Goal: Task Accomplishment & Management: Manage account settings

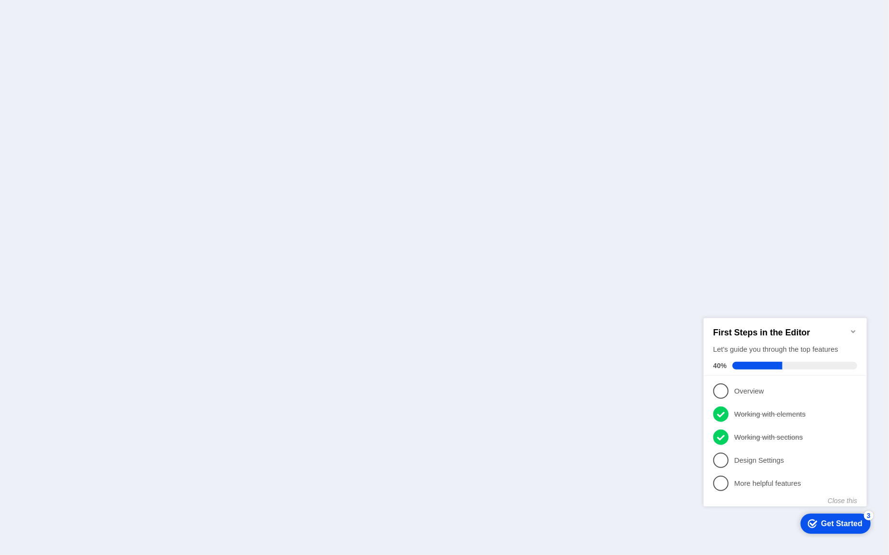
click at [498, 265] on div at bounding box center [444, 277] width 889 height 555
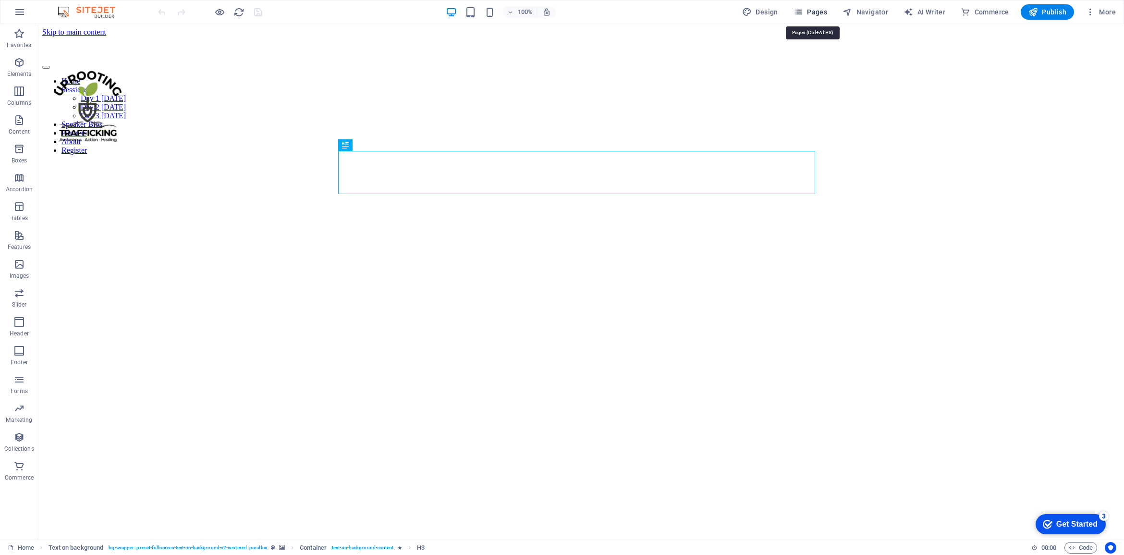
click at [813, 10] on span "Pages" at bounding box center [810, 12] width 34 height 10
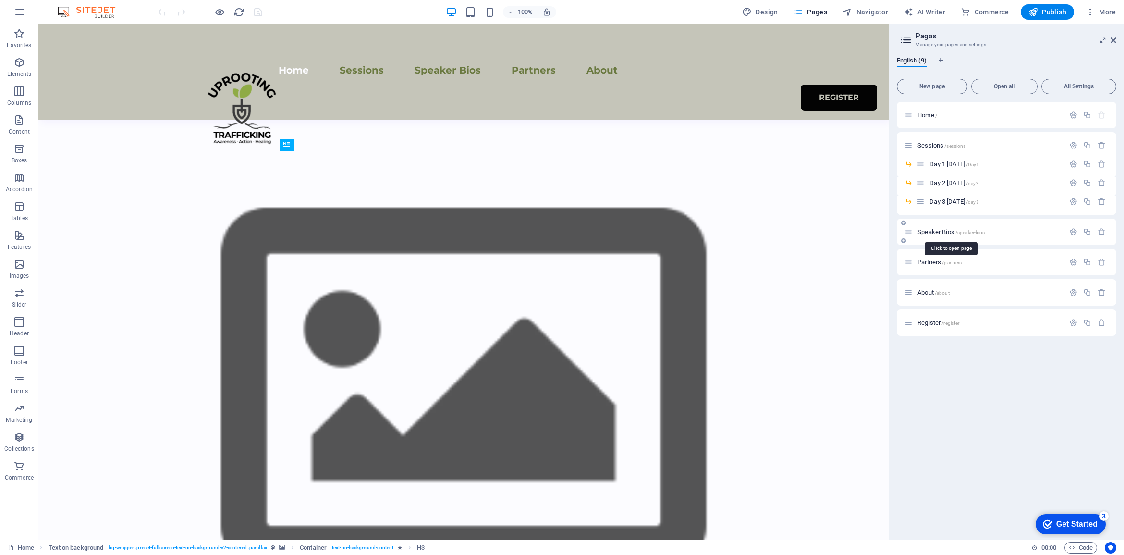
click at [889, 230] on span "Speaker Bios /speaker-bios" at bounding box center [950, 231] width 67 height 7
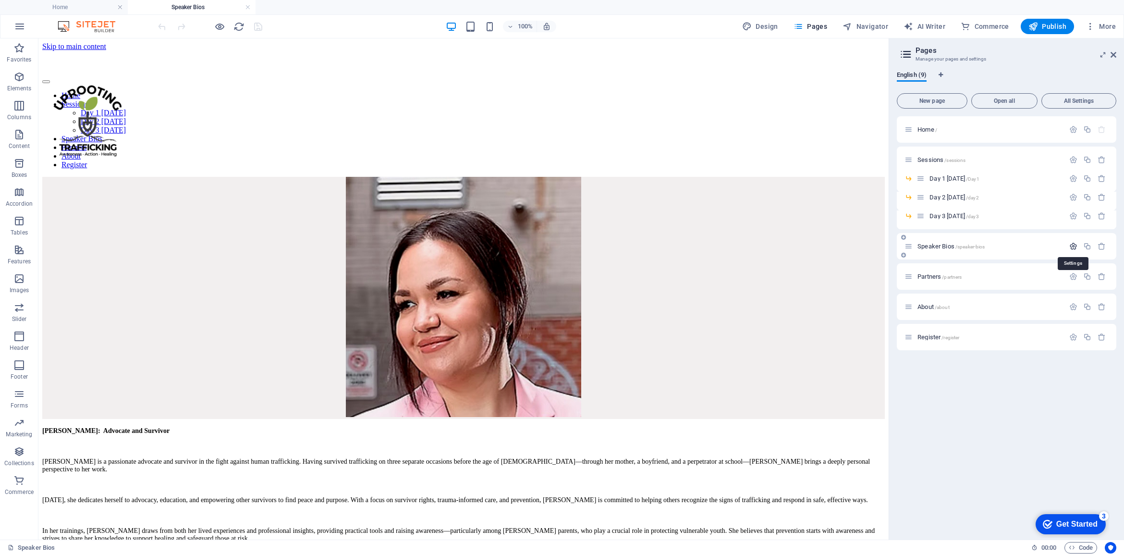
click at [889, 246] on icon "button" at bounding box center [1073, 246] width 8 height 8
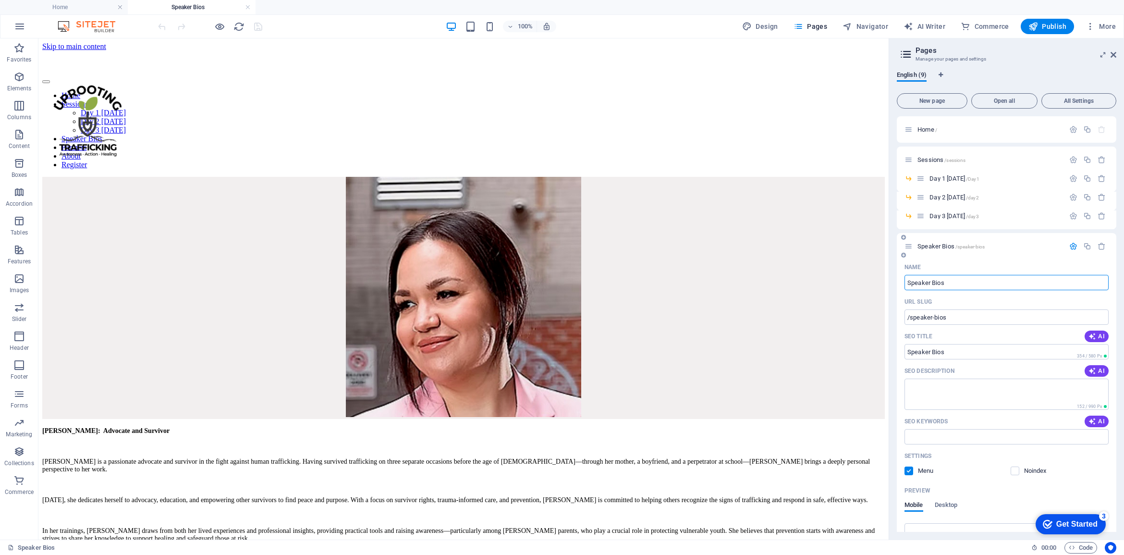
click at [889, 282] on input "Speaker Bios" at bounding box center [1006, 282] width 204 height 15
type input "Speakers Bios"
type input "/speakers-bios"
type input "Speakers & Panelistsios"
type input "/speakers-panelists-bios"
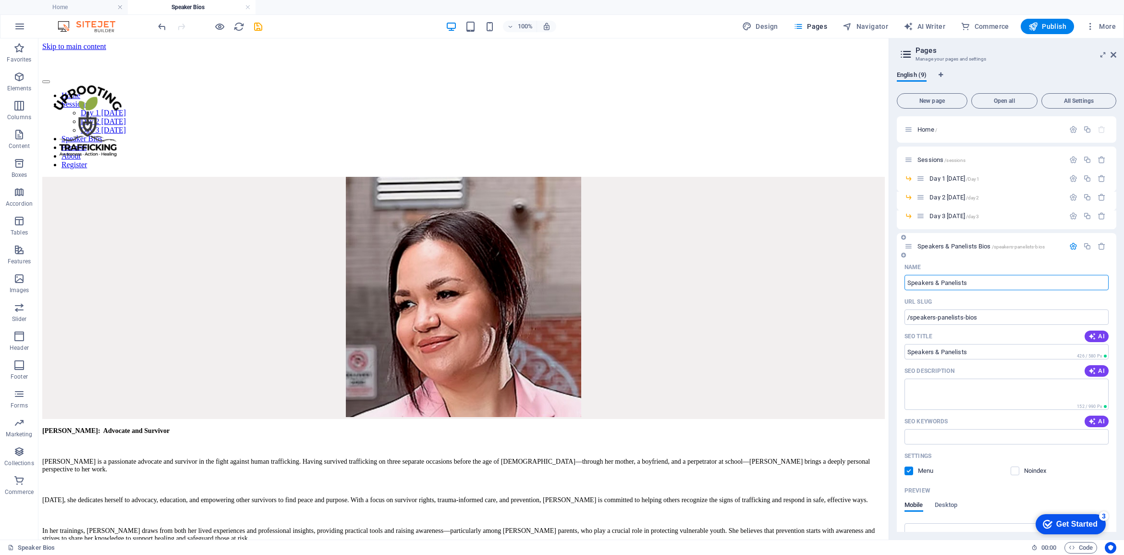
type input "Speakers & Panelists"
type input "/speakers-panelists"
type input "Speakers & Panelists"
click at [805, 212] on div "Ashley Gaudry: Advocate and Survivor Ashley is a passionate advocate and surviv…" at bounding box center [463, 359] width 842 height 365
click at [889, 281] on input "Speakers & Panelists" at bounding box center [1006, 282] width 204 height 15
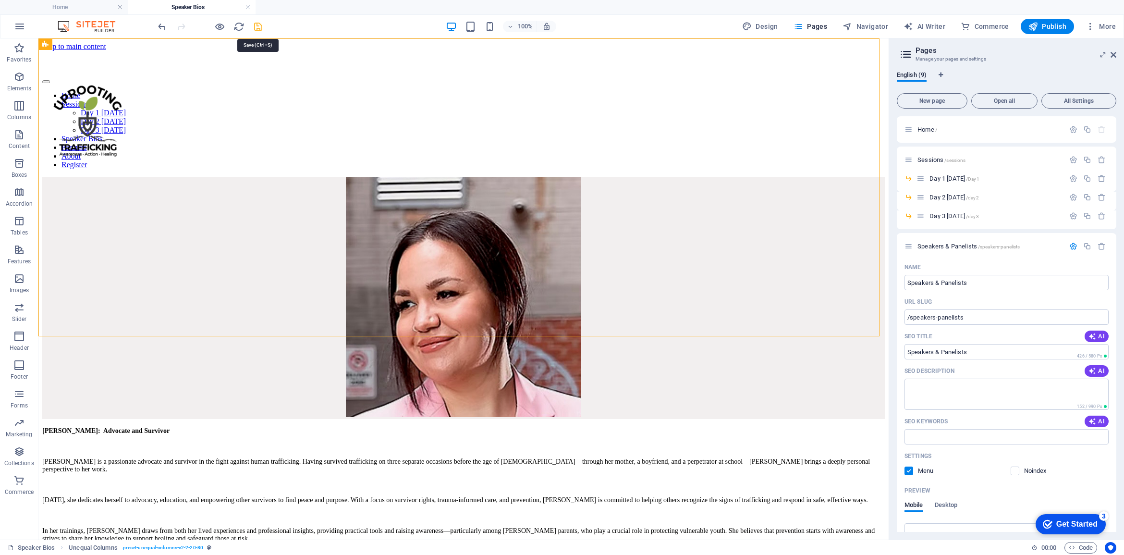
click at [262, 26] on icon "save" at bounding box center [258, 26] width 11 height 11
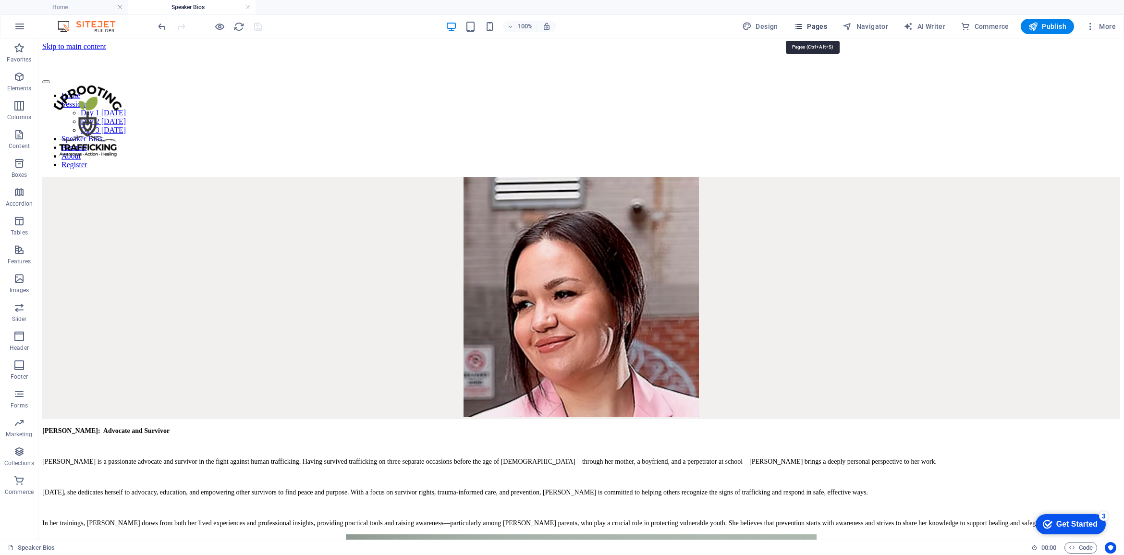
click at [812, 29] on span "Pages" at bounding box center [810, 27] width 34 height 10
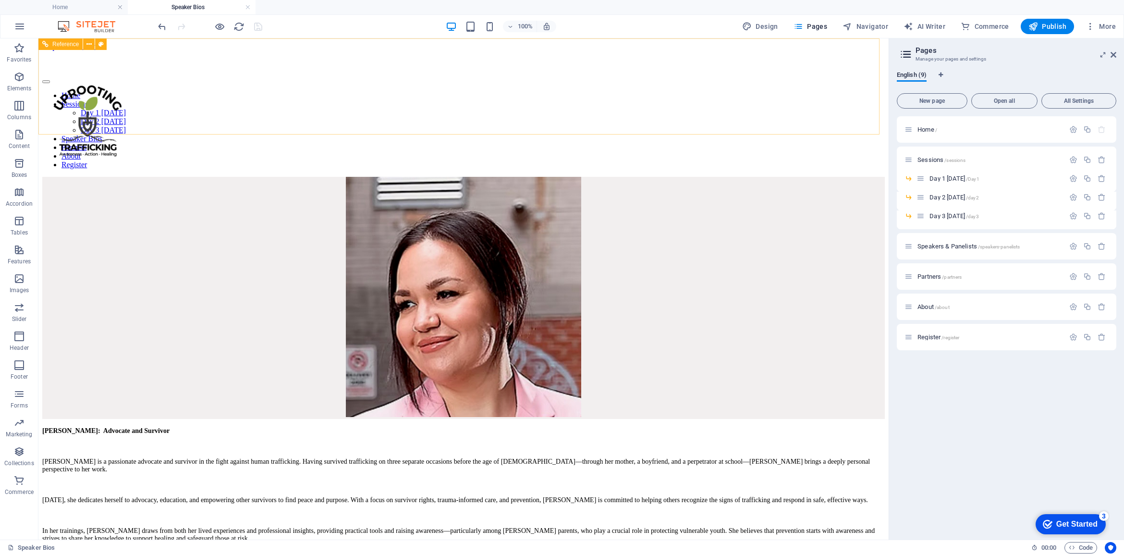
click at [436, 91] on nav "Home Sessions Day 1 Monday Day 2 Tuesday Day 3 Thursday Speaker Bios Partners A…" at bounding box center [463, 130] width 842 height 78
click at [271, 91] on nav "Home Sessions Day 1 Monday Day 2 Tuesday Day 3 Thursday Speaker Bios Partners A…" at bounding box center [463, 130] width 842 height 78
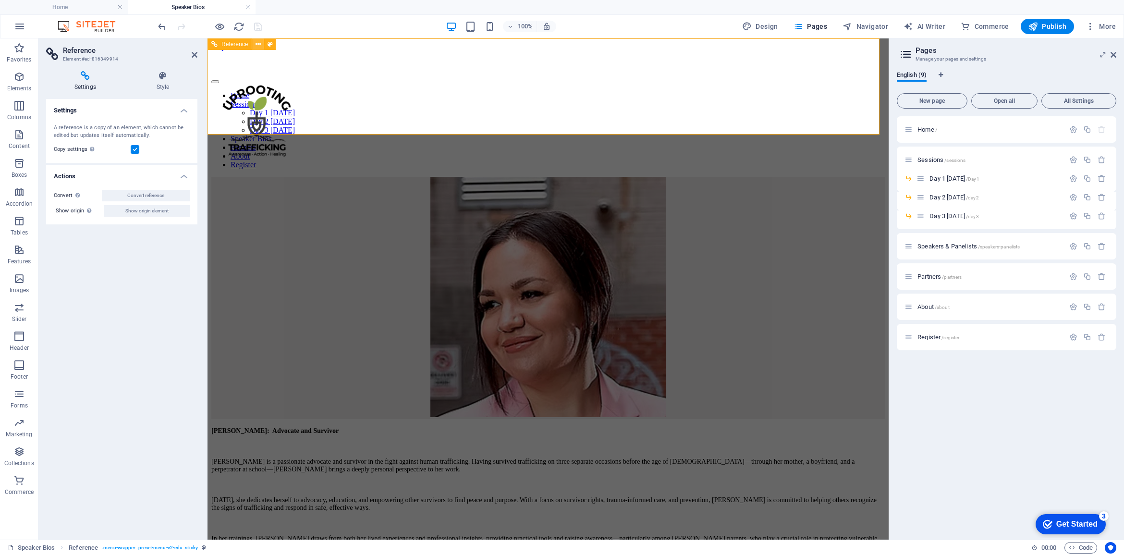
click at [260, 44] on icon at bounding box center [257, 44] width 5 height 10
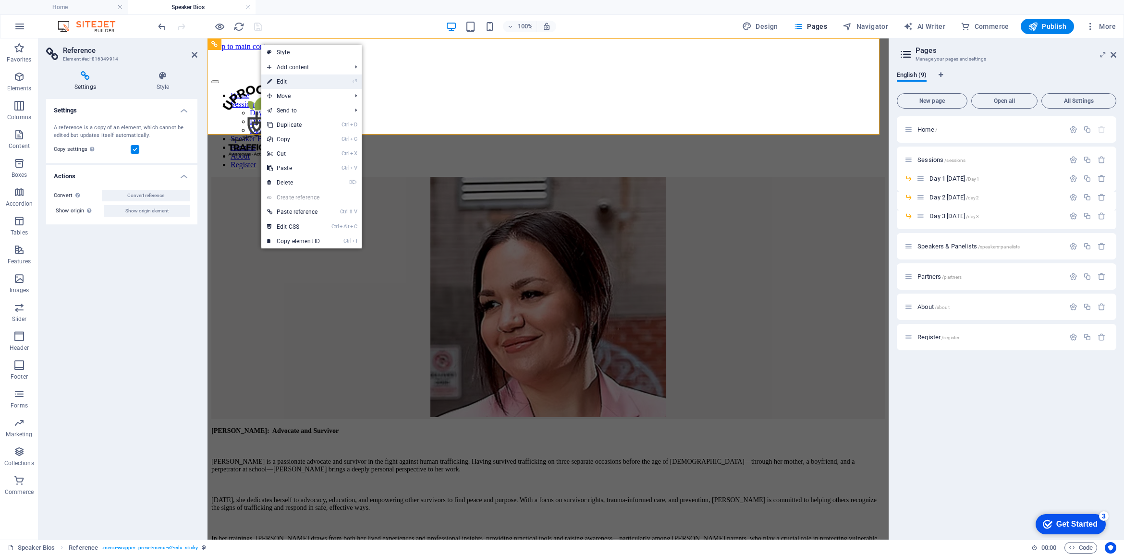
click at [282, 82] on link "⏎ Edit" at bounding box center [293, 81] width 64 height 14
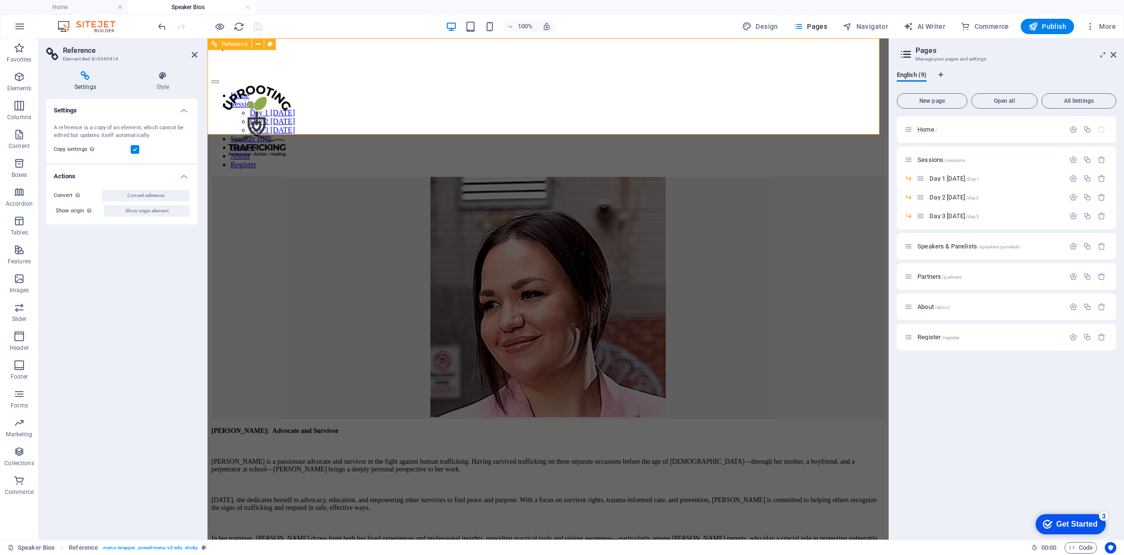
click at [534, 91] on nav "Home Sessions Day 1 Monday Day 2 Tuesday Day 3 Thursday Speaker Bios Partners A…" at bounding box center [547, 130] width 673 height 78
click at [540, 91] on nav "Home Sessions Day 1 Monday Day 2 Tuesday Day 3 Thursday Speaker Bios Partners A…" at bounding box center [547, 130] width 673 height 78
click at [889, 244] on span "Speakers & Panelists /speakers-panelists" at bounding box center [968, 245] width 102 height 7
click at [544, 91] on nav "Home Sessions Day 1 Monday Day 2 Tuesday Day 3 Thursday Speaker Bios Partners A…" at bounding box center [547, 130] width 673 height 78
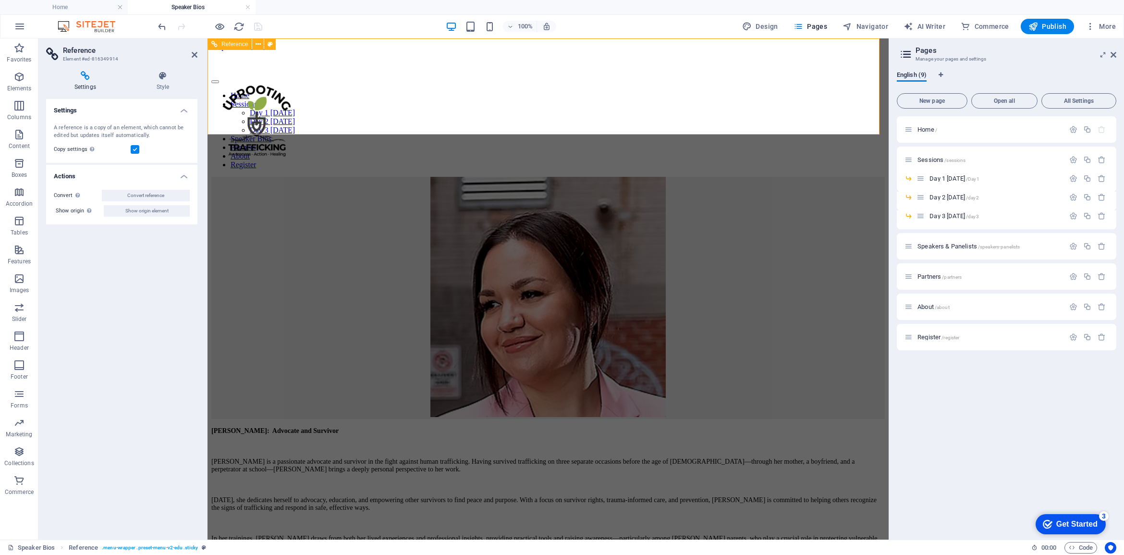
click at [544, 91] on nav "Home Sessions Day 1 Monday Day 2 Tuesday Day 3 Thursday Speaker Bios Partners A…" at bounding box center [547, 130] width 673 height 78
click at [538, 91] on nav "Home Sessions Day 1 Monday Day 2 Tuesday Day 3 Thursday Speaker Bios Partners A…" at bounding box center [547, 130] width 673 height 78
click at [889, 127] on span "Home /" at bounding box center [927, 129] width 20 height 7
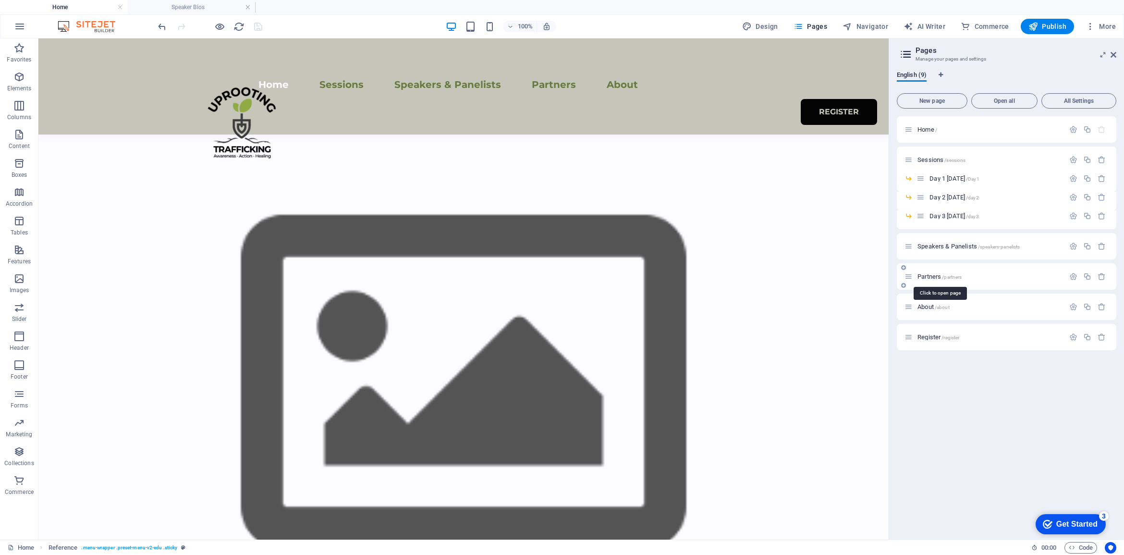
click at [889, 277] on span "Partners /partners" at bounding box center [939, 276] width 44 height 7
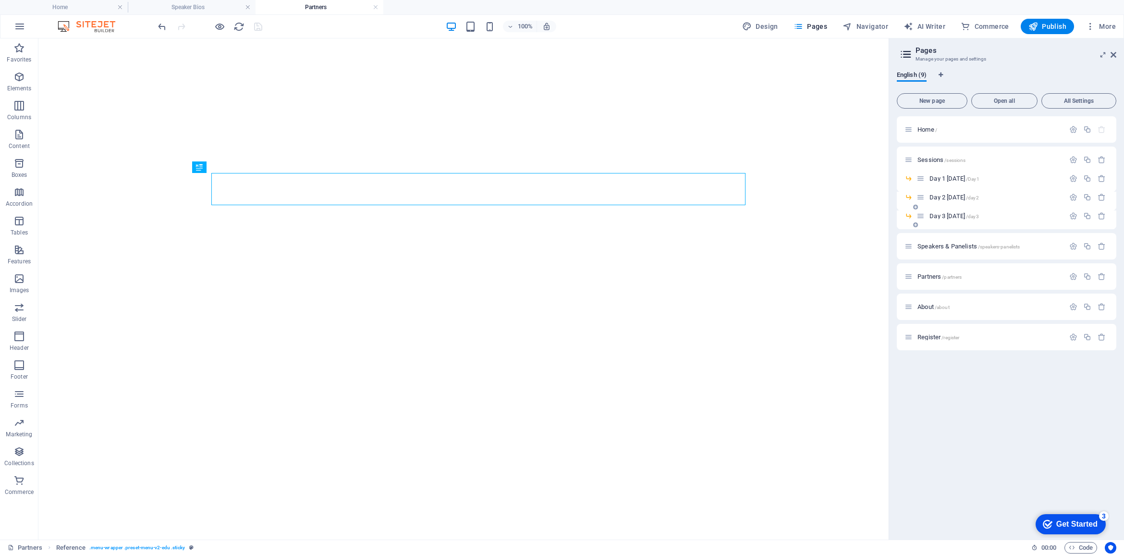
click at [889, 221] on div "Day 3 Thursday /day3" at bounding box center [990, 215] width 148 height 11
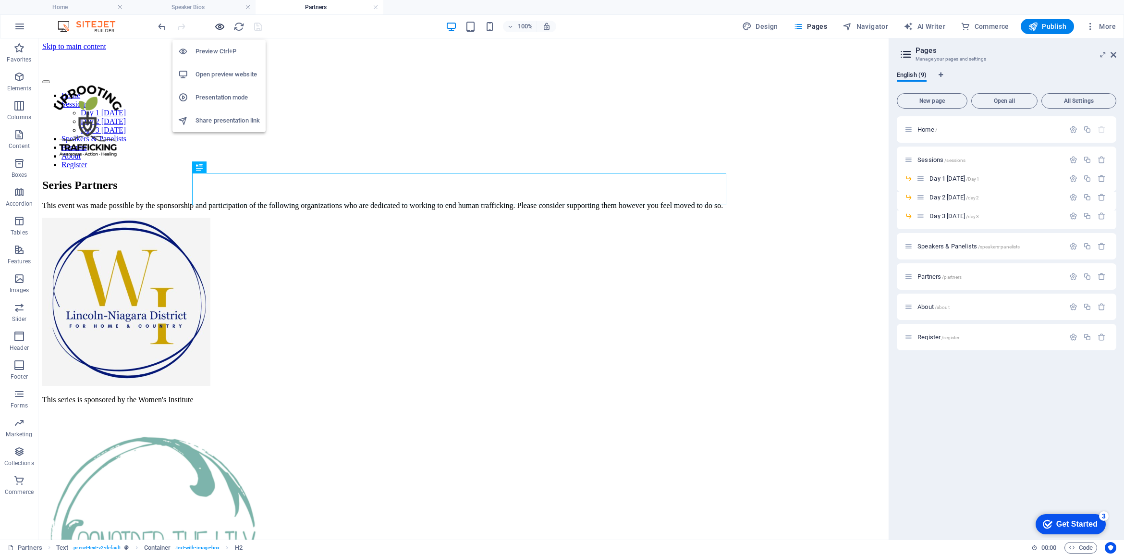
click at [218, 26] on icon "button" at bounding box center [219, 26] width 11 height 11
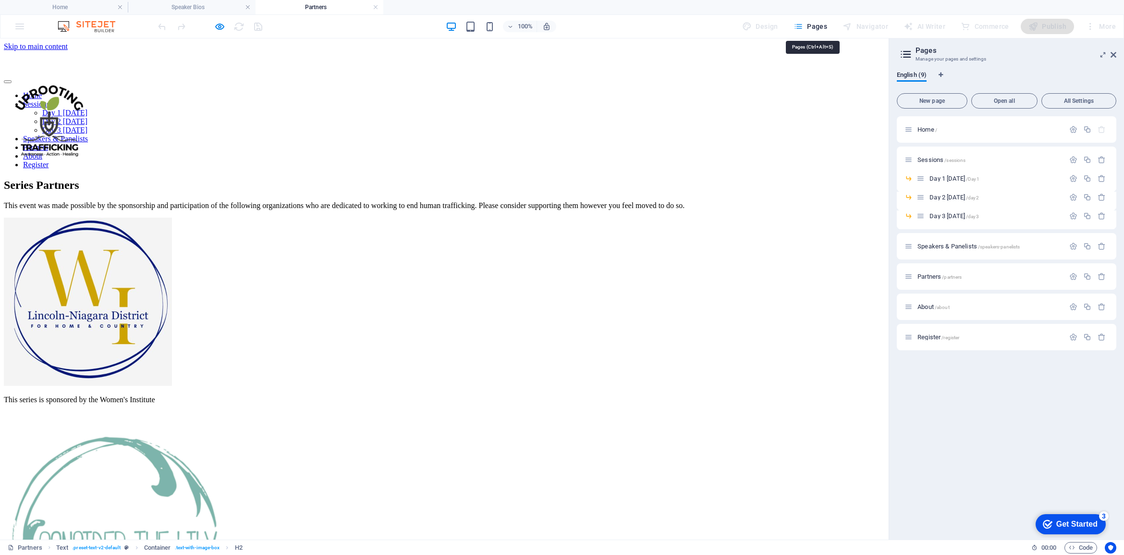
click at [810, 29] on span "Pages" at bounding box center [810, 27] width 34 height 10
click at [889, 246] on span "Speakers & Panelists /speakers-panelists" at bounding box center [968, 245] width 102 height 7
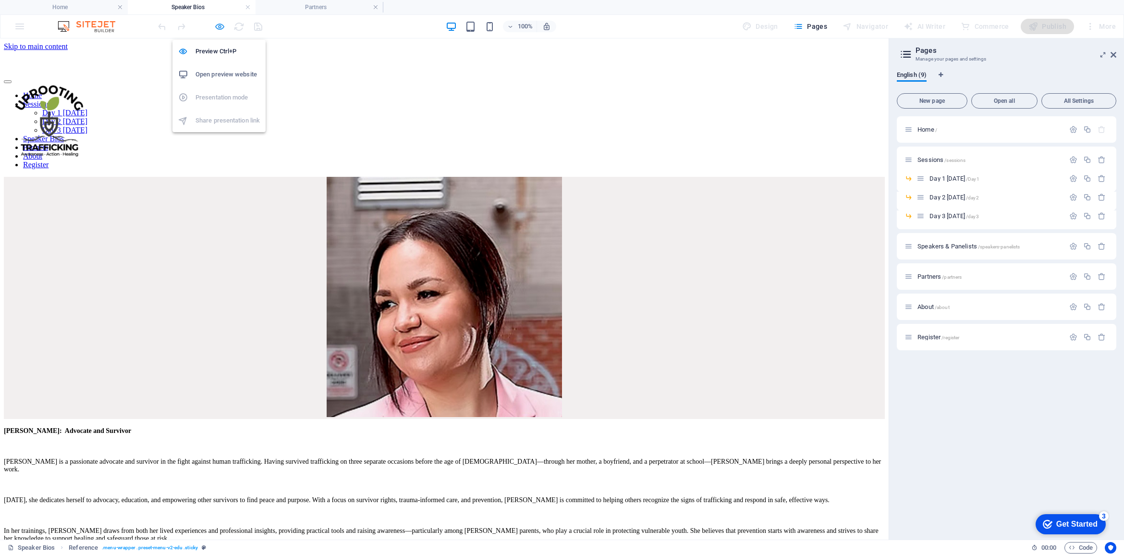
click at [219, 28] on icon "button" at bounding box center [219, 26] width 11 height 11
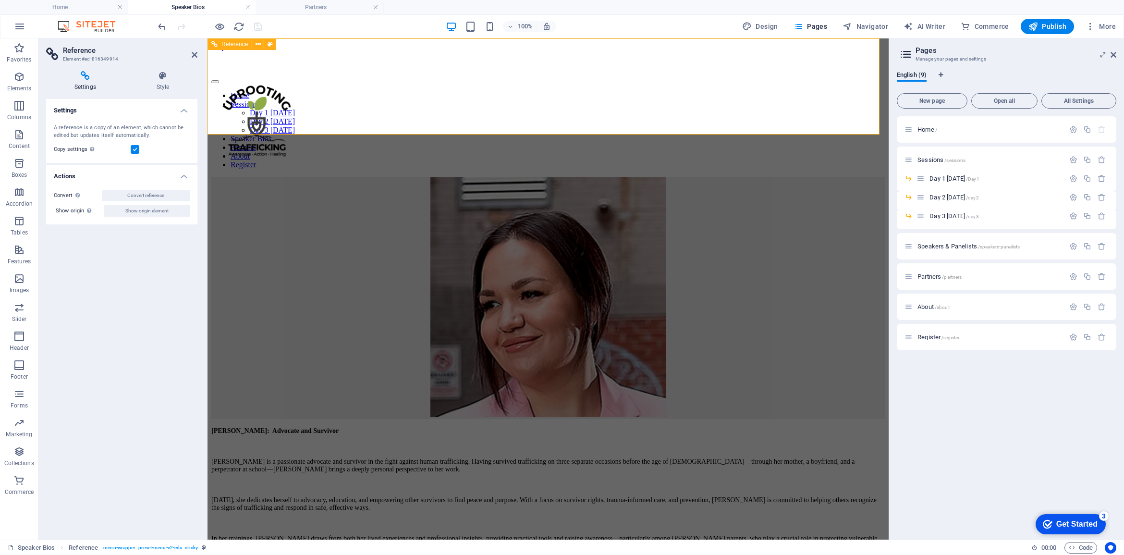
click at [524, 91] on nav "Home Sessions Day 1 Monday Day 2 Tuesday Day 3 Thursday Speaker Bios Partners A…" at bounding box center [547, 130] width 673 height 78
click at [455, 426] on div "Ashley Gaudry: Advocate and Survivor Ashley is a passionate advocate and surviv…" at bounding box center [547, 487] width 673 height 123
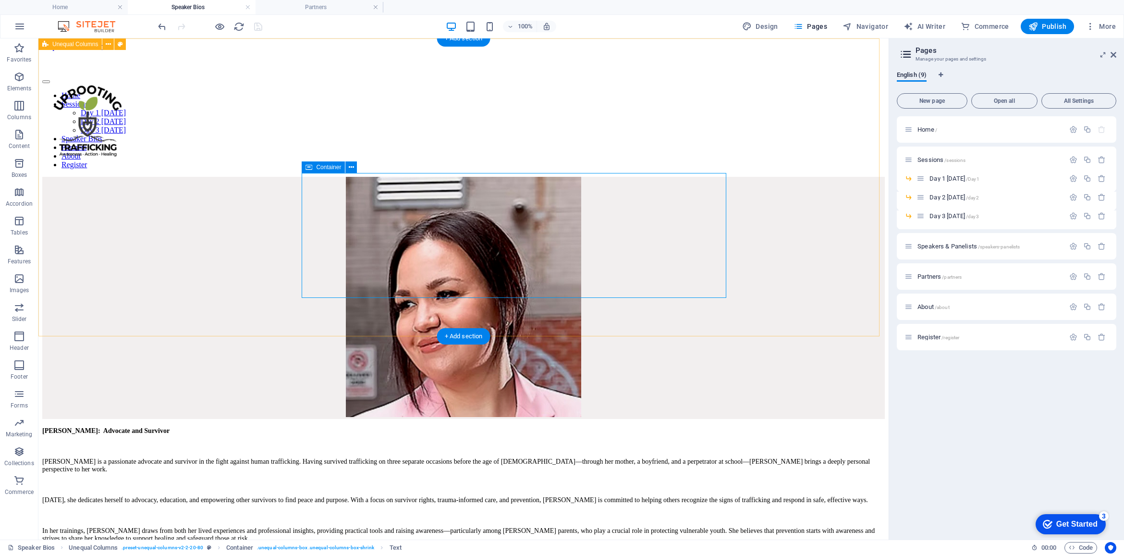
drag, startPoint x: 411, startPoint y: 150, endPoint x: 401, endPoint y: 154, distance: 10.2
click at [412, 177] on div "Ashley Gaudry: Advocate and Survivor Ashley is a passionate advocate and surviv…" at bounding box center [463, 359] width 842 height 365
click at [98, 181] on div "Ashley Gaudry: Advocate and Survivor Ashley is a passionate advocate and surviv…" at bounding box center [463, 359] width 842 height 365
click at [126, 126] on div "Home Sessions Day 1 Monday Day 2 Tuesday Day 3 Thursday Speaker Bios Partners A…" at bounding box center [463, 110] width 842 height 118
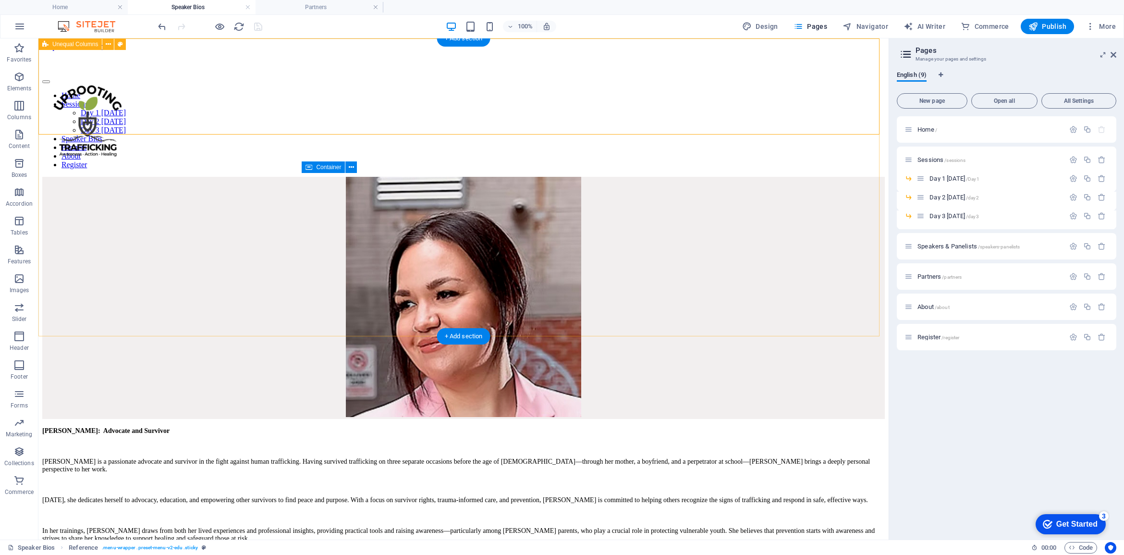
click at [115, 177] on div "Ashley Gaudry: Advocate and Survivor Ashley is a passionate advocate and surviv…" at bounding box center [463, 359] width 842 height 365
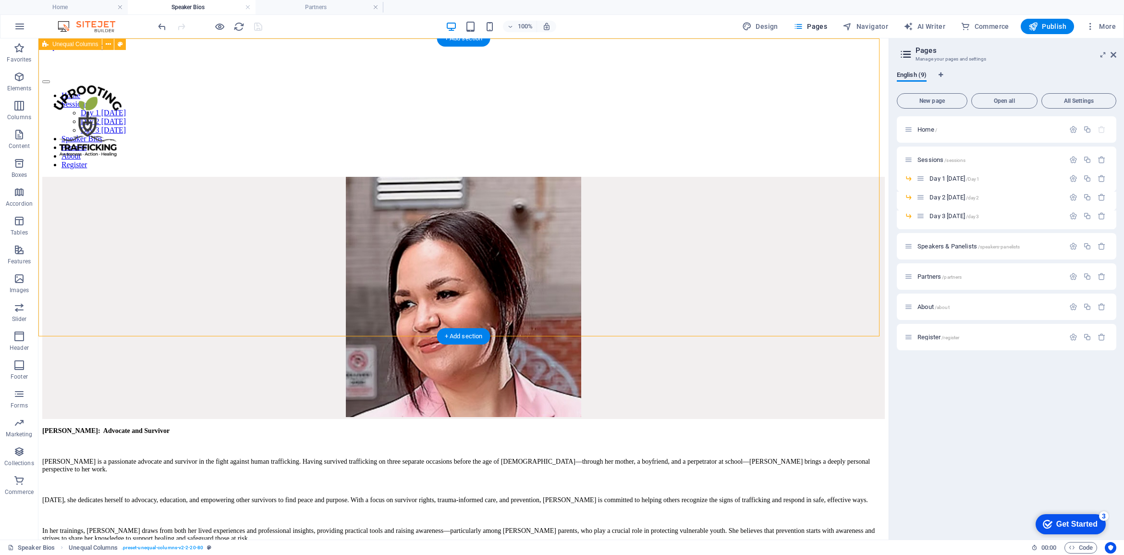
click at [637, 177] on div "Ashley Gaudry: Advocate and Survivor Ashley is a passionate advocate and surviv…" at bounding box center [463, 359] width 842 height 365
click at [107, 329] on icon at bounding box center [108, 331] width 5 height 10
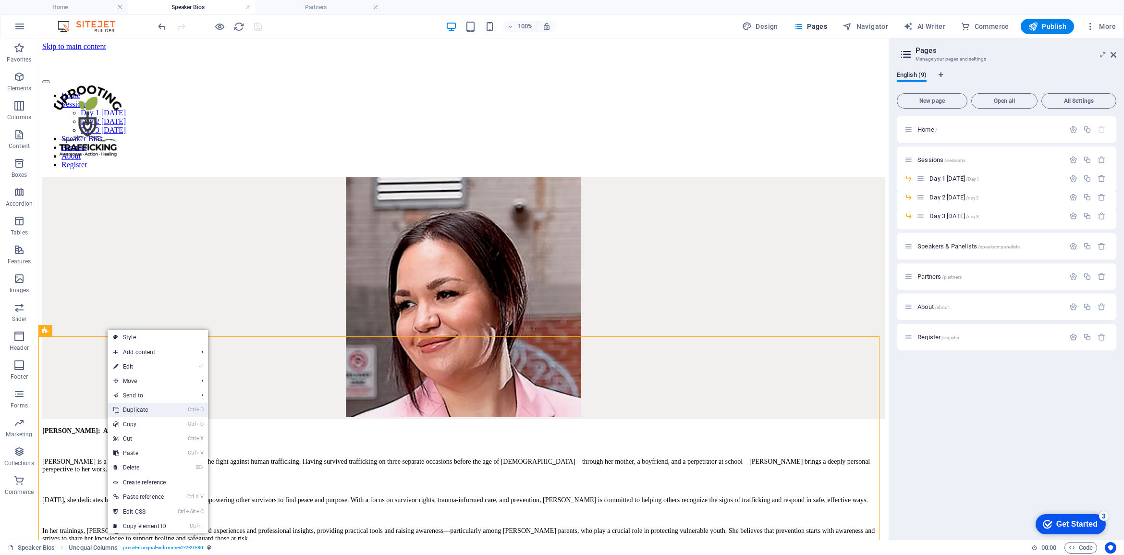
click at [141, 409] on link "Ctrl D Duplicate" at bounding box center [140, 409] width 64 height 14
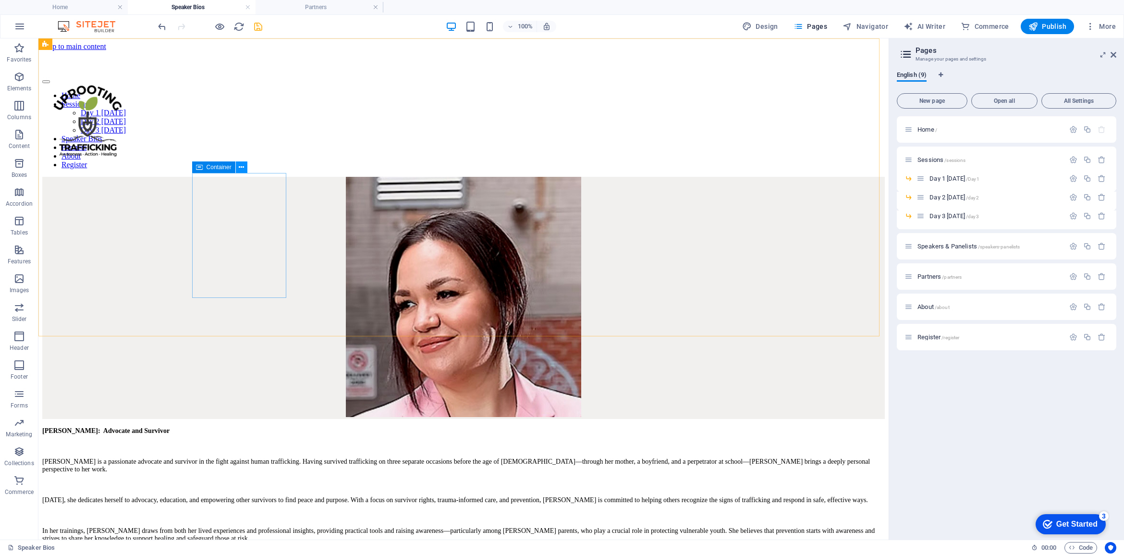
click at [240, 167] on icon at bounding box center [241, 167] width 5 height 10
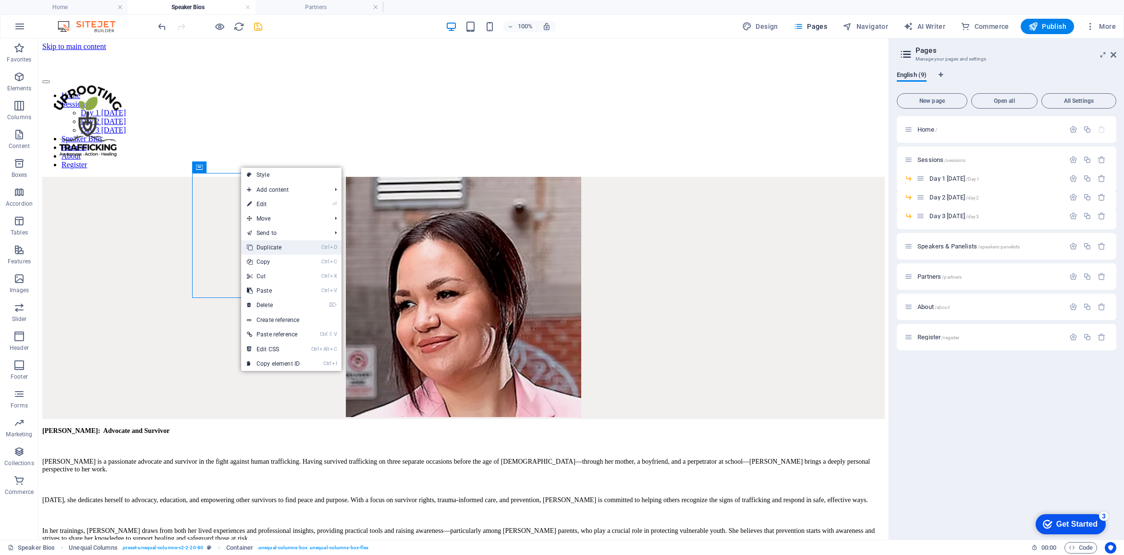
click at [286, 246] on link "Ctrl D Duplicate" at bounding box center [273, 247] width 64 height 14
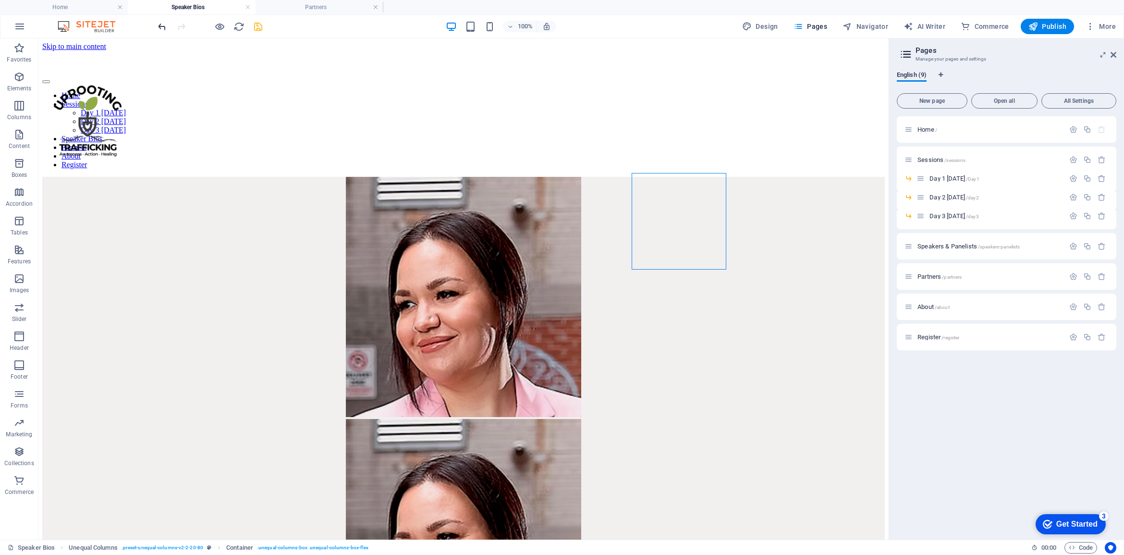
click at [162, 25] on icon "undo" at bounding box center [162, 26] width 11 height 11
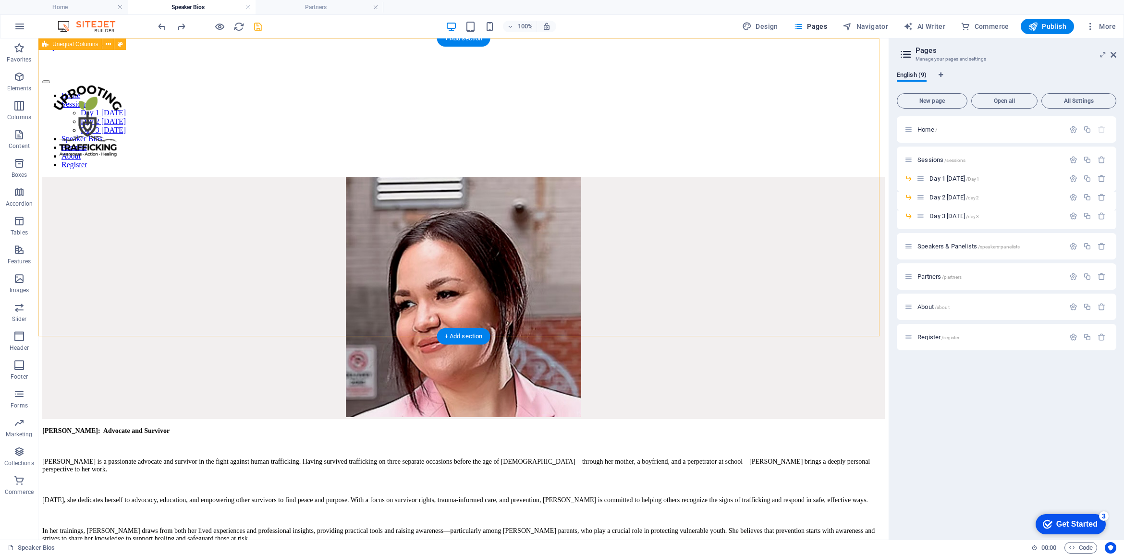
click at [375, 177] on div "Ashley Gaudry: Advocate and Survivor Ashley is a passionate advocate and surviv…" at bounding box center [463, 359] width 842 height 365
click at [87, 44] on icon at bounding box center [88, 44] width 5 height 10
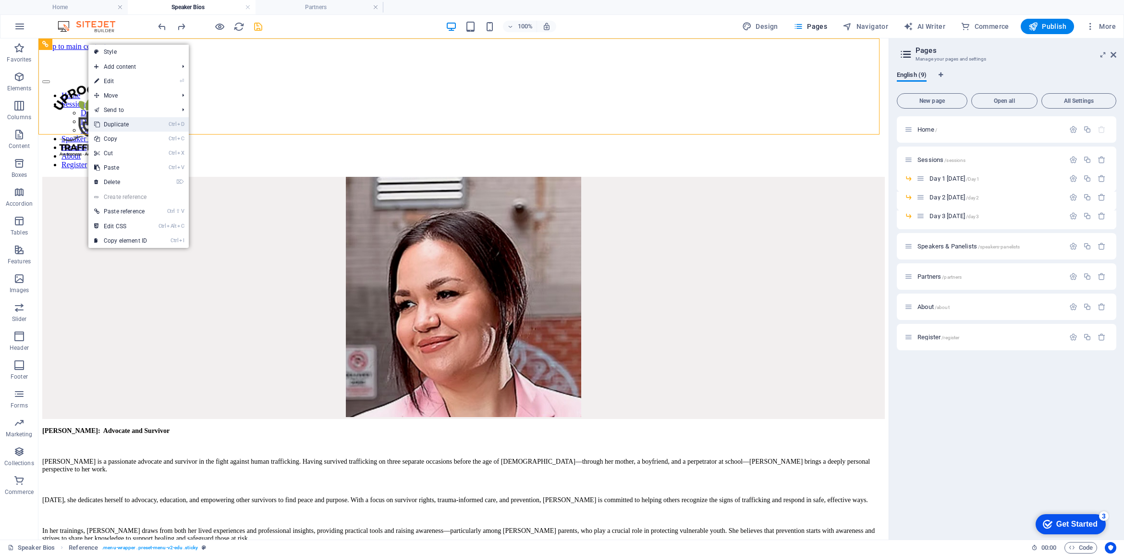
click at [118, 128] on link "Ctrl D Duplicate" at bounding box center [120, 124] width 64 height 14
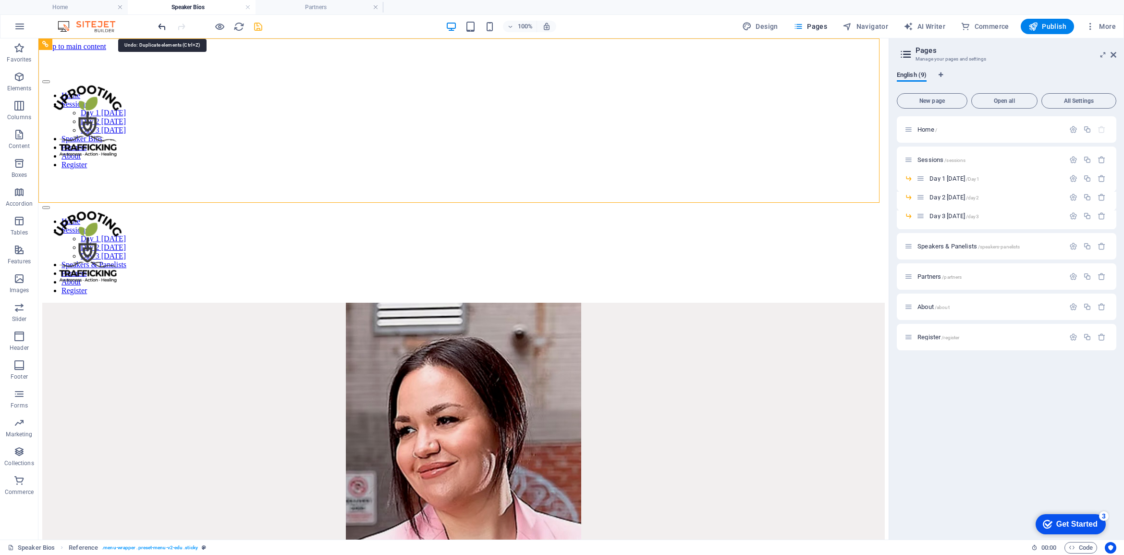
click at [161, 27] on icon "undo" at bounding box center [162, 26] width 11 height 11
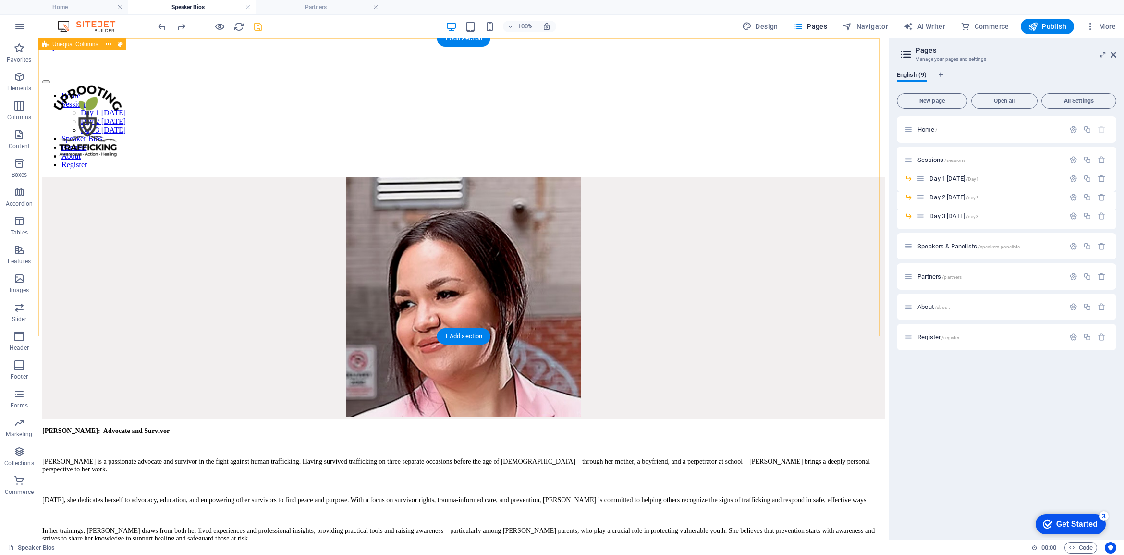
click at [129, 177] on div "Ashley Gaudry: Advocate and Survivor Ashley is a passionate advocate and surviv…" at bounding box center [463, 359] width 842 height 365
click at [159, 177] on div "Ashley Gaudry: Advocate and Survivor Ashley is a passionate advocate and surviv…" at bounding box center [463, 359] width 842 height 365
click at [150, 177] on div "Ashley Gaudry: Advocate and Survivor Ashley is a passionate advocate and surviv…" at bounding box center [463, 359] width 842 height 365
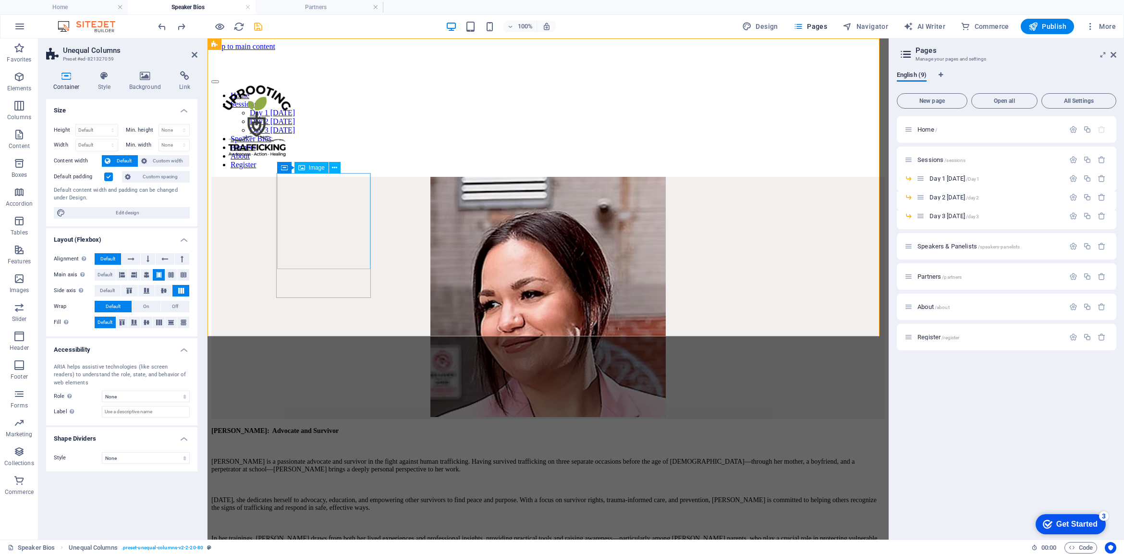
click at [360, 186] on figure at bounding box center [547, 298] width 673 height 242
click at [632, 177] on div "Ashley Gaudry: Advocate and Survivor Ashley is a passionate advocate and surviv…" at bounding box center [547, 363] width 673 height 373
click at [236, 199] on div "Ashley Gaudry: Advocate and Survivor Ashley is a passionate advocate and surviv…" at bounding box center [547, 363] width 673 height 373
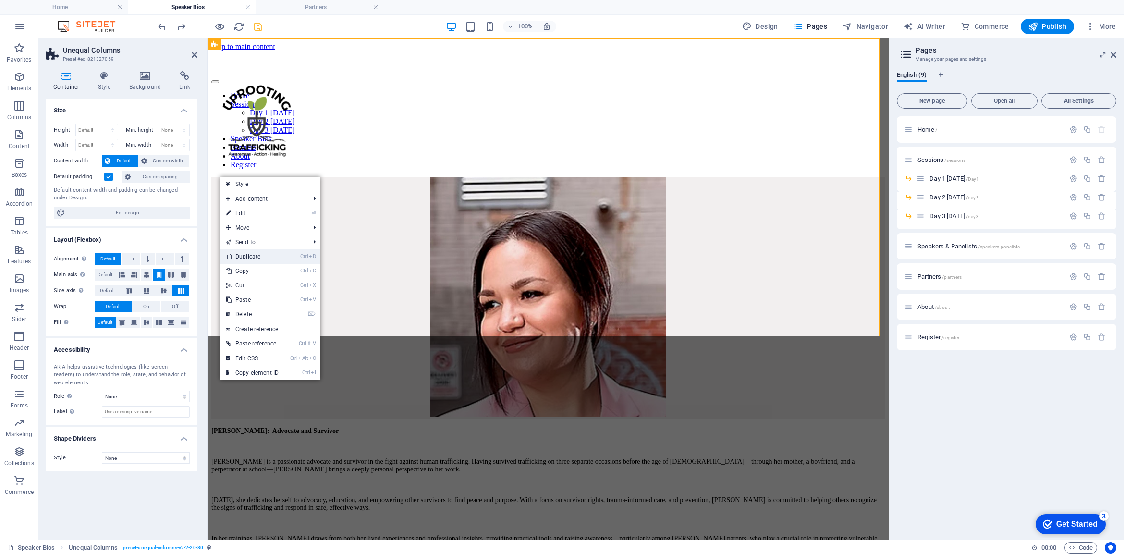
click at [246, 255] on link "Ctrl D Duplicate" at bounding box center [252, 256] width 64 height 14
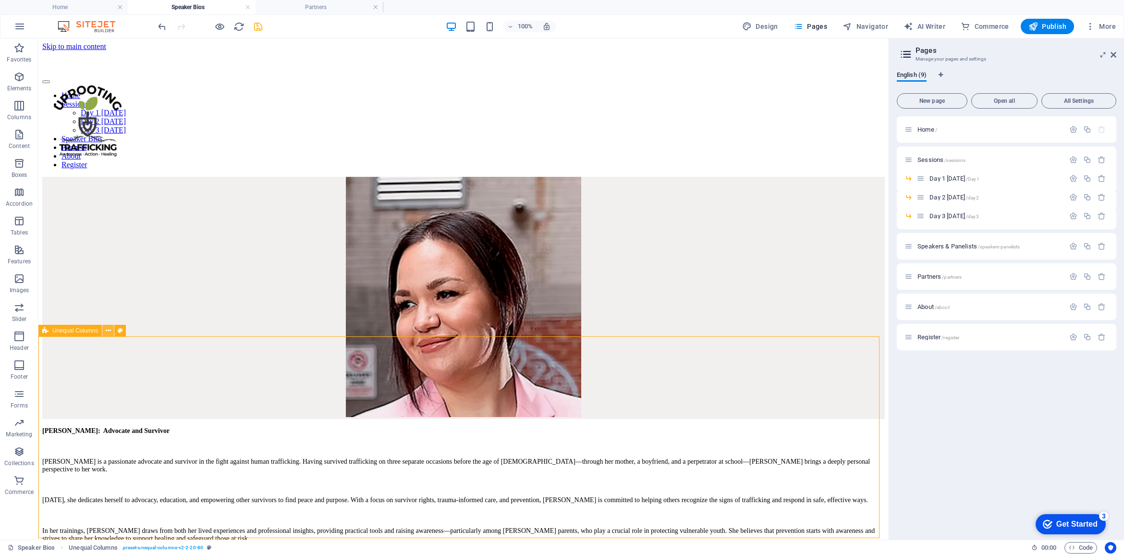
click at [109, 331] on icon at bounding box center [108, 331] width 5 height 10
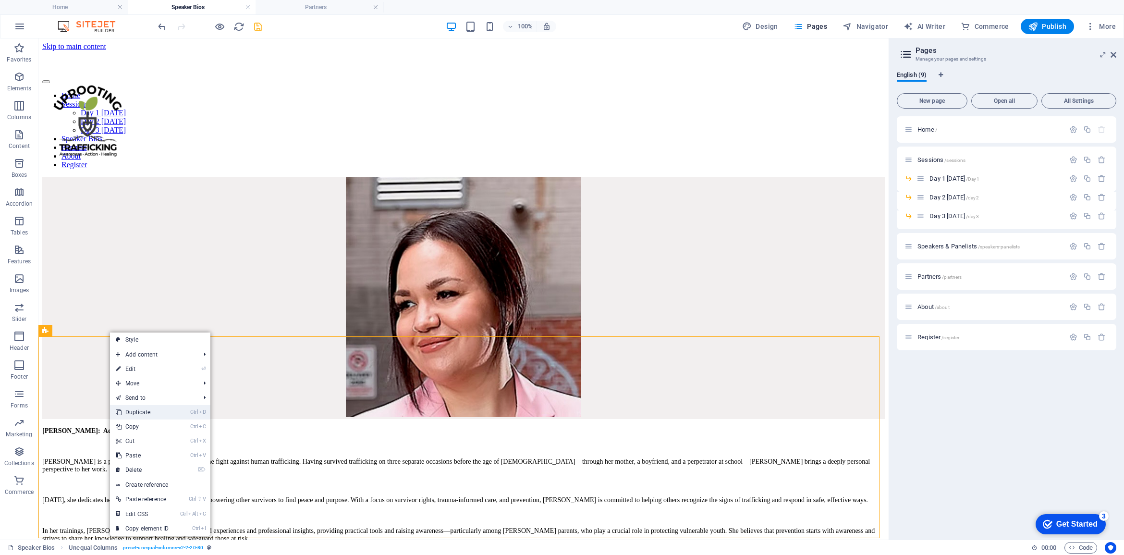
click at [143, 412] on link "Ctrl D Duplicate" at bounding box center [142, 412] width 64 height 14
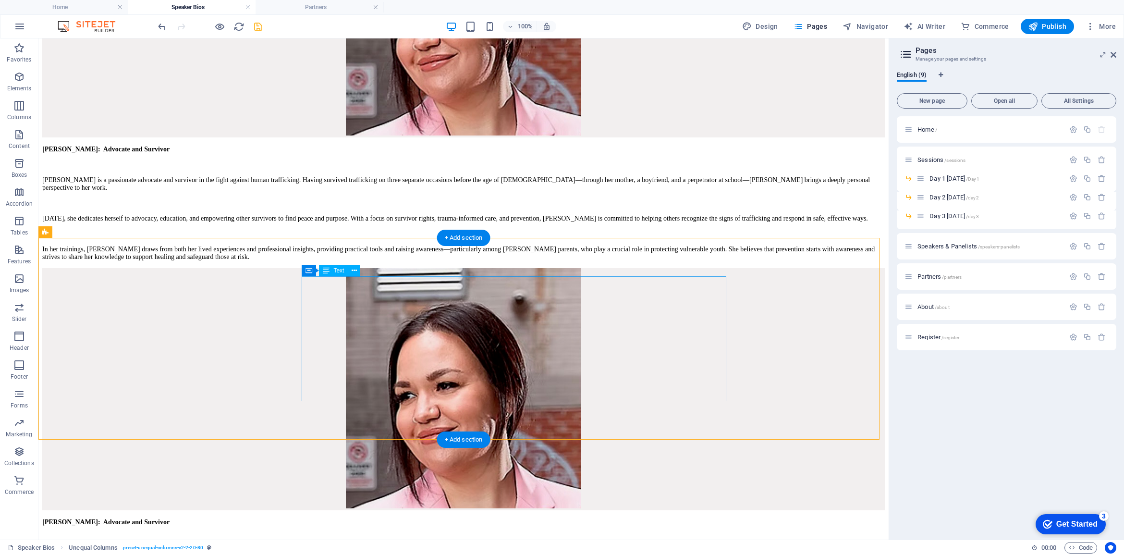
scroll to position [300, 0]
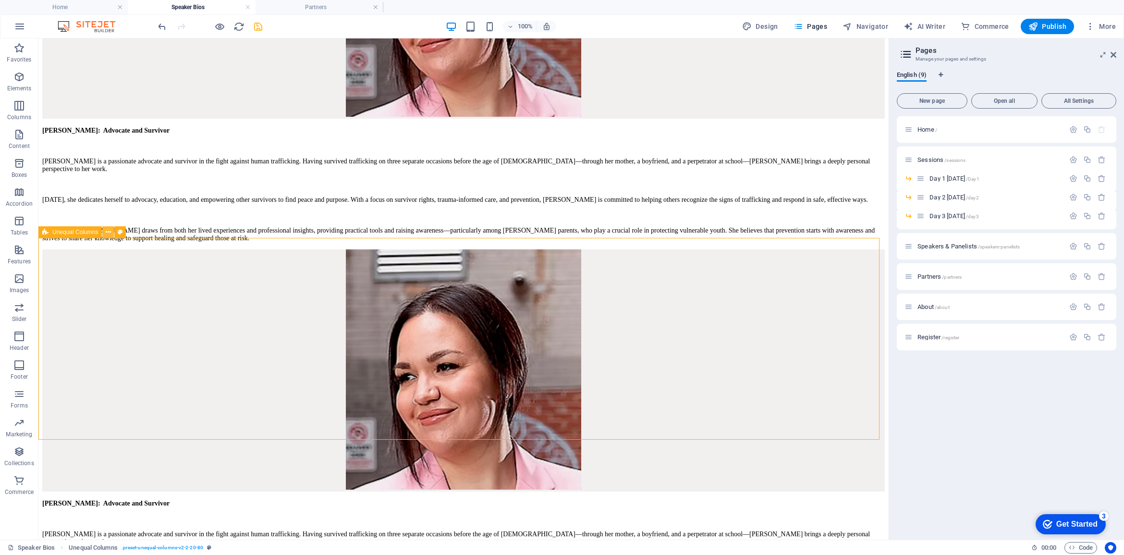
click at [108, 233] on icon at bounding box center [108, 232] width 5 height 10
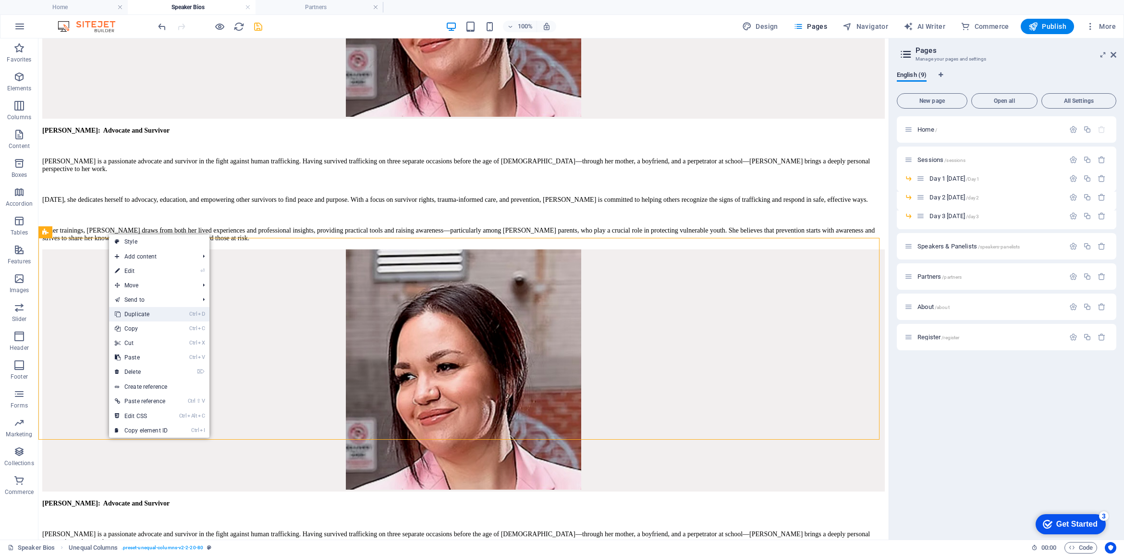
click at [136, 314] on link "Ctrl D Duplicate" at bounding box center [141, 314] width 64 height 14
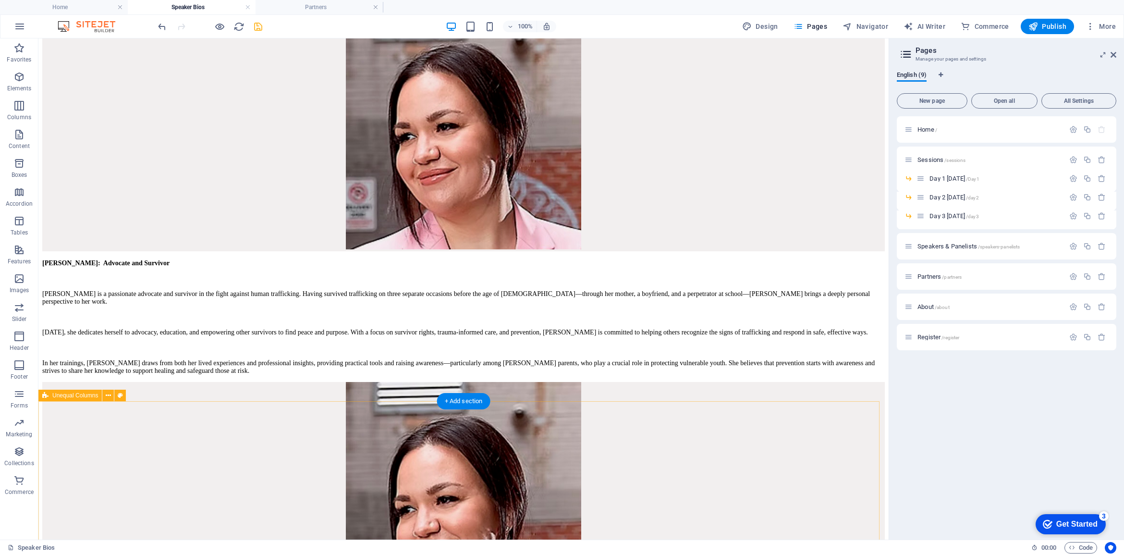
scroll to position [360, 0]
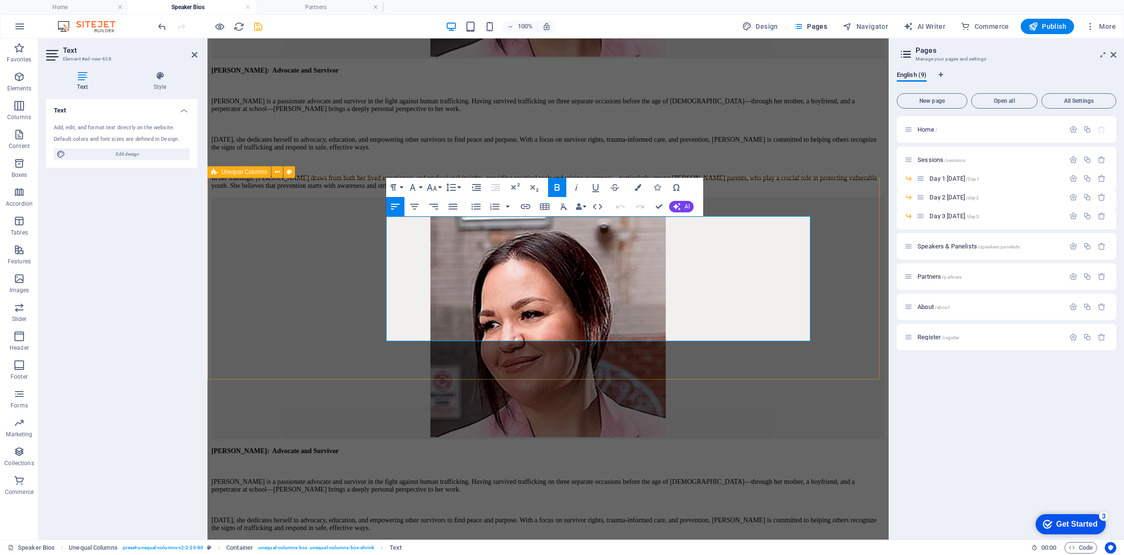
drag, startPoint x: 437, startPoint y: 222, endPoint x: 376, endPoint y: 221, distance: 61.5
drag, startPoint x: 509, startPoint y: 263, endPoint x: 383, endPoint y: 242, distance: 127.9
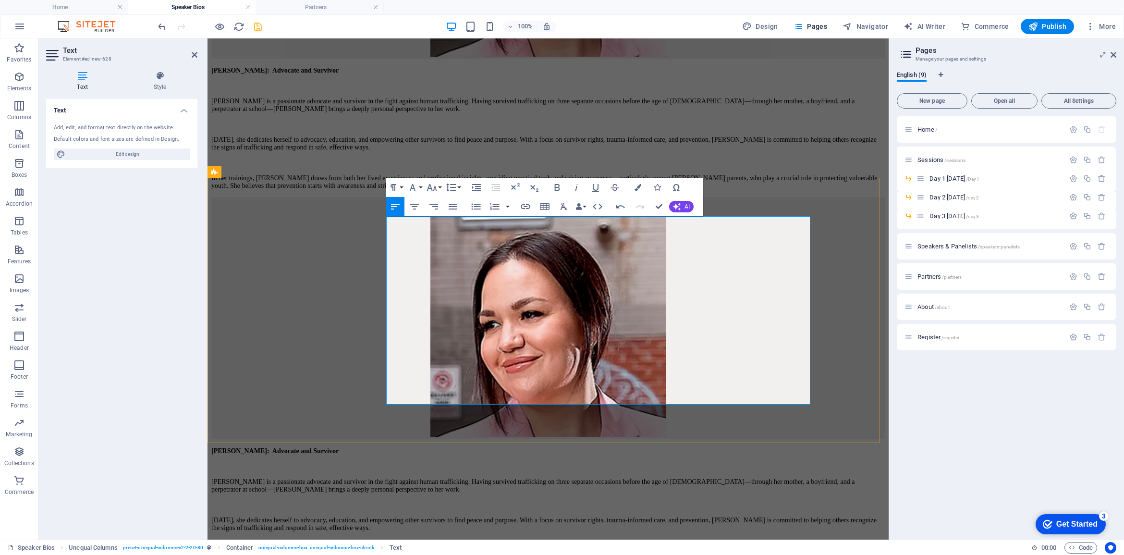
scroll to position [3453, 0]
drag, startPoint x: 439, startPoint y: 307, endPoint x: 381, endPoint y: 247, distance: 83.9
click at [438, 185] on button "Font Size" at bounding box center [433, 187] width 18 height 19
click at [436, 263] on link "12" at bounding box center [441, 263] width 35 height 14
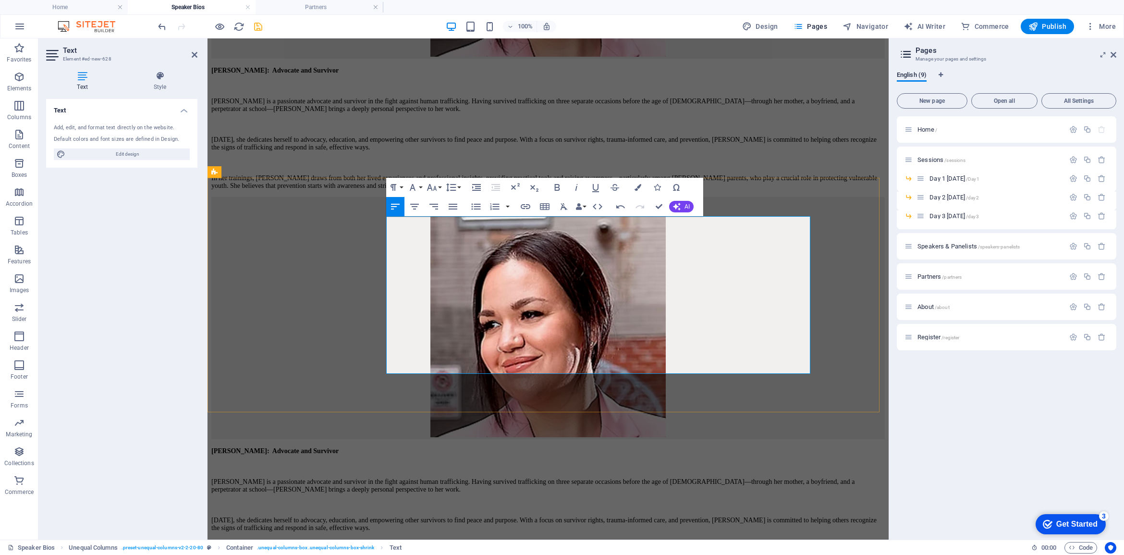
drag, startPoint x: 554, startPoint y: 275, endPoint x: 386, endPoint y: 244, distance: 170.9
click at [453, 187] on icon "button" at bounding box center [451, 187] width 10 height 8
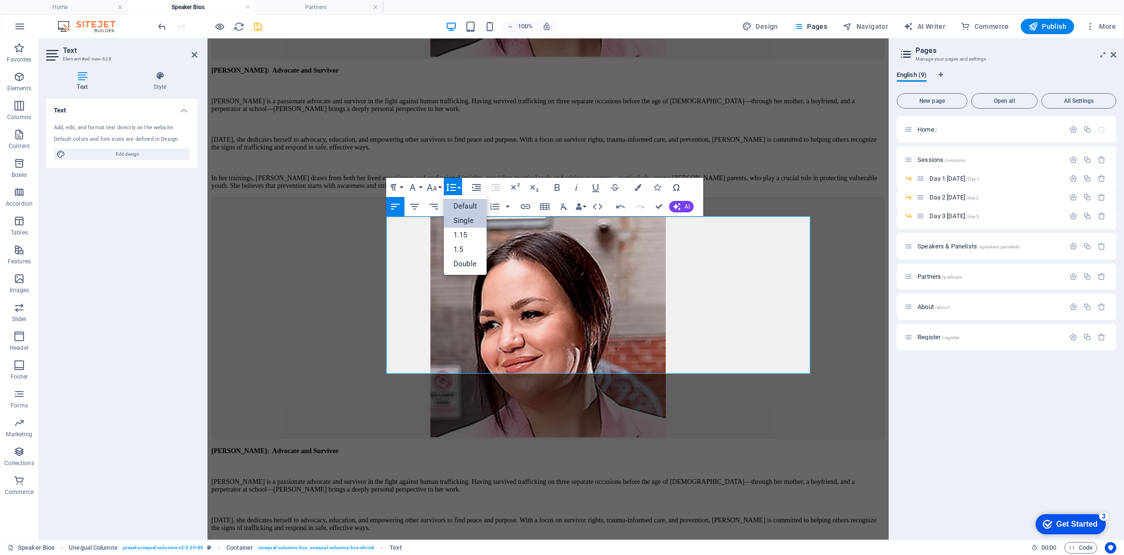
click at [468, 221] on link "Single" at bounding box center [465, 220] width 43 height 14
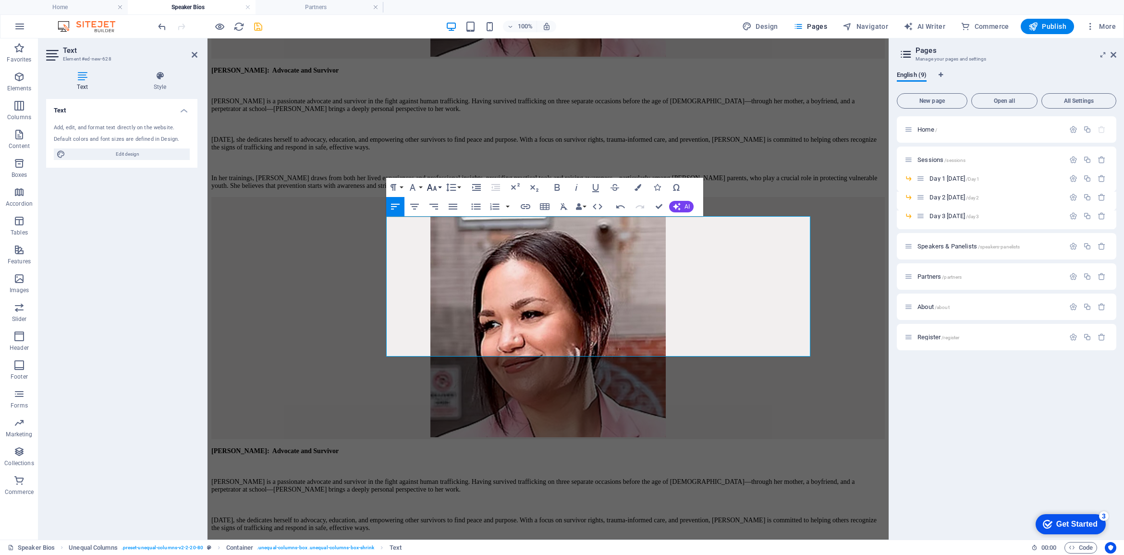
click at [437, 185] on icon "button" at bounding box center [432, 188] width 12 height 12
click at [441, 213] on link "14" at bounding box center [441, 210] width 35 height 14
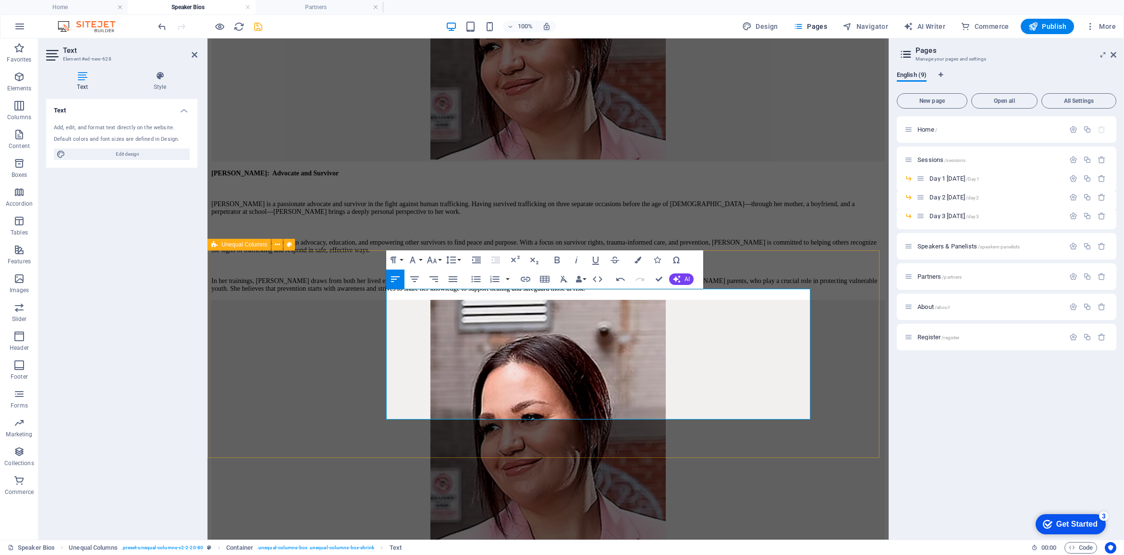
scroll to position [180, 0]
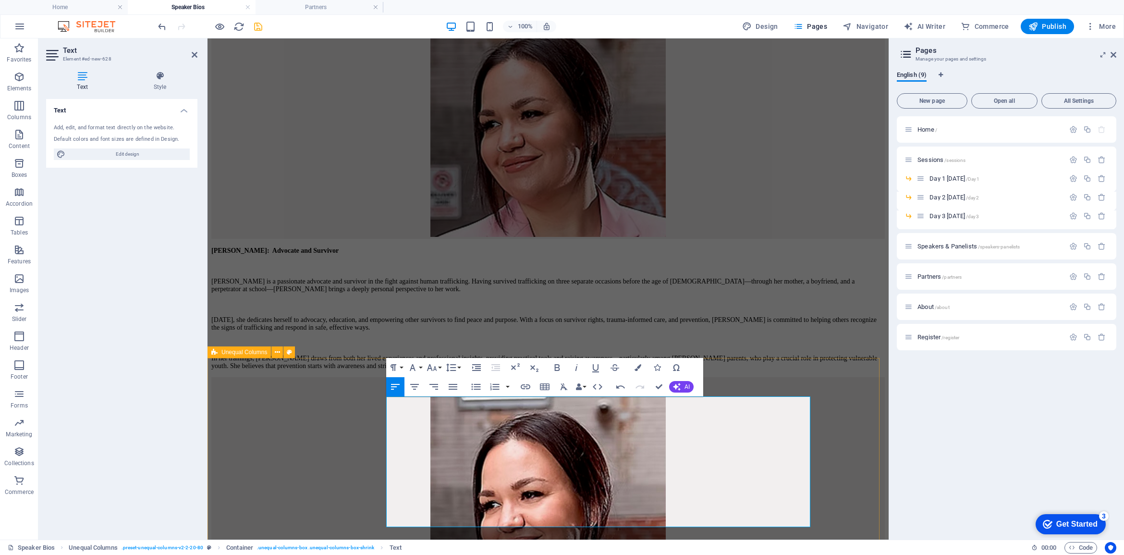
drag, startPoint x: 781, startPoint y: 521, endPoint x: 383, endPoint y: 466, distance: 401.9
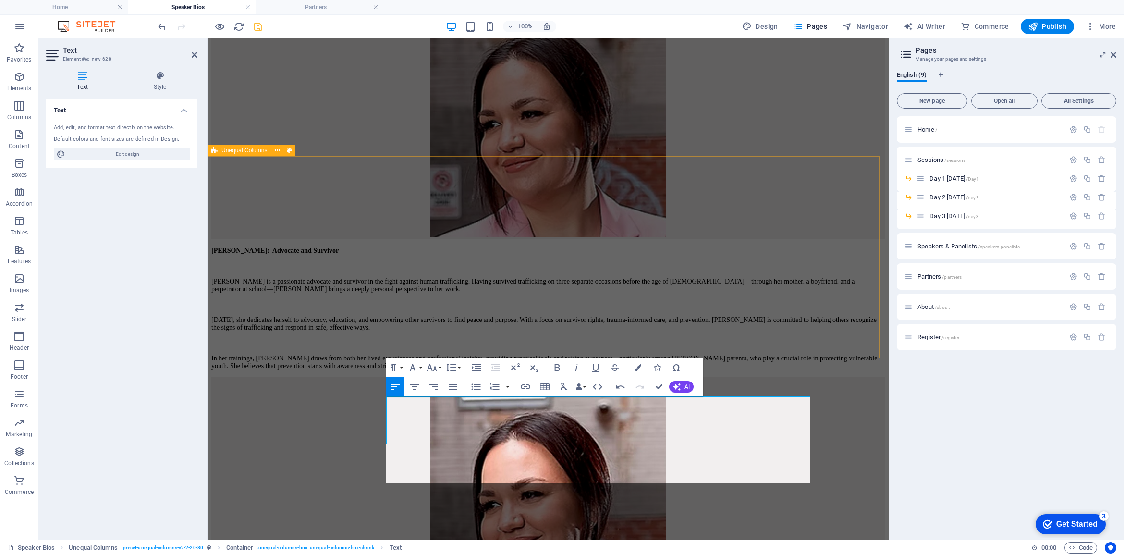
scroll to position [4300, 0]
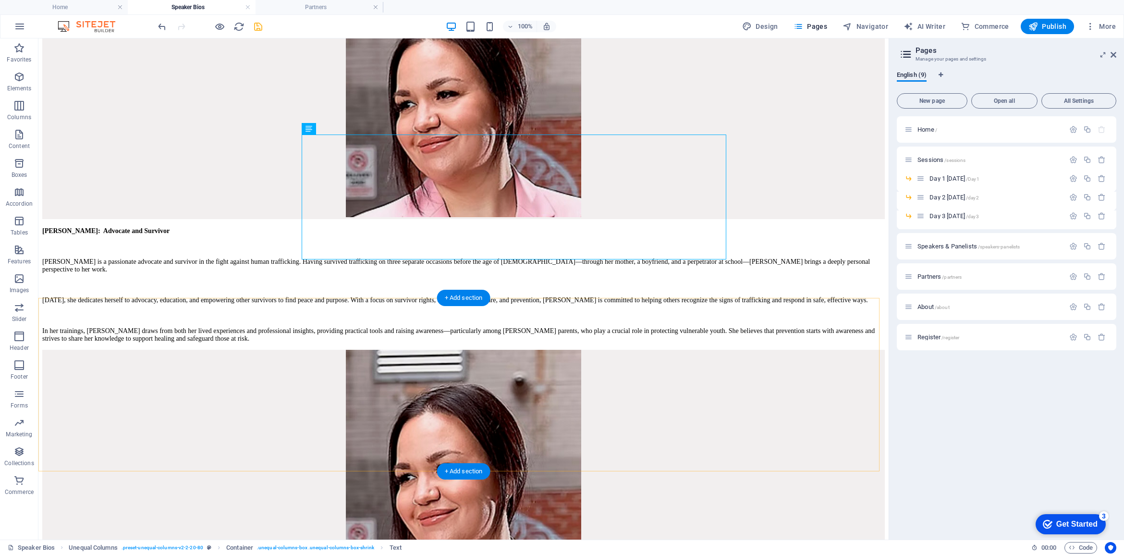
scroll to position [60, 0]
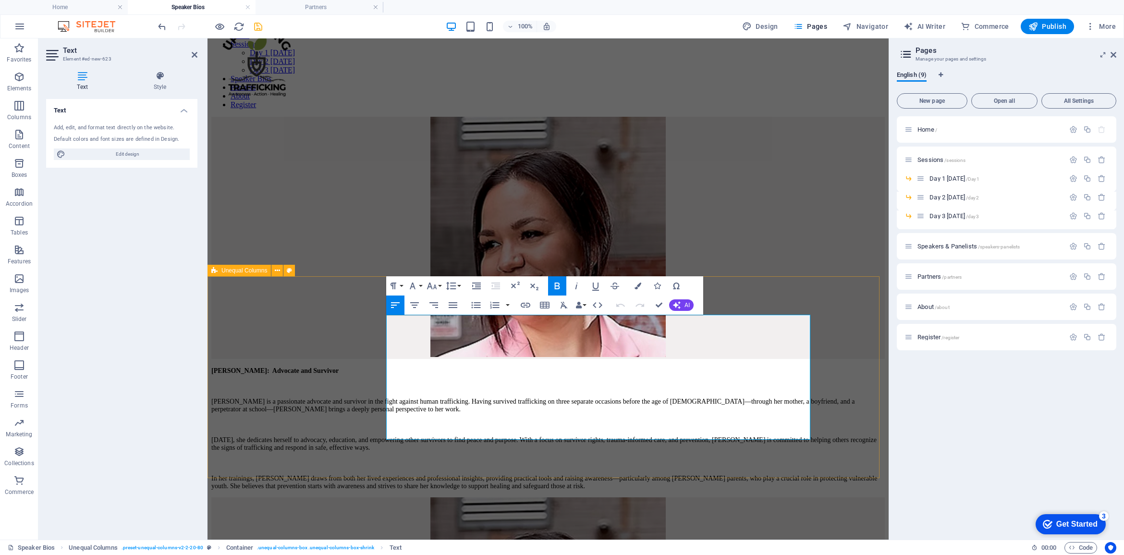
drag, startPoint x: 556, startPoint y: 320, endPoint x: 385, endPoint y: 320, distance: 171.4
drag, startPoint x: 515, startPoint y: 361, endPoint x: 385, endPoint y: 340, distance: 132.2
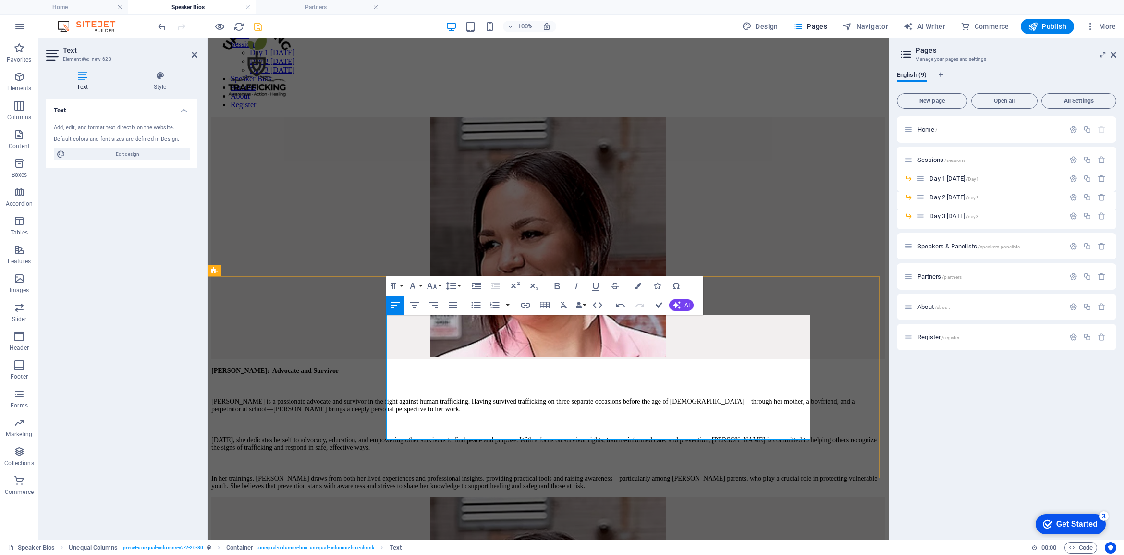
drag, startPoint x: 782, startPoint y: 437, endPoint x: 380, endPoint y: 336, distance: 414.0
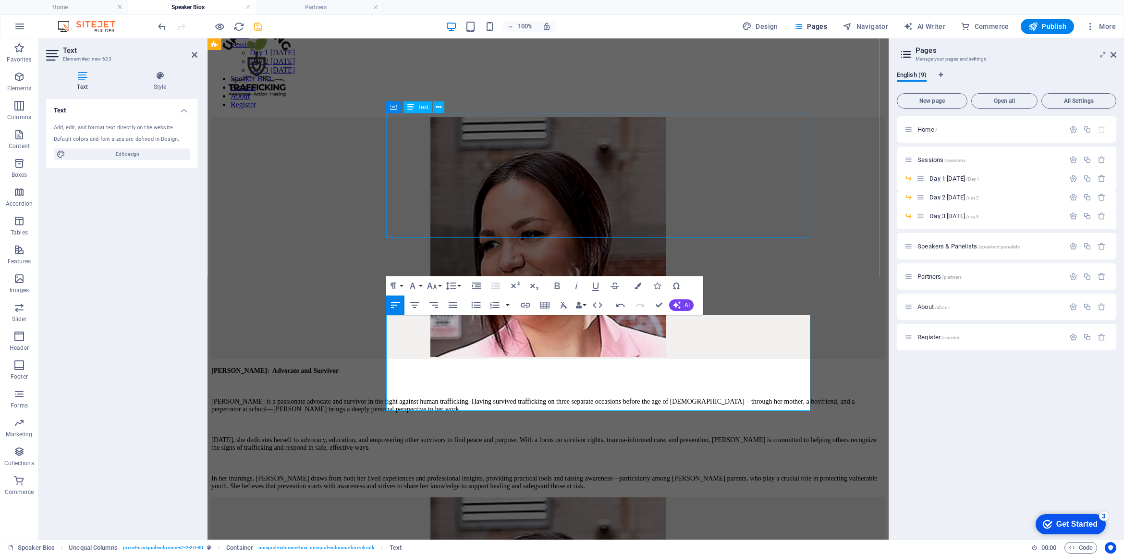
scroll to position [7030, 4]
drag, startPoint x: 704, startPoint y: 409, endPoint x: 378, endPoint y: 335, distance: 334.3
click at [438, 284] on button "Font Size" at bounding box center [433, 285] width 18 height 19
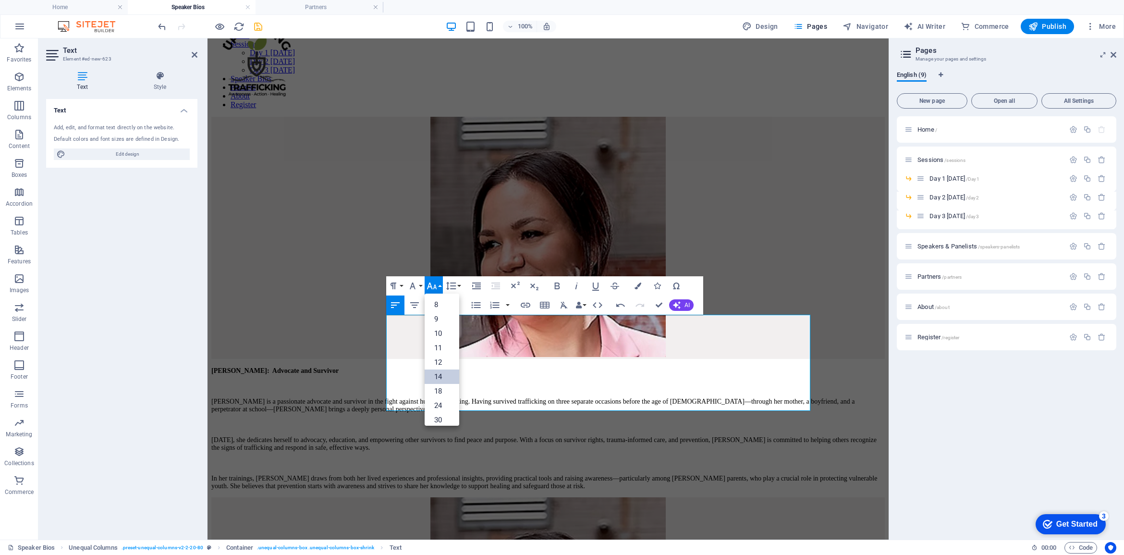
click at [437, 377] on link "14" at bounding box center [441, 376] width 35 height 14
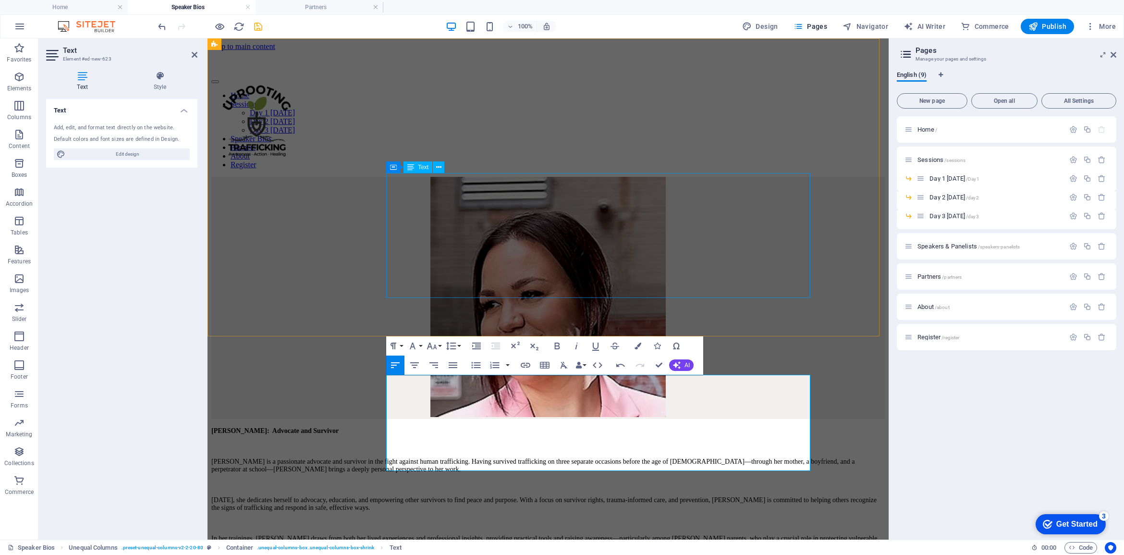
click at [596, 426] on div "Ashley Gaudry: Advocate and Survivor Ashley is a passionate advocate and surviv…" at bounding box center [547, 487] width 673 height 123
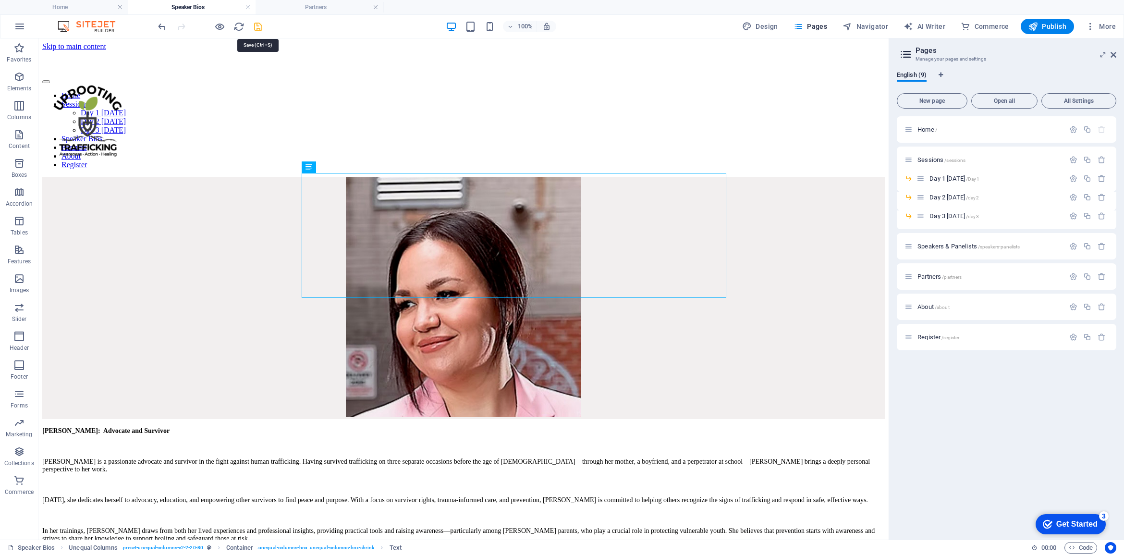
drag, startPoint x: 260, startPoint y: 27, endPoint x: 76, endPoint y: 77, distance: 190.4
click at [260, 27] on icon "save" at bounding box center [258, 26] width 11 height 11
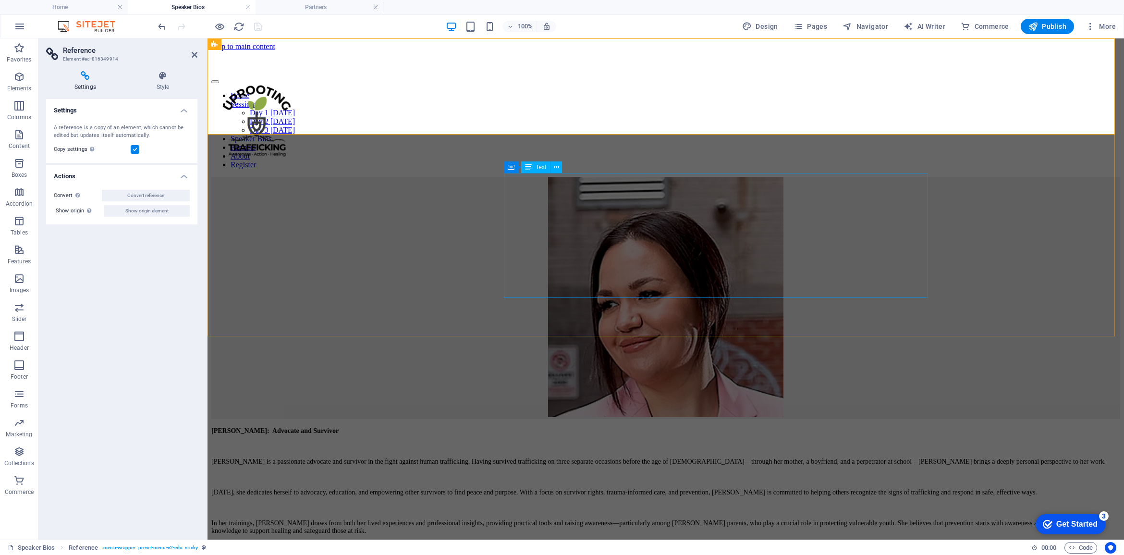
click at [706, 426] on div "Ashley Gaudry: Advocate and Survivor Ashley is a passionate advocate and surviv…" at bounding box center [665, 480] width 909 height 108
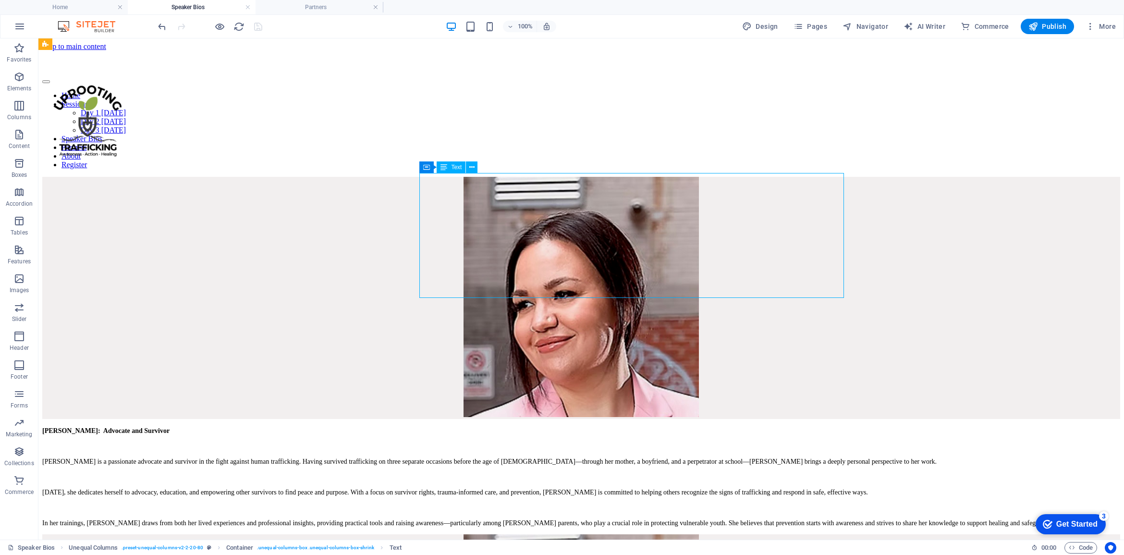
click at [543, 426] on div "Ashley Gaudry: Advocate and Survivor Ashley is a passionate advocate and surviv…" at bounding box center [581, 476] width 1078 height 100
click at [542, 426] on div "Ashley Gaudry: Advocate and Survivor Ashley is a passionate advocate and surviv…" at bounding box center [581, 476] width 1078 height 100
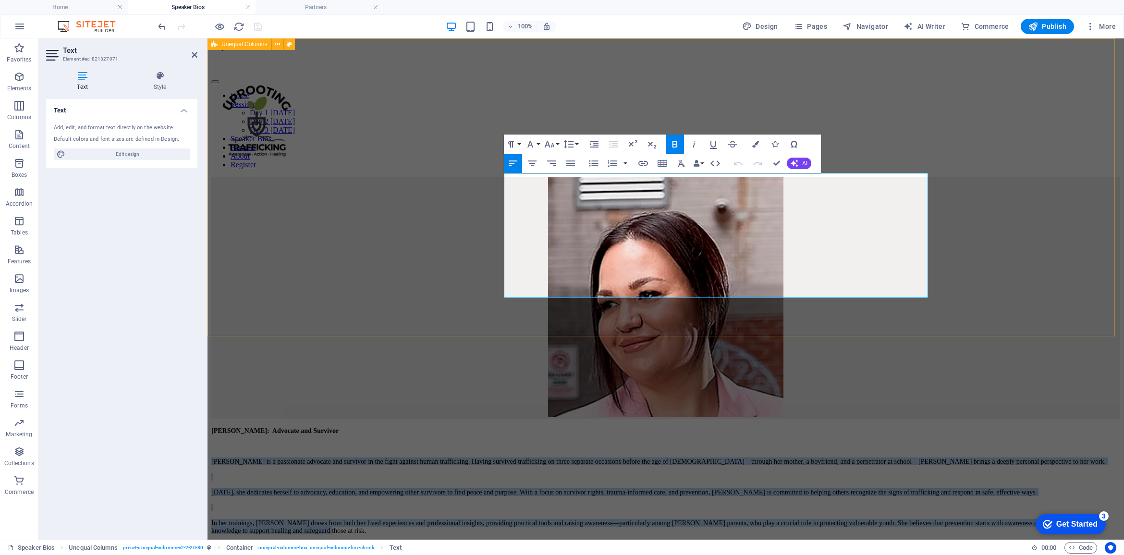
drag, startPoint x: 901, startPoint y: 294, endPoint x: 500, endPoint y: 196, distance: 412.8
click at [500, 196] on div "Ashley Gaudry: Advocate and Survivor Ashley is a passionate advocate and surviv…" at bounding box center [665, 355] width 909 height 357
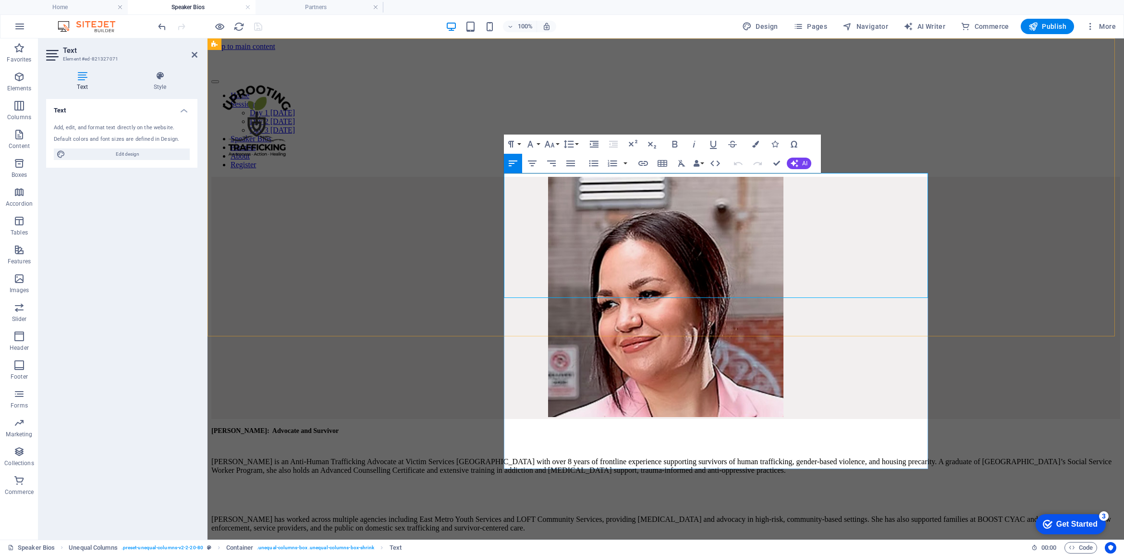
scroll to position [10970, 0]
click at [615, 515] on p "Kaitlin has worked across multiple agencies including East Metro Youth Services…" at bounding box center [665, 523] width 909 height 17
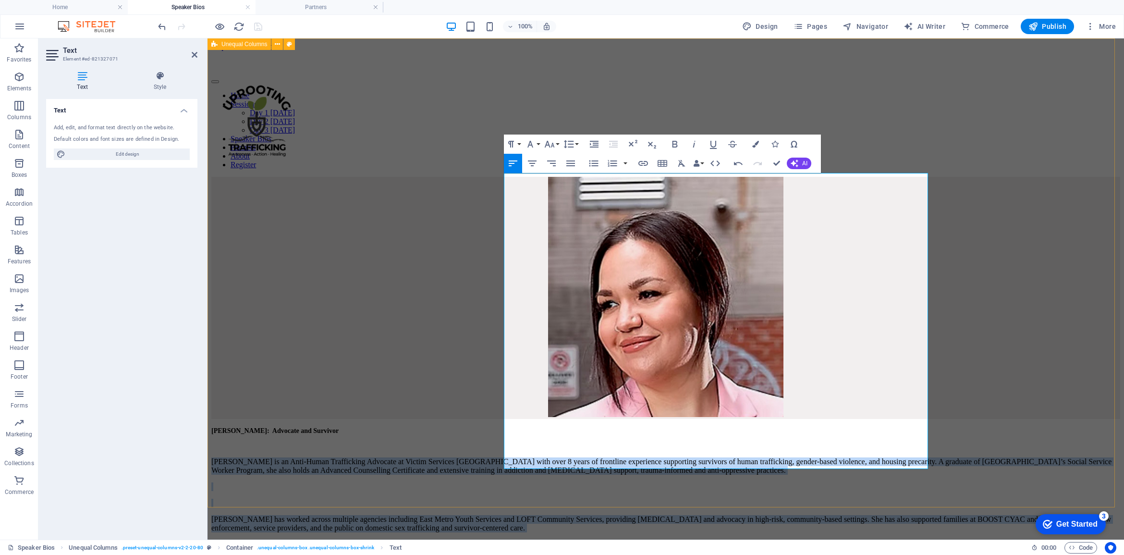
drag, startPoint x: 608, startPoint y: 445, endPoint x: 495, endPoint y: 206, distance: 265.1
click at [495, 206] on div "Ashley Gaudry: Advocate and Survivor Kaitlin is an Anti-Human Trafficking Advoc…" at bounding box center [665, 387] width 909 height 421
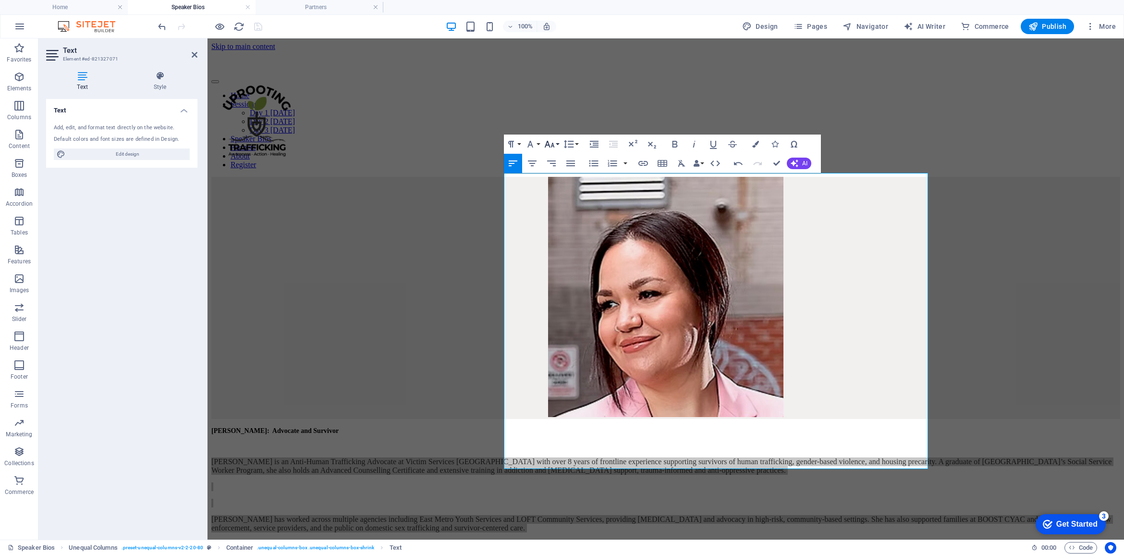
click at [553, 143] on icon "button" at bounding box center [550, 144] width 12 height 12
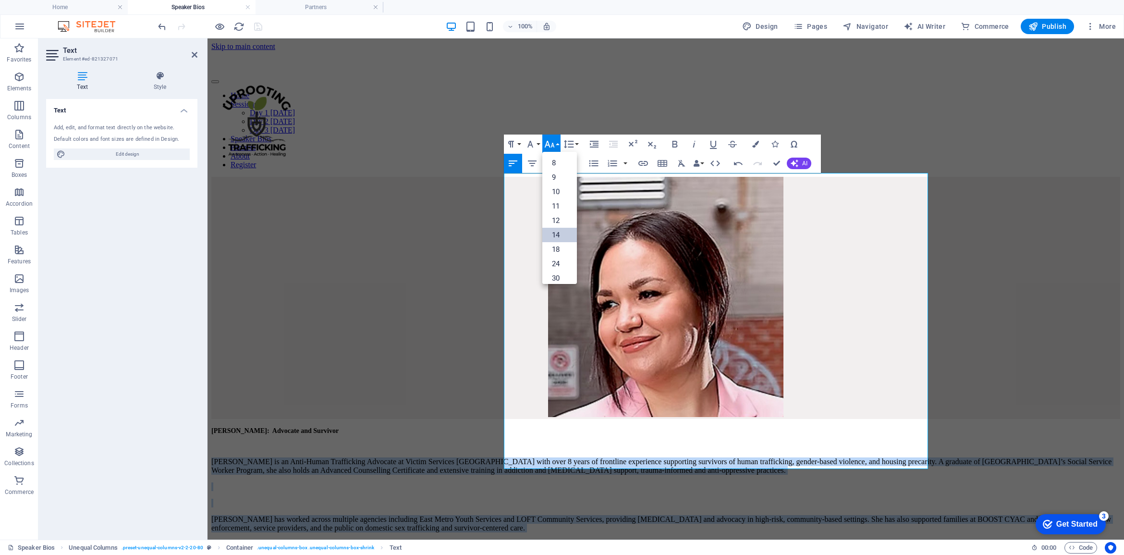
click at [560, 236] on link "14" at bounding box center [559, 235] width 35 height 14
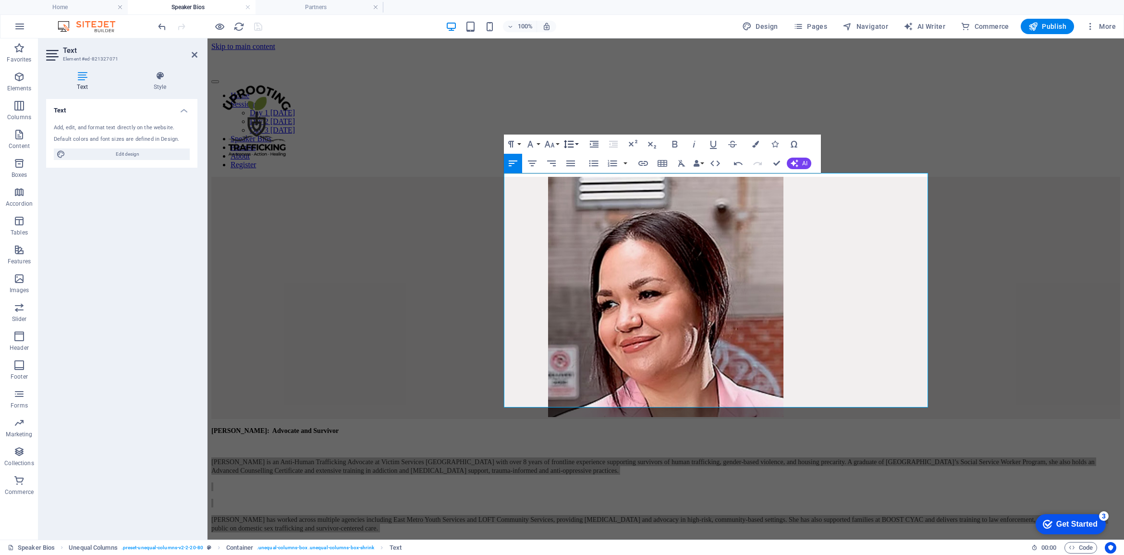
click at [572, 142] on icon "button" at bounding box center [569, 144] width 10 height 8
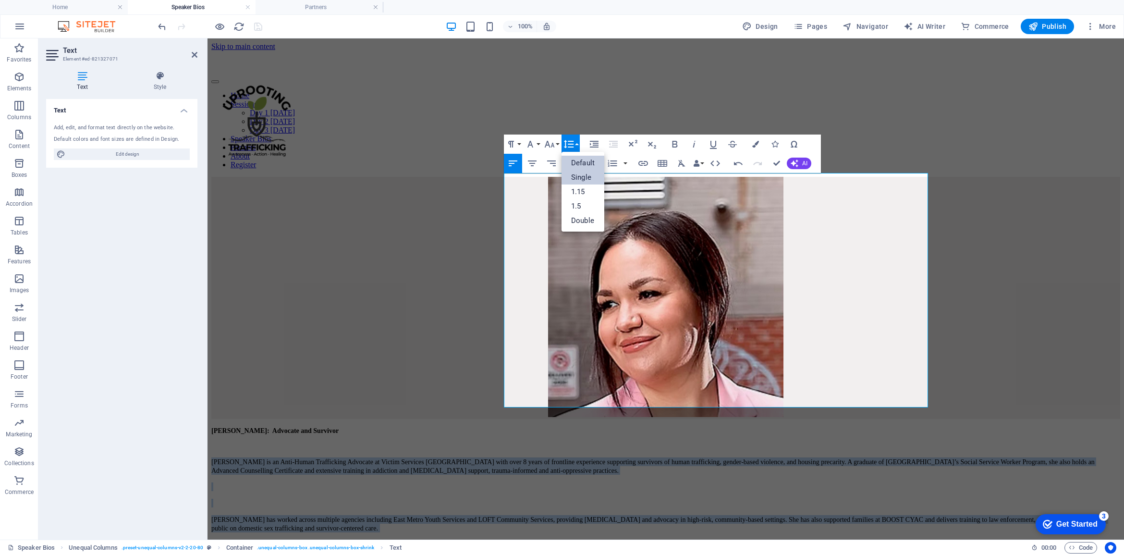
click at [579, 178] on link "Single" at bounding box center [582, 177] width 43 height 14
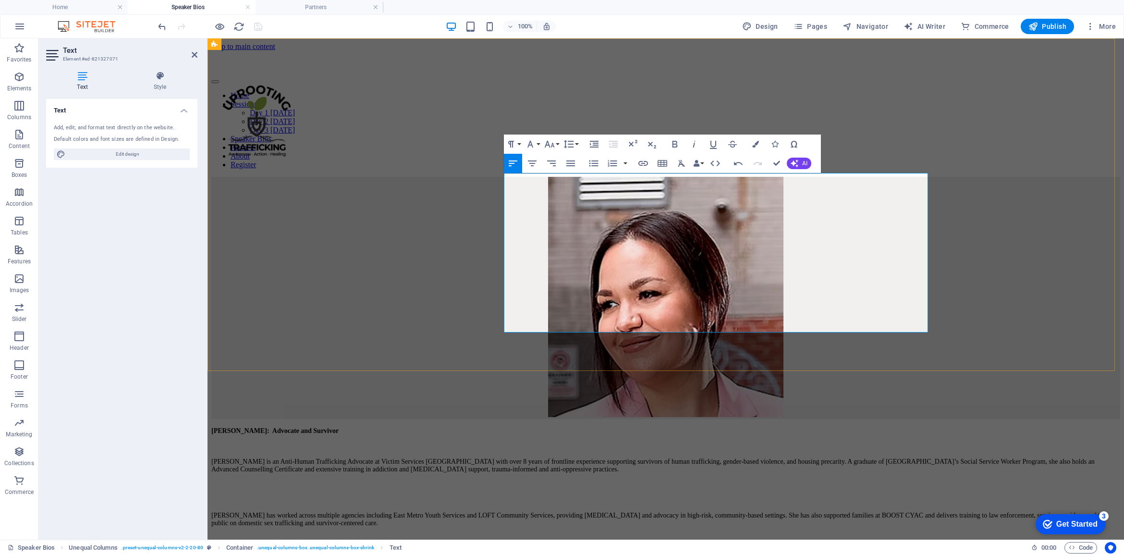
click at [339, 427] on strong "Ashley Gaudry: Advocate and Survivor" at bounding box center [274, 430] width 127 height 7
drag, startPoint x: 642, startPoint y: 178, endPoint x: 500, endPoint y: 177, distance: 141.2
click at [500, 177] on div "Ashley Gaudry: Advocate and Survivor Kaitlin is an Anti-Human Trafficking Advoc…" at bounding box center [665, 383] width 909 height 412
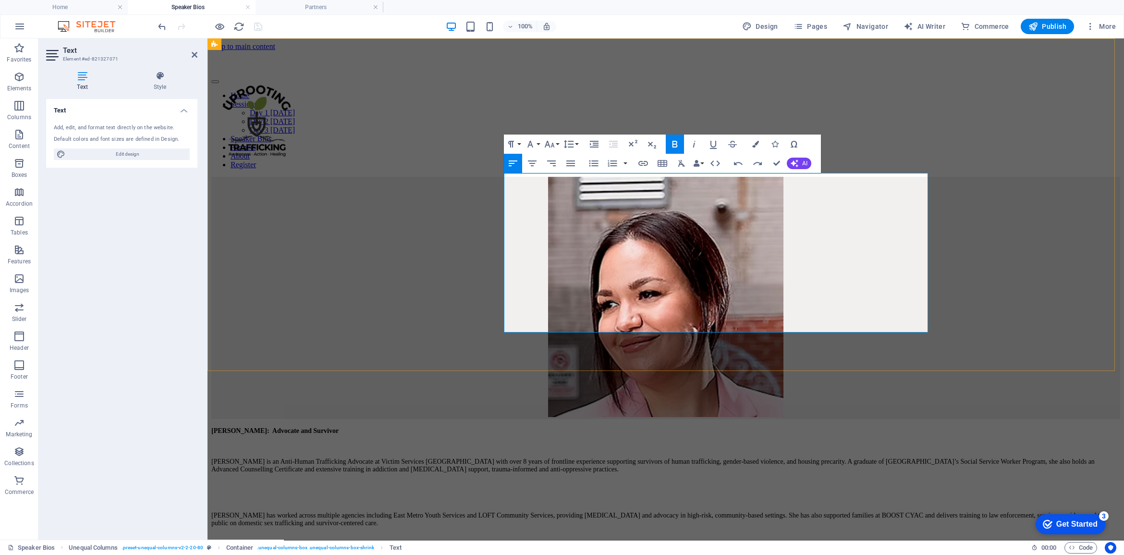
click at [568, 442] on p at bounding box center [665, 446] width 909 height 8
click at [339, 427] on strong "Ashley Gaudry: Advocate and Survivor" at bounding box center [274, 430] width 127 height 7
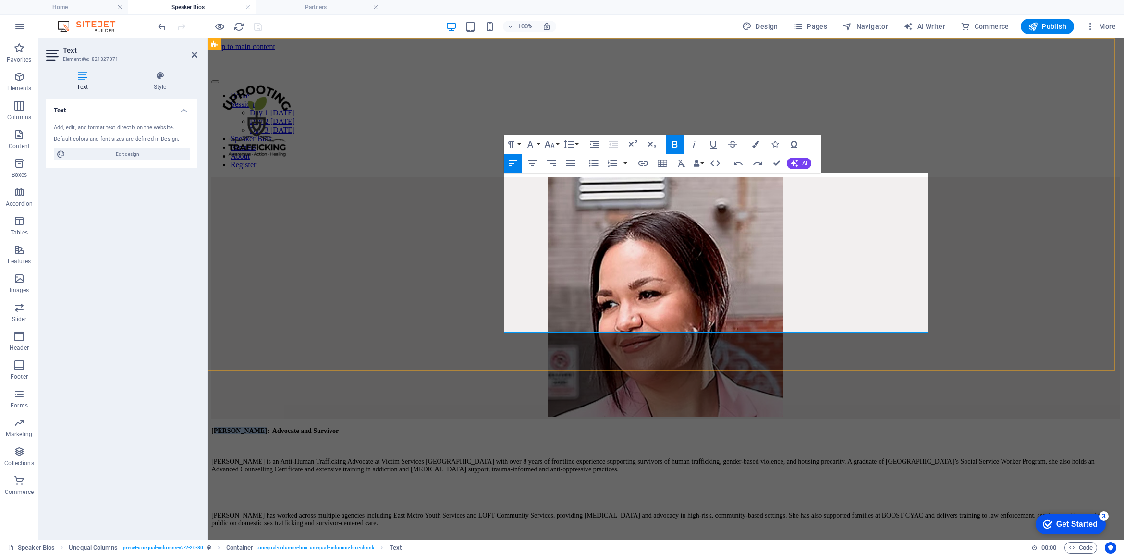
drag, startPoint x: 555, startPoint y: 181, endPoint x: 507, endPoint y: 180, distance: 48.0
click at [339, 427] on strong "Ashley Gaudry: Advocate and Survivor" at bounding box center [274, 430] width 127 height 7
click at [649, 496] on p at bounding box center [665, 500] width 909 height 8
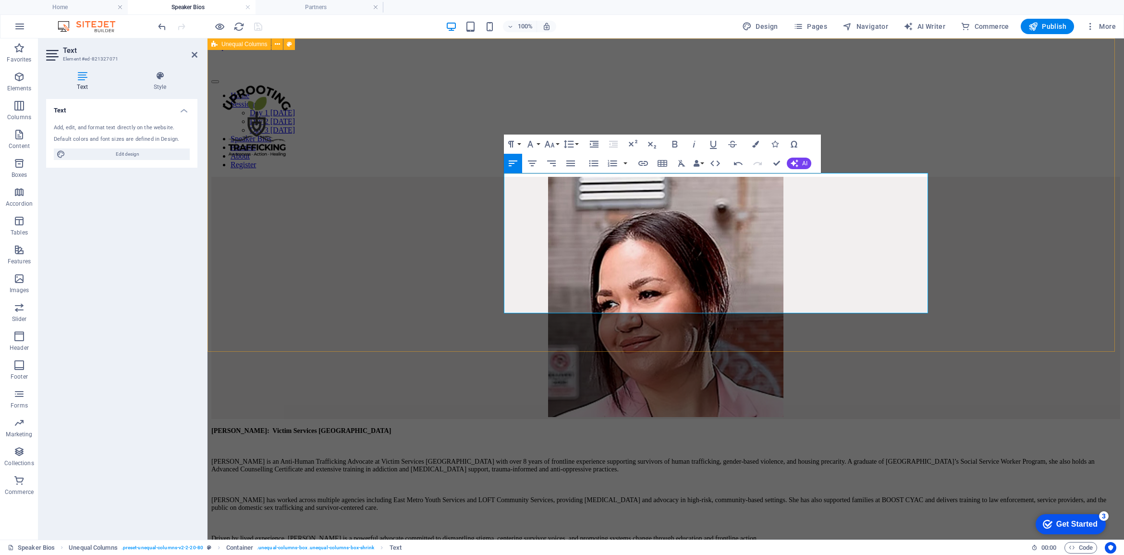
click at [324, 208] on div "Kaitlin Bick: Victim Services Toronto Kaitlin is an Anti-Human Trafficking Advo…" at bounding box center [665, 367] width 909 height 381
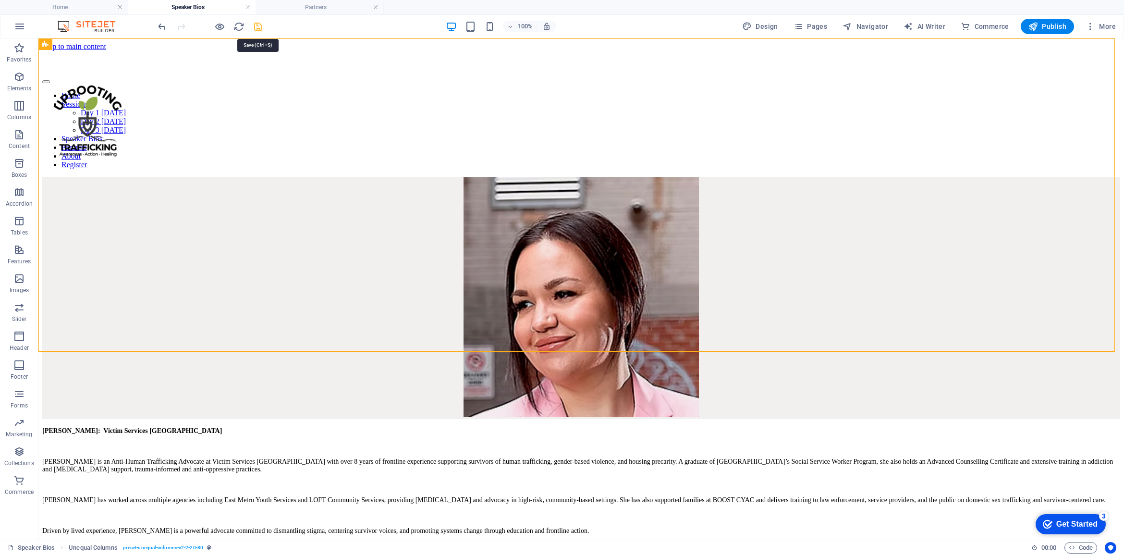
click at [260, 24] on icon "save" at bounding box center [258, 26] width 11 height 11
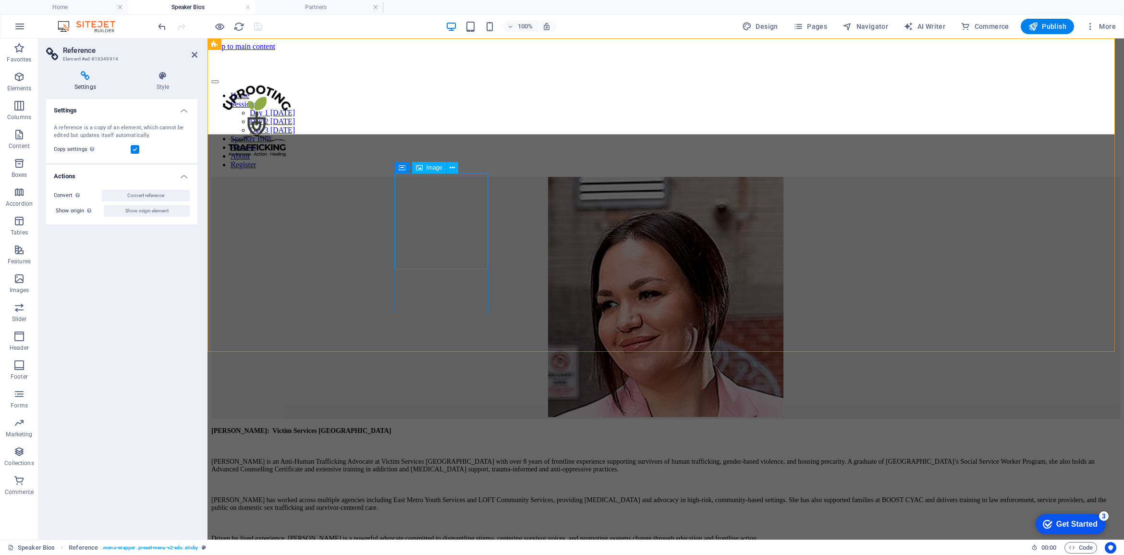
click at [442, 214] on figure at bounding box center [665, 298] width 909 height 242
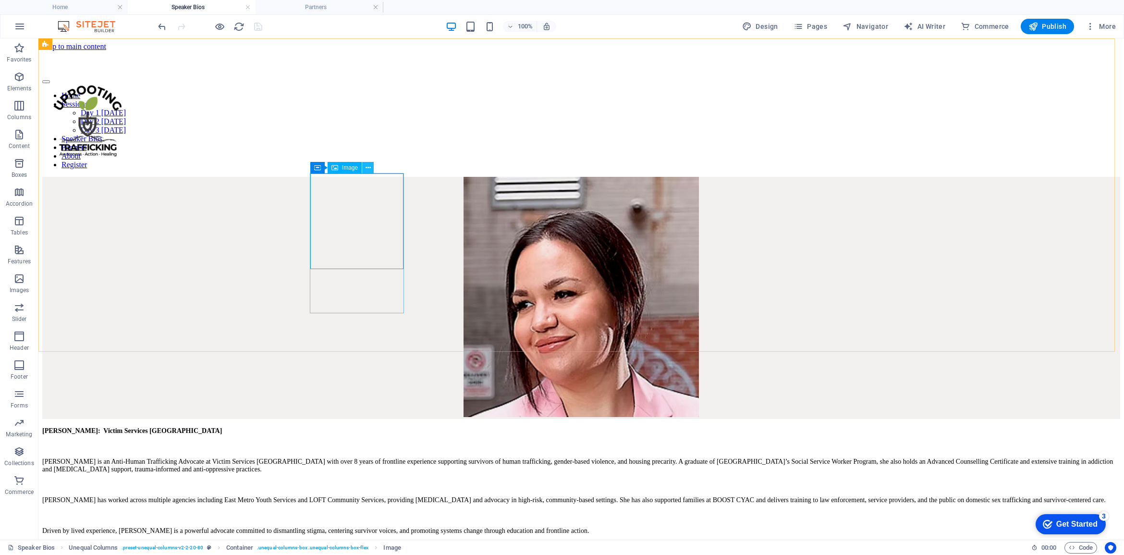
click at [370, 169] on icon at bounding box center [367, 168] width 5 height 10
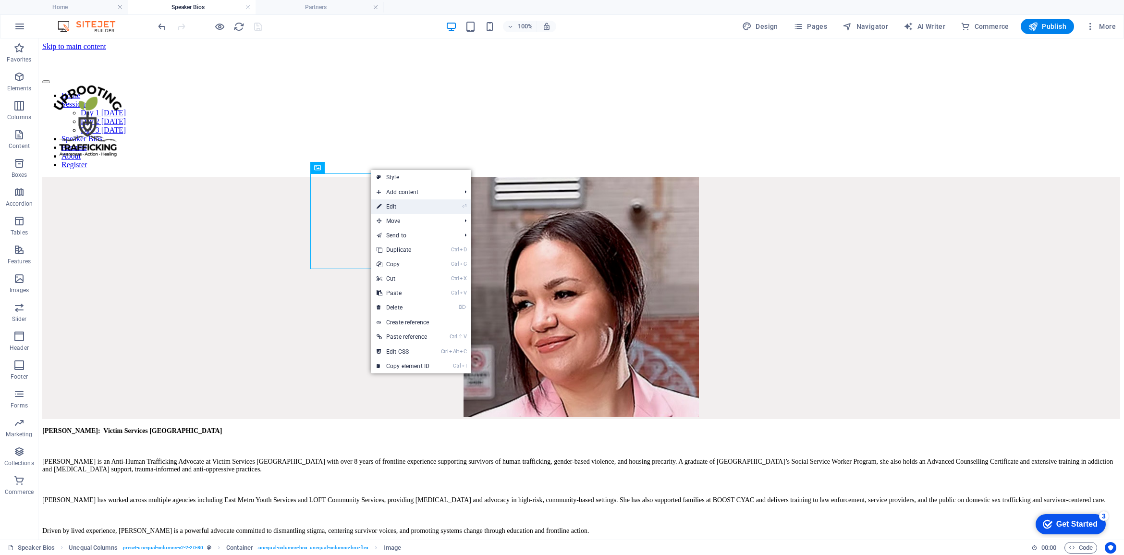
click at [386, 210] on link "⏎ Edit" at bounding box center [403, 206] width 64 height 14
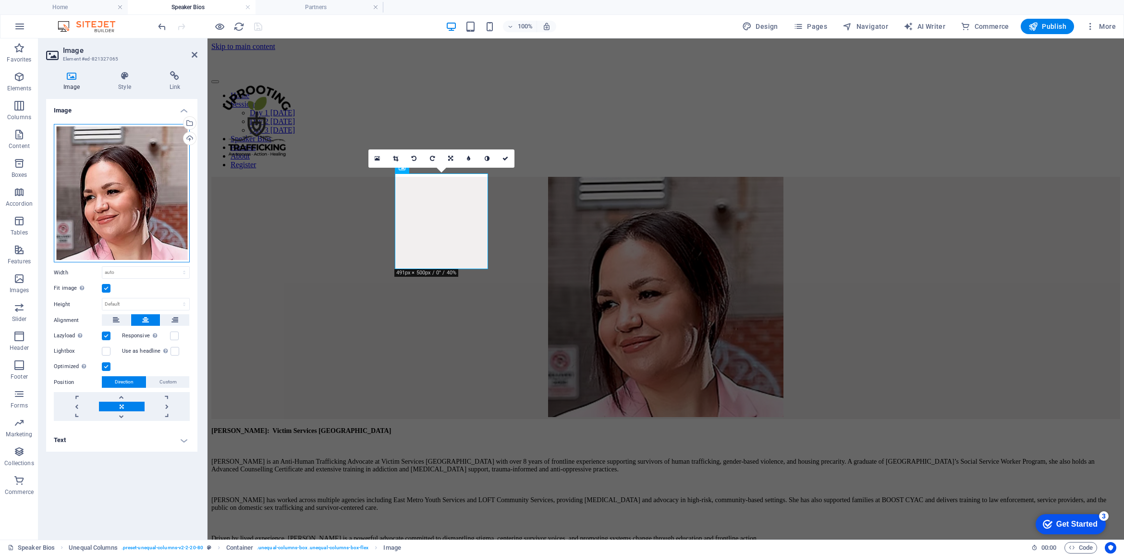
click at [137, 183] on div "Drag files here, click to choose files or select files from Files or our free s…" at bounding box center [122, 193] width 136 height 138
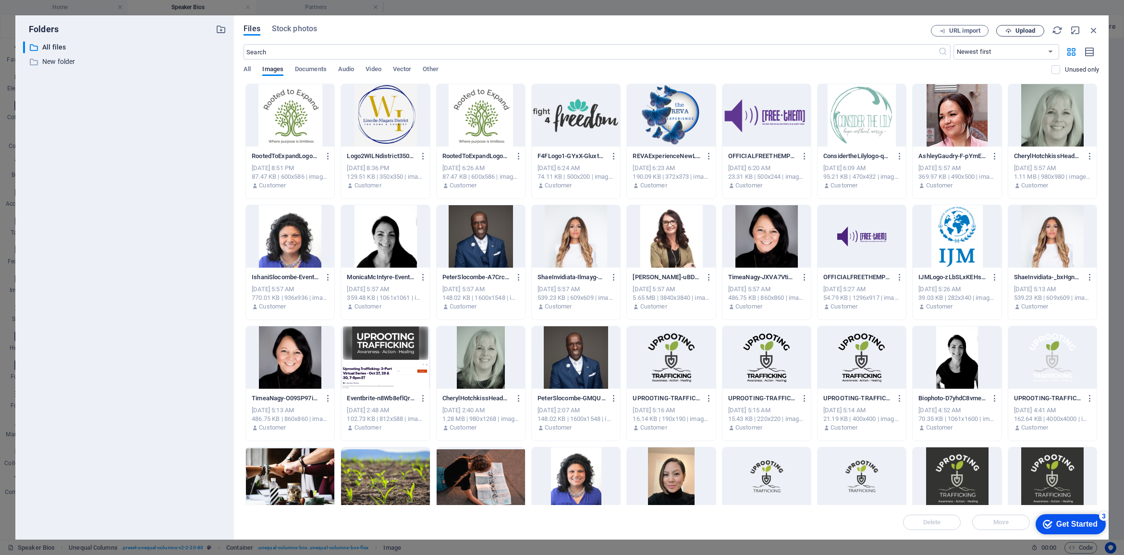
click at [889, 32] on span "Upload" at bounding box center [1025, 31] width 20 height 6
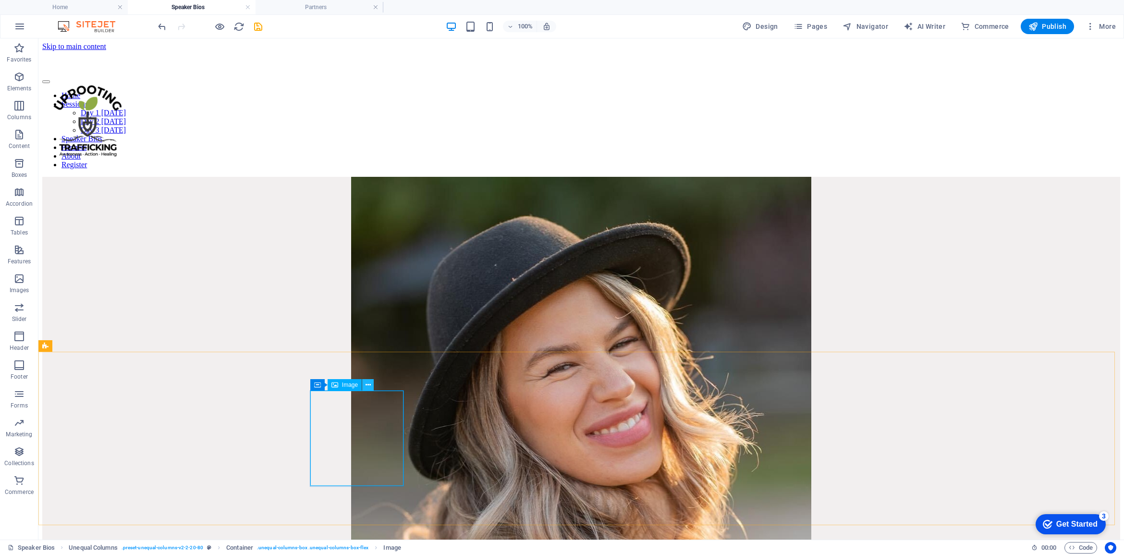
click at [366, 383] on icon at bounding box center [367, 385] width 5 height 10
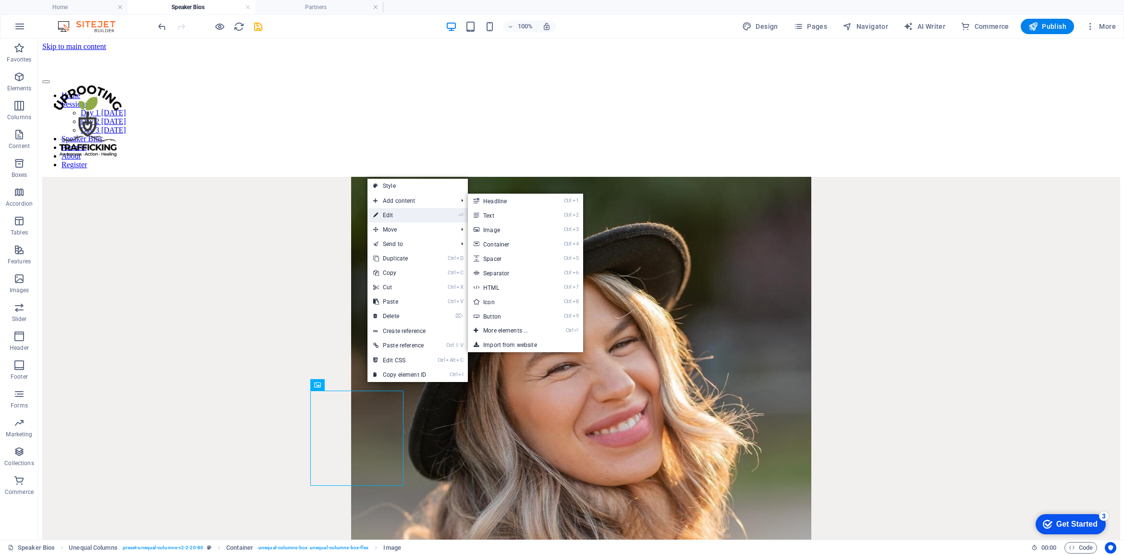
click at [417, 215] on link "⏎ Edit" at bounding box center [399, 215] width 64 height 14
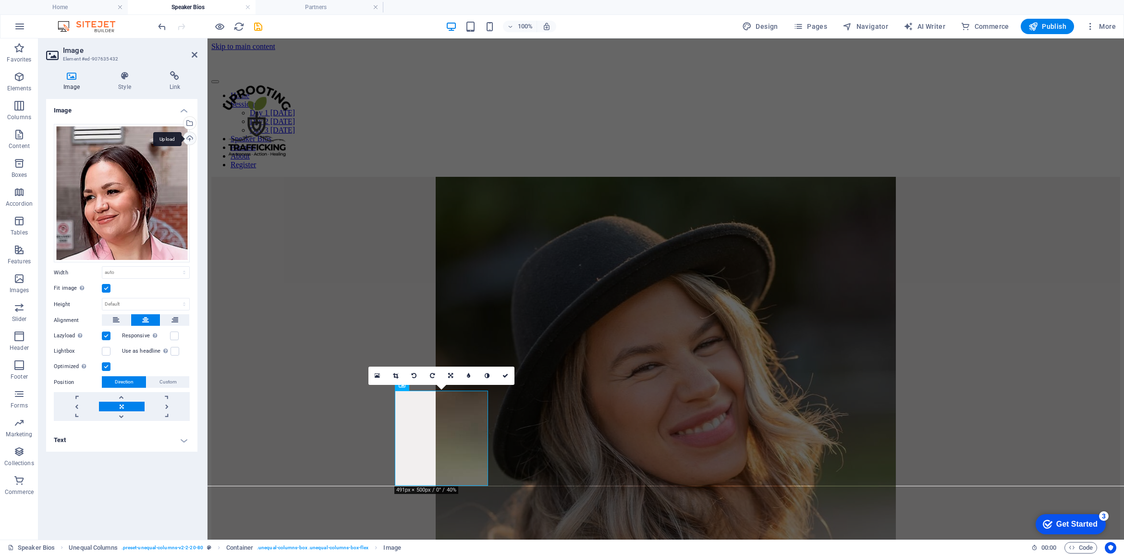
click at [188, 136] on div "Upload" at bounding box center [189, 139] width 14 height 14
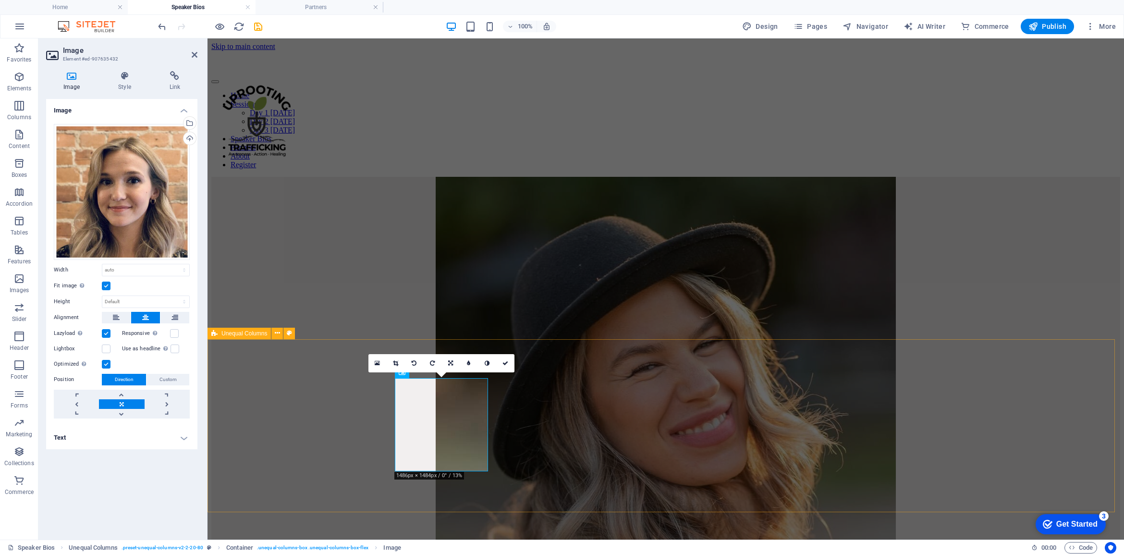
scroll to position [180, 0]
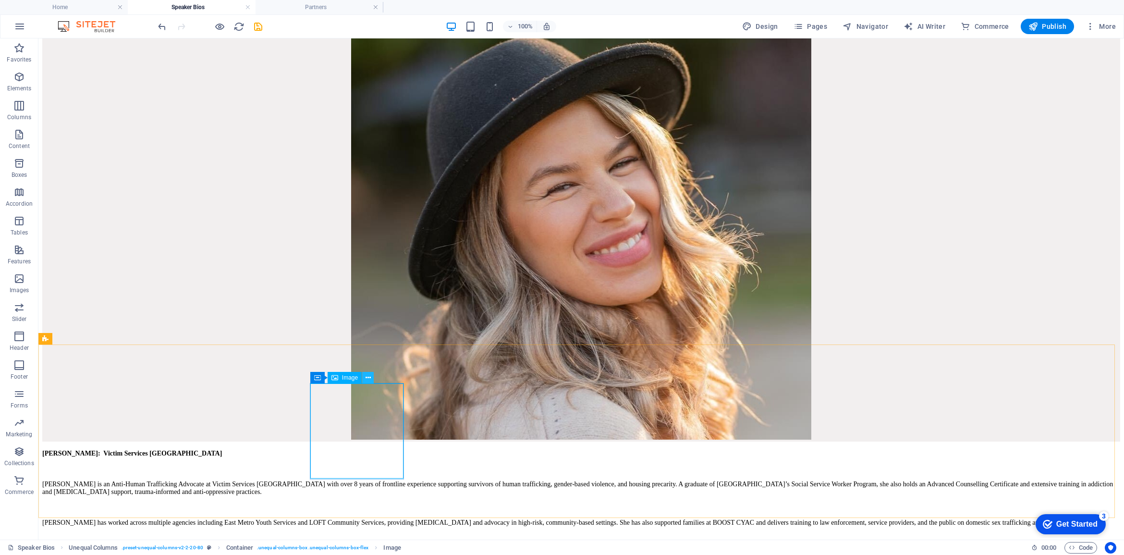
click at [369, 376] on icon at bounding box center [367, 378] width 5 height 10
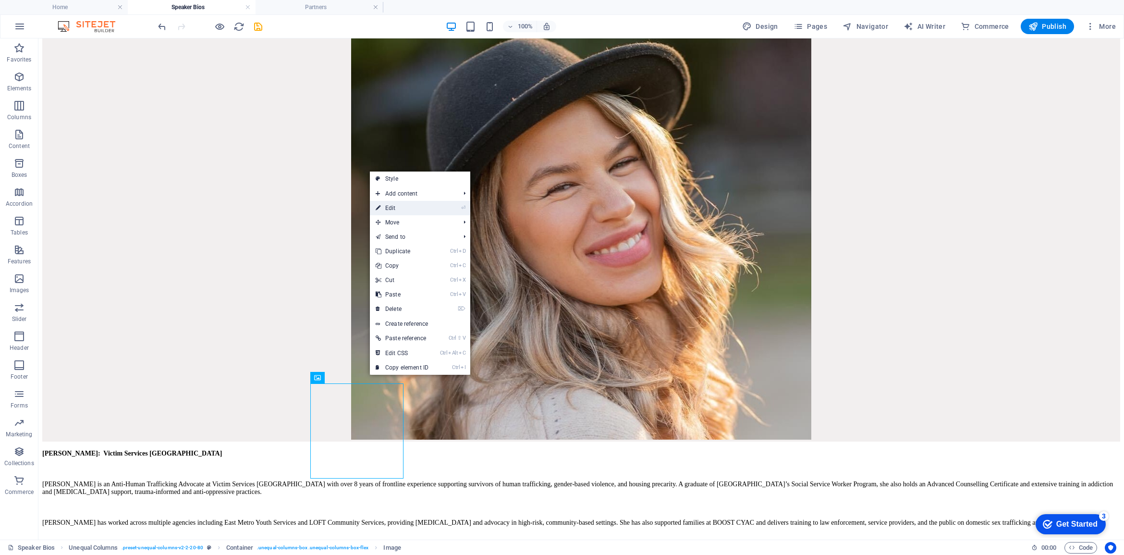
click at [394, 210] on link "⏎ Edit" at bounding box center [402, 208] width 64 height 14
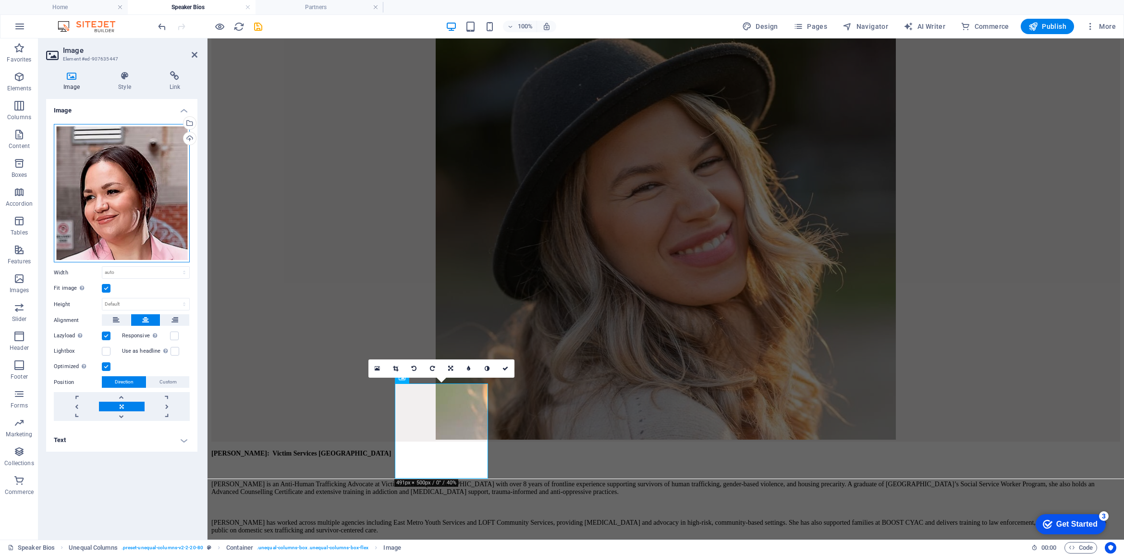
click at [128, 158] on div "Drag files here, click to choose files or select files from Files or our free s…" at bounding box center [122, 193] width 136 height 138
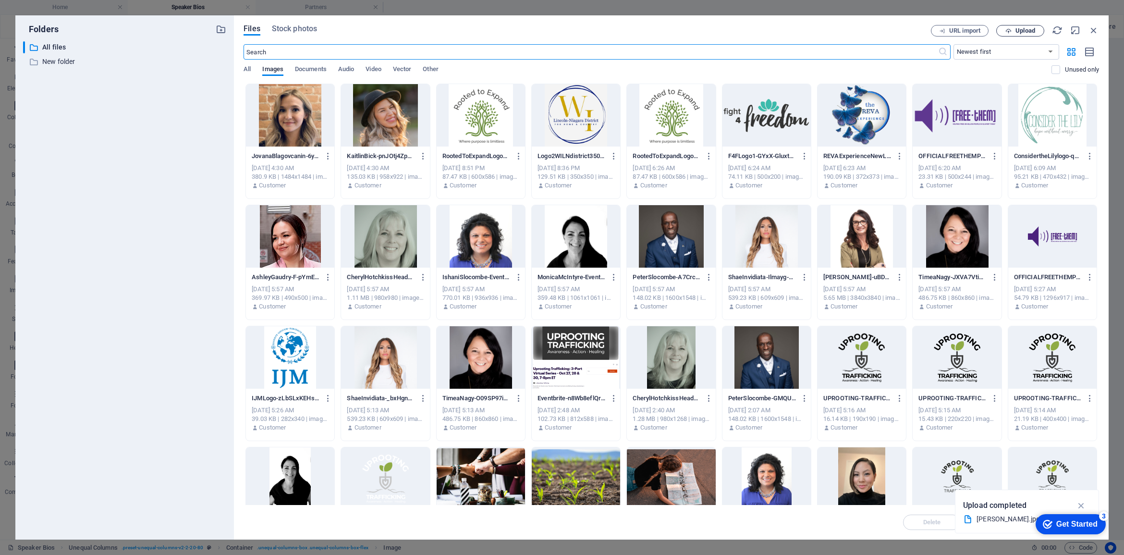
click at [889, 30] on span "Upload" at bounding box center [1025, 31] width 20 height 6
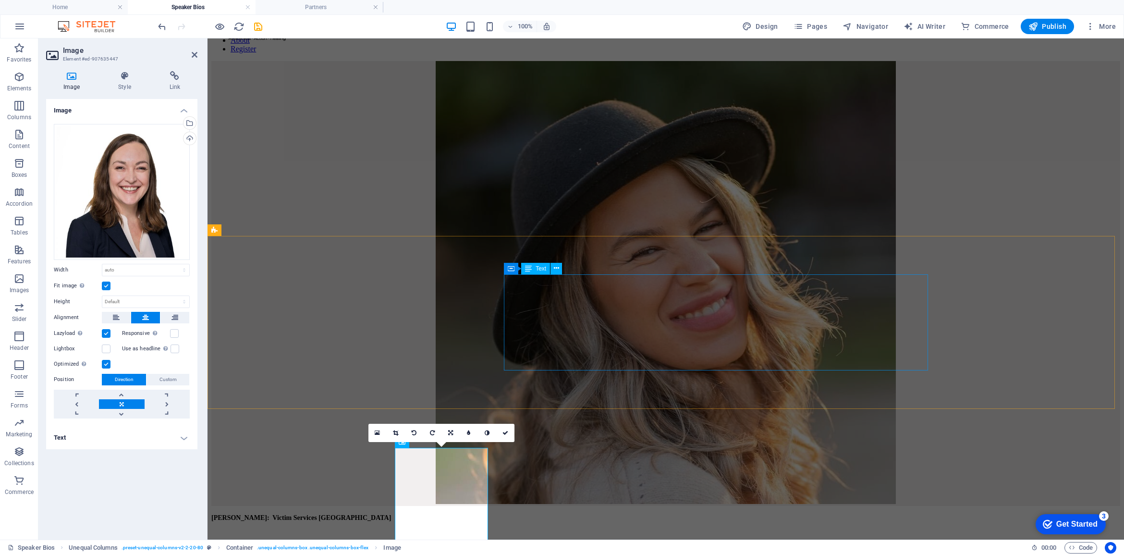
scroll to position [0, 0]
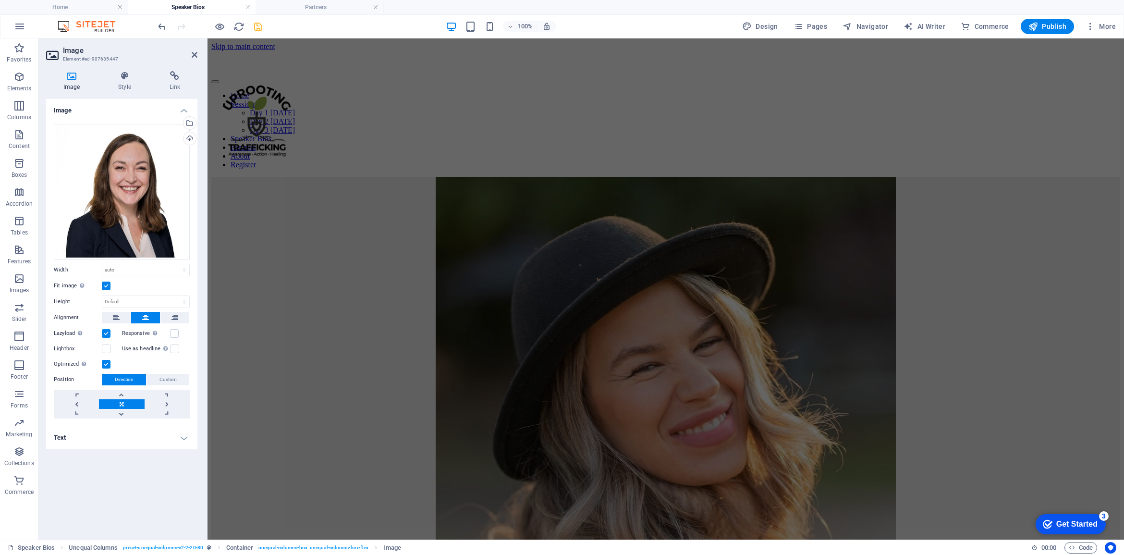
click at [256, 27] on icon "save" at bounding box center [258, 26] width 11 height 11
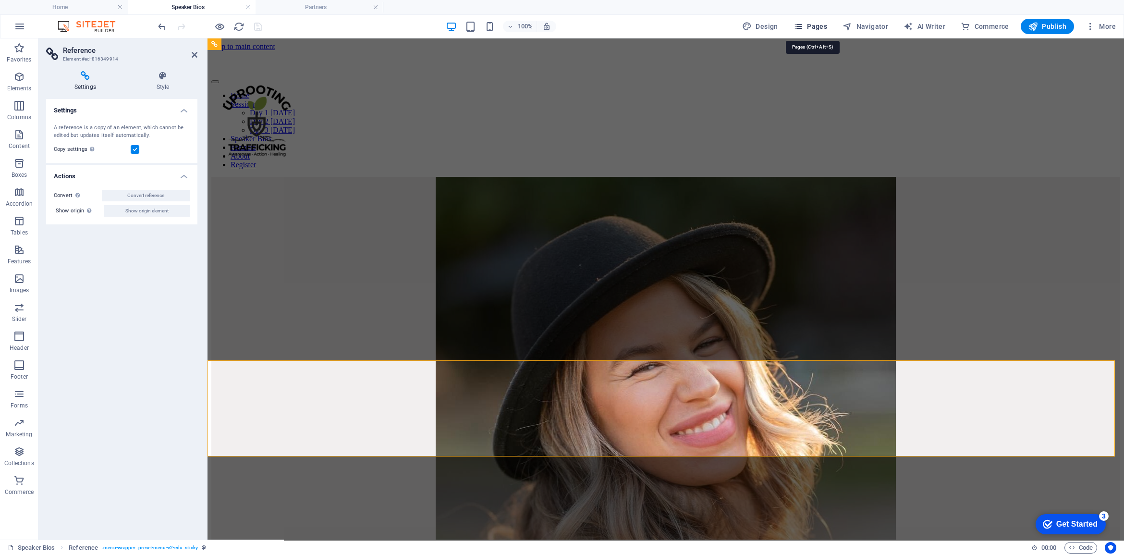
click at [820, 21] on button "Pages" at bounding box center [809, 26] width 41 height 15
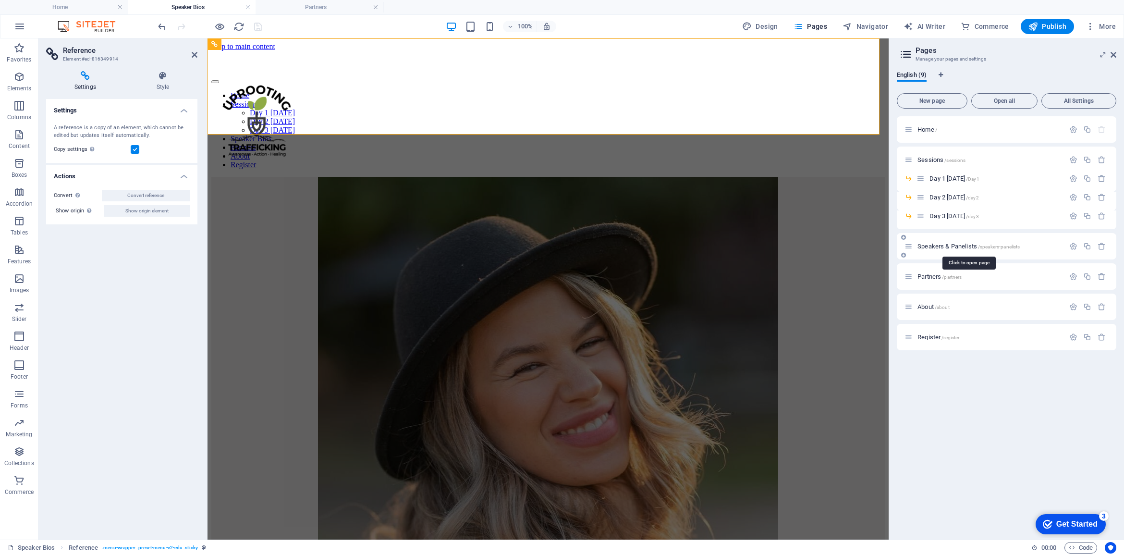
click at [889, 246] on span "Speakers & Panelists /speakers-panelists" at bounding box center [968, 245] width 102 height 7
click at [889, 243] on icon "button" at bounding box center [1073, 246] width 8 height 8
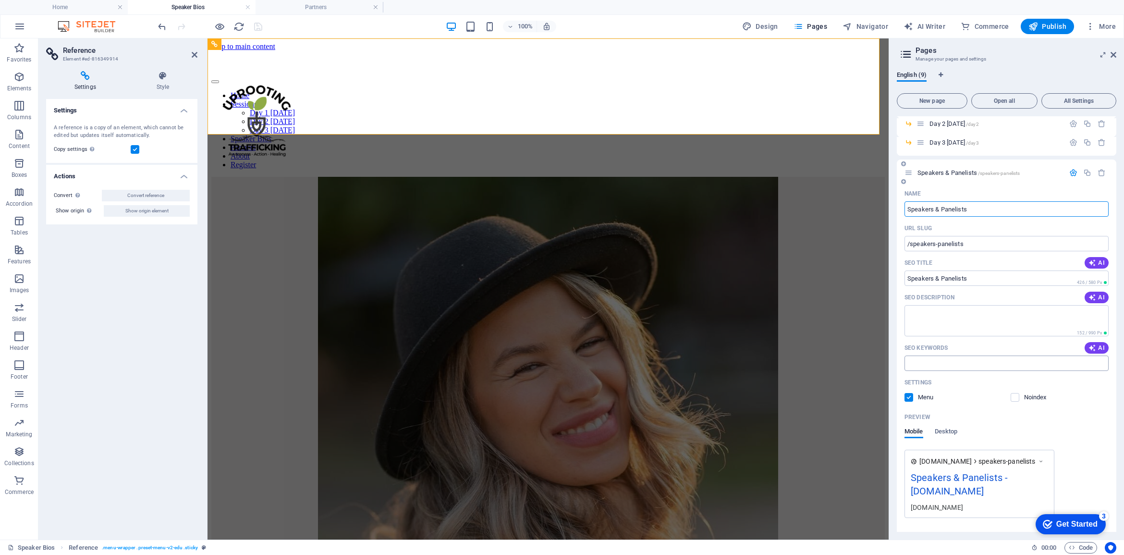
scroll to position [120, 0]
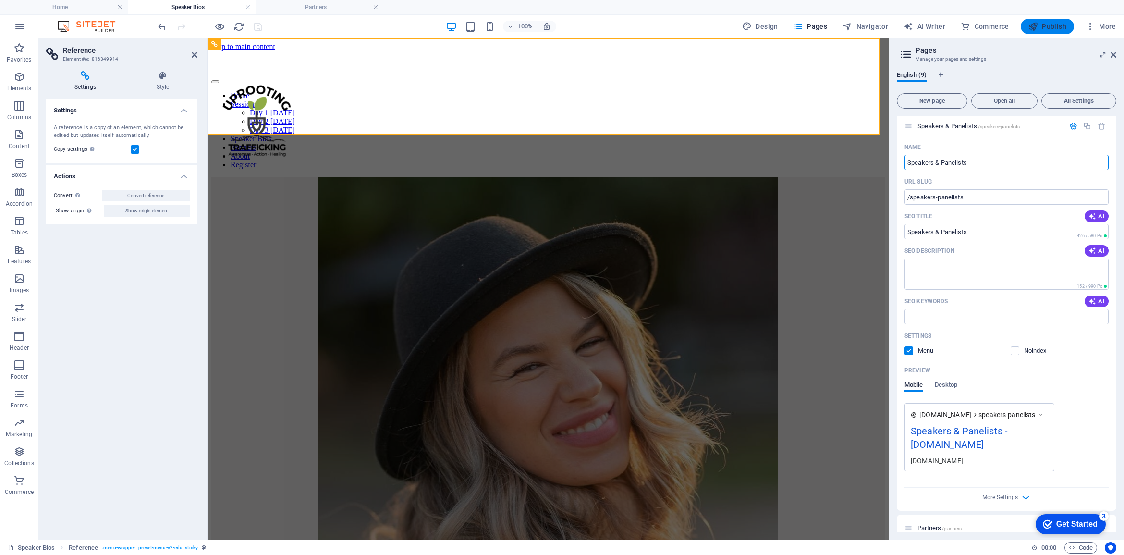
click at [889, 27] on span "Publish" at bounding box center [1047, 27] width 38 height 10
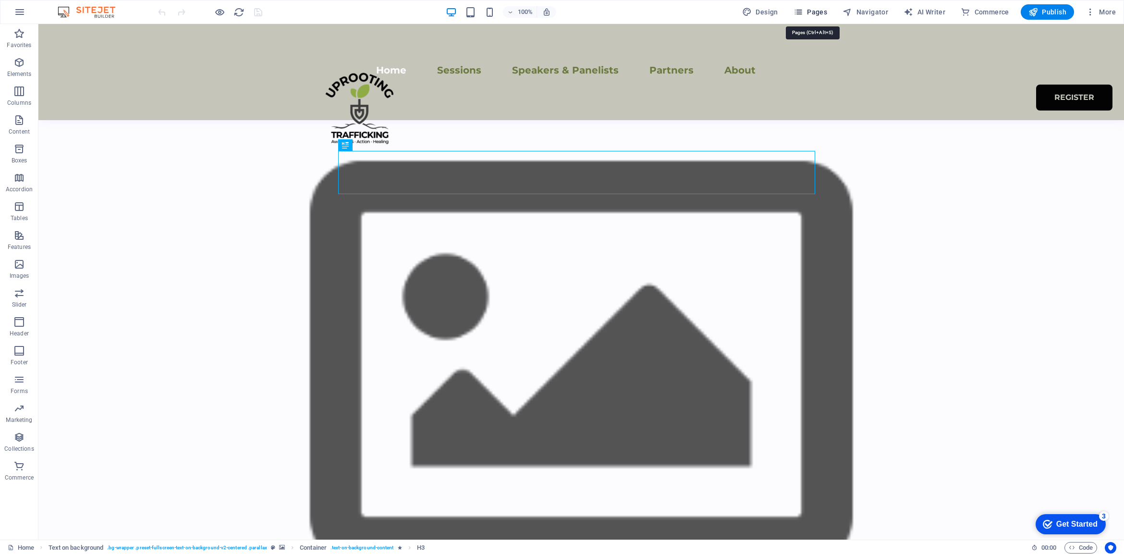
click at [814, 12] on span "Pages" at bounding box center [810, 12] width 34 height 10
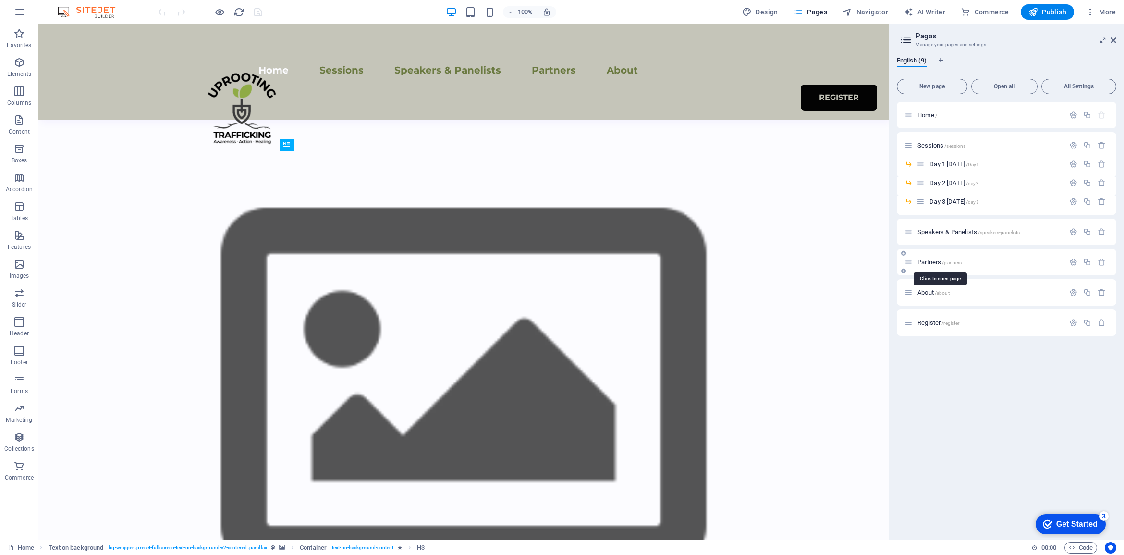
click at [922, 265] on span "Partners /partners" at bounding box center [939, 261] width 44 height 7
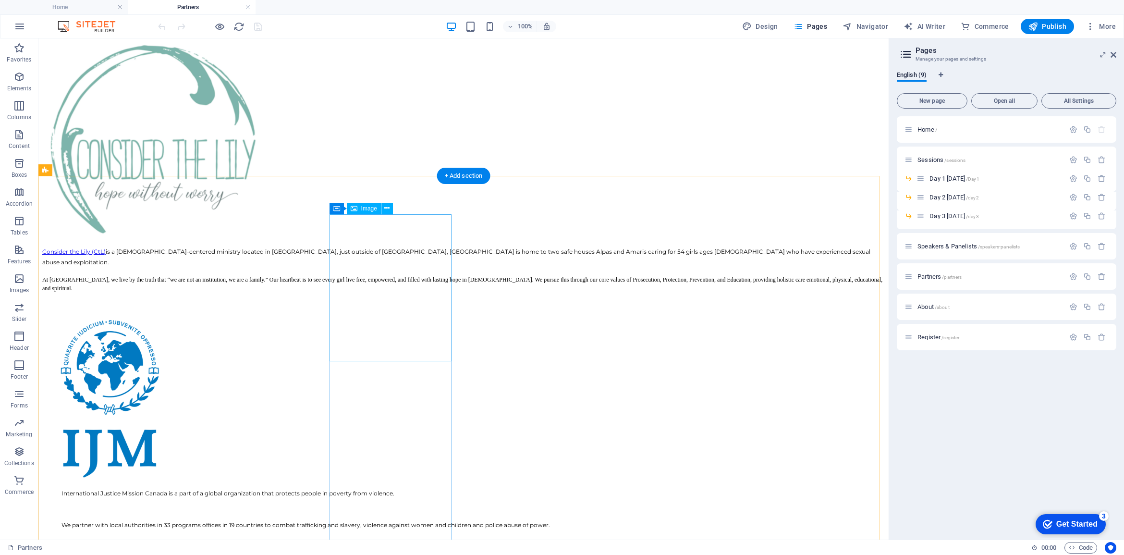
scroll to position [420, 0]
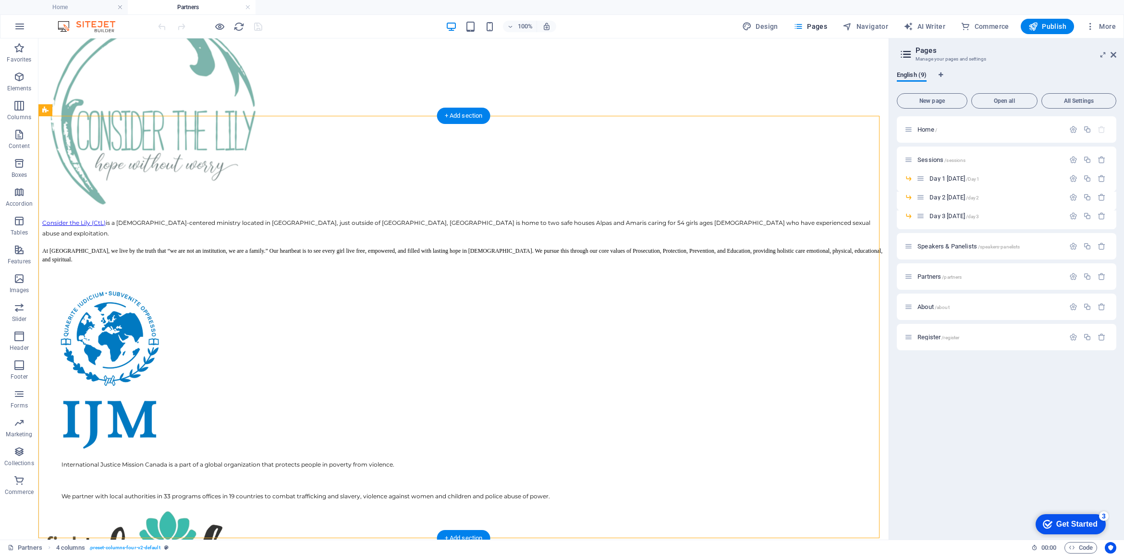
drag, startPoint x: 376, startPoint y: 188, endPoint x: 379, endPoint y: 170, distance: 18.2
click at [337, 145] on icon at bounding box center [336, 149] width 7 height 12
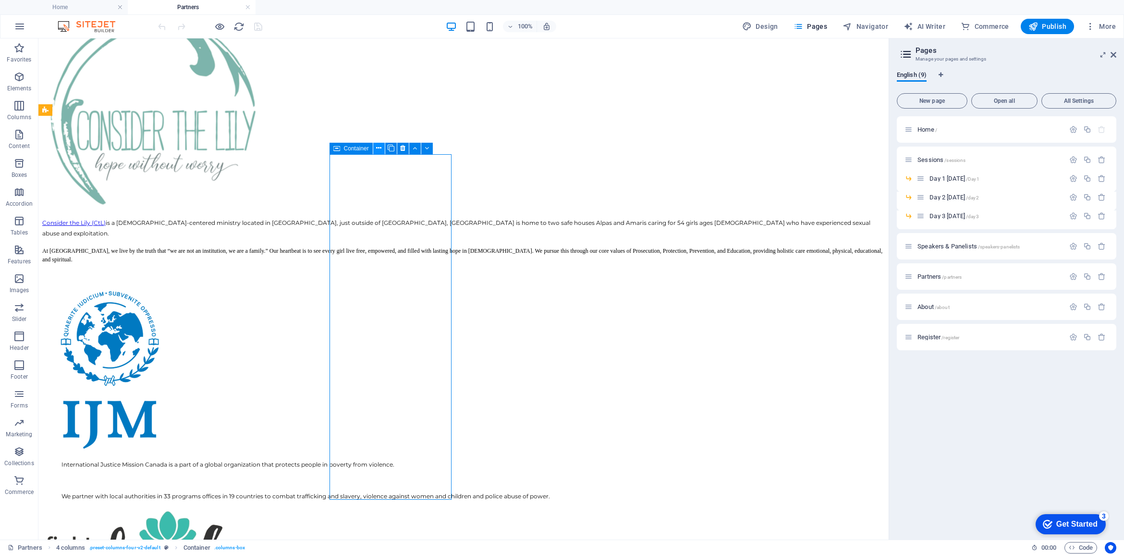
click at [378, 148] on icon at bounding box center [378, 148] width 5 height 10
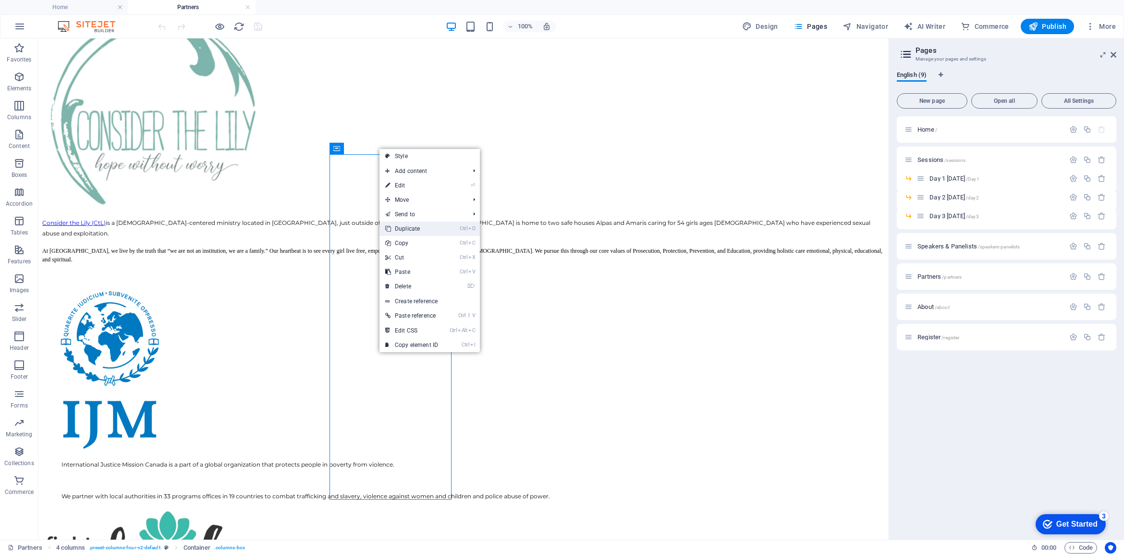
click at [410, 225] on link "Ctrl D Duplicate" at bounding box center [411, 228] width 64 height 14
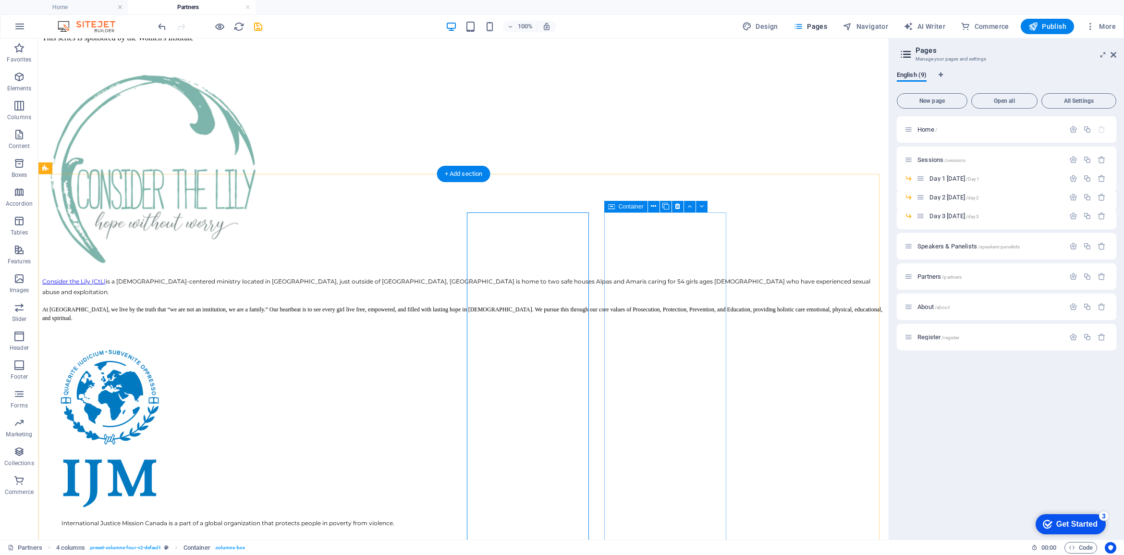
scroll to position [360, 0]
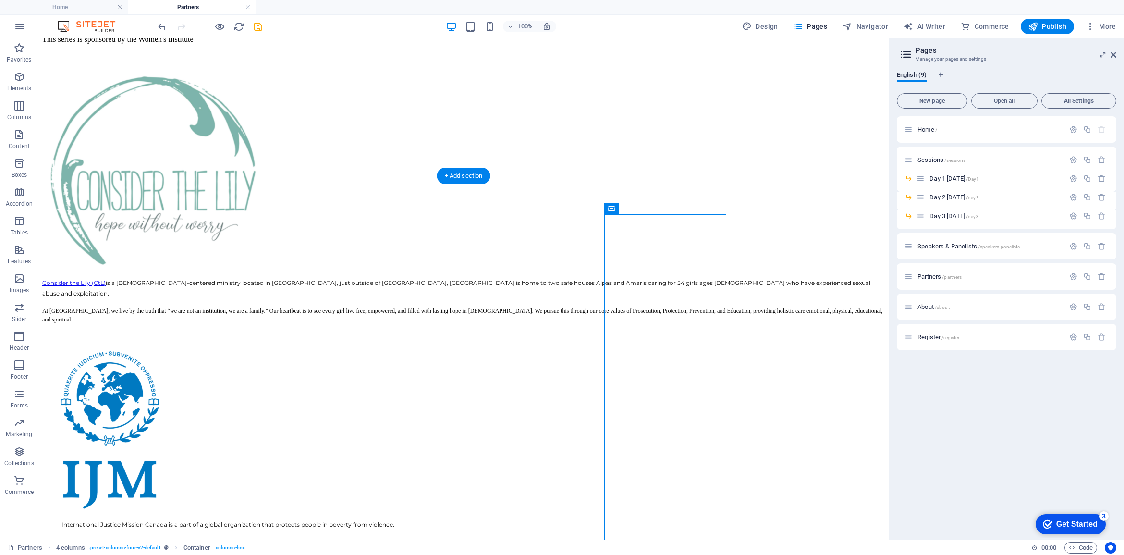
drag, startPoint x: 651, startPoint y: 245, endPoint x: 318, endPoint y: 229, distance: 333.7
drag, startPoint x: 655, startPoint y: 247, endPoint x: 325, endPoint y: 217, distance: 331.3
click at [375, 347] on figure at bounding box center [463, 429] width 842 height 165
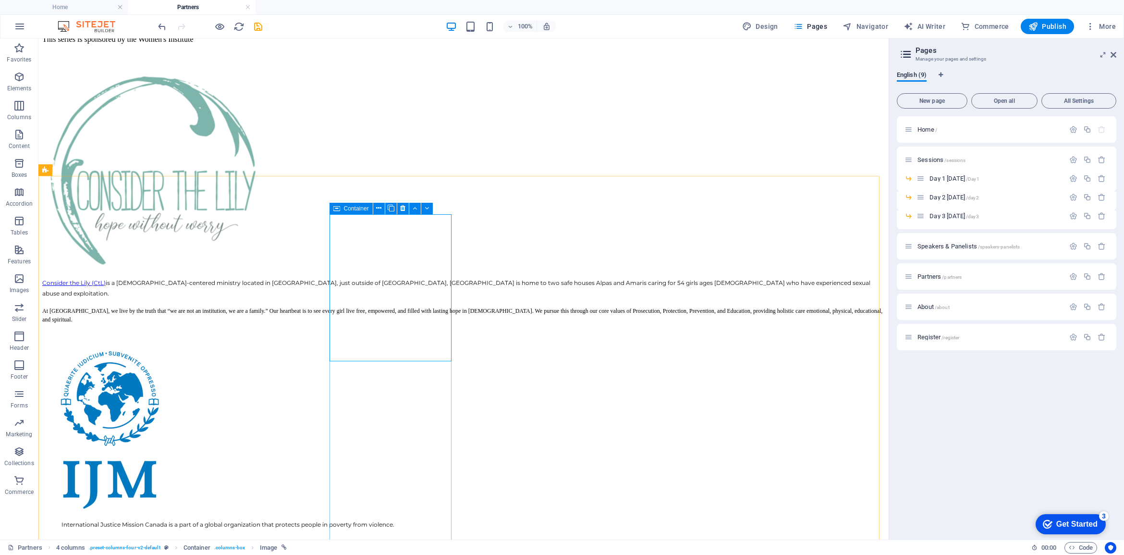
click at [339, 208] on icon at bounding box center [336, 209] width 7 height 12
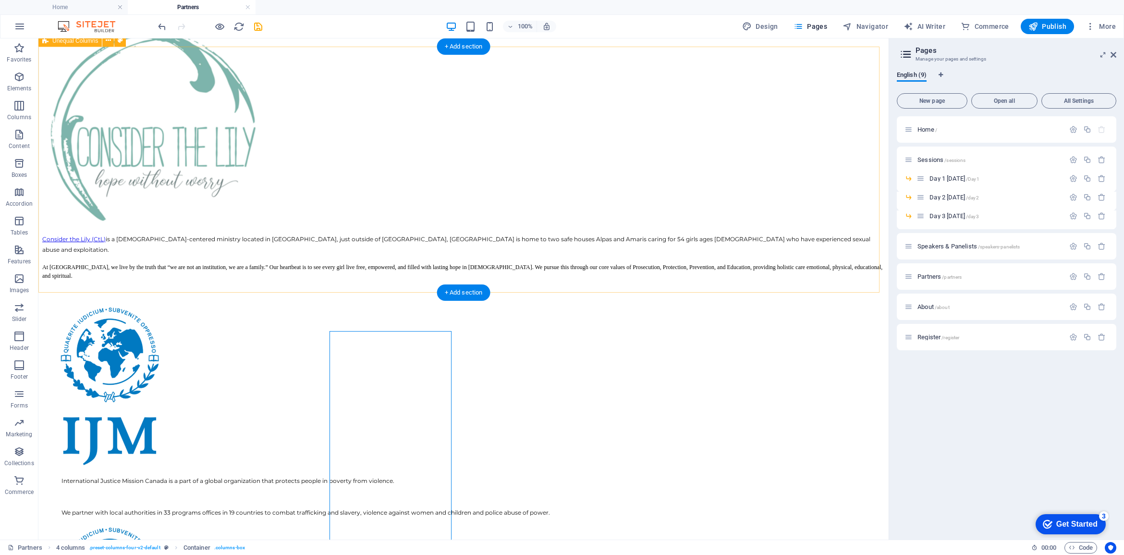
scroll to position [240, 0]
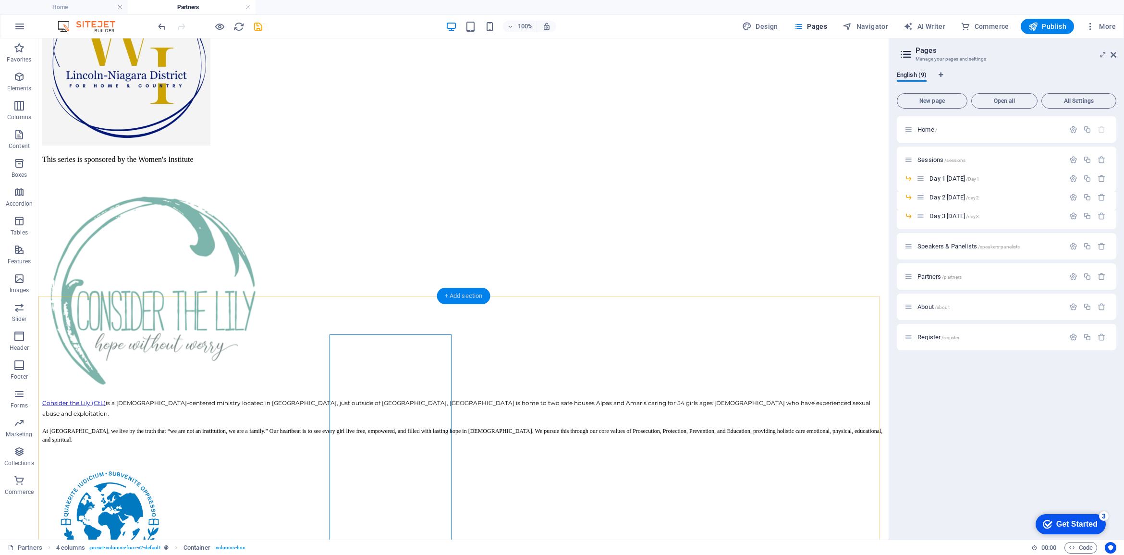
click at [447, 294] on div "+ Add section" at bounding box center [463, 296] width 53 height 16
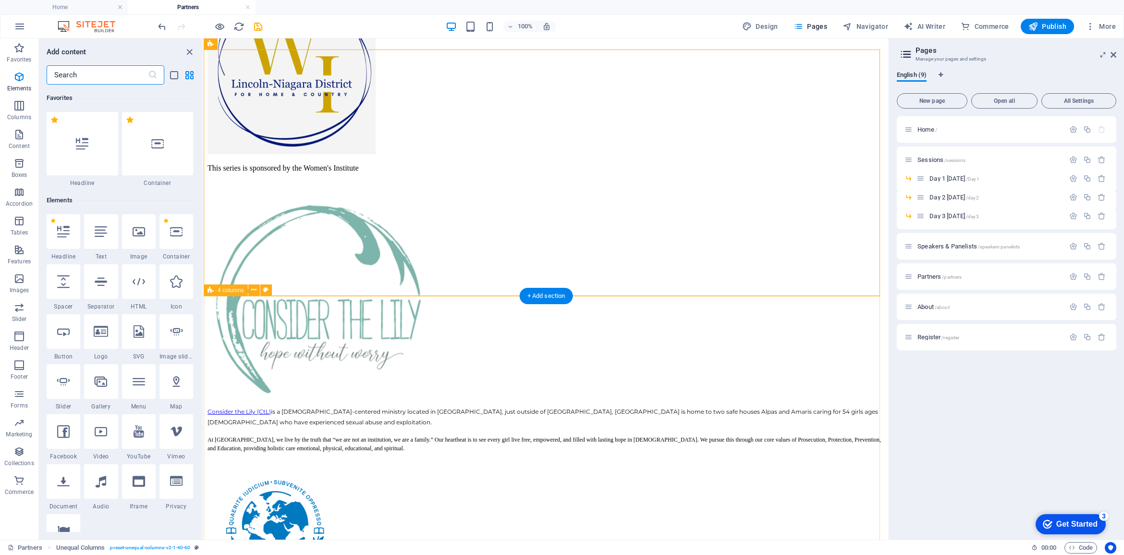
scroll to position [1679, 0]
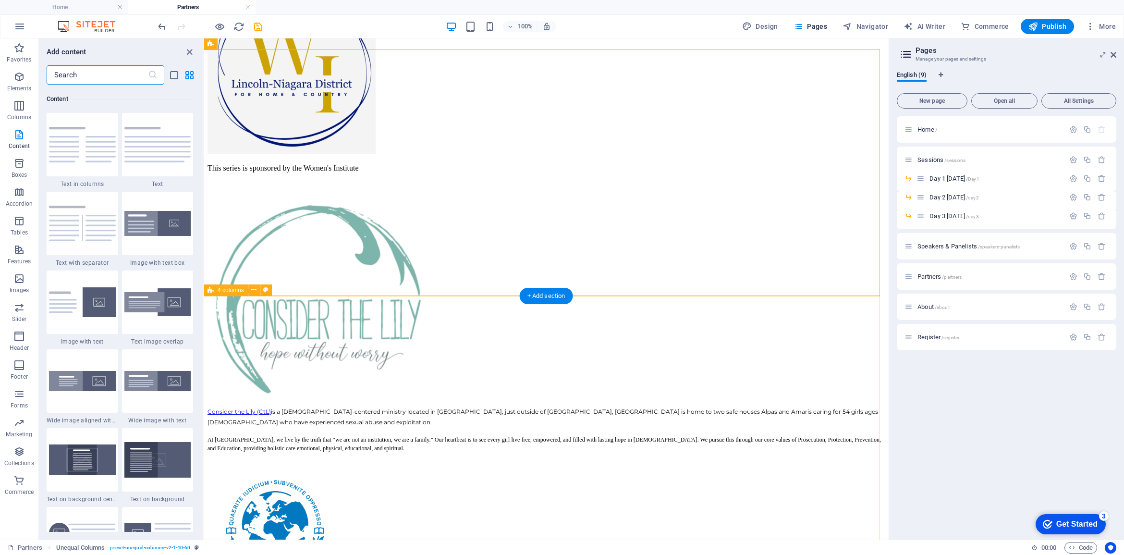
click at [254, 291] on icon at bounding box center [253, 290] width 5 height 10
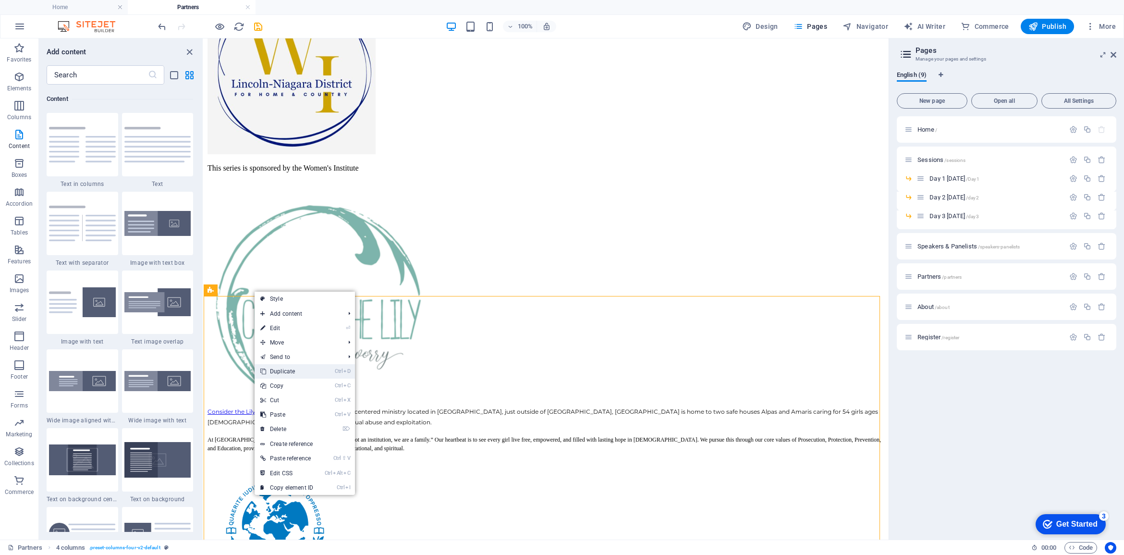
click at [282, 372] on link "Ctrl D Duplicate" at bounding box center [287, 371] width 64 height 14
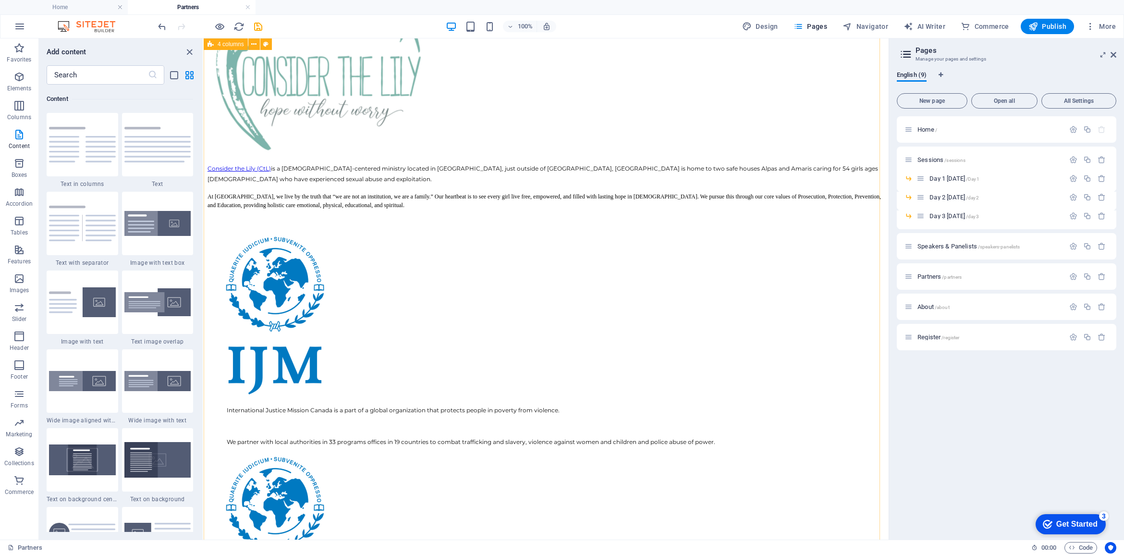
scroll to position [416, 0]
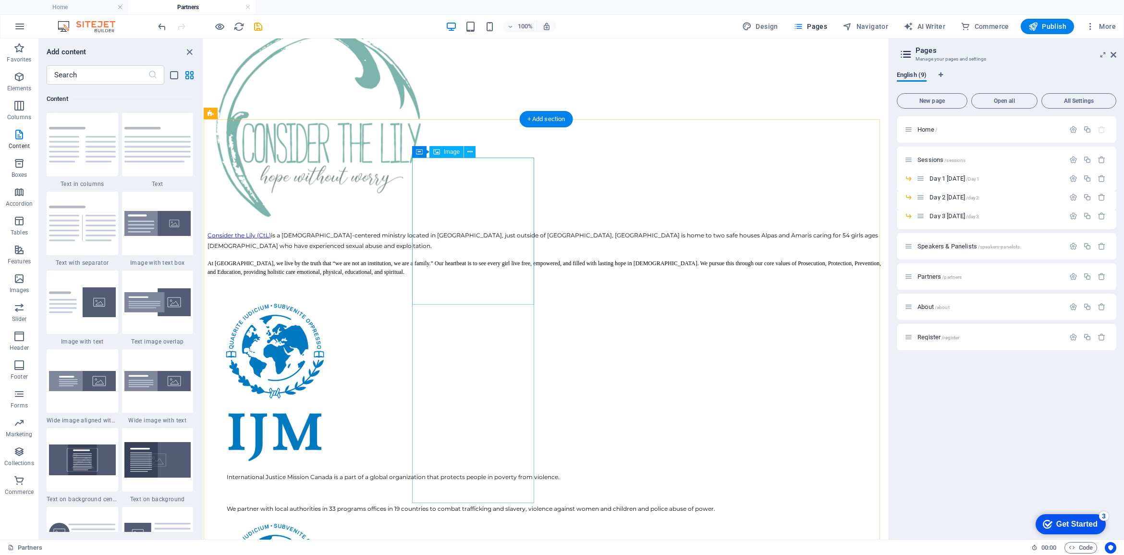
click at [474, 300] on figure at bounding box center [545, 382] width 677 height 165
drag, startPoint x: 898, startPoint y: 191, endPoint x: 549, endPoint y: 160, distance: 350.9
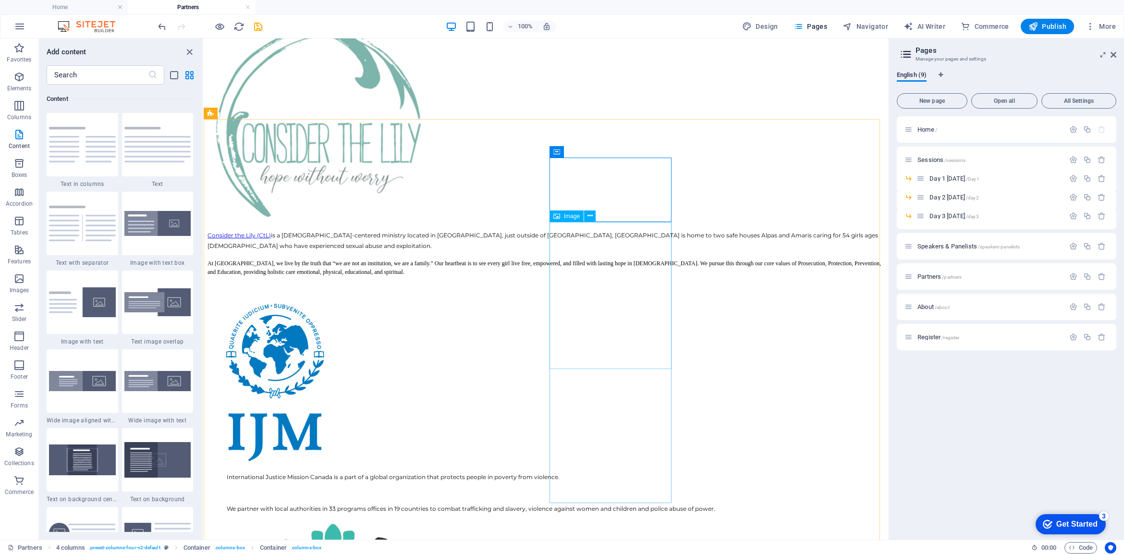
click at [565, 219] on div "Image" at bounding box center [566, 216] width 34 height 12
click at [164, 24] on icon "undo" at bounding box center [162, 26] width 11 height 11
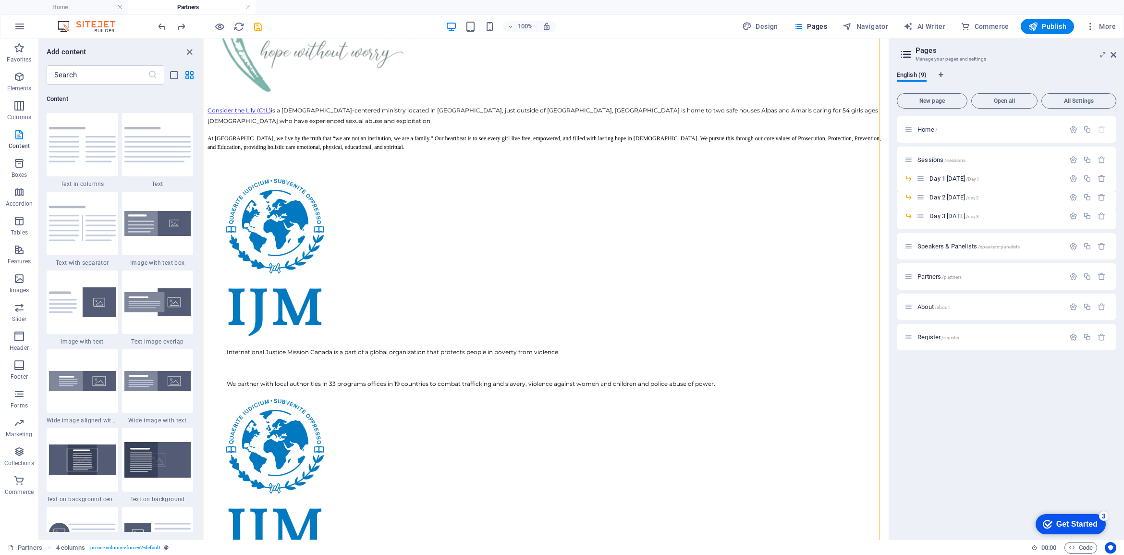
scroll to position [543, 0]
drag, startPoint x: 754, startPoint y: 189, endPoint x: 606, endPoint y: 243, distance: 157.3
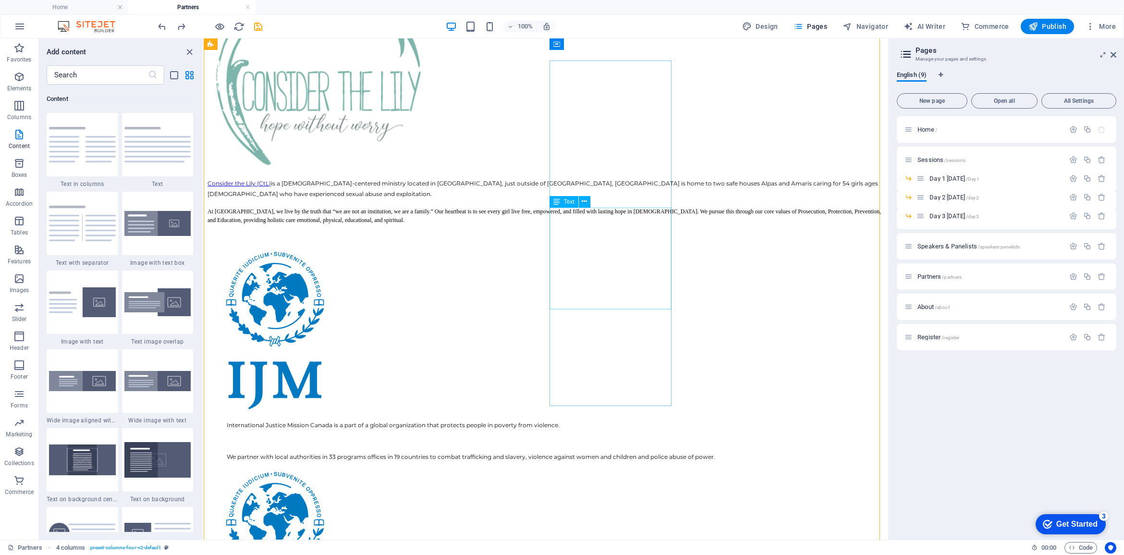
scroll to position [423, 0]
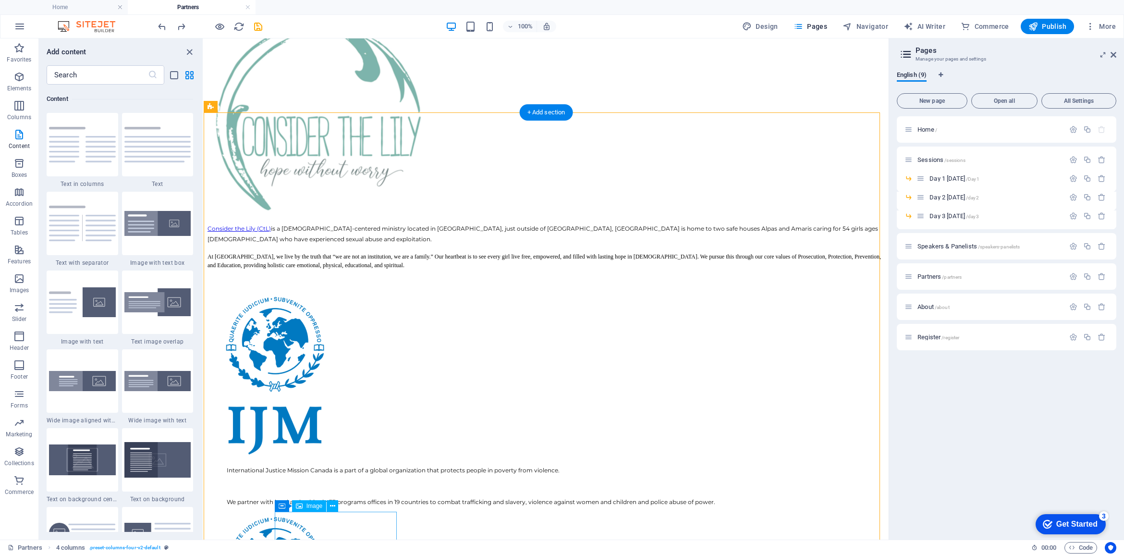
drag, startPoint x: 762, startPoint y: 185, endPoint x: 283, endPoint y: 515, distance: 580.7
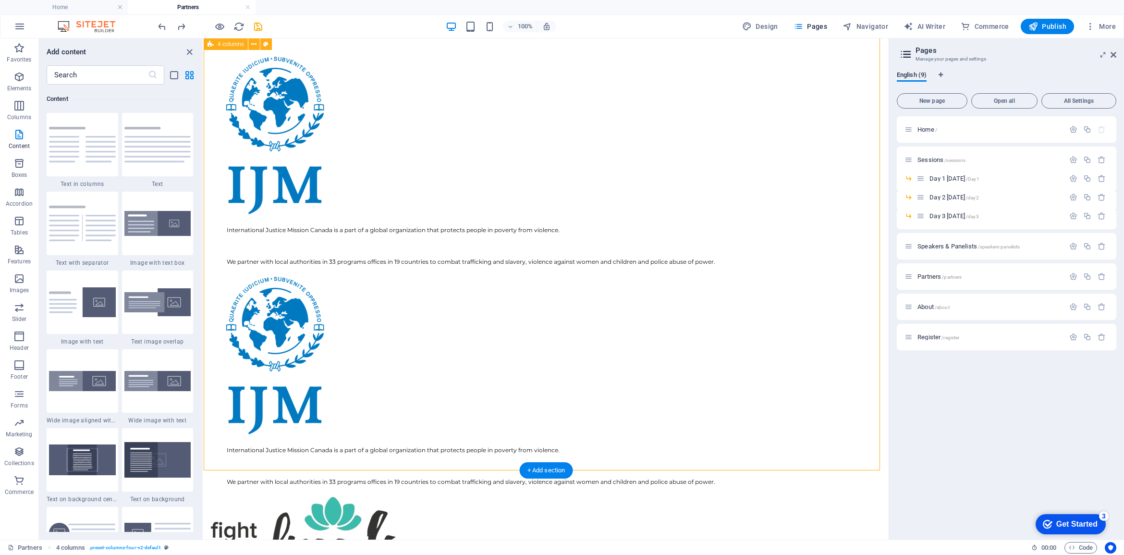
scroll to position [543, 0]
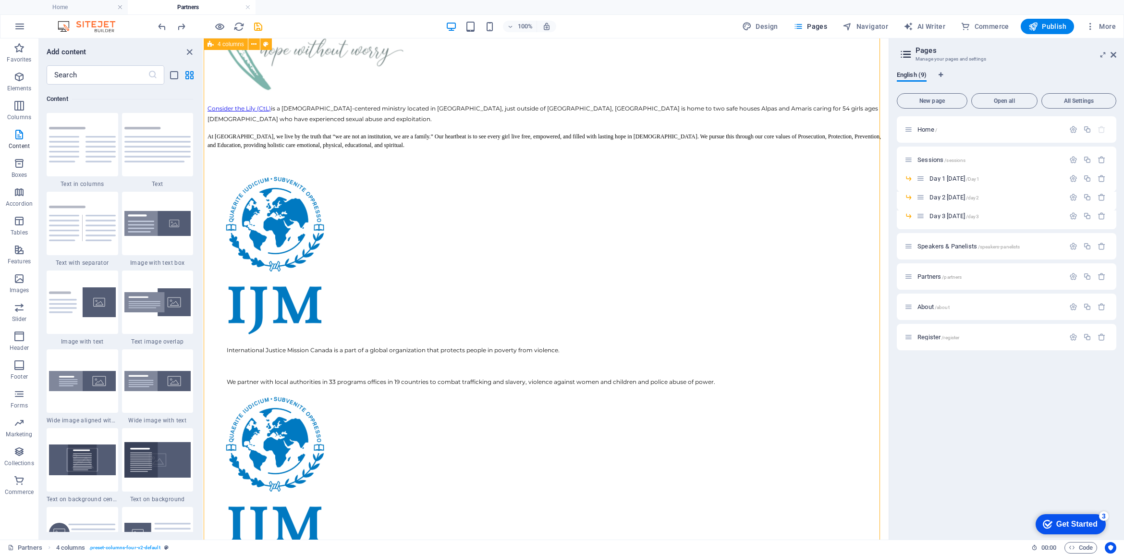
click at [426, 437] on div "Consider the Lily (CtL) is a Christ-centered ministry located in Philippines, j…" at bounding box center [545, 384] width 677 height 983
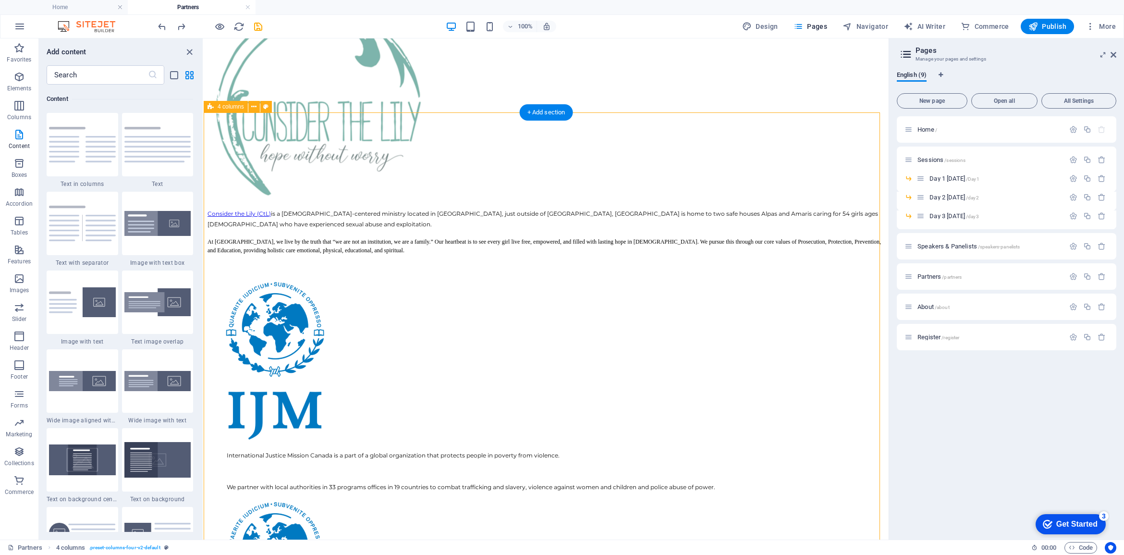
scroll to position [423, 0]
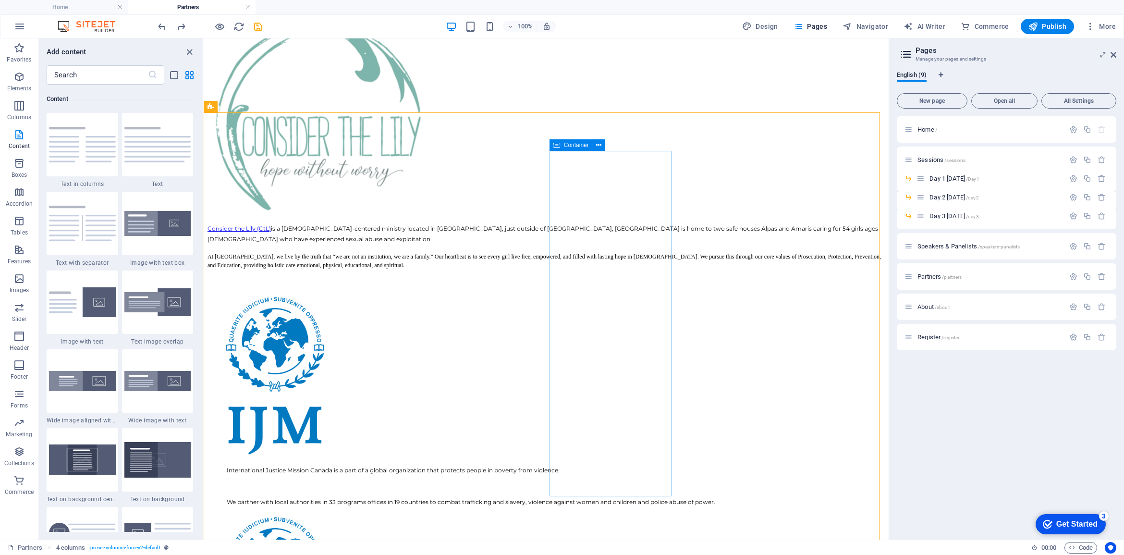
click at [557, 146] on icon at bounding box center [556, 145] width 7 height 12
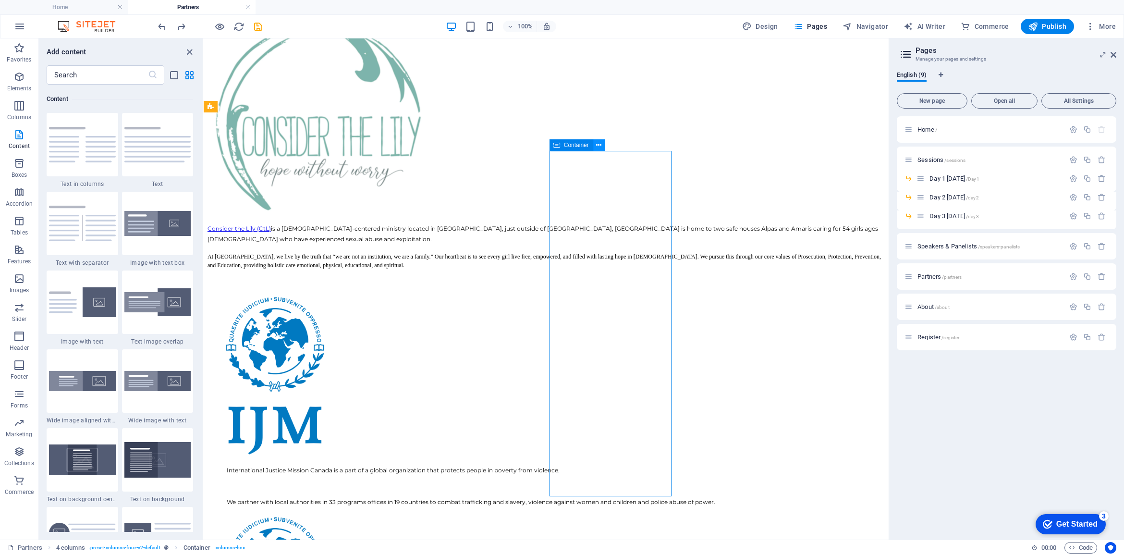
click at [599, 146] on icon at bounding box center [598, 145] width 5 height 10
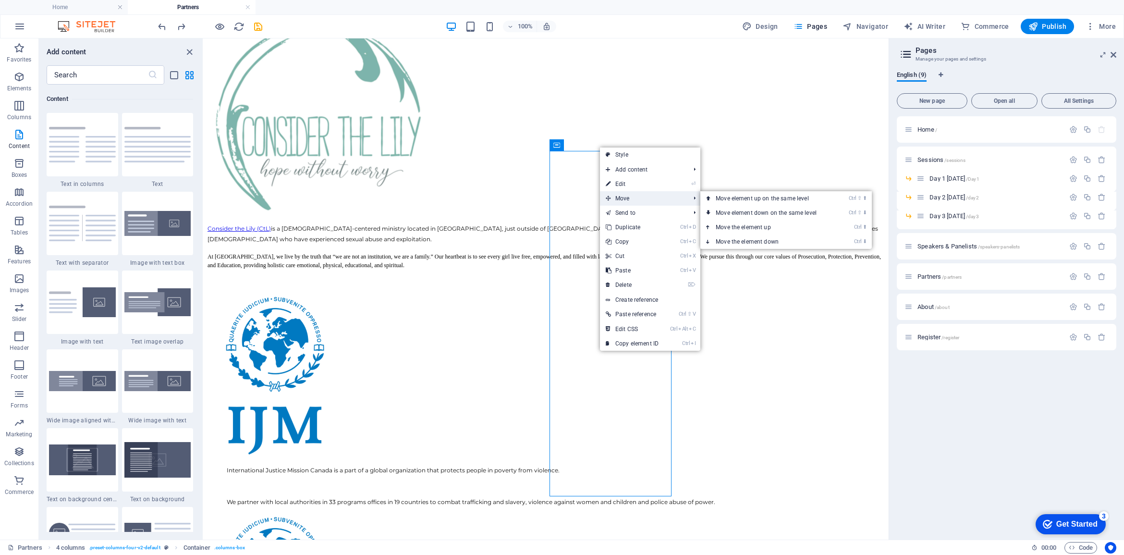
click at [630, 197] on span "Move" at bounding box center [643, 198] width 86 height 14
click at [775, 241] on link "Ctrl ⬇ Move the element down" at bounding box center [767, 241] width 135 height 14
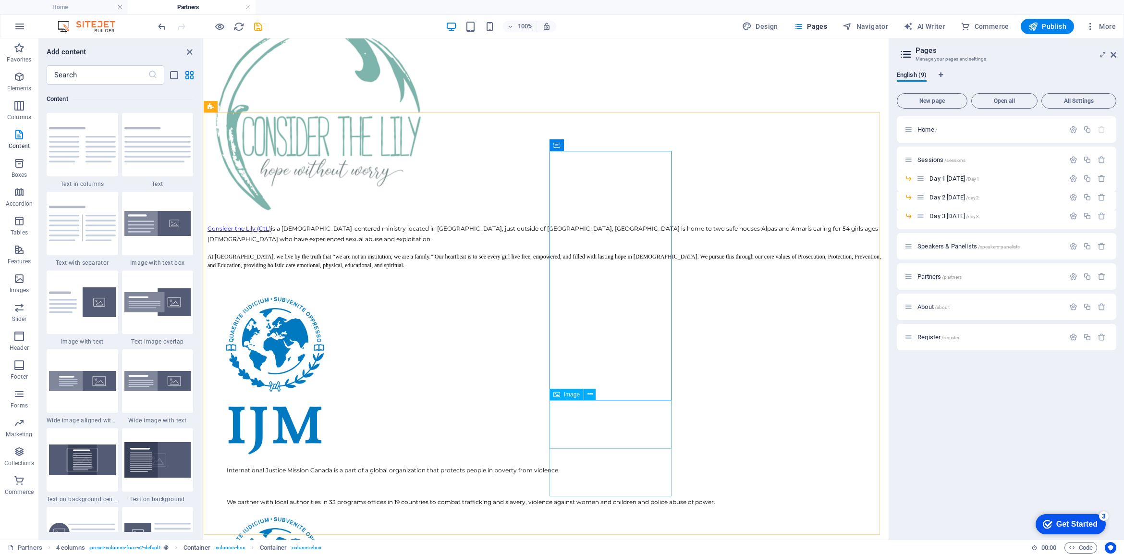
click at [570, 395] on span "Image" at bounding box center [572, 394] width 16 height 6
click at [588, 392] on icon at bounding box center [589, 394] width 5 height 10
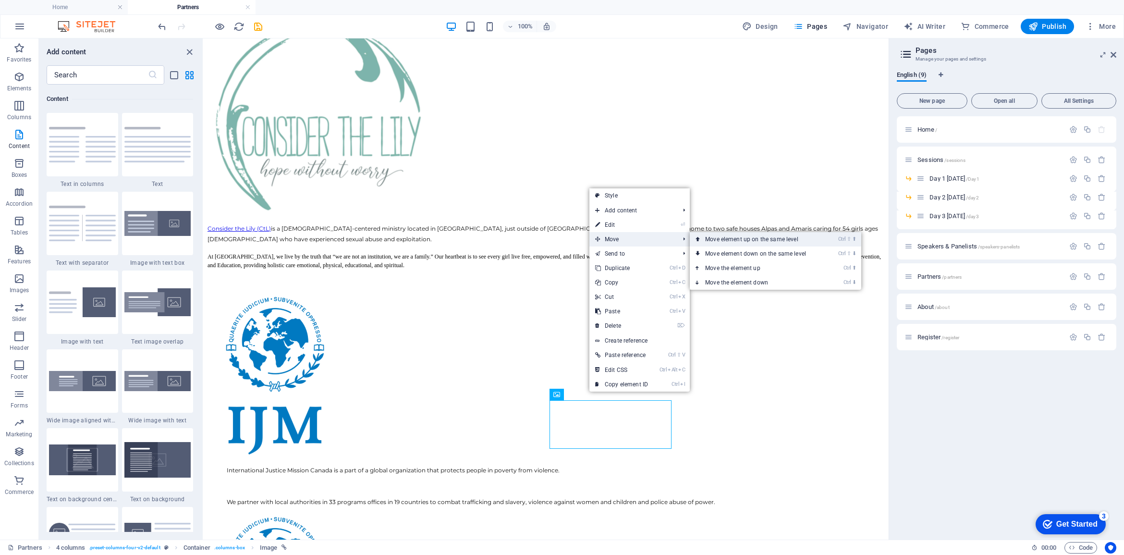
click at [745, 239] on link "Ctrl ⇧ ⬆ Move element up on the same level" at bounding box center [757, 239] width 135 height 14
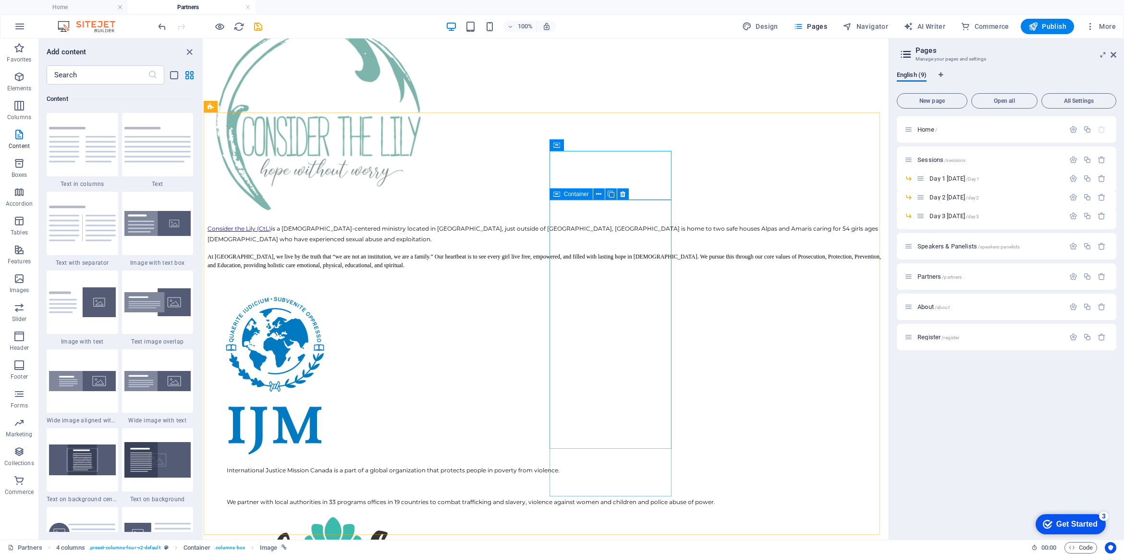
click at [558, 194] on icon at bounding box center [556, 194] width 7 height 12
click at [599, 194] on icon at bounding box center [598, 194] width 5 height 10
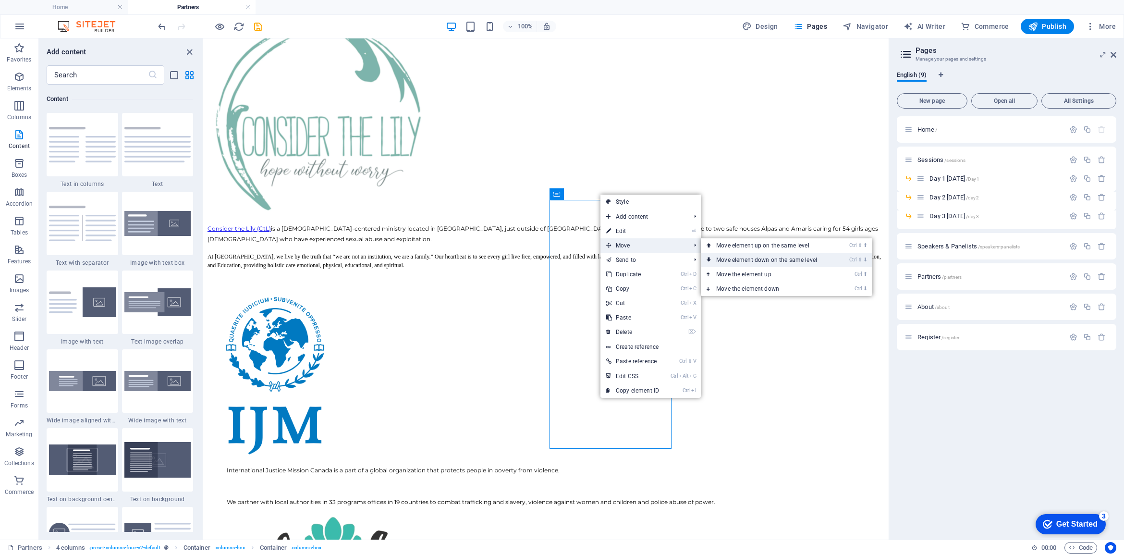
click at [762, 255] on link "Ctrl ⇧ ⬇ Move element down on the same level" at bounding box center [768, 260] width 135 height 14
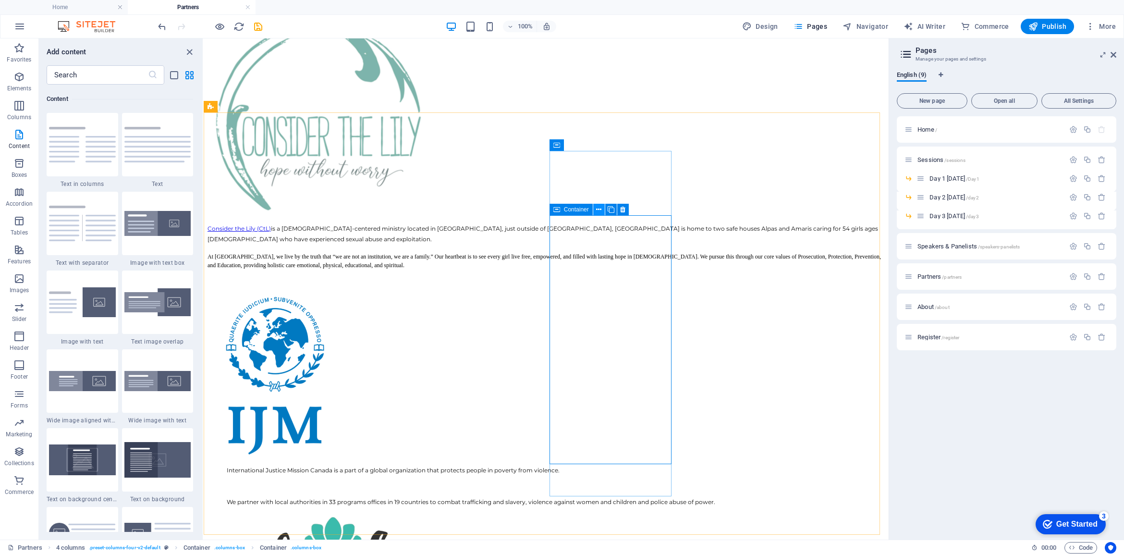
click at [598, 209] on icon at bounding box center [598, 210] width 5 height 10
click at [596, 208] on icon at bounding box center [598, 210] width 5 height 10
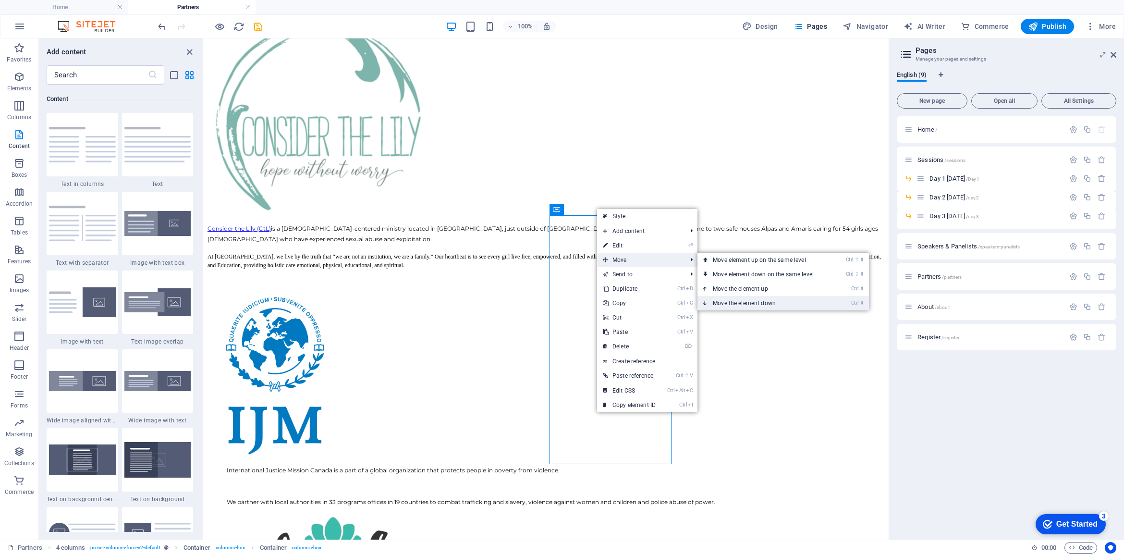
click at [738, 299] on link "Ctrl ⬇ Move the element down" at bounding box center [764, 303] width 135 height 14
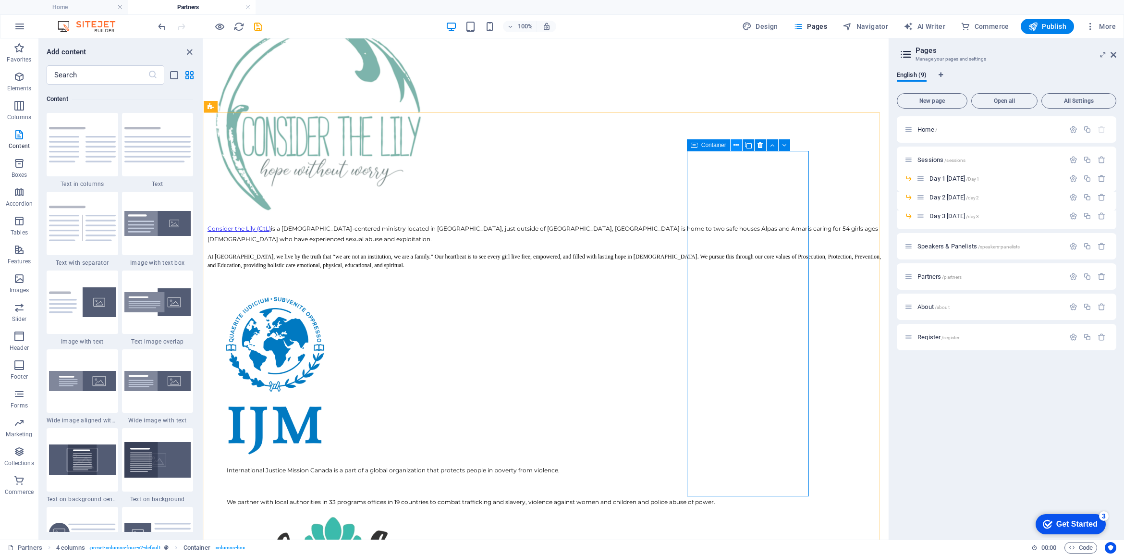
click at [736, 147] on icon at bounding box center [735, 145] width 5 height 10
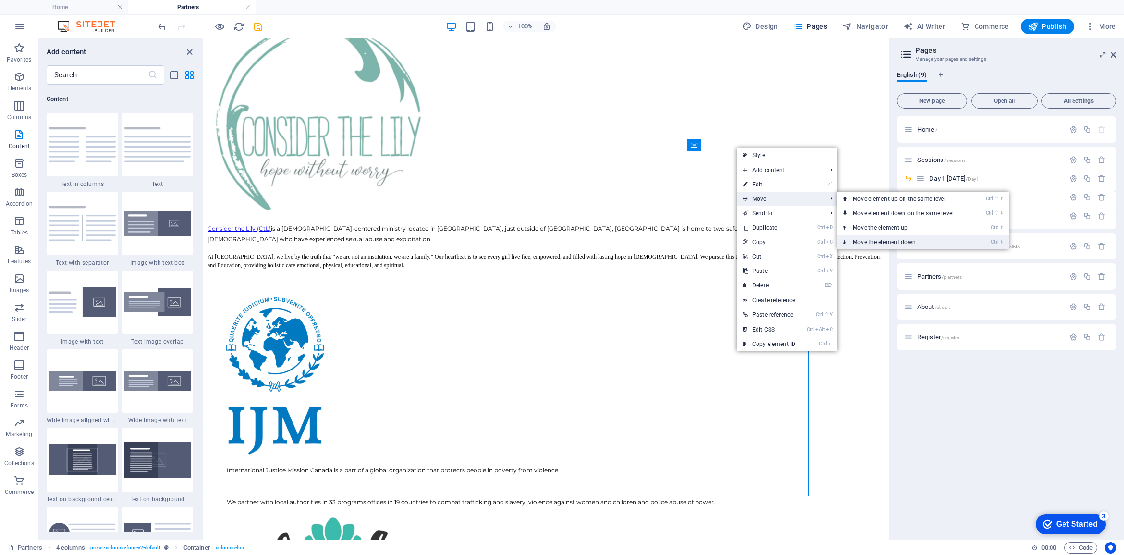
click at [895, 239] on link "Ctrl ⬇ Move the element down" at bounding box center [904, 242] width 135 height 14
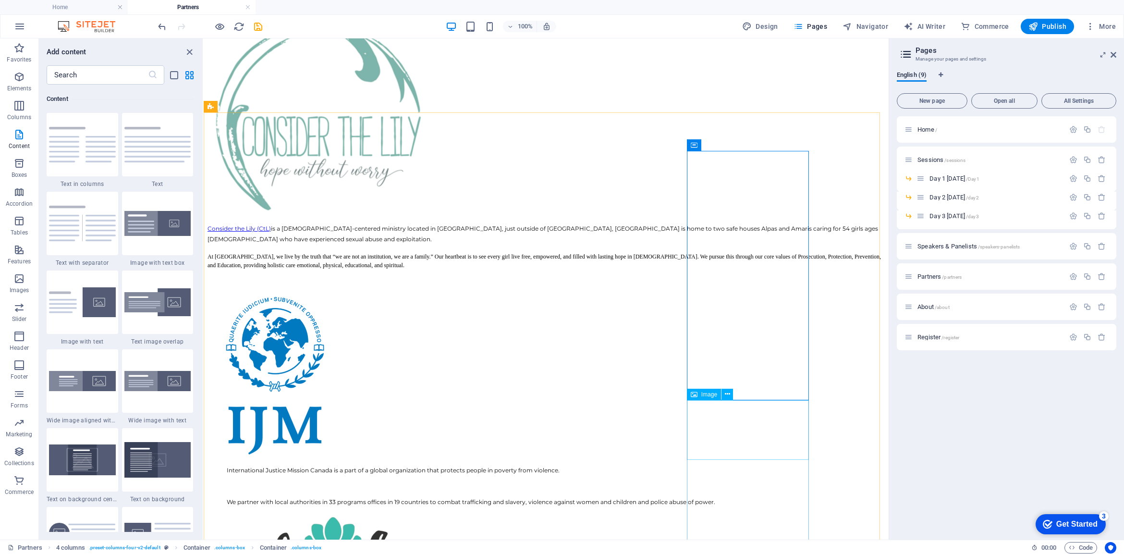
click at [702, 394] on span "Image" at bounding box center [709, 394] width 16 height 6
click at [728, 392] on icon at bounding box center [727, 394] width 5 height 10
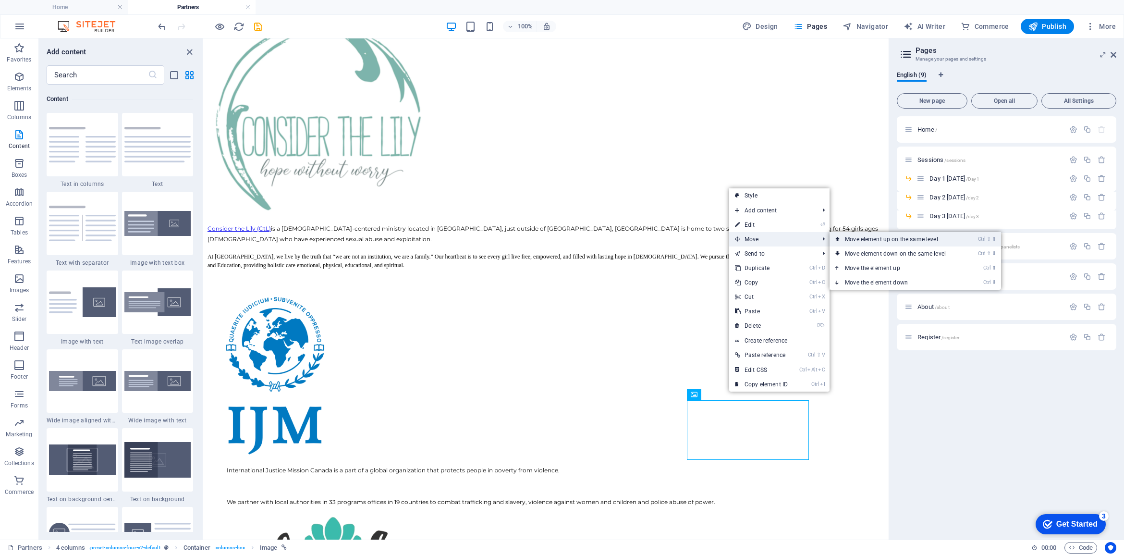
click at [887, 242] on link "Ctrl ⇧ ⬆ Move element up on the same level" at bounding box center [896, 239] width 135 height 14
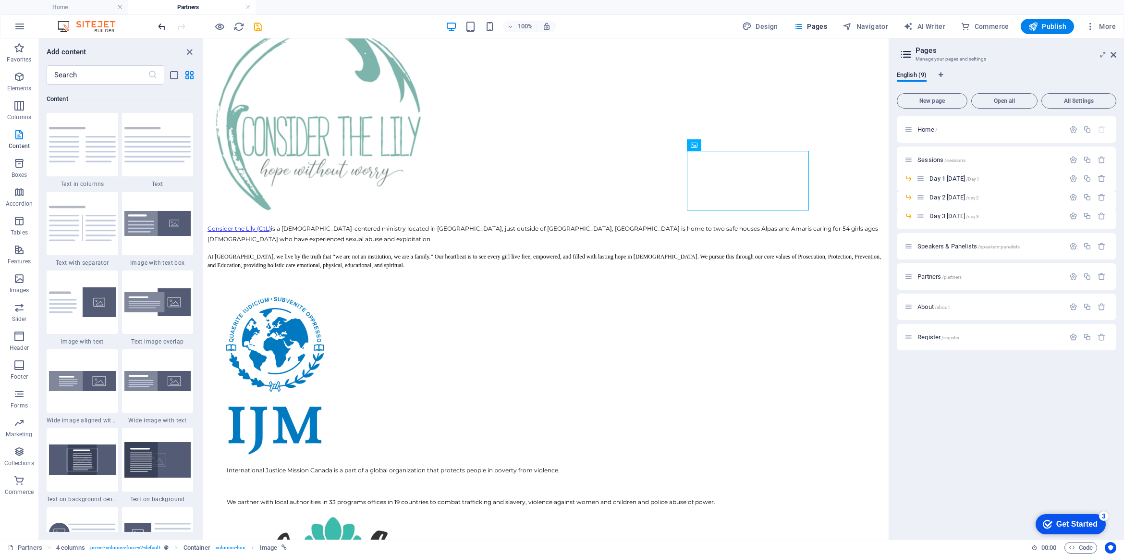
click at [163, 25] on icon "undo" at bounding box center [162, 26] width 11 height 11
click at [726, 394] on icon at bounding box center [727, 394] width 5 height 10
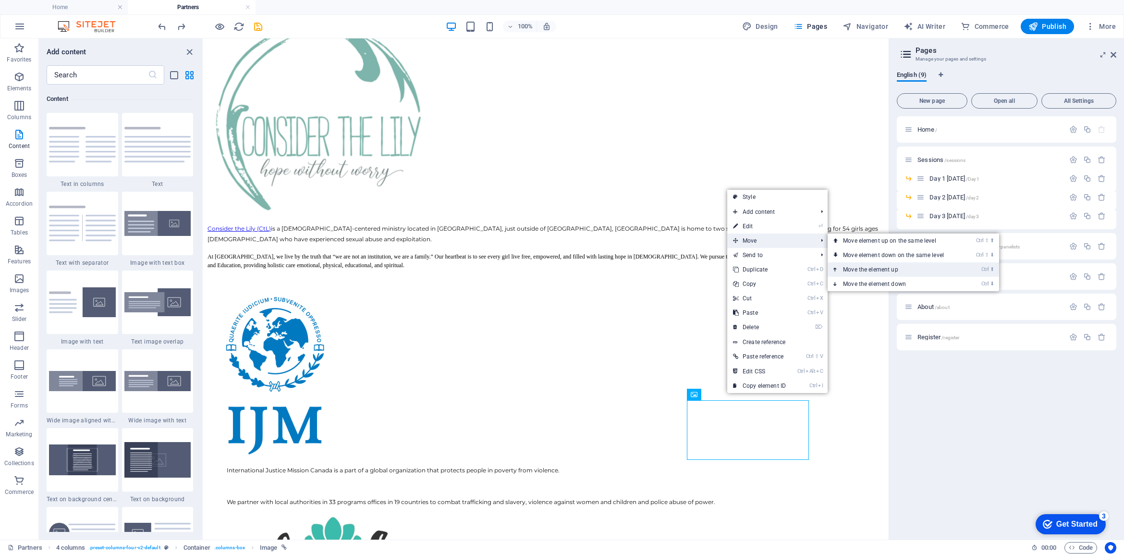
click at [878, 264] on link "Ctrl ⬆ Move the element up" at bounding box center [894, 269] width 135 height 14
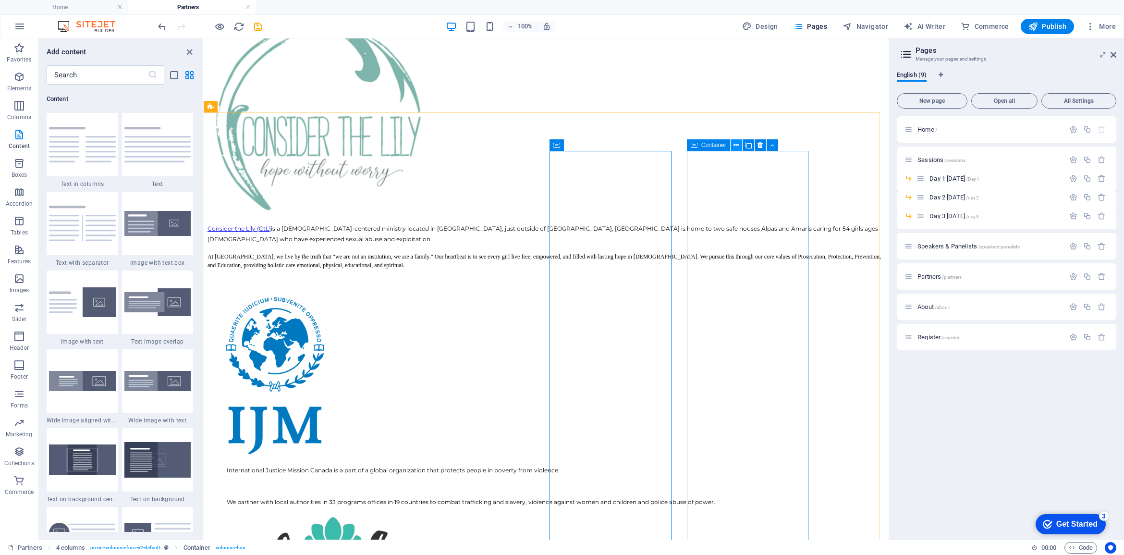
click at [737, 145] on icon at bounding box center [735, 145] width 5 height 10
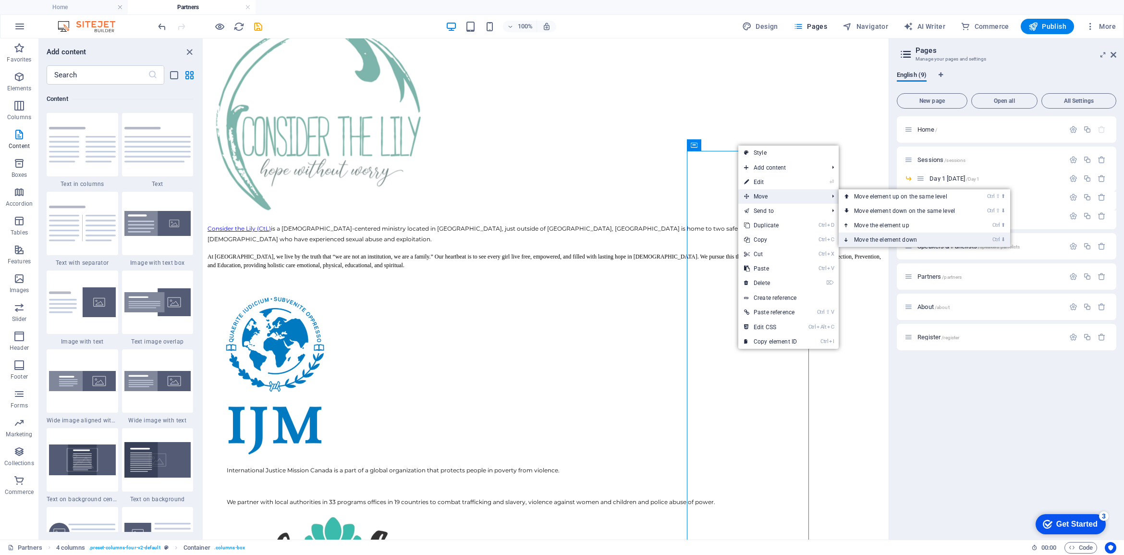
click at [885, 238] on link "Ctrl ⬇ Move the element down" at bounding box center [905, 239] width 135 height 14
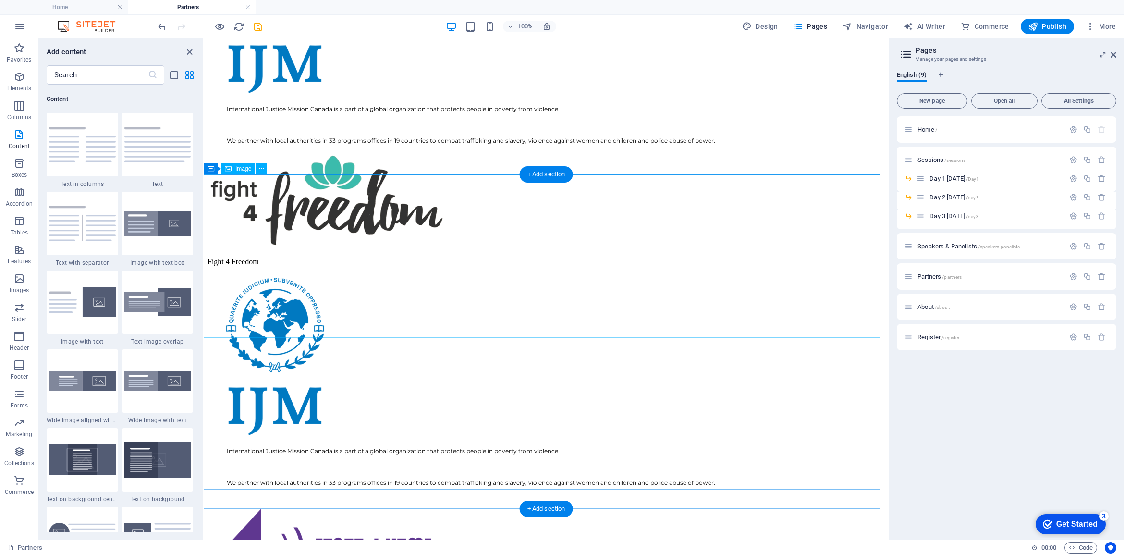
scroll to position [783, 0]
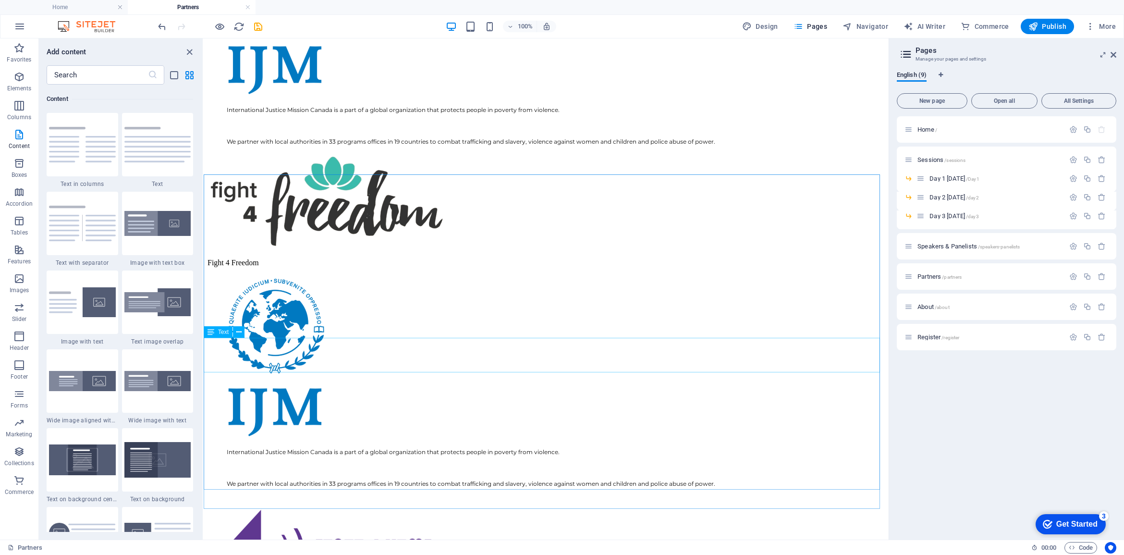
click at [216, 332] on div "Text" at bounding box center [218, 332] width 29 height 12
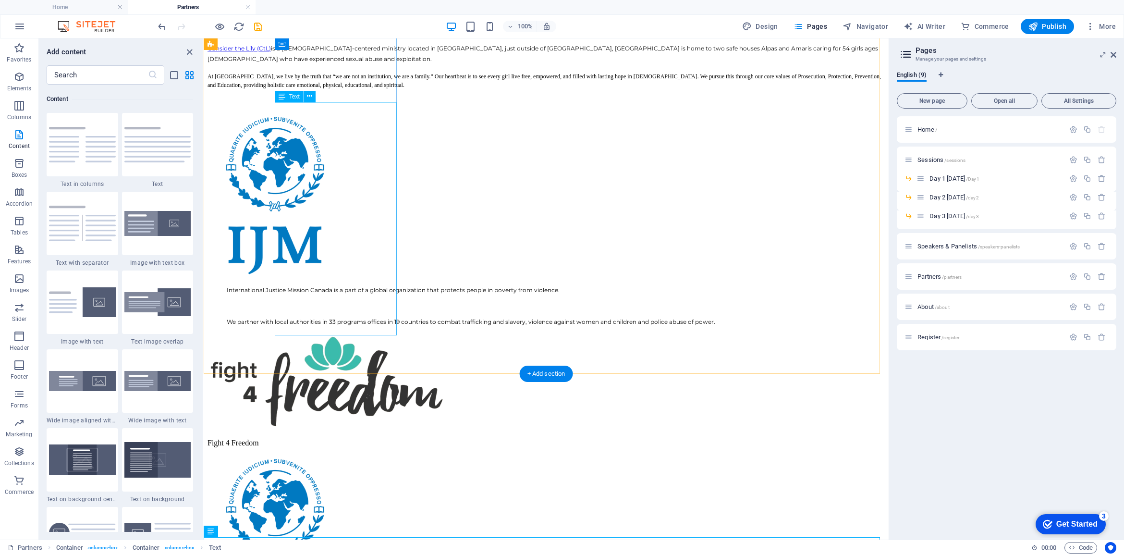
scroll to position [303, 0]
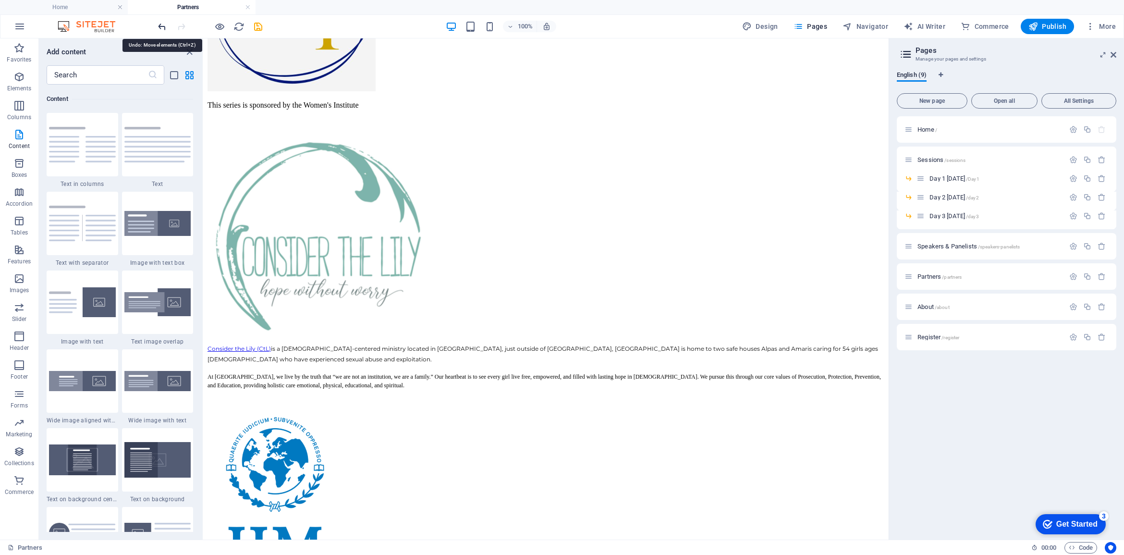
click at [161, 29] on icon "undo" at bounding box center [162, 26] width 11 height 11
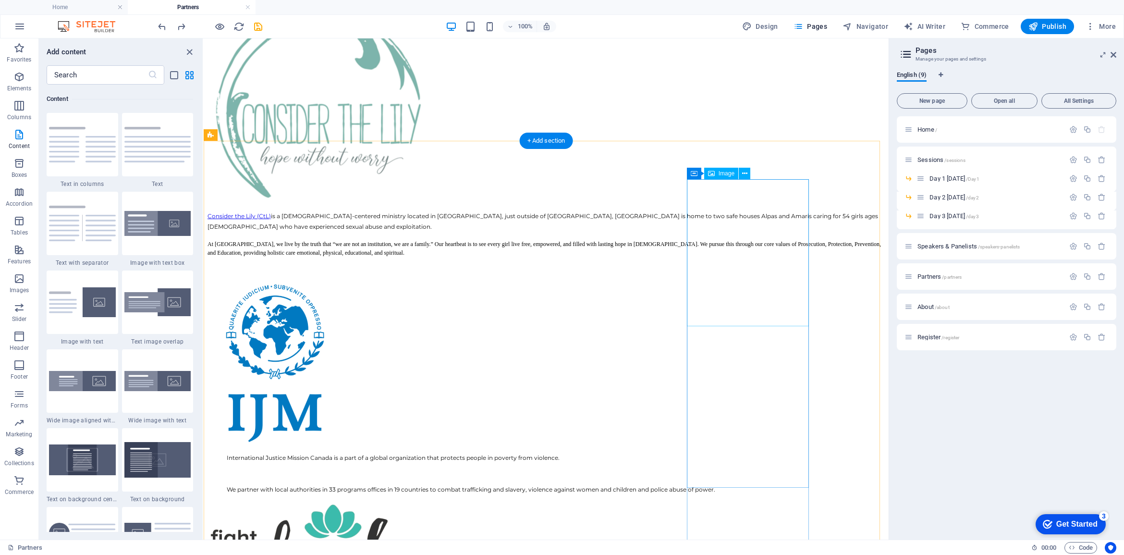
scroll to position [543, 0]
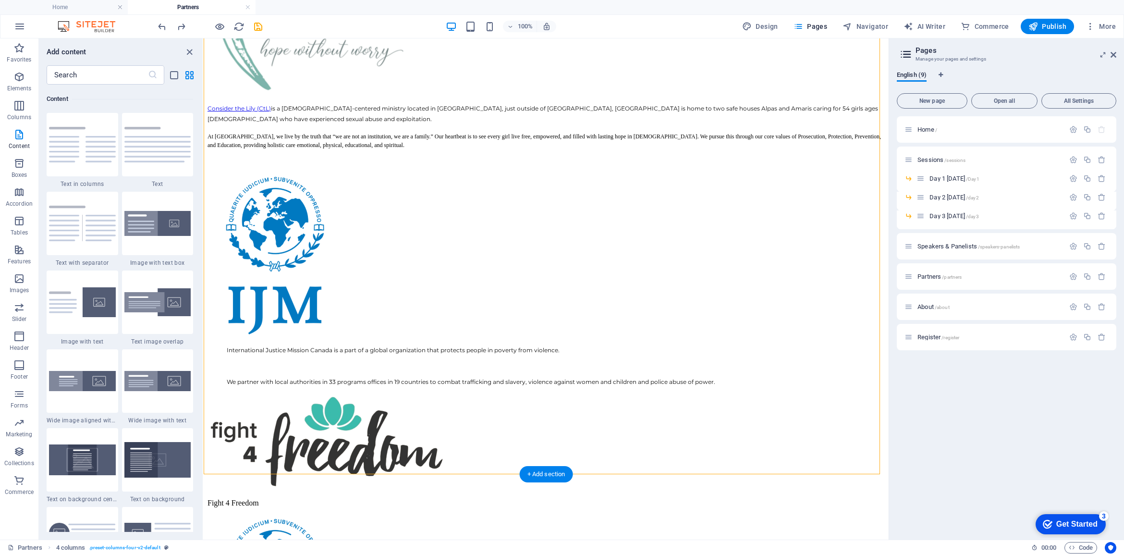
drag, startPoint x: 913, startPoint y: 312, endPoint x: 712, endPoint y: 289, distance: 202.5
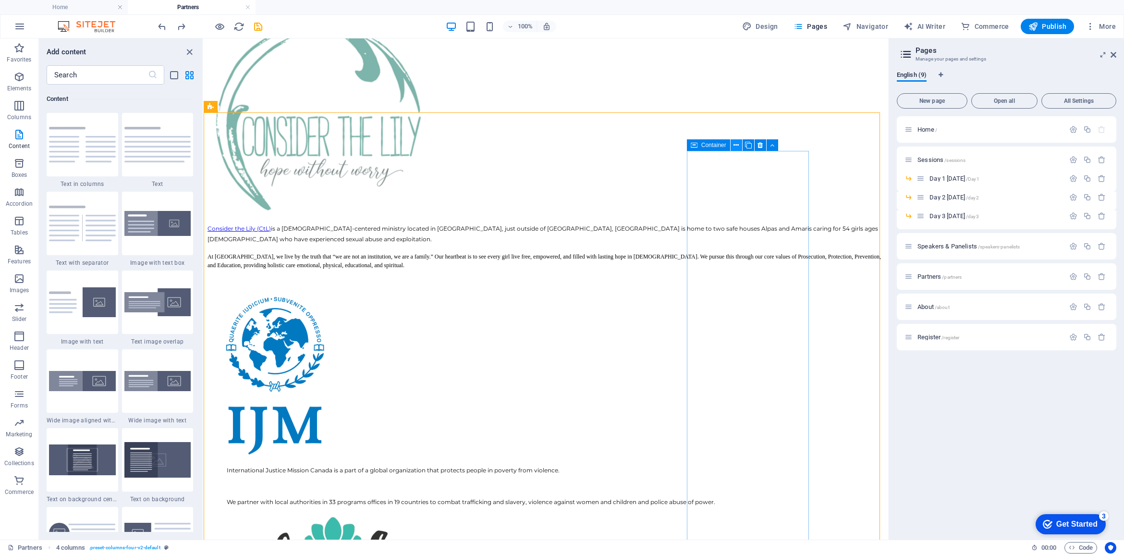
click at [736, 143] on icon at bounding box center [735, 145] width 5 height 10
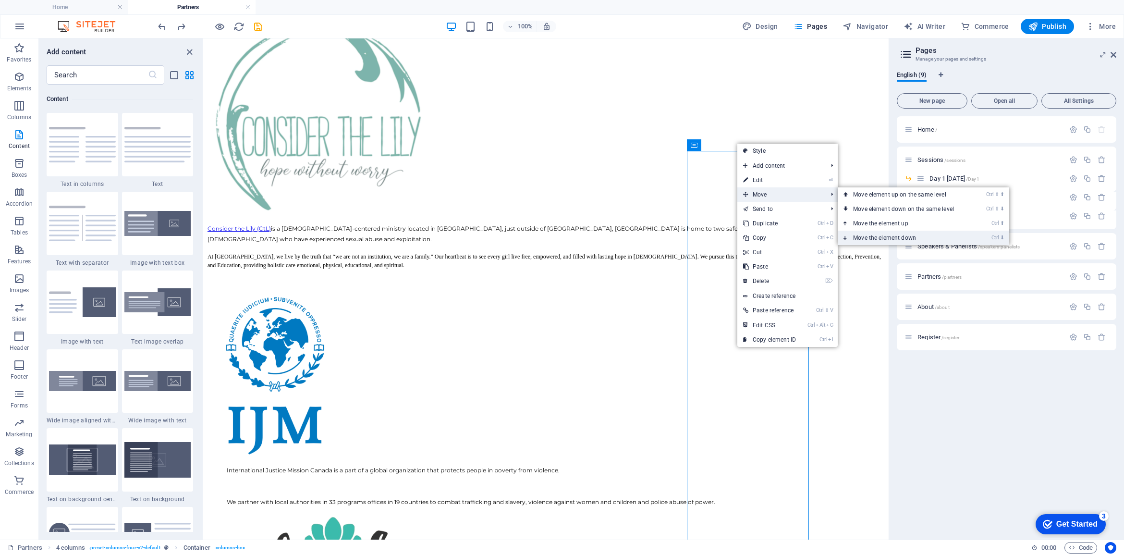
click at [886, 234] on link "Ctrl ⬇ Move the element down" at bounding box center [904, 237] width 135 height 14
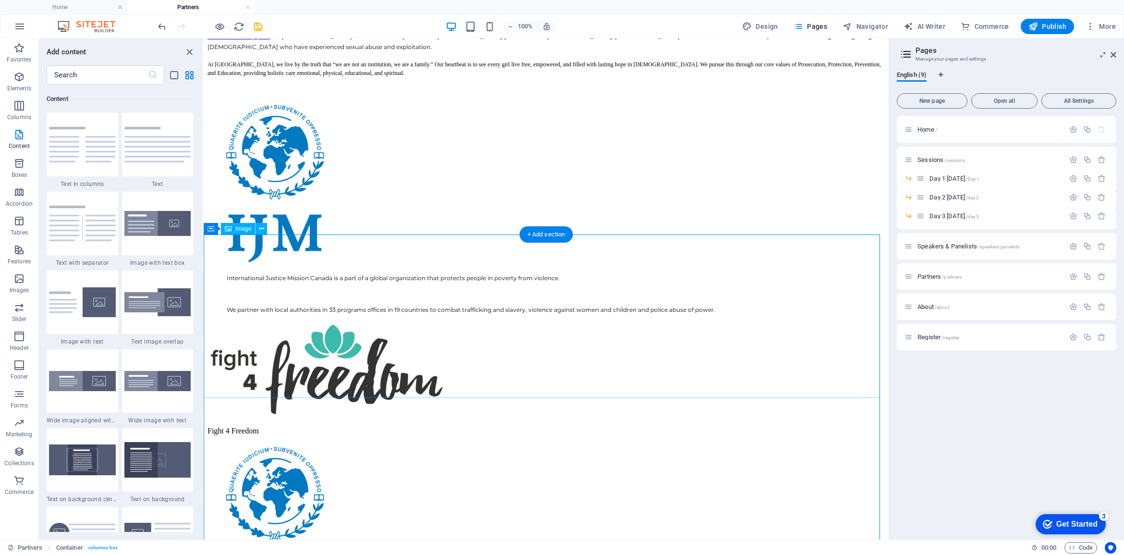
scroll to position [723, 0]
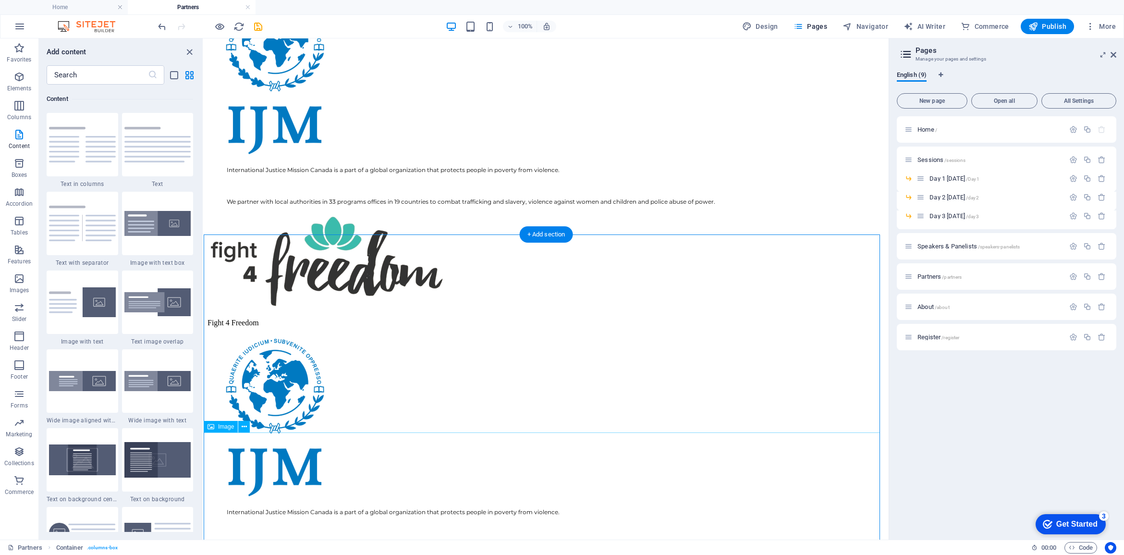
click at [242, 425] on icon at bounding box center [244, 427] width 5 height 10
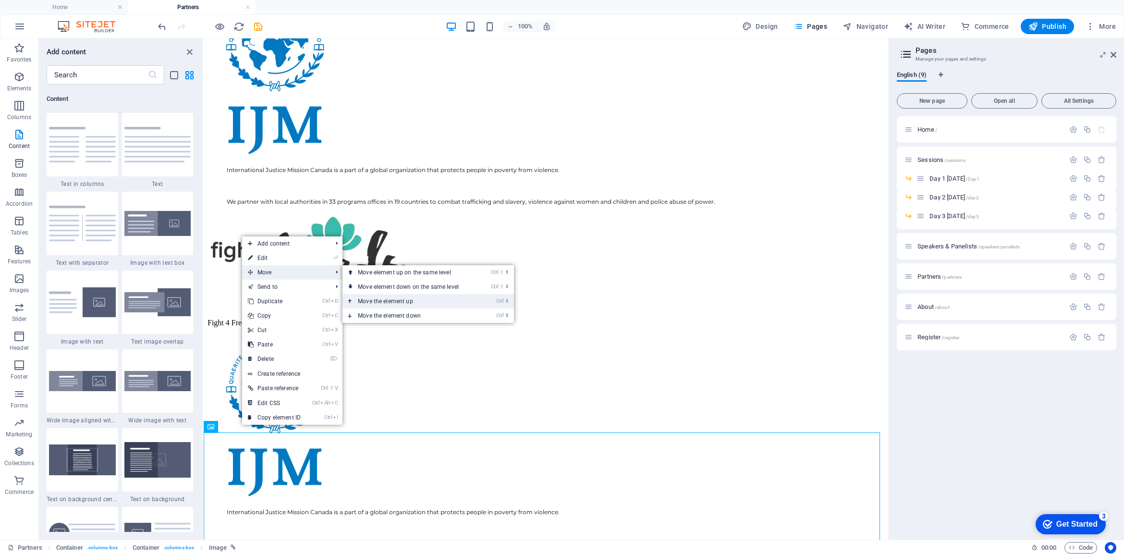
click at [395, 298] on link "Ctrl ⬆ Move the element up" at bounding box center [409, 301] width 135 height 14
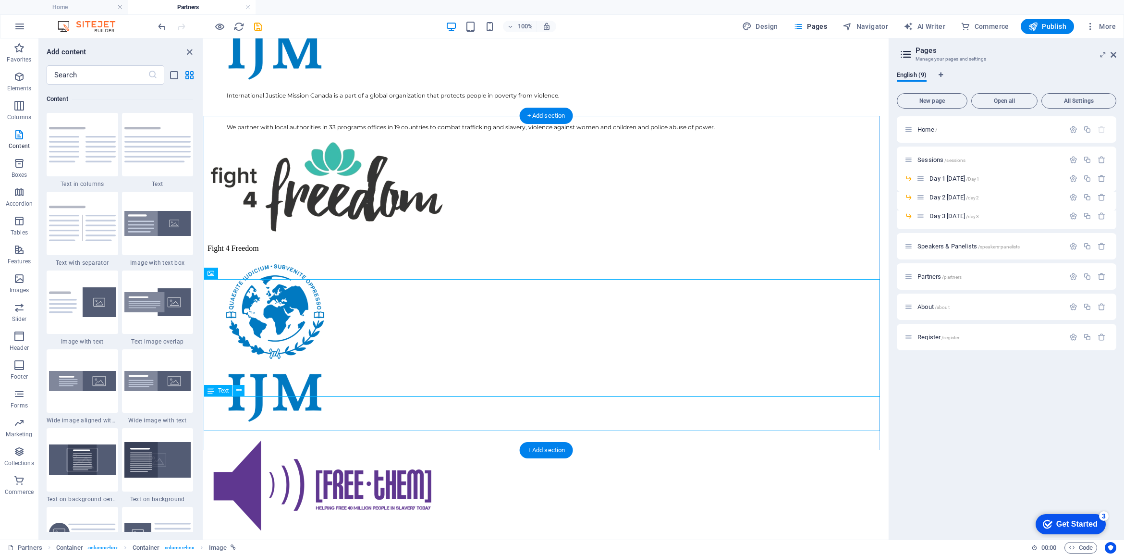
scroll to position [843, 0]
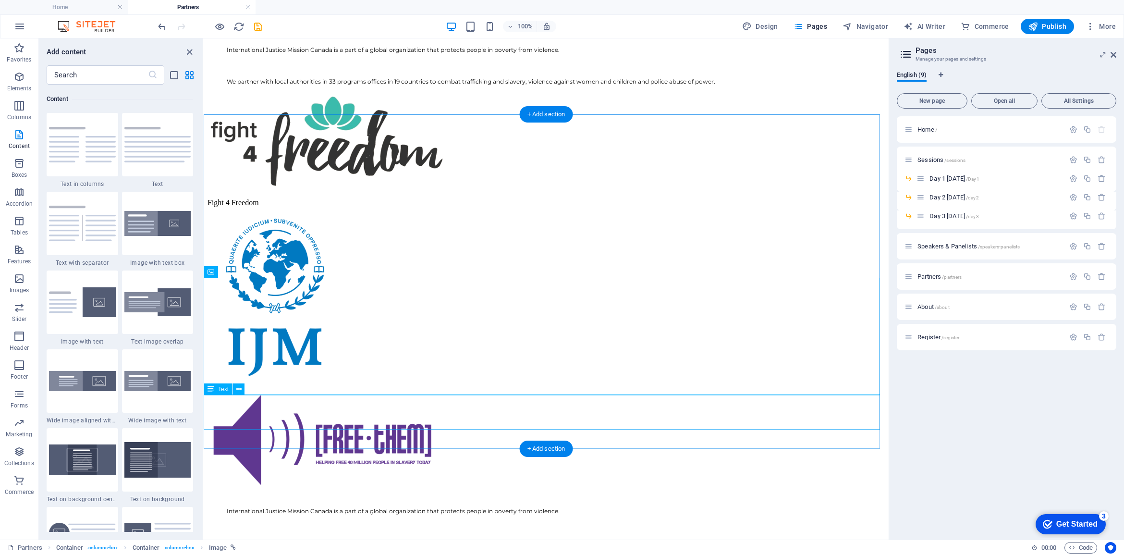
click at [221, 507] on div "International Justice Mission Canada is a part of a global organization that pr…" at bounding box center [545, 526] width 677 height 39
click at [244, 269] on icon at bounding box center [244, 272] width 5 height 10
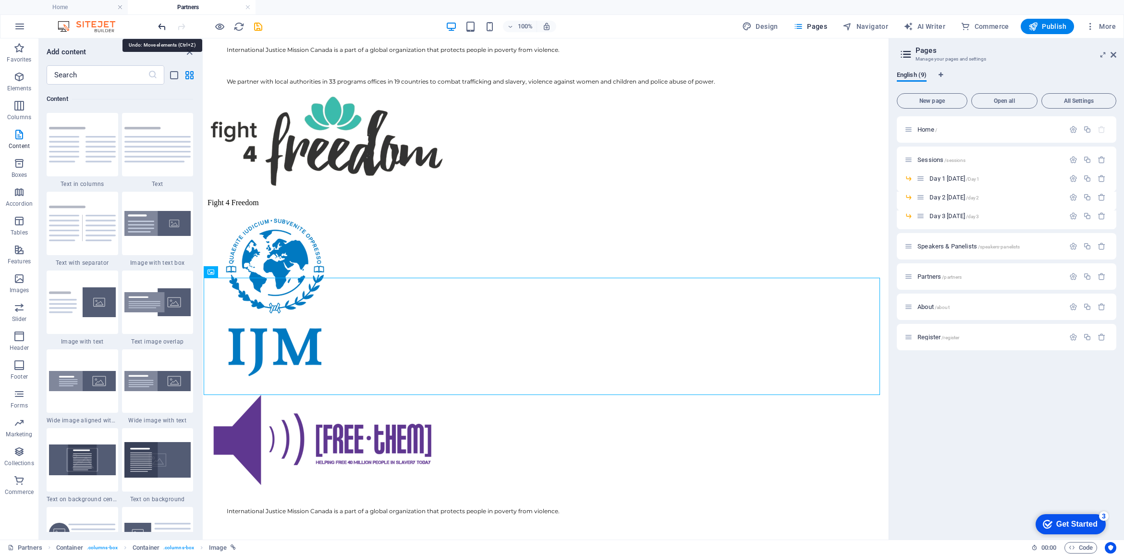
click at [166, 29] on icon "undo" at bounding box center [162, 26] width 11 height 11
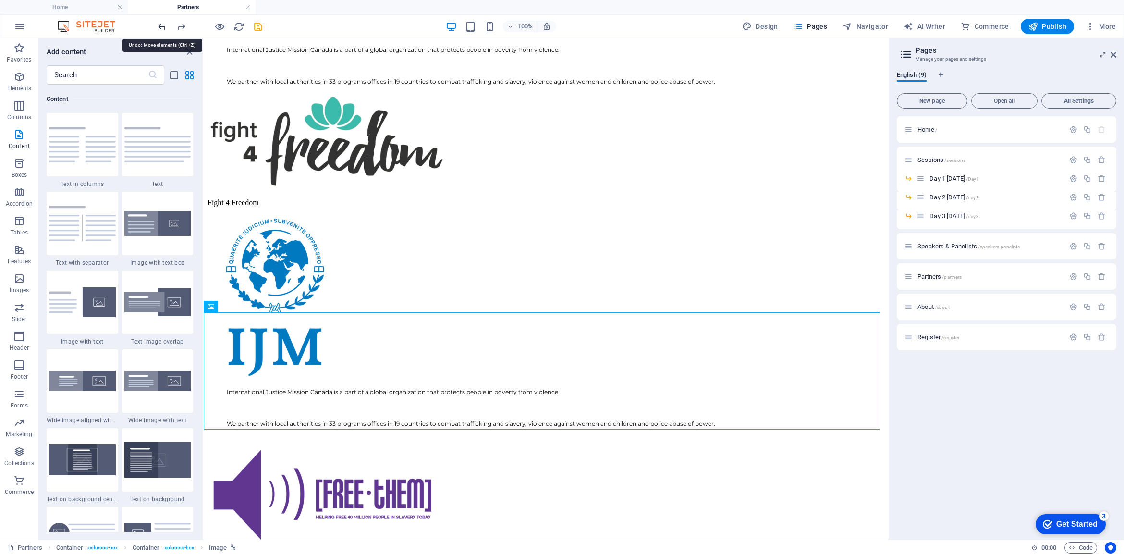
click at [166, 29] on icon "undo" at bounding box center [162, 26] width 11 height 11
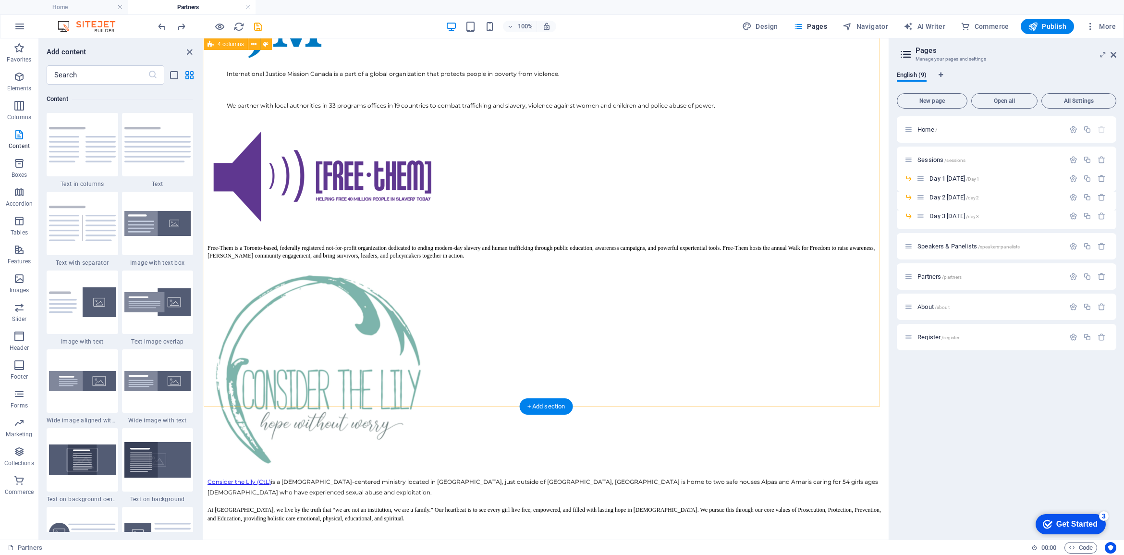
scroll to position [1203, 0]
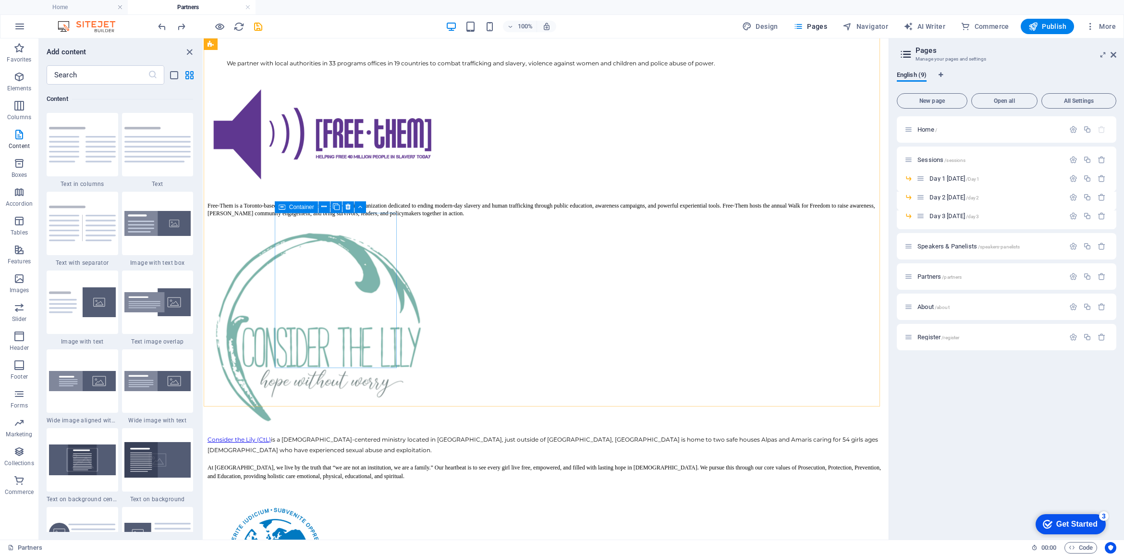
click at [293, 207] on span "Container" at bounding box center [301, 207] width 25 height 6
click at [325, 207] on icon at bounding box center [323, 207] width 5 height 10
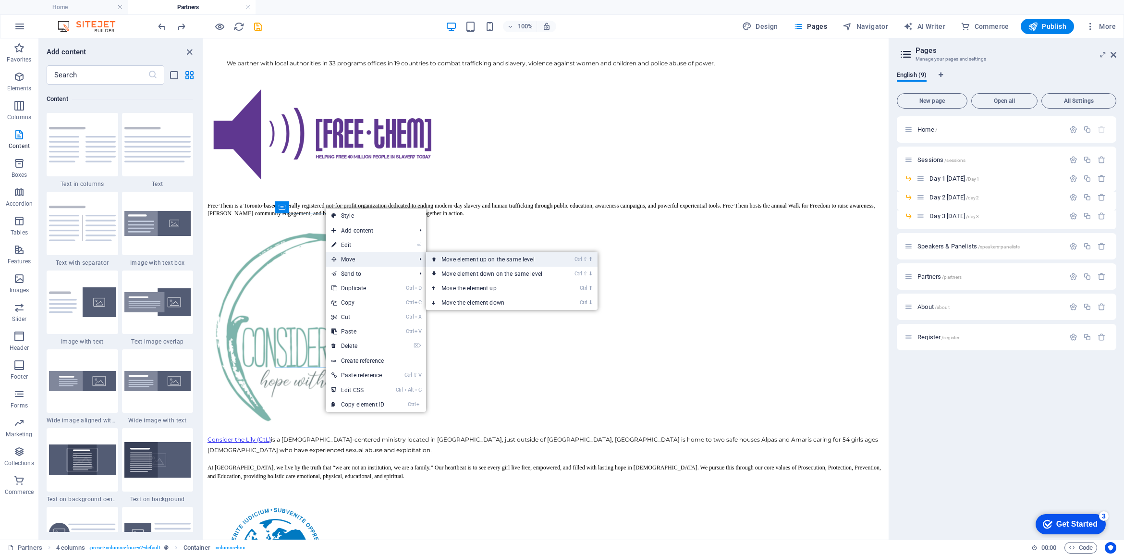
click at [452, 261] on link "Ctrl ⇧ ⬆ Move element up on the same level" at bounding box center [493, 259] width 135 height 14
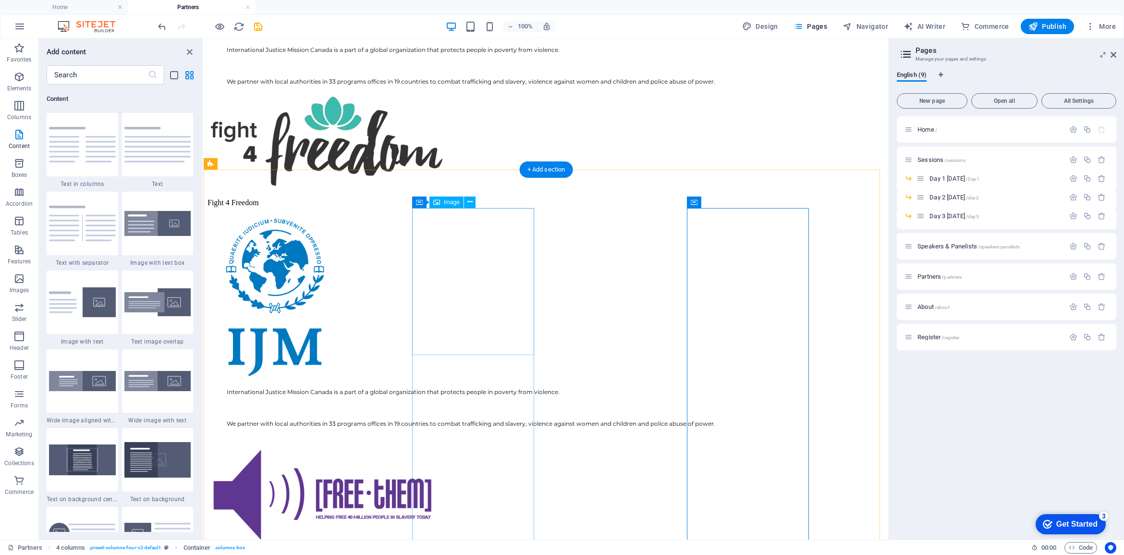
scroll to position [1023, 0]
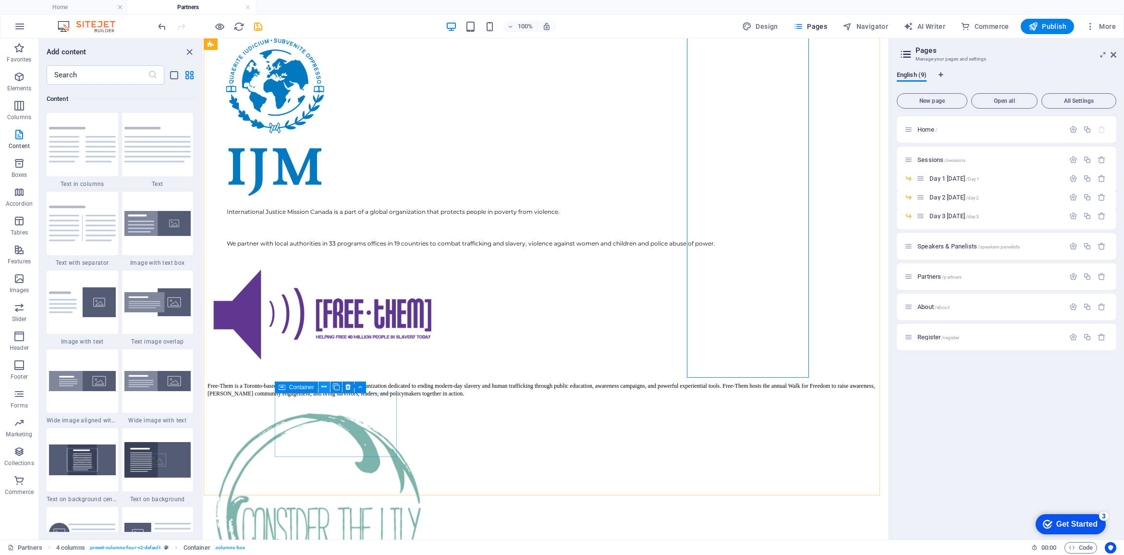
click at [324, 388] on icon at bounding box center [323, 387] width 5 height 10
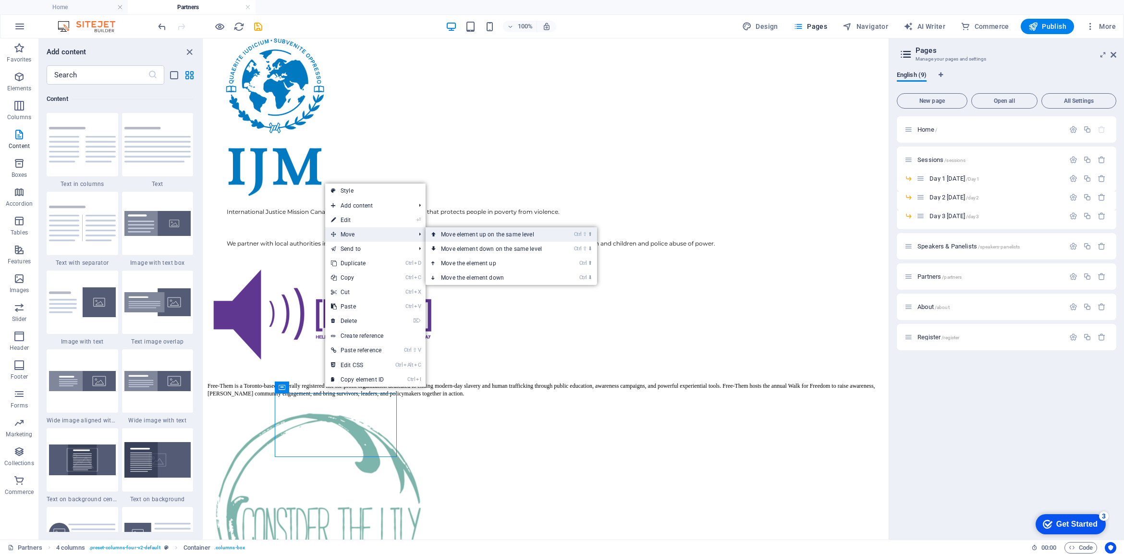
click at [469, 236] on link "Ctrl ⇧ ⬆ Move element up on the same level" at bounding box center [492, 234] width 135 height 14
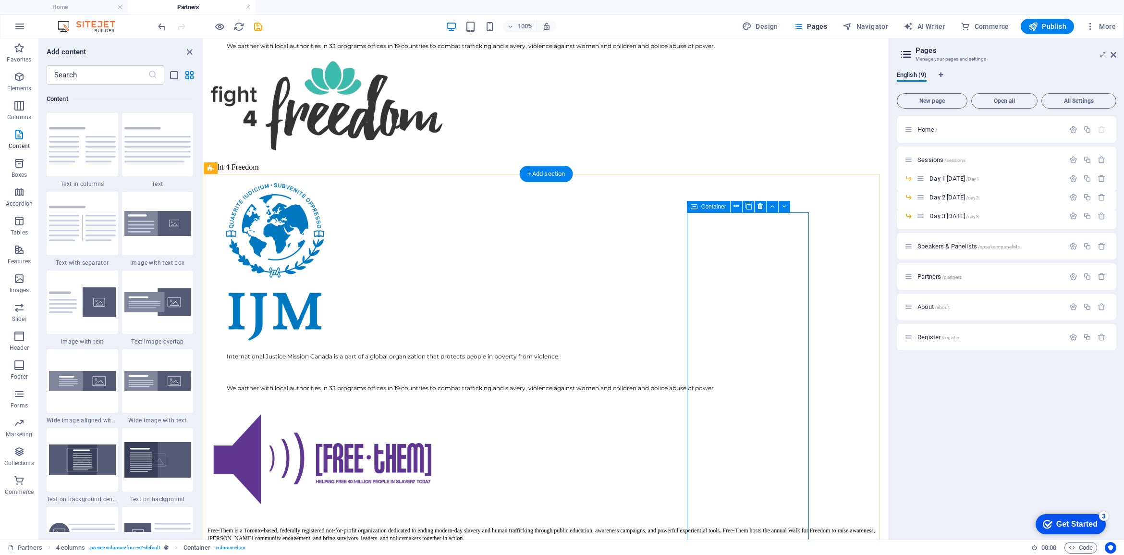
scroll to position [963, 0]
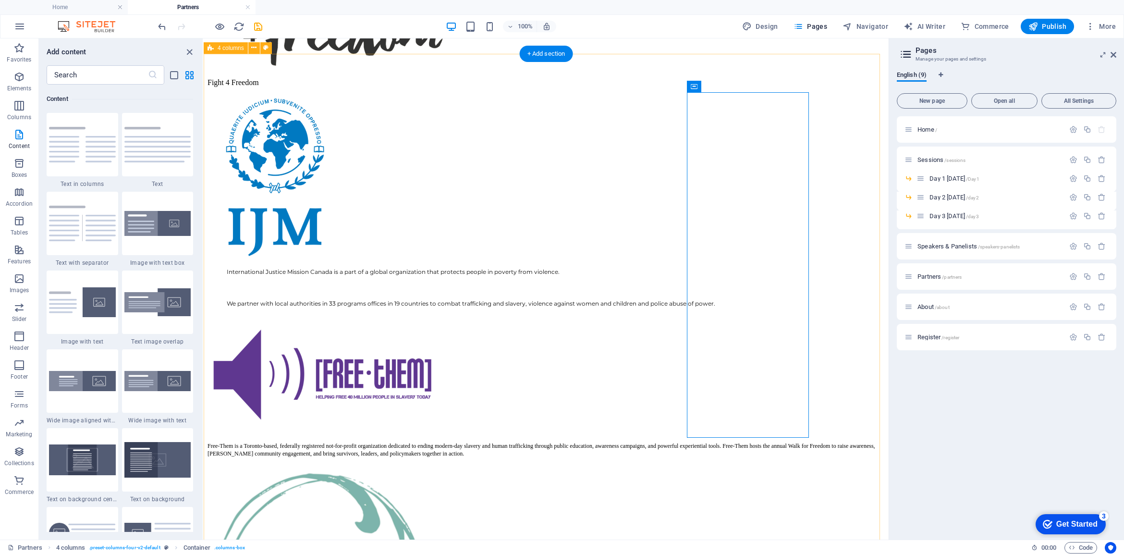
click at [296, 451] on icon at bounding box center [299, 447] width 7 height 12
click at [333, 447] on icon at bounding box center [332, 447] width 5 height 10
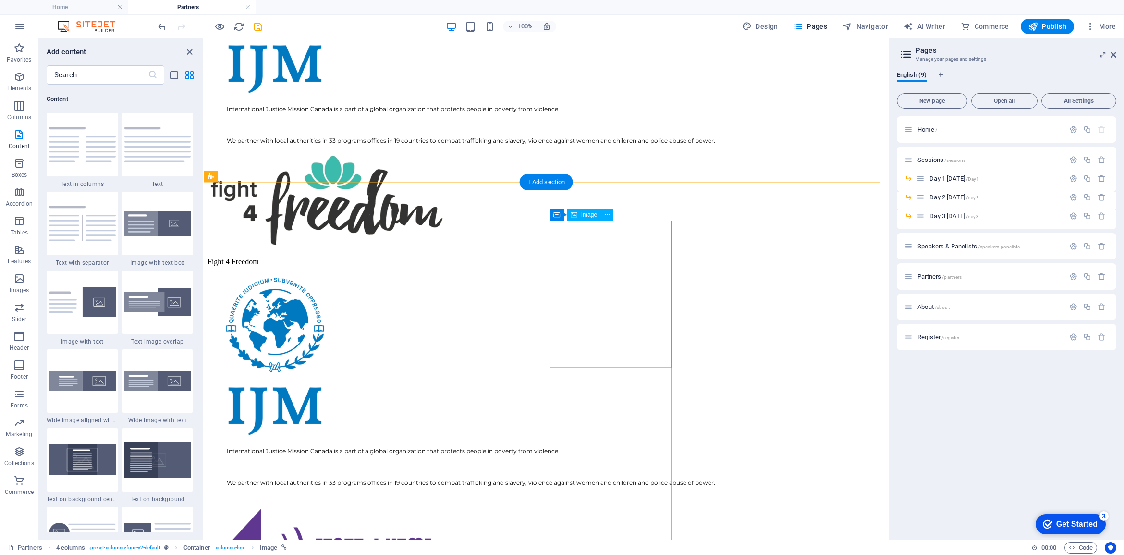
scroll to position [783, 0]
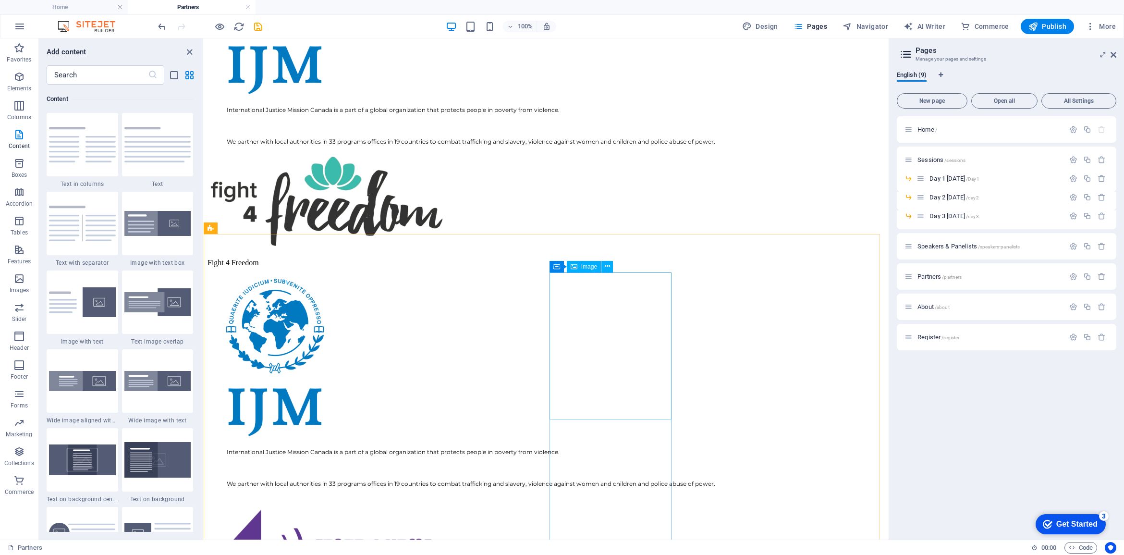
click at [586, 264] on span "Image" at bounding box center [589, 267] width 16 height 6
click at [598, 265] on icon at bounding box center [598, 266] width 5 height 10
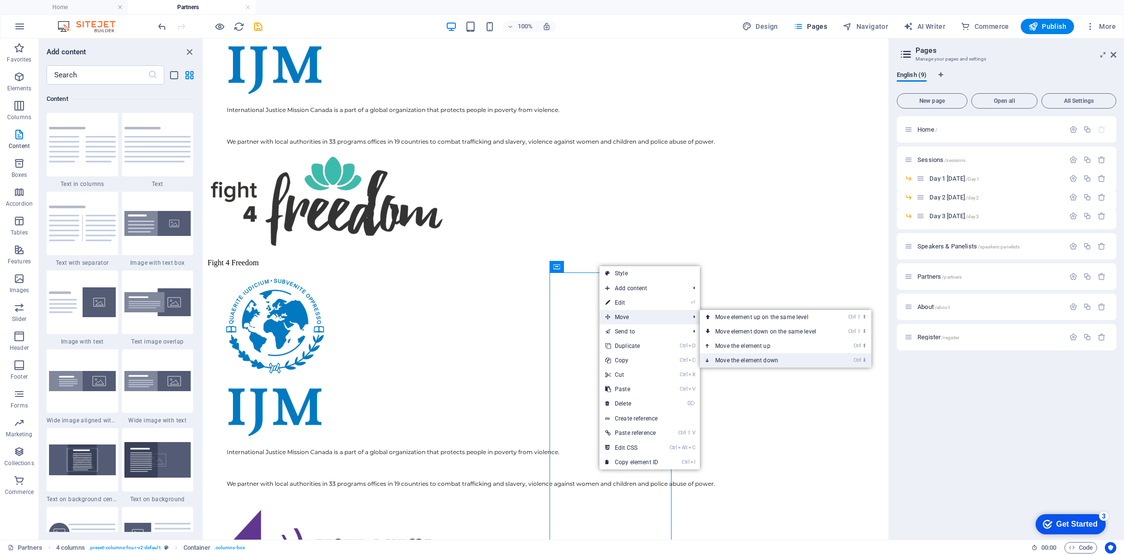
click at [746, 358] on link "Ctrl ⬇ Move the element down" at bounding box center [767, 360] width 135 height 14
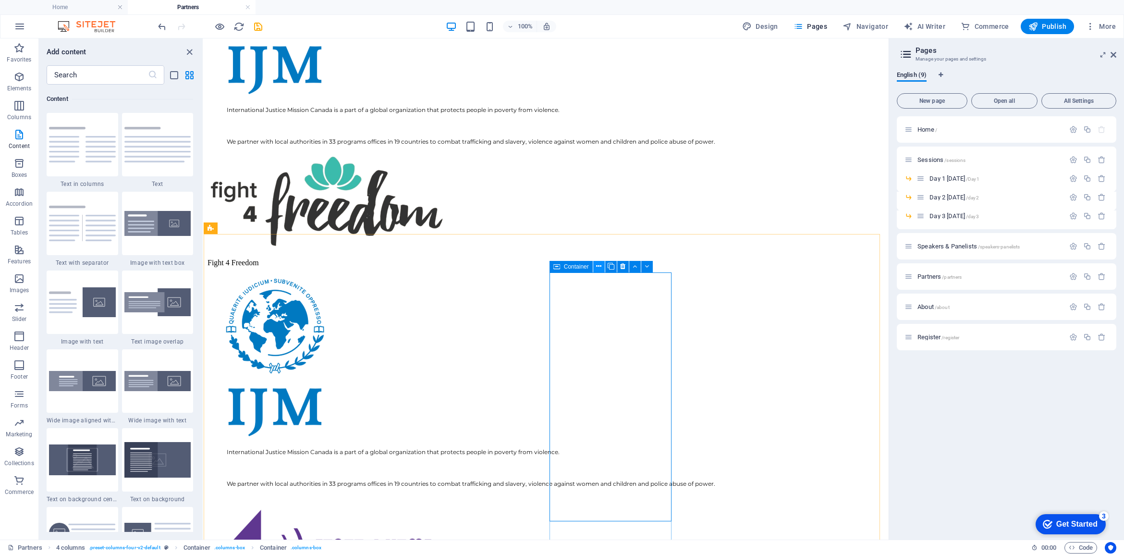
click at [601, 267] on button at bounding box center [599, 267] width 12 height 12
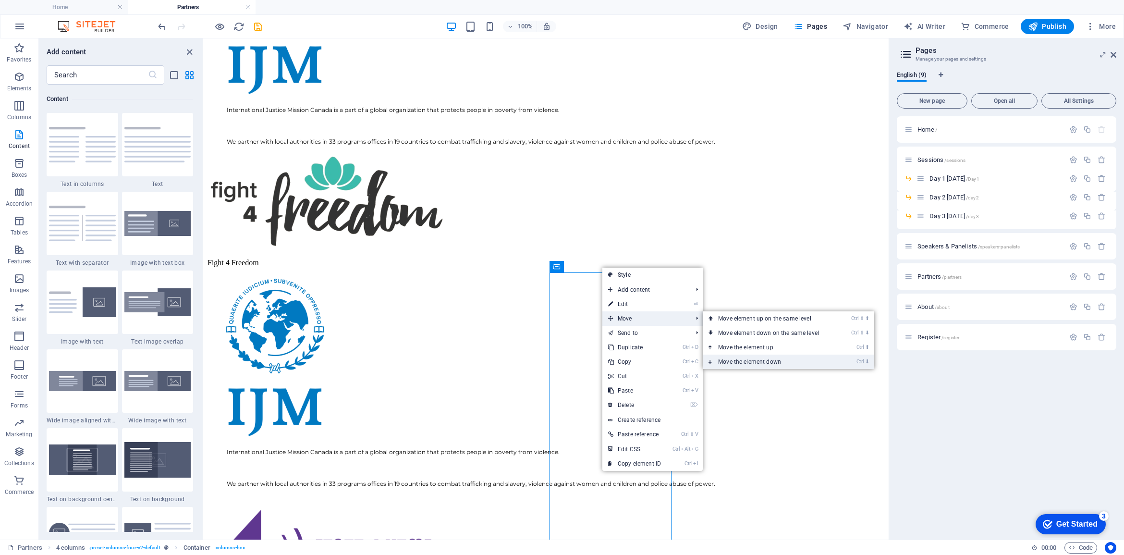
click at [757, 362] on link "Ctrl ⬇ Move the element down" at bounding box center [770, 361] width 135 height 14
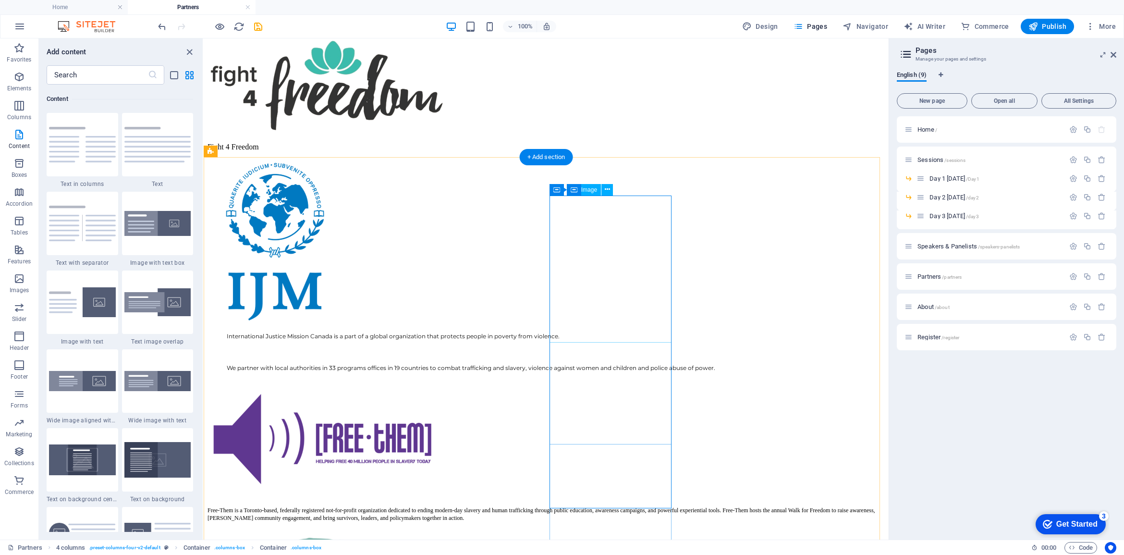
scroll to position [843, 0]
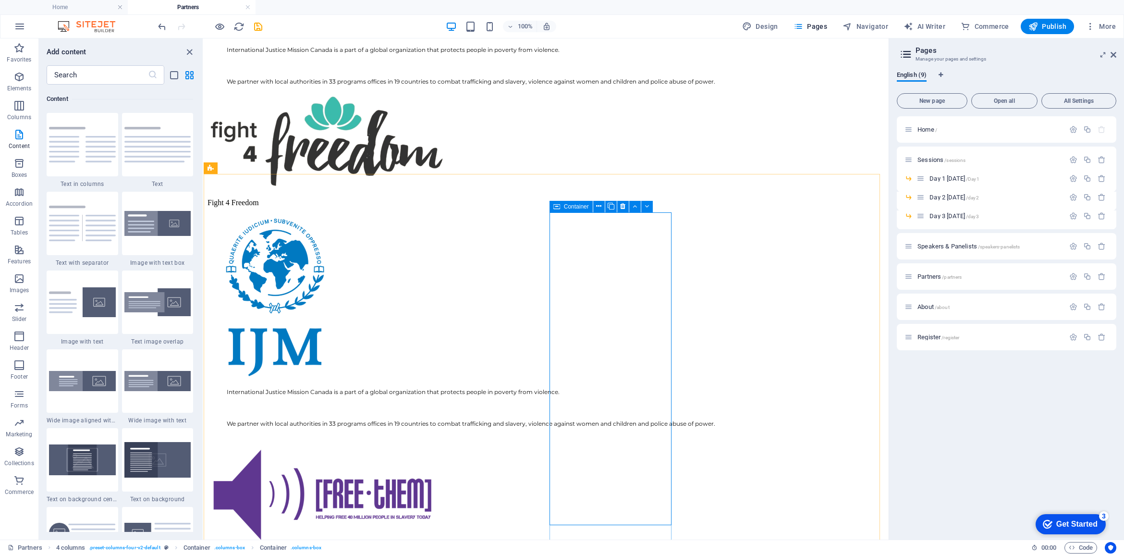
click at [558, 207] on icon at bounding box center [556, 207] width 7 height 12
click at [599, 208] on icon at bounding box center [598, 206] width 5 height 10
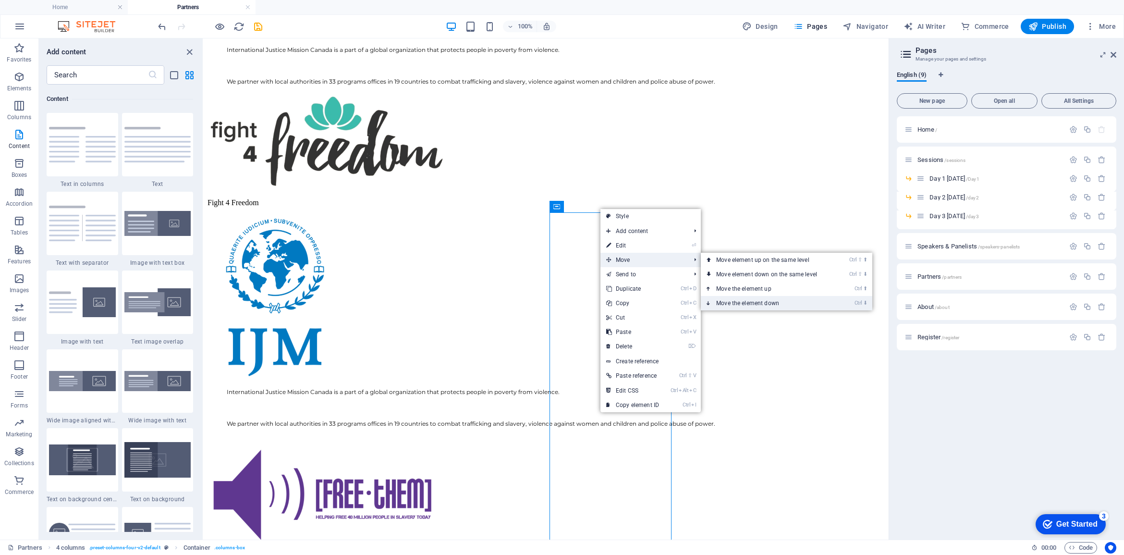
click at [759, 299] on link "Ctrl ⬇ Move the element down" at bounding box center [768, 303] width 135 height 14
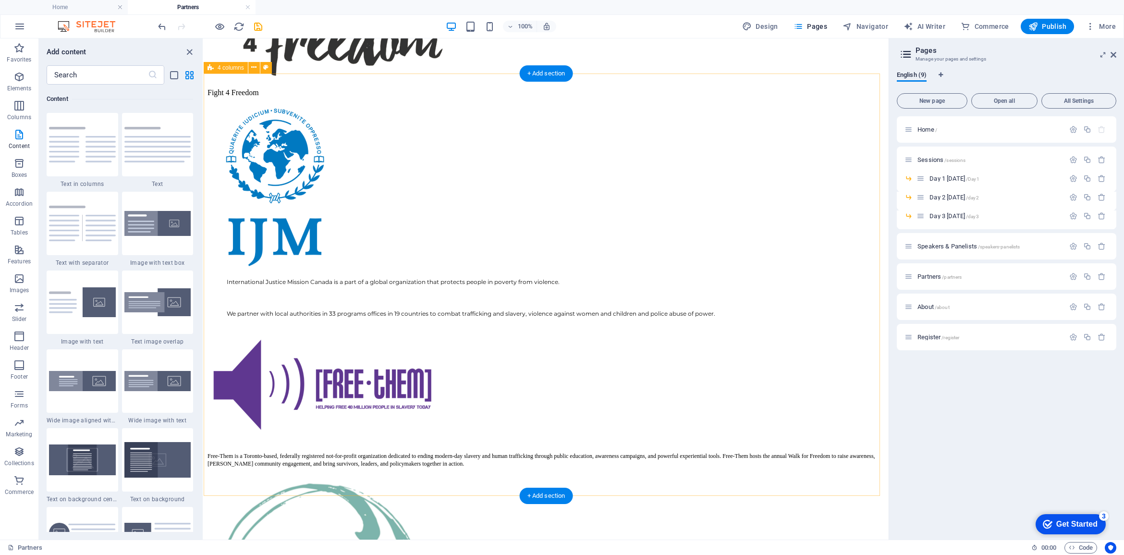
scroll to position [833, 0]
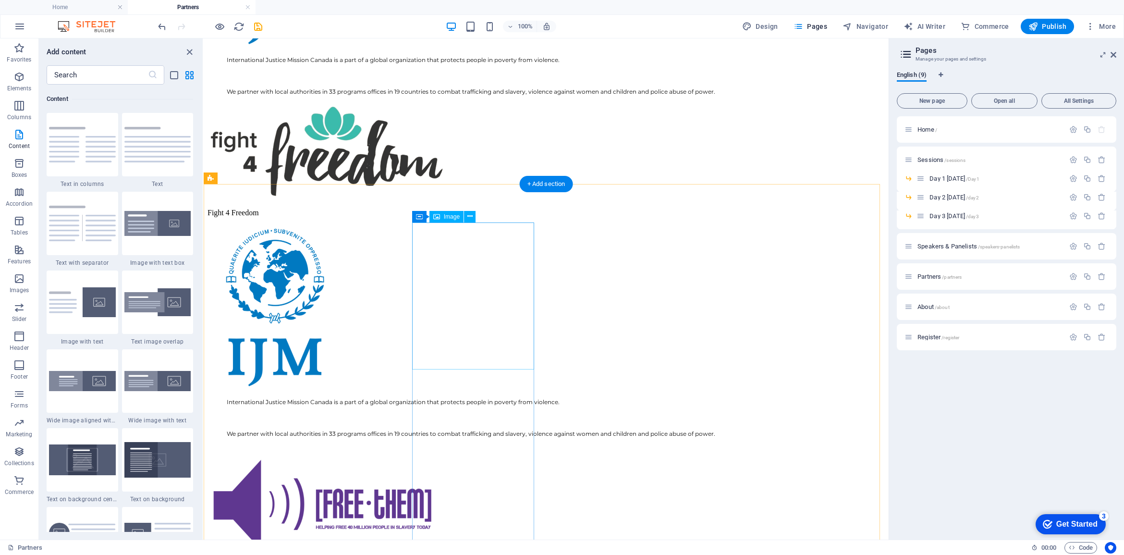
click at [467, 214] on icon at bounding box center [469, 216] width 5 height 10
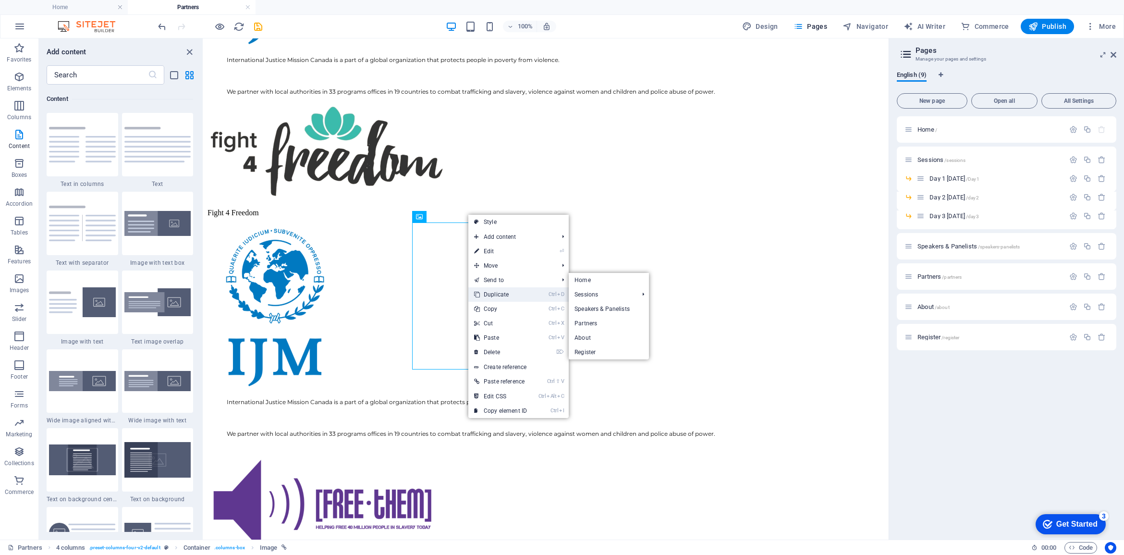
click at [510, 294] on link "Ctrl D Duplicate" at bounding box center [500, 294] width 64 height 14
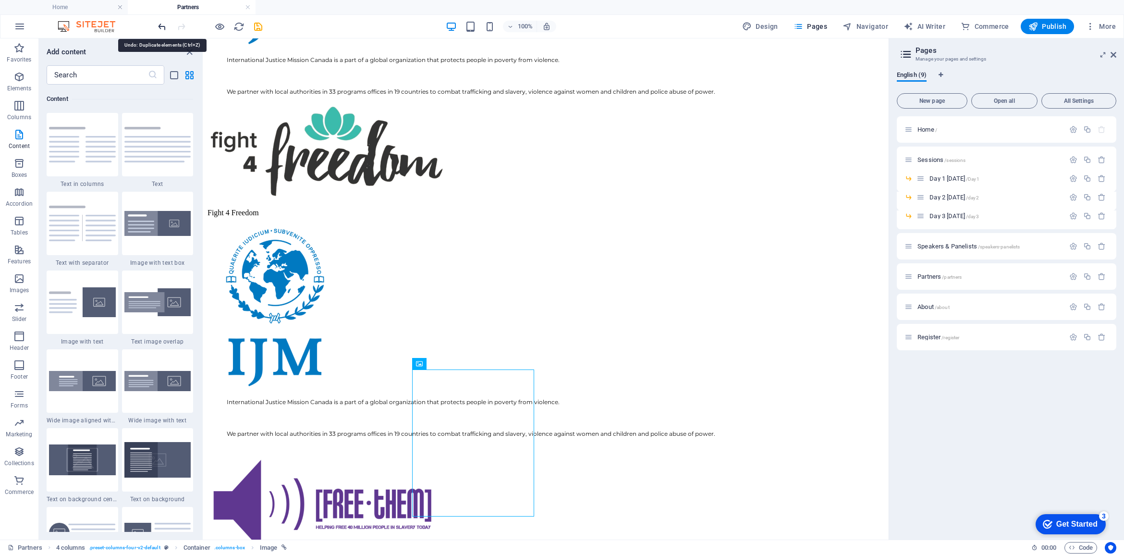
click at [166, 25] on icon "undo" at bounding box center [162, 26] width 11 height 11
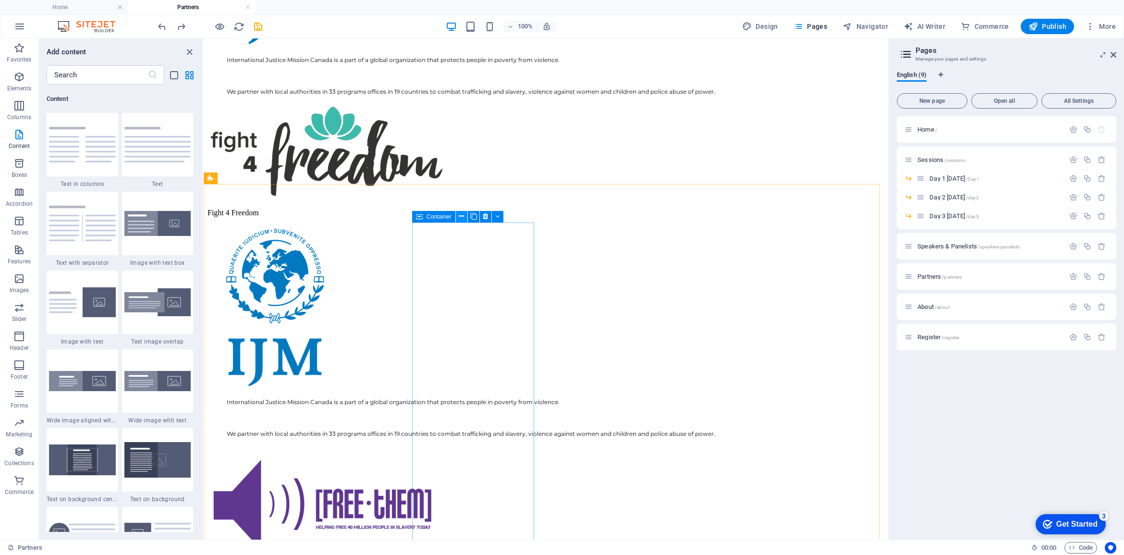
click at [461, 214] on icon at bounding box center [461, 216] width 5 height 10
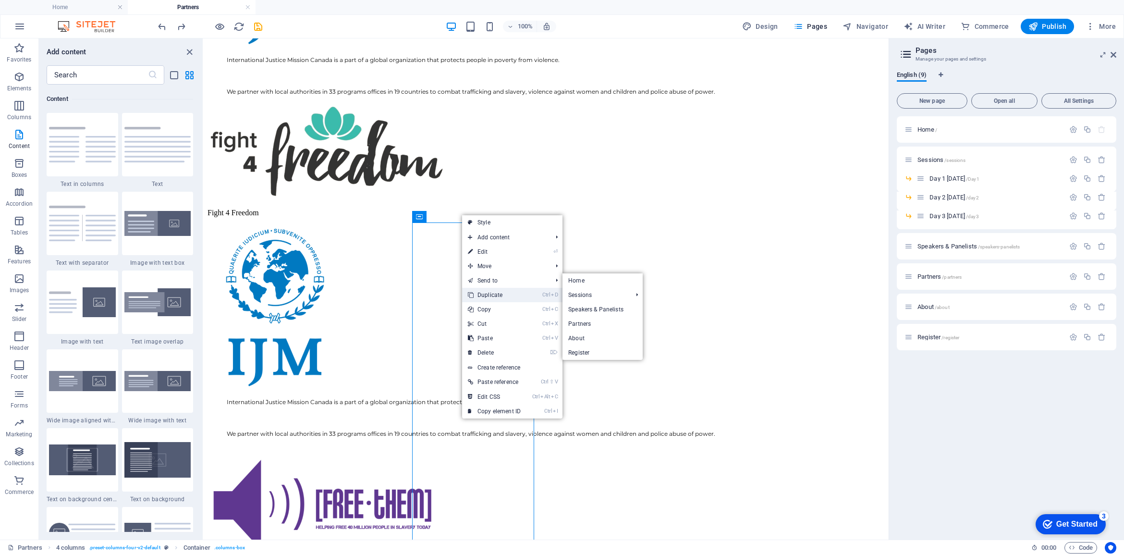
click at [502, 294] on link "Ctrl D Duplicate" at bounding box center [494, 295] width 64 height 14
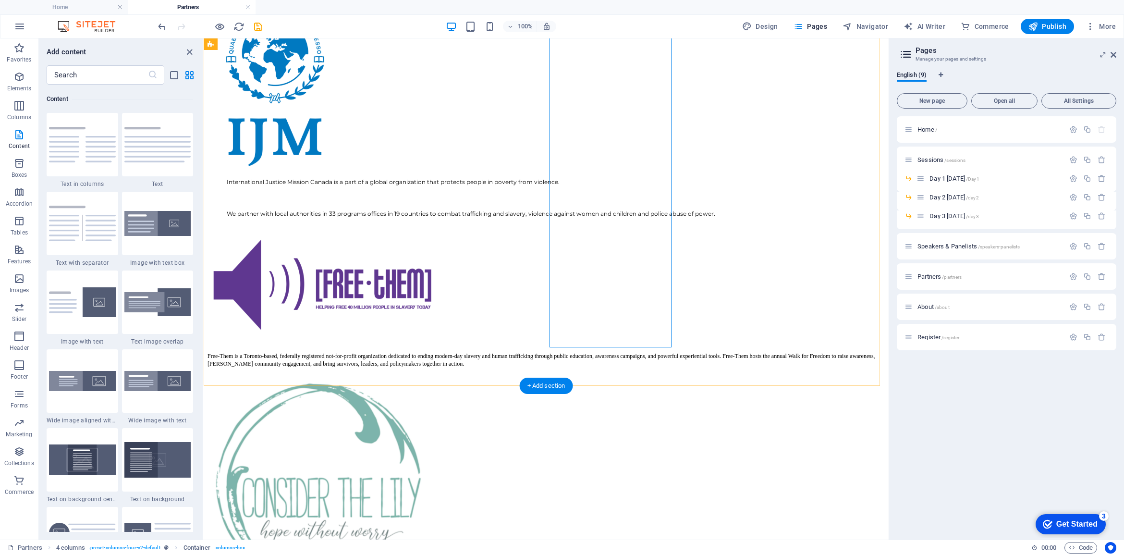
scroll to position [1193, 0]
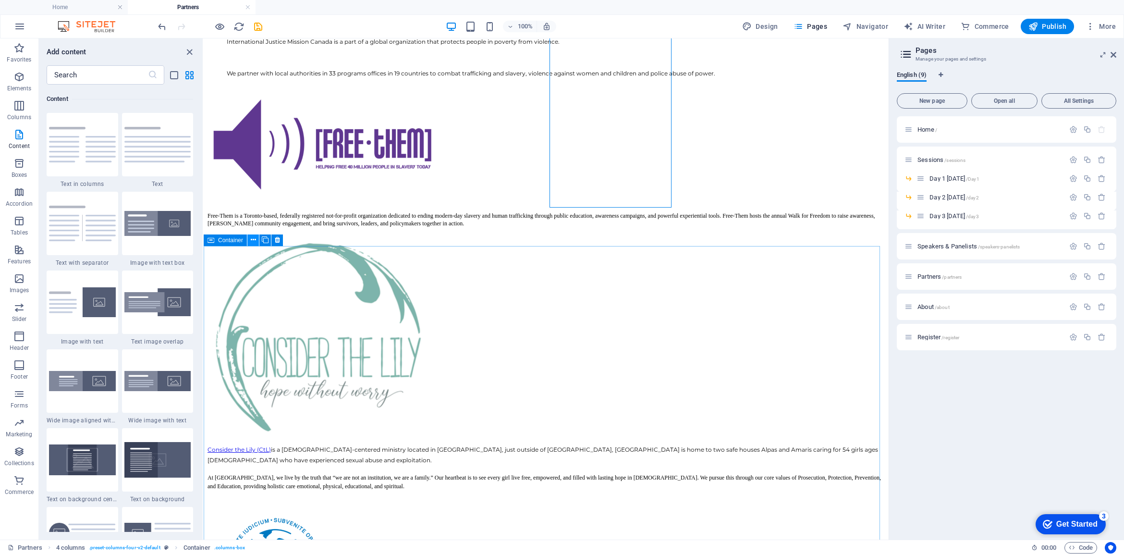
click at [255, 238] on icon at bounding box center [253, 240] width 5 height 10
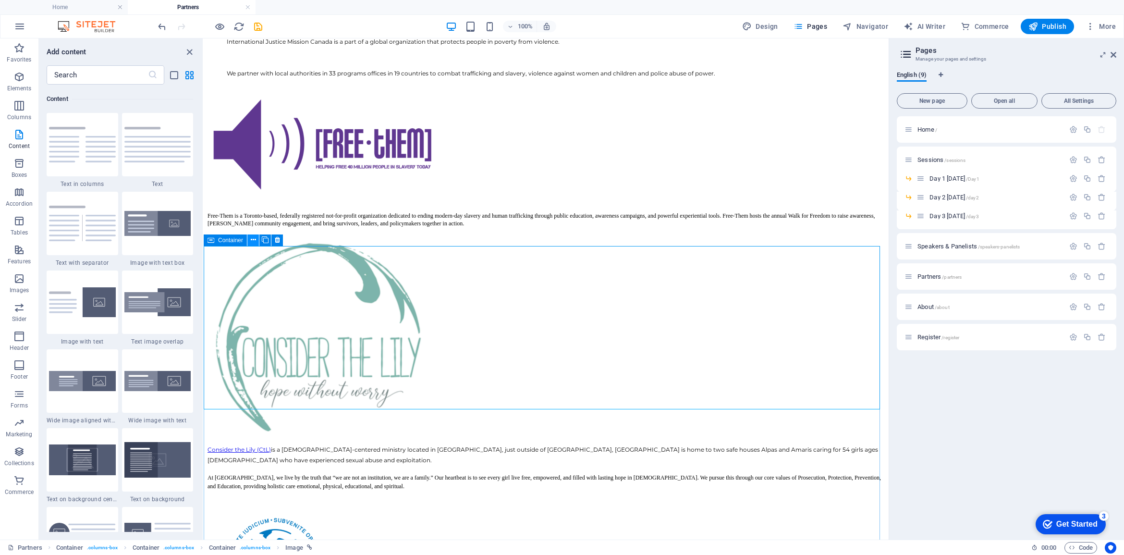
click at [253, 238] on icon at bounding box center [253, 240] width 5 height 10
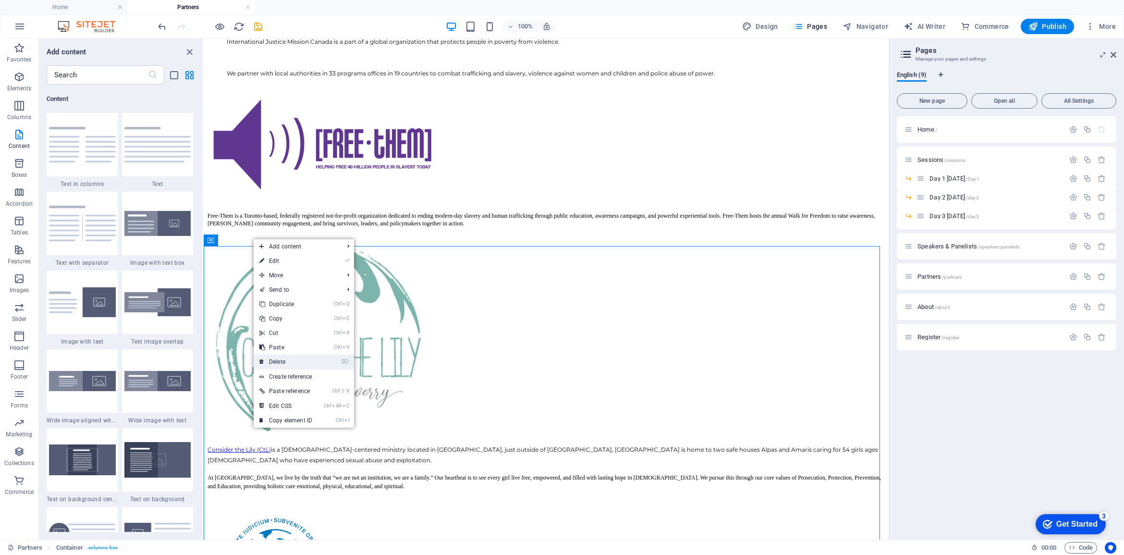
click at [296, 363] on link "⌦ Delete" at bounding box center [286, 361] width 64 height 14
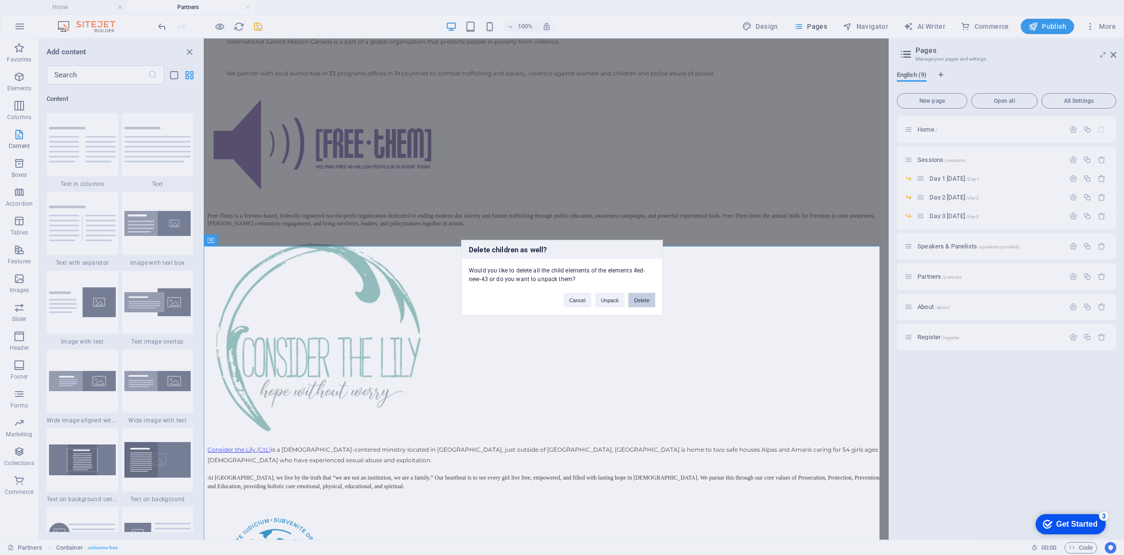
click at [642, 303] on button "Delete" at bounding box center [641, 299] width 27 height 14
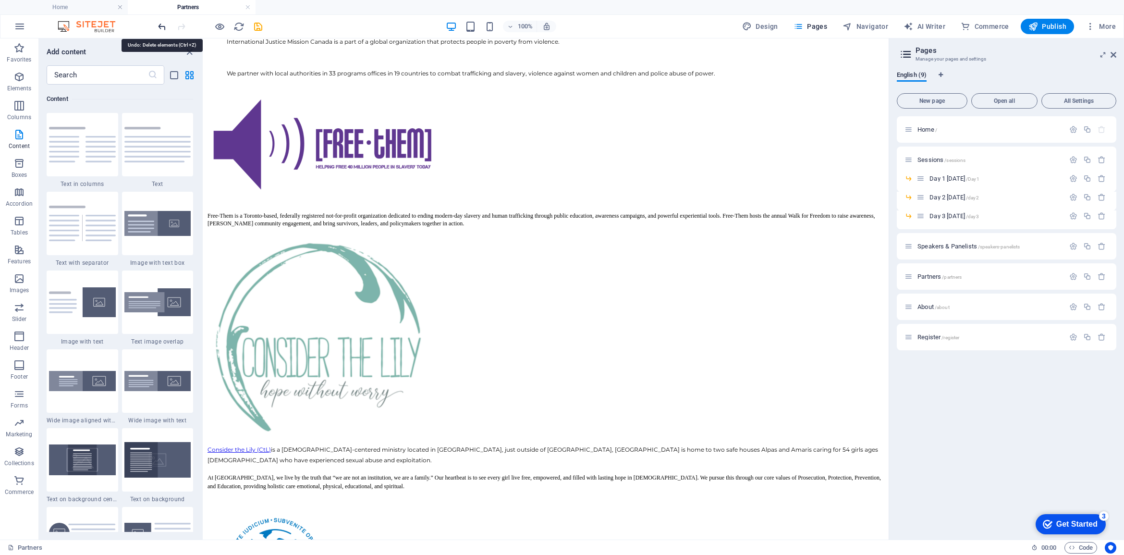
click at [165, 23] on icon "undo" at bounding box center [162, 26] width 11 height 11
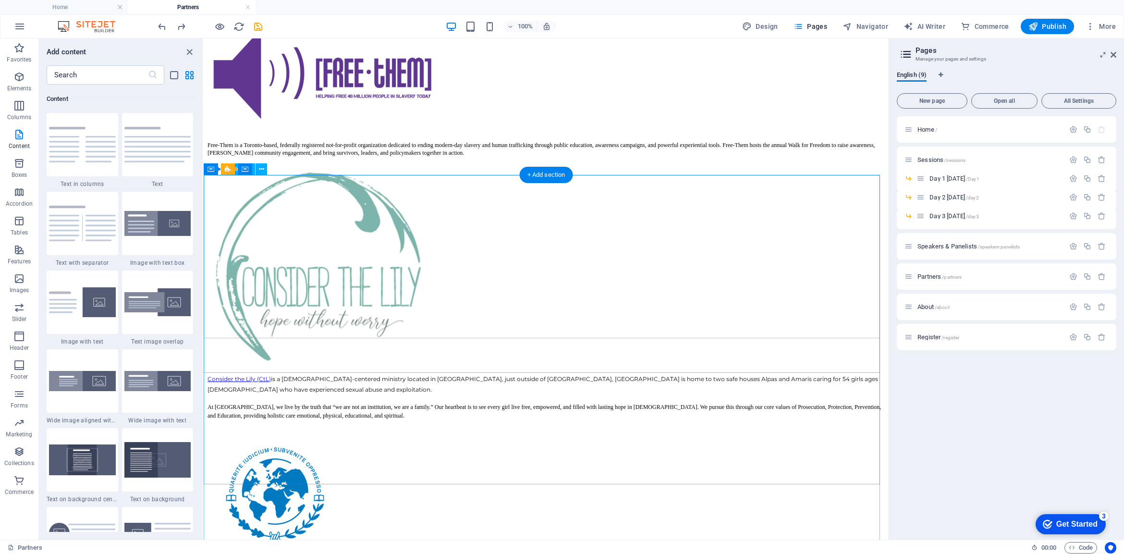
scroll to position [1253, 0]
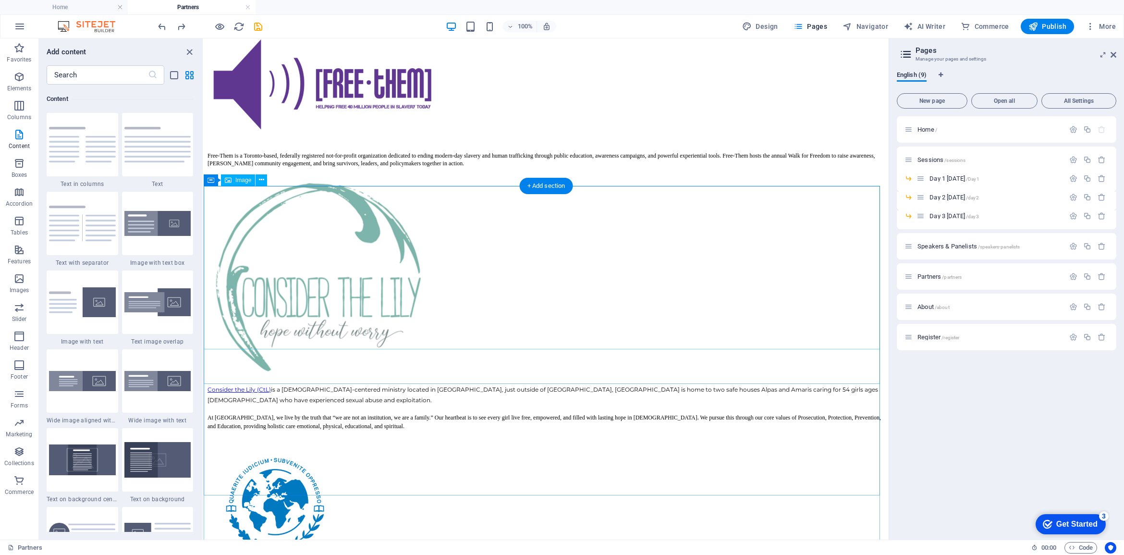
click at [266, 181] on button at bounding box center [261, 180] width 12 height 12
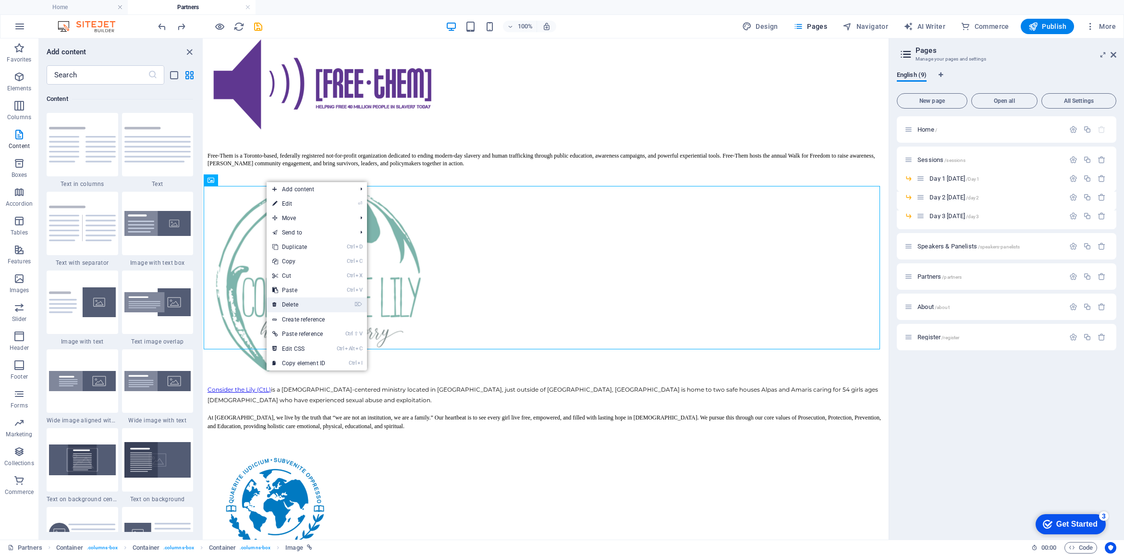
click at [299, 303] on link "⌦ Delete" at bounding box center [299, 304] width 64 height 14
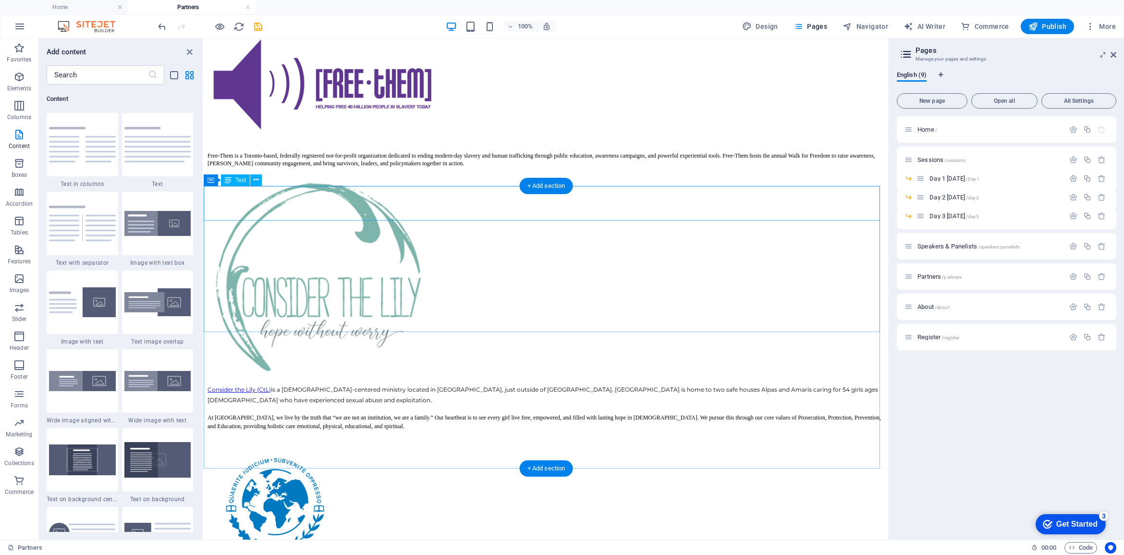
click at [257, 179] on icon at bounding box center [256, 180] width 5 height 10
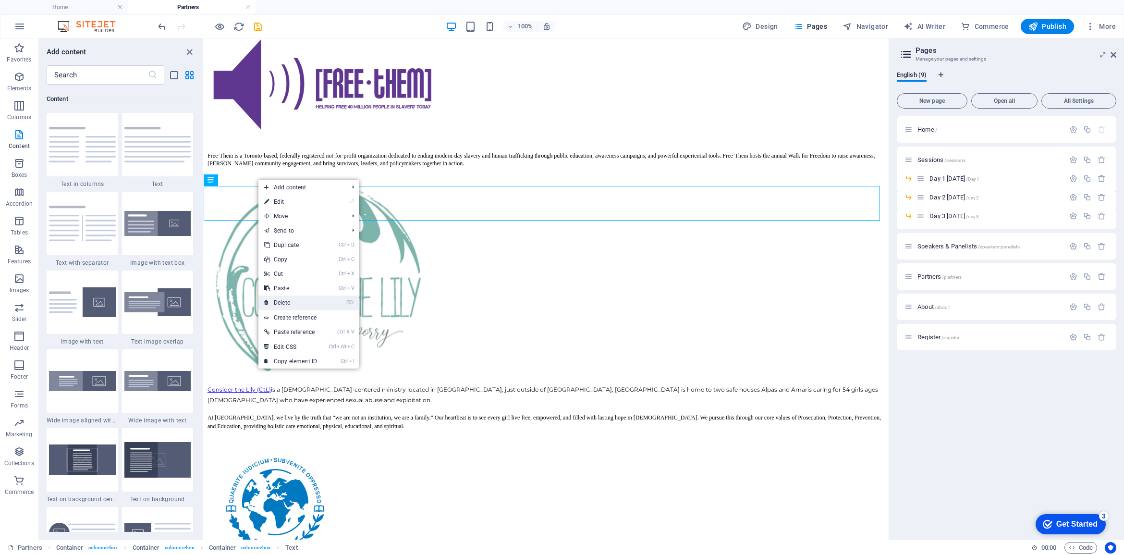
click at [290, 303] on link "⌦ Delete" at bounding box center [290, 302] width 64 height 14
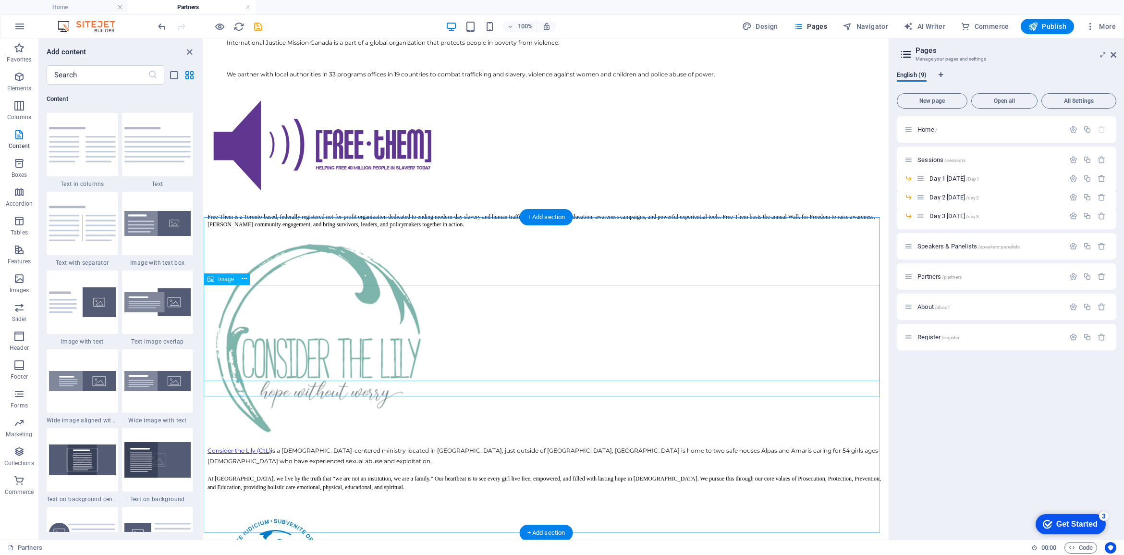
scroll to position [1133, 0]
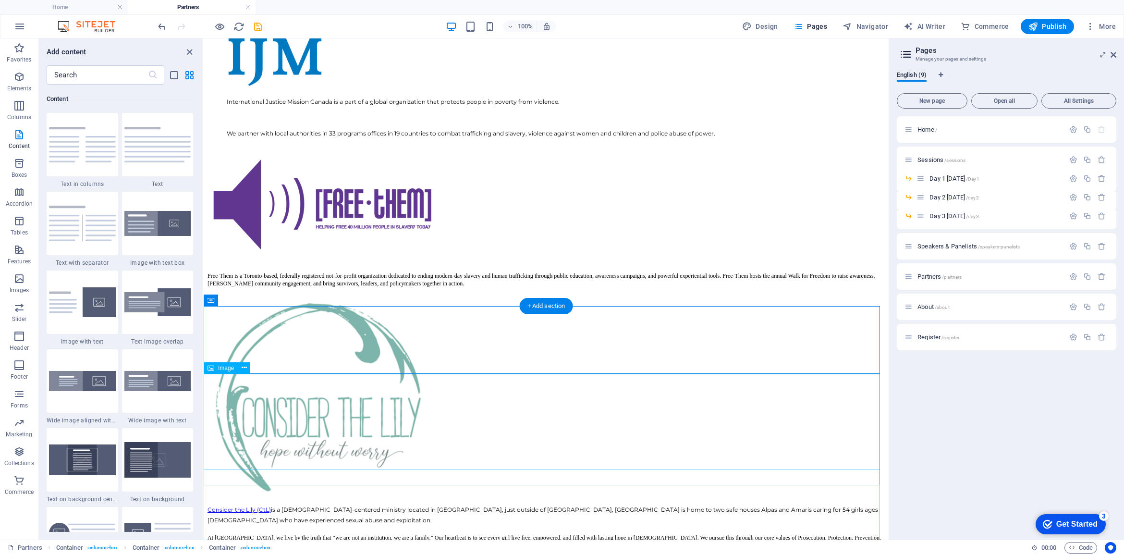
click at [23, 195] on icon "button" at bounding box center [19, 192] width 12 height 12
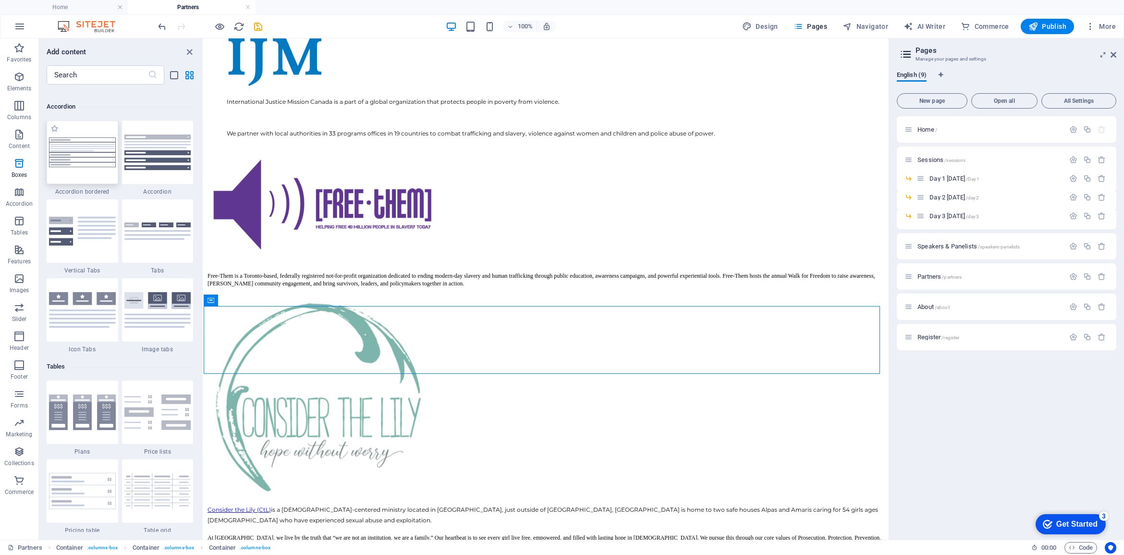
scroll to position [3066, 0]
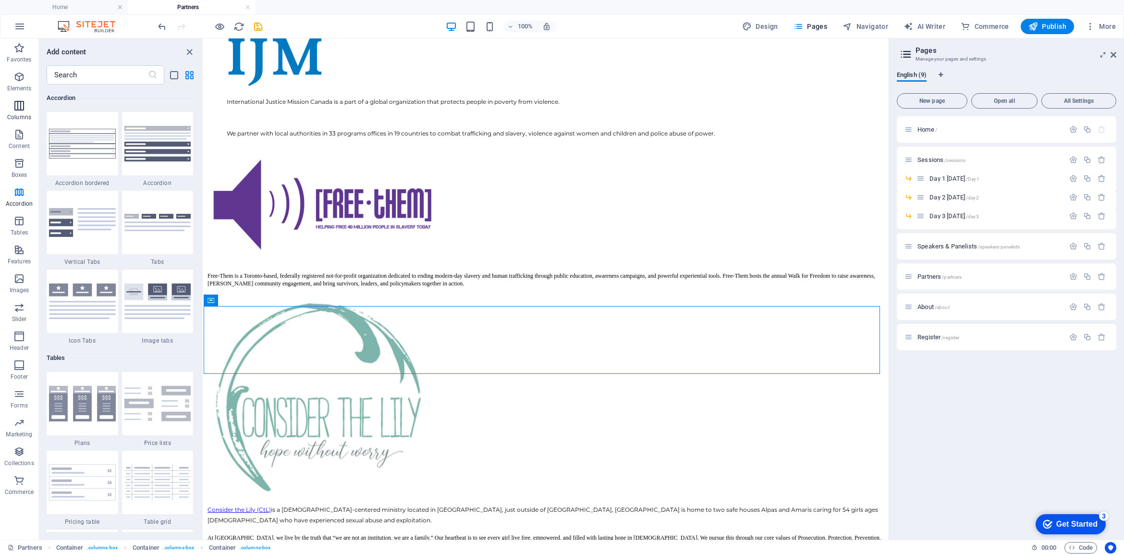
click at [17, 109] on icon "button" at bounding box center [19, 106] width 12 height 12
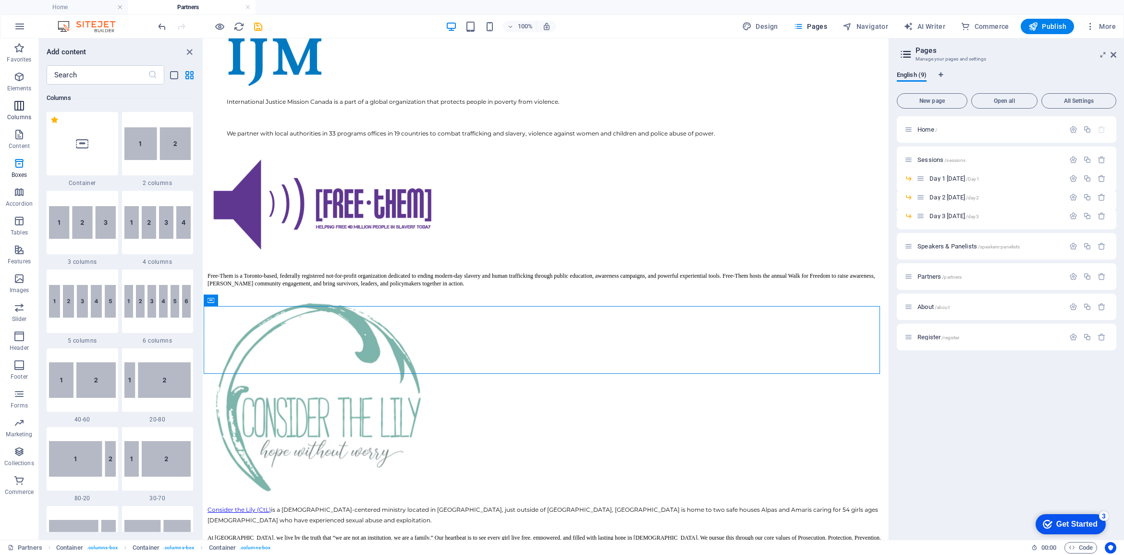
scroll to position [475, 0]
click at [157, 233] on img at bounding box center [157, 222] width 67 height 33
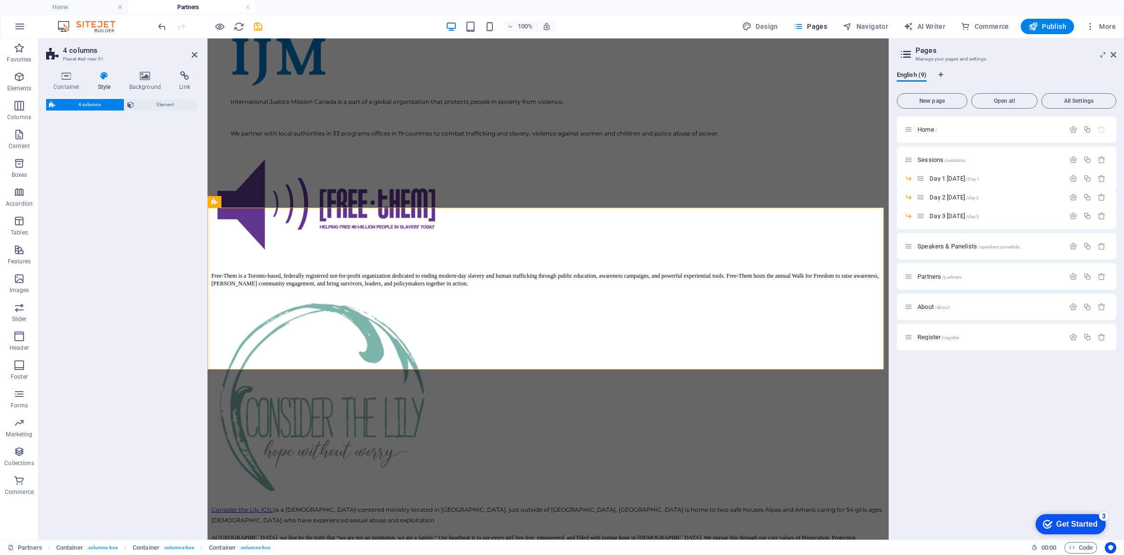
select select "rem"
select select "preset-columns-four-v2-default"
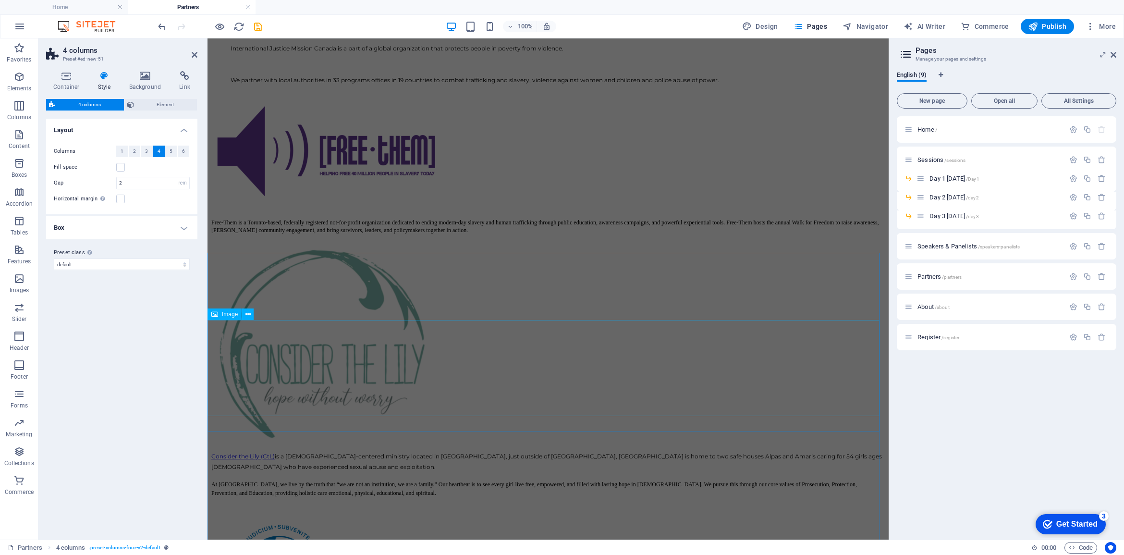
scroll to position [1307, 0]
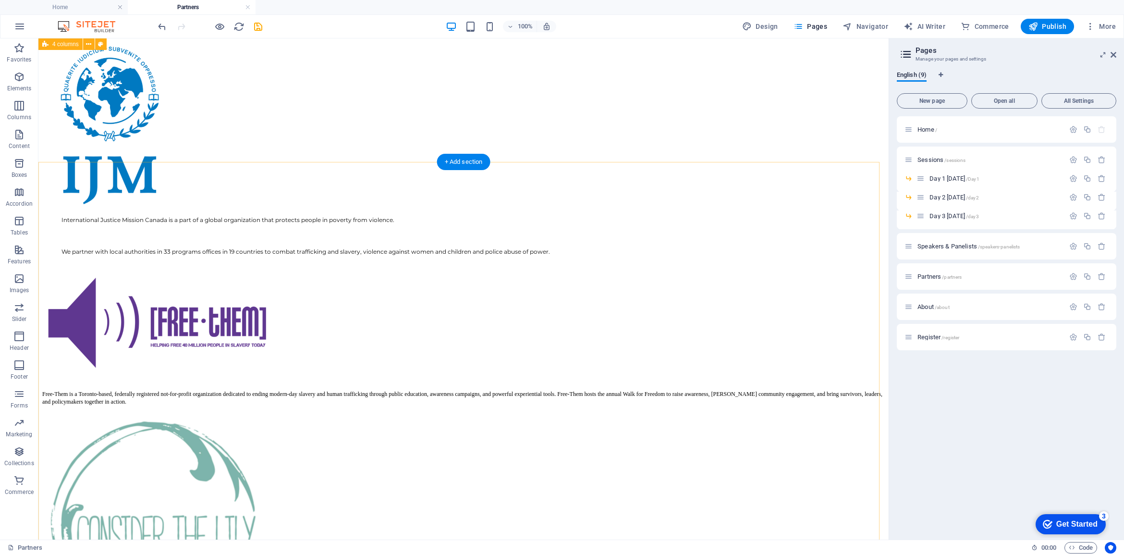
scroll to position [826, 0]
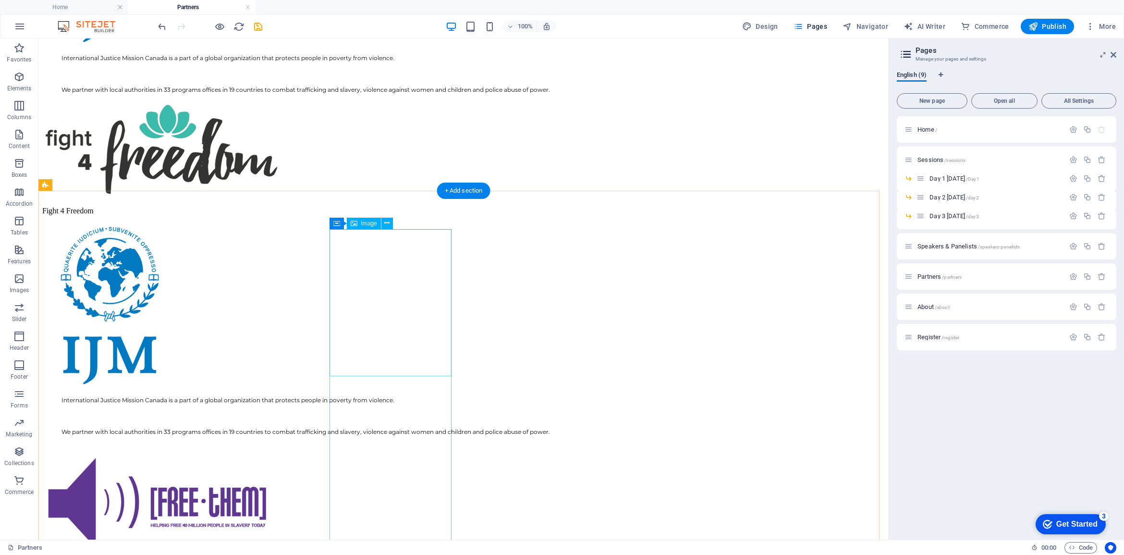
click at [369, 226] on span "Image" at bounding box center [369, 223] width 16 height 6
click at [388, 221] on icon at bounding box center [386, 223] width 5 height 10
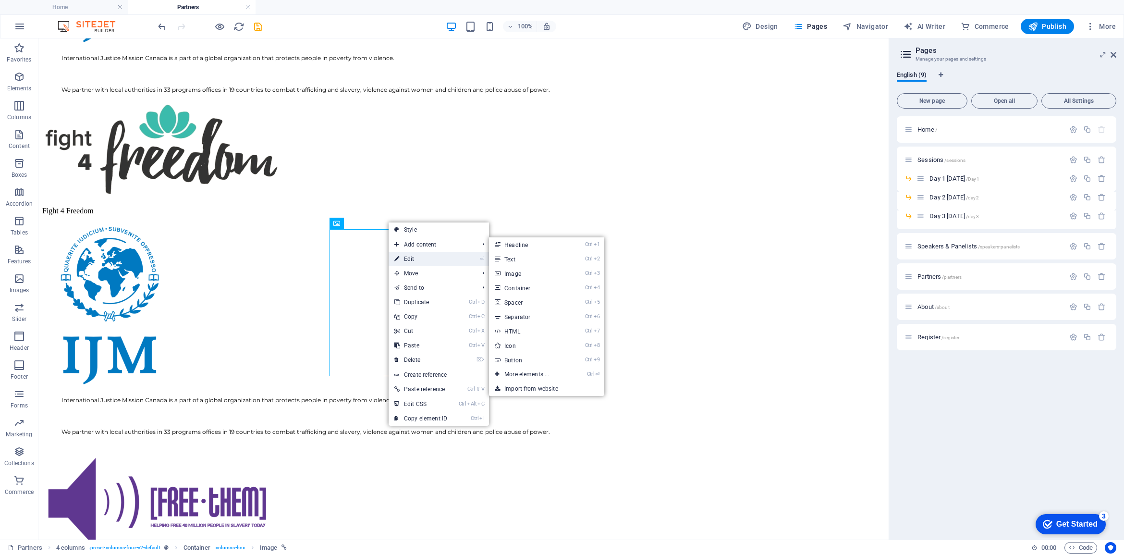
click at [411, 257] on link "⏎ Edit" at bounding box center [420, 259] width 64 height 14
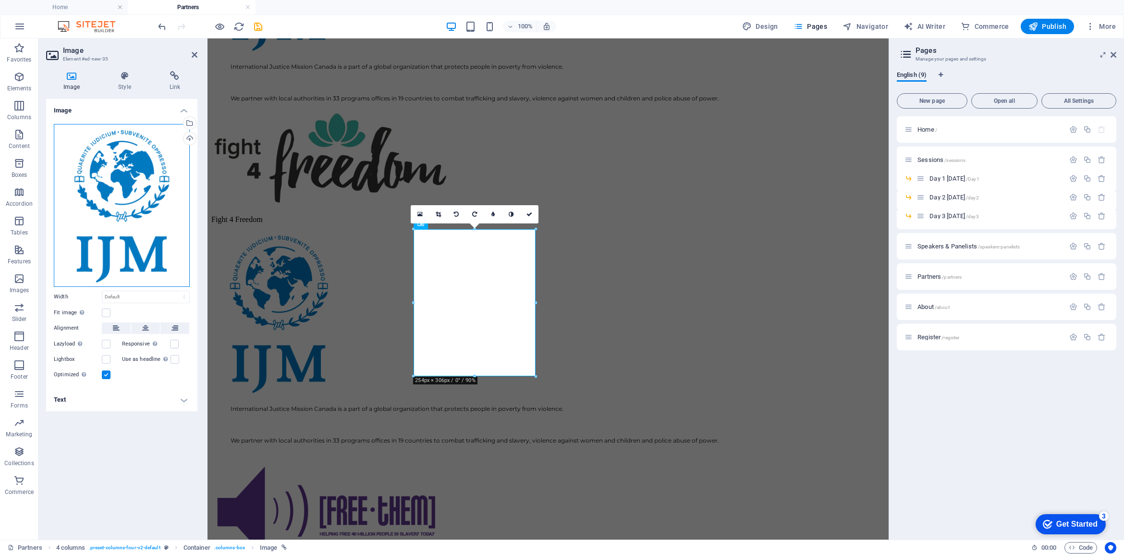
click at [143, 190] on div "Drag files here, click to choose files or select files from Files or our free s…" at bounding box center [122, 205] width 136 height 163
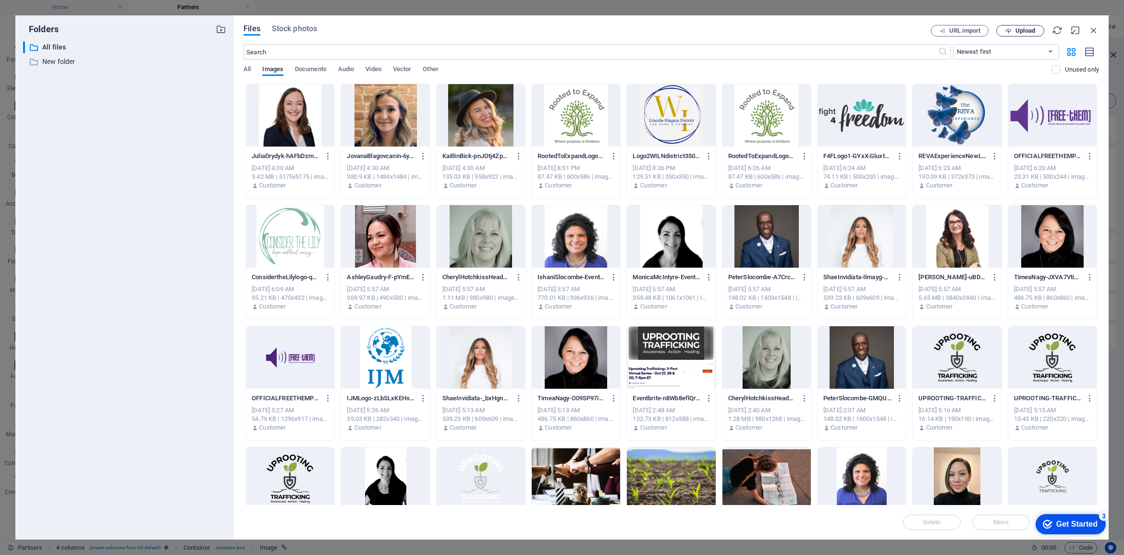
click at [1021, 30] on span "Upload" at bounding box center [1025, 31] width 20 height 6
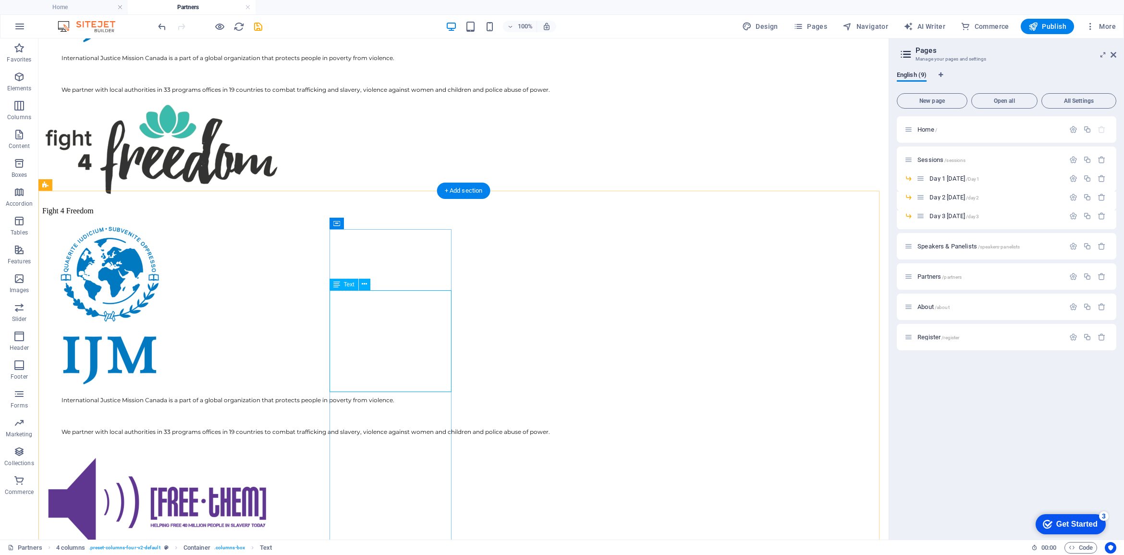
drag, startPoint x: 406, startPoint y: 356, endPoint x: 400, endPoint y: 364, distance: 9.9
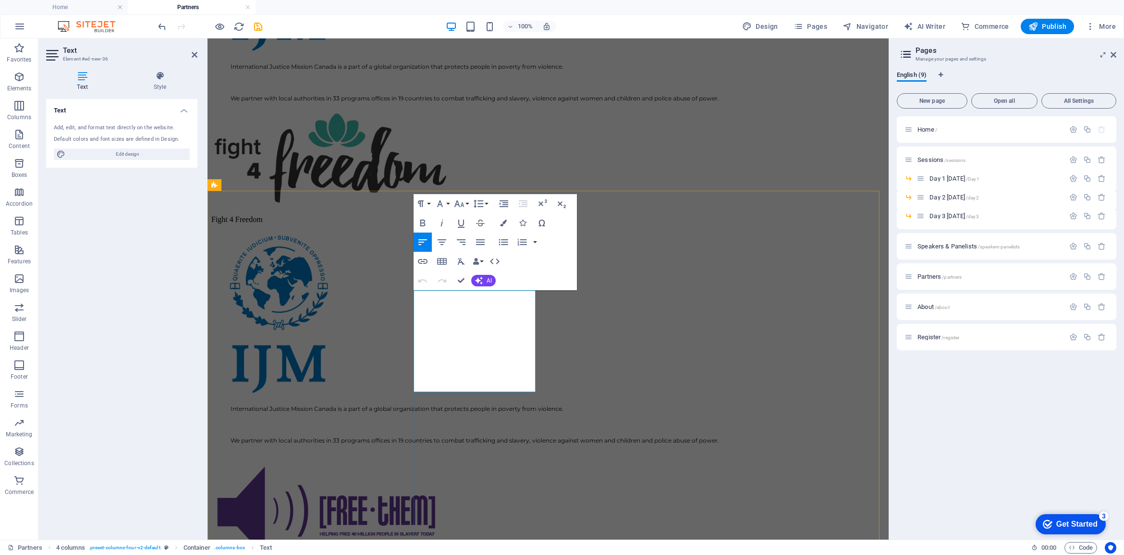
drag, startPoint x: 423, startPoint y: 297, endPoint x: 520, endPoint y: 389, distance: 134.2
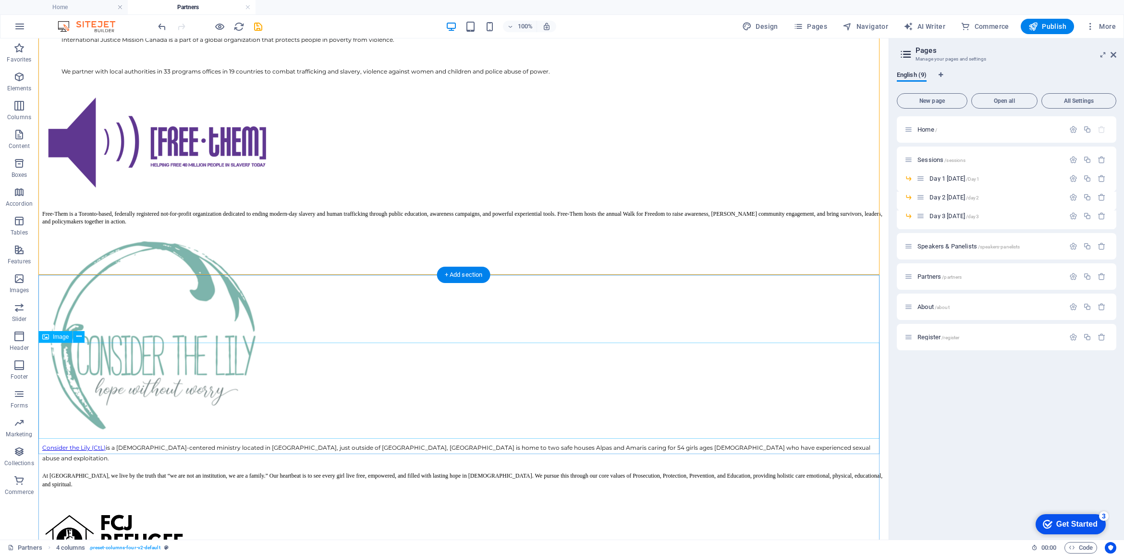
scroll to position [1127, 0]
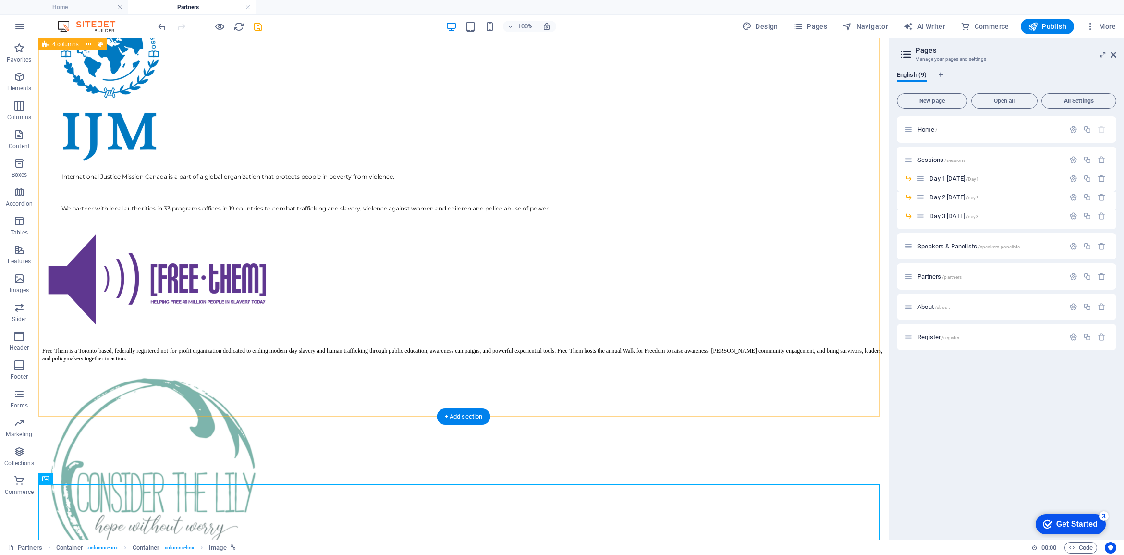
scroll to position [1006, 0]
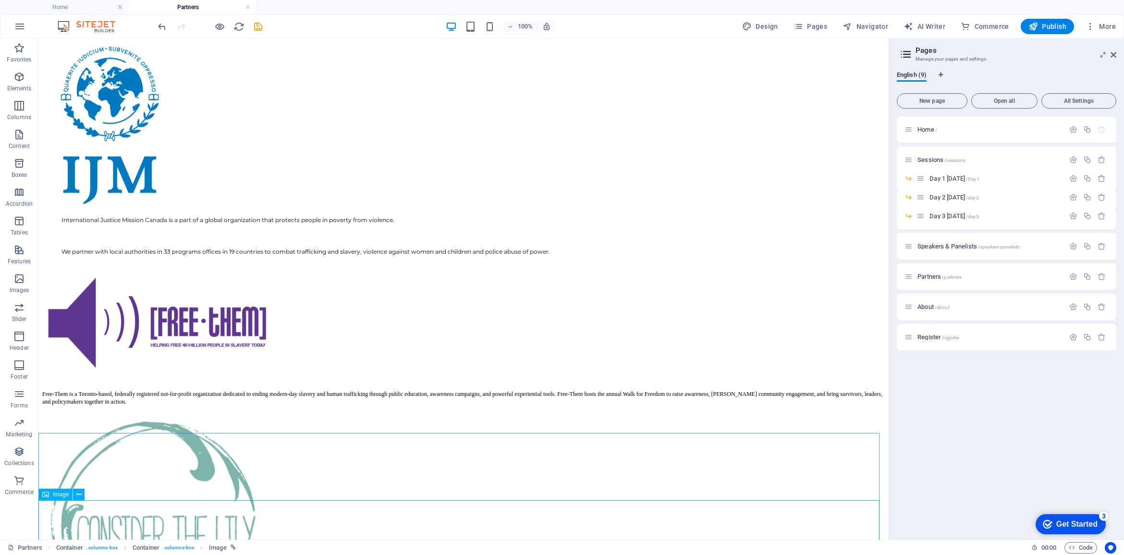
click at [61, 495] on span "Image" at bounding box center [61, 494] width 16 height 6
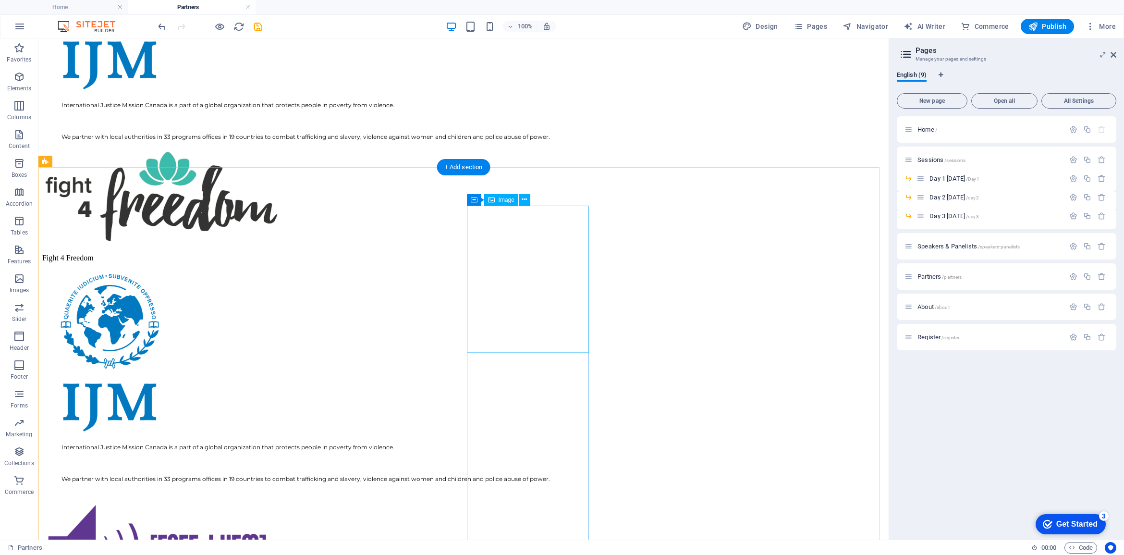
scroll to position [886, 0]
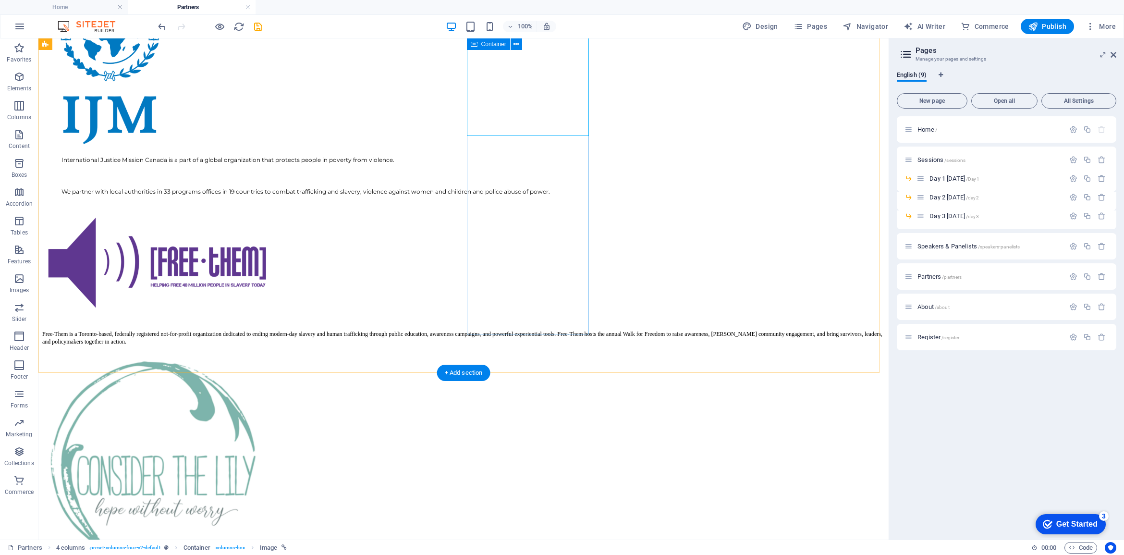
scroll to position [1307, 0]
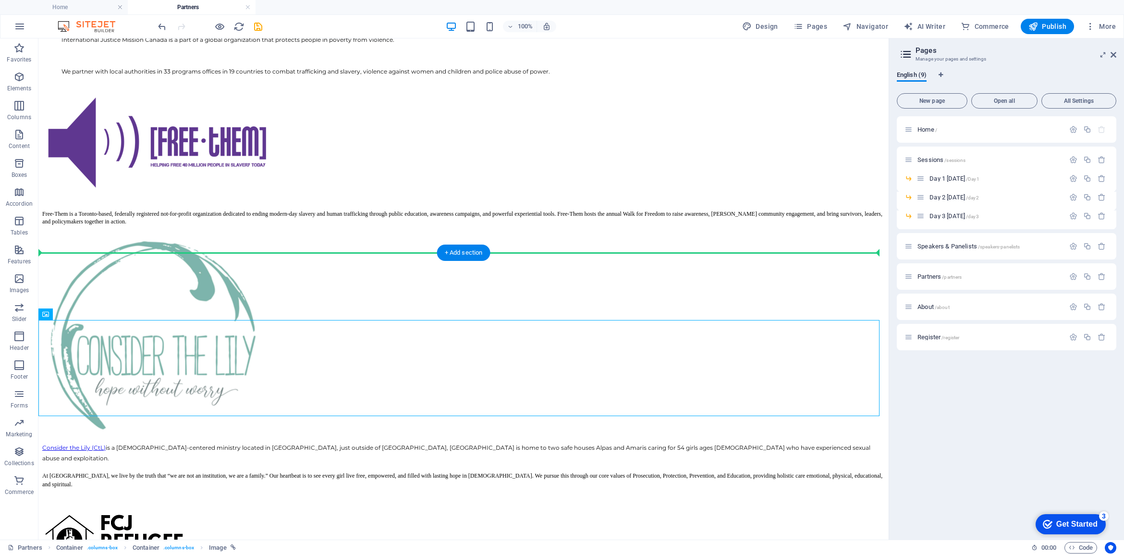
drag, startPoint x: 97, startPoint y: 356, endPoint x: 594, endPoint y: 179, distance: 527.5
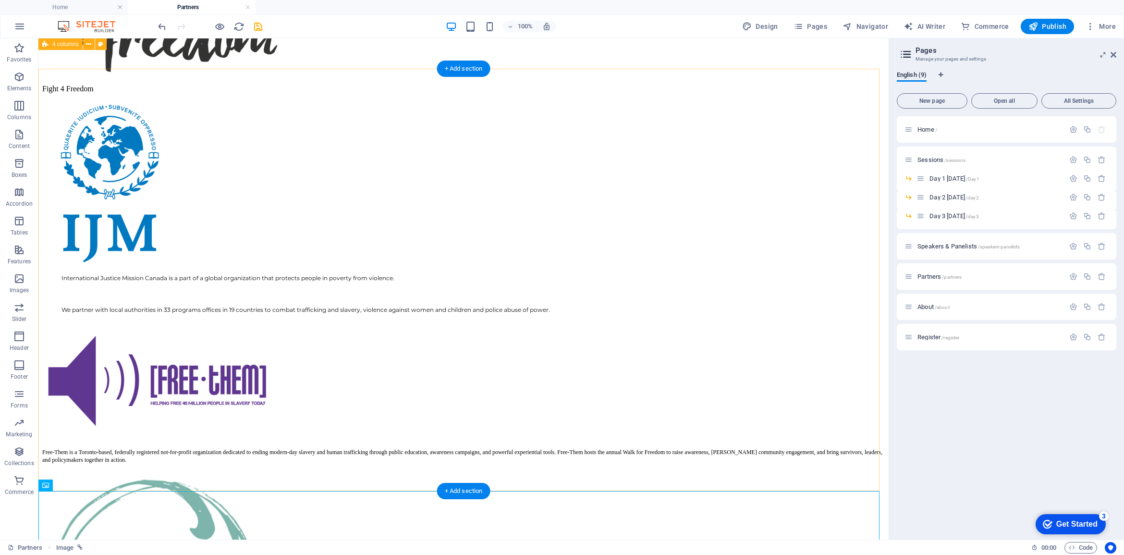
scroll to position [946, 0]
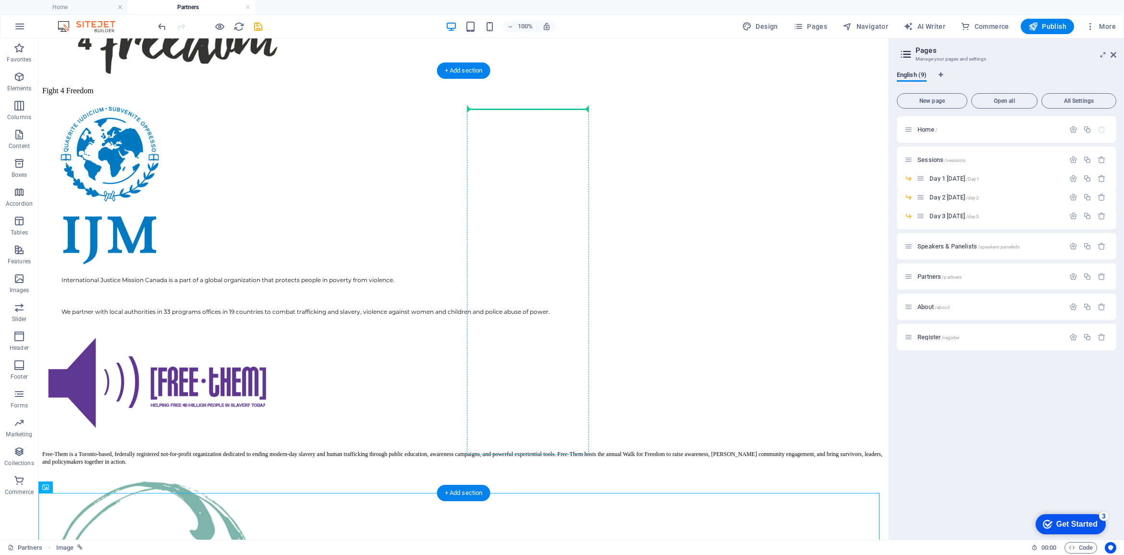
drag, startPoint x: 99, startPoint y: 527, endPoint x: 534, endPoint y: 181, distance: 556.4
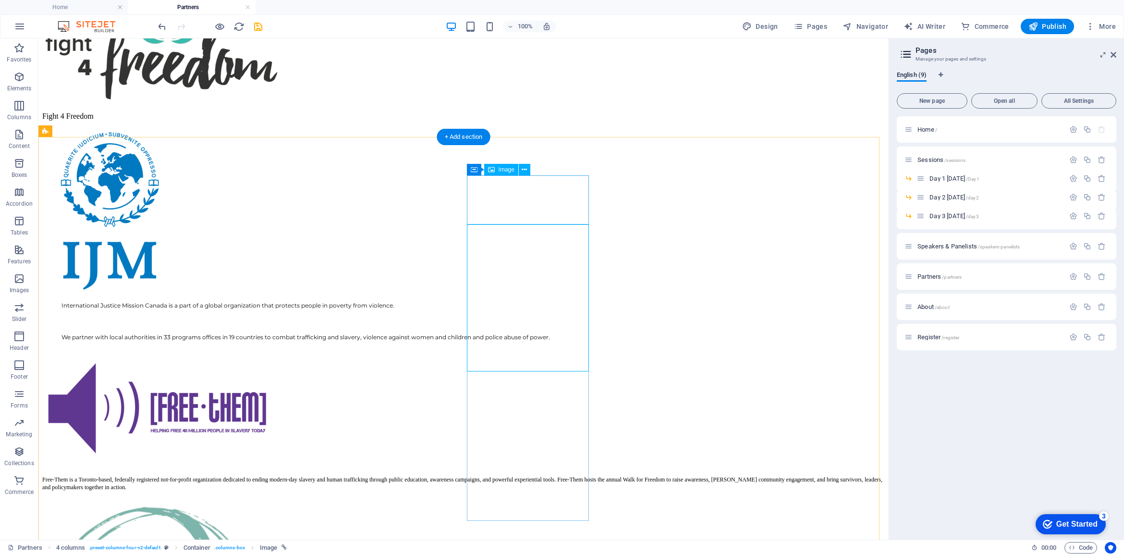
scroll to position [766, 0]
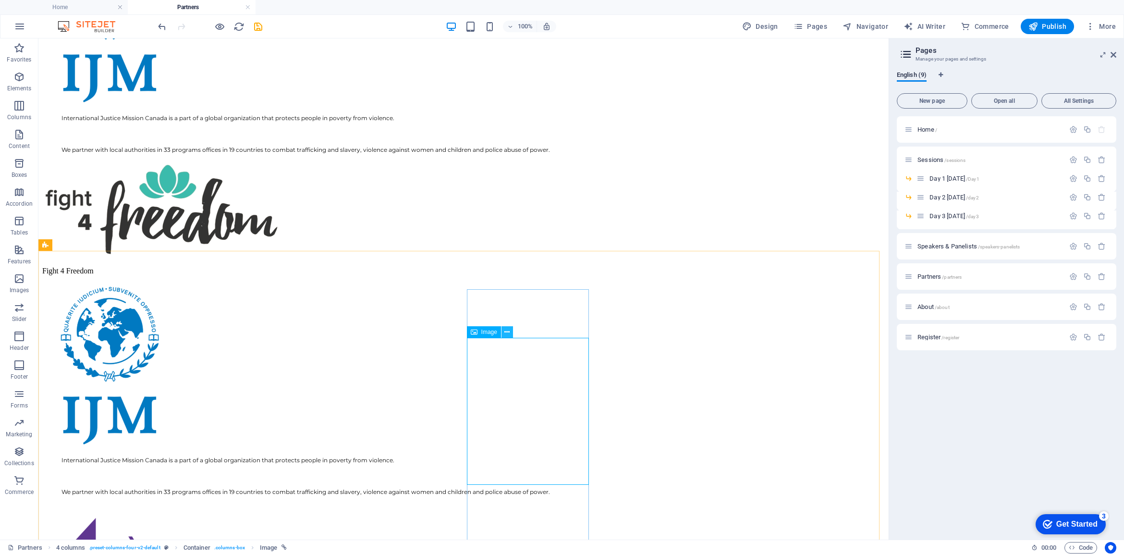
click at [507, 332] on icon at bounding box center [506, 332] width 5 height 10
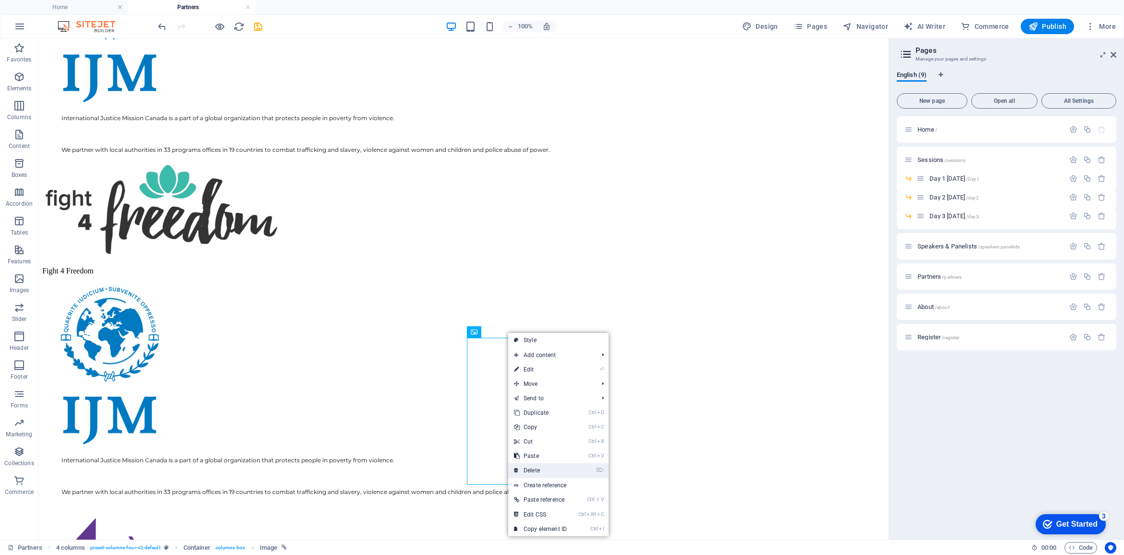
click at [536, 471] on link "⌦ Delete" at bounding box center [540, 470] width 64 height 14
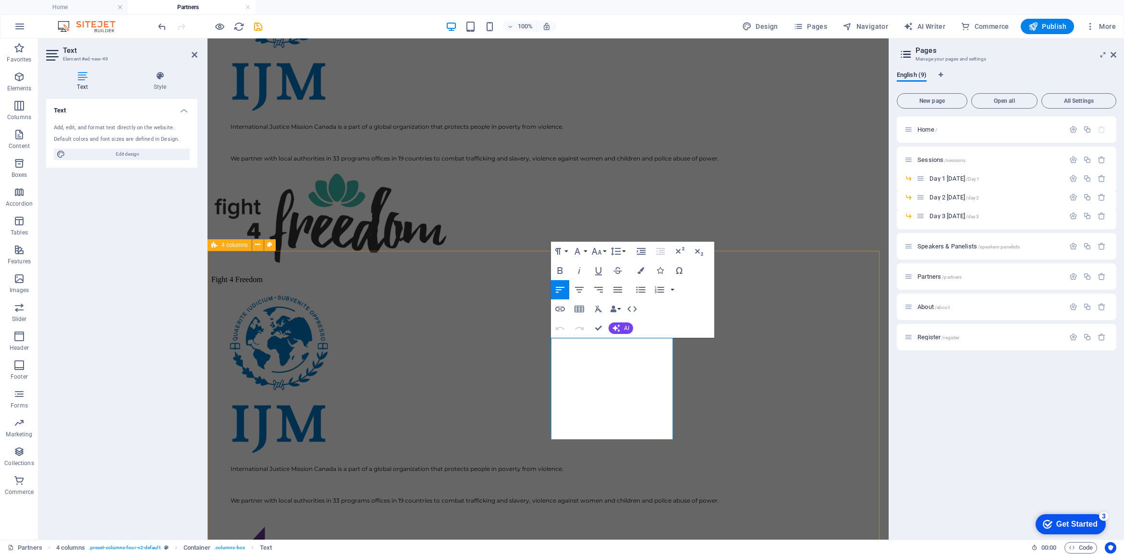
drag, startPoint x: 563, startPoint y: 346, endPoint x: 682, endPoint y: 443, distance: 153.7
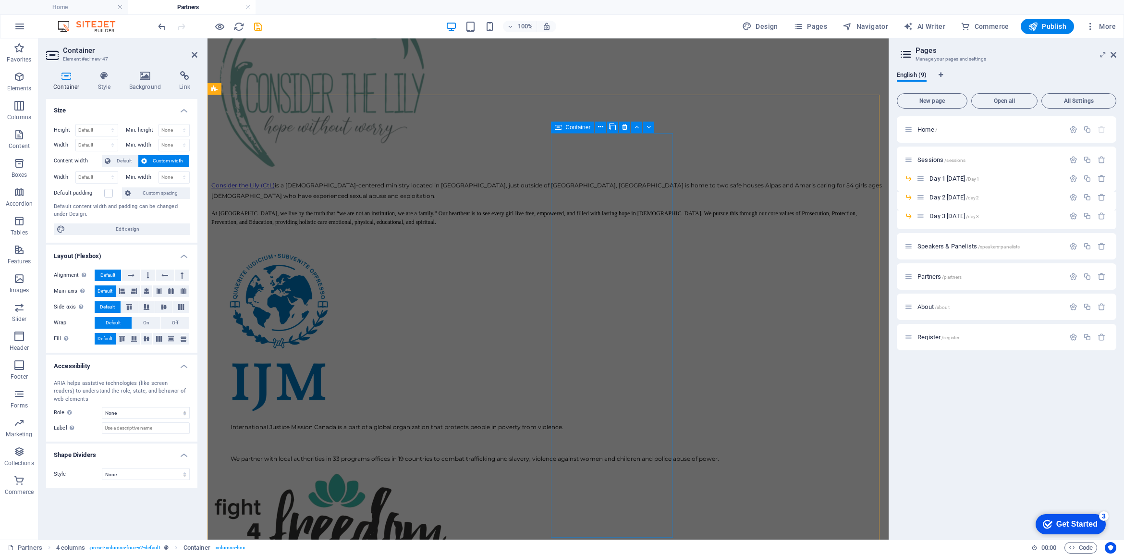
scroll to position [286, 0]
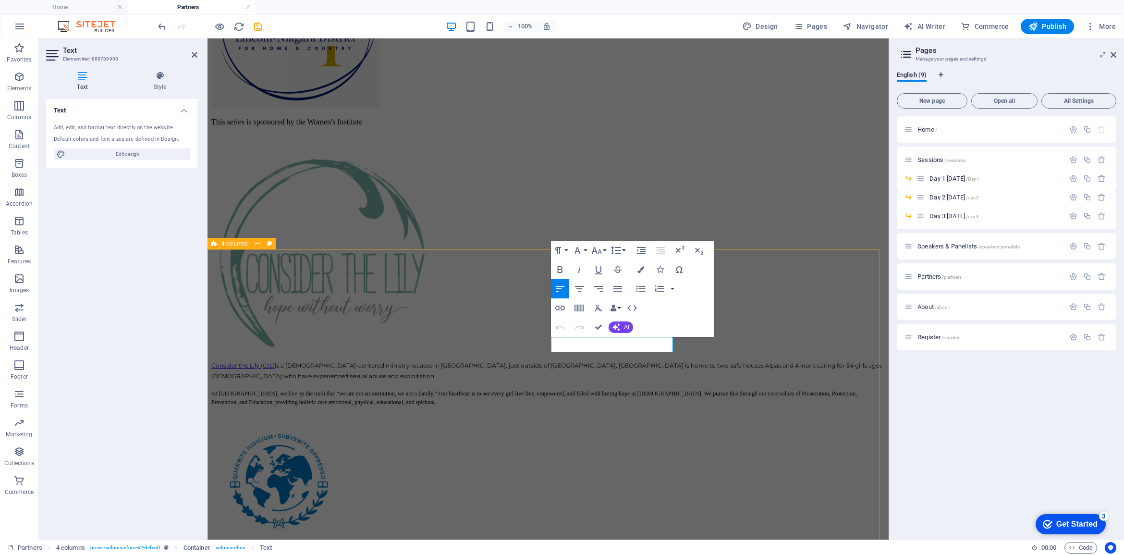
drag, startPoint x: 637, startPoint y: 343, endPoint x: 545, endPoint y: 346, distance: 92.2
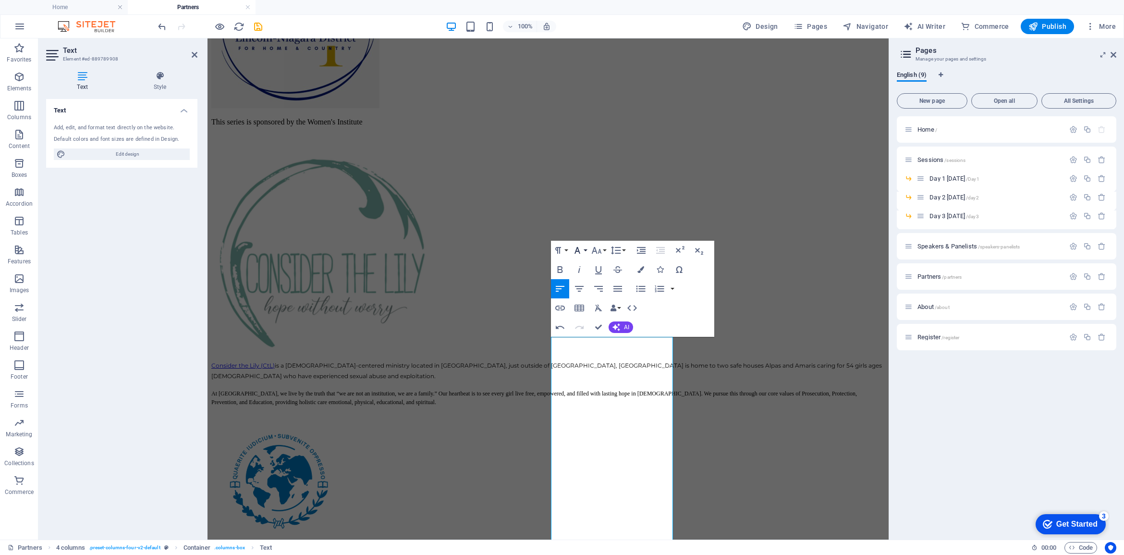
click at [580, 246] on icon "button" at bounding box center [577, 250] width 12 height 12
click at [595, 354] on link "Montserrat" at bounding box center [608, 355] width 76 height 14
click at [603, 250] on button "Font Size" at bounding box center [598, 250] width 18 height 19
click at [607, 341] on link "14" at bounding box center [606, 341] width 35 height 14
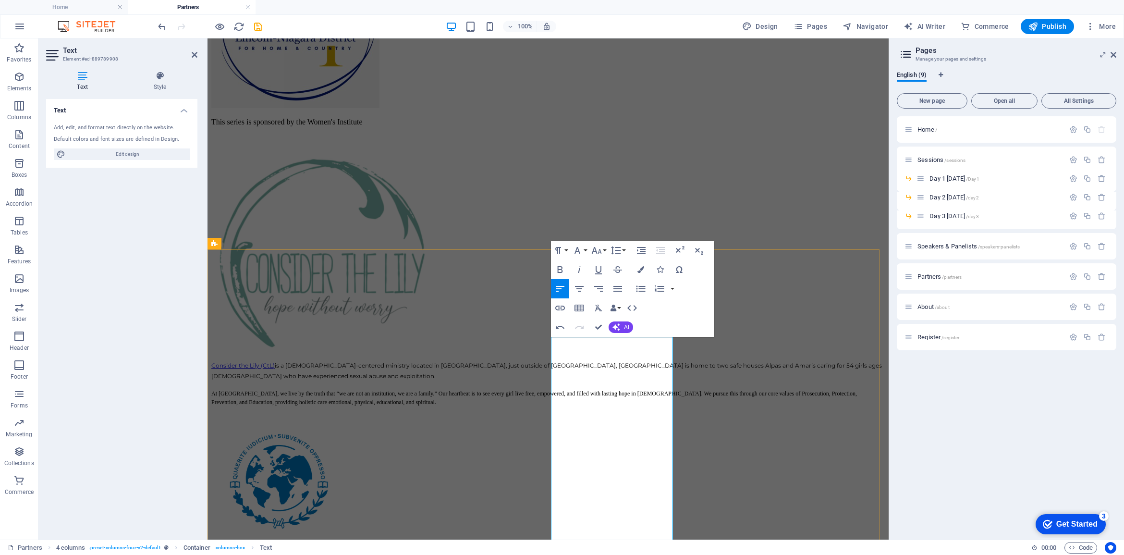
drag, startPoint x: 596, startPoint y: 394, endPoint x: 630, endPoint y: 427, distance: 47.5
click at [621, 250] on icon "button" at bounding box center [616, 250] width 12 height 12
click at [627, 279] on link "Single" at bounding box center [629, 283] width 43 height 14
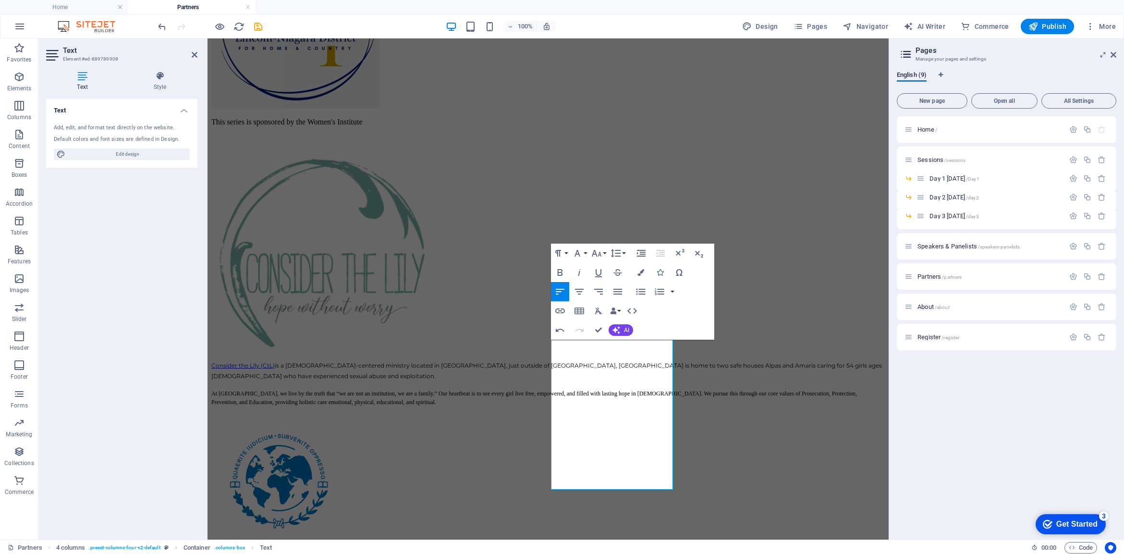
scroll to position [283, 0]
click at [596, 256] on icon "button" at bounding box center [597, 253] width 12 height 12
click at [606, 299] on link "11" at bounding box center [606, 298] width 35 height 14
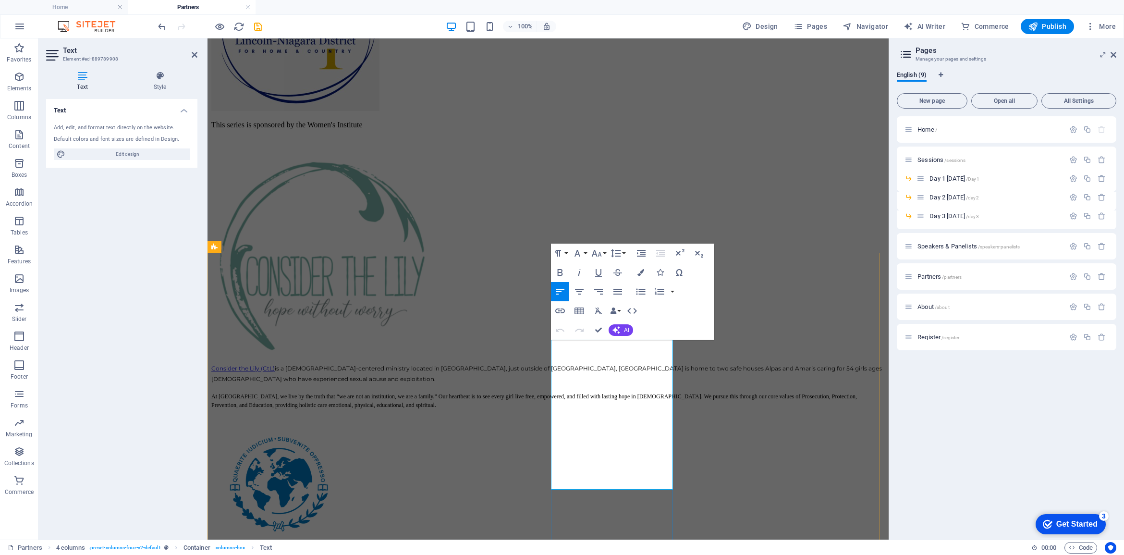
drag, startPoint x: 570, startPoint y: 377, endPoint x: 552, endPoint y: 351, distance: 31.6
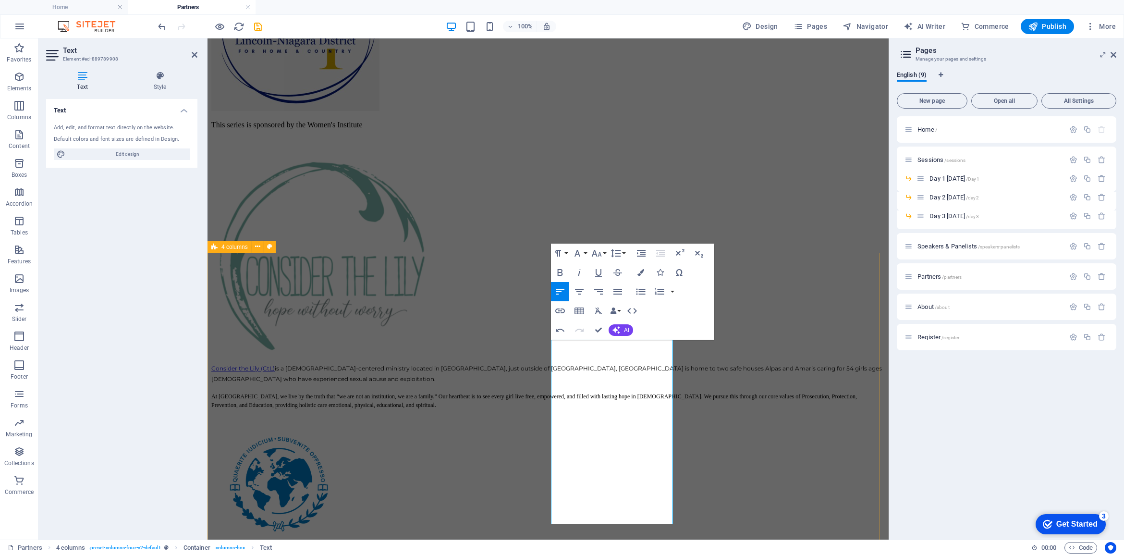
drag, startPoint x: 602, startPoint y: 519, endPoint x: 773, endPoint y: 361, distance: 232.4
click at [597, 255] on icon "button" at bounding box center [597, 253] width 12 height 12
click at [606, 298] on link "10" at bounding box center [606, 300] width 35 height 14
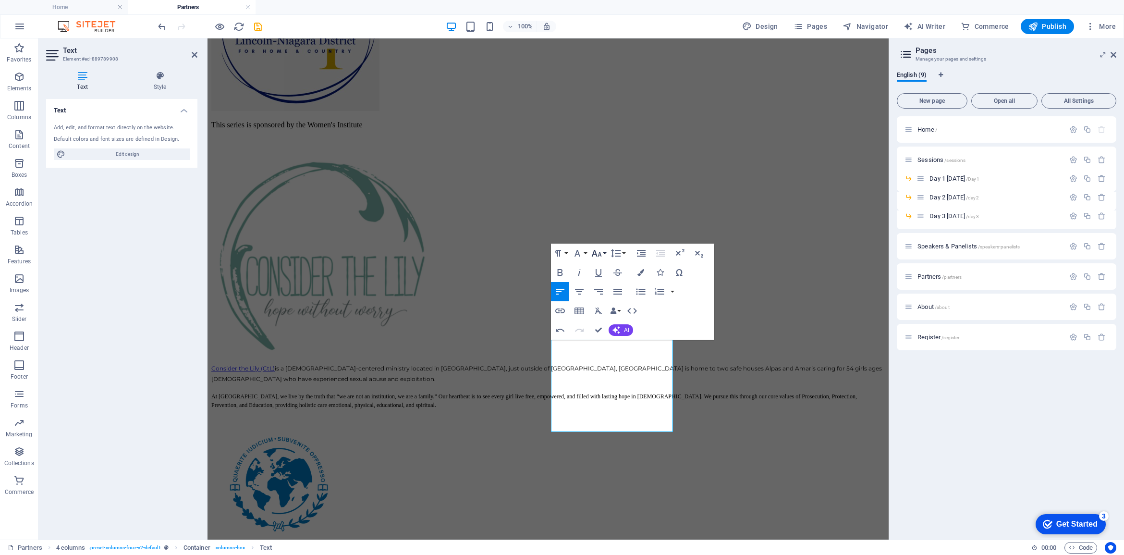
click at [601, 252] on icon "button" at bounding box center [597, 253] width 12 height 12
click at [602, 287] on link "12" at bounding box center [606, 290] width 35 height 14
click at [616, 257] on icon "button" at bounding box center [616, 253] width 12 height 12
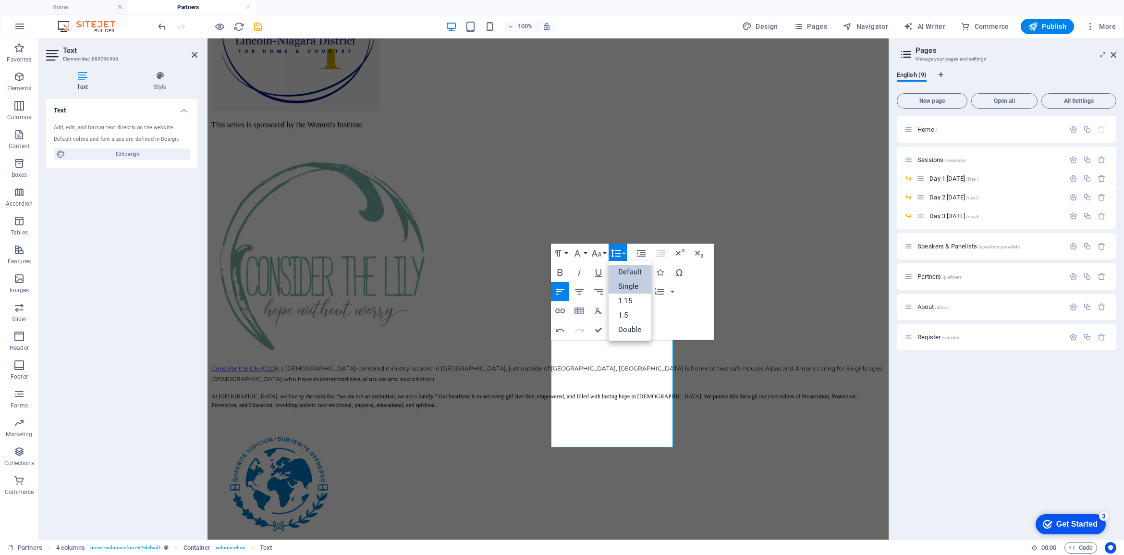
click at [623, 283] on link "Single" at bounding box center [629, 286] width 43 height 14
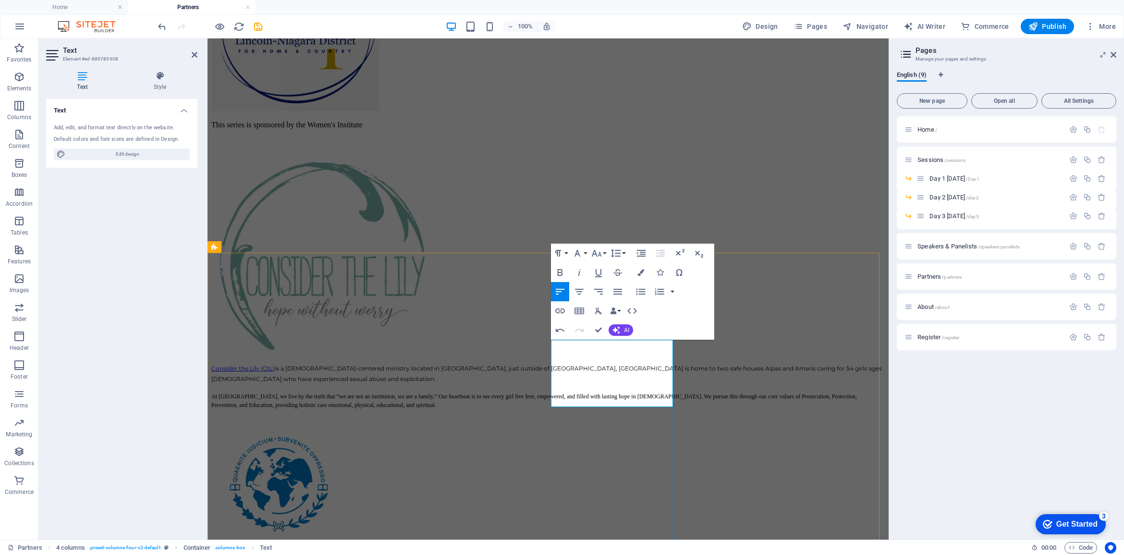
drag, startPoint x: 597, startPoint y: 344, endPoint x: 548, endPoint y: 344, distance: 49.0
click at [557, 269] on icon "button" at bounding box center [560, 273] width 12 height 12
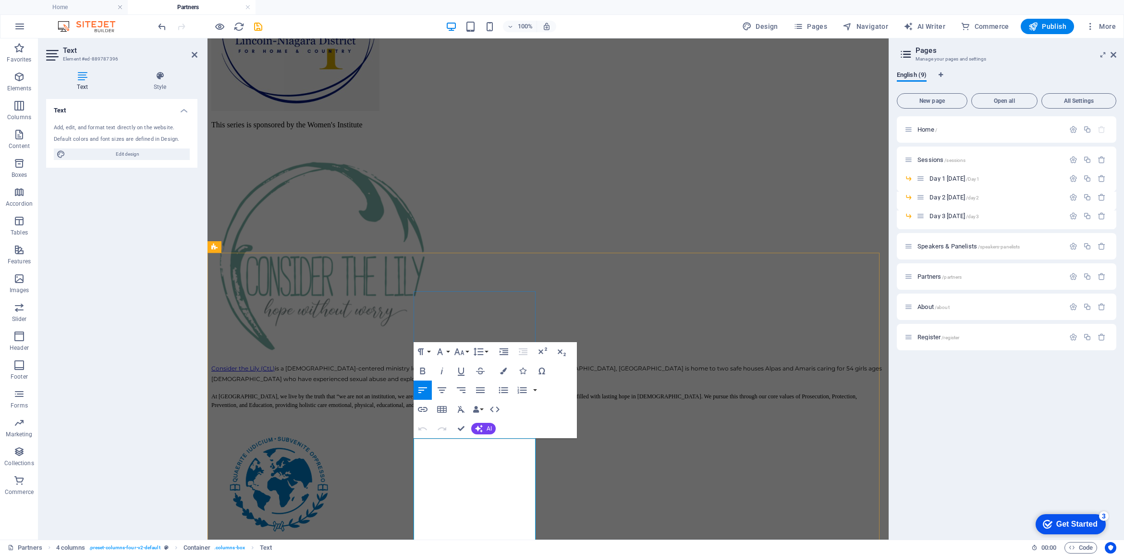
drag, startPoint x: 530, startPoint y: 442, endPoint x: 419, endPoint y: 442, distance: 110.4
click at [424, 370] on icon "button" at bounding box center [423, 371] width 12 height 12
click at [325, 425] on div "Consider the Lily (CtL) is a Christ-centered ministry located in Philippines, j…" at bounding box center [547, 394] width 673 height 62
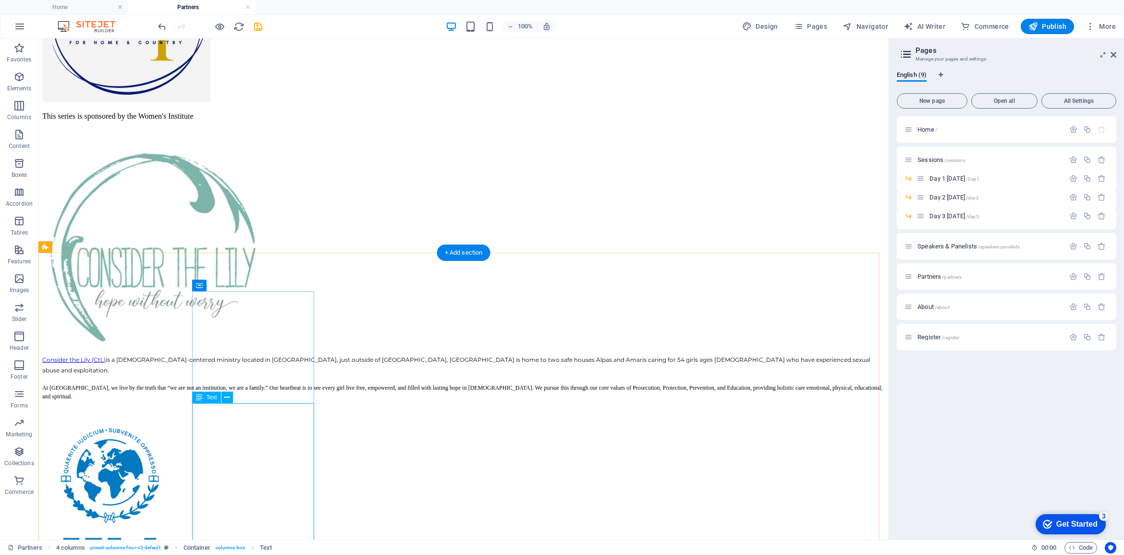
click at [313, 416] on div "Consider the Lily (CtL) is a Christ-centered ministry located in Philippines, j…" at bounding box center [463, 385] width 842 height 62
click at [234, 416] on div "Consider the Lily (CtL) is a Christ-centered ministry located in Philippines, j…" at bounding box center [463, 385] width 842 height 62
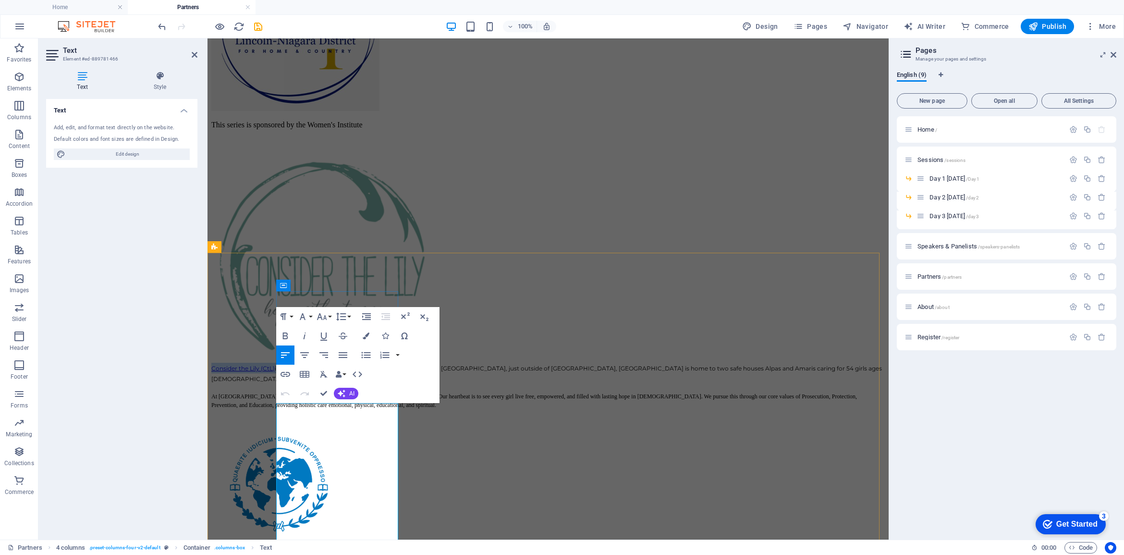
drag, startPoint x: 340, startPoint y: 411, endPoint x: 275, endPoint y: 411, distance: 65.3
click at [287, 334] on icon "button" at bounding box center [285, 335] width 5 height 7
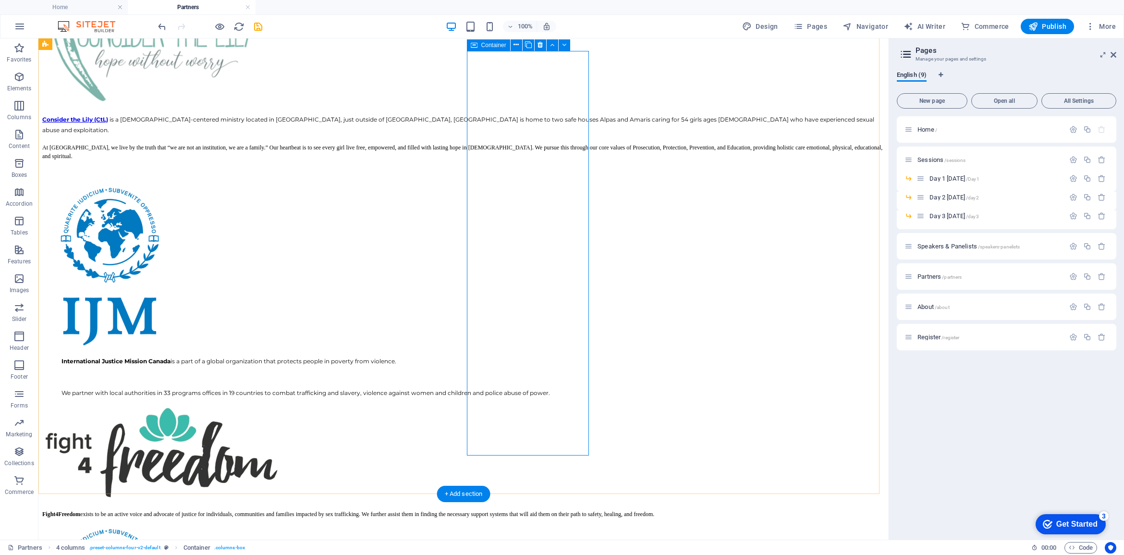
scroll to position [703, 0]
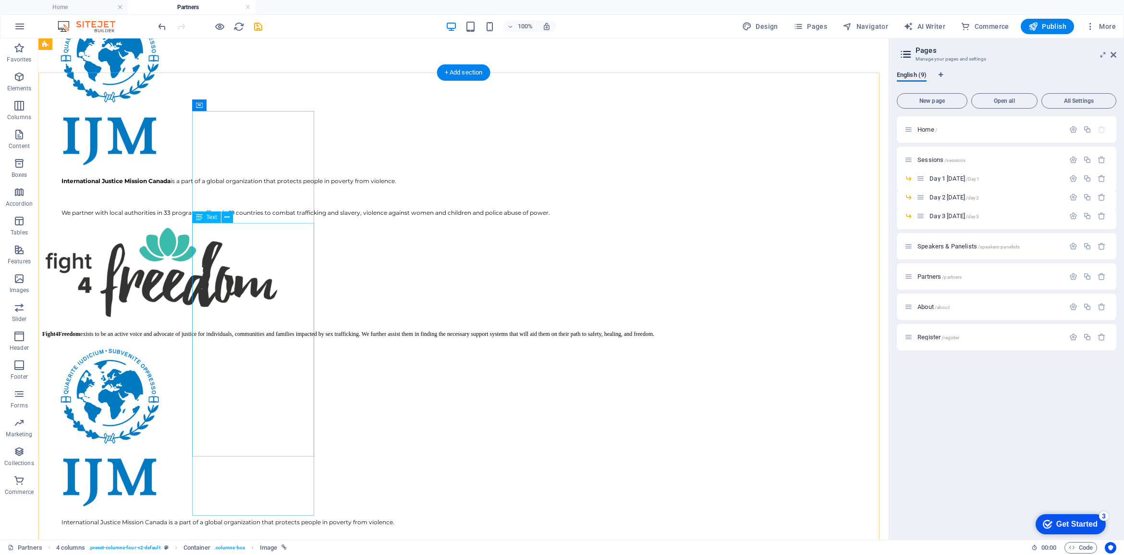
scroll to position [463, 0]
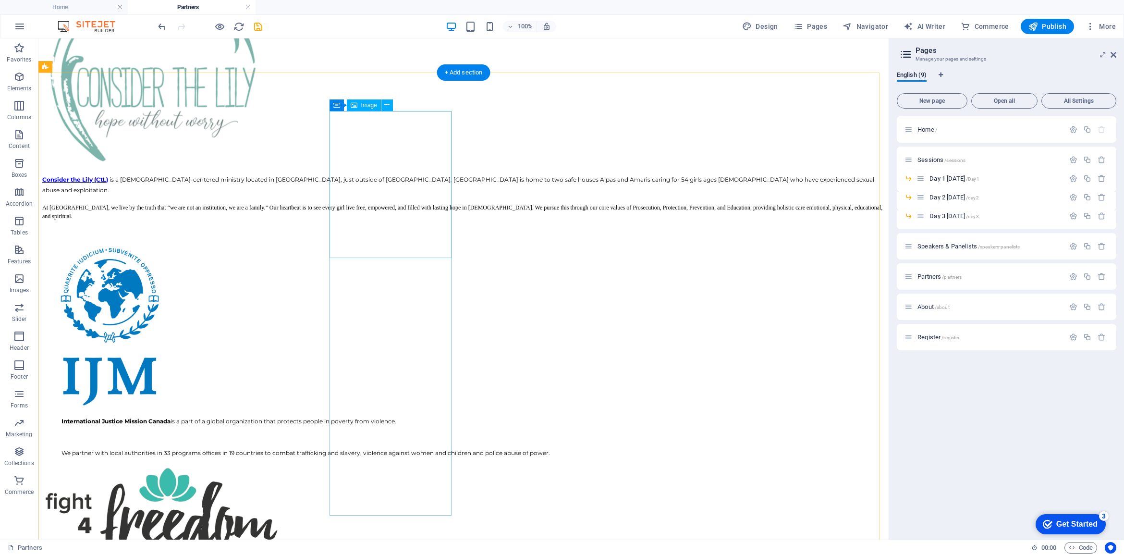
click at [385, 244] on figure at bounding box center [463, 326] width 842 height 165
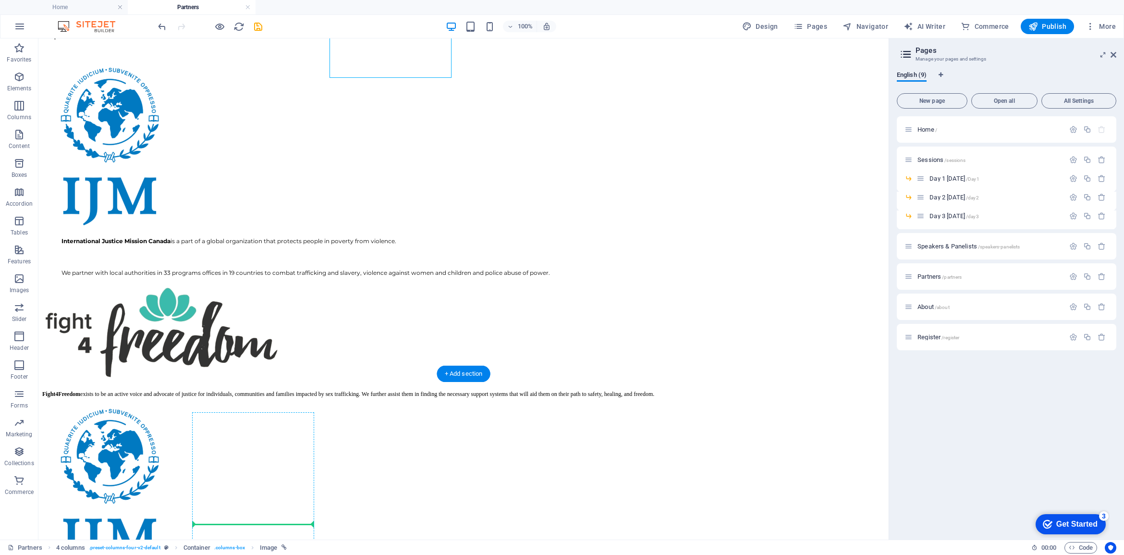
scroll to position [649, 0]
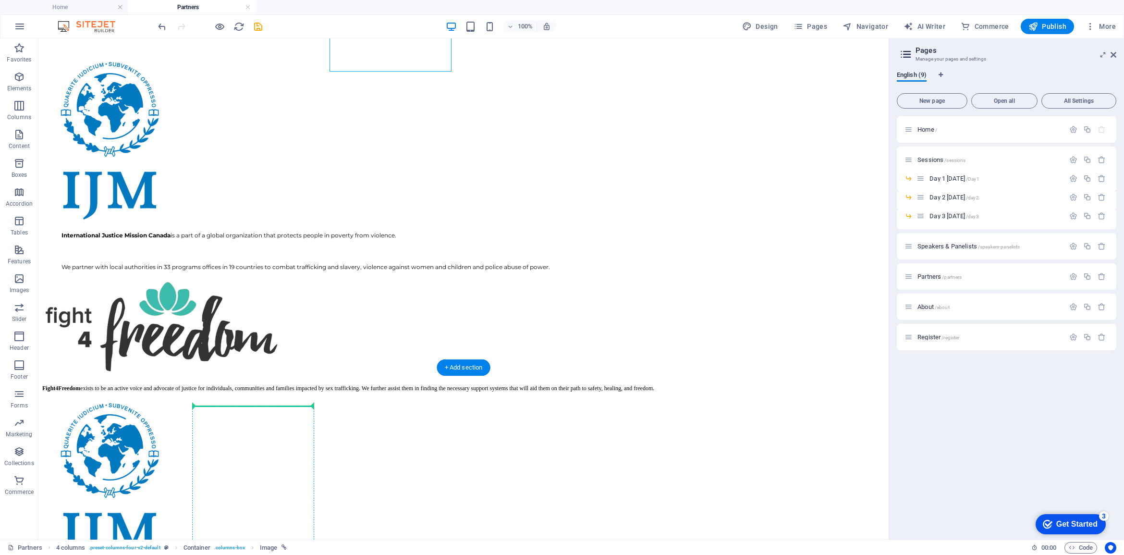
drag, startPoint x: 387, startPoint y: 166, endPoint x: 258, endPoint y: 455, distance: 316.0
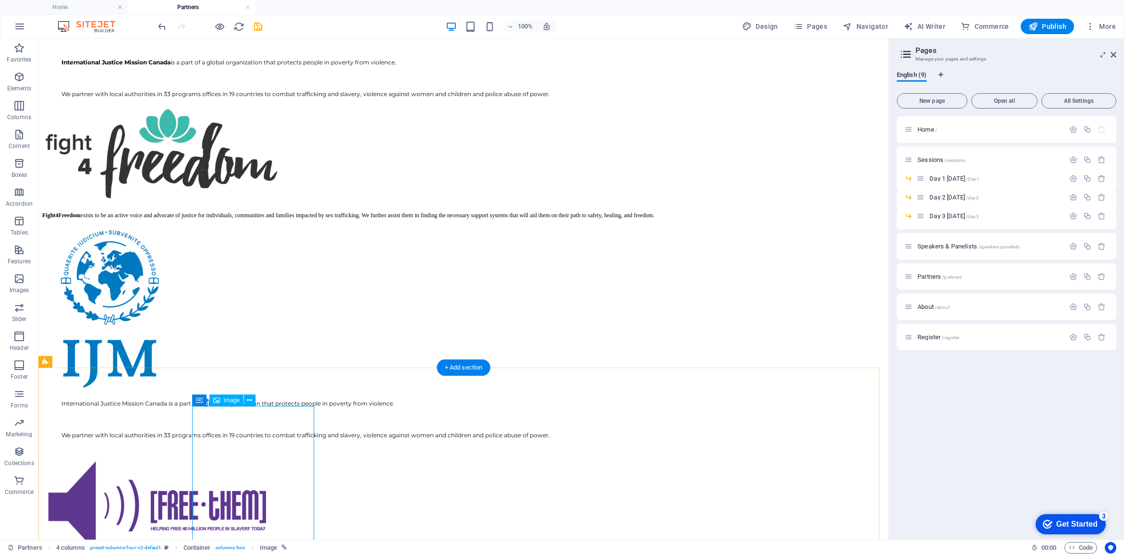
scroll to position [829, 0]
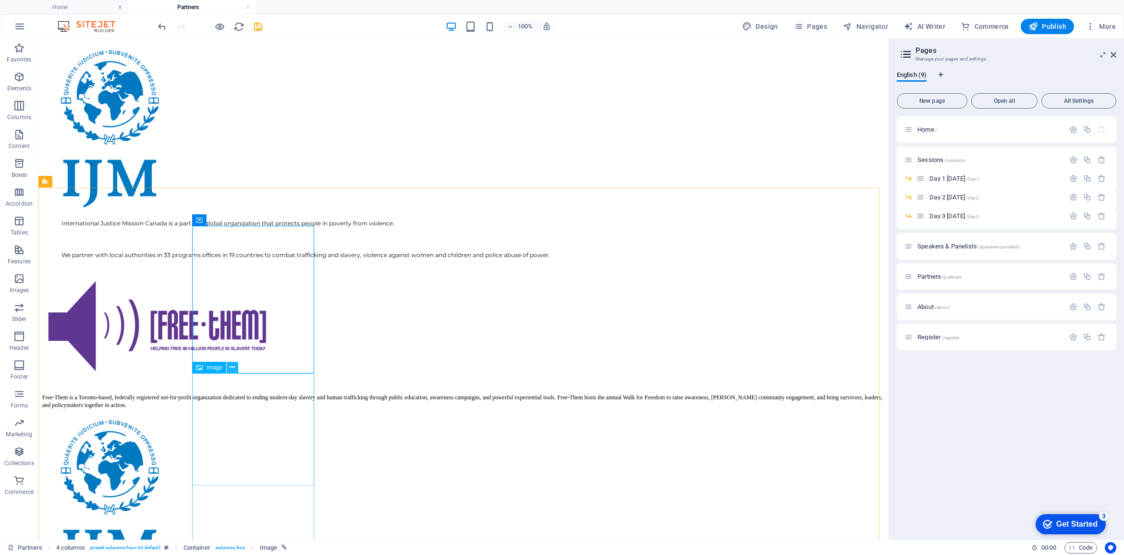
click at [231, 365] on icon at bounding box center [232, 367] width 5 height 10
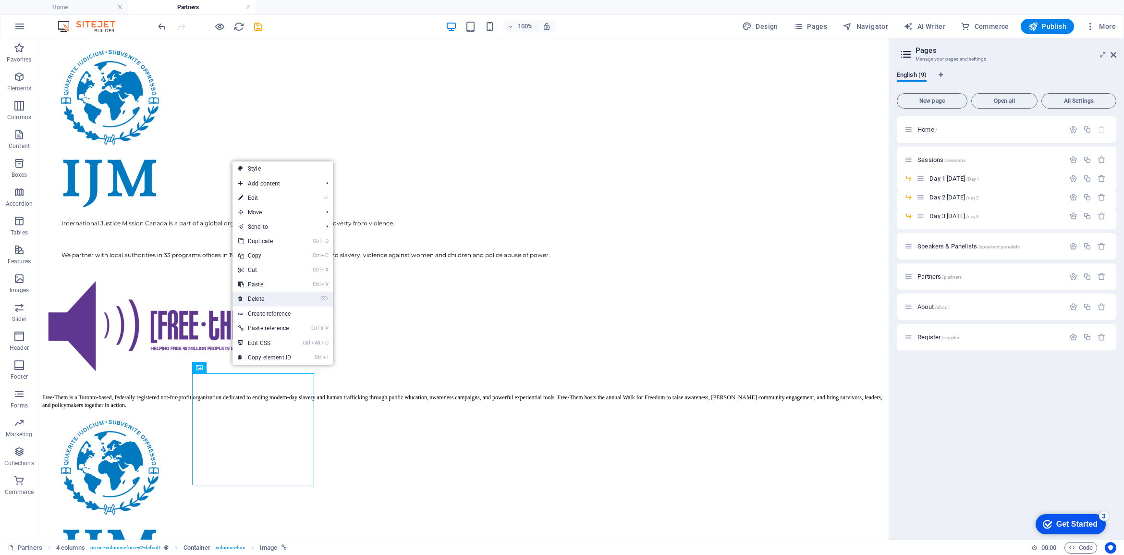
click at [262, 297] on link "⌦ Delete" at bounding box center [264, 298] width 64 height 14
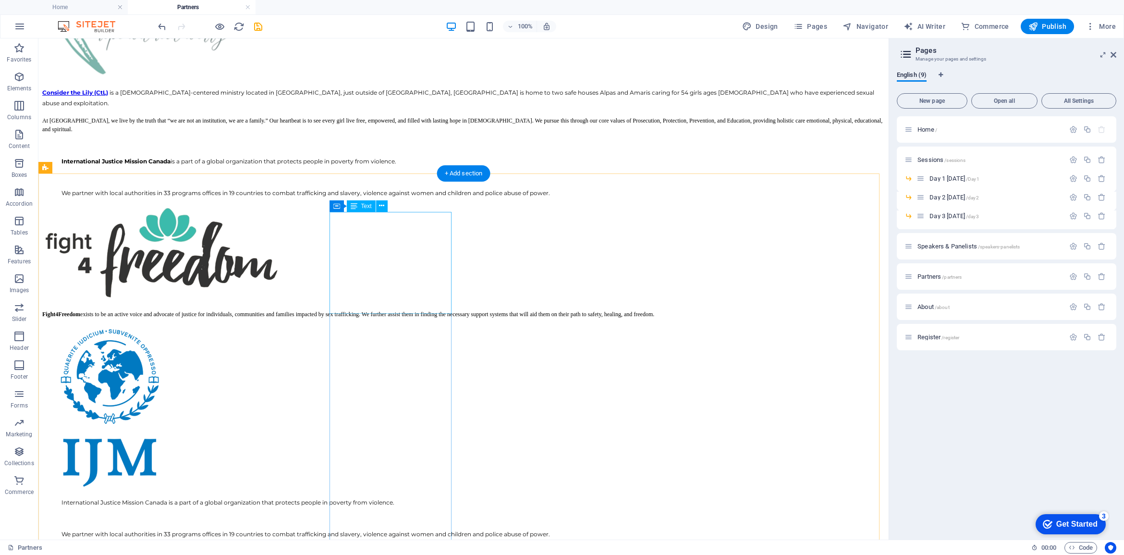
scroll to position [289, 0]
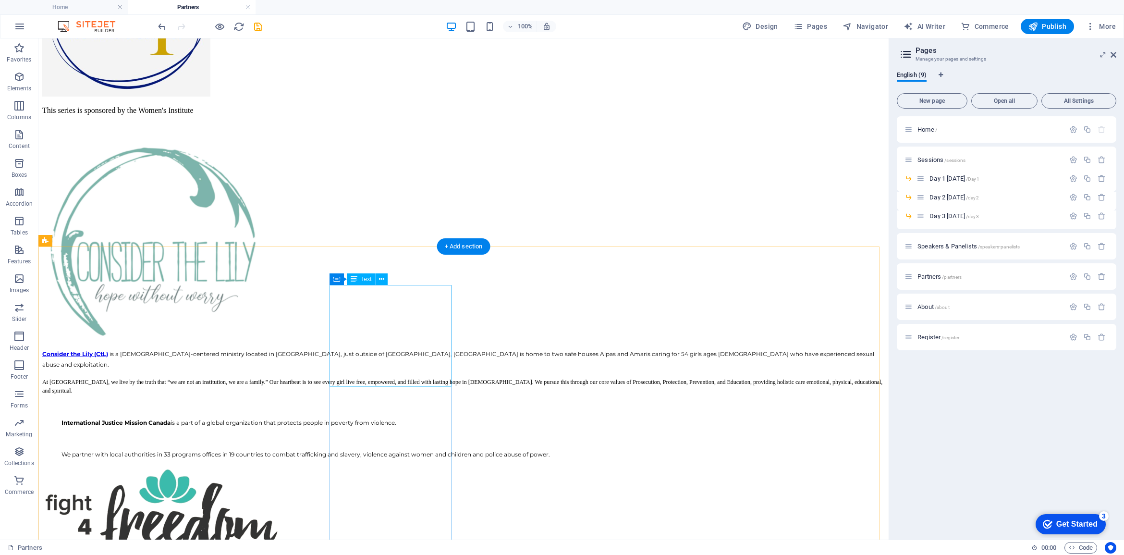
click at [397, 418] on div "International Justice Mission Canada is a part of a global organization that pr…" at bounding box center [463, 437] width 842 height 39
click at [378, 278] on icon at bounding box center [378, 279] width 5 height 10
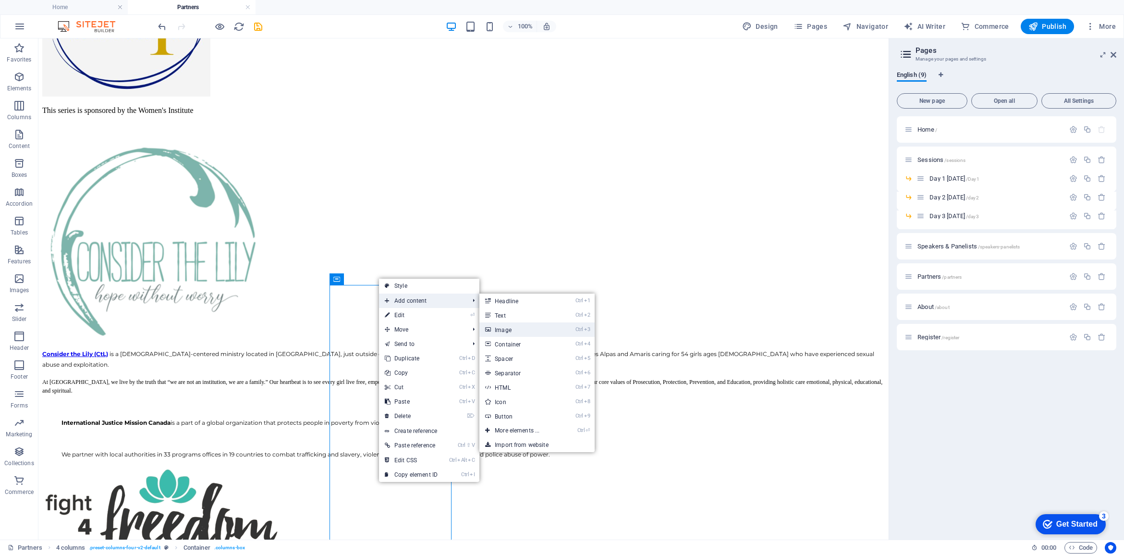
click at [502, 329] on link "Ctrl 3 Image" at bounding box center [518, 329] width 79 height 14
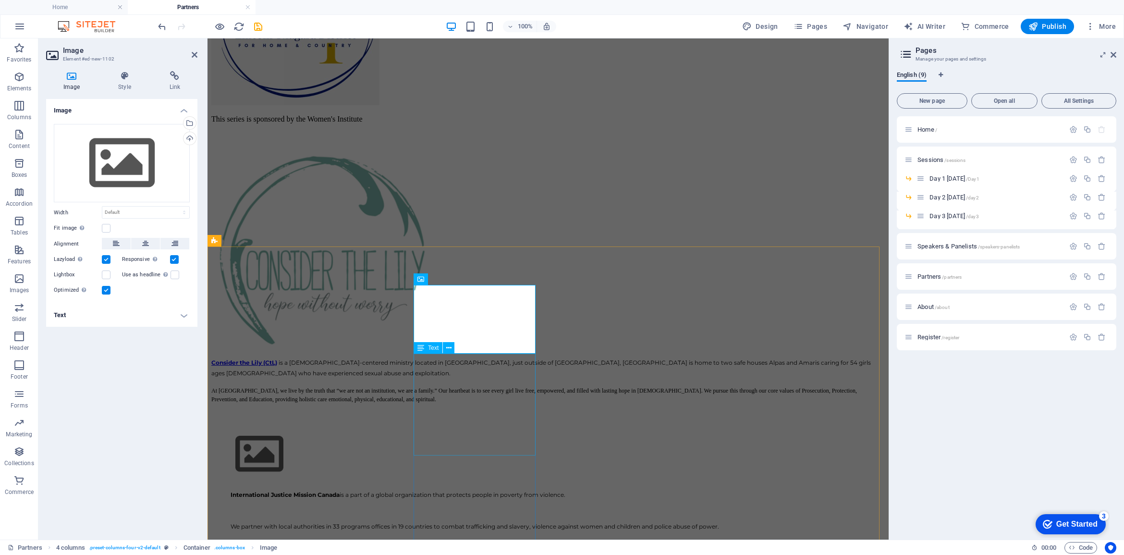
click at [502, 490] on div "International Justice Mission Canada is a part of a global organization that pr…" at bounding box center [547, 509] width 673 height 39
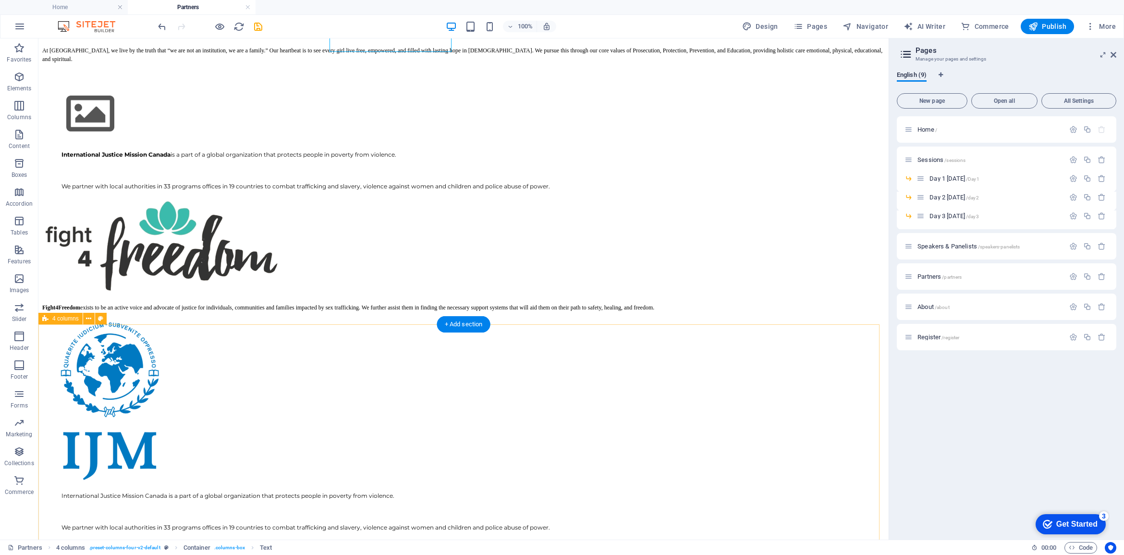
scroll to position [769, 0]
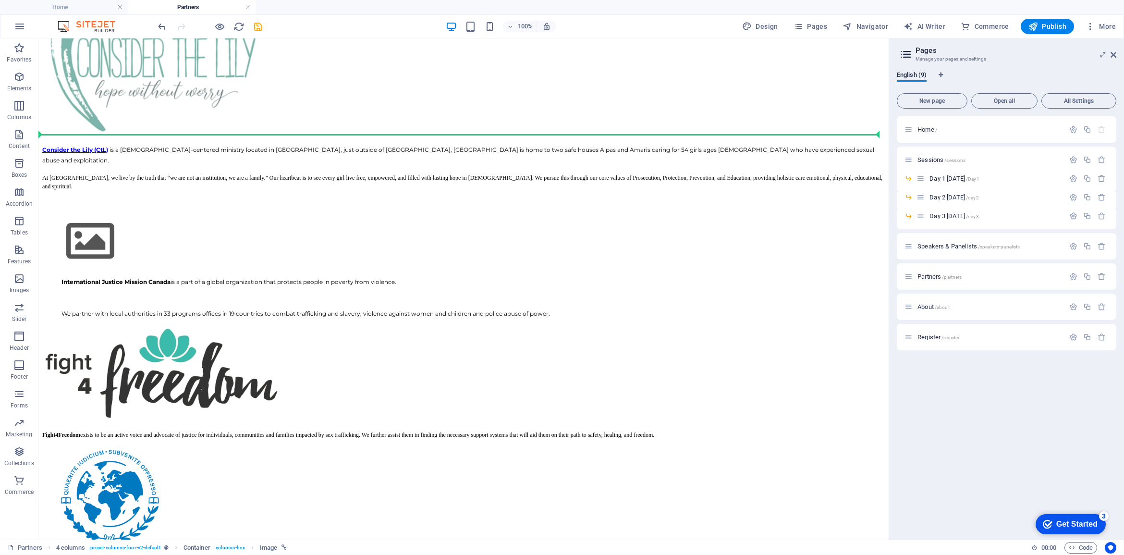
scroll to position [489, 0]
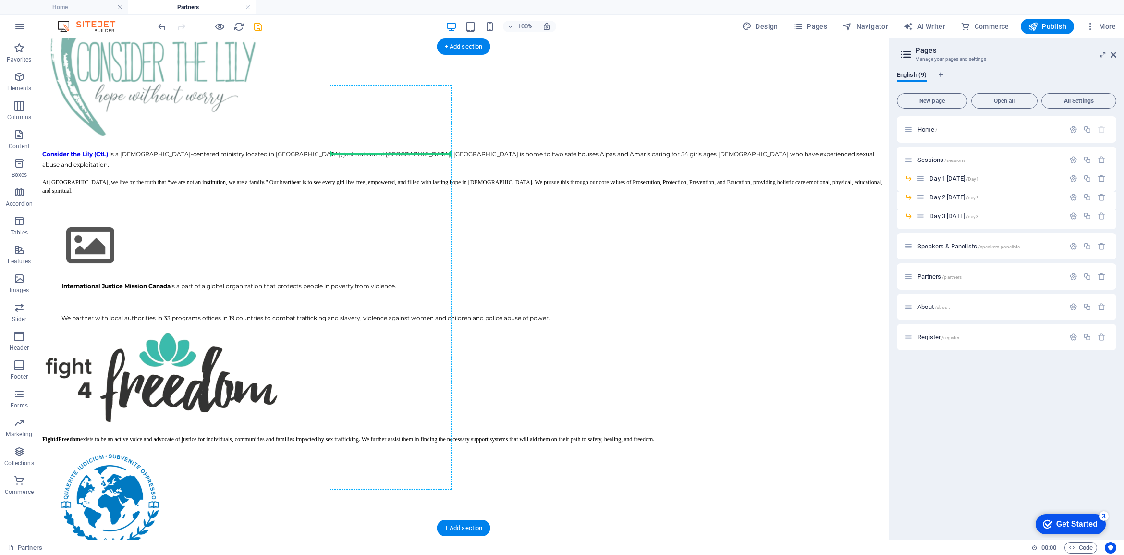
drag, startPoint x: 364, startPoint y: 475, endPoint x: 389, endPoint y: 142, distance: 334.2
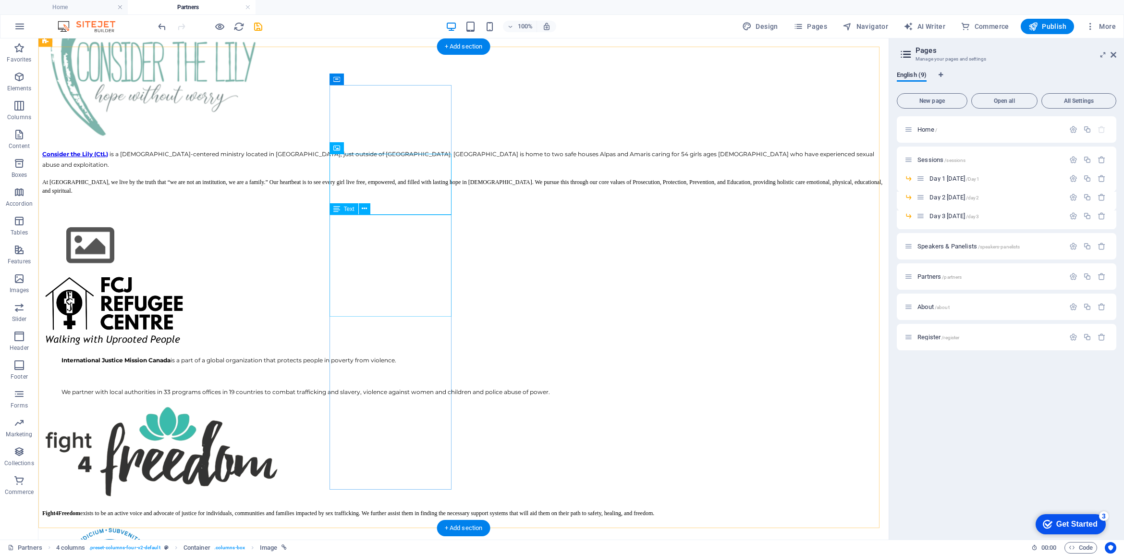
scroll to position [369, 0]
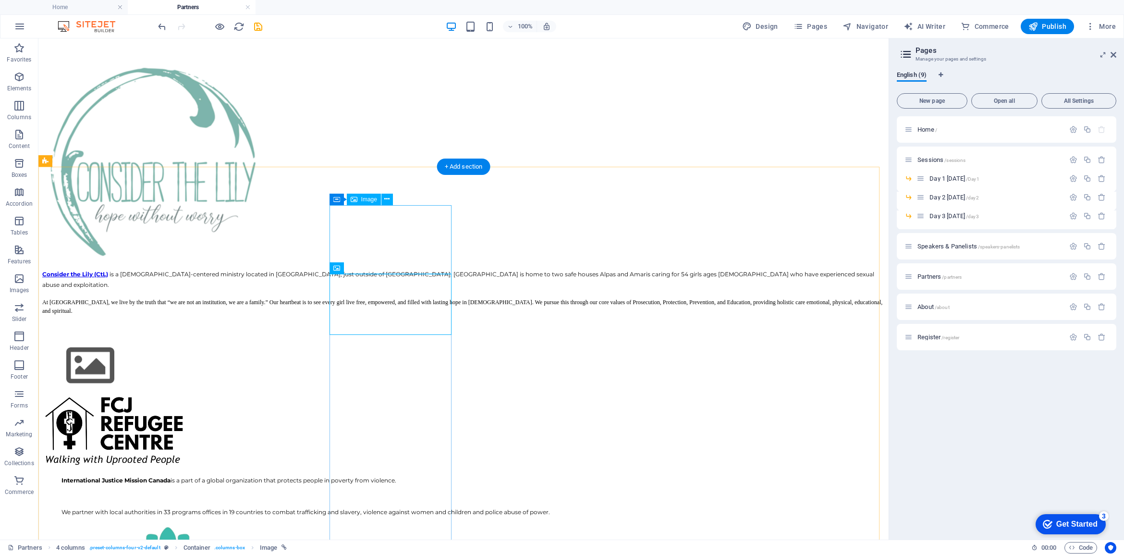
click at [397, 339] on figure at bounding box center [463, 367] width 842 height 56
click at [388, 199] on icon at bounding box center [386, 199] width 5 height 10
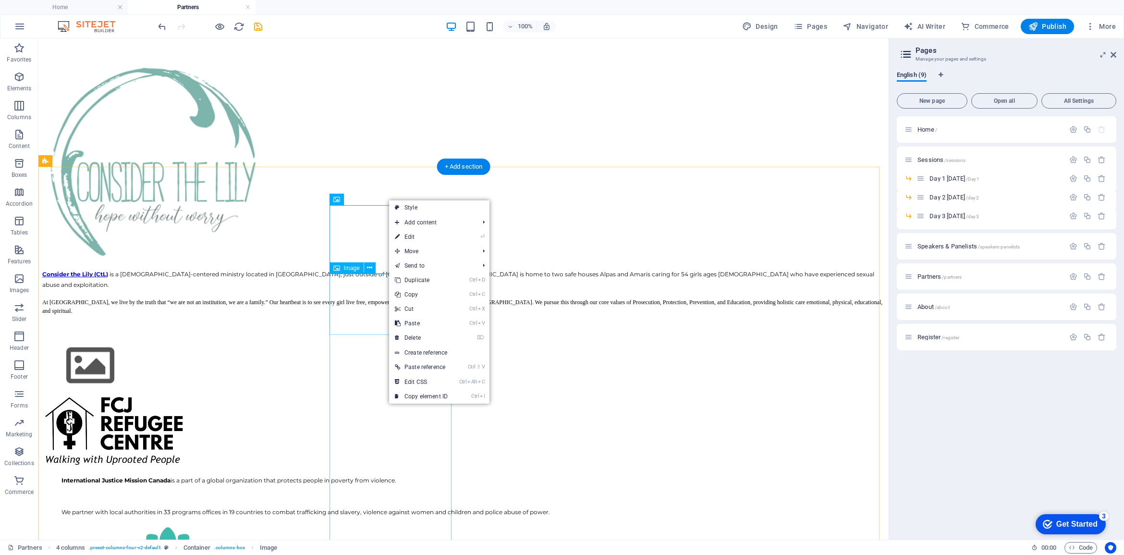
click at [368, 394] on figure at bounding box center [463, 431] width 842 height 74
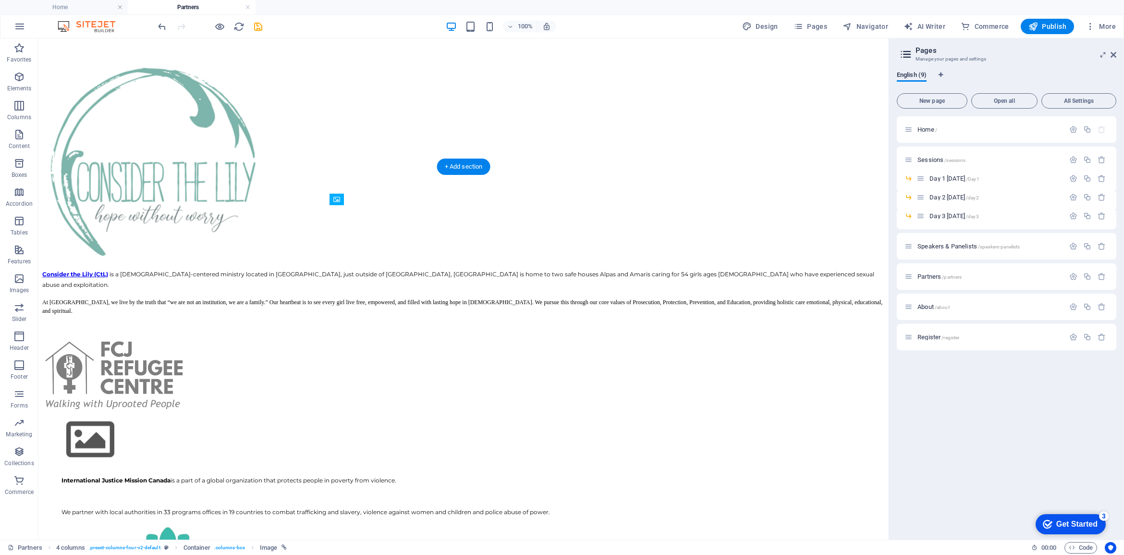
drag, startPoint x: 372, startPoint y: 295, endPoint x: 387, endPoint y: 245, distance: 52.1
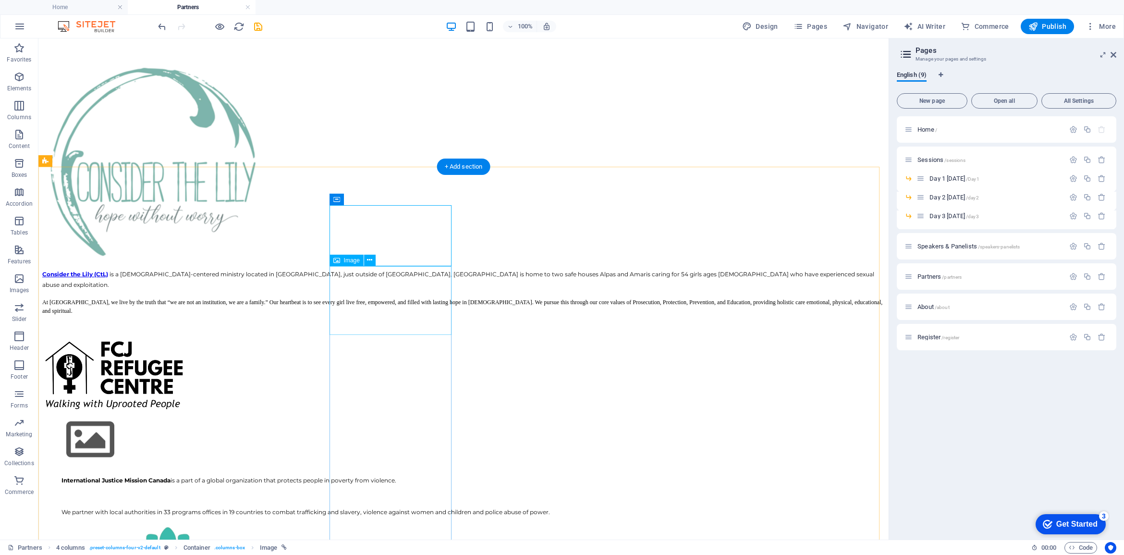
click at [397, 412] on figure at bounding box center [463, 440] width 842 height 56
click at [368, 258] on icon at bounding box center [369, 260] width 5 height 10
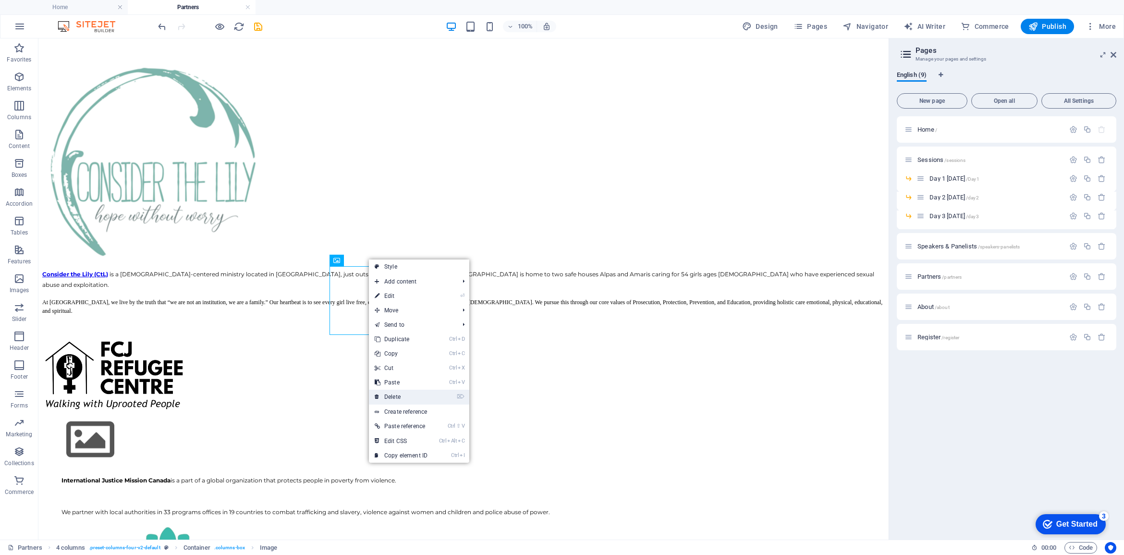
click at [399, 392] on link "⌦ Delete" at bounding box center [401, 396] width 64 height 14
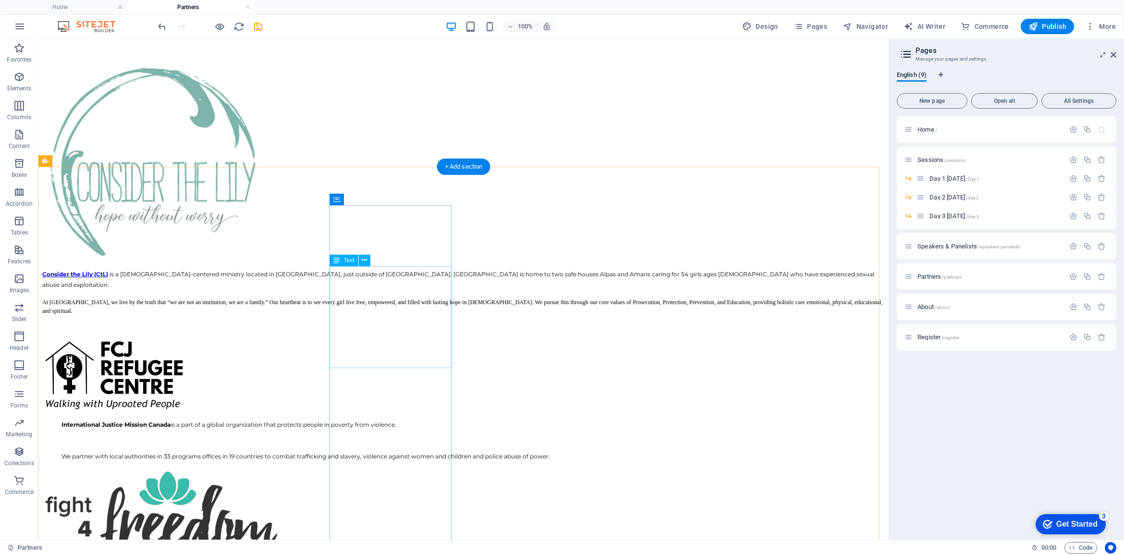
click at [397, 420] on div "International Justice Mission Canada is a part of a global organization that pr…" at bounding box center [463, 439] width 842 height 39
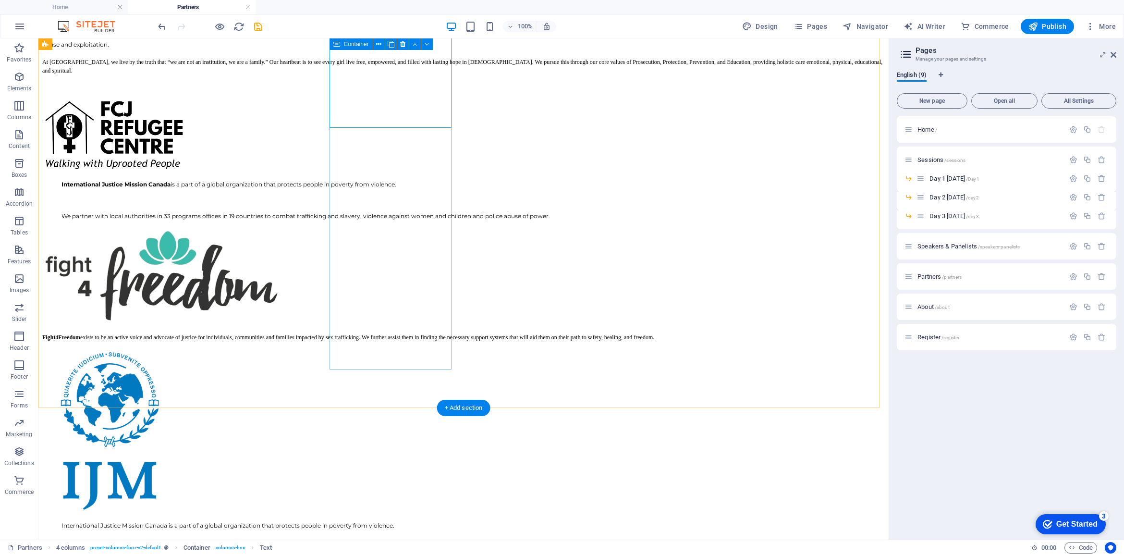
scroll to position [729, 0]
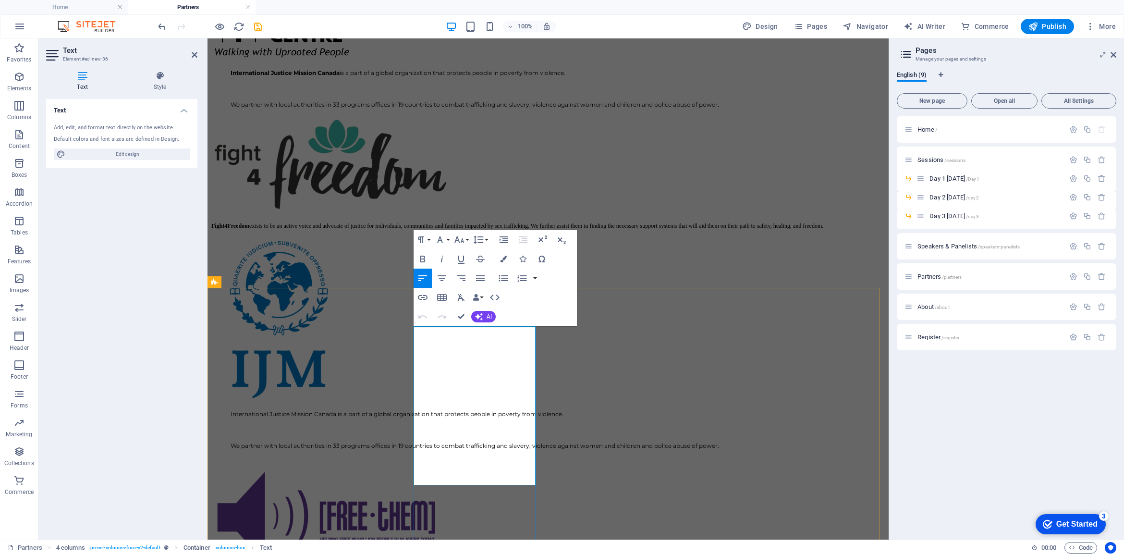
drag, startPoint x: 414, startPoint y: 334, endPoint x: 759, endPoint y: 308, distance: 345.3
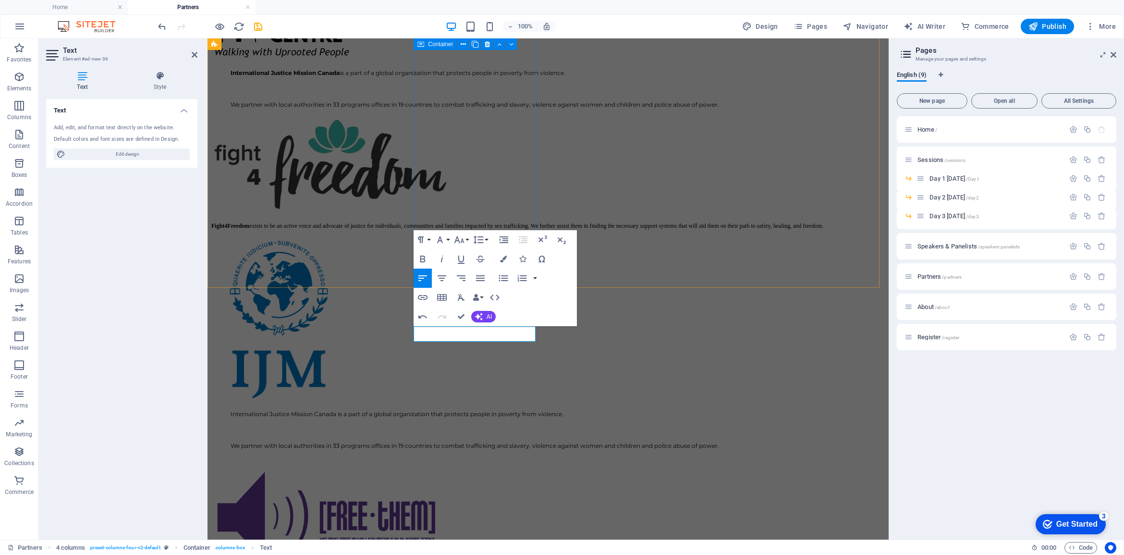
scroll to position [489, 0]
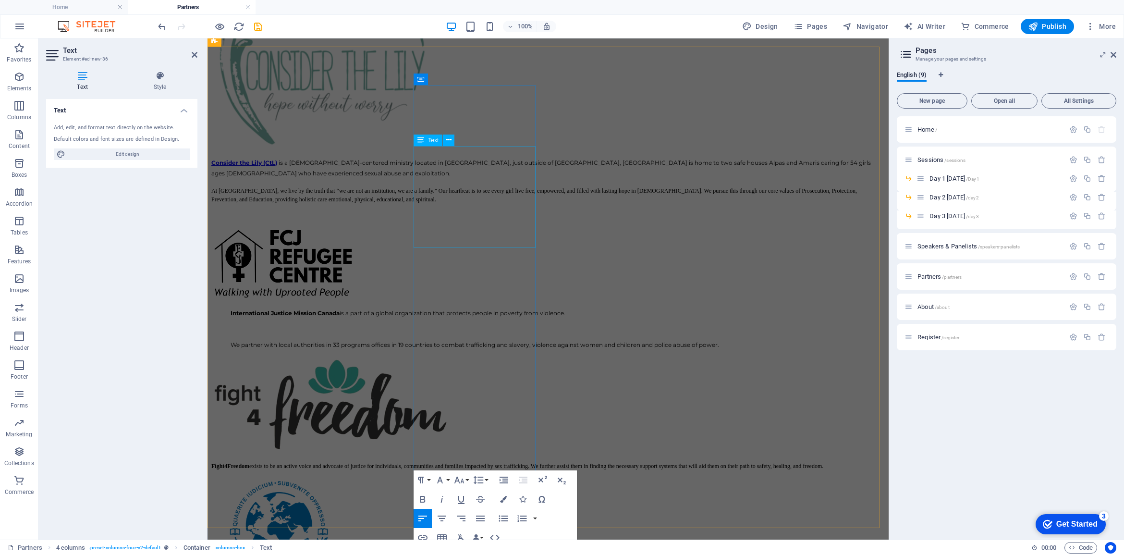
click at [466, 309] on div "International Justice Mission Canada is a part of a global organization that pr…" at bounding box center [547, 328] width 673 height 39
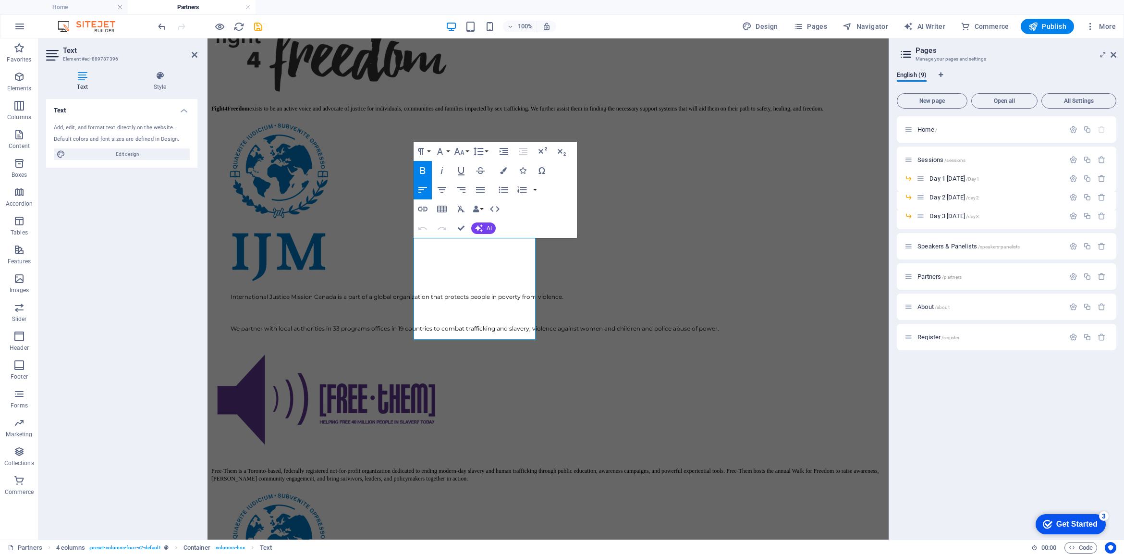
scroll to position [397, 0]
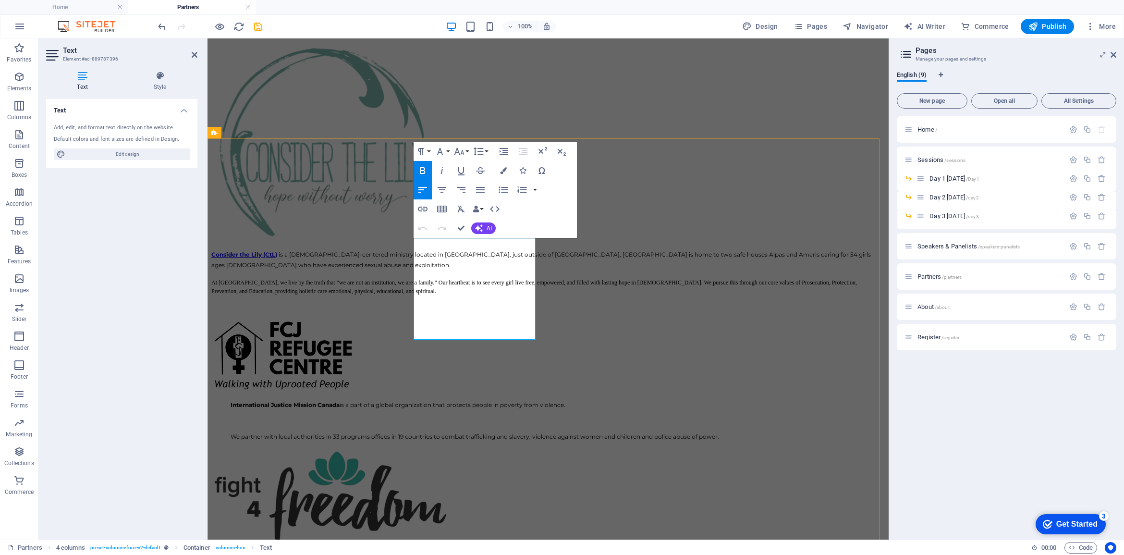
drag, startPoint x: 426, startPoint y: 244, endPoint x: 515, endPoint y: 332, distance: 125.0
click at [515, 400] on div "International Justice Mission Canada is a part of a global organization that pr…" at bounding box center [547, 419] width 673 height 39
drag, startPoint x: 515, startPoint y: 337, endPoint x: 628, endPoint y: 276, distance: 128.5
click at [421, 400] on div "International Justice Mission Canada is a part of a global organization that pr…" at bounding box center [547, 419] width 673 height 39
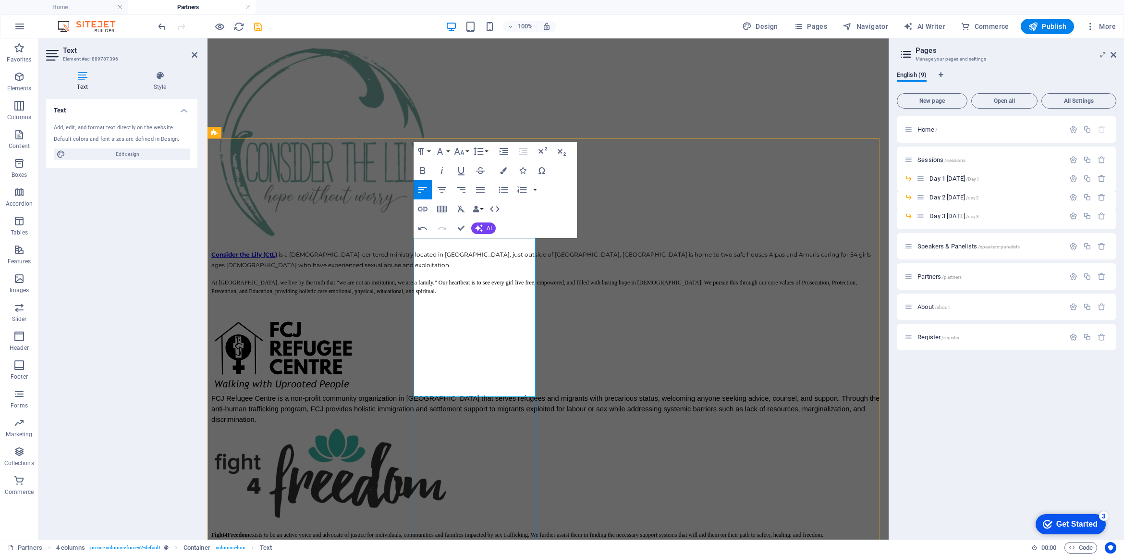
drag, startPoint x: 469, startPoint y: 244, endPoint x: 416, endPoint y: 241, distance: 52.9
click at [416, 394] on span "FCJ Refugee Centre is a non-profit community organization in Toronto that serve…" at bounding box center [546, 408] width 670 height 29
drag, startPoint x: 467, startPoint y: 246, endPoint x: 412, endPoint y: 241, distance: 55.5
click at [412, 241] on div "Consider the Lily (CtL) is a Christ-centered ministry located in Philippines, j…" at bounding box center [547, 473] width 673 height 868
click at [420, 169] on icon "button" at bounding box center [422, 170] width 5 height 7
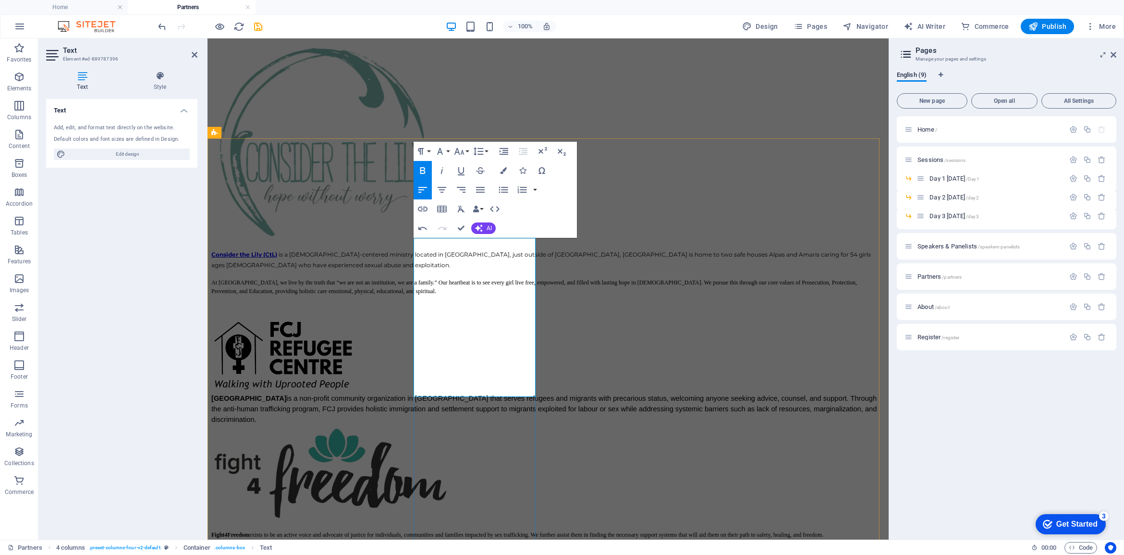
click at [503, 394] on span "FCJ Refugee Centre is a non-profit community organization in Toronto that serve…" at bounding box center [544, 408] width 667 height 29
click at [605, 424] on div "Fight4Freedom exists to be an active voice and advocate of justice for individu…" at bounding box center [547, 480] width 673 height 113
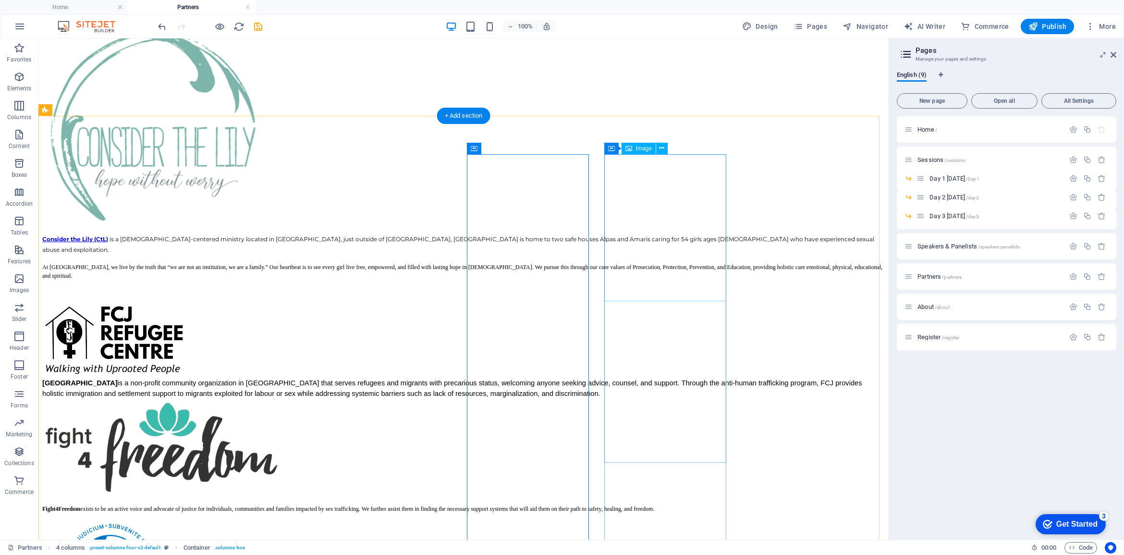
scroll to position [337, 0]
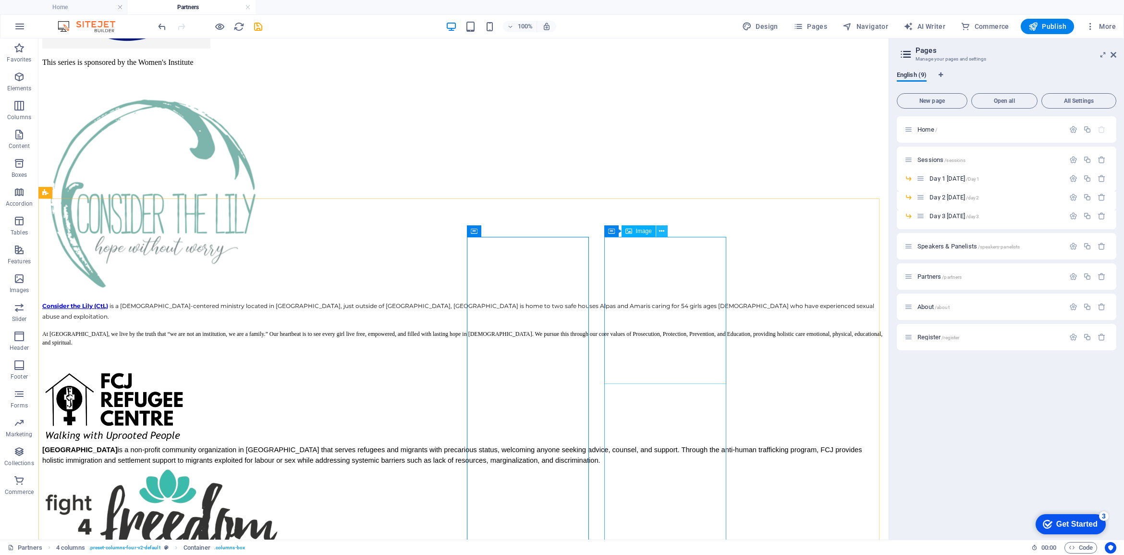
click at [663, 231] on icon at bounding box center [661, 231] width 5 height 10
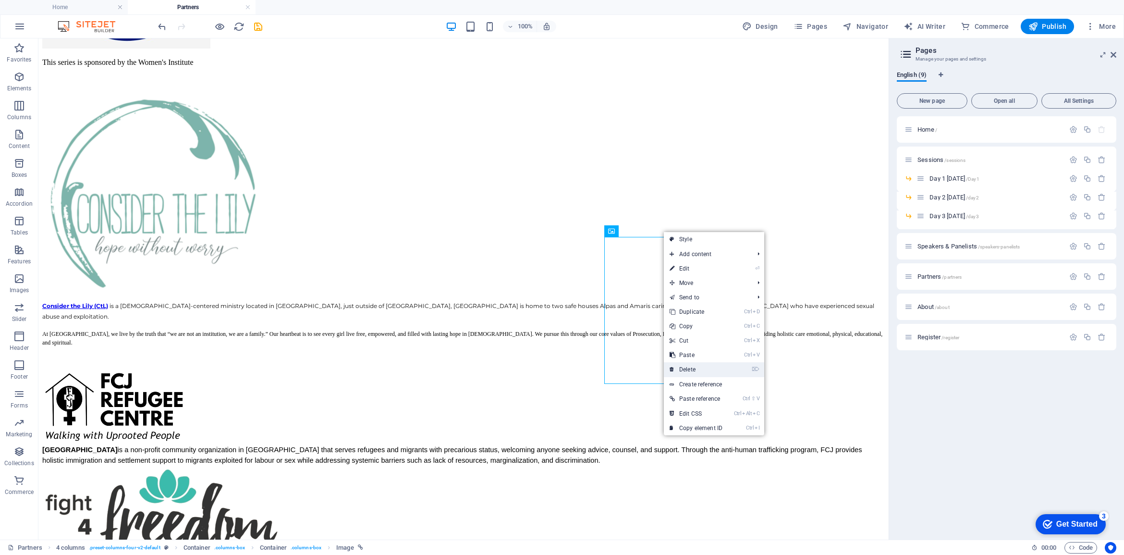
click at [694, 371] on link "⌦ Delete" at bounding box center [696, 369] width 64 height 14
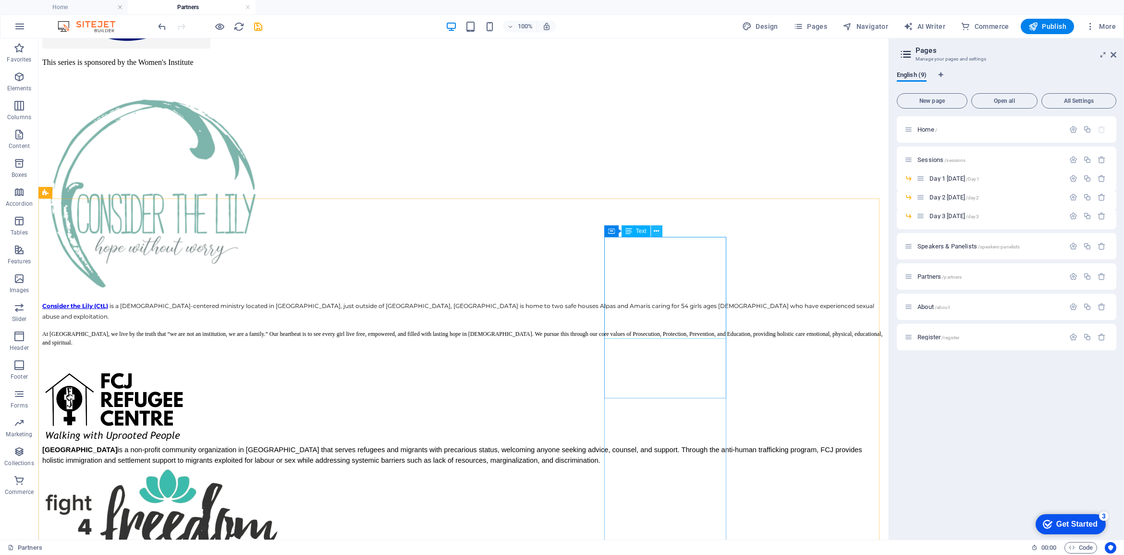
click at [658, 230] on icon at bounding box center [656, 231] width 5 height 10
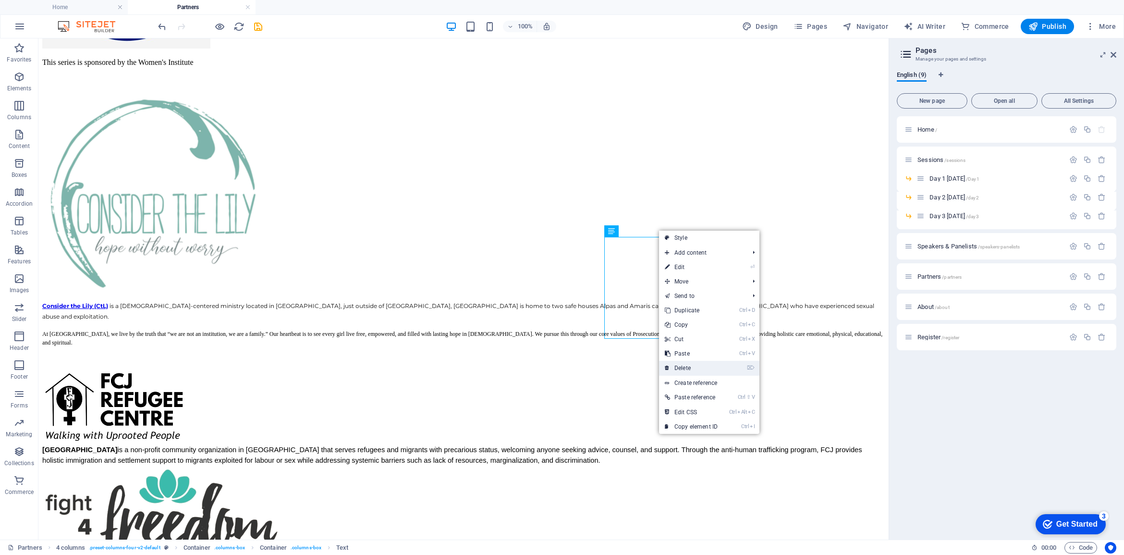
click at [691, 368] on link "⌦ Delete" at bounding box center [691, 368] width 64 height 14
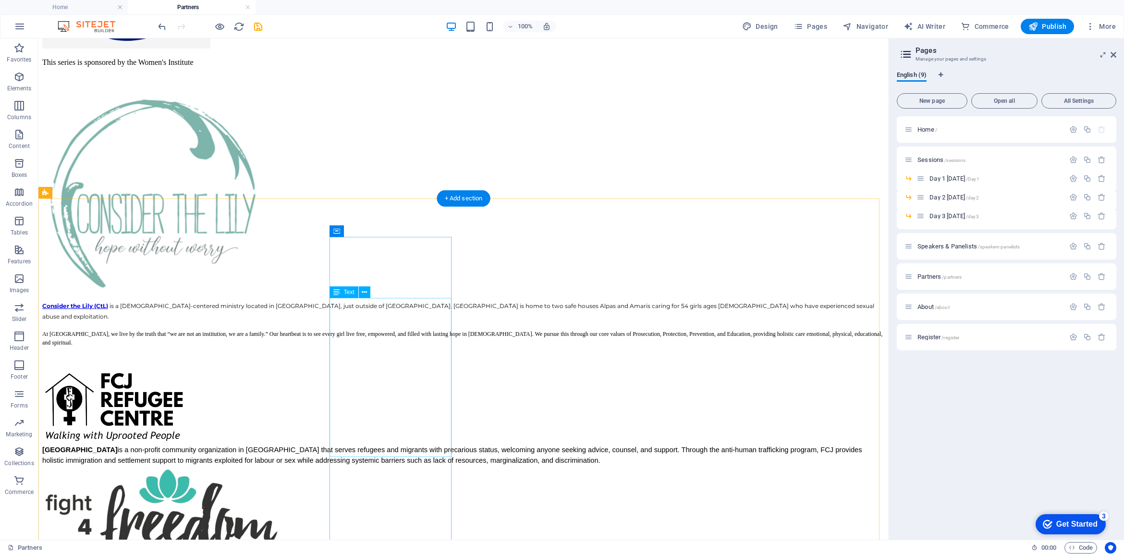
click at [404, 444] on div "FCJ Refugee Centre is a non-profit community organization in Toronto that serve…" at bounding box center [463, 454] width 842 height 21
click at [399, 444] on div "FCJ Refugee Centre is a non-profit community organization in Toronto that serve…" at bounding box center [463, 454] width 842 height 21
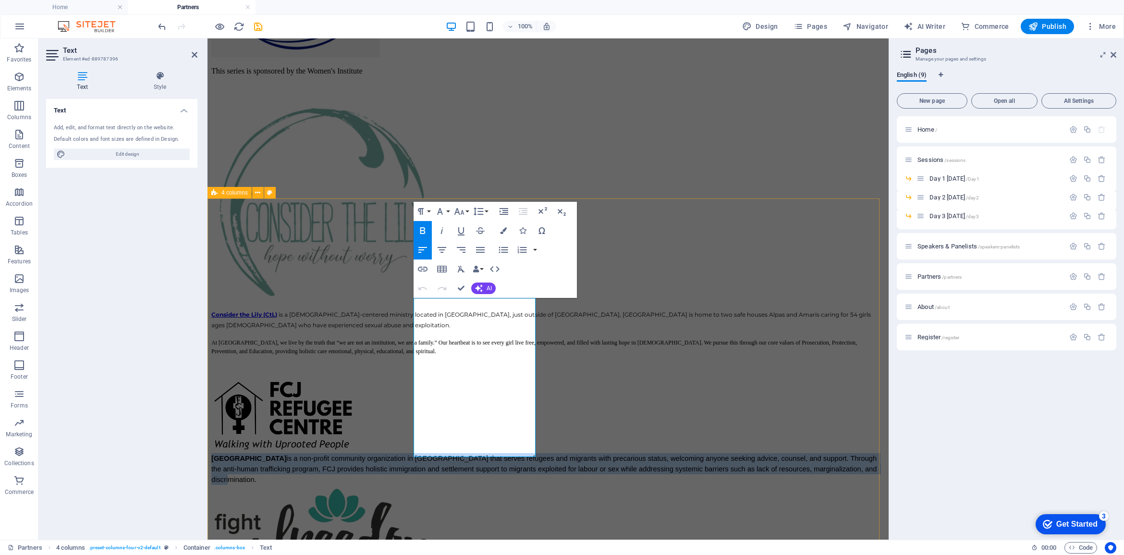
drag, startPoint x: 466, startPoint y: 454, endPoint x: 410, endPoint y: 308, distance: 156.6
click at [410, 308] on div "Consider the Lily (CtL) is a Christ-centered ministry located in Philippines, j…" at bounding box center [547, 423] width 673 height 648
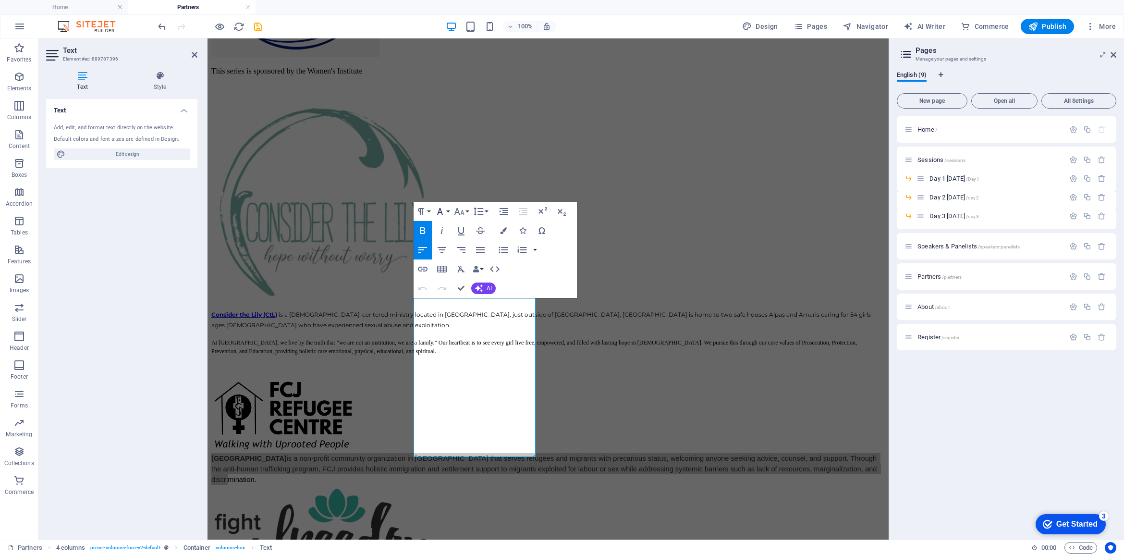
click at [448, 210] on button "Font Family" at bounding box center [442, 211] width 18 height 19
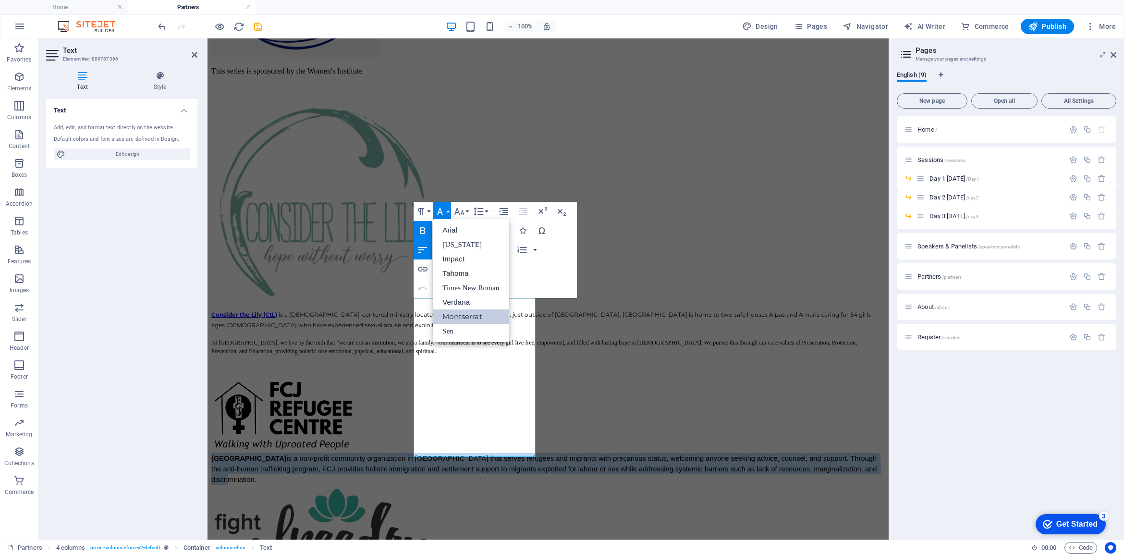
click at [459, 317] on link "Montserrat" at bounding box center [471, 316] width 76 height 14
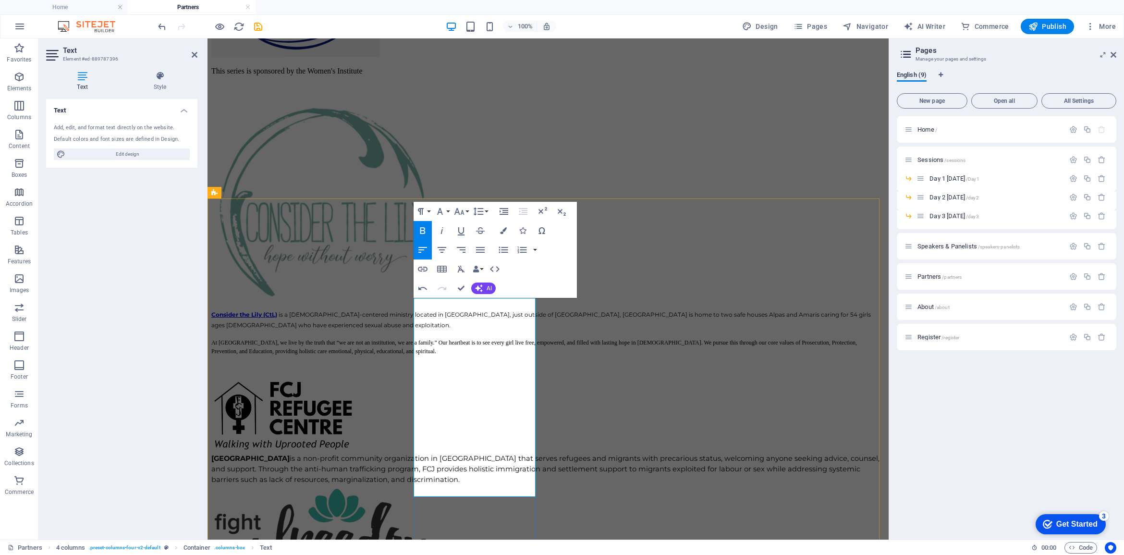
click at [497, 454] on span "FCJ Refugee Centre is a non-profit community organization in Toronto that serve…" at bounding box center [546, 469] width 670 height 30
click at [653, 485] on div "Fight4Freedom exists to be an active voice and advocate of justice for individu…" at bounding box center [547, 541] width 673 height 113
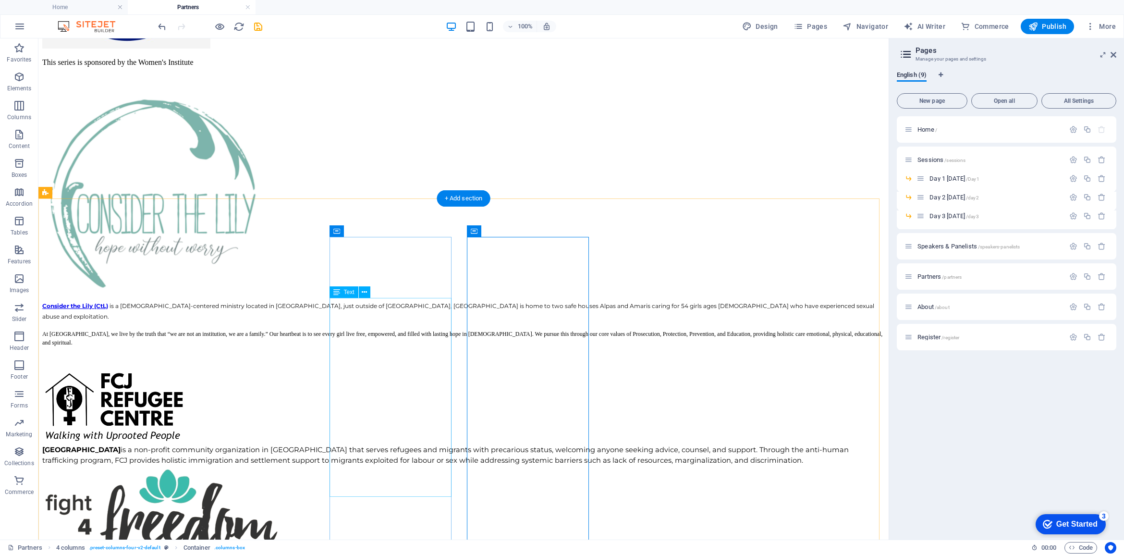
click at [387, 465] on div "FCJ Refugee Centre is a non-profit community organization in Toronto that serve…" at bounding box center [463, 454] width 842 height 21
click at [389, 465] on div "FCJ Refugee Centre is a non-profit community organization in Toronto that serve…" at bounding box center [463, 454] width 842 height 21
click at [366, 444] on div "FCJ Refugee Centre is a non-profit community organization in Toronto that serve…" at bounding box center [463, 454] width 842 height 21
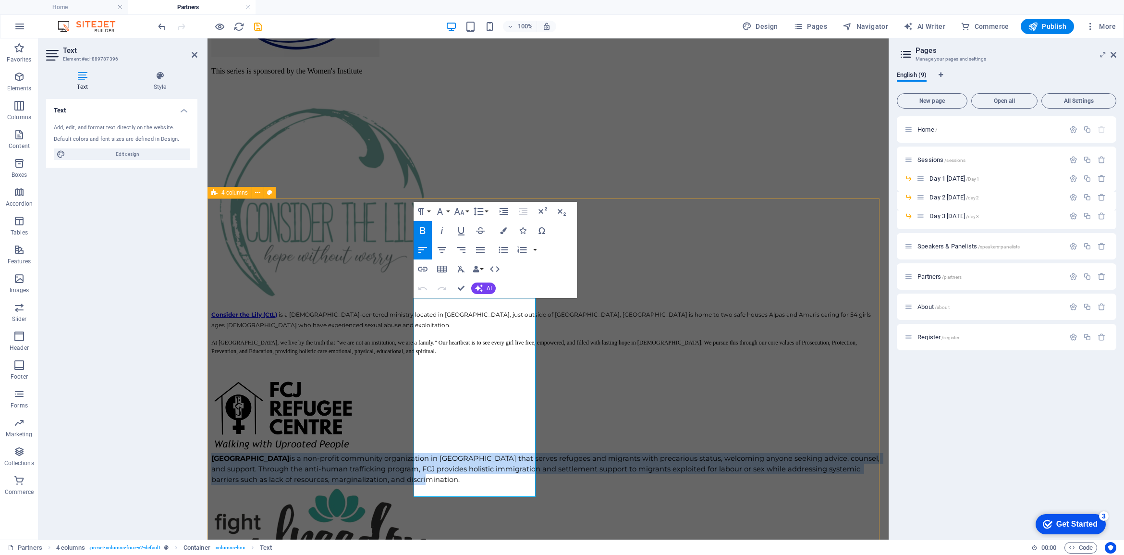
drag, startPoint x: 481, startPoint y: 491, endPoint x: 410, endPoint y: 308, distance: 196.7
click at [410, 308] on div "Consider the Lily (CtL) is a Christ-centered ministry located in Philippines, j…" at bounding box center [547, 423] width 673 height 648
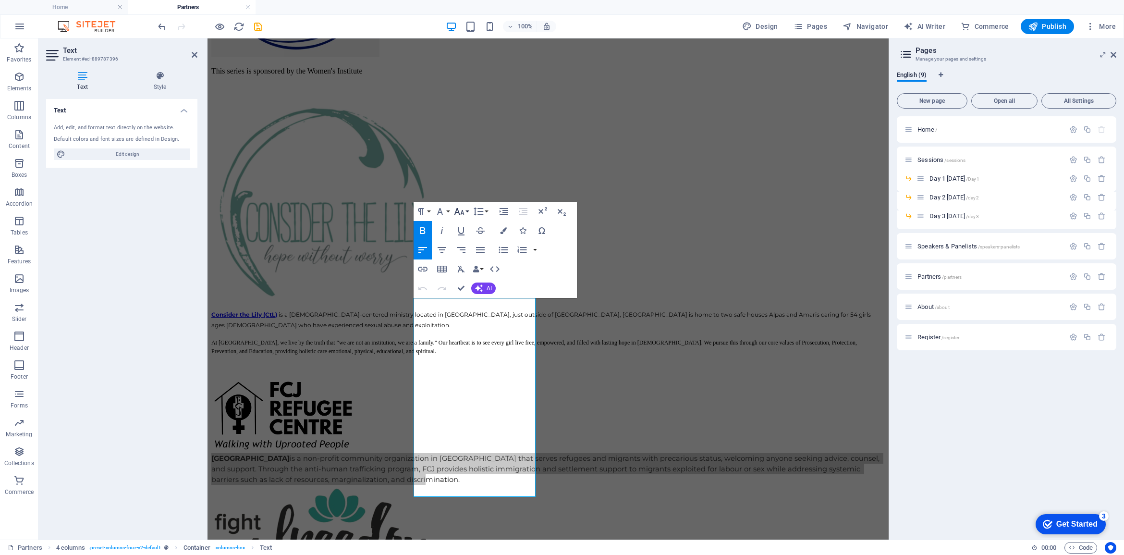
click at [465, 212] on button "Font Size" at bounding box center [461, 211] width 18 height 19
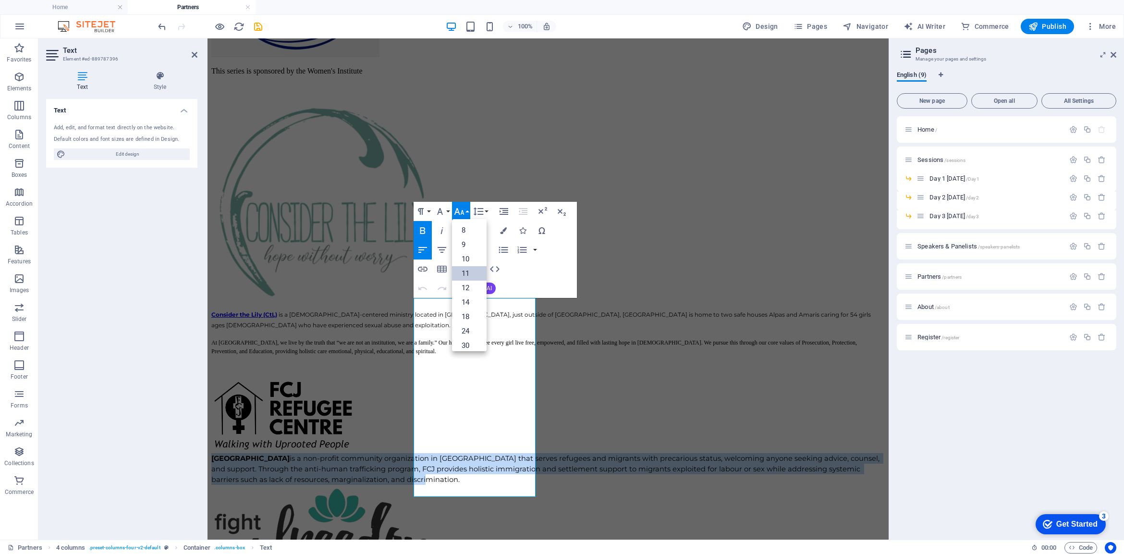
click at [468, 272] on link "11" at bounding box center [469, 273] width 35 height 14
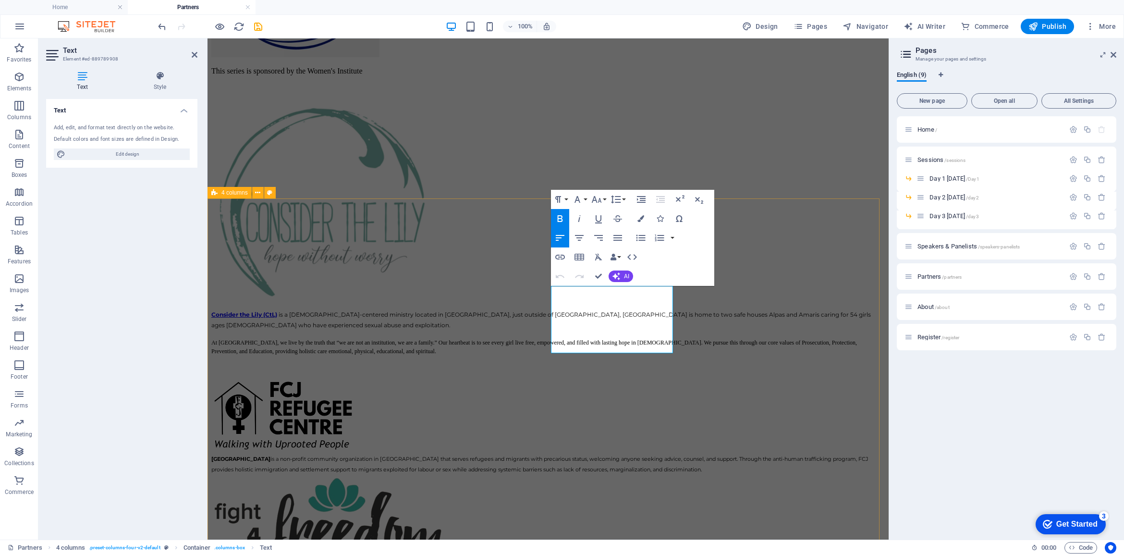
drag, startPoint x: 551, startPoint y: 291, endPoint x: 680, endPoint y: 353, distance: 142.8
click at [680, 353] on div "Consider the Lily (CtL) is a Christ-centered ministry located in Philippines, j…" at bounding box center [547, 418] width 673 height 638
click at [580, 198] on icon "button" at bounding box center [577, 200] width 12 height 12
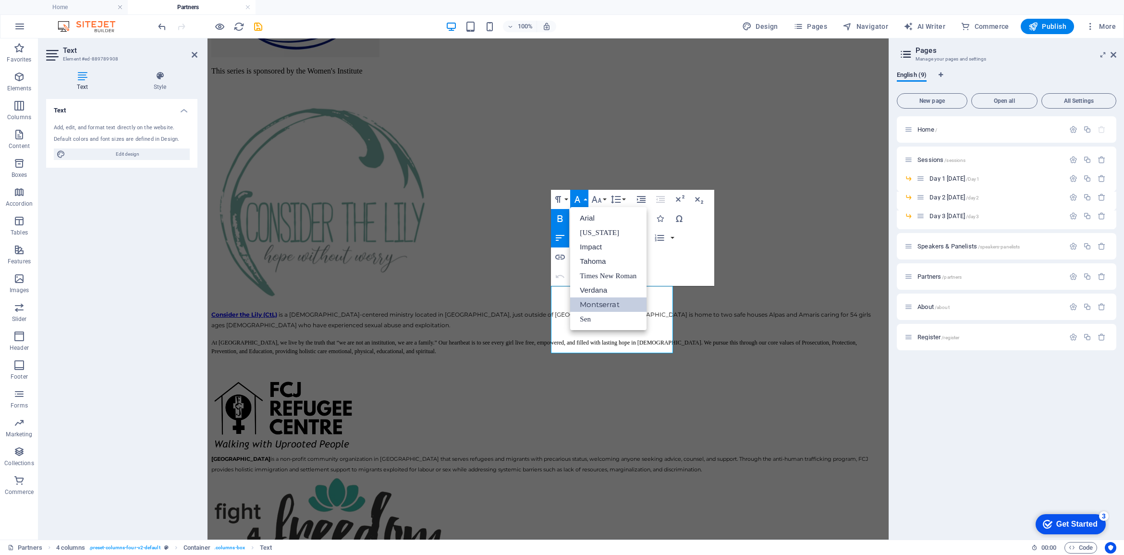
scroll to position [0, 0]
click at [604, 197] on button "Font Size" at bounding box center [598, 199] width 18 height 19
click at [604, 250] on link "11" at bounding box center [606, 253] width 35 height 14
click at [591, 474] on div "Fight4Freedom exists to be an active voice and advocate of justice for individu…" at bounding box center [547, 530] width 673 height 113
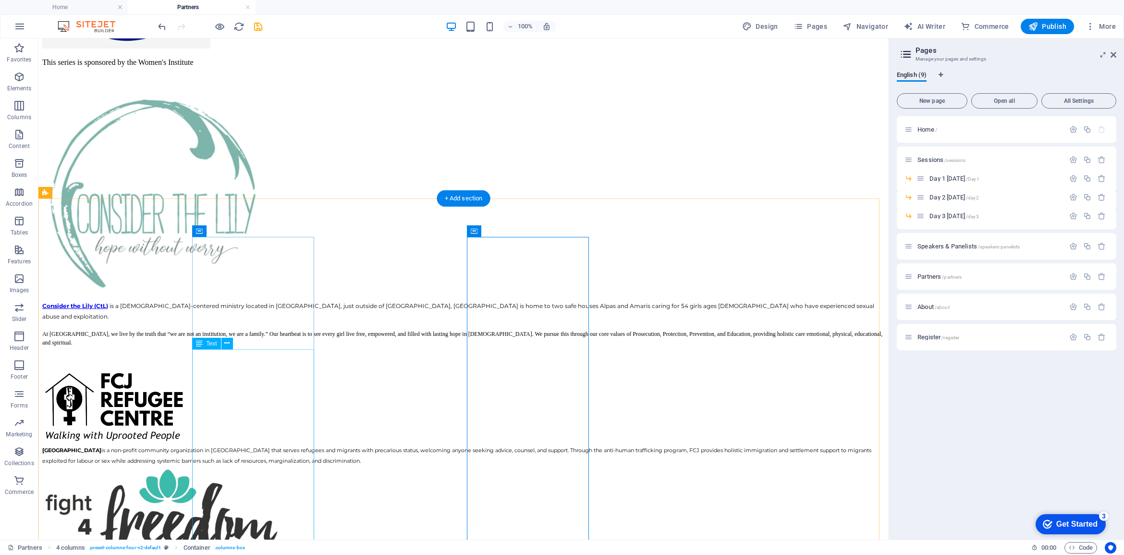
click at [234, 363] on div "Consider the Lily (CtL) is a Christ-centered ministry located in Philippines, j…" at bounding box center [463, 331] width 842 height 62
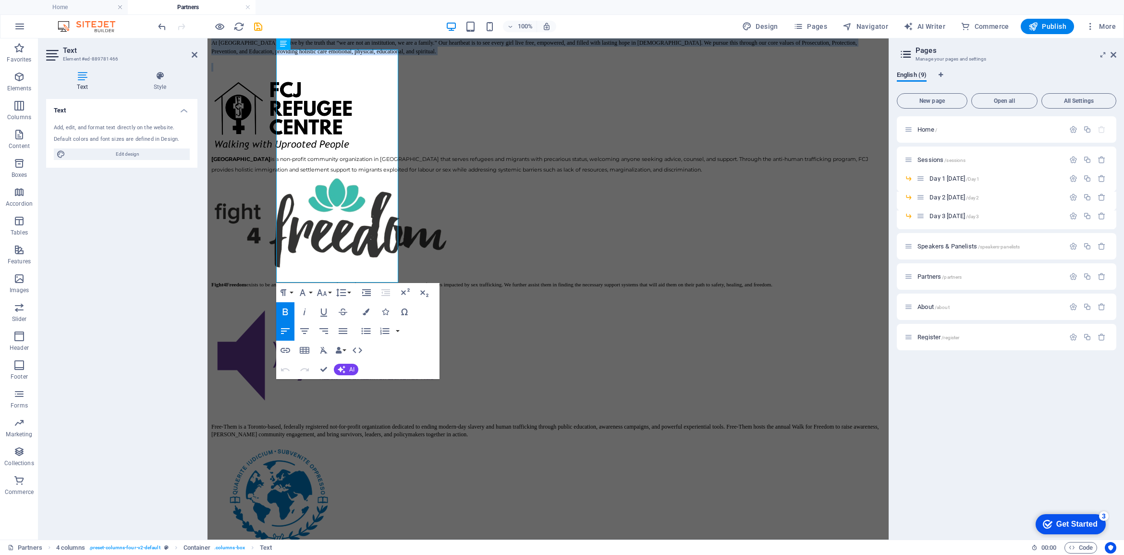
scroll to position [657, 0]
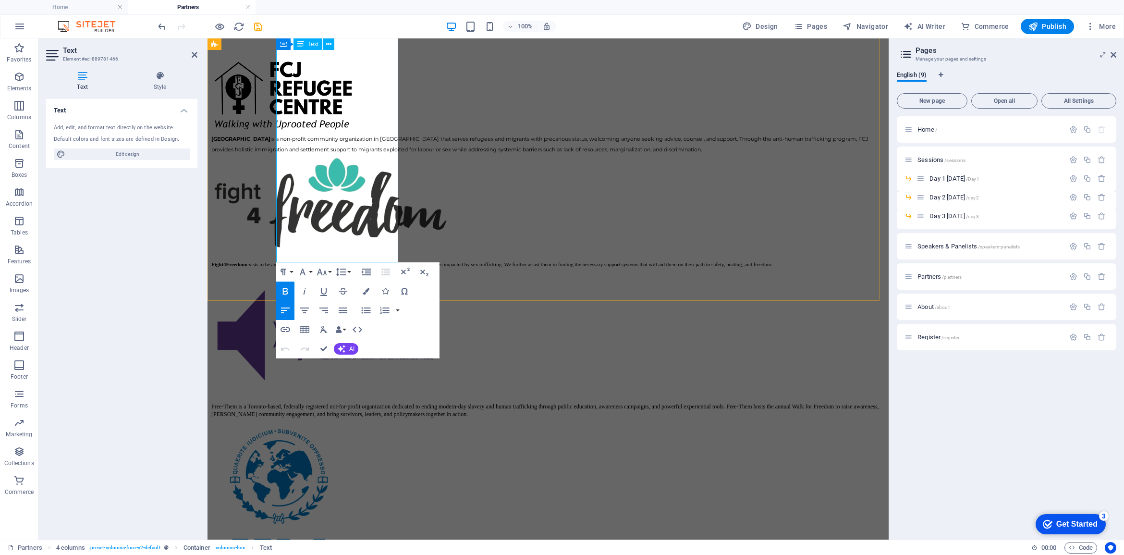
drag, startPoint x: 277, startPoint y: 356, endPoint x: 363, endPoint y: 231, distance: 151.6
click at [363, 51] on div "Consider the Lily (CtL) is a Christ-centered ministry located in Philippines, j…" at bounding box center [547, 20] width 673 height 62
click at [365, 35] on p "At CtL, we live by the truth that “we are not an institution, we are a family.”…" at bounding box center [547, 26] width 673 height 17
click at [365, 51] on p at bounding box center [547, 47] width 673 height 9
click at [291, 35] on p "At CtL, we live by the truth that “we are not an institution, we are a family.”…" at bounding box center [547, 26] width 673 height 17
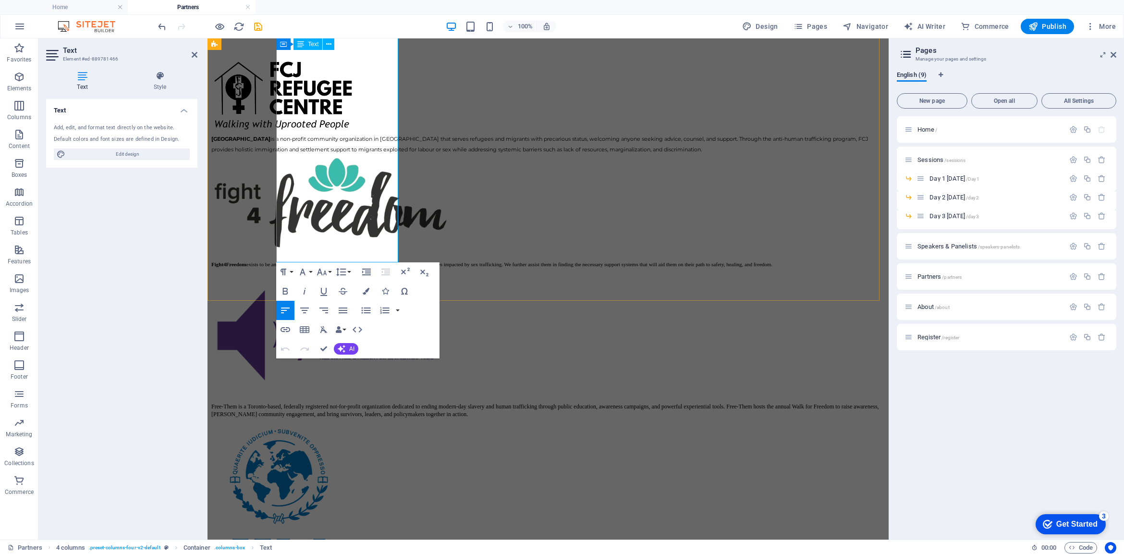
click at [373, 35] on p "At CtL, we live by the truth that “we are not an institution, we are a family.”…" at bounding box center [547, 26] width 673 height 17
click at [556, 216] on div "Fight4Freedom exists to be an active voice and advocate of justice for individu…" at bounding box center [547, 210] width 673 height 113
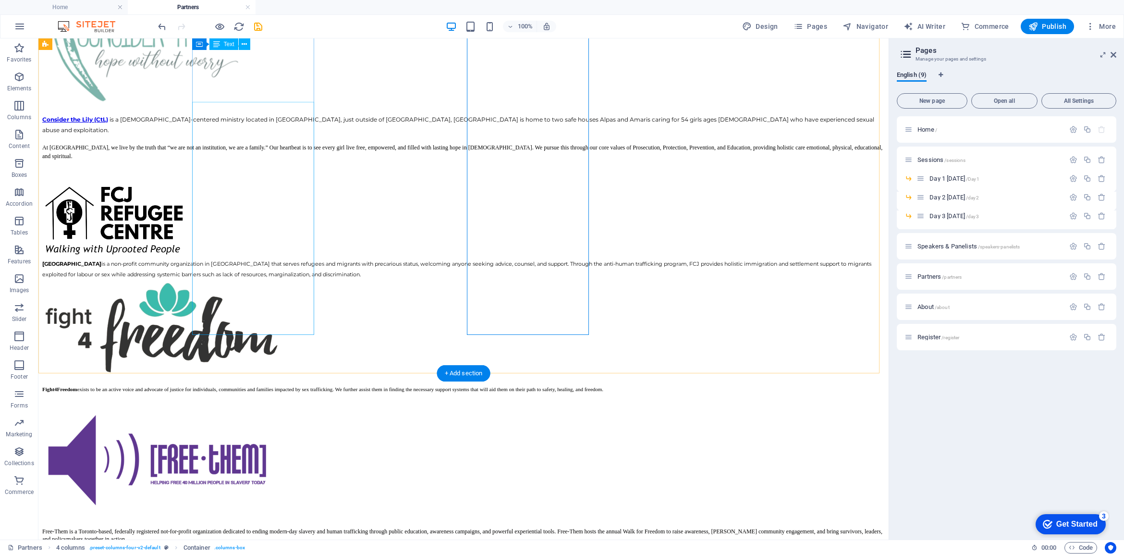
scroll to position [477, 0]
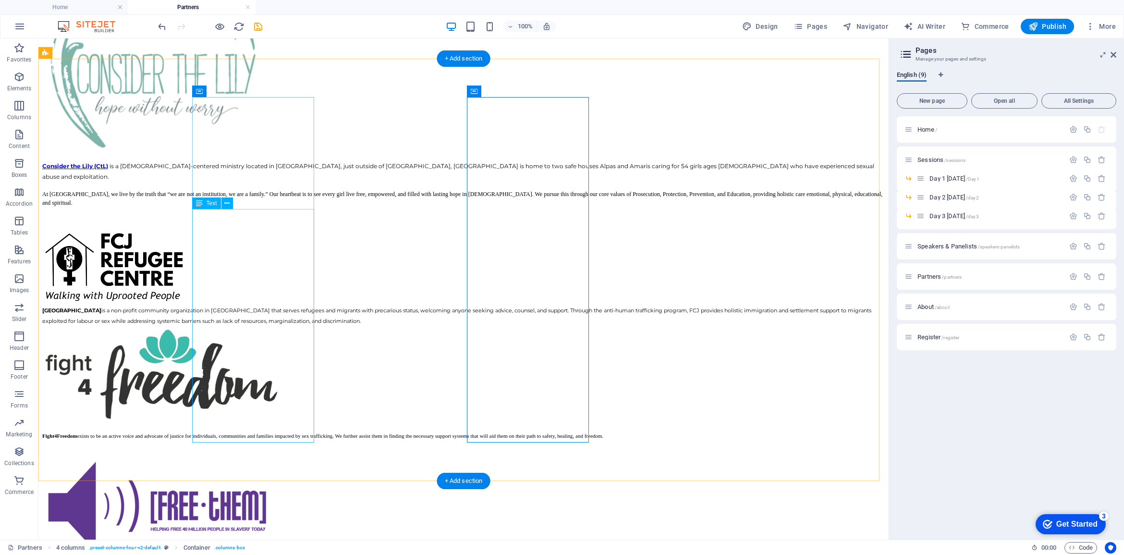
click at [267, 223] on div "Consider the Lily (CtL) is a Christ-centered ministry located in Philippines, j…" at bounding box center [463, 191] width 842 height 62
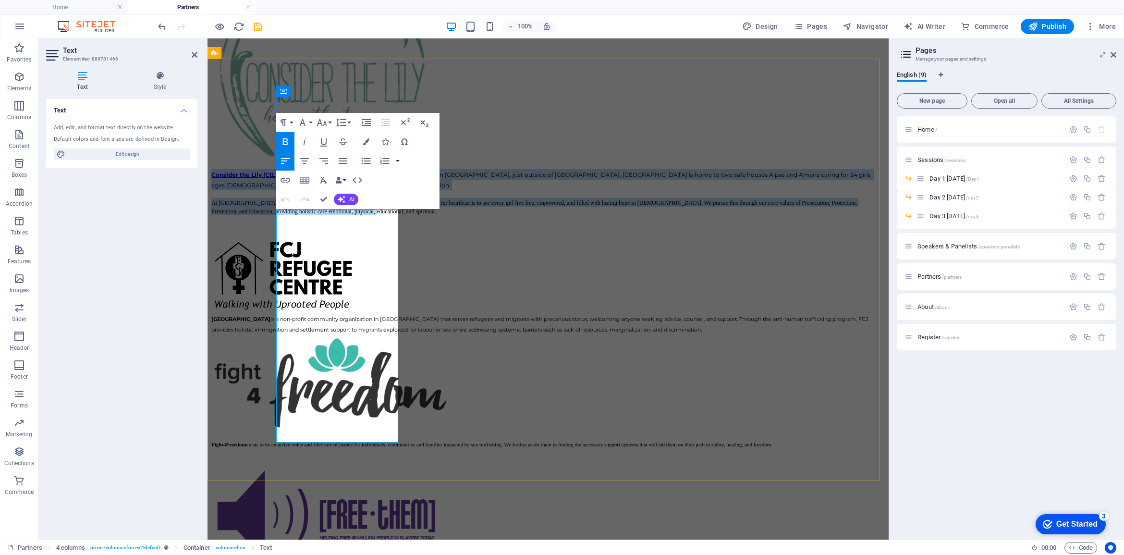
drag, startPoint x: 358, startPoint y: 423, endPoint x: 275, endPoint y: 214, distance: 225.2
click at [275, 214] on div "Consider the Lily (CtL) is a Christ-centered ministry located in Philippines, j…" at bounding box center [547, 279] width 673 height 638
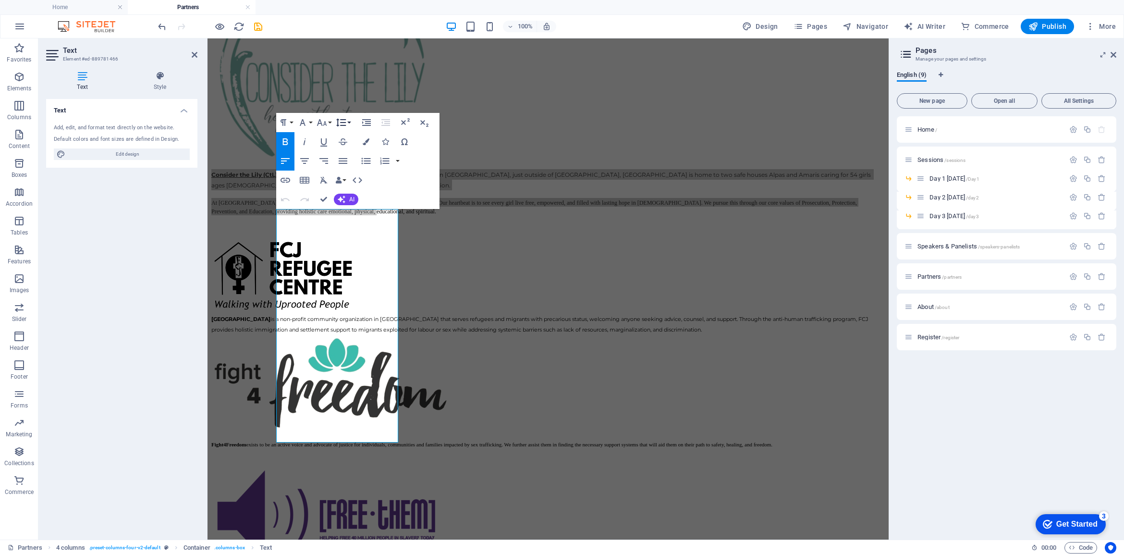
click at [344, 123] on icon "button" at bounding box center [341, 123] width 10 height 8
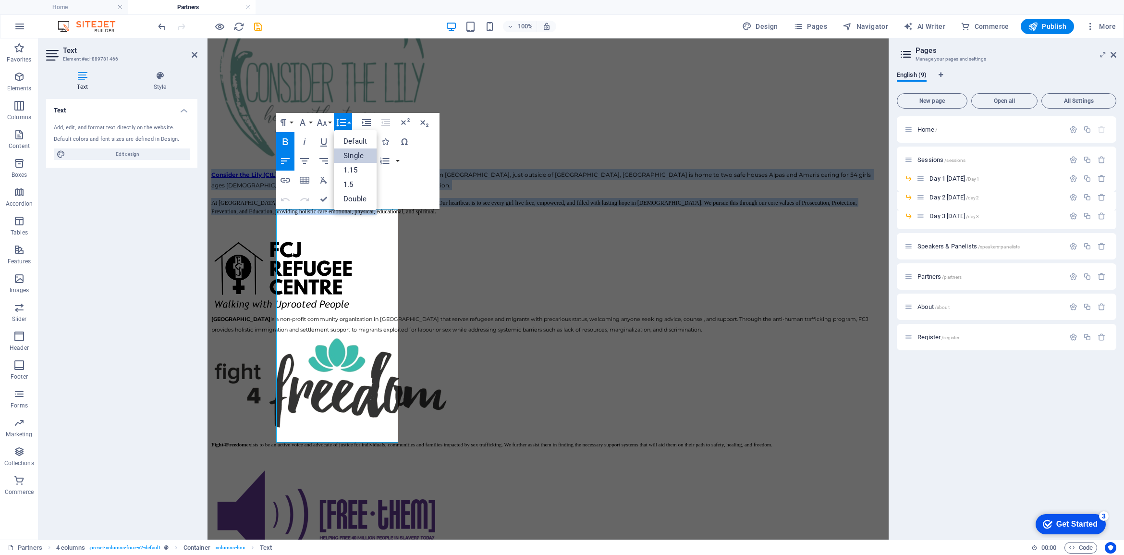
click at [354, 155] on link "Single" at bounding box center [355, 155] width 43 height 14
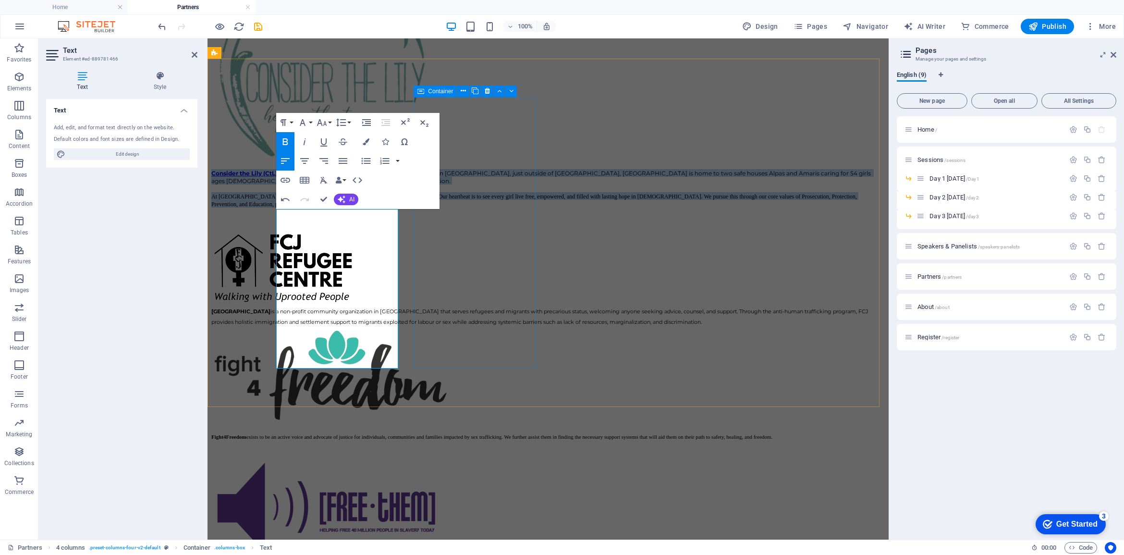
click at [465, 327] on div "FCJ Refugee Centre is a non-profit community organization in Toronto that serve…" at bounding box center [547, 278] width 673 height 95
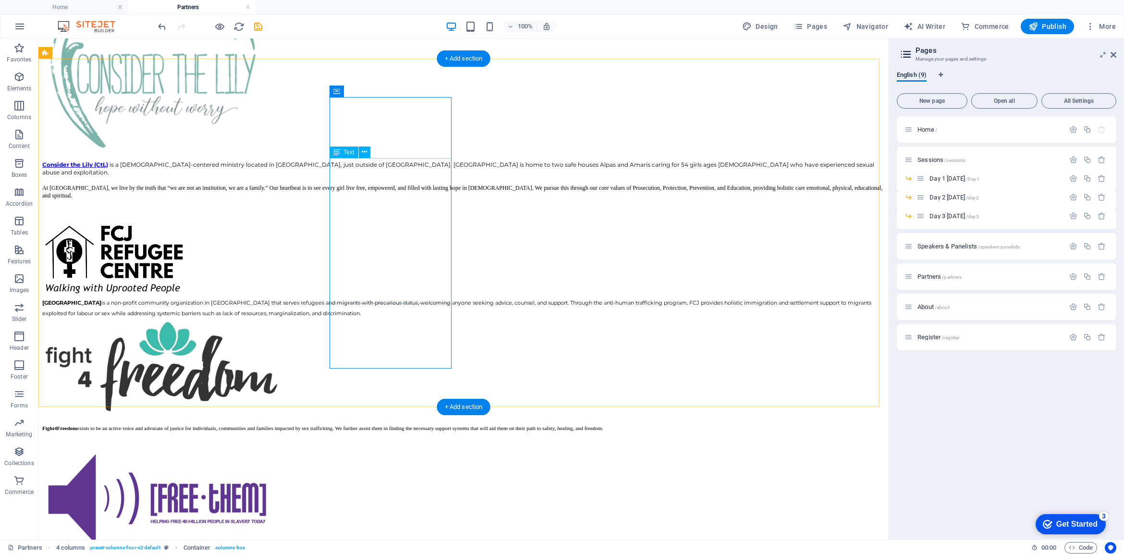
click at [387, 297] on div "FCJ Refugee Centre is a non-profit community organization in Toronto that serve…" at bounding box center [463, 307] width 842 height 21
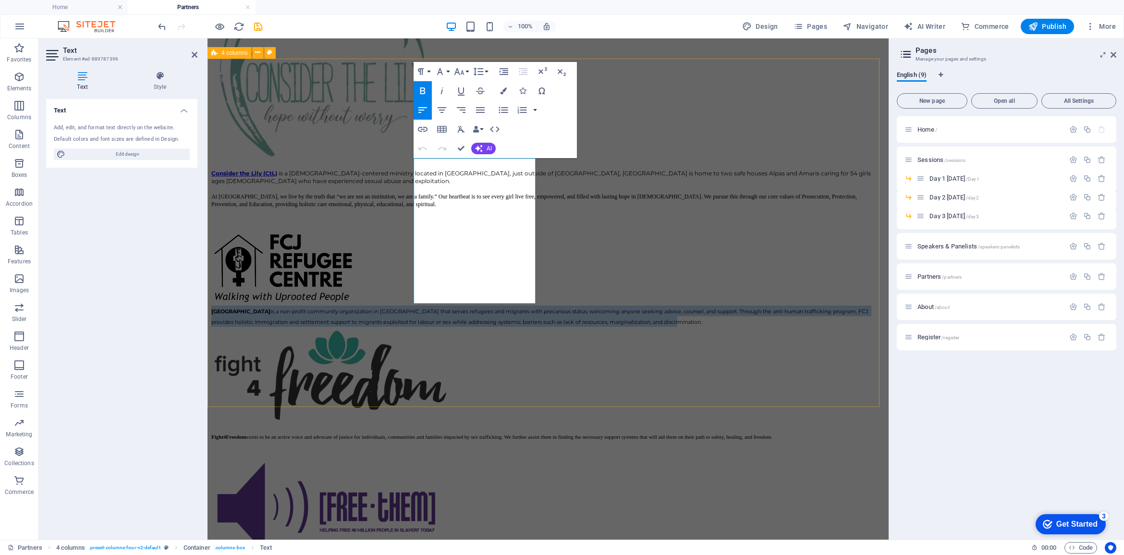
drag, startPoint x: 469, startPoint y: 298, endPoint x: 691, endPoint y: 109, distance: 291.7
click at [408, 161] on div "Consider the Lily (CtL) is a Christ-centered ministry located in Philippines, j…" at bounding box center [547, 275] width 673 height 630
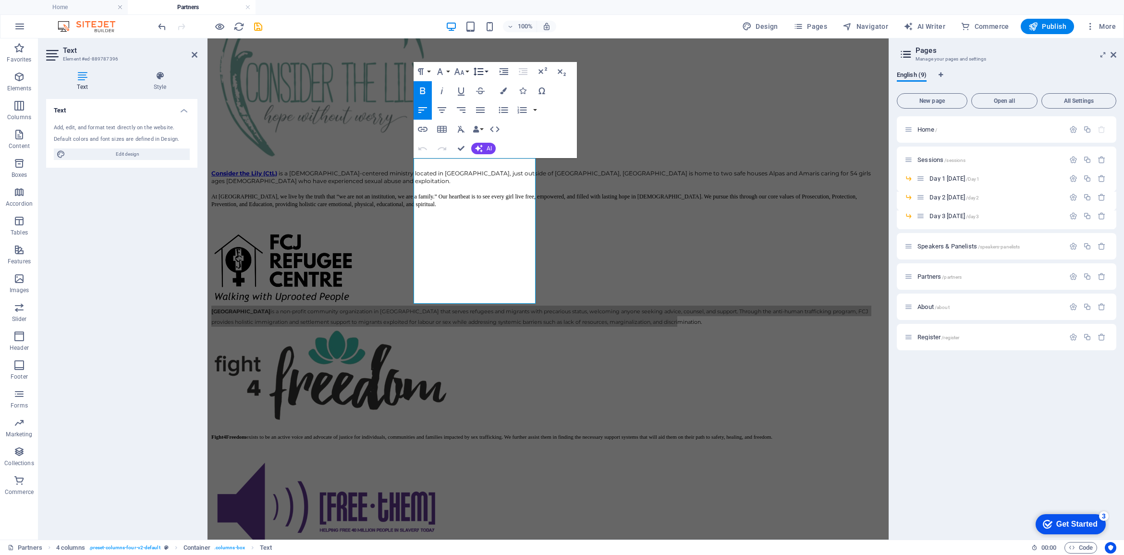
click at [484, 71] on icon "button" at bounding box center [479, 72] width 12 height 12
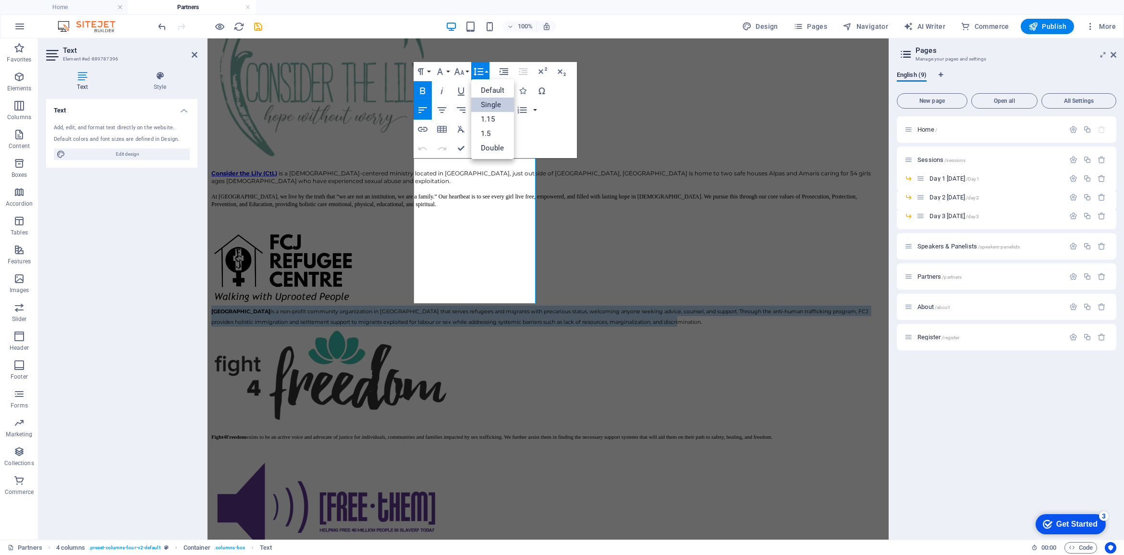
click at [485, 106] on link "Single" at bounding box center [492, 104] width 43 height 14
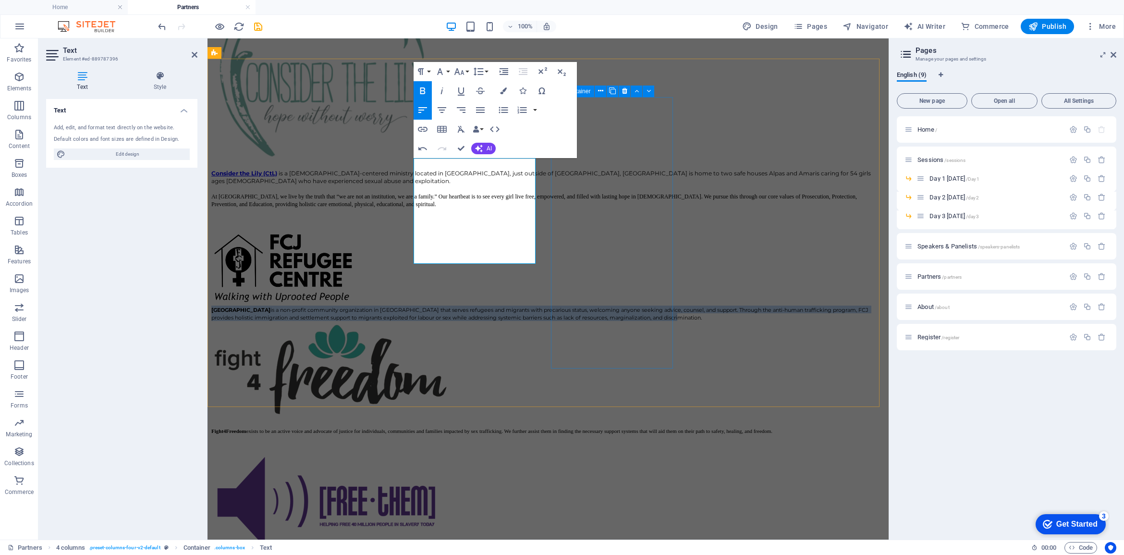
click at [634, 321] on div "Fight4Freedom exists to be an active voice and advocate of justice for individu…" at bounding box center [547, 377] width 673 height 113
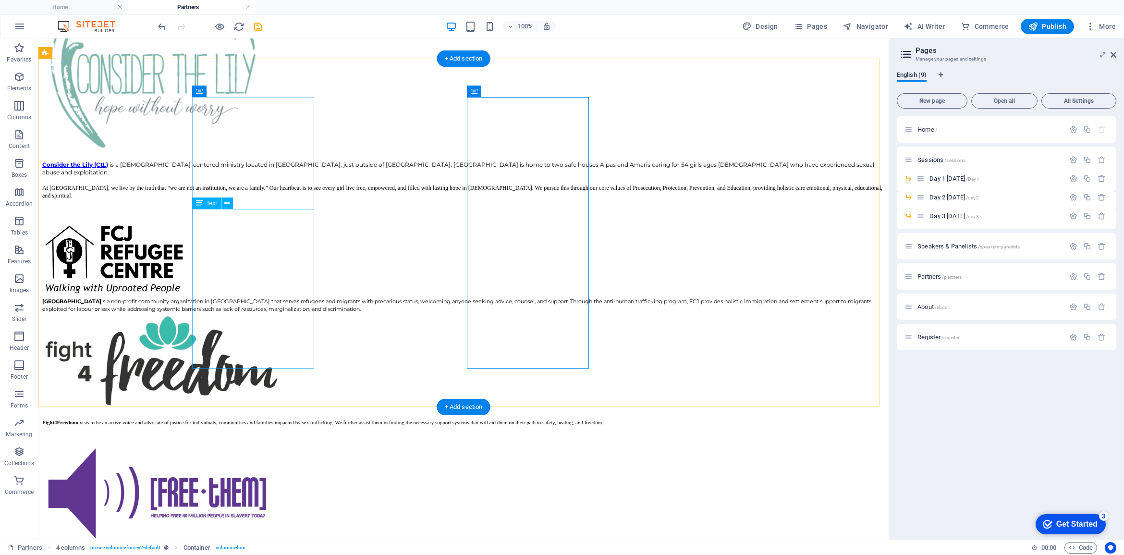
click at [273, 215] on div "Consider the Lily (CtL) is a Christ-centered ministry located in Philippines, j…" at bounding box center [463, 187] width 842 height 55
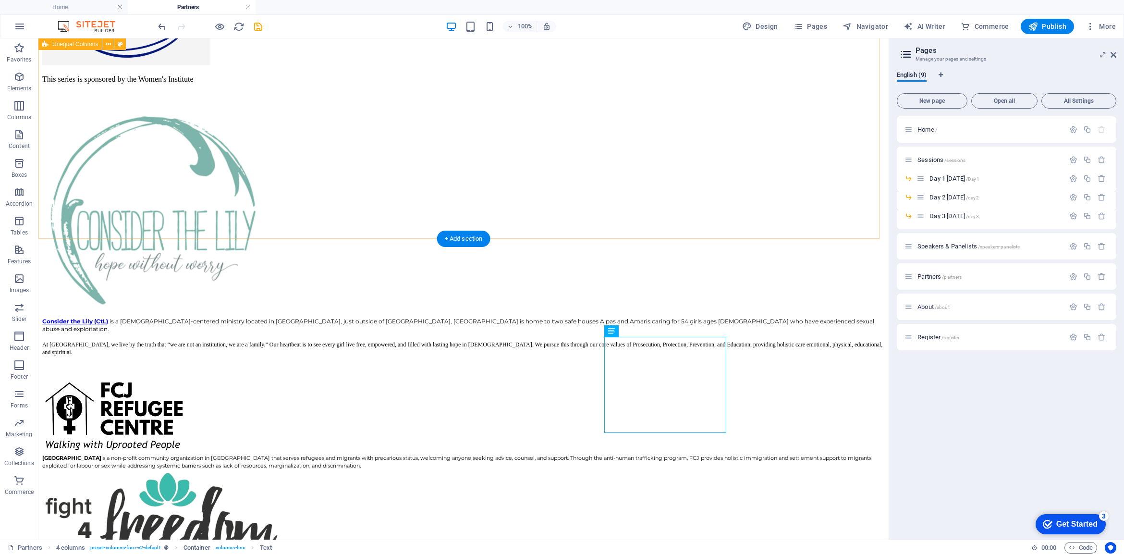
scroll to position [297, 0]
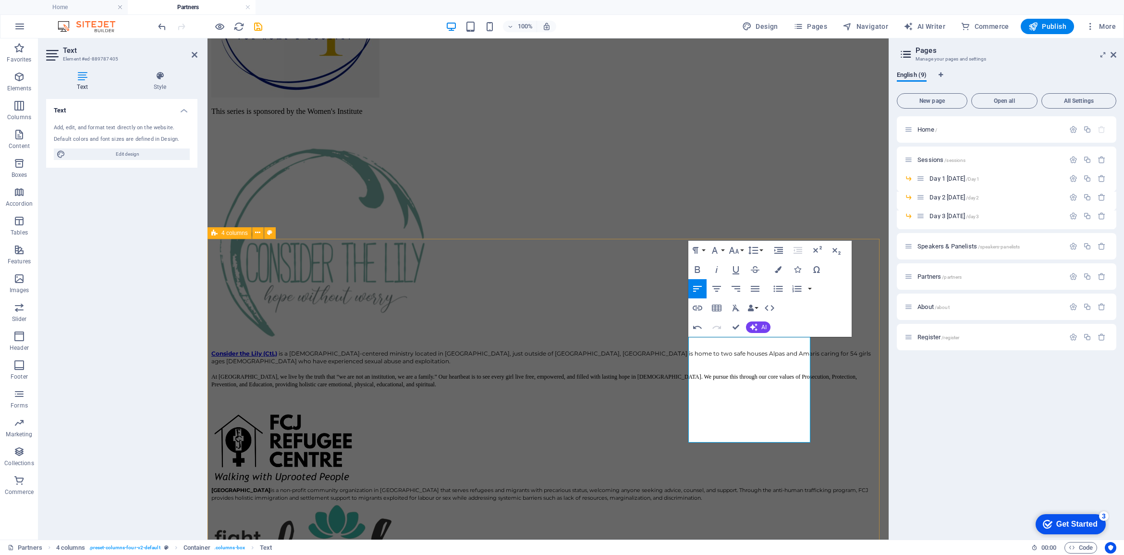
click at [682, 436] on div "Consider the Lily (CtL) is a Christ-centered ministry located in Philippines, j…" at bounding box center [547, 460] width 673 height 640
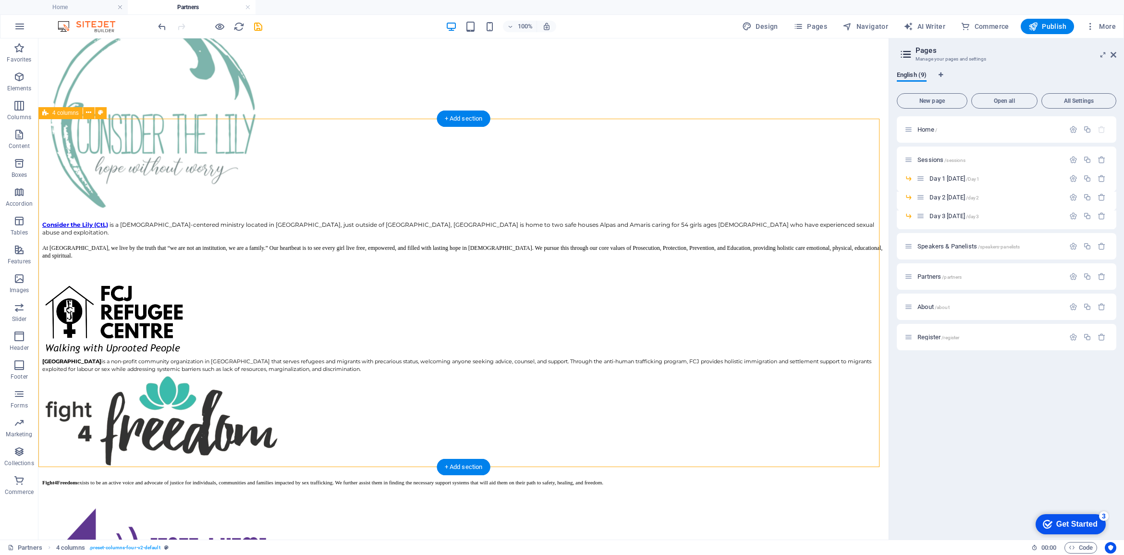
scroll to position [597, 0]
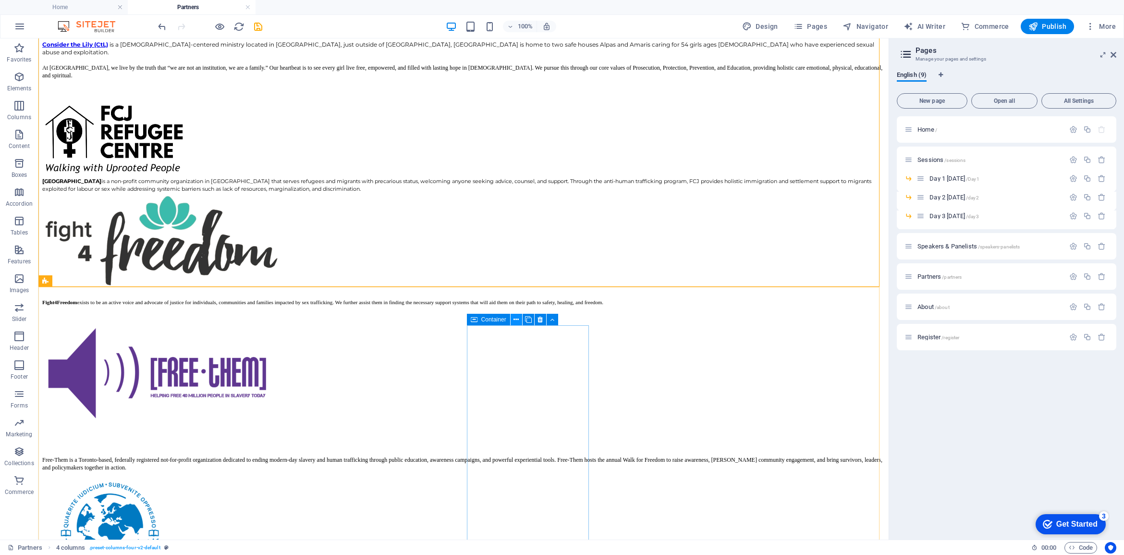
click at [515, 318] on icon at bounding box center [515, 320] width 5 height 10
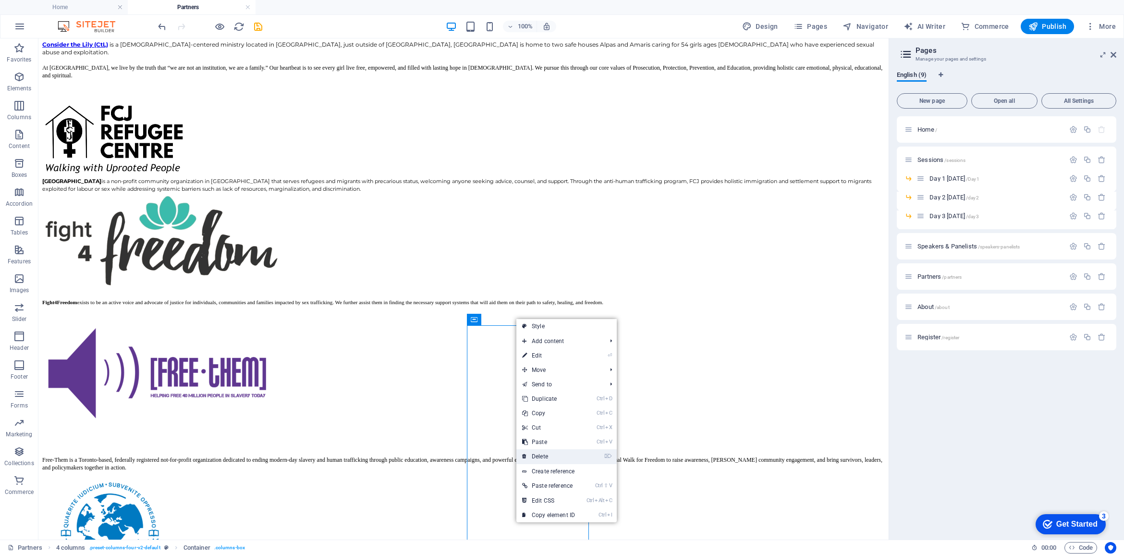
click at [558, 453] on link "⌦ Delete" at bounding box center [548, 456] width 64 height 14
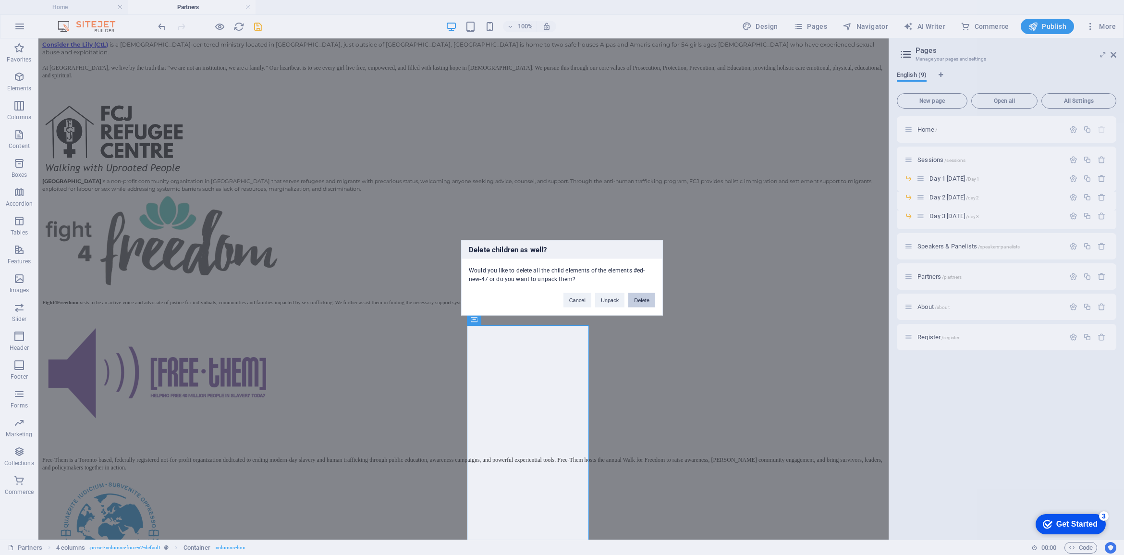
click at [644, 301] on button "Delete" at bounding box center [641, 299] width 27 height 14
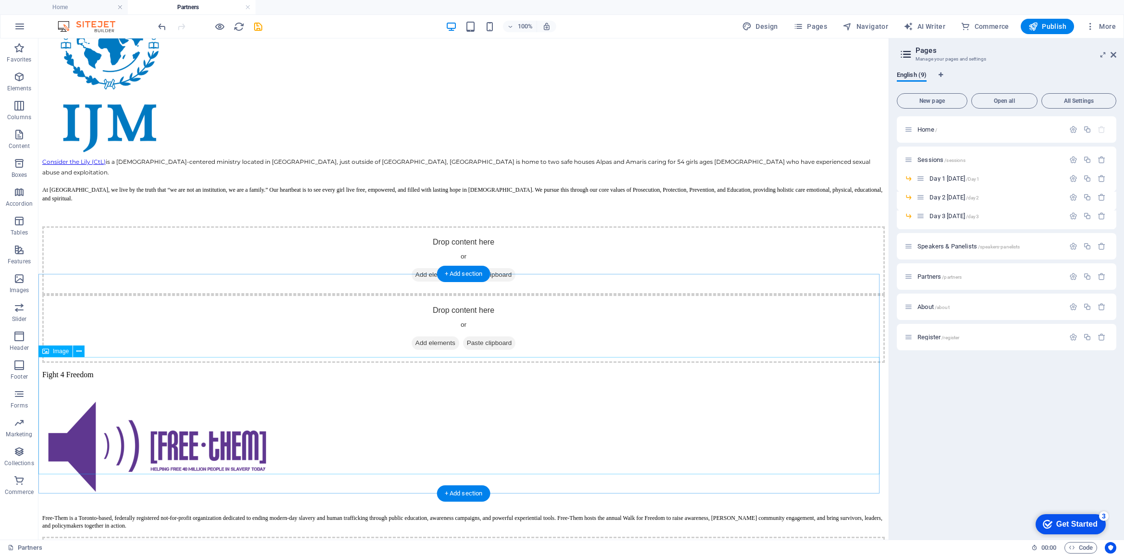
scroll to position [1137, 0]
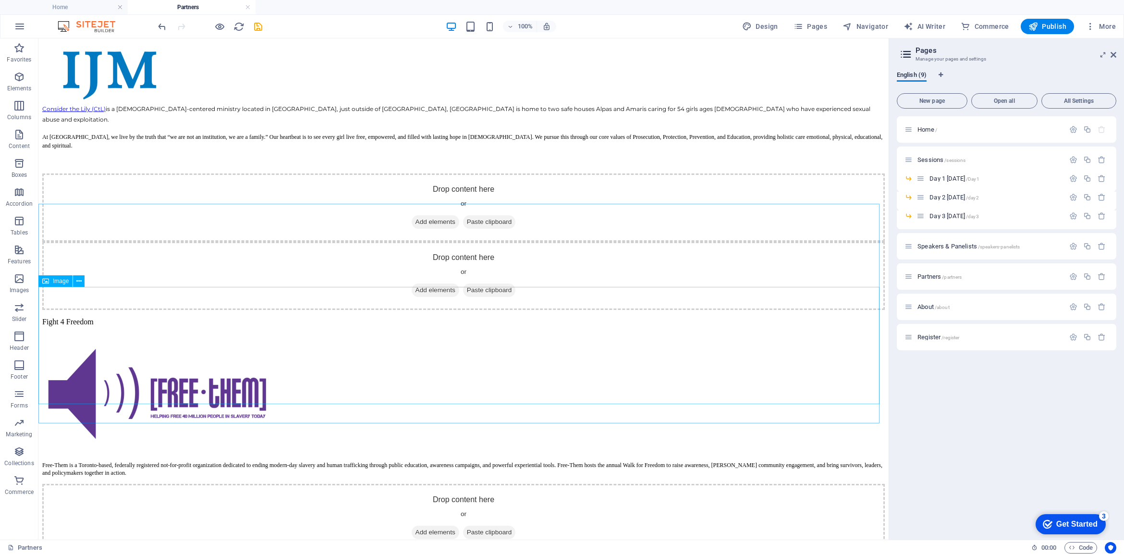
click at [58, 279] on span "Image" at bounding box center [61, 281] width 16 height 6
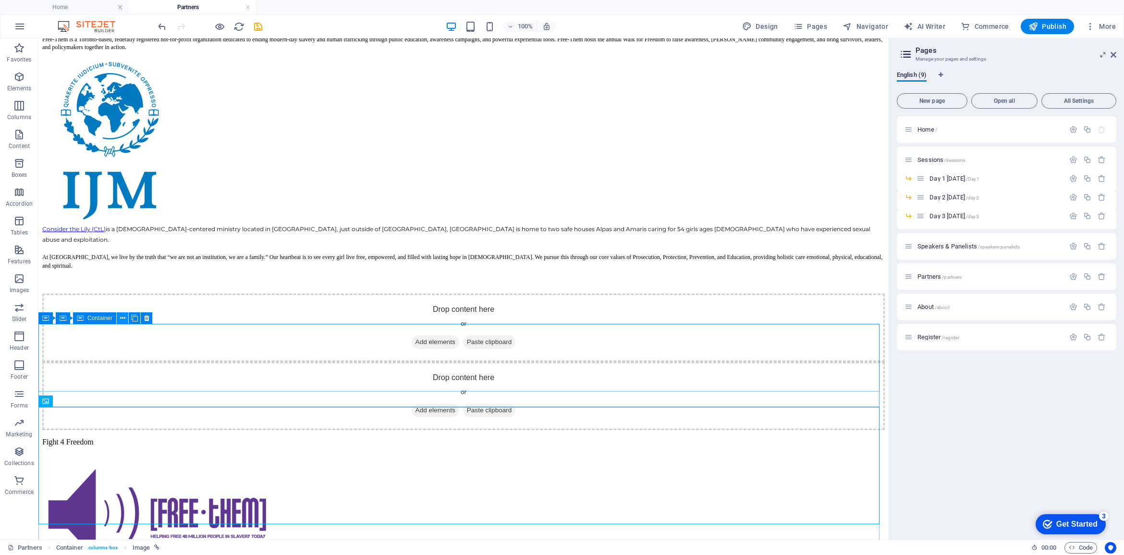
click at [123, 317] on icon at bounding box center [122, 318] width 5 height 10
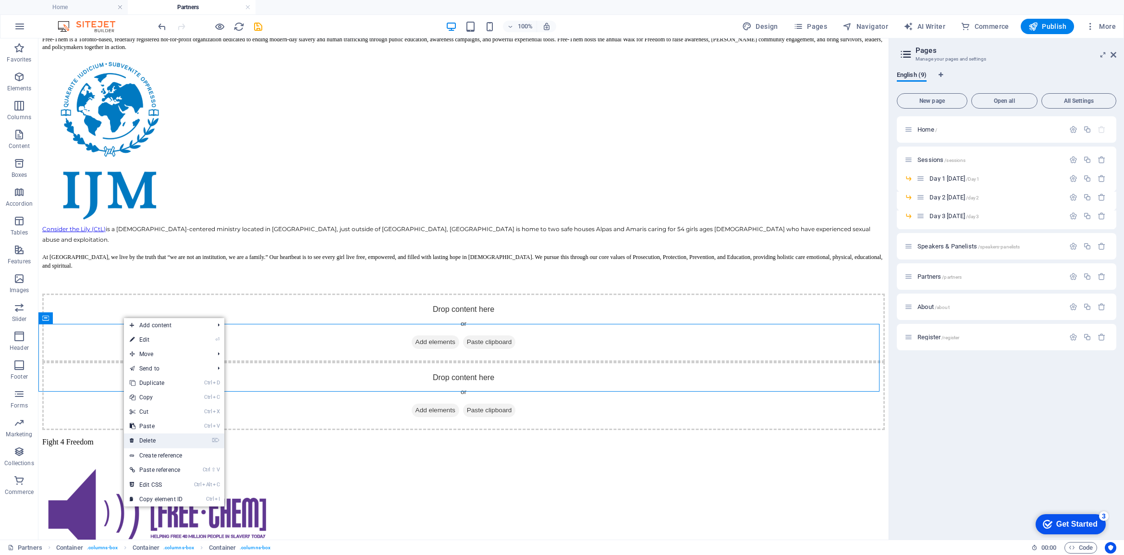
click at [152, 440] on link "⌦ Delete" at bounding box center [156, 440] width 64 height 14
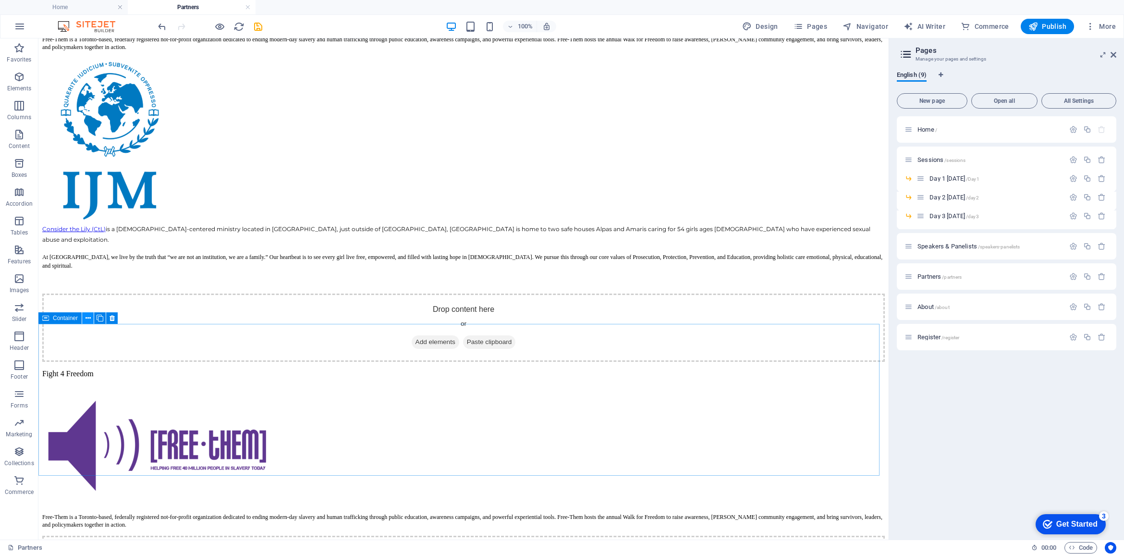
click at [85, 316] on icon at bounding box center [87, 318] width 5 height 10
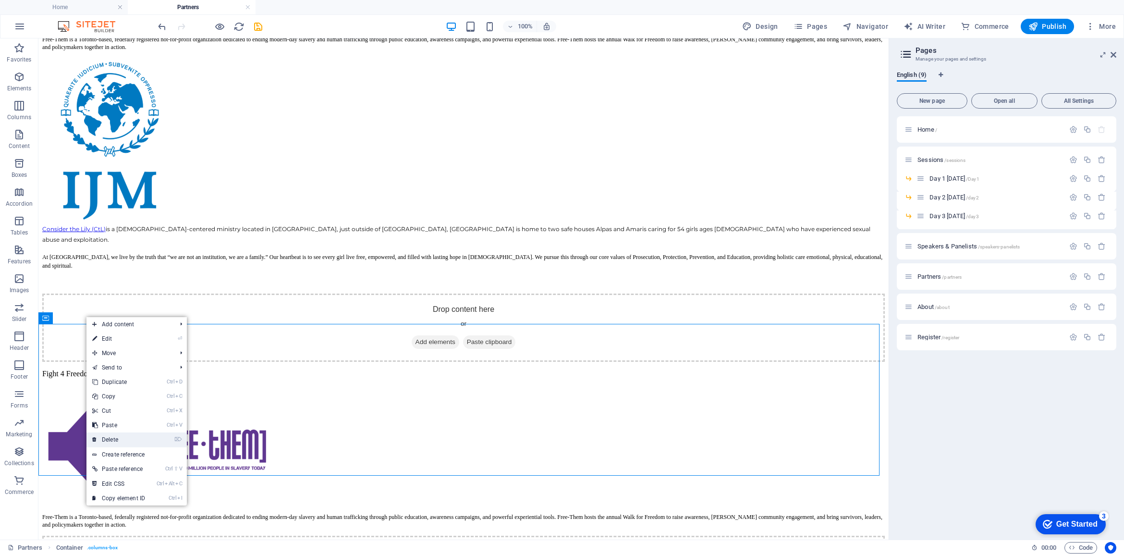
click at [113, 442] on link "⌦ Delete" at bounding box center [118, 439] width 64 height 14
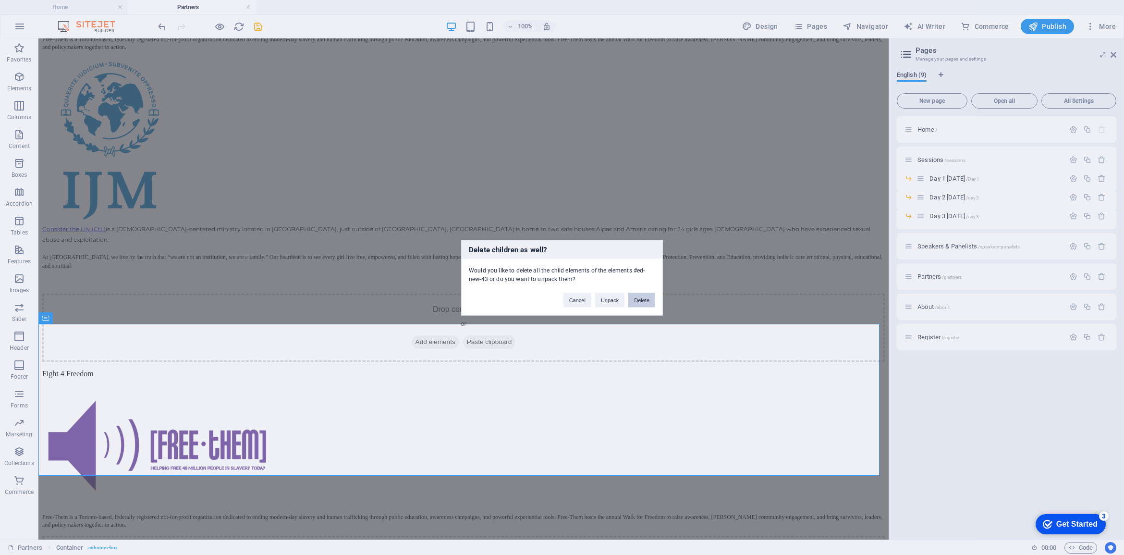
click at [647, 298] on button "Delete" at bounding box center [641, 299] width 27 height 14
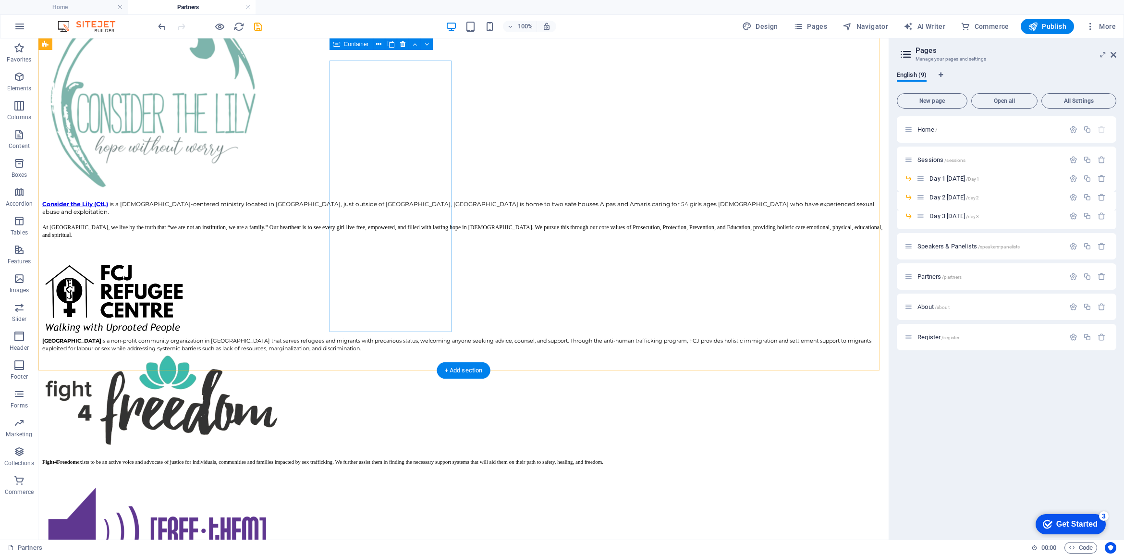
scroll to position [393, 0]
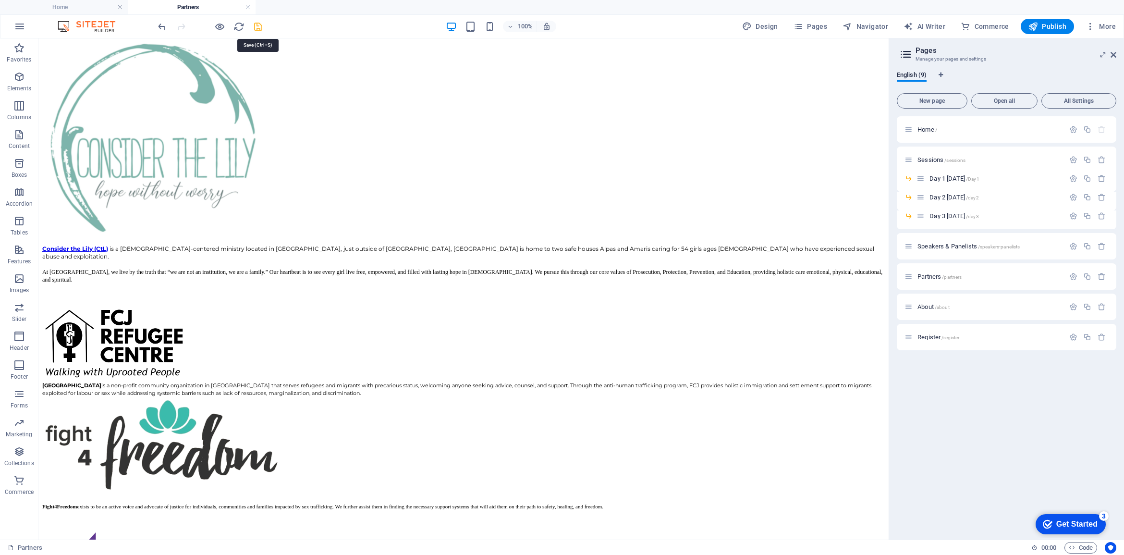
click at [255, 25] on icon "save" at bounding box center [258, 26] width 11 height 11
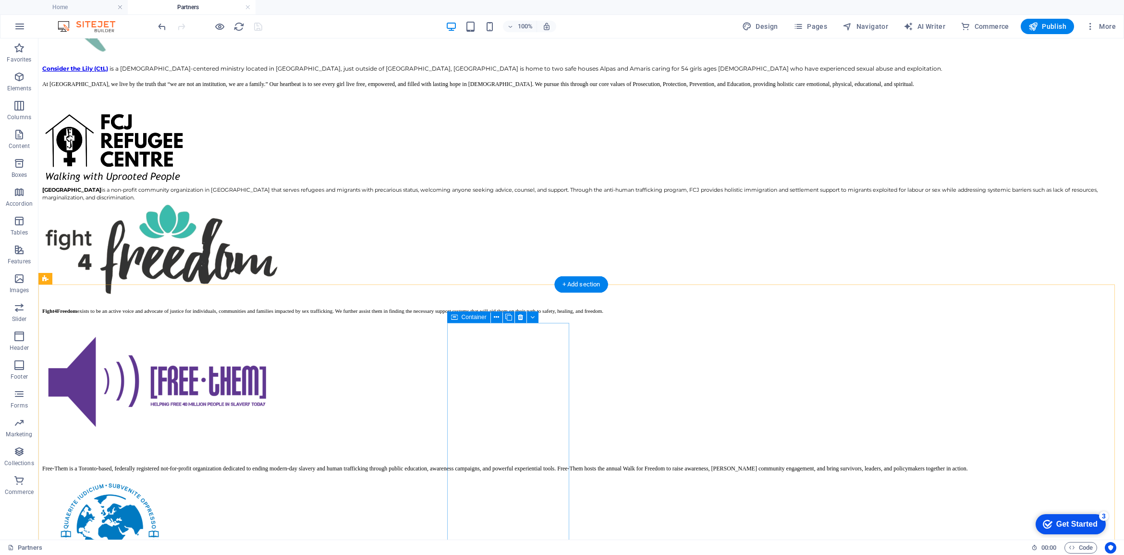
scroll to position [753, 0]
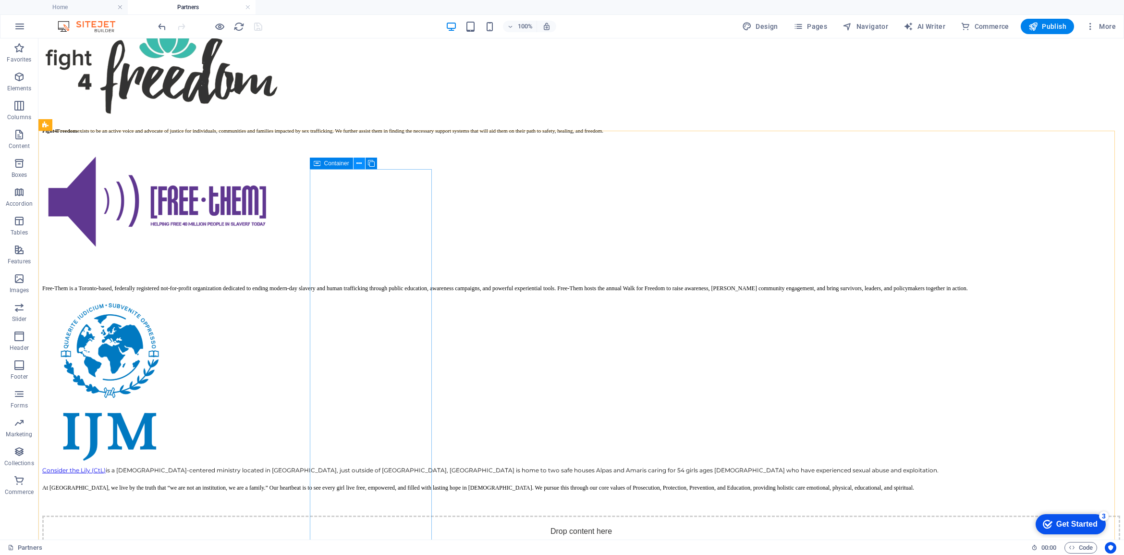
click at [360, 162] on icon at bounding box center [358, 163] width 5 height 10
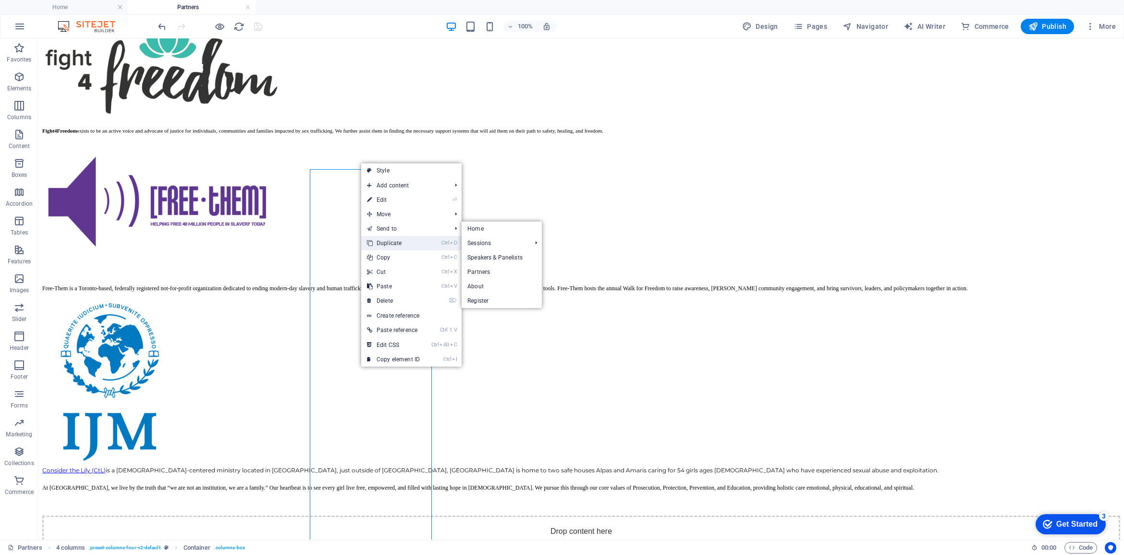
click at [396, 246] on link "Ctrl D Duplicate" at bounding box center [393, 243] width 64 height 14
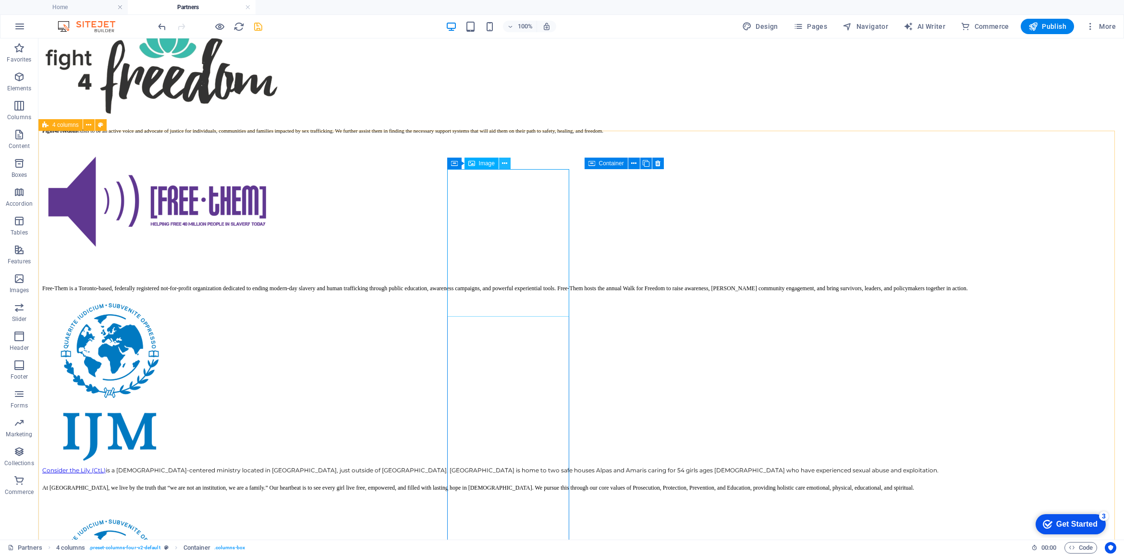
click at [507, 163] on icon at bounding box center [504, 163] width 5 height 10
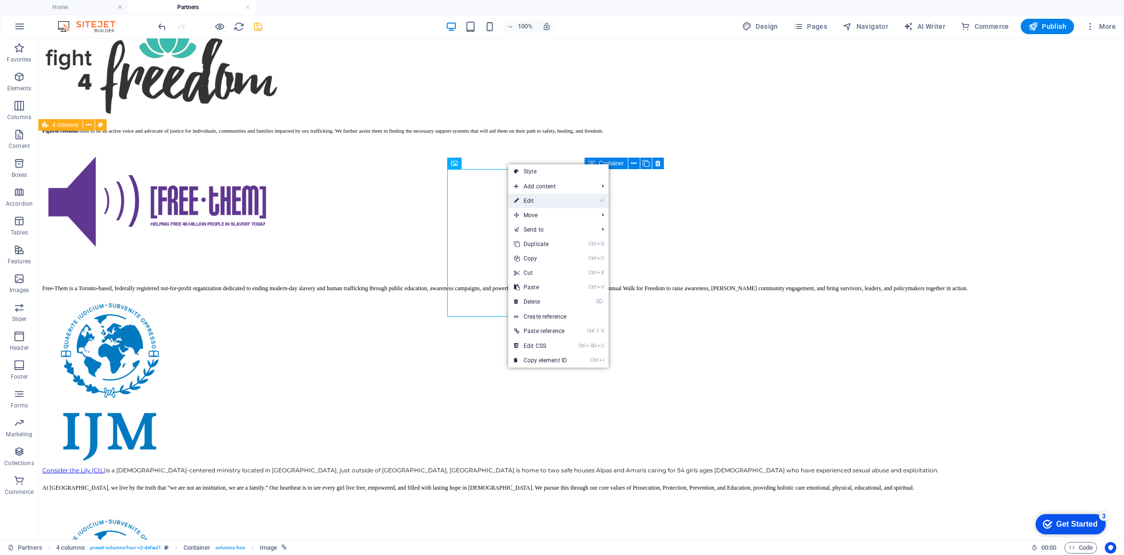
click at [529, 202] on link "⏎ Edit" at bounding box center [540, 201] width 64 height 14
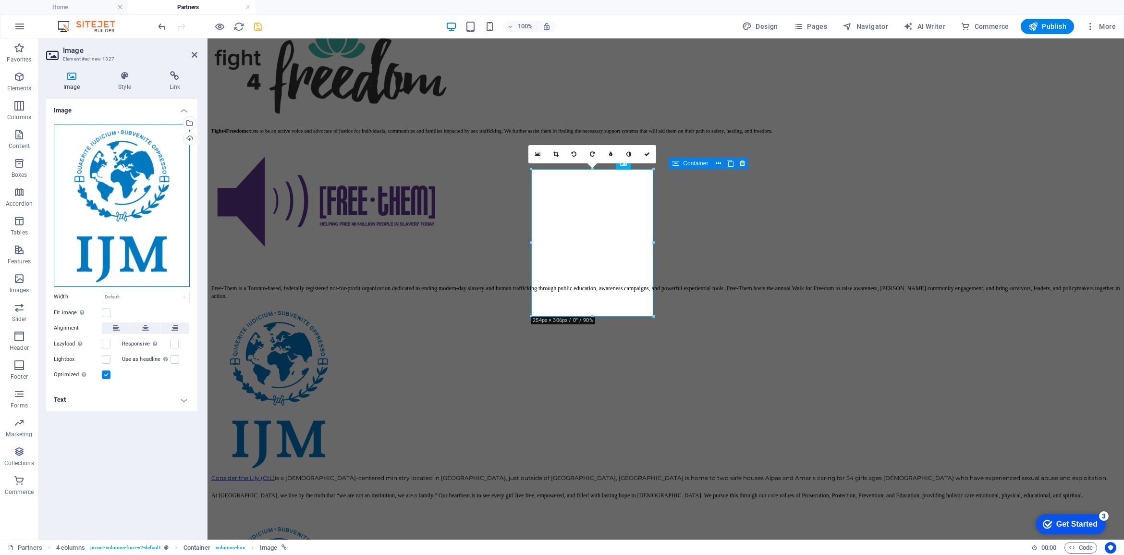
click at [106, 177] on div "Drag files here, click to choose files or select files from Files or our free s…" at bounding box center [122, 205] width 136 height 163
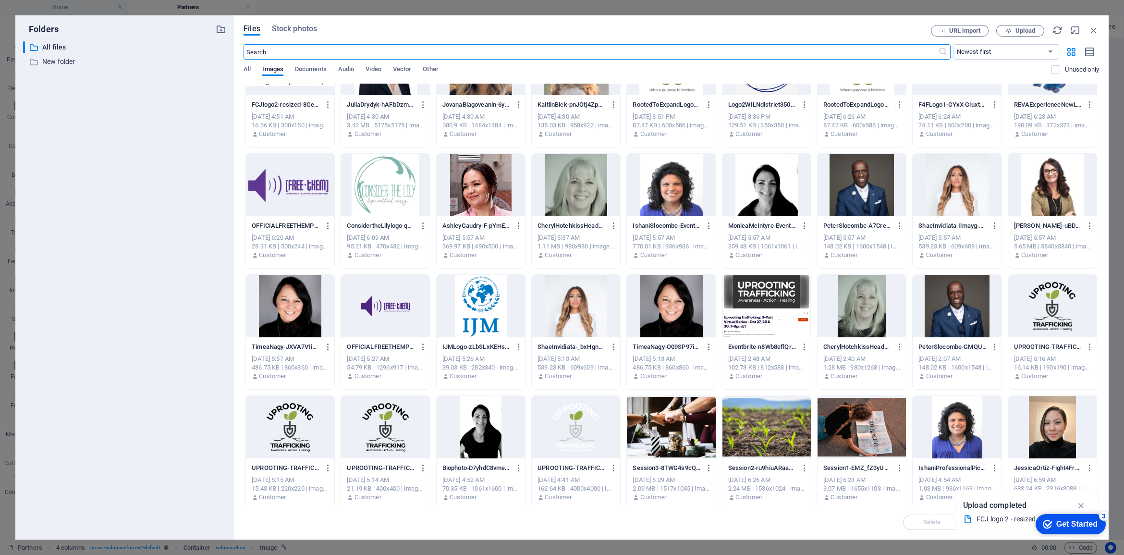
scroll to position [0, 0]
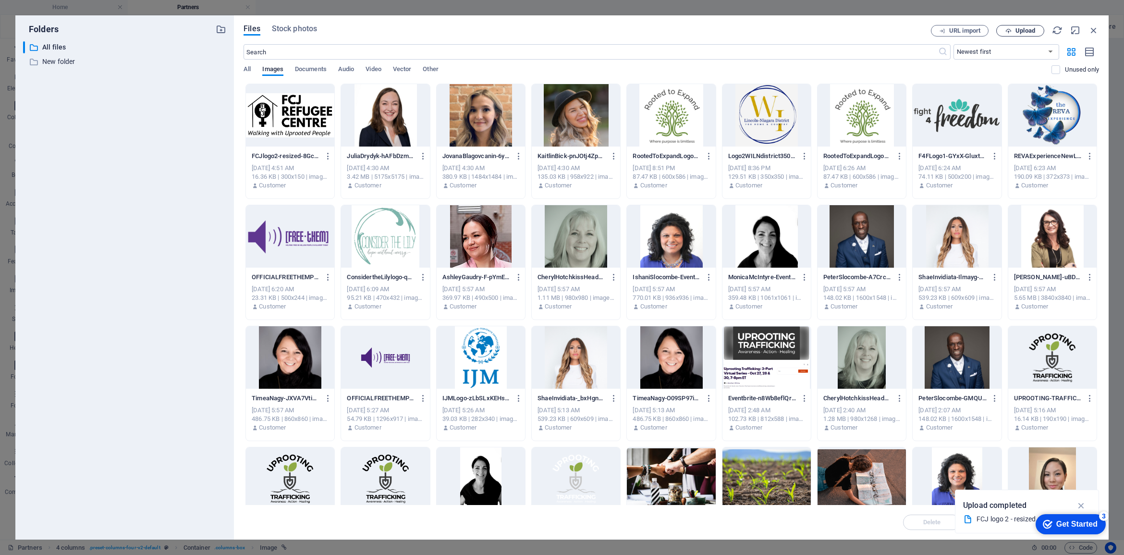
click at [1024, 31] on span "Upload" at bounding box center [1025, 31] width 20 height 6
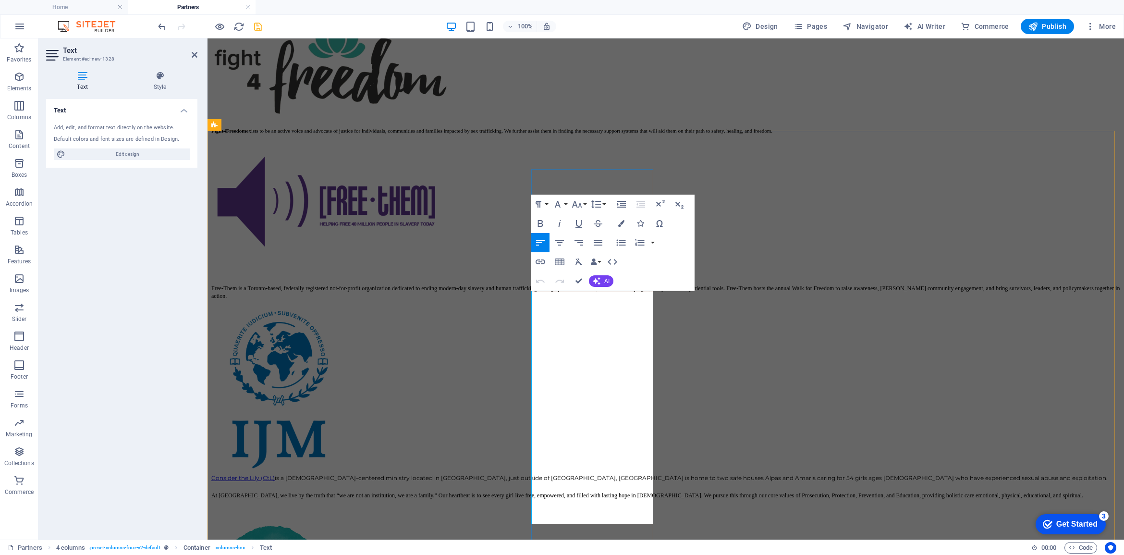
drag, startPoint x: 532, startPoint y: 298, endPoint x: 618, endPoint y: 500, distance: 219.6
drag, startPoint x: 532, startPoint y: 298, endPoint x: 779, endPoint y: 245, distance: 252.4
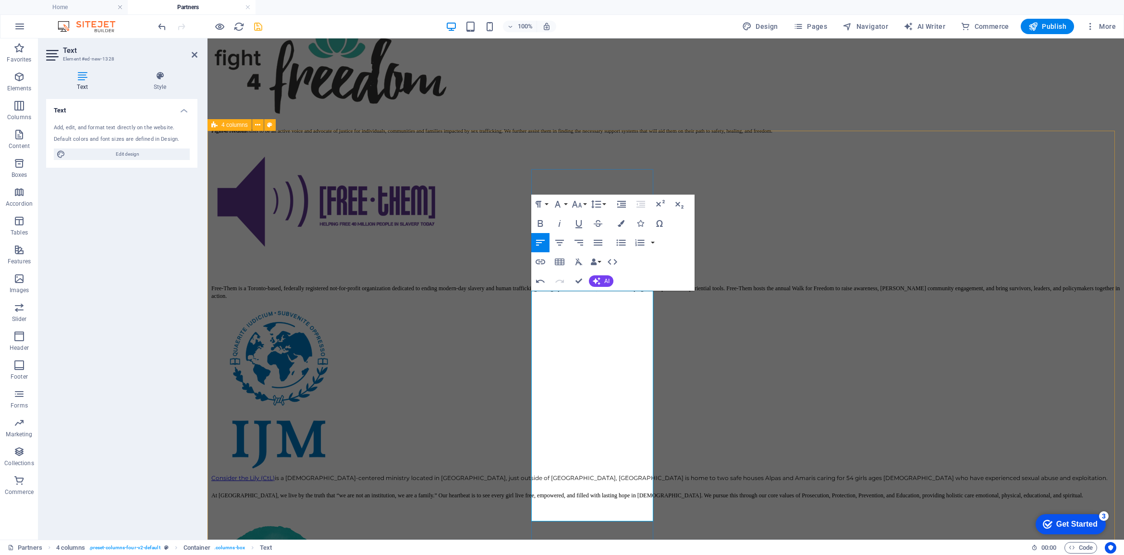
click at [582, 202] on icon "button" at bounding box center [577, 204] width 12 height 12
click at [587, 267] on link "11" at bounding box center [587, 266] width 35 height 14
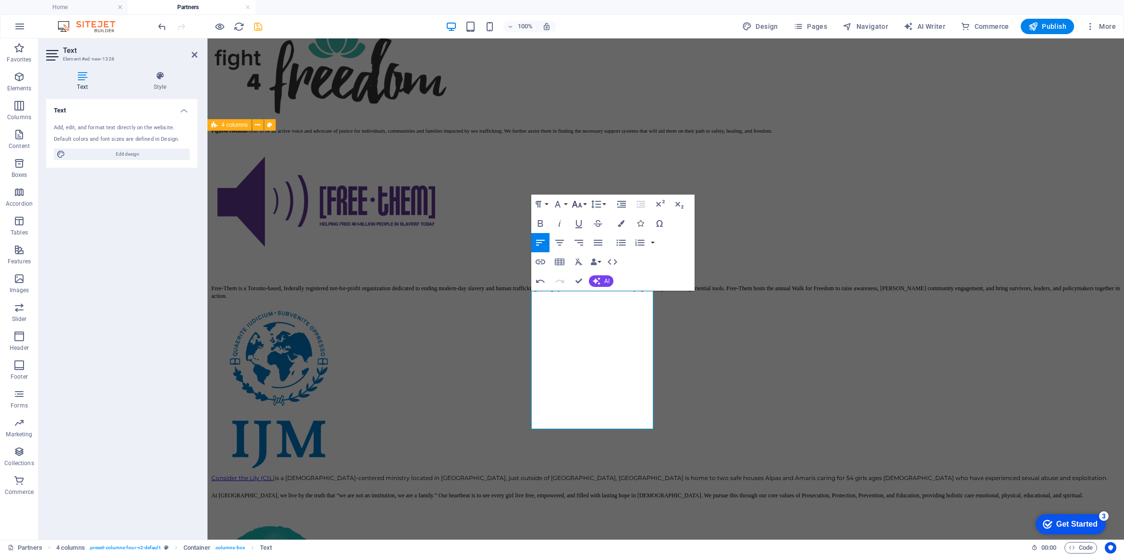
click at [582, 204] on icon "button" at bounding box center [577, 204] width 12 height 12
click at [560, 204] on icon "button" at bounding box center [558, 204] width 12 height 12
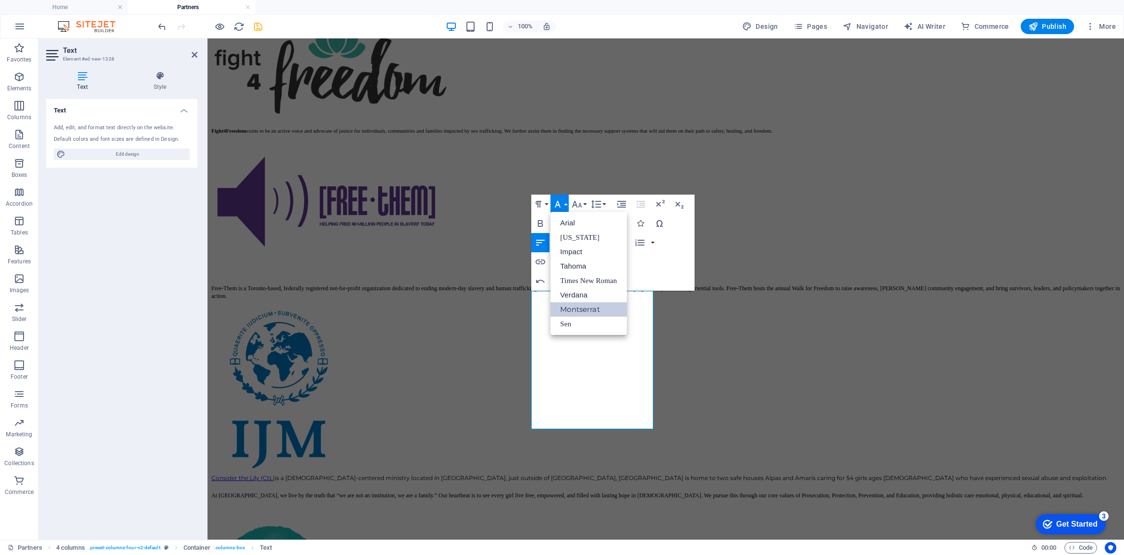
scroll to position [0, 0]
click at [571, 308] on link "Montserrat" at bounding box center [588, 309] width 76 height 14
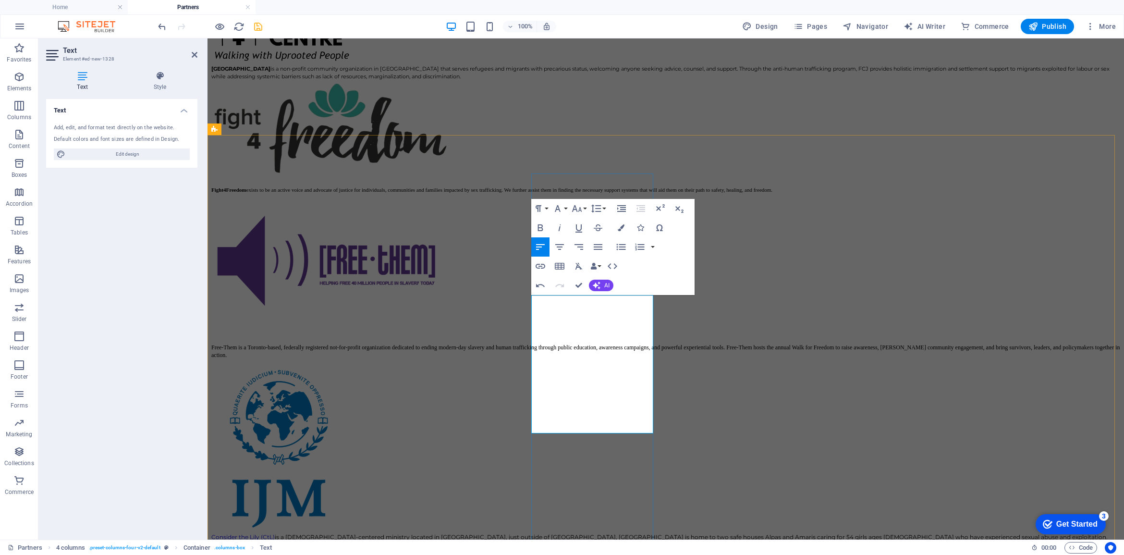
scroll to position [693, 0]
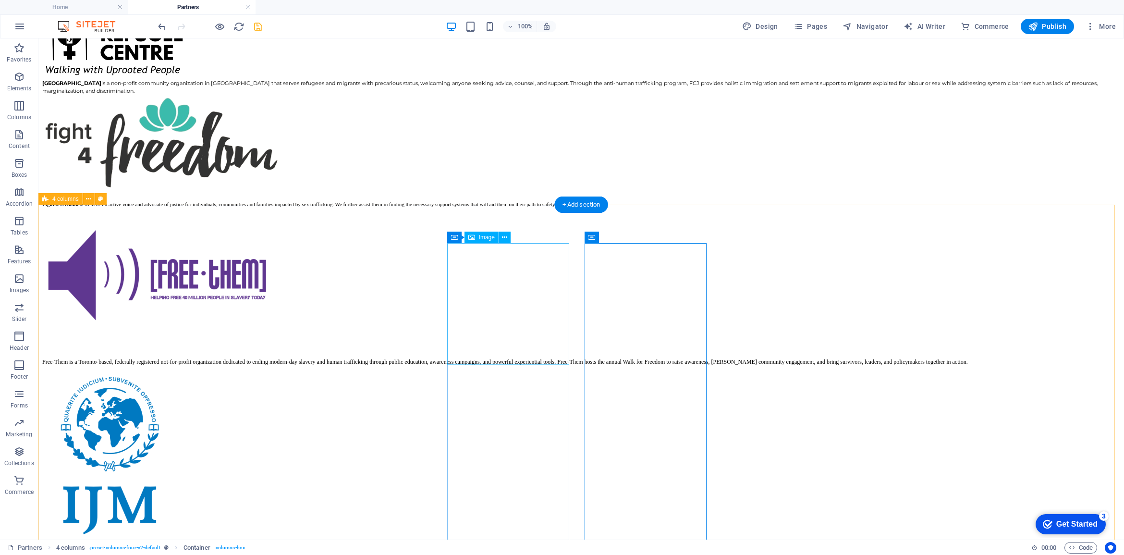
scroll to position [753, 0]
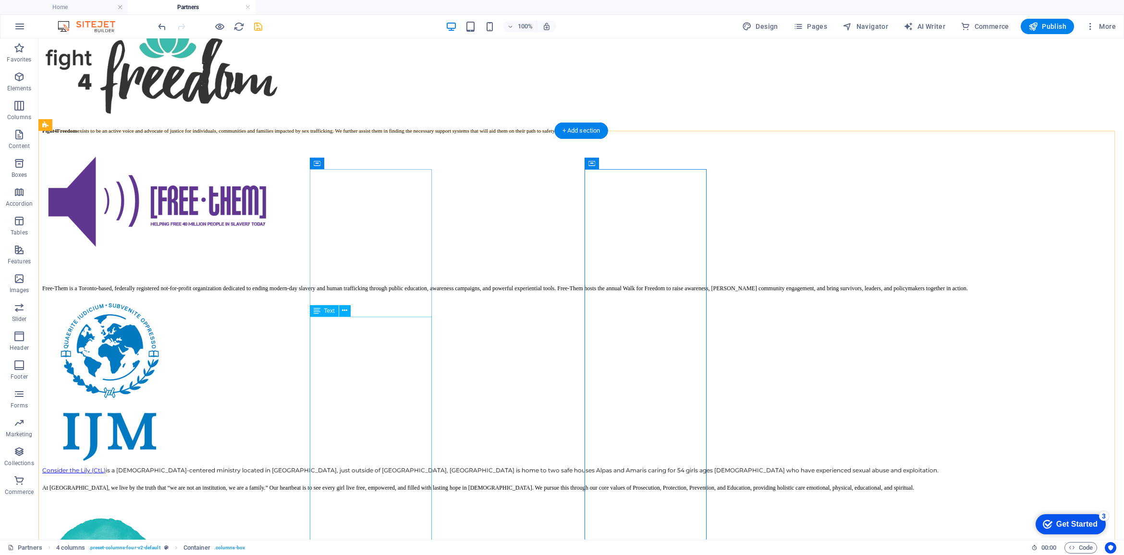
click at [339, 464] on div "Consider the Lily (CtL) is a Christ-centered ministry located in Philippines, j…" at bounding box center [581, 485] width 1078 height 43
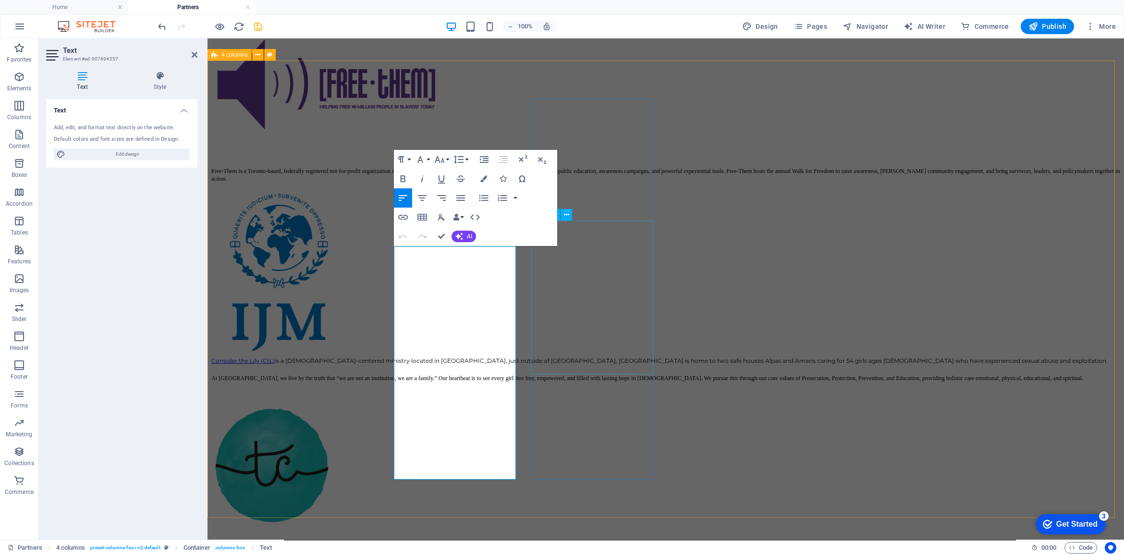
scroll to position [873, 0]
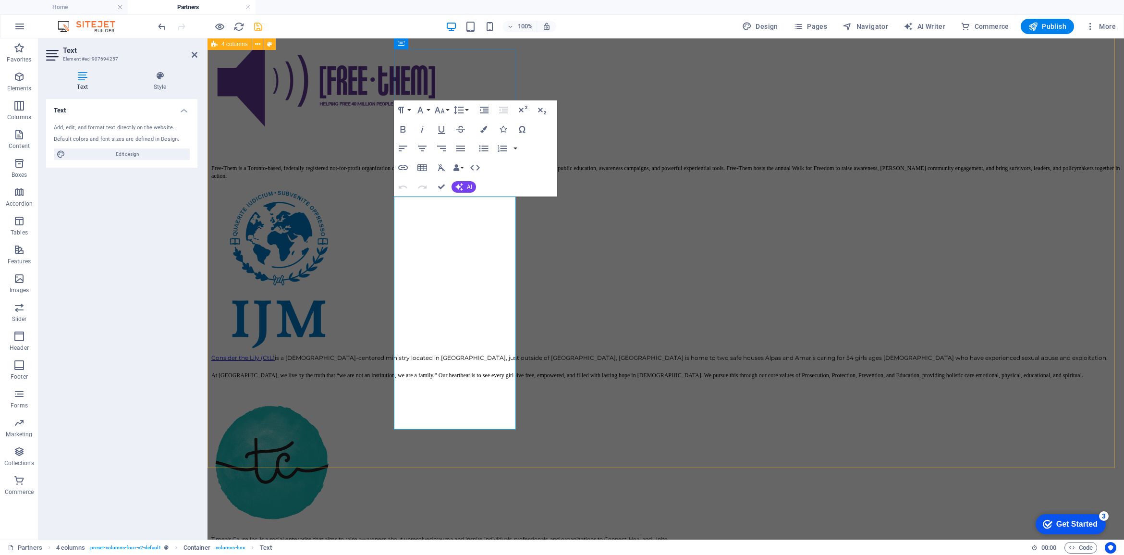
click at [503, 372] on span "At CtL, we live by the truth that “we are not an institution, we are a family.”…" at bounding box center [647, 375] width 872 height 7
click at [482, 372] on span "At CtL, we live by the truth that “we are not an institution, we are a family.”…" at bounding box center [647, 375] width 872 height 7
drag, startPoint x: 479, startPoint y: 407, endPoint x: 405, endPoint y: 228, distance: 193.8
click at [405, 352] on div "Consider the Lily (CtL) is a Christ-centered ministry located in Philippines, j…" at bounding box center [665, 373] width 909 height 43
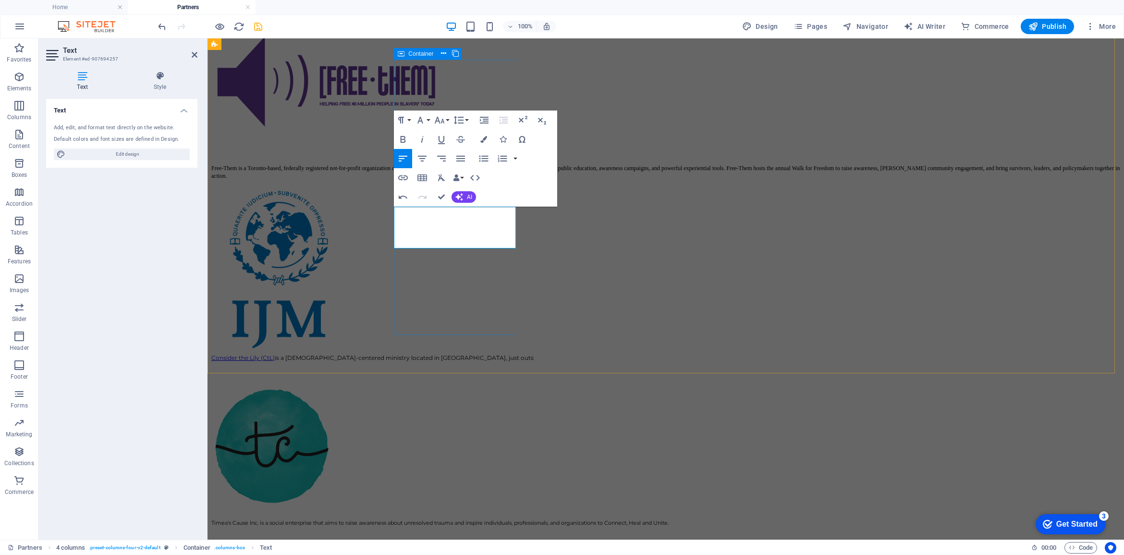
scroll to position [693, 0]
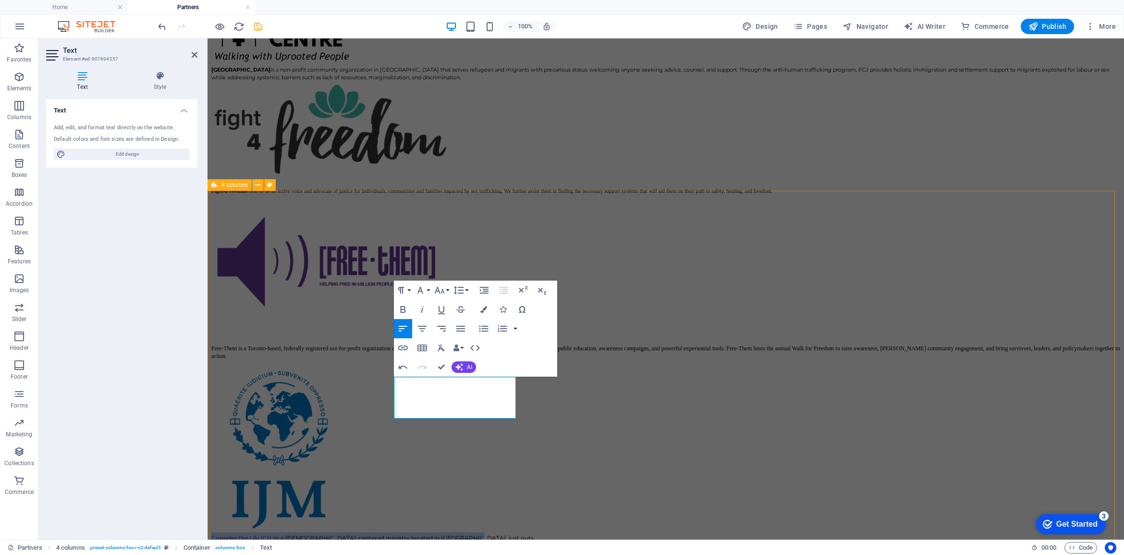
drag, startPoint x: 513, startPoint y: 398, endPoint x: 390, endPoint y: 383, distance: 123.4
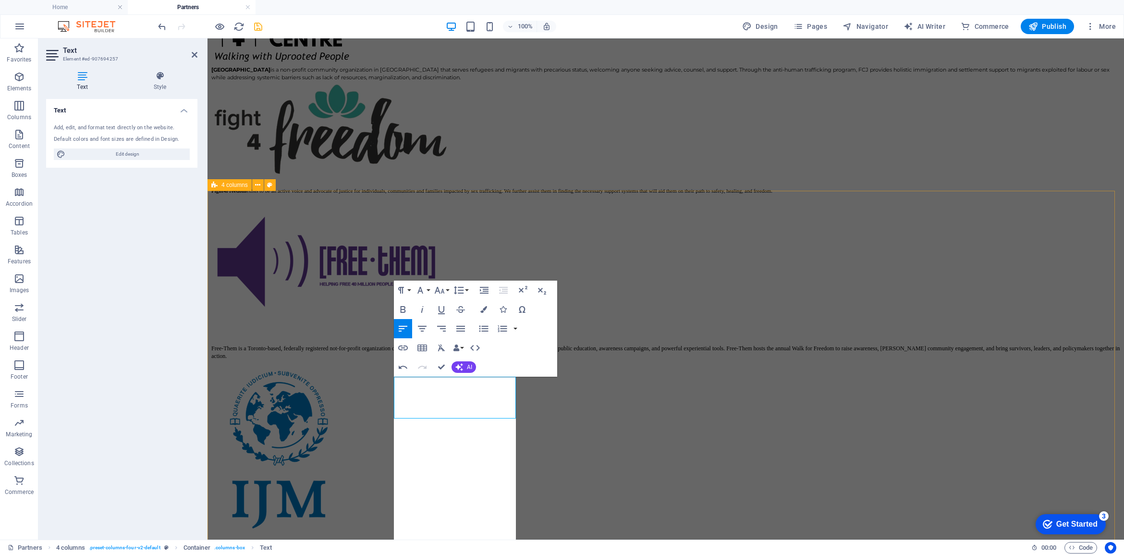
scroll to position [7124, 0]
click at [442, 540] on p "International Justice Mission (IJM) Canada" at bounding box center [665, 544] width 909 height 9
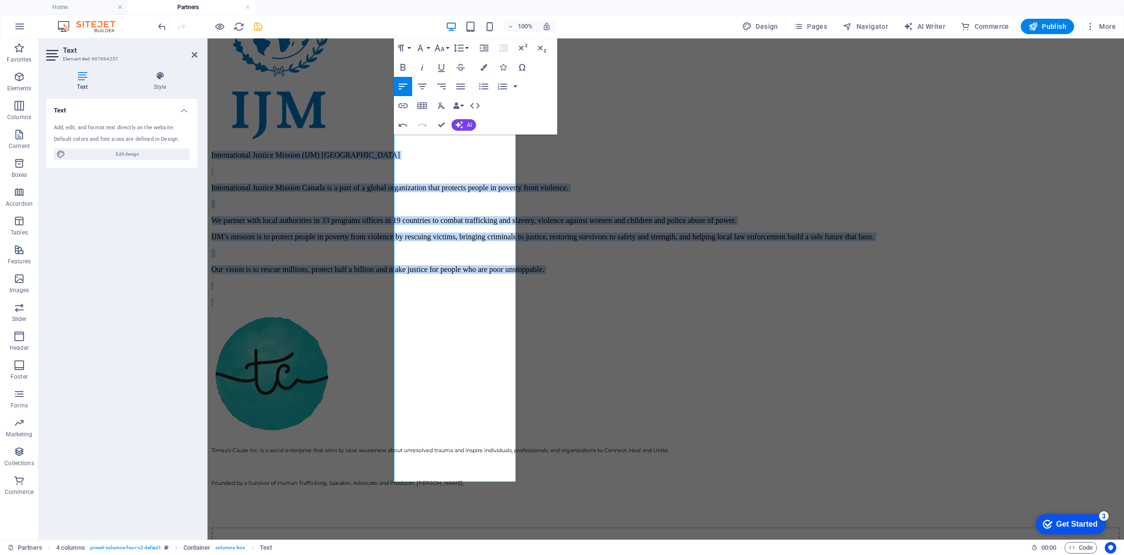
scroll to position [1317, 0]
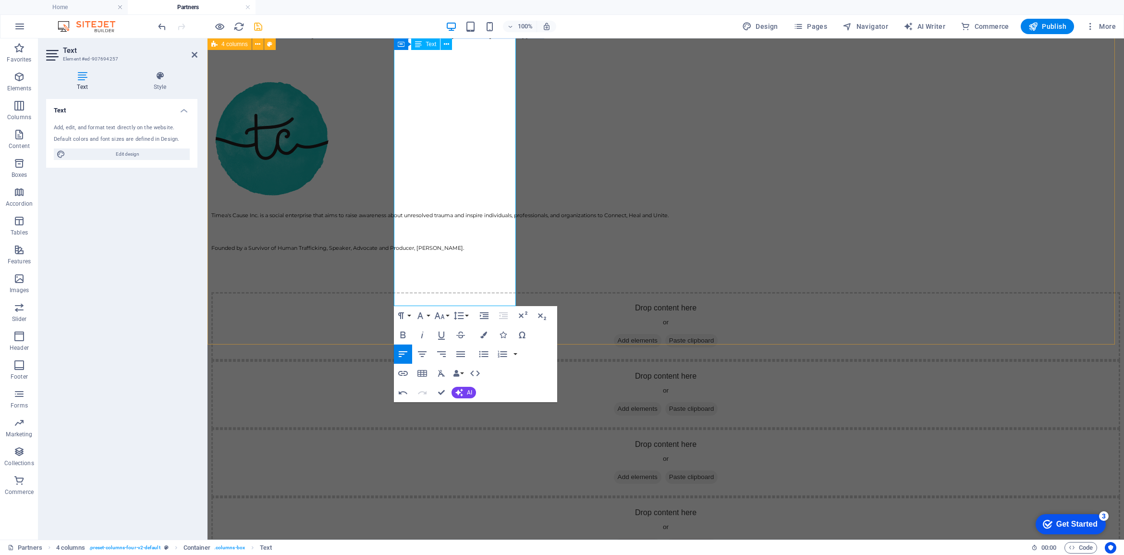
drag, startPoint x: 394, startPoint y: 387, endPoint x: 470, endPoint y: 268, distance: 140.8
click at [649, 269] on div "Timea's Cause Inc. is a social enterprise that aims to raise awareness about un…" at bounding box center [665, 181] width 909 height 205
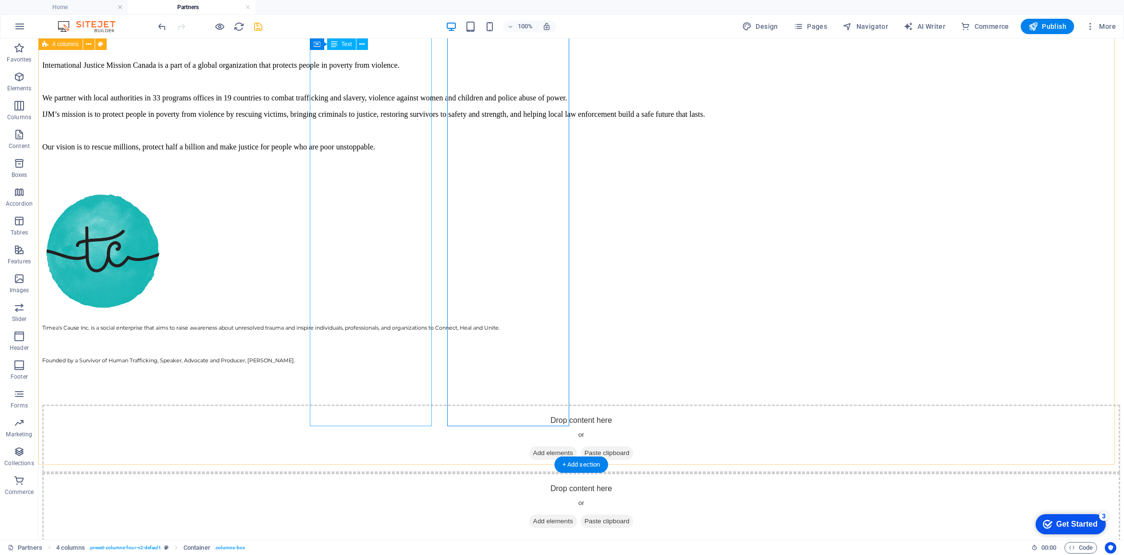
click at [365, 184] on div "International Justice Mission (IJM) Canada International Justice Mission Canada…" at bounding box center [581, 106] width 1078 height 156
drag, startPoint x: 365, startPoint y: 364, endPoint x: 196, endPoint y: 363, distance: 169.0
click at [365, 184] on div "International Justice Mission (IJM) Canada International Justice Mission Canada…" at bounding box center [581, 106] width 1078 height 156
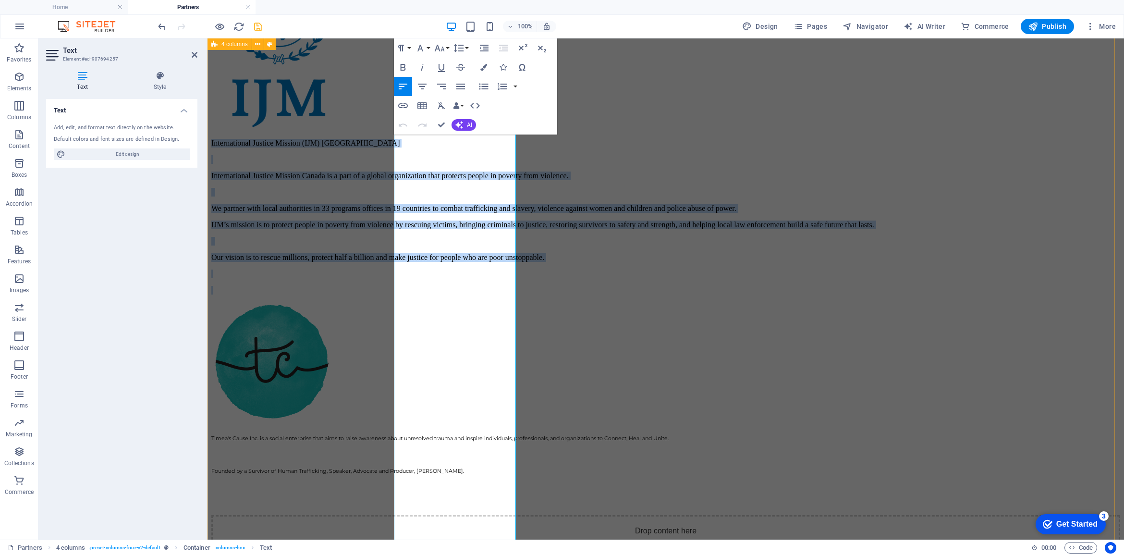
scroll to position [1148, 0]
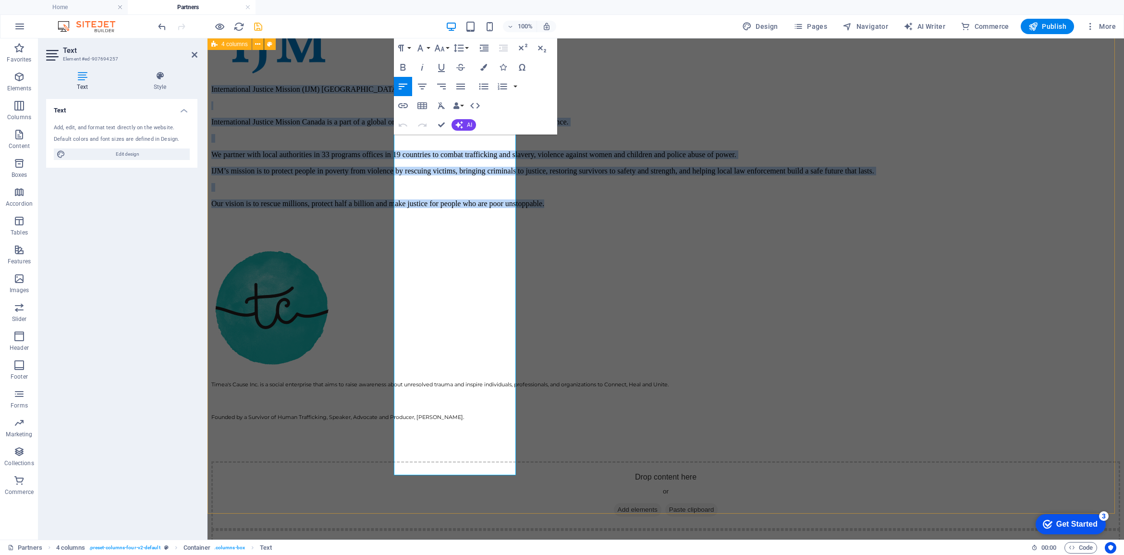
drag, startPoint x: 394, startPoint y: 298, endPoint x: 655, endPoint y: 89, distance: 334.1
click at [469, 241] on div "International Justice Mission (IJM) Canada International Justice Mission Canada…" at bounding box center [665, 163] width 909 height 156
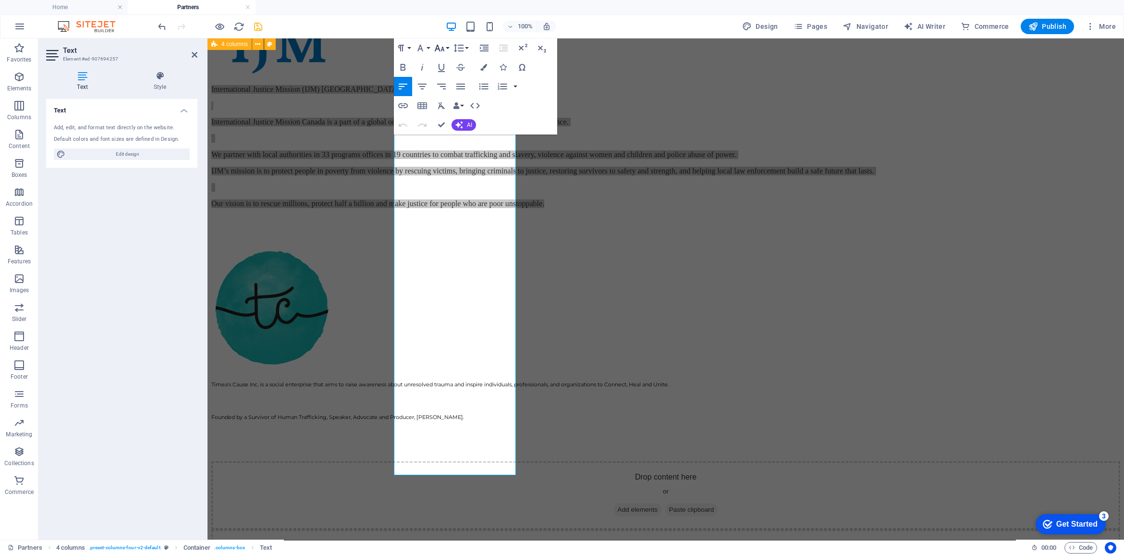
click at [443, 48] on icon "button" at bounding box center [440, 48] width 10 height 7
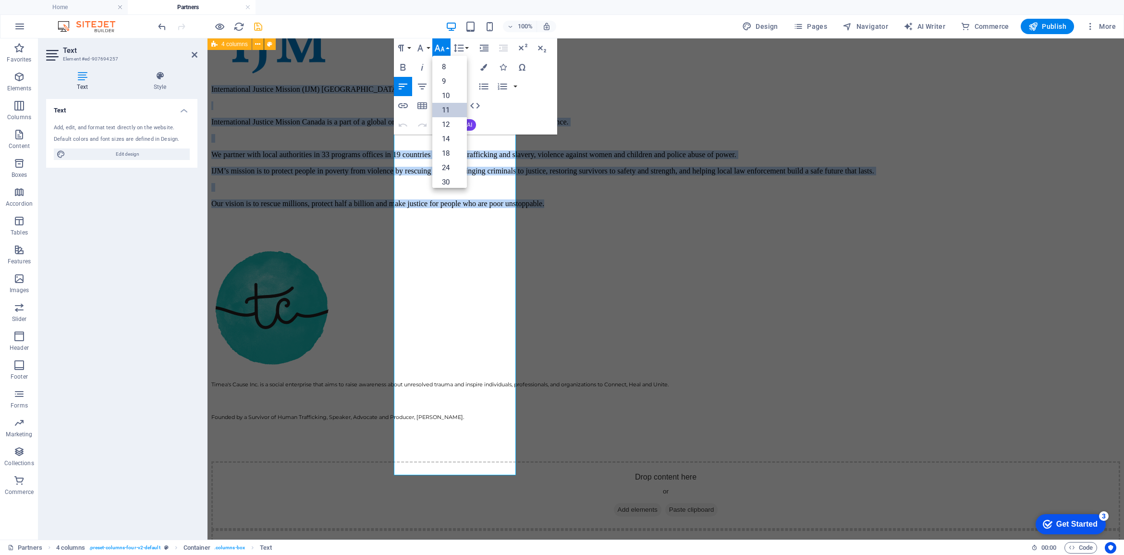
click at [451, 109] on link "11" at bounding box center [449, 110] width 35 height 14
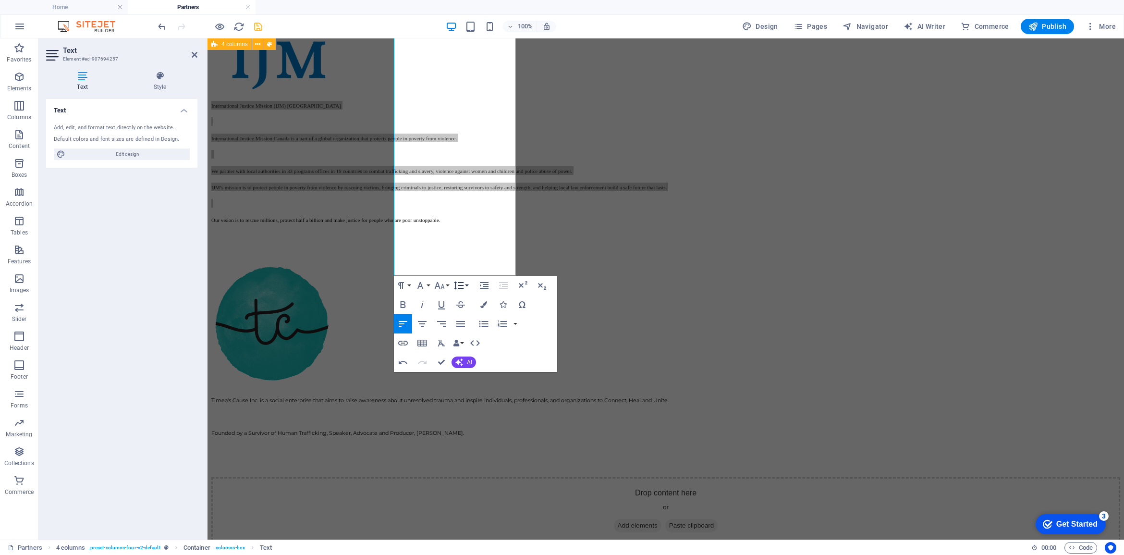
click at [461, 285] on icon "button" at bounding box center [459, 285] width 10 height 8
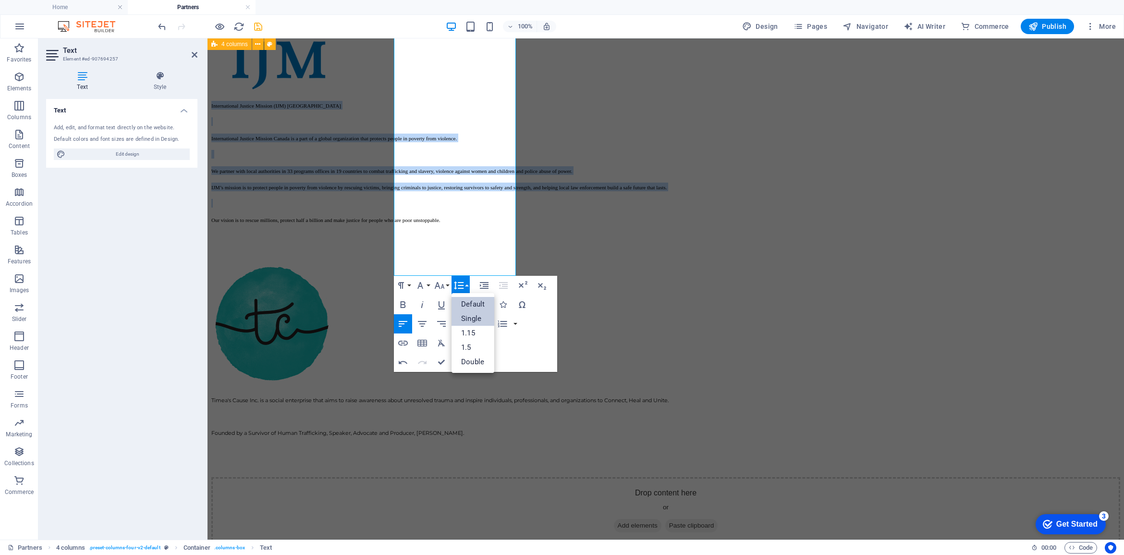
click at [466, 315] on link "Single" at bounding box center [472, 318] width 43 height 14
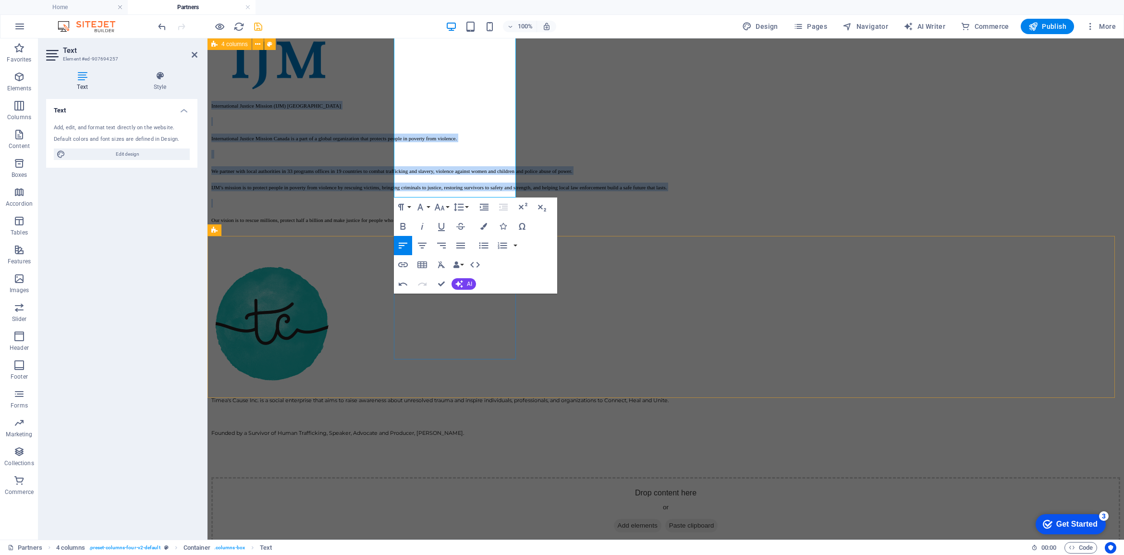
scroll to position [1095, 0]
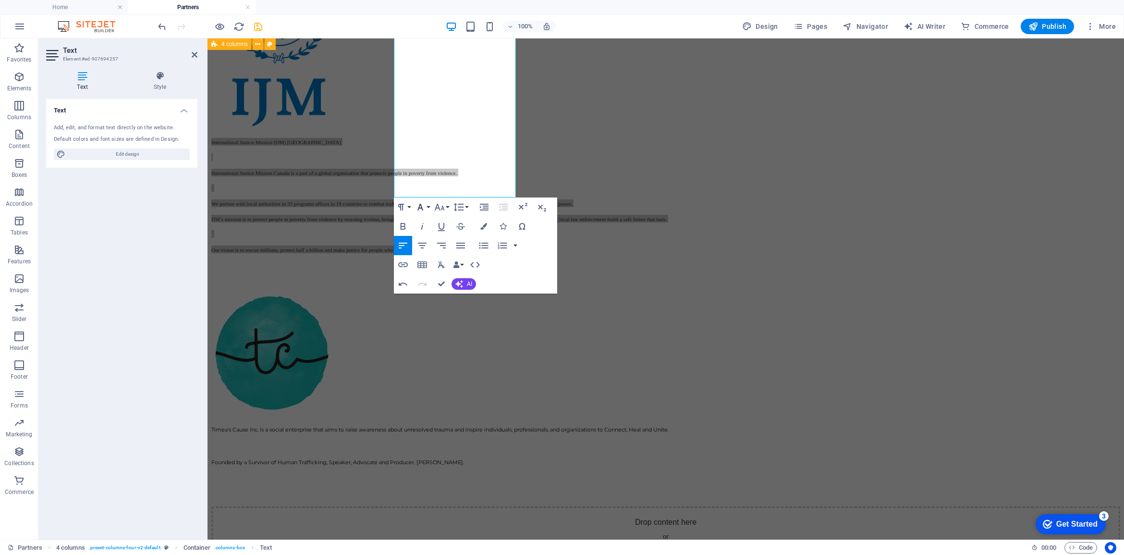
click at [419, 207] on icon "button" at bounding box center [420, 207] width 6 height 7
click at [439, 311] on link "Montserrat" at bounding box center [451, 312] width 76 height 14
click at [485, 245] on p "Our vision is to rescue millions, protect half a billion and make justice for p…" at bounding box center [665, 249] width 909 height 8
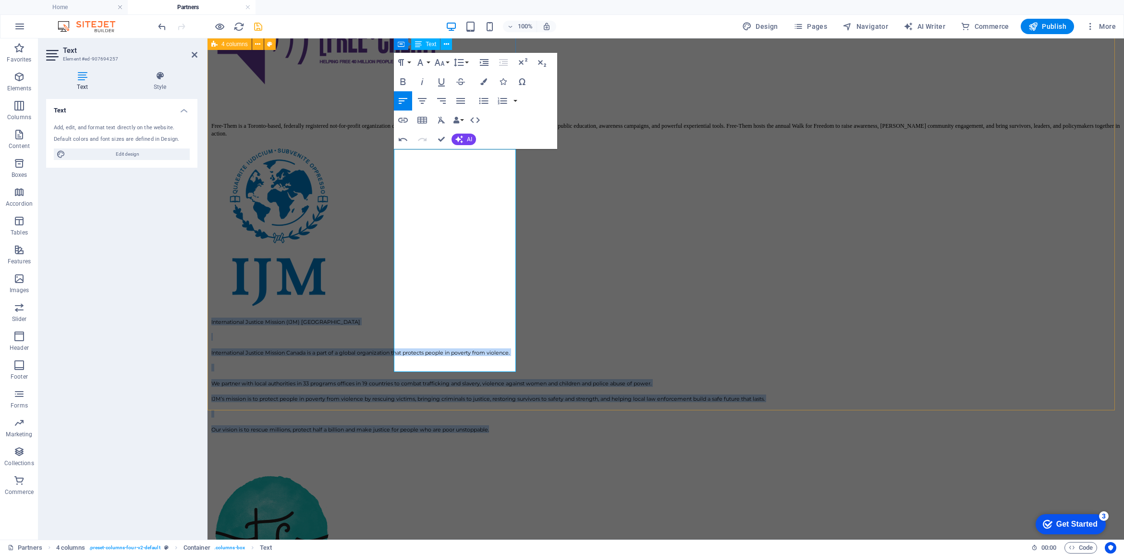
scroll to position [915, 0]
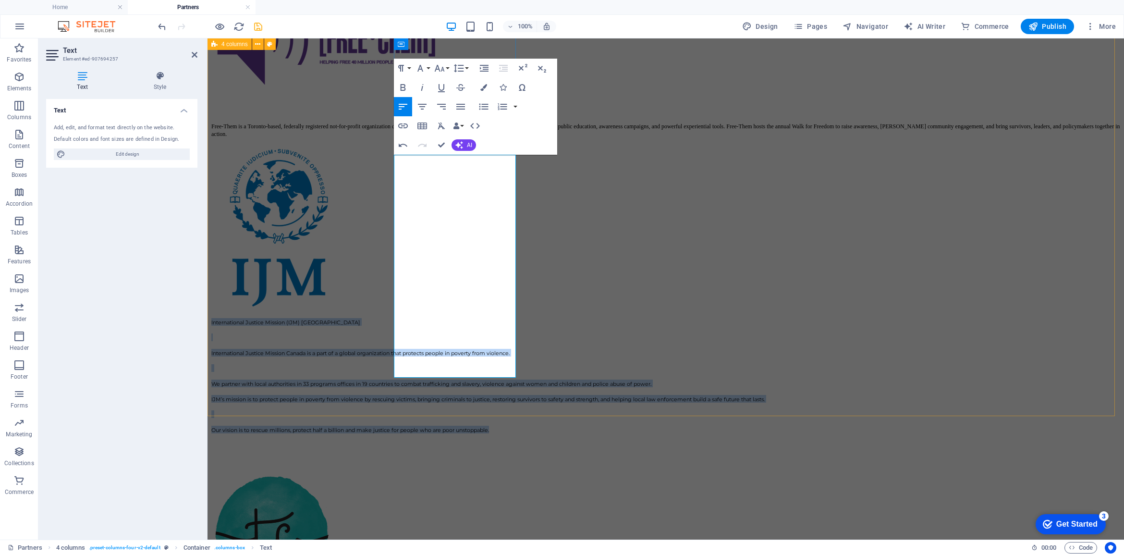
click at [436, 379] on p "We partner with local authorities in 33 programs offices in 19 countries to com…" at bounding box center [665, 383] width 909 height 8
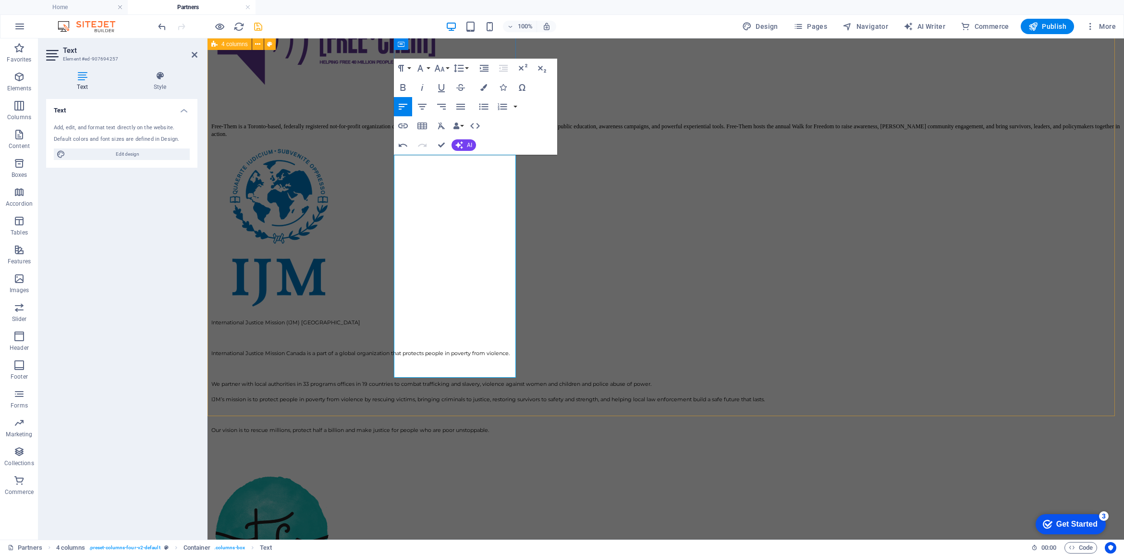
scroll to position [735, 0]
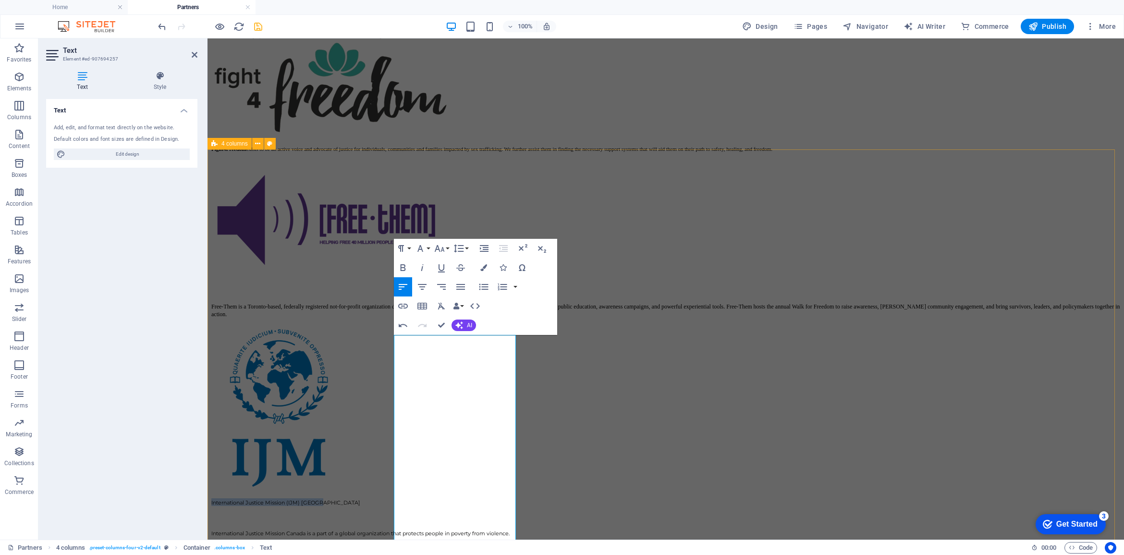
drag, startPoint x: 504, startPoint y: 341, endPoint x: 390, endPoint y: 339, distance: 113.8
click at [405, 266] on icon "button" at bounding box center [402, 267] width 5 height 7
click at [442, 544] on p at bounding box center [665, 548] width 909 height 8
click at [406, 529] on p "International Justice Mission Canada is a part of a global organization that pr…" at bounding box center [665, 533] width 909 height 8
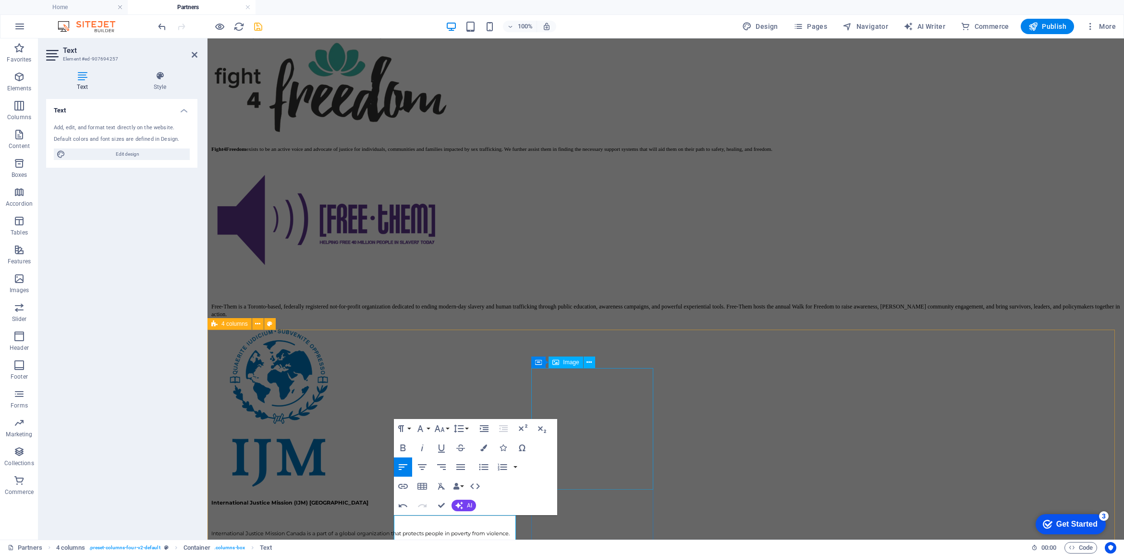
scroll to position [555, 0]
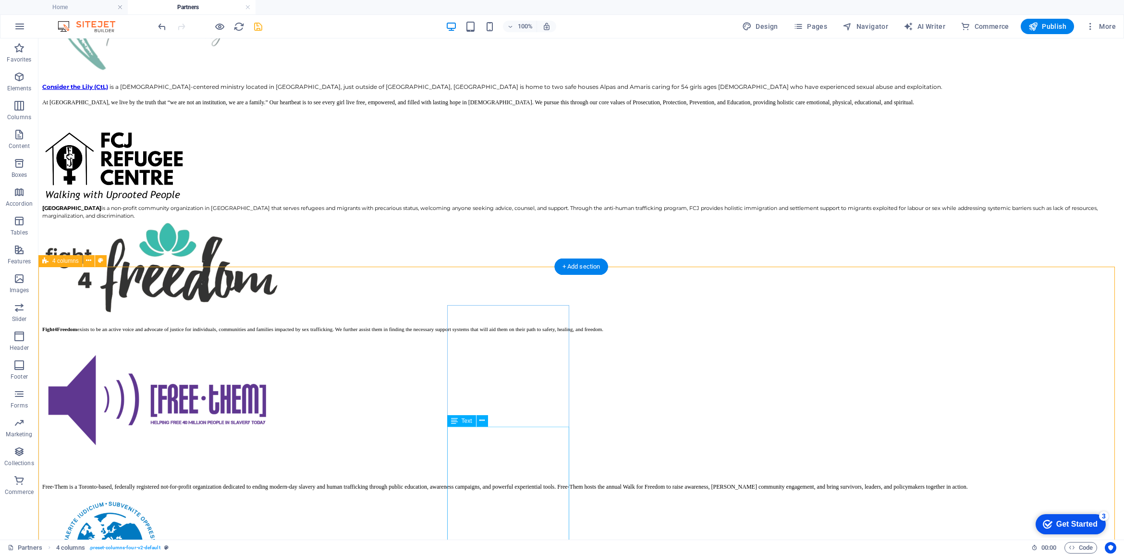
scroll to position [735, 0]
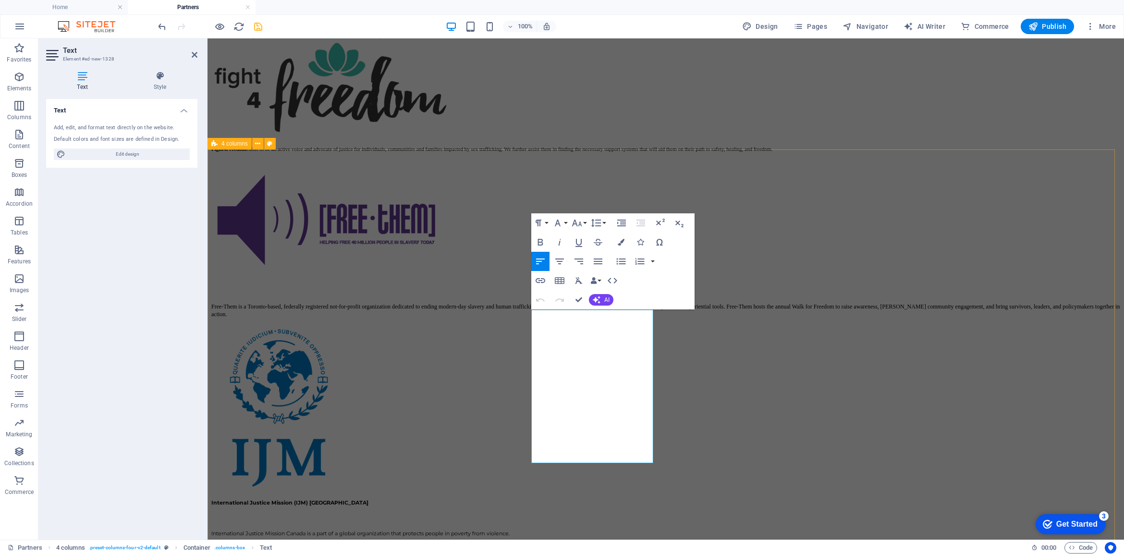
drag, startPoint x: 580, startPoint y: 318, endPoint x: 530, endPoint y: 320, distance: 50.0
click at [541, 244] on icon "button" at bounding box center [540, 242] width 12 height 12
drag, startPoint x: 546, startPoint y: 424, endPoint x: 527, endPoint y: 310, distance: 115.5
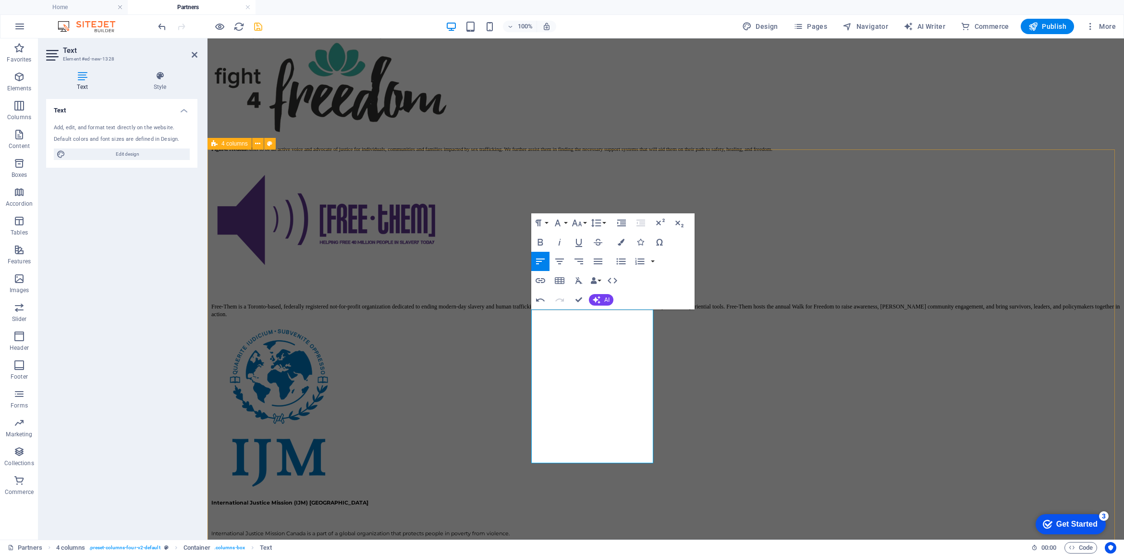
click at [594, 221] on icon "button" at bounding box center [596, 223] width 12 height 12
click at [606, 255] on link "Single" at bounding box center [610, 256] width 43 height 14
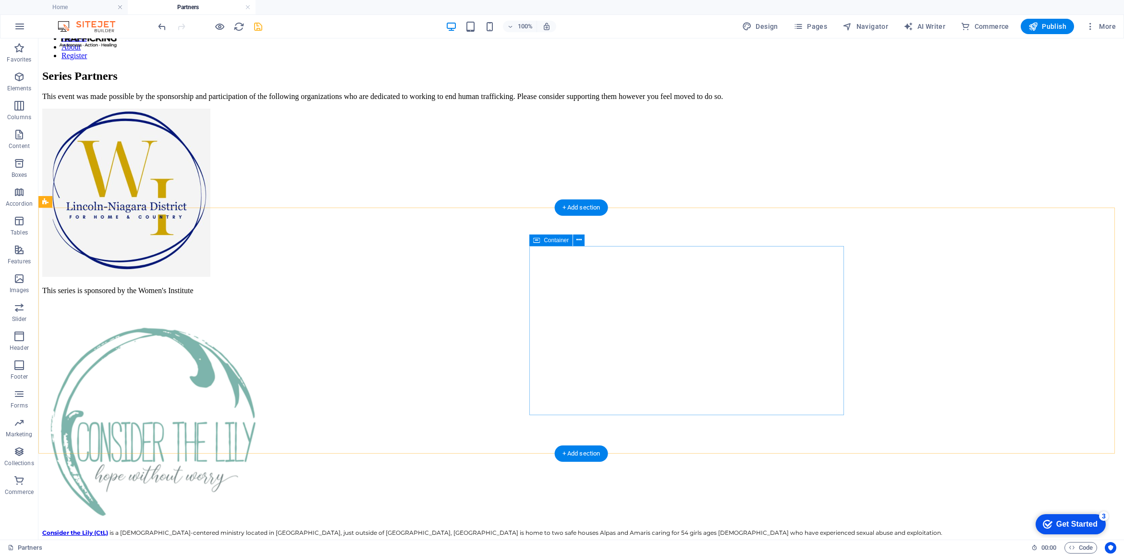
scroll to position [14, 0]
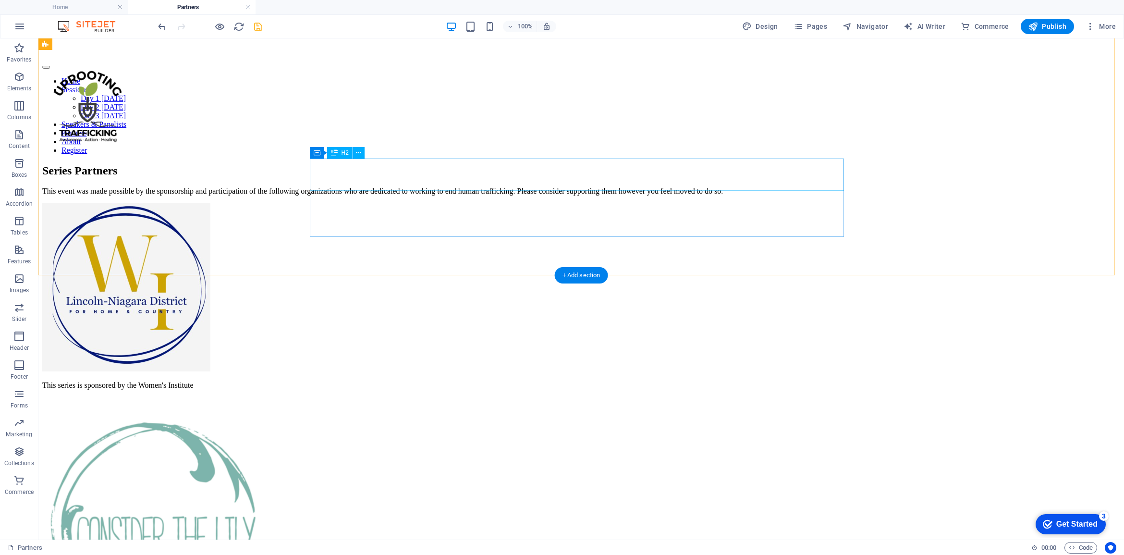
click at [484, 176] on div "Series Partners" at bounding box center [581, 170] width 1078 height 13
click at [255, 195] on div "Series Partners This event was made possible by the sponsorship and participati…" at bounding box center [581, 179] width 1078 height 31
click at [217, 178] on div "Series Partners This event was made possible by the sponsorship and participati…" at bounding box center [581, 179] width 1078 height 31
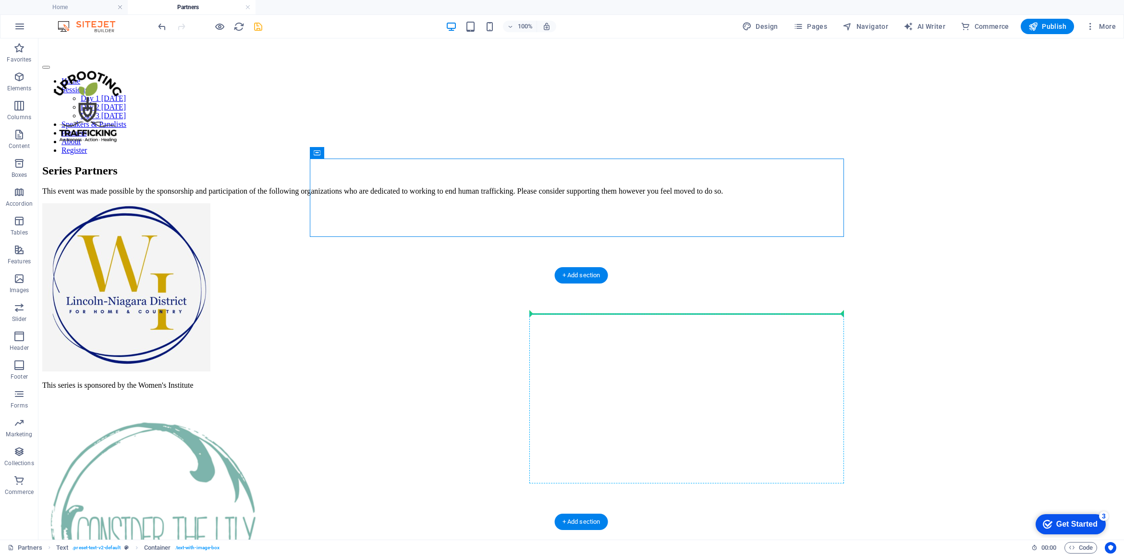
drag, startPoint x: 366, startPoint y: 189, endPoint x: 543, endPoint y: 325, distance: 222.9
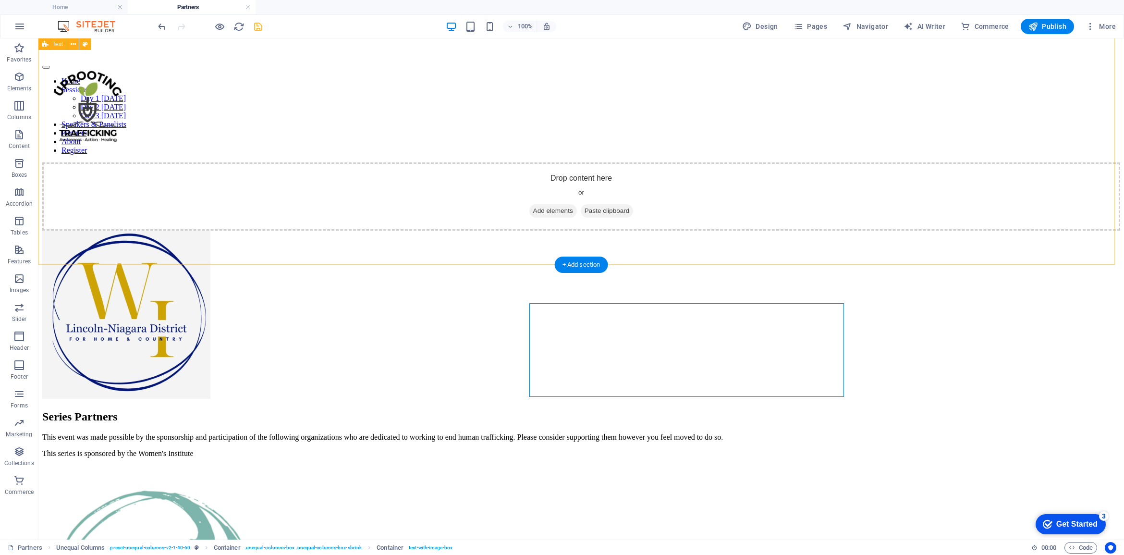
click at [417, 162] on div "Drop content here or Add elements Paste clipboard" at bounding box center [581, 196] width 1078 height 68
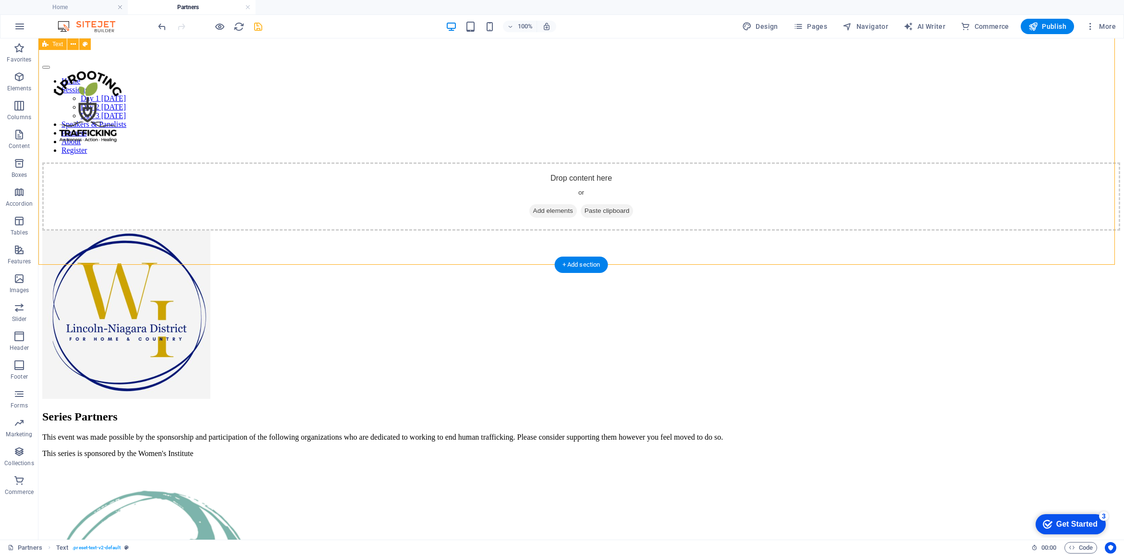
click at [416, 193] on div "Drop content here or Add elements Paste clipboard" at bounding box center [581, 196] width 1078 height 68
click at [573, 200] on div "Drop content here or Add elements Paste clipboard" at bounding box center [581, 196] width 1078 height 68
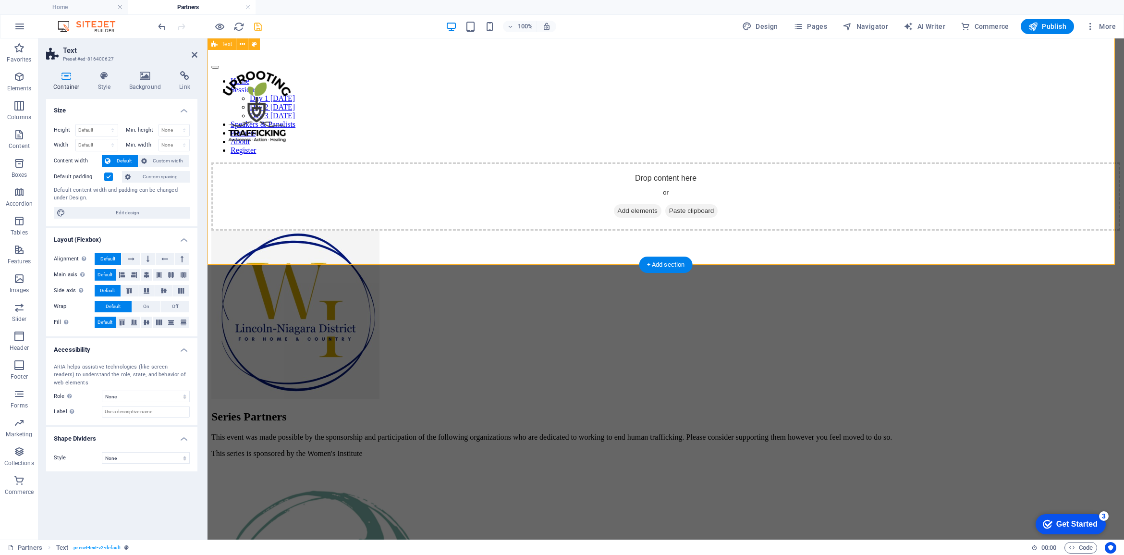
click at [459, 188] on div "Drop content here or Add elements Paste clipboard" at bounding box center [665, 196] width 909 height 68
click at [277, 181] on div "Drop content here or Add elements Paste clipboard" at bounding box center [665, 196] width 909 height 68
click at [1012, 191] on div "Drop content here or Add elements Paste clipboard" at bounding box center [665, 196] width 909 height 68
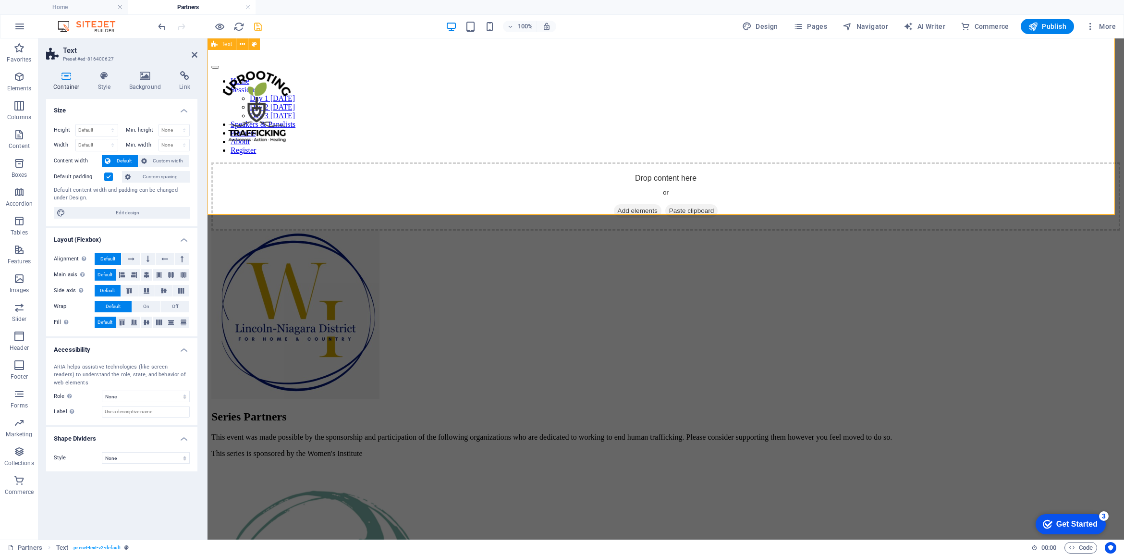
scroll to position [0, 0]
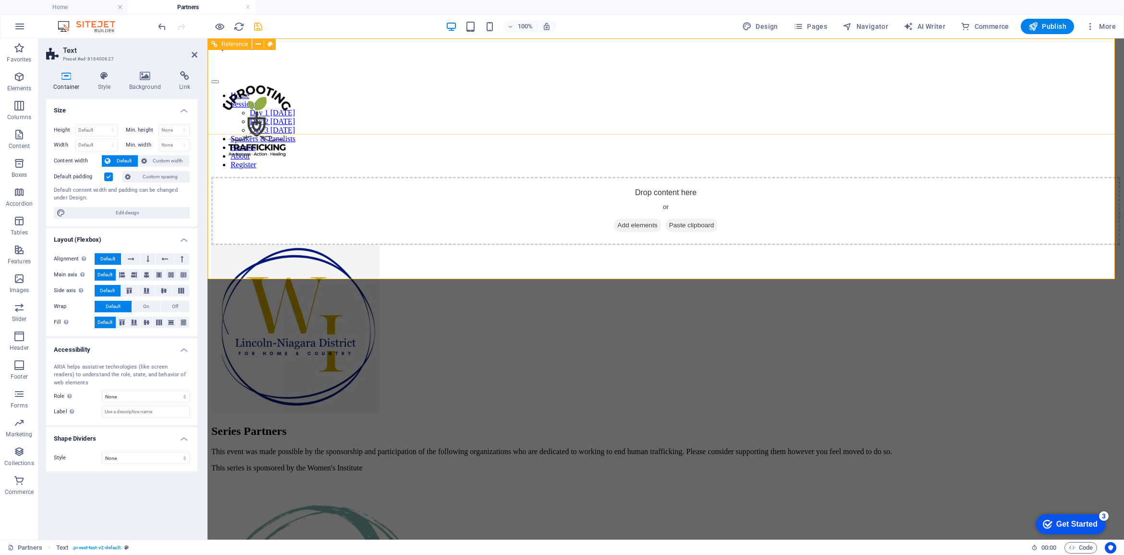
click at [284, 85] on div "Home Sessions Day 1 Monday Day 2 Tuesday Day 3 Thursday Speakers & Panelists Pa…" at bounding box center [665, 110] width 909 height 118
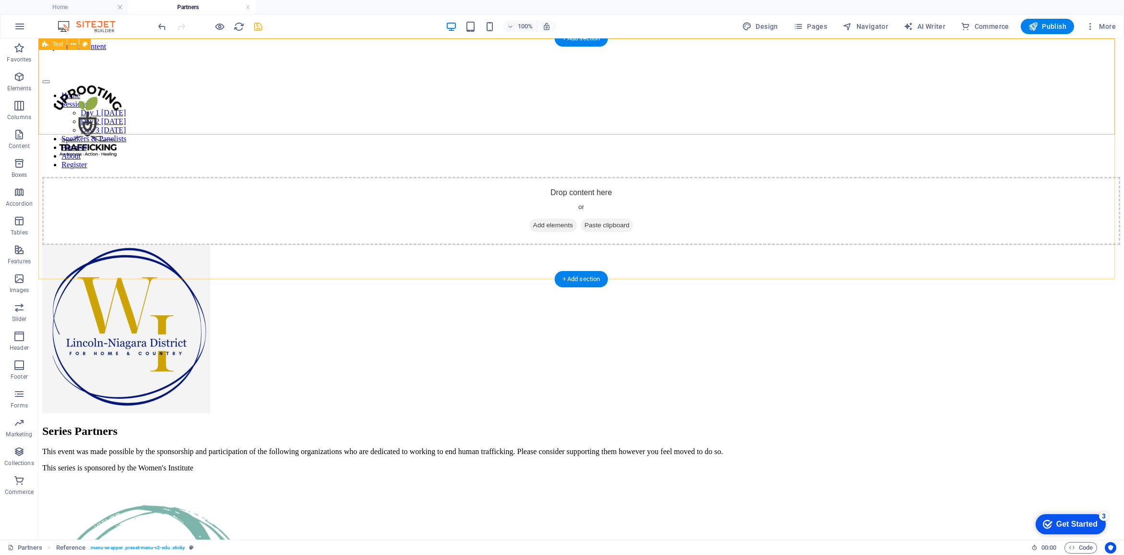
click at [703, 209] on div "Drop content here or Add elements Paste clipboard" at bounding box center [581, 211] width 1078 height 68
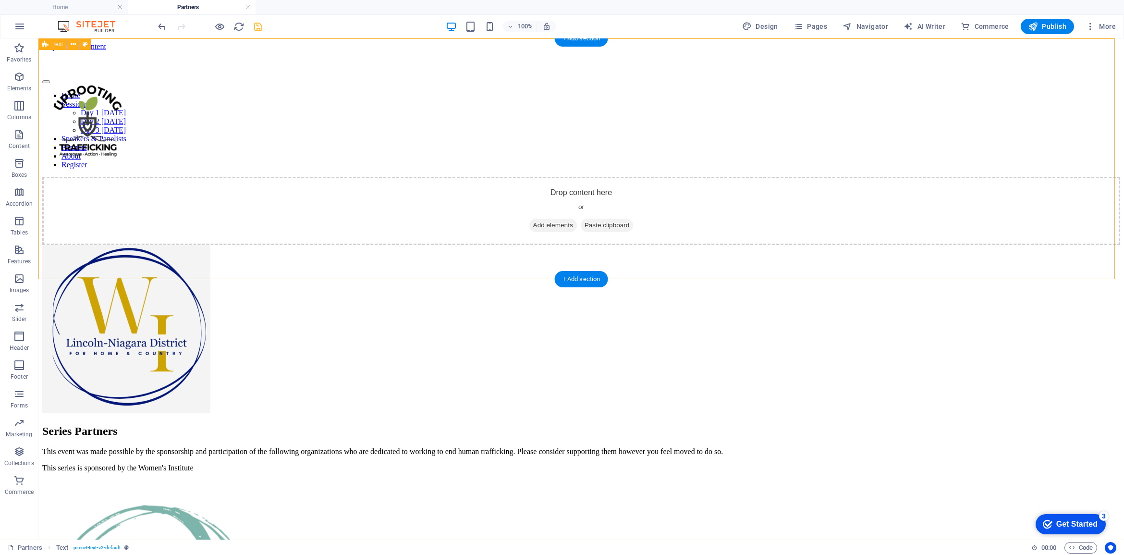
click at [413, 222] on div "Drop content here or Add elements Paste clipboard" at bounding box center [581, 211] width 1078 height 68
click at [15, 113] on span "Columns" at bounding box center [19, 111] width 38 height 23
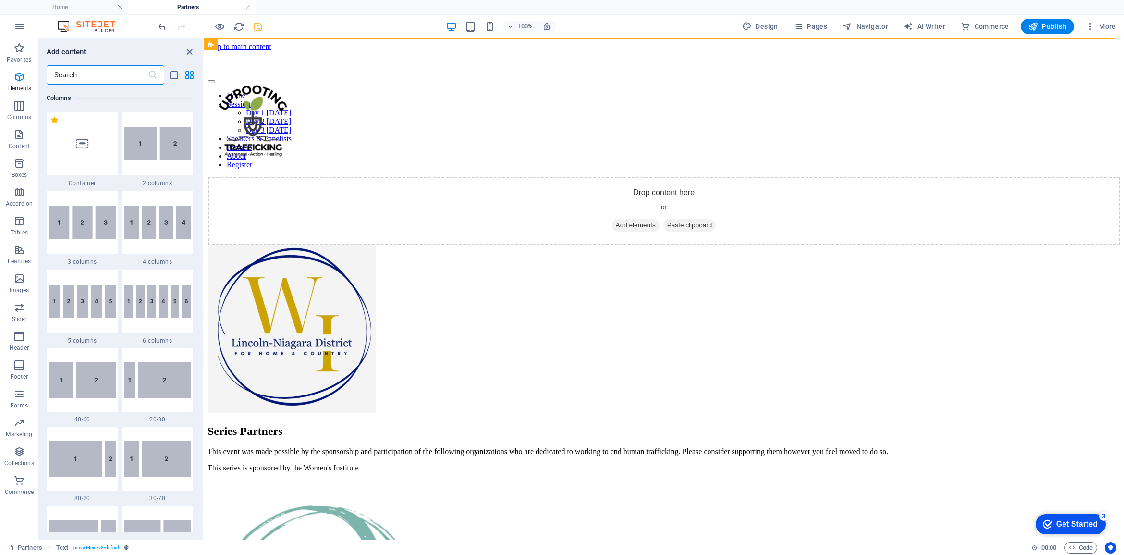
scroll to position [475, 0]
click at [159, 155] on img at bounding box center [157, 143] width 67 height 33
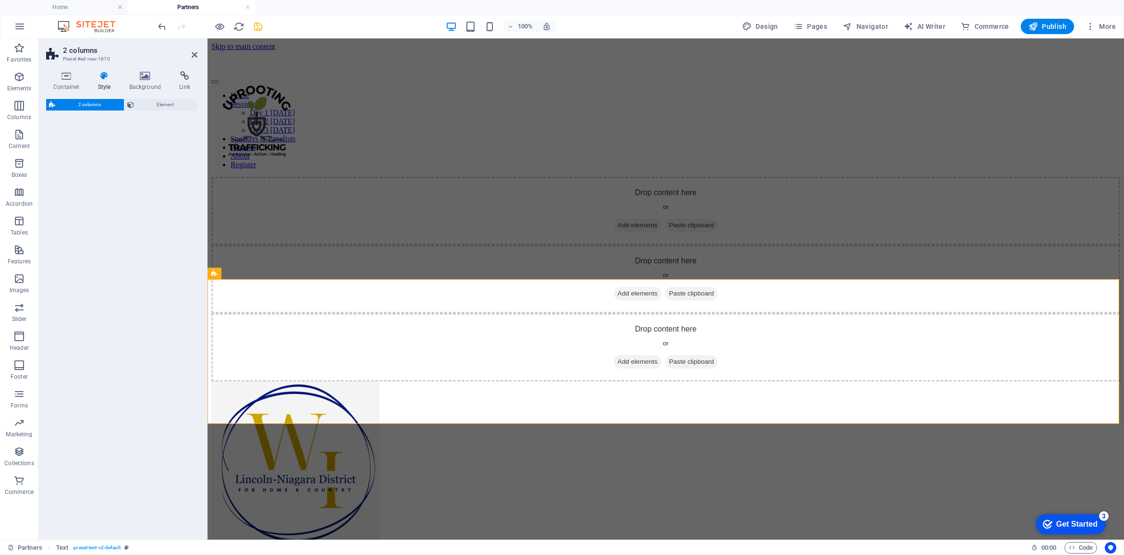
select select "rem"
select select "preset-columns-two-v2-default"
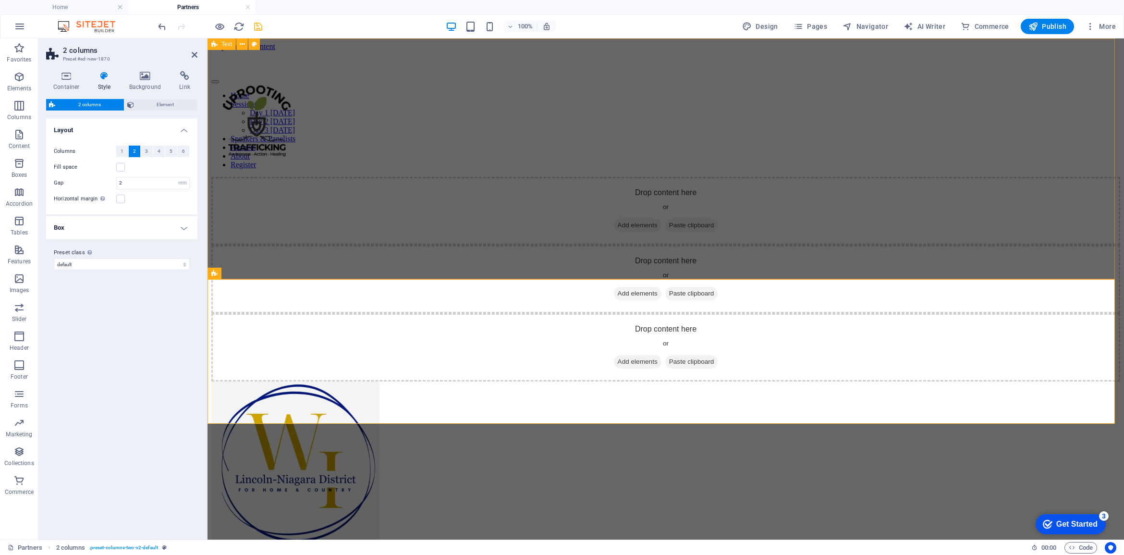
click at [361, 242] on div "Drop content here or Add elements Paste clipboard" at bounding box center [665, 211] width 909 height 68
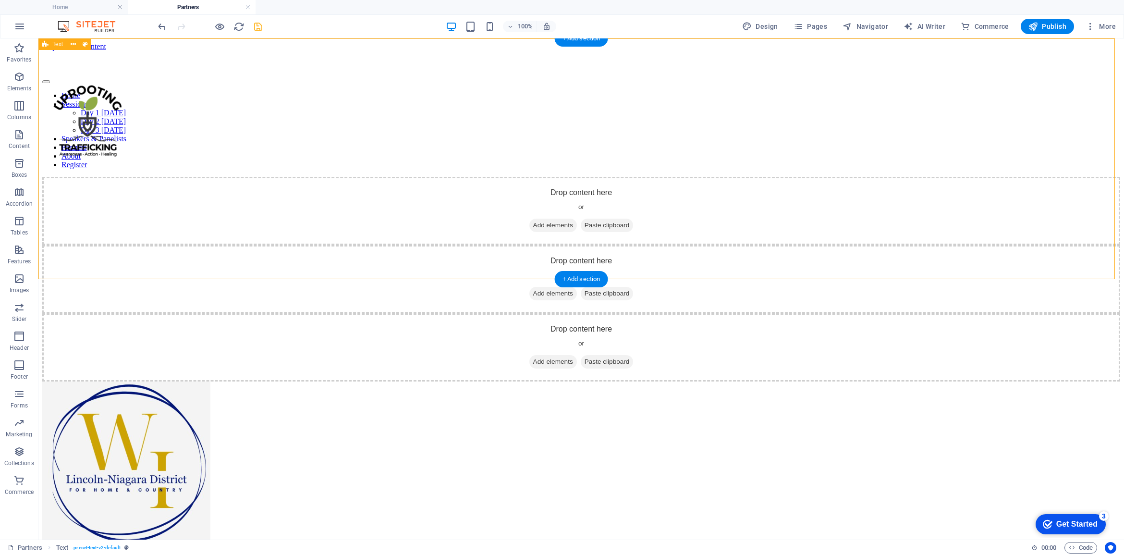
click at [391, 200] on div "Drop content here or Add elements Paste clipboard" at bounding box center [581, 211] width 1078 height 68
click at [579, 177] on div "Drop content here or Add elements Paste clipboard" at bounding box center [581, 211] width 1078 height 68
click at [567, 185] on div "Drop content here or Add elements Paste clipboard" at bounding box center [581, 211] width 1078 height 68
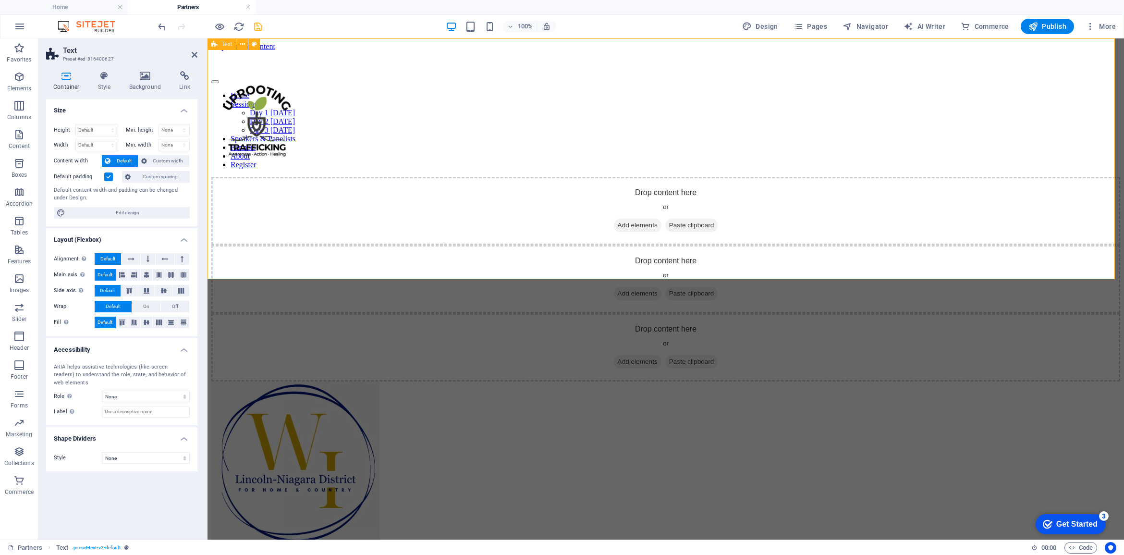
click at [709, 212] on div "Drop content here or Add elements Paste clipboard" at bounding box center [665, 211] width 909 height 68
click at [438, 194] on div "Drop content here or Add elements Paste clipboard" at bounding box center [665, 211] width 909 height 68
click at [640, 208] on div "Drop content here or Add elements Paste clipboard" at bounding box center [665, 211] width 909 height 68
click at [25, 109] on span "Columns" at bounding box center [19, 111] width 38 height 23
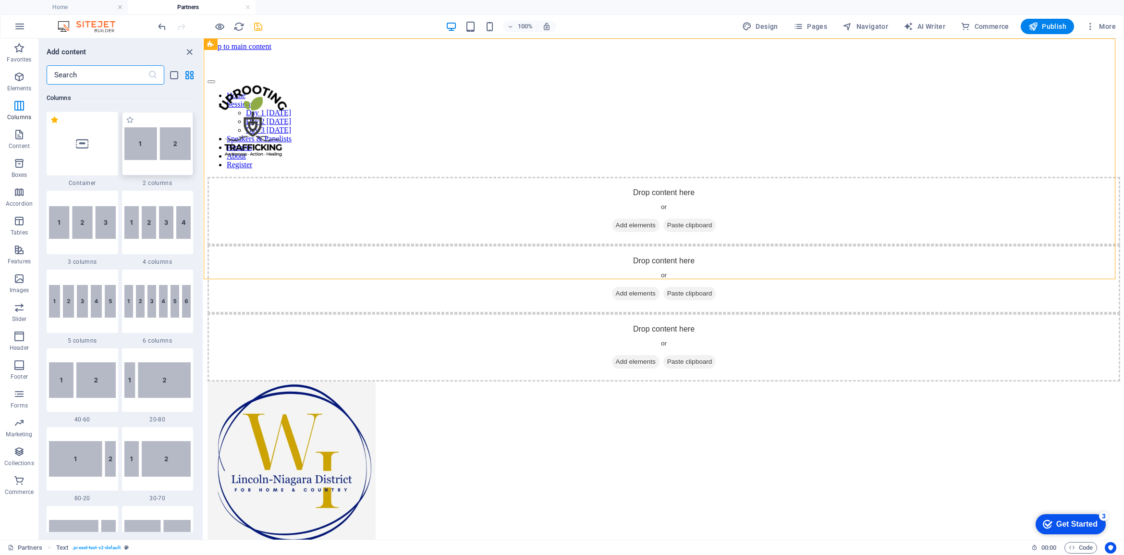
click at [153, 155] on img at bounding box center [157, 143] width 67 height 33
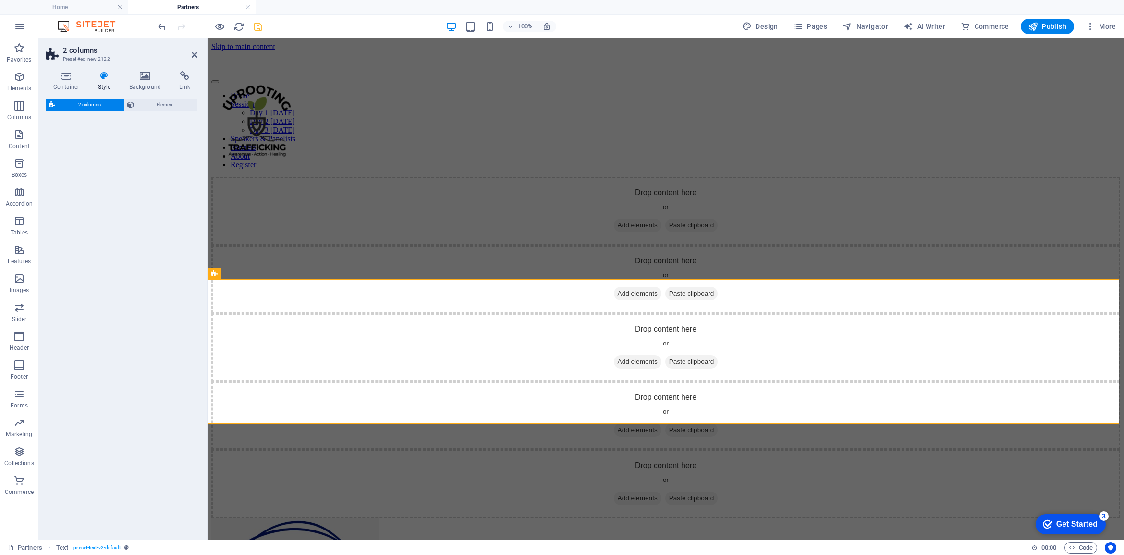
select select "rem"
select select "preset-columns-two-v2-default"
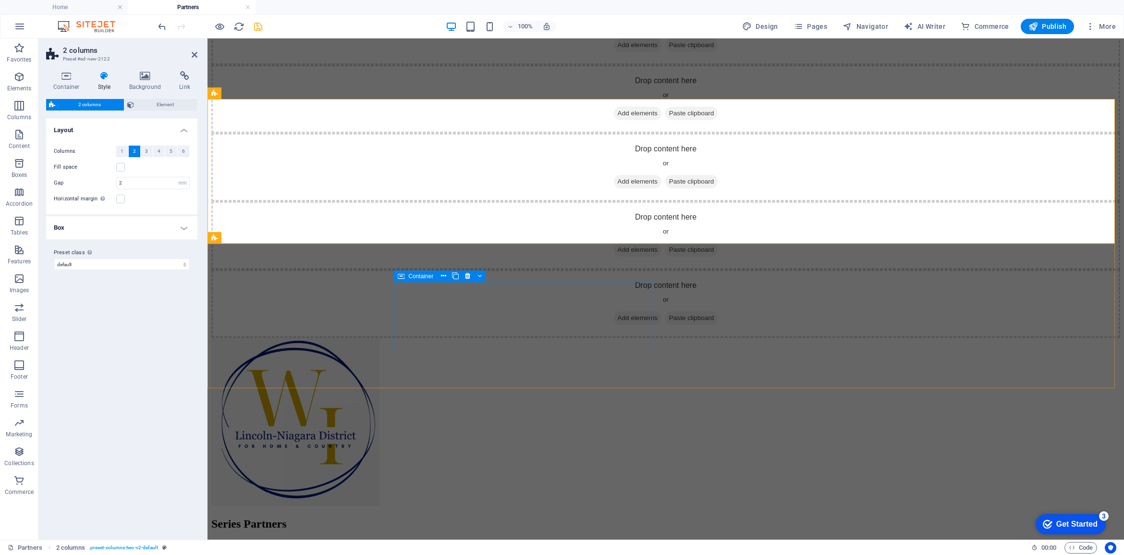
scroll to position [0, 0]
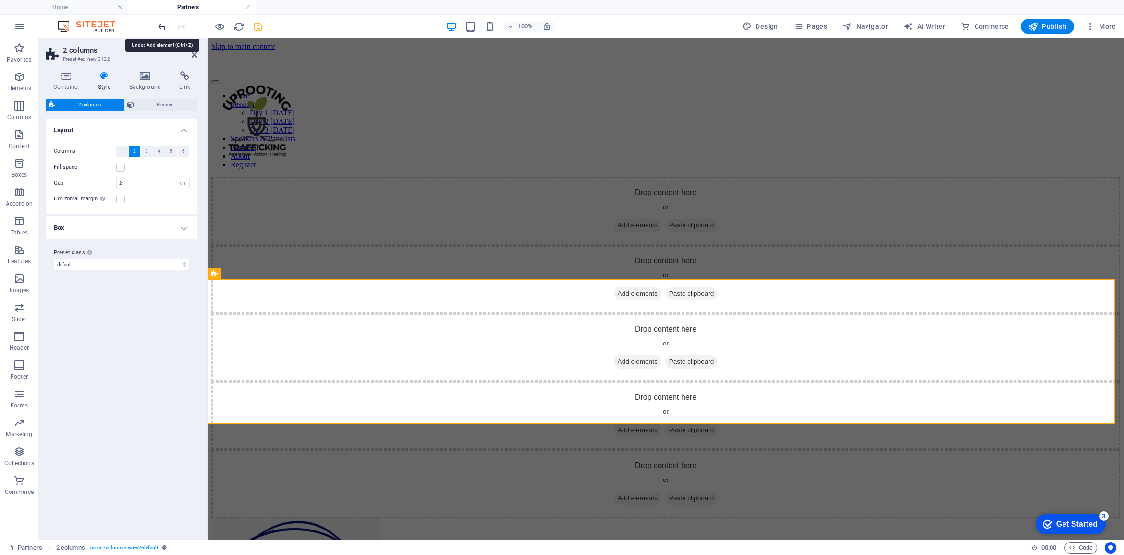
click at [159, 27] on icon "undo" at bounding box center [162, 26] width 11 height 11
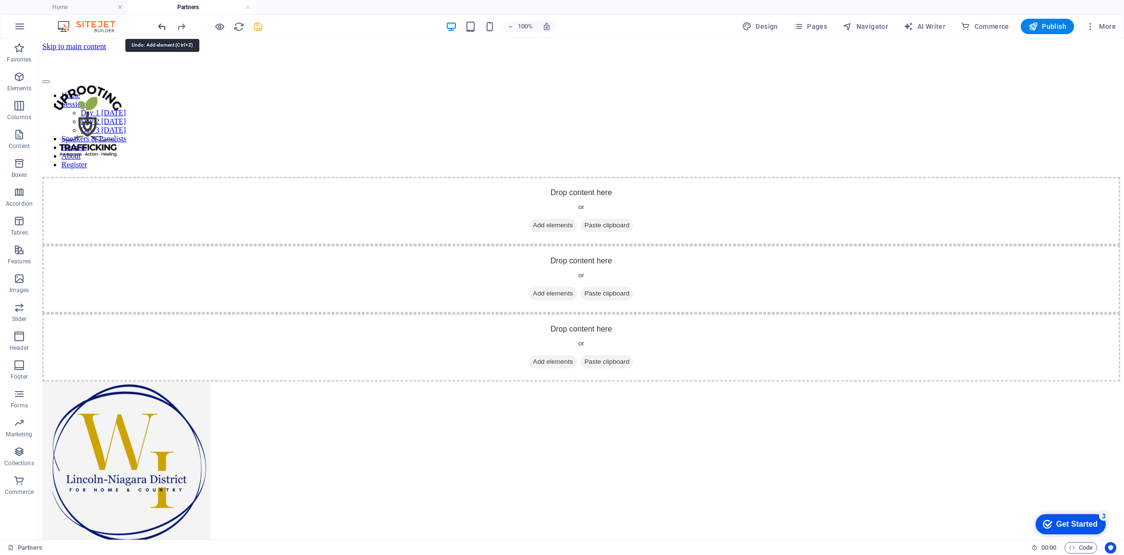
click at [159, 24] on icon "undo" at bounding box center [162, 26] width 11 height 11
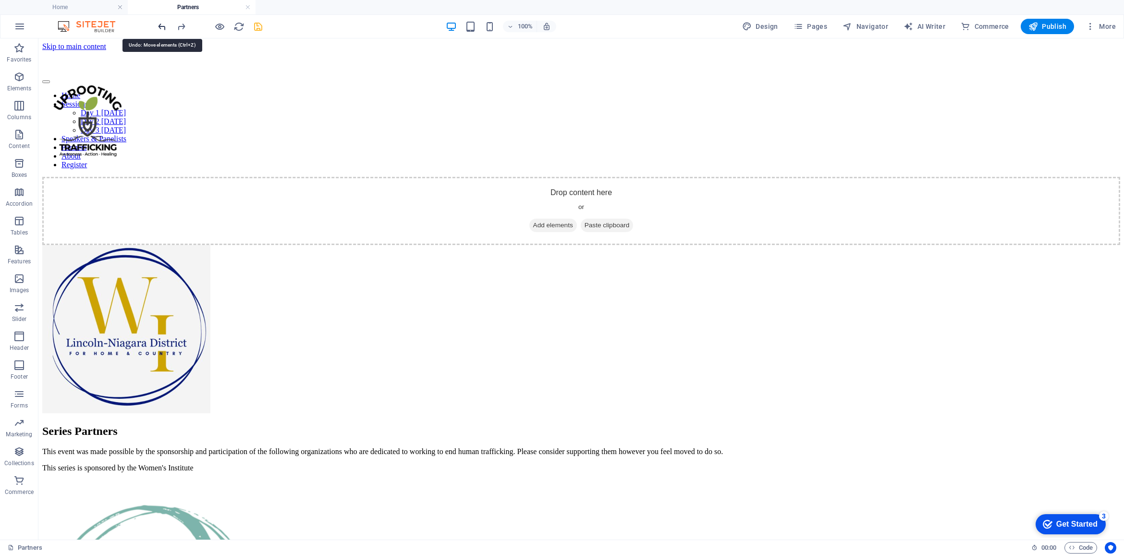
click at [159, 24] on icon "undo" at bounding box center [162, 26] width 11 height 11
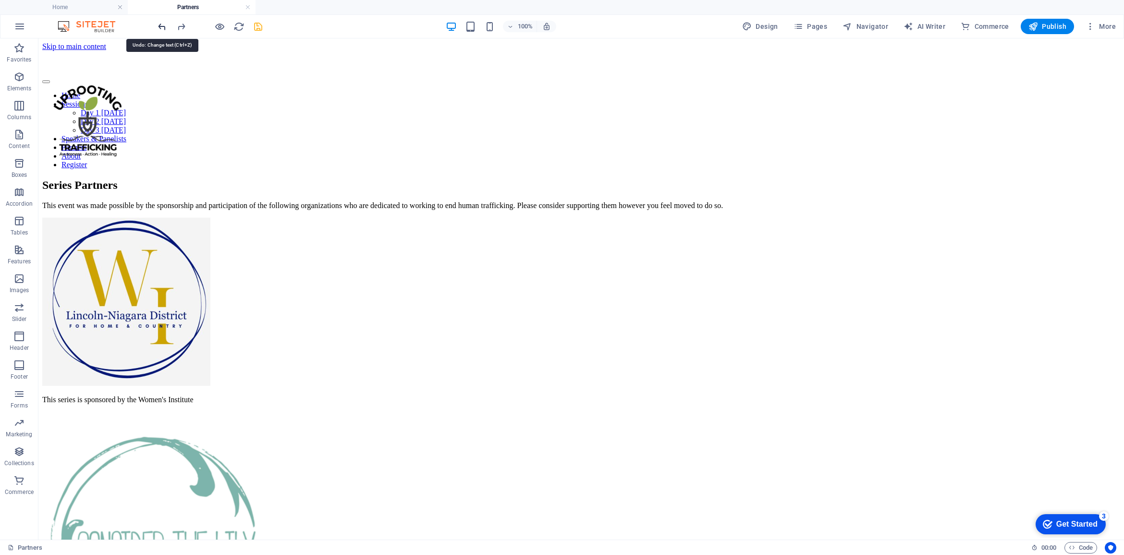
click at [158, 25] on icon "undo" at bounding box center [162, 26] width 11 height 11
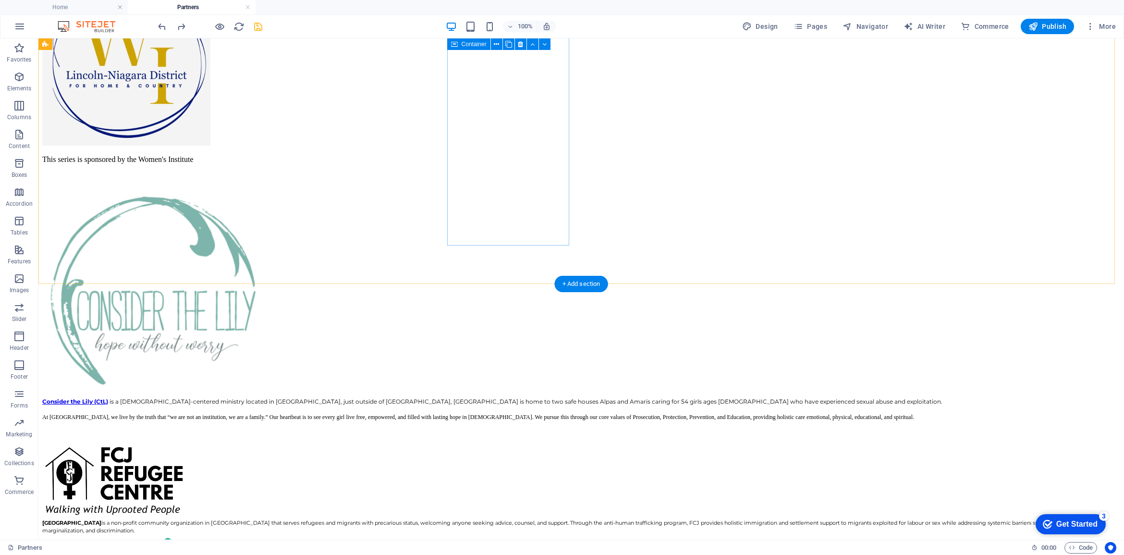
scroll to position [600, 0]
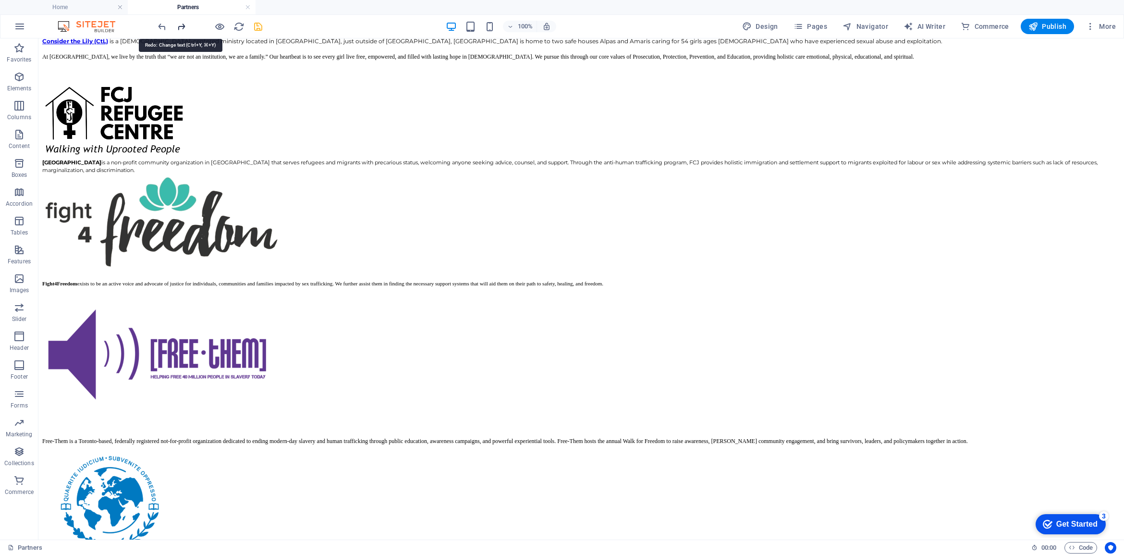
click at [176, 31] on icon "redo" at bounding box center [181, 26] width 11 height 11
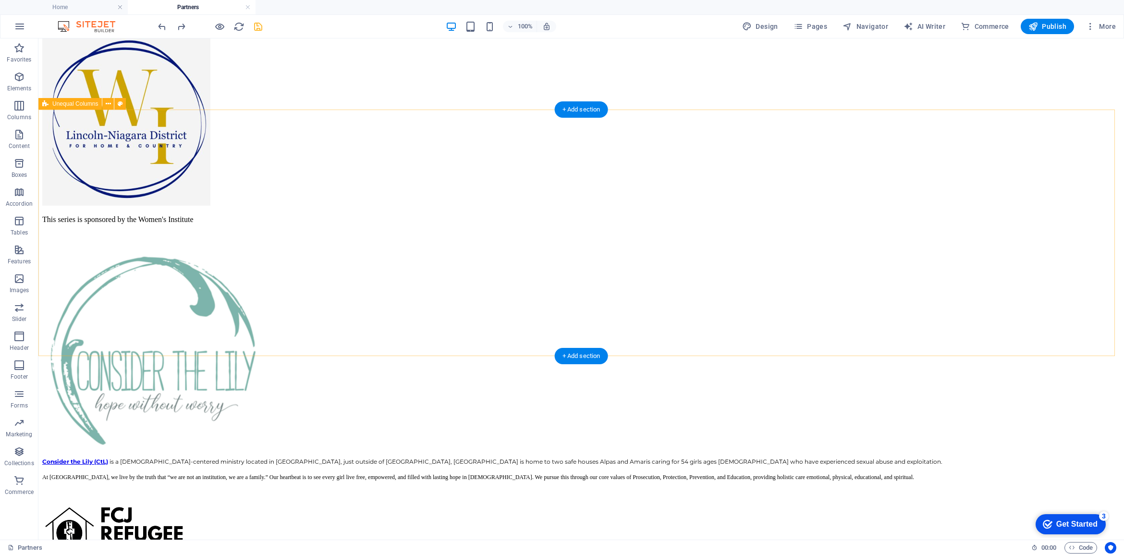
scroll to position [0, 0]
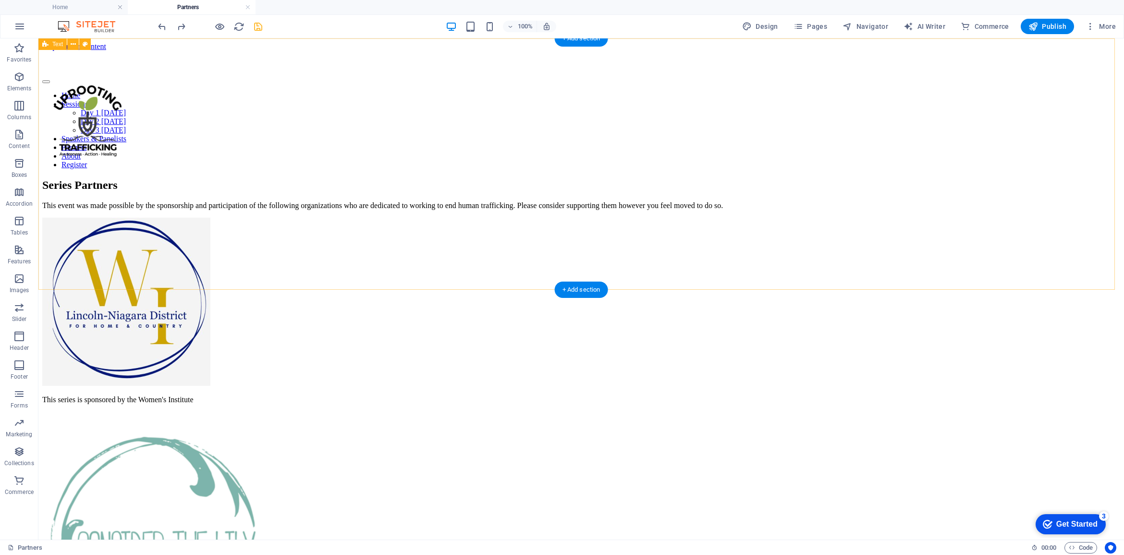
click at [227, 179] on div "Series Partners This event was made possible by the sponsorship and participati…" at bounding box center [581, 194] width 1078 height 31
click at [360, 167] on icon at bounding box center [358, 167] width 5 height 10
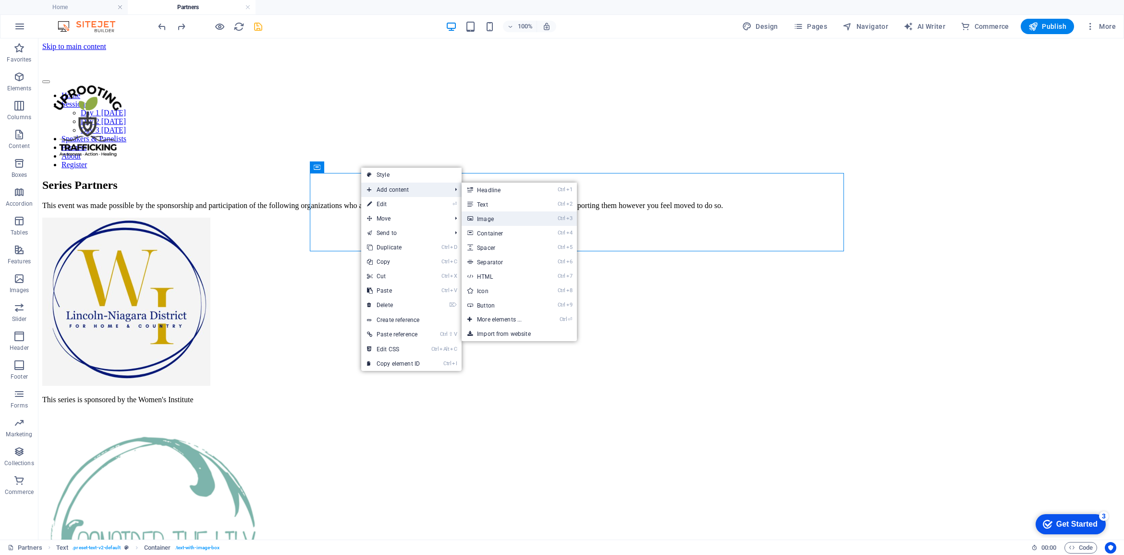
click at [512, 219] on link "Ctrl 3 Image" at bounding box center [500, 218] width 79 height 14
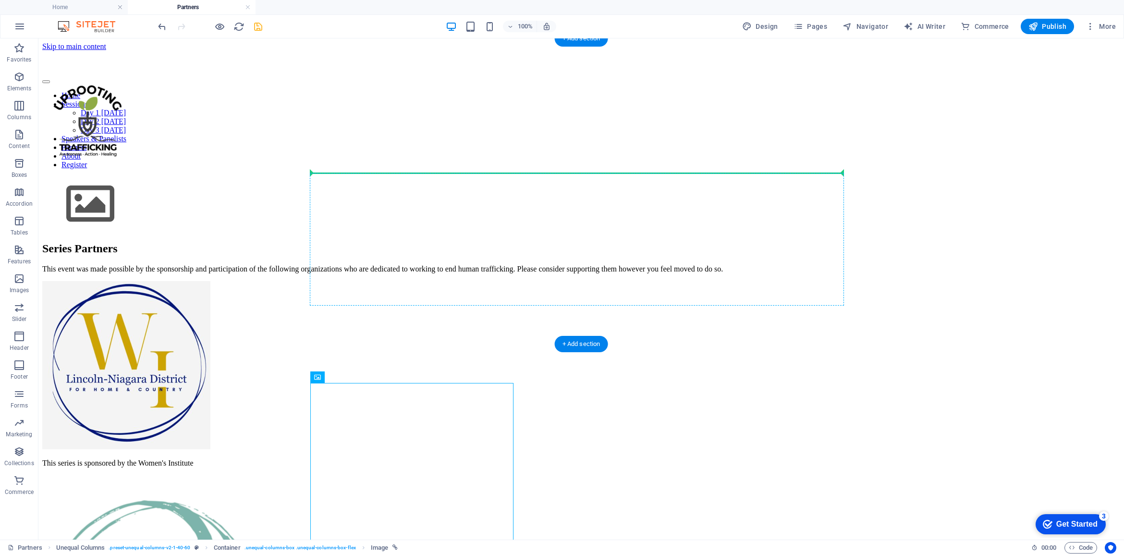
drag, startPoint x: 471, startPoint y: 415, endPoint x: 367, endPoint y: 198, distance: 240.8
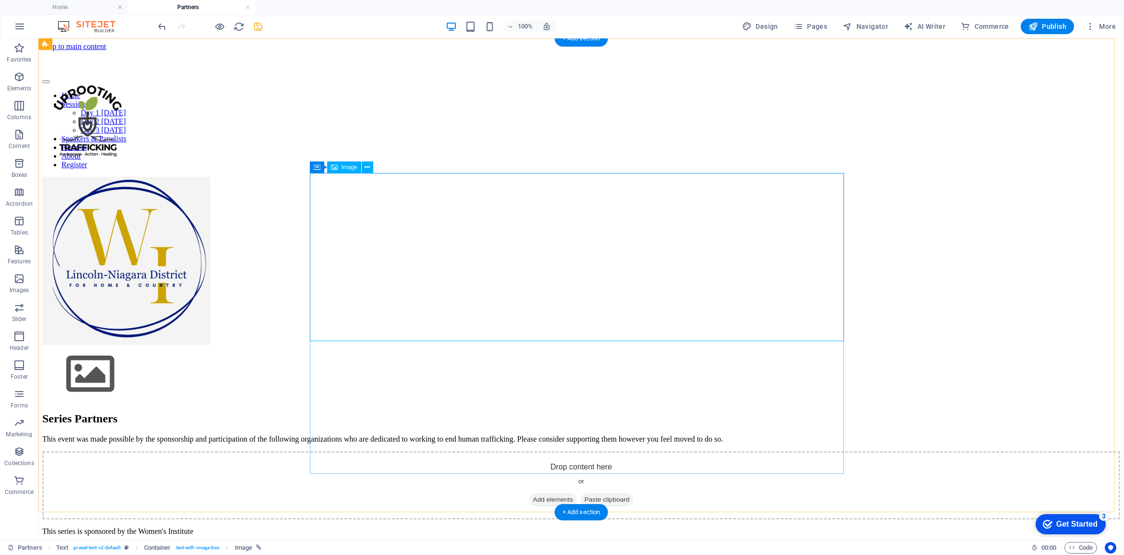
click at [539, 214] on figure at bounding box center [581, 262] width 1078 height 170
click at [368, 168] on icon at bounding box center [366, 167] width 5 height 10
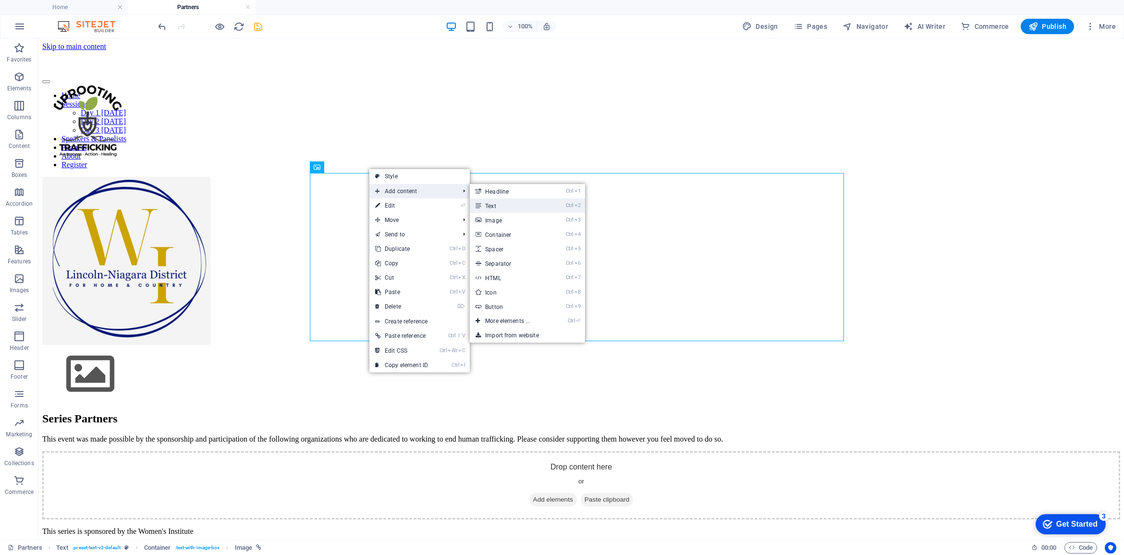
click at [520, 207] on link "Ctrl 2 Text" at bounding box center [509, 205] width 79 height 14
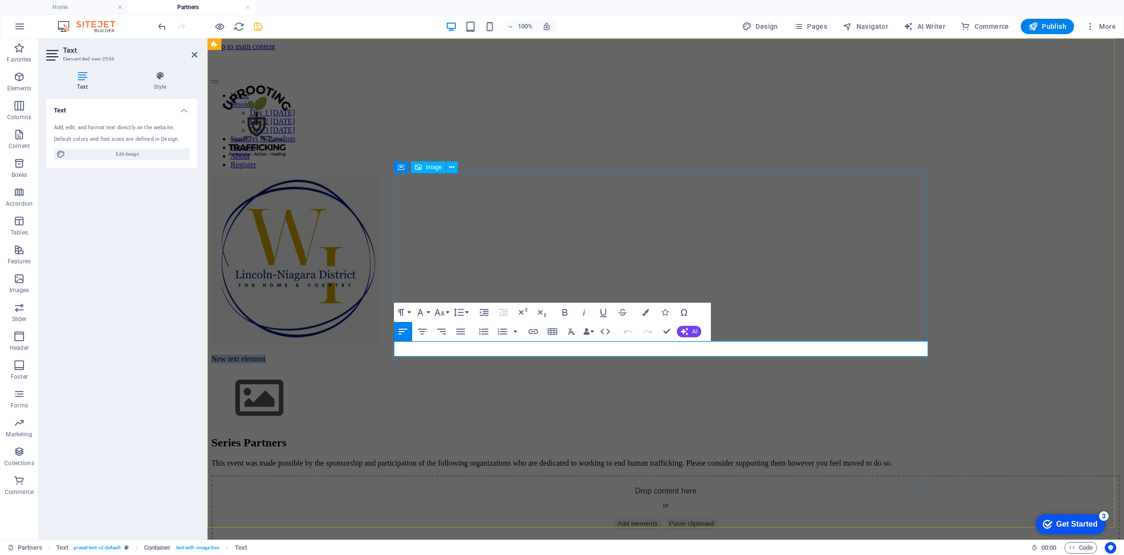
click at [677, 233] on figure at bounding box center [665, 262] width 909 height 170
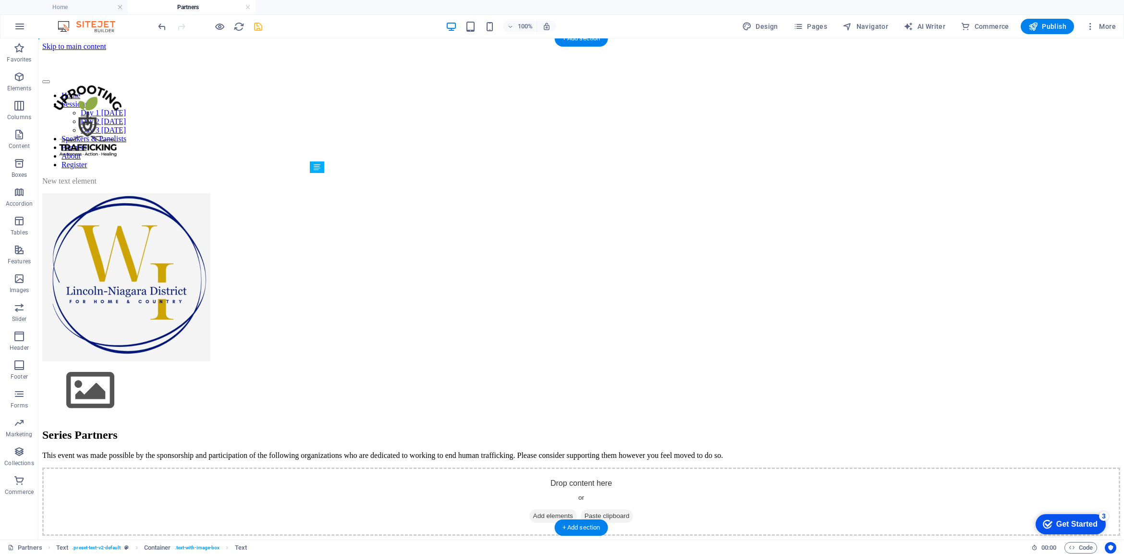
drag, startPoint x: 367, startPoint y: 372, endPoint x: 553, endPoint y: 246, distance: 224.0
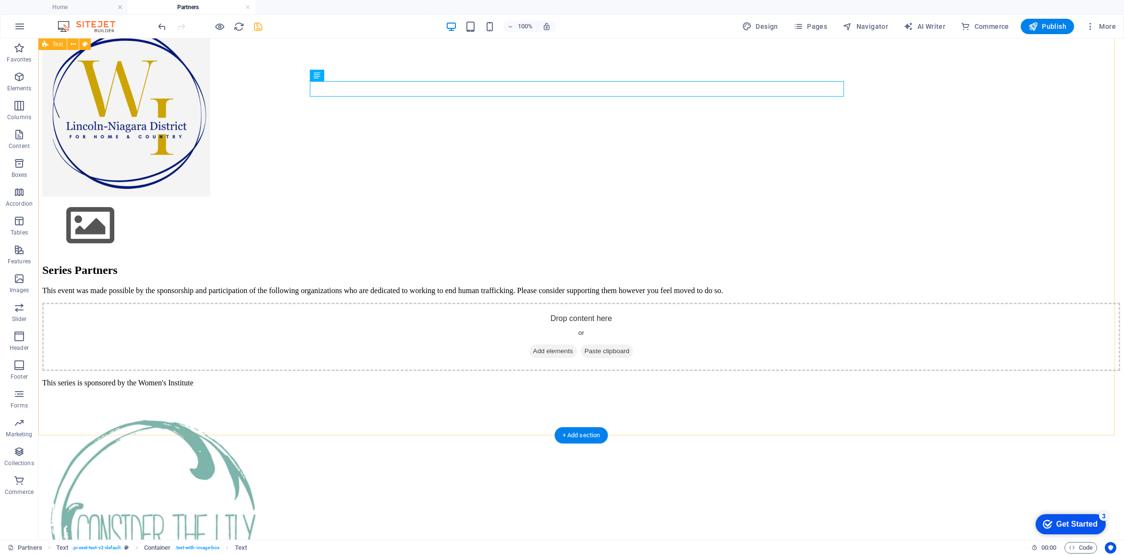
scroll to position [180, 0]
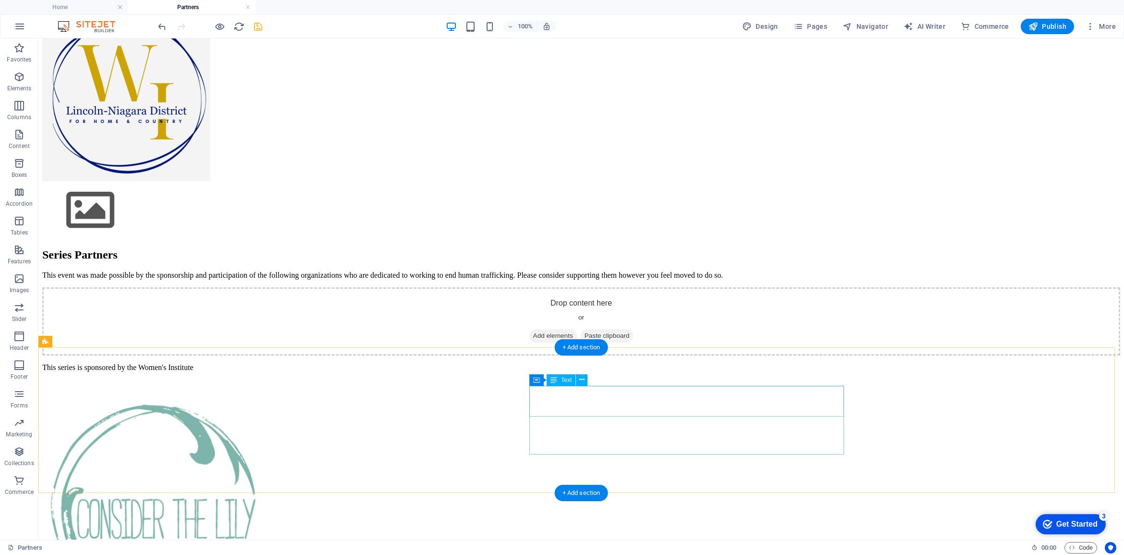
click at [623, 388] on div "This series is sponsored by the Women's Institute" at bounding box center [581, 375] width 1078 height 25
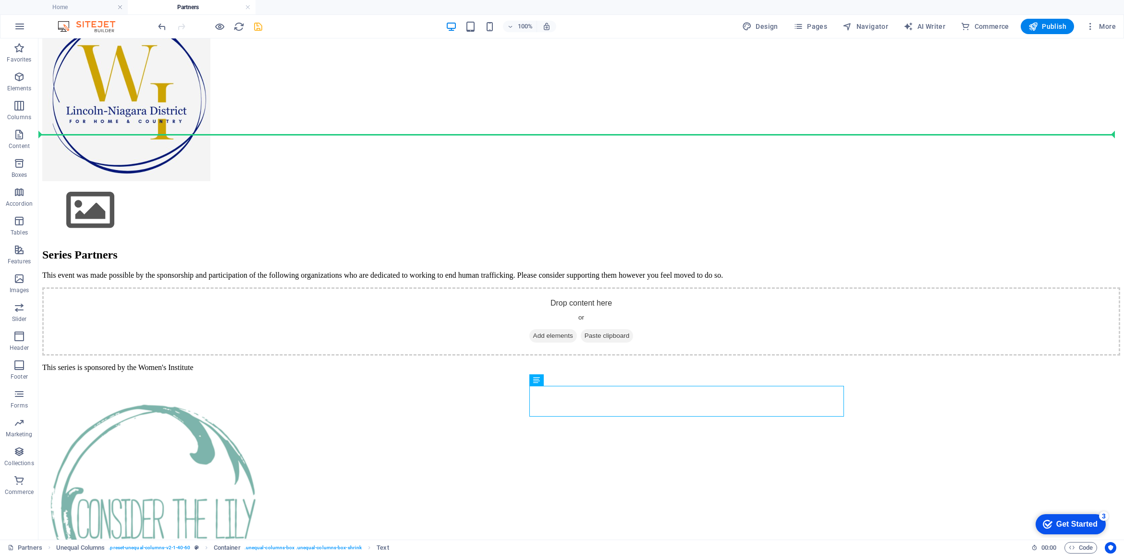
drag, startPoint x: 600, startPoint y: 418, endPoint x: 483, endPoint y: 131, distance: 310.3
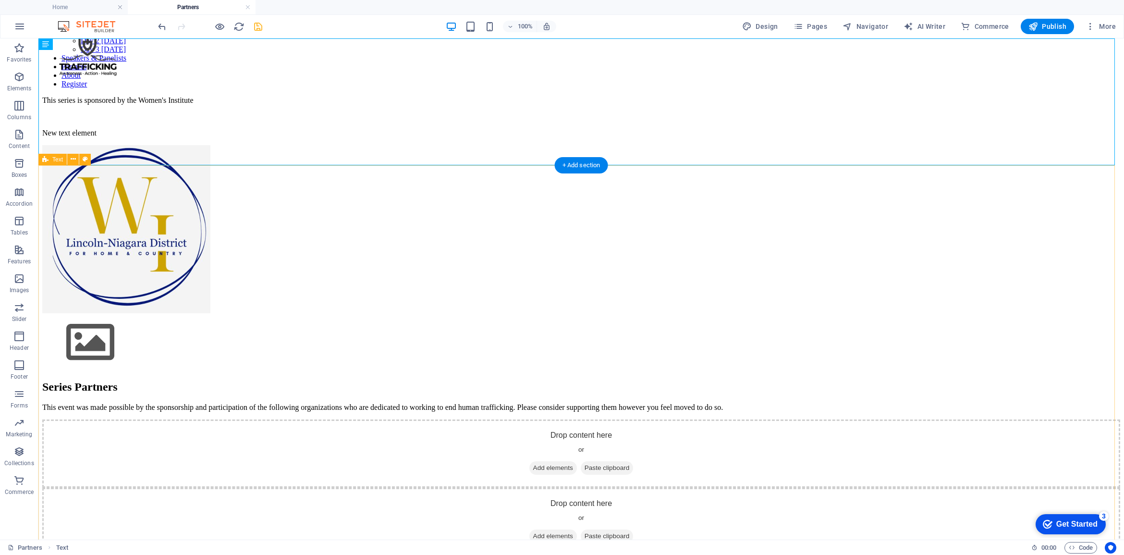
scroll to position [0, 0]
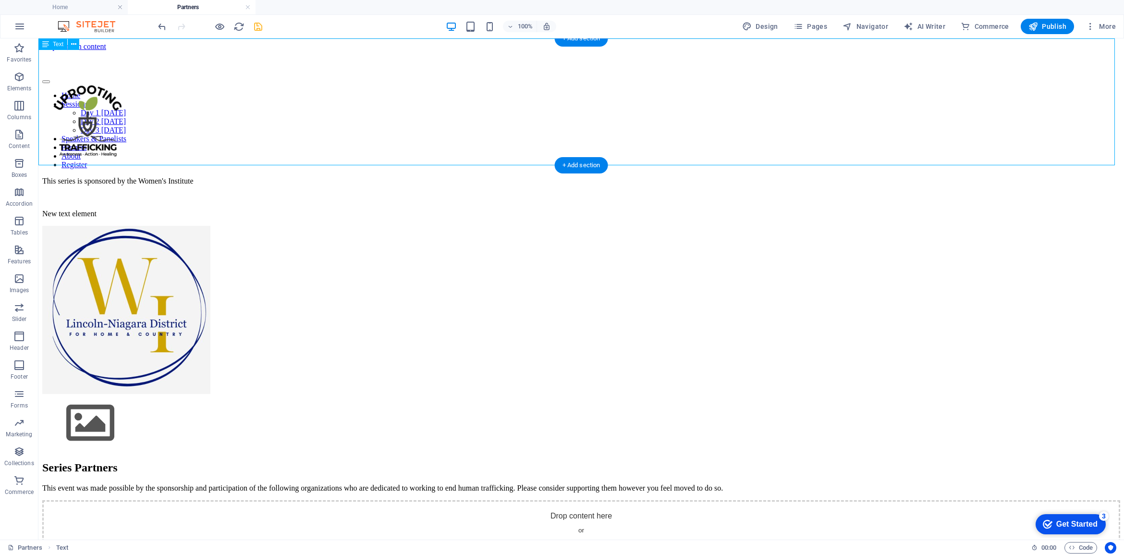
click at [210, 177] on div "This series is sponsored by the Women's Institute" at bounding box center [581, 189] width 1078 height 25
click at [162, 27] on icon "undo" at bounding box center [162, 26] width 11 height 11
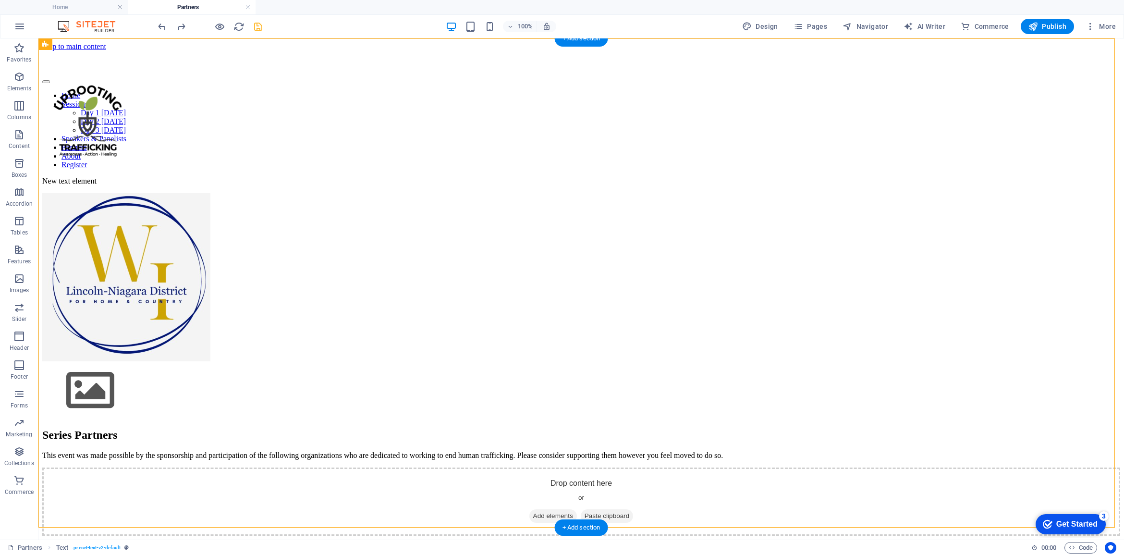
drag, startPoint x: 356, startPoint y: 205, endPoint x: 303, endPoint y: 143, distance: 82.1
click at [545, 234] on figure at bounding box center [581, 278] width 1078 height 170
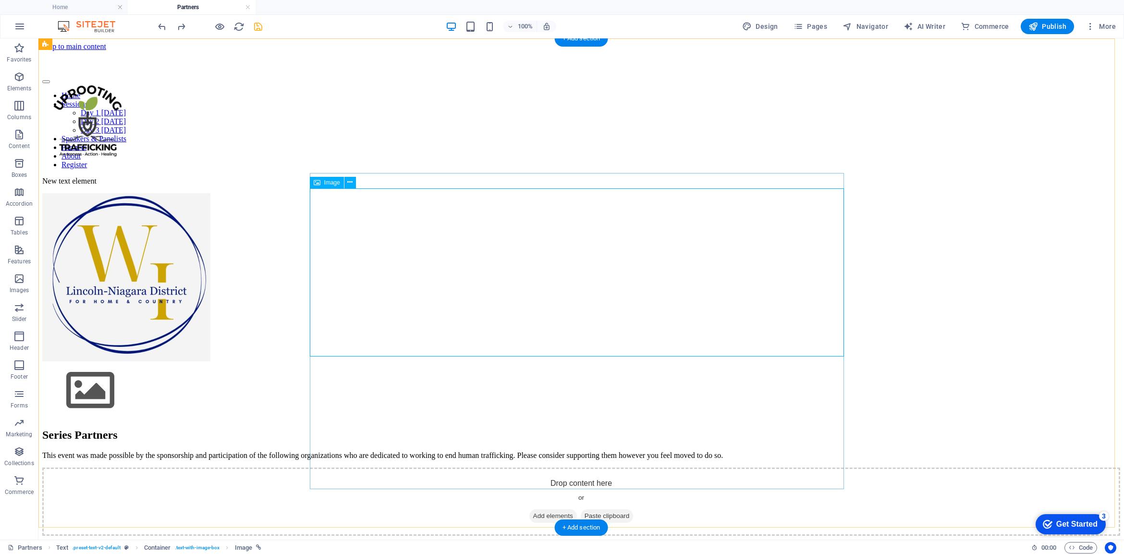
click at [547, 265] on figure at bounding box center [581, 278] width 1078 height 170
click at [400, 246] on figure at bounding box center [581, 278] width 1078 height 170
click at [573, 246] on figure at bounding box center [581, 278] width 1078 height 170
click at [349, 182] on icon at bounding box center [349, 182] width 5 height 10
drag, startPoint x: 358, startPoint y: 203, endPoint x: 496, endPoint y: 210, distance: 137.5
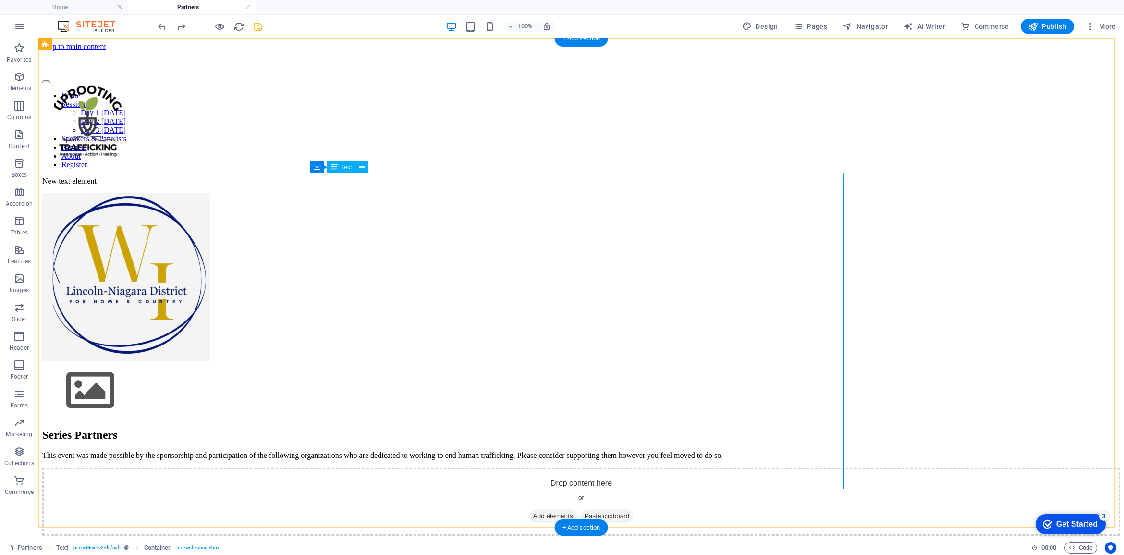
click at [358, 181] on div "New text element" at bounding box center [581, 181] width 1078 height 9
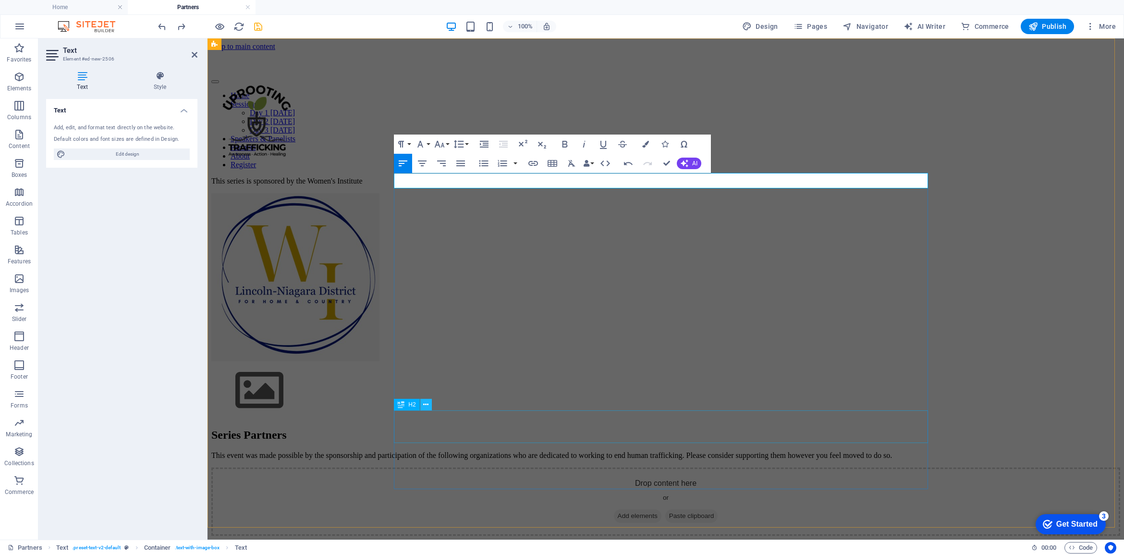
click at [424, 404] on icon at bounding box center [425, 405] width 5 height 10
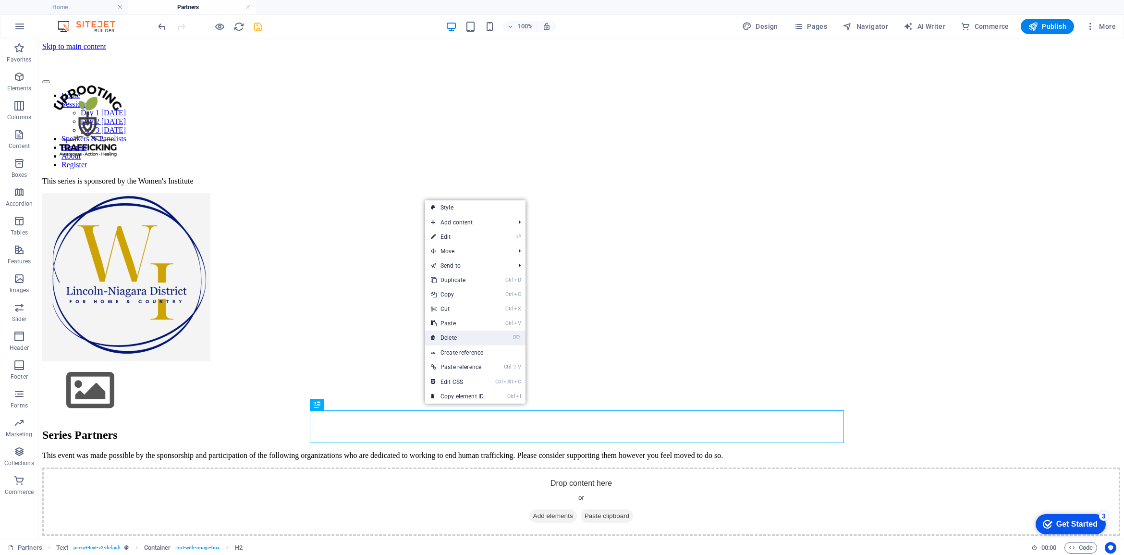
drag, startPoint x: 460, startPoint y: 337, endPoint x: 422, endPoint y: 298, distance: 54.7
click at [460, 337] on link "⌦ Delete" at bounding box center [457, 337] width 64 height 14
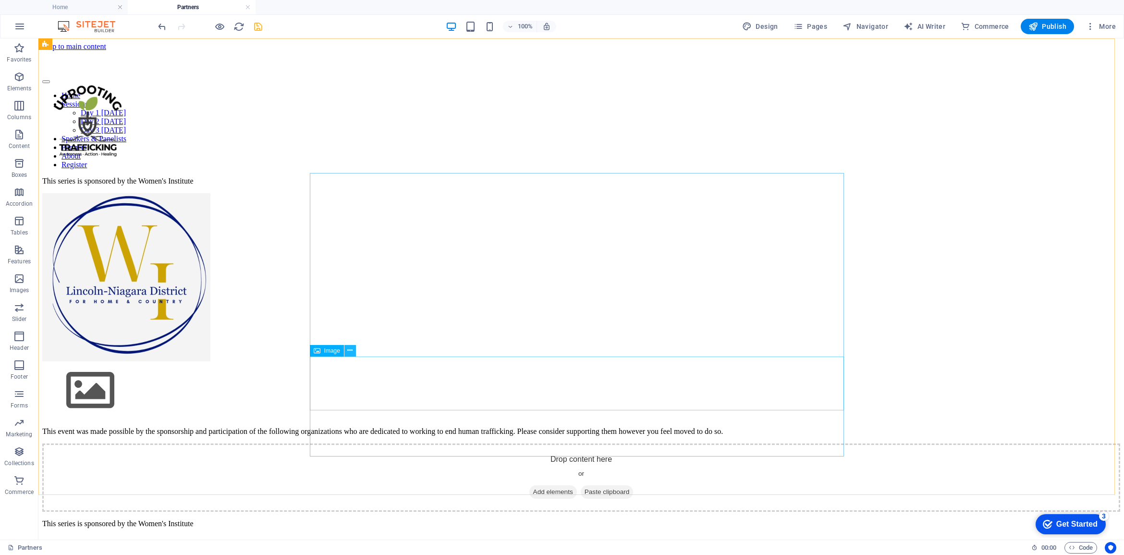
click at [350, 350] on icon at bounding box center [349, 350] width 5 height 10
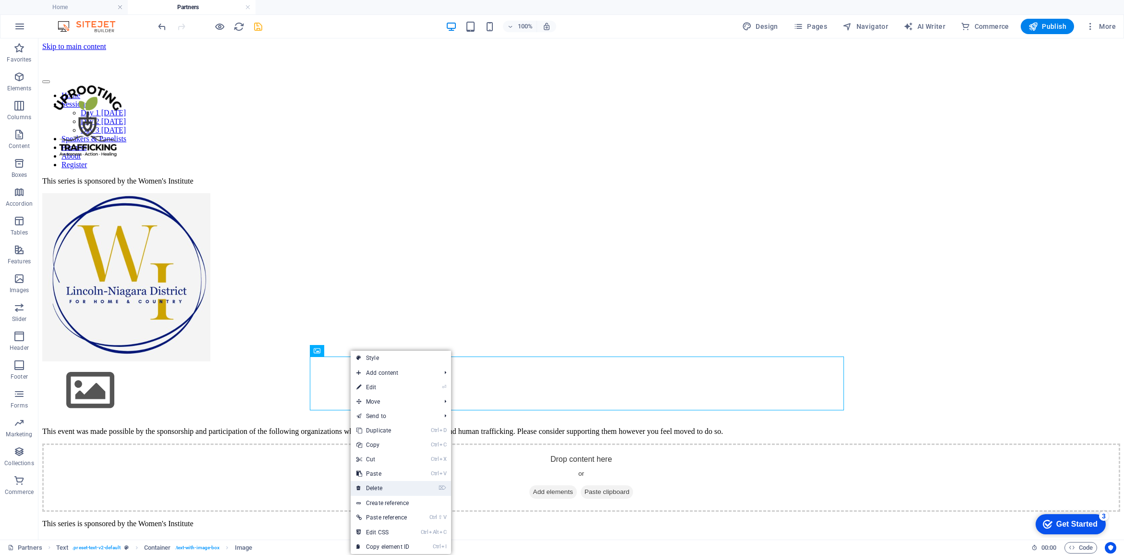
click at [378, 485] on link "⌦ Delete" at bounding box center [383, 488] width 64 height 14
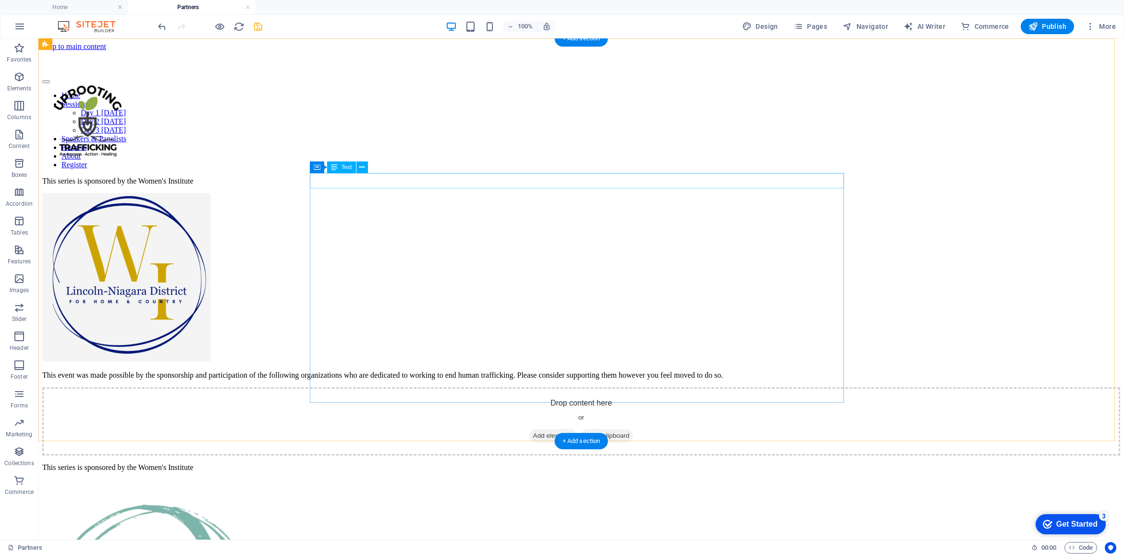
click at [410, 178] on div "This series is sponsored by the Women's Institute" at bounding box center [581, 181] width 1078 height 9
click at [455, 179] on div "This series is sponsored by the Women's Institute" at bounding box center [581, 181] width 1078 height 9
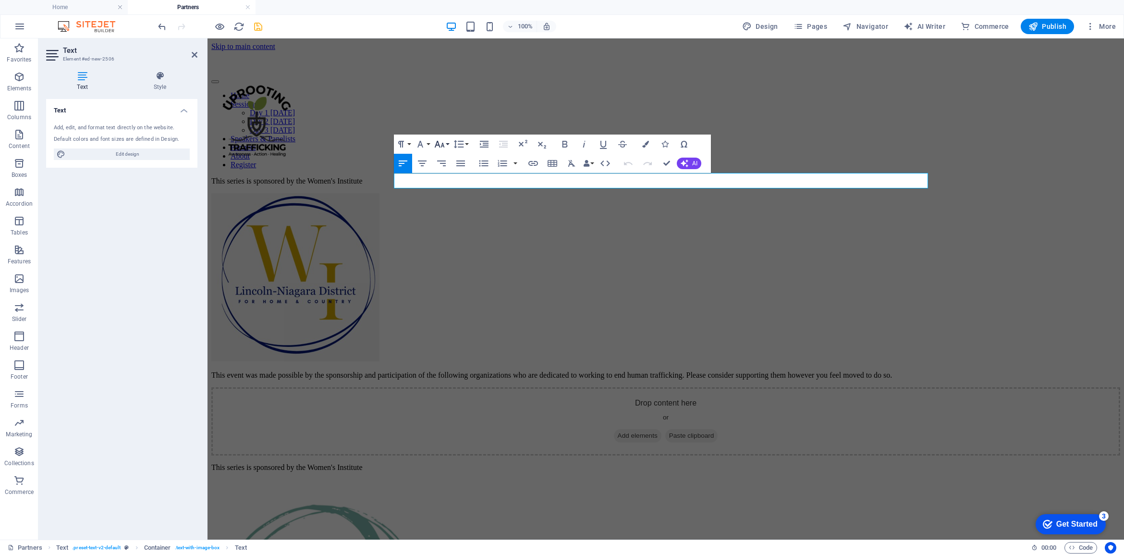
click at [443, 143] on icon "button" at bounding box center [440, 144] width 10 height 7
click at [452, 237] on link "14" at bounding box center [449, 235] width 35 height 14
click at [502, 177] on p "​ This series is sponsored by the Women's Institute" at bounding box center [665, 181] width 909 height 9
click at [373, 182] on div "​ This series is sponsored by the Women's Institute This event was made possibl…" at bounding box center [665, 278] width 909 height 203
click at [439, 145] on icon "button" at bounding box center [440, 144] width 12 height 12
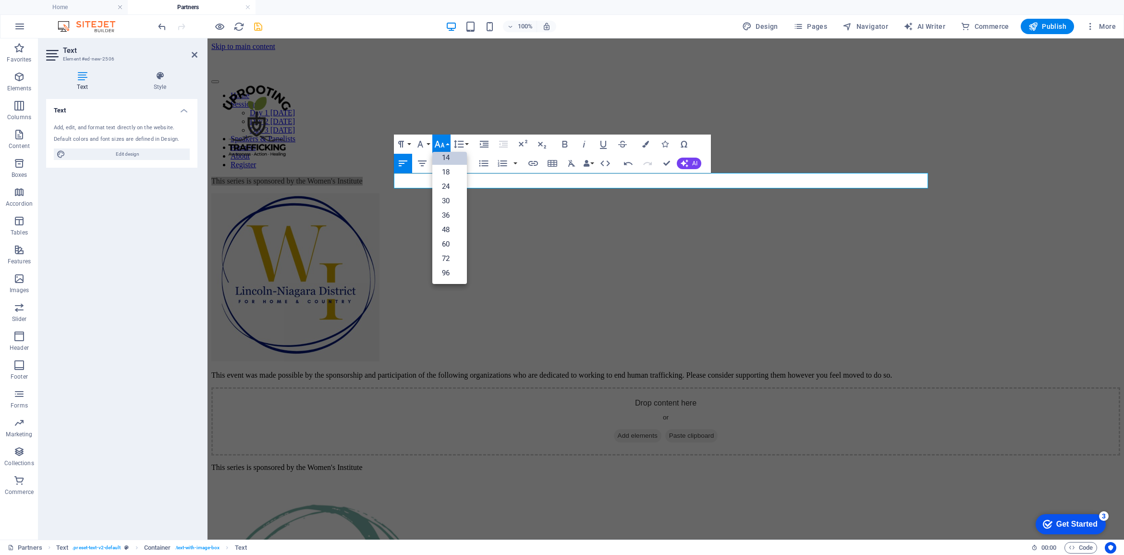
scroll to position [77, 0]
click at [447, 159] on link "14" at bounding box center [449, 157] width 35 height 14
click at [448, 145] on button "Font Size" at bounding box center [441, 143] width 18 height 19
click at [447, 173] on link "18" at bounding box center [449, 172] width 35 height 14
click at [428, 142] on button "Font Family" at bounding box center [422, 143] width 18 height 19
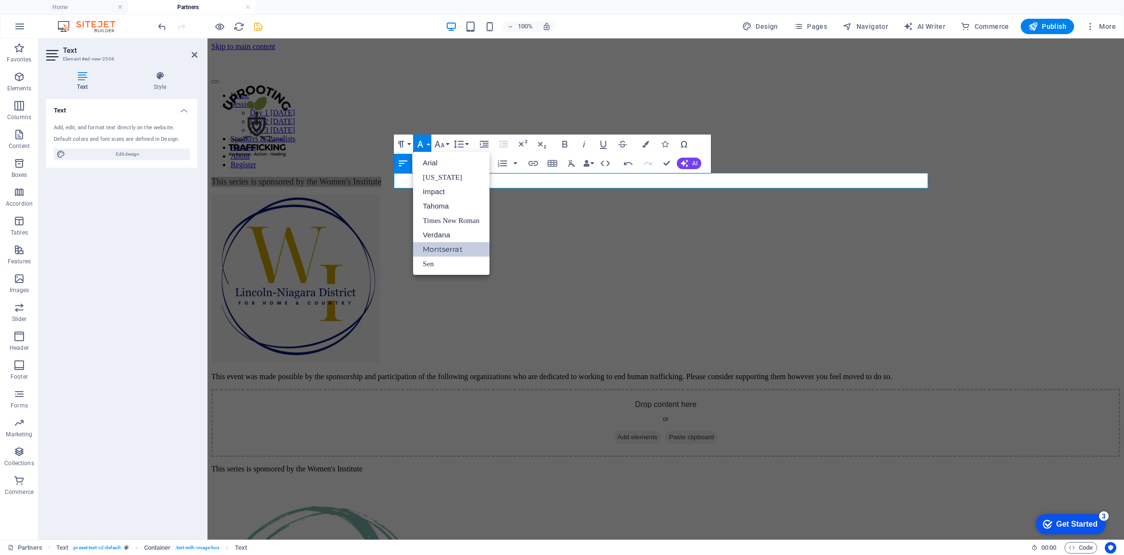
scroll to position [0, 0]
click at [438, 252] on link "Montserrat" at bounding box center [451, 249] width 76 height 14
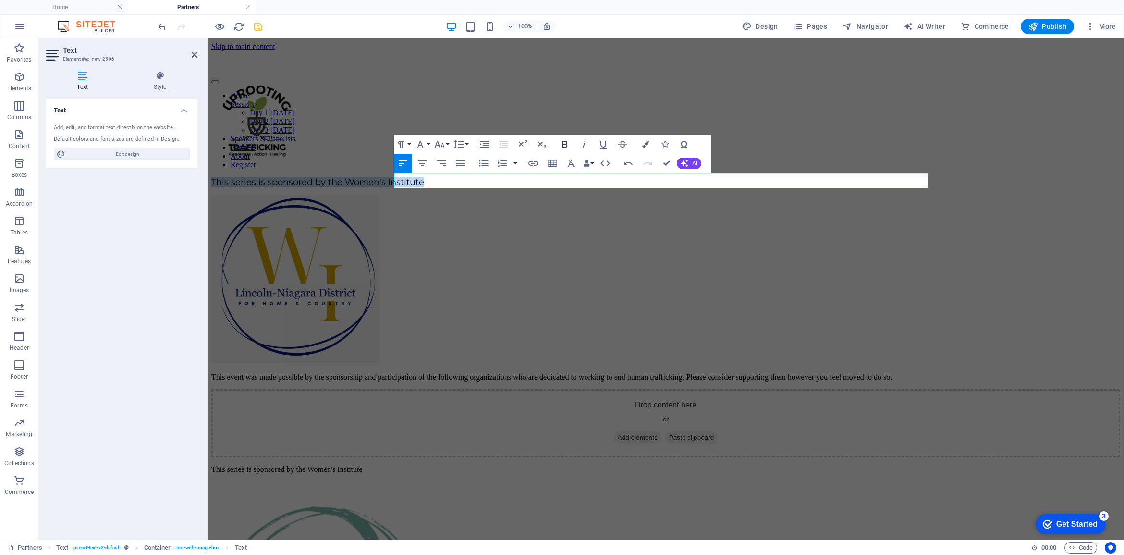
click at [567, 144] on icon "button" at bounding box center [565, 144] width 12 height 12
click at [425, 143] on icon "button" at bounding box center [420, 144] width 12 height 12
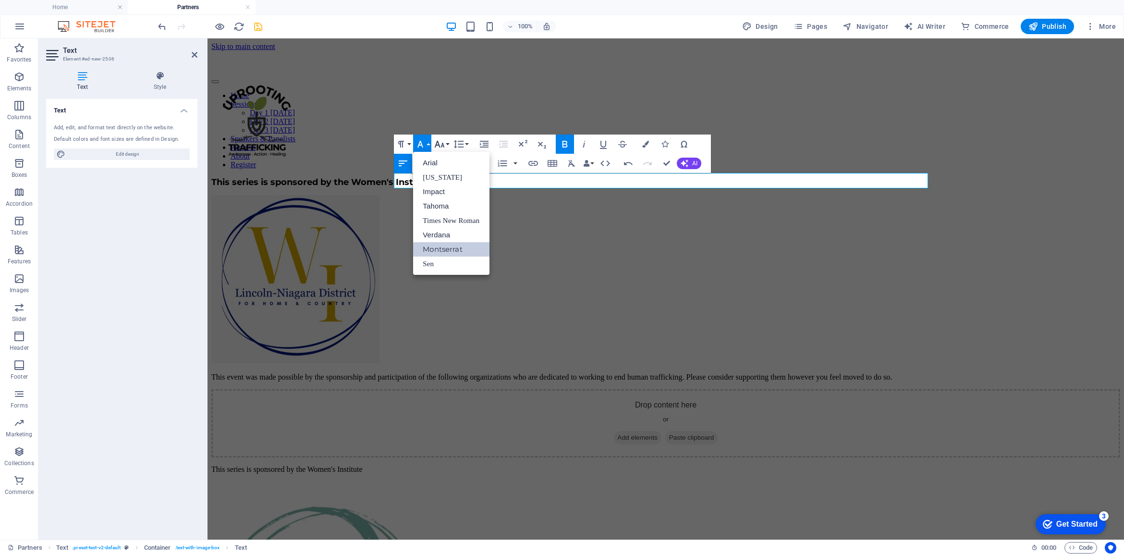
click at [442, 143] on icon "button" at bounding box center [440, 144] width 12 height 12
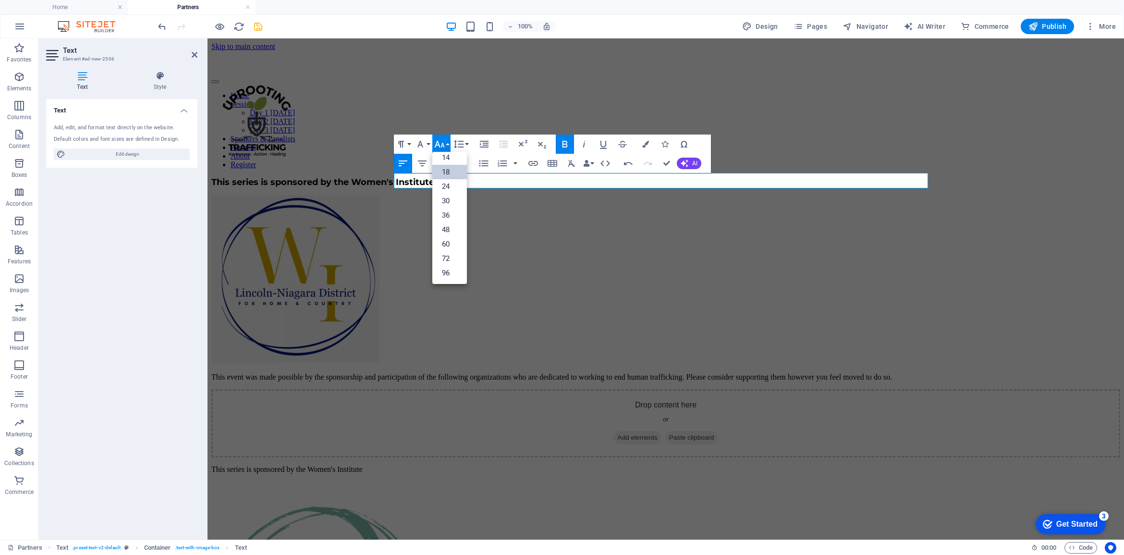
scroll to position [77, 0]
click at [448, 183] on link "24" at bounding box center [449, 186] width 35 height 14
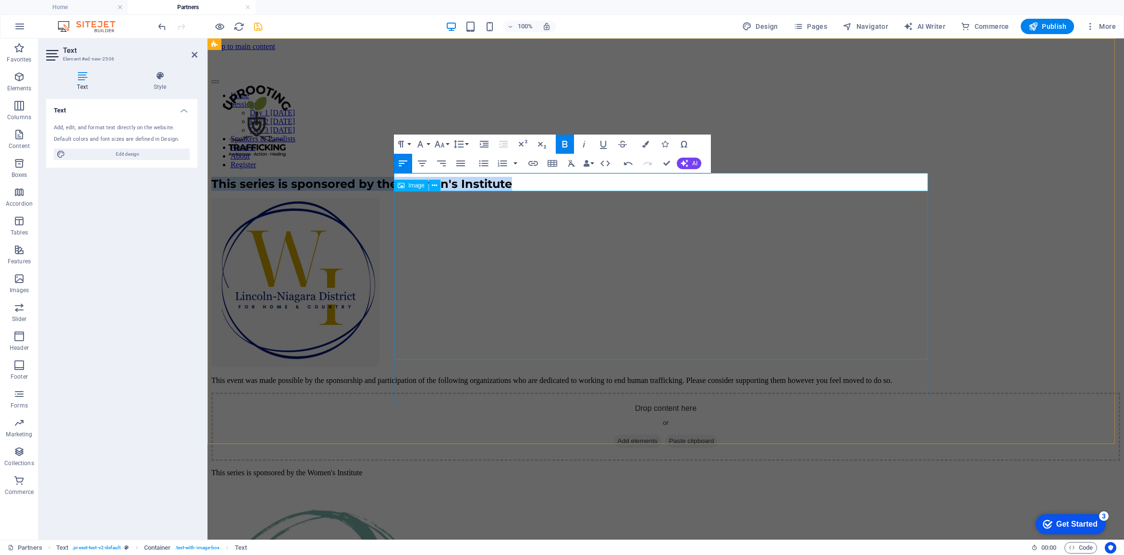
click at [688, 212] on figure at bounding box center [665, 283] width 909 height 170
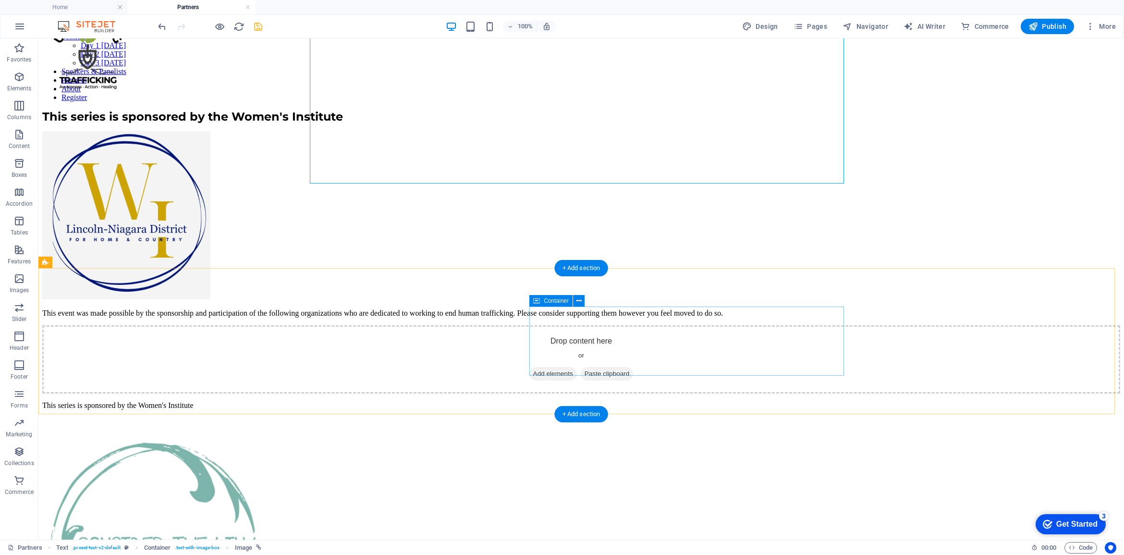
scroll to position [180, 0]
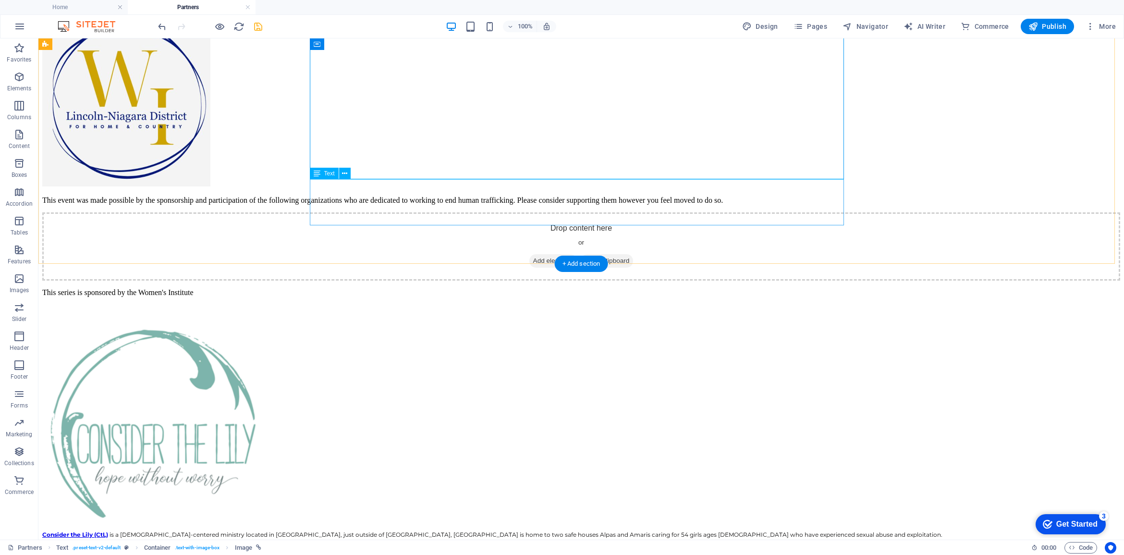
click at [343, 203] on div "This event was made possible by the sponsorship and participation of the follow…" at bounding box center [581, 200] width 1078 height 9
click at [337, 205] on div "This event was made possible by the sponsorship and participation of the follow…" at bounding box center [581, 200] width 1078 height 9
click at [336, 205] on div "This event was made possible by the sponsorship and participation of the follow…" at bounding box center [581, 200] width 1078 height 9
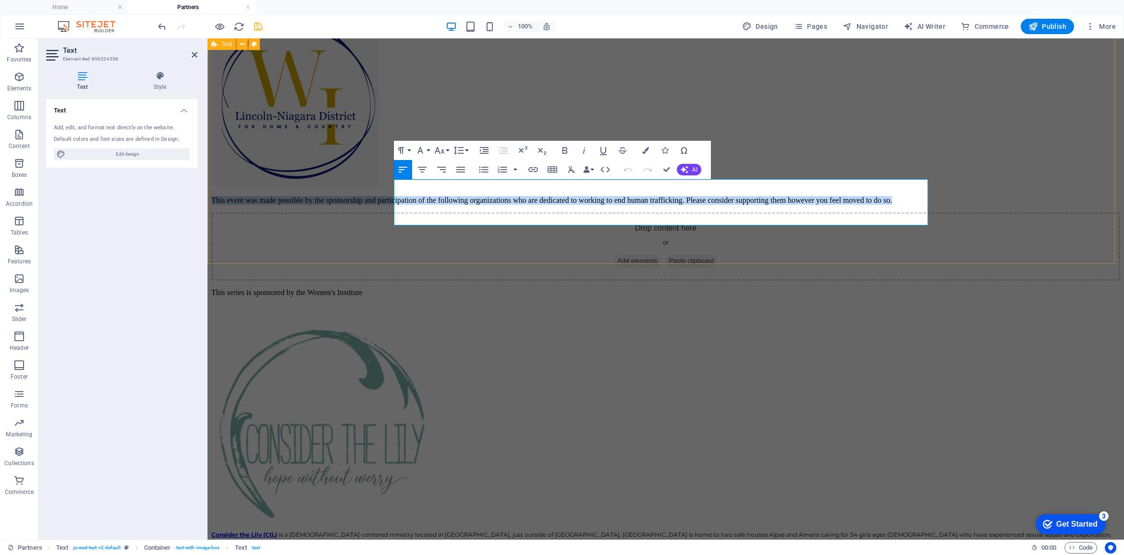
drag, startPoint x: 452, startPoint y: 216, endPoint x: 393, endPoint y: 182, distance: 68.4
click at [393, 182] on div "This series is sponsored by the Women's Institute This event was made possible …" at bounding box center [665, 101] width 909 height 208
copy p "This event was made possible by the sponsorship and participation of the follow…"
click at [708, 313] on div "This series is sponsored by the Women's Institute" at bounding box center [665, 300] width 909 height 25
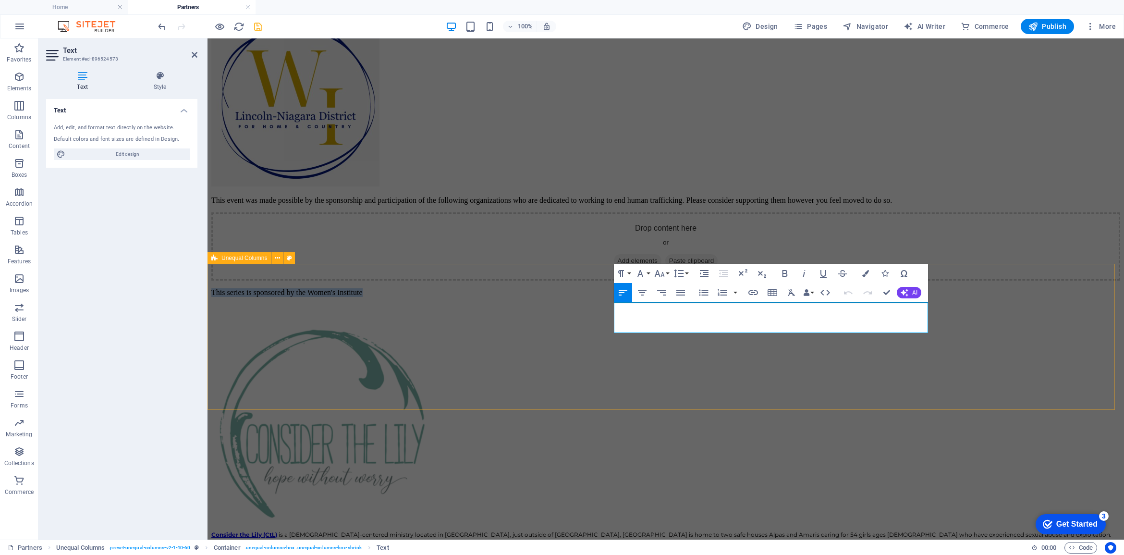
drag, startPoint x: 856, startPoint y: 308, endPoint x: 608, endPoint y: 310, distance: 247.3
click at [608, 310] on div "Drop content here or Add elements Paste clipboard This series is sponsored by t…" at bounding box center [665, 262] width 909 height 101
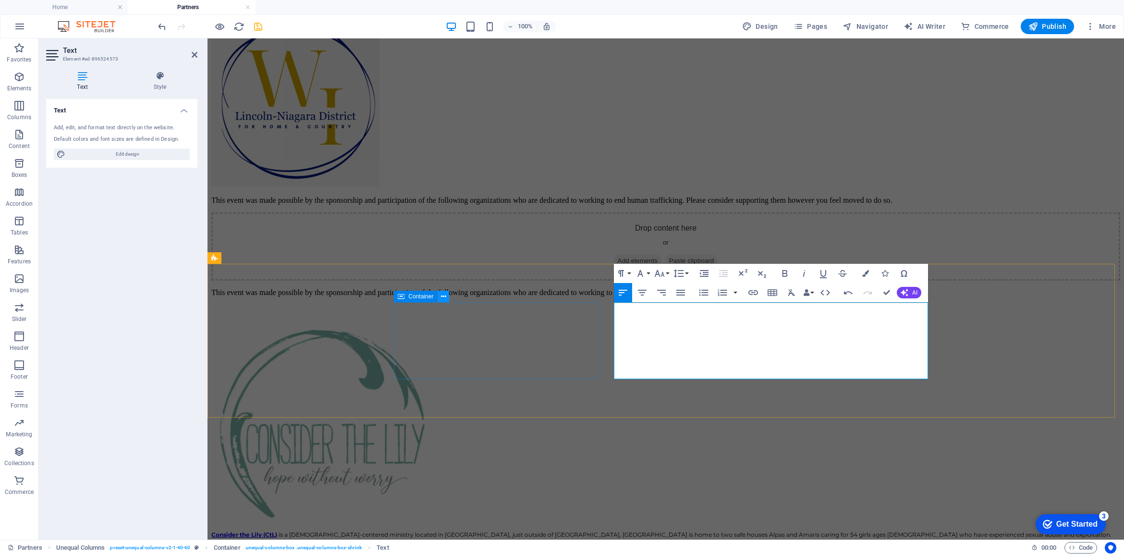
click at [442, 293] on icon at bounding box center [443, 296] width 5 height 10
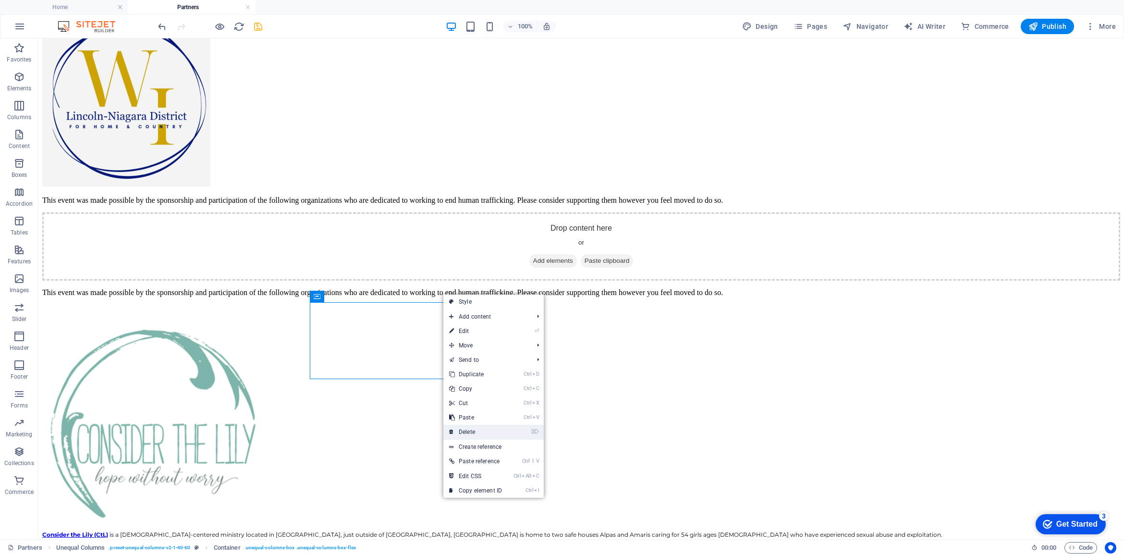
drag, startPoint x: 473, startPoint y: 435, endPoint x: 436, endPoint y: 395, distance: 55.0
click at [473, 435] on link "⌦ Delete" at bounding box center [475, 431] width 64 height 14
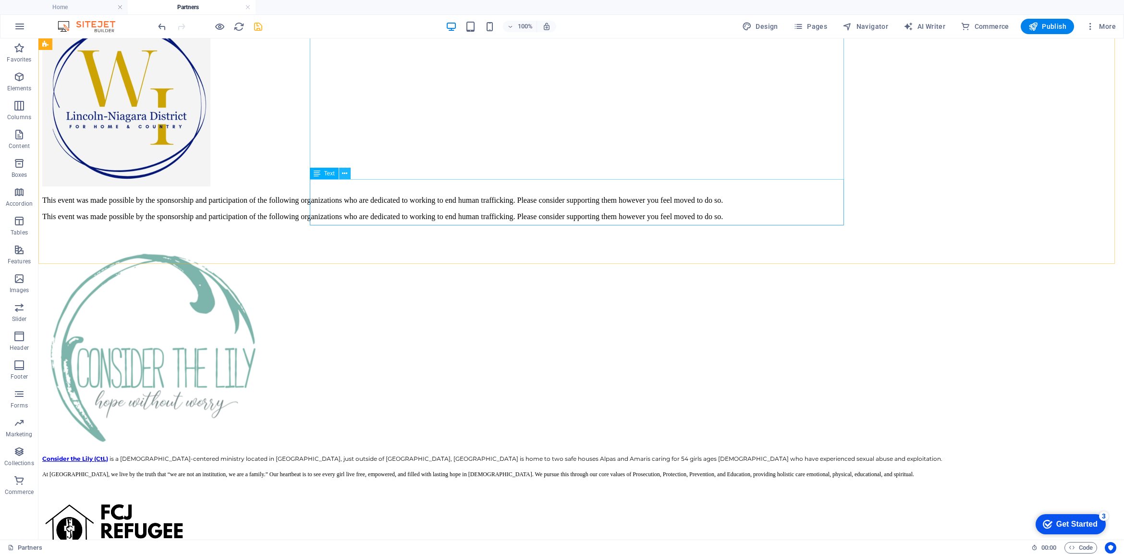
click at [344, 176] on icon at bounding box center [344, 174] width 5 height 10
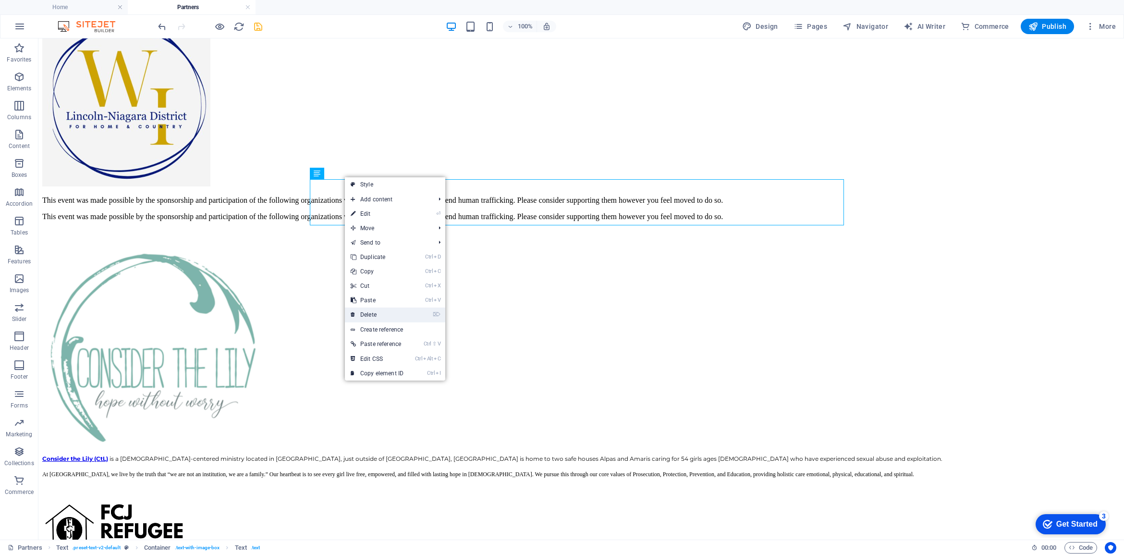
click at [380, 316] on link "⌦ Delete" at bounding box center [377, 314] width 64 height 14
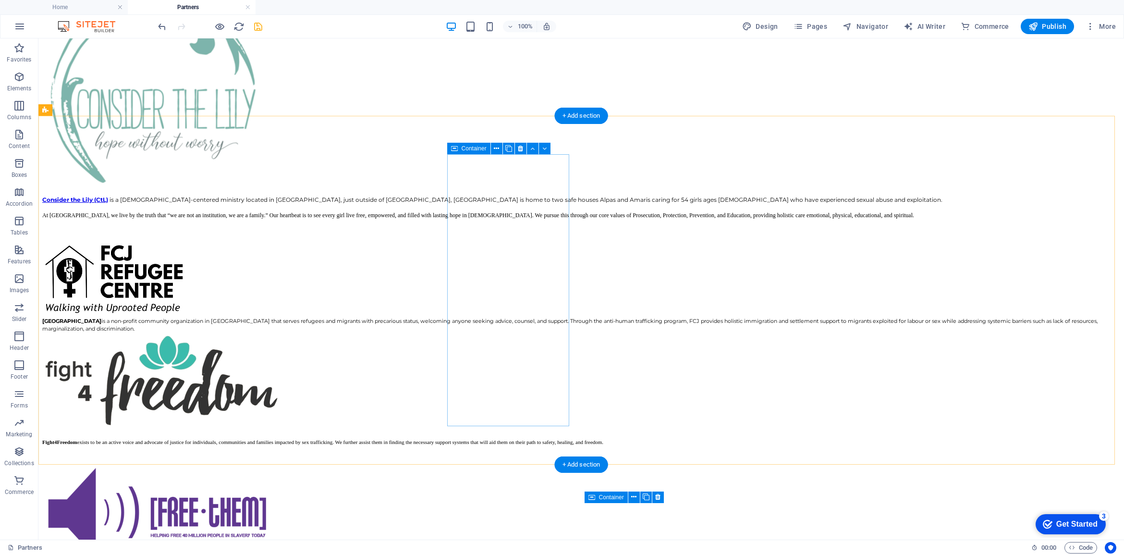
scroll to position [420, 0]
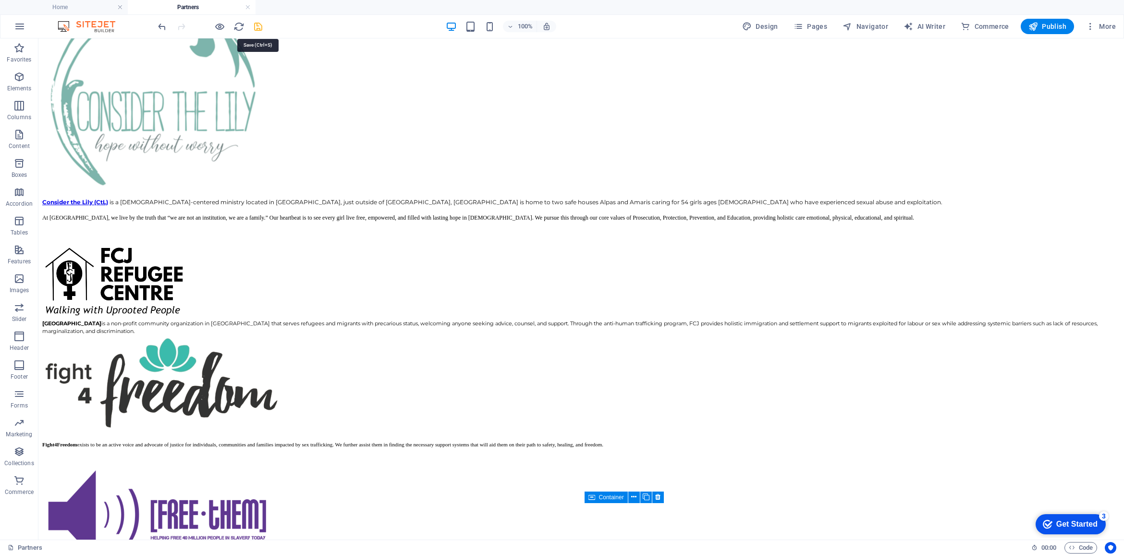
click at [260, 27] on icon "save" at bounding box center [258, 26] width 11 height 11
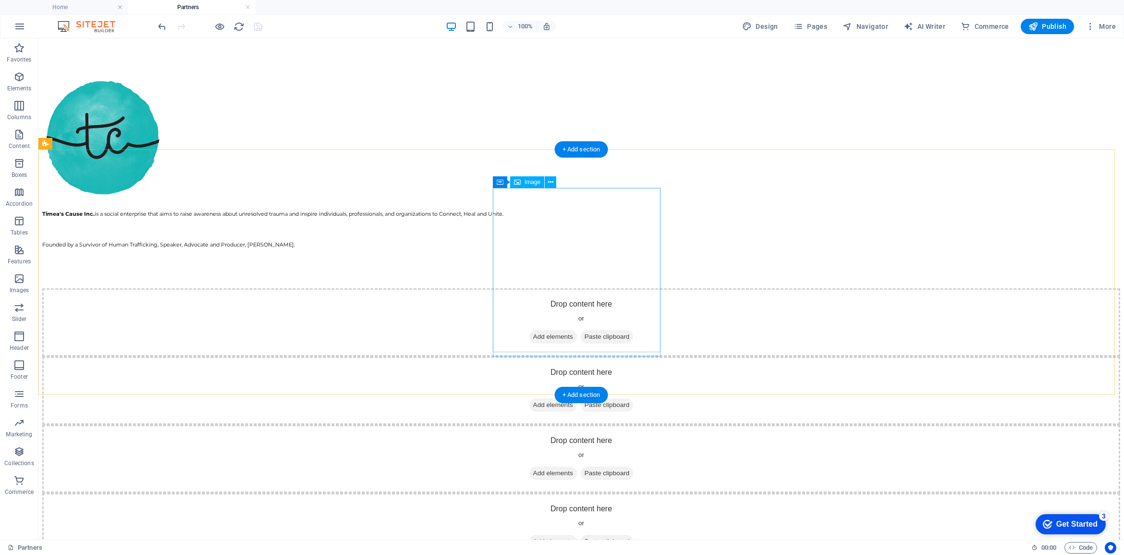
scroll to position [1343, 0]
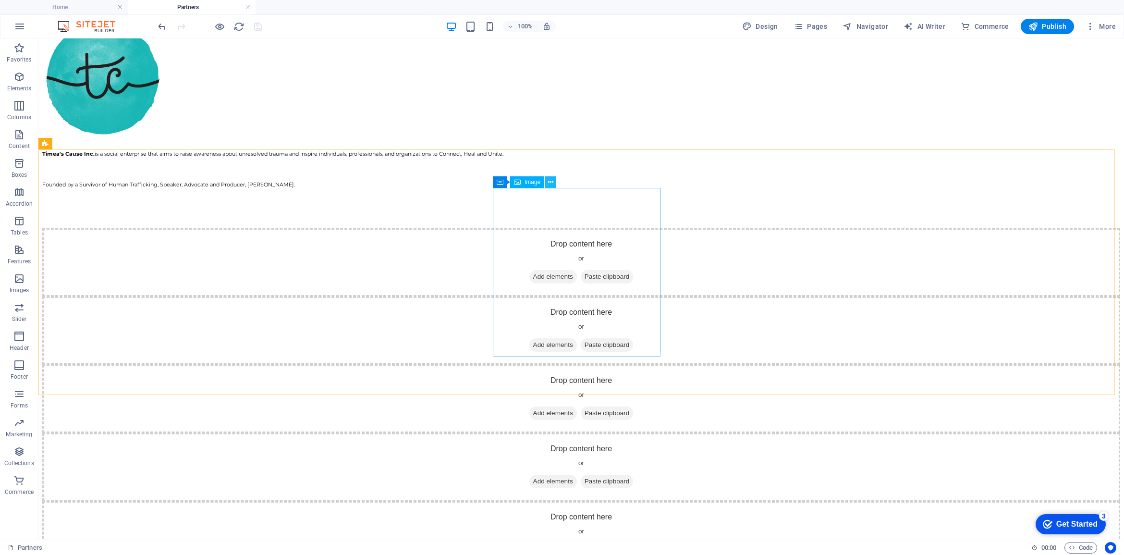
click at [548, 181] on icon at bounding box center [550, 182] width 5 height 10
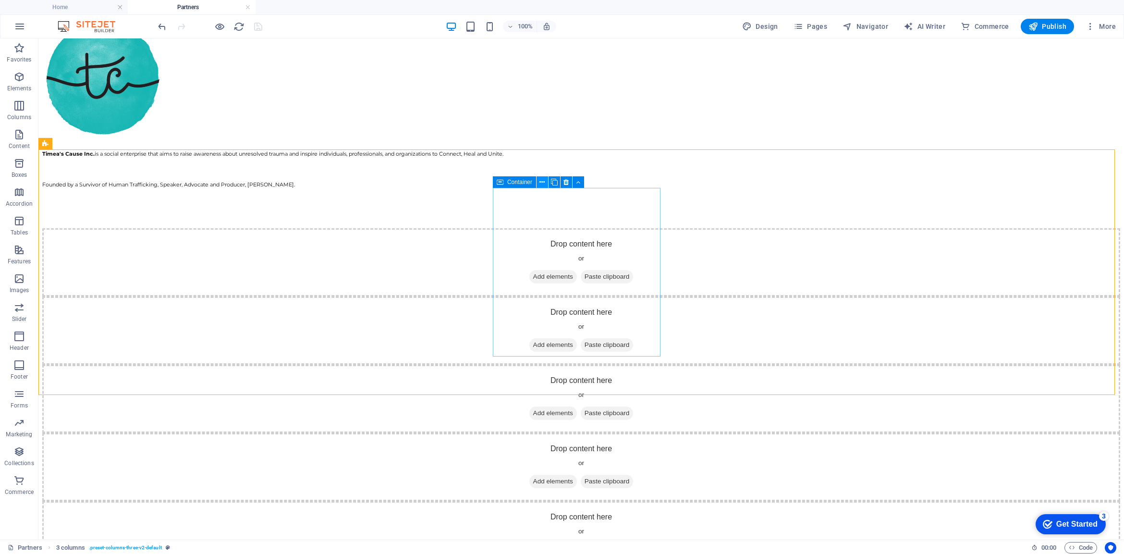
click at [540, 181] on icon at bounding box center [541, 182] width 5 height 10
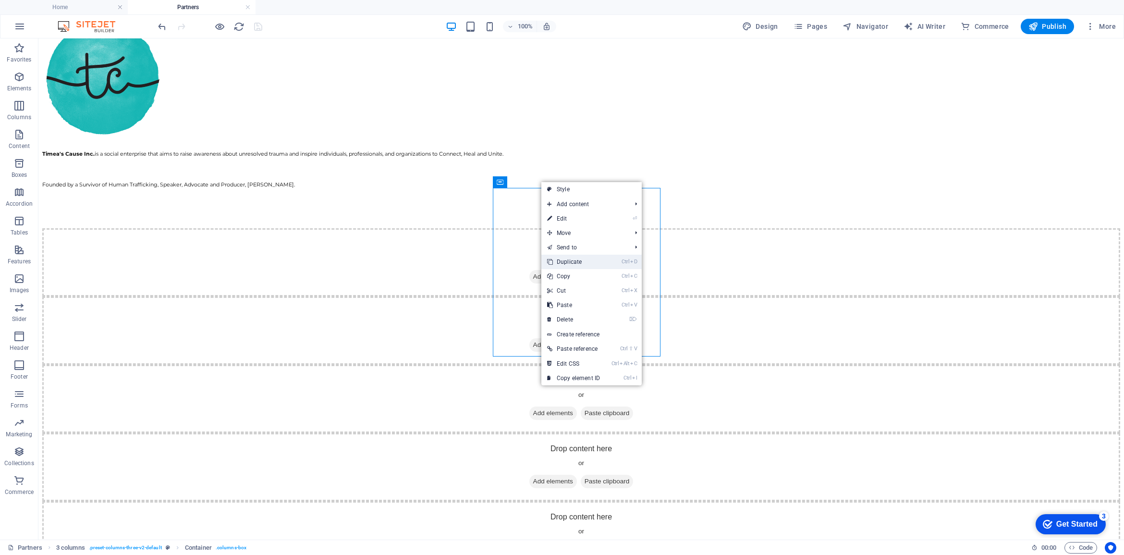
click at [579, 263] on link "Ctrl D Duplicate" at bounding box center [573, 262] width 64 height 14
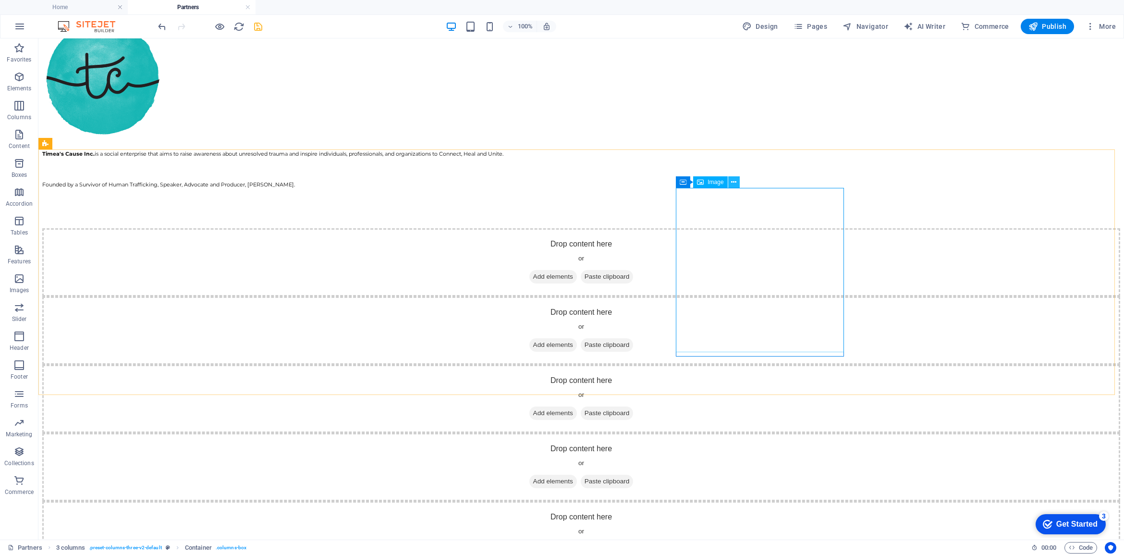
click at [735, 181] on icon at bounding box center [733, 182] width 5 height 10
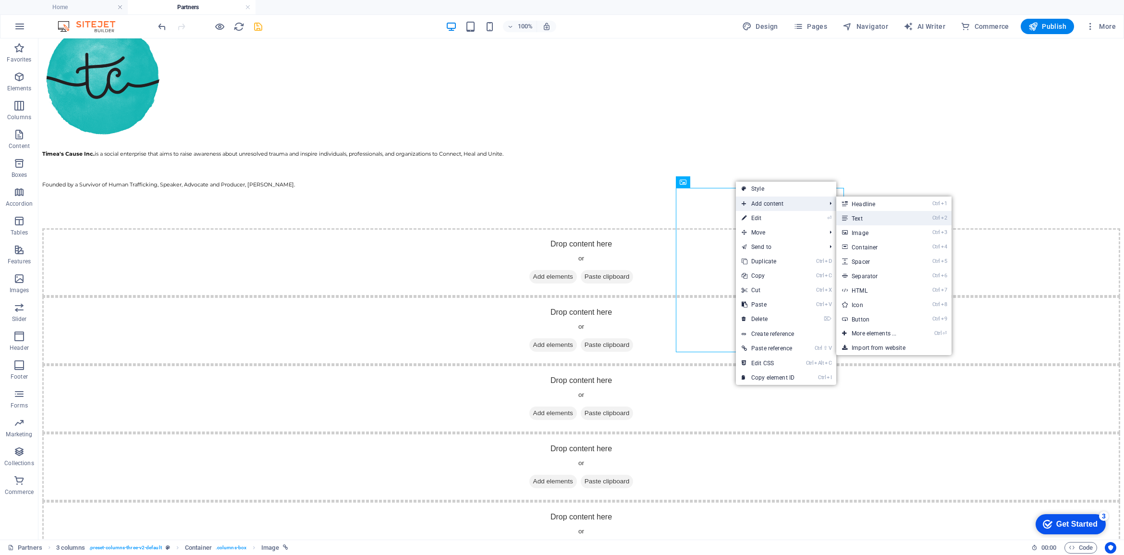
click at [872, 217] on link "Ctrl 2 Text" at bounding box center [875, 218] width 79 height 14
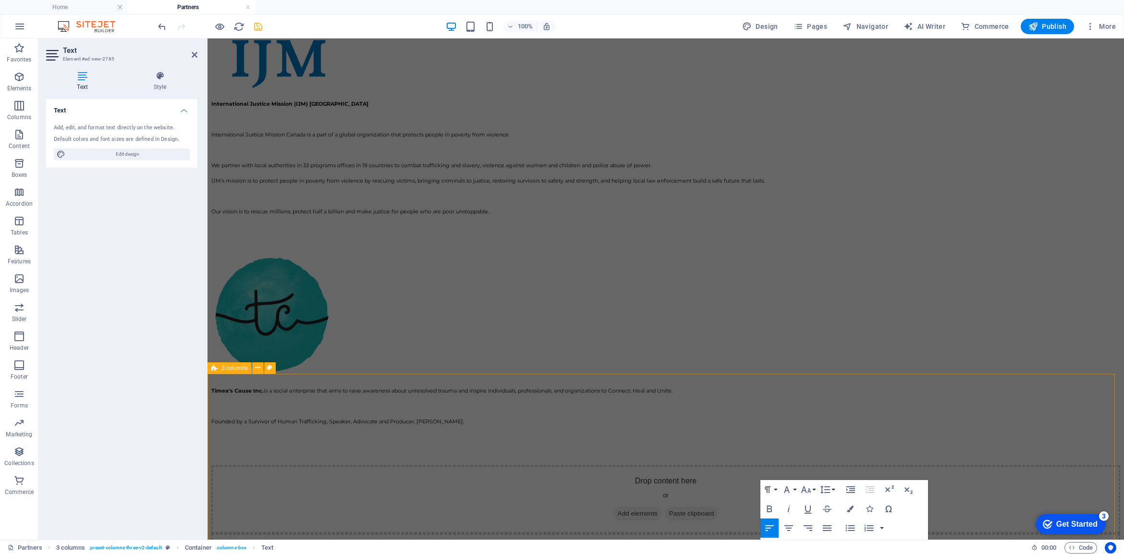
scroll to position [1294, 0]
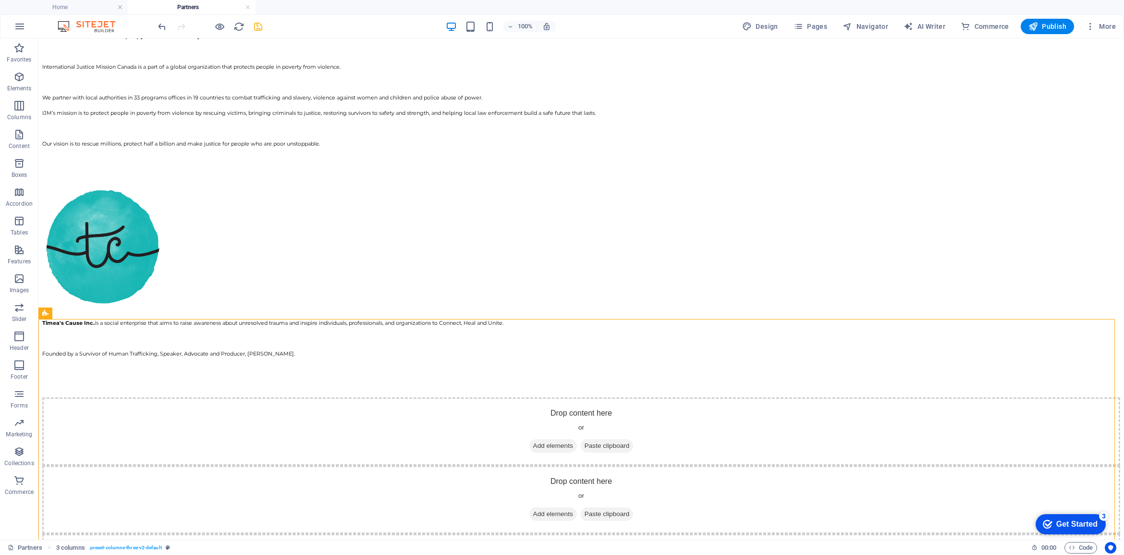
scroll to position [1354, 0]
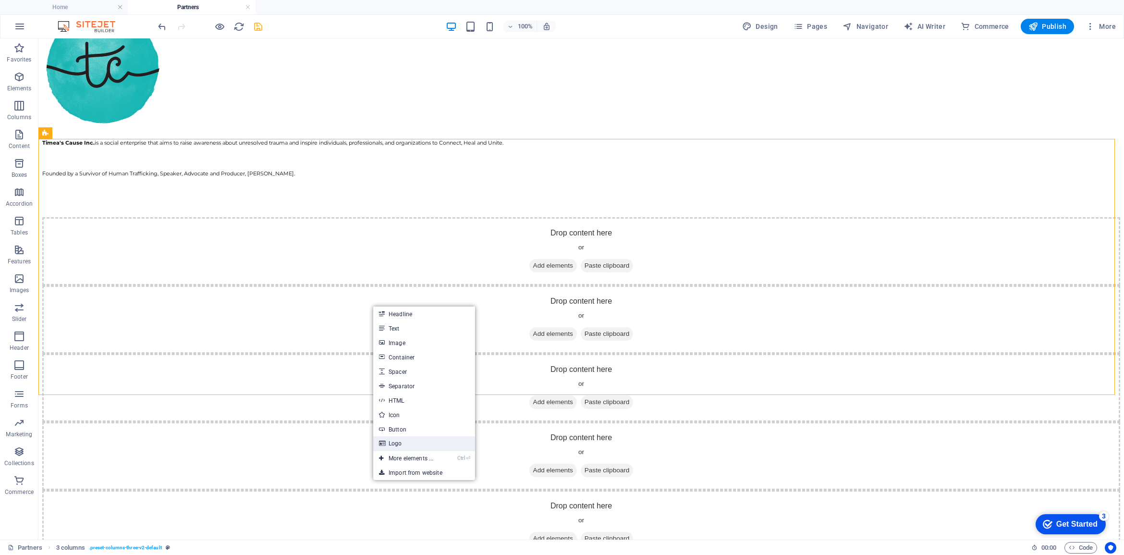
click at [396, 442] on link "Logo" at bounding box center [424, 443] width 102 height 14
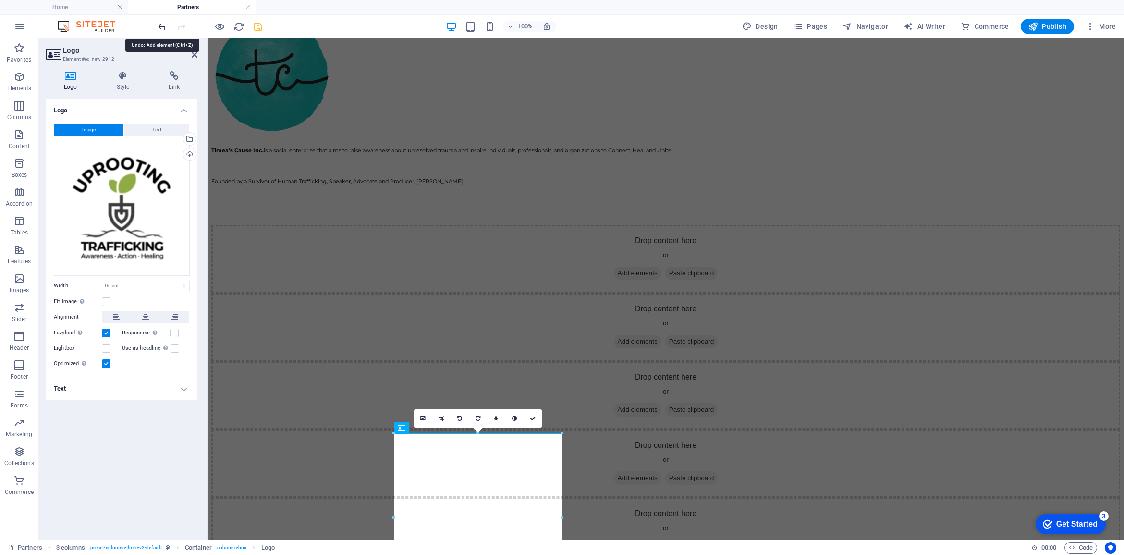
click at [160, 24] on icon "undo" at bounding box center [162, 26] width 11 height 11
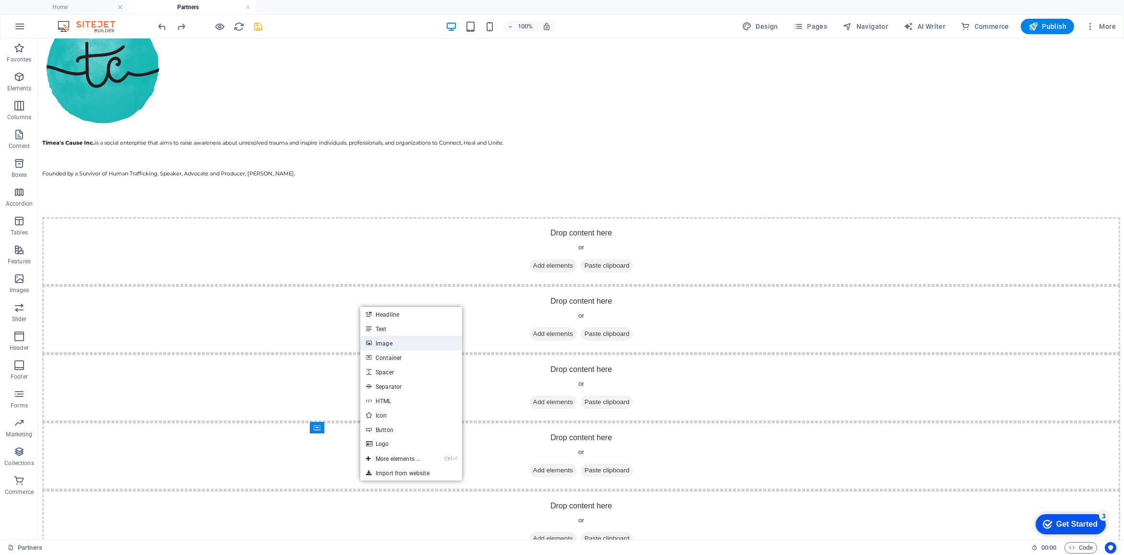
click at [395, 346] on link "Image" at bounding box center [411, 343] width 102 height 14
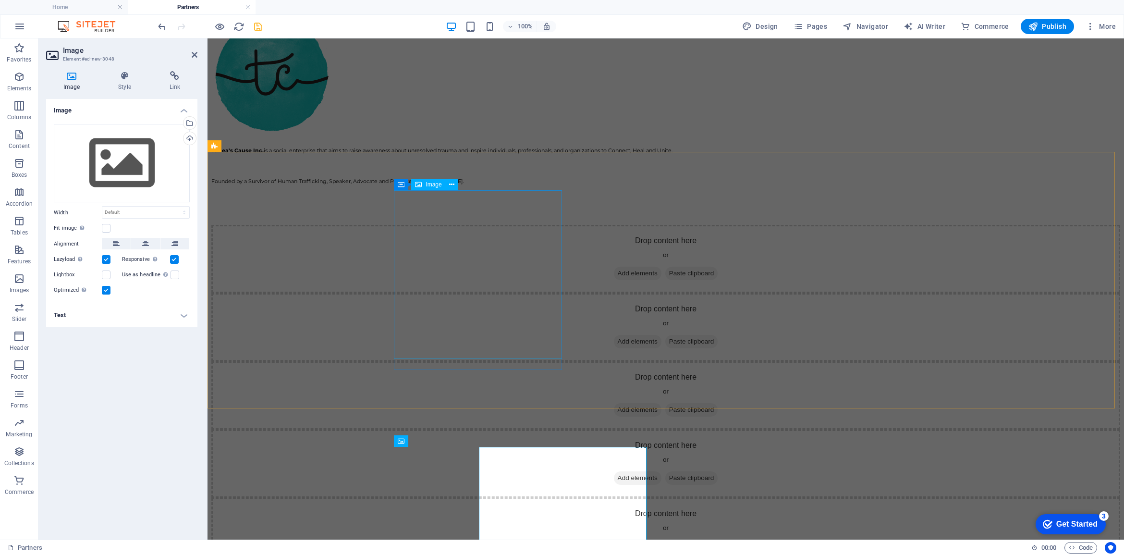
scroll to position [1341, 0]
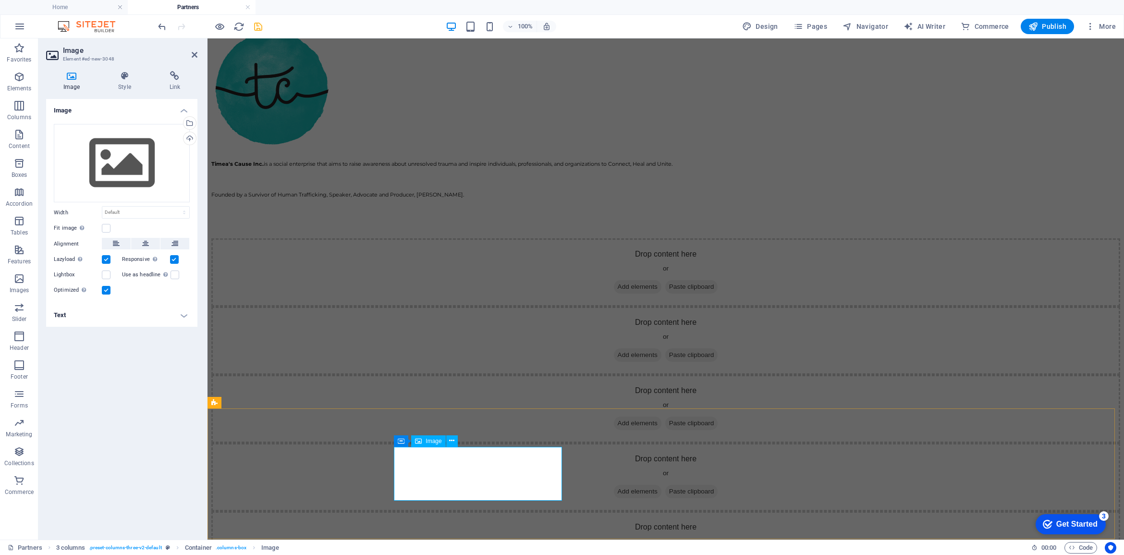
click at [428, 442] on span "Image" at bounding box center [433, 441] width 16 height 6
click at [452, 440] on icon at bounding box center [451, 441] width 5 height 10
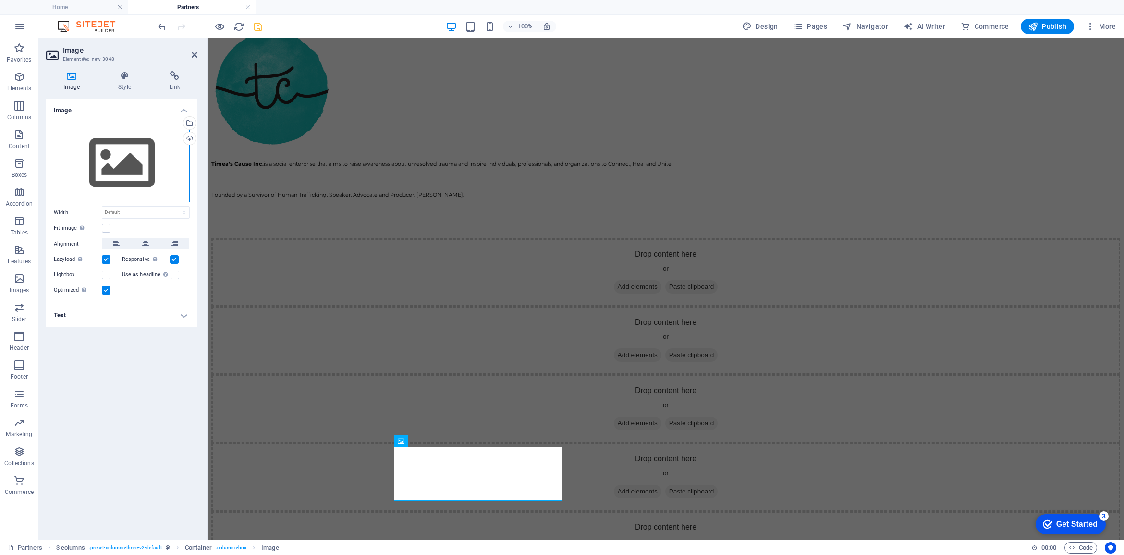
click at [119, 147] on div "Drag files here, click to choose files or select files from Files or our free s…" at bounding box center [122, 163] width 136 height 79
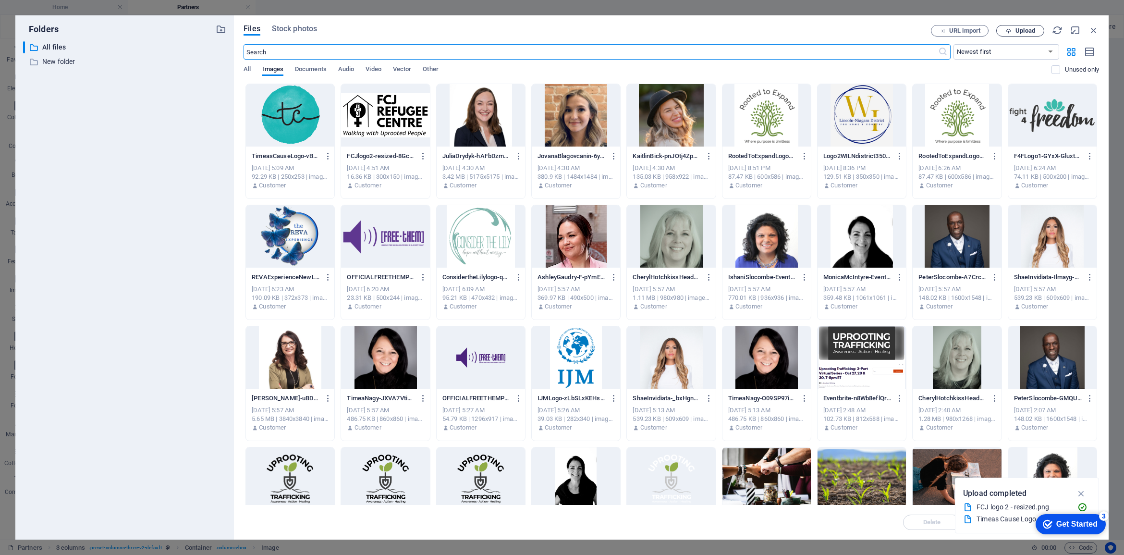
click at [1030, 30] on span "Upload" at bounding box center [1025, 31] width 20 height 6
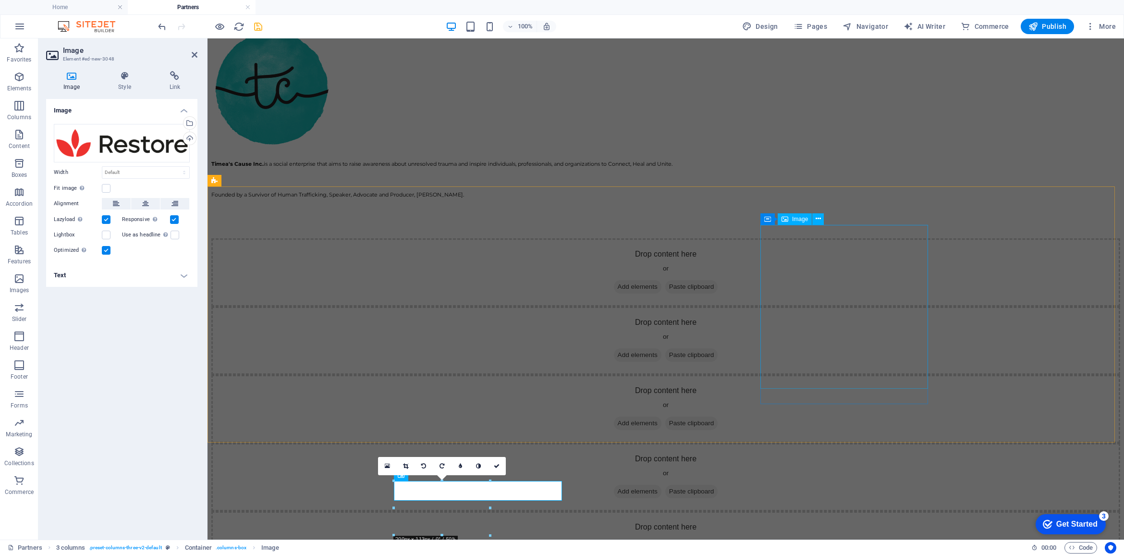
scroll to position [1307, 0]
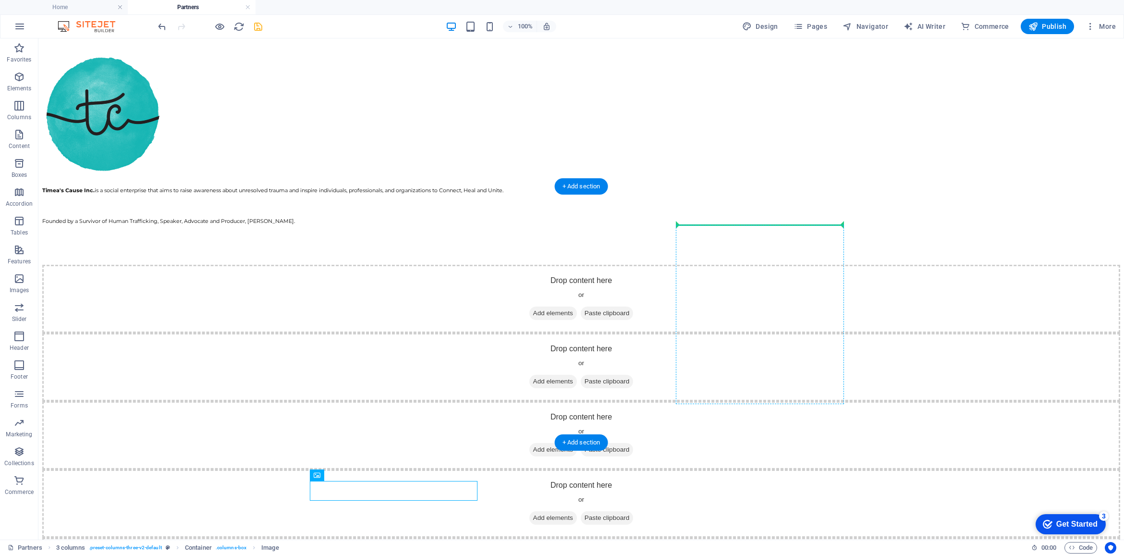
drag, startPoint x: 387, startPoint y: 512, endPoint x: 772, endPoint y: 256, distance: 462.3
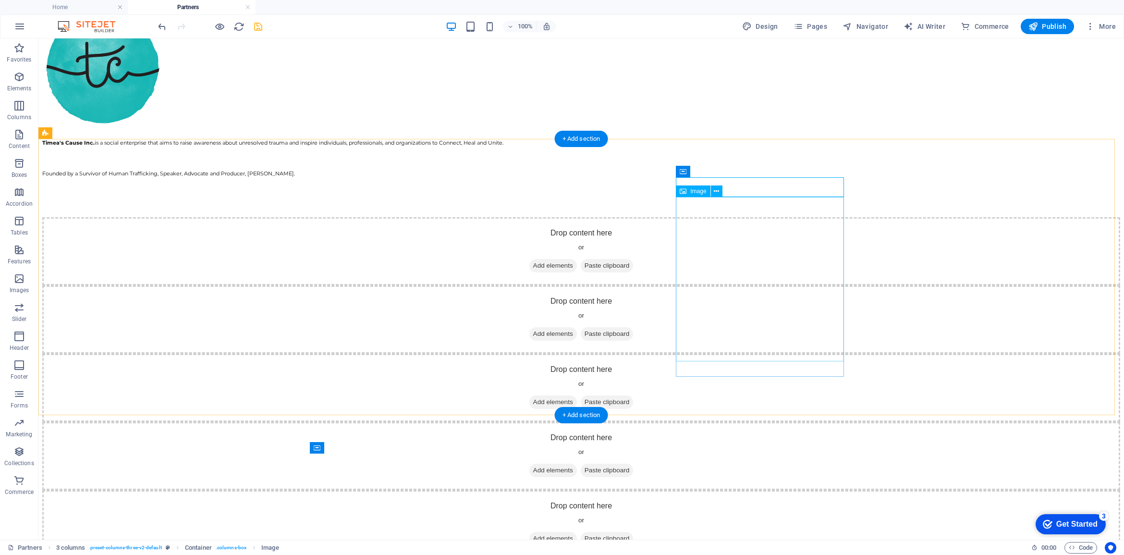
click at [715, 193] on icon at bounding box center [716, 191] width 5 height 10
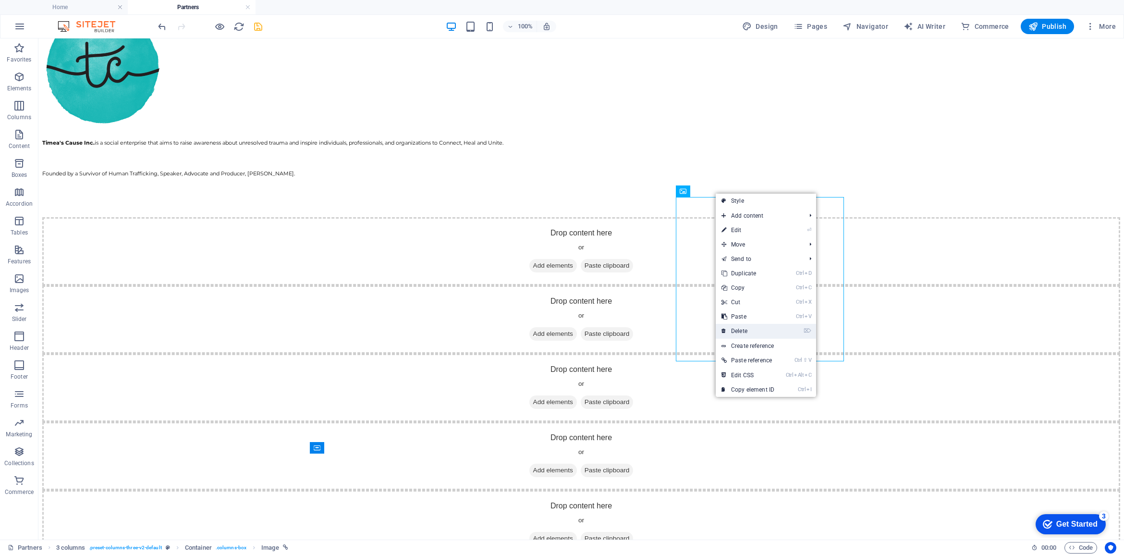
drag, startPoint x: 754, startPoint y: 331, endPoint x: 715, endPoint y: 293, distance: 54.7
click at [754, 331] on link "⌦ Delete" at bounding box center [747, 331] width 64 height 14
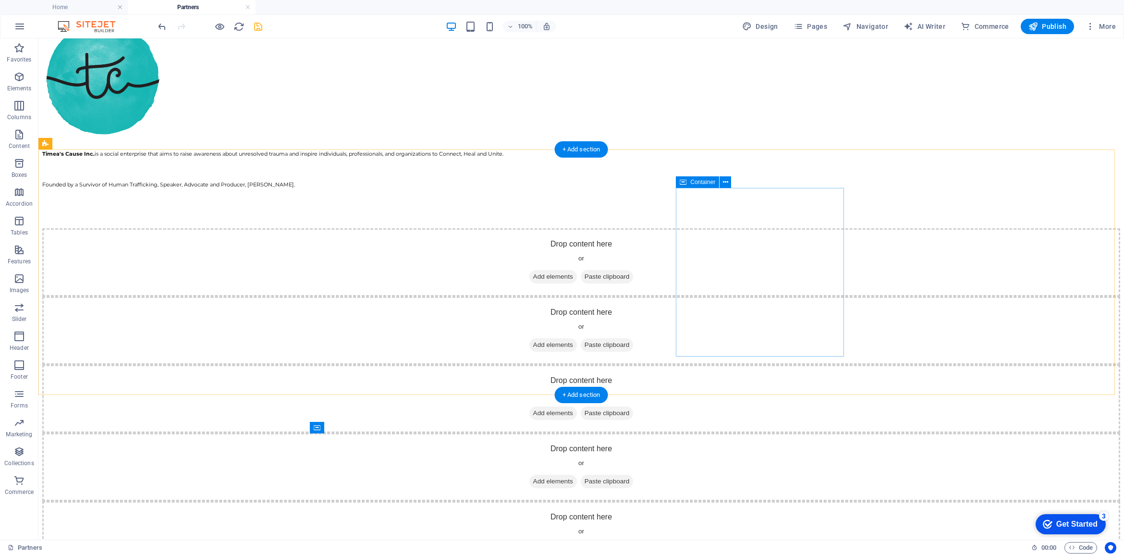
drag, startPoint x: 685, startPoint y: 222, endPoint x: 707, endPoint y: 221, distance: 21.6
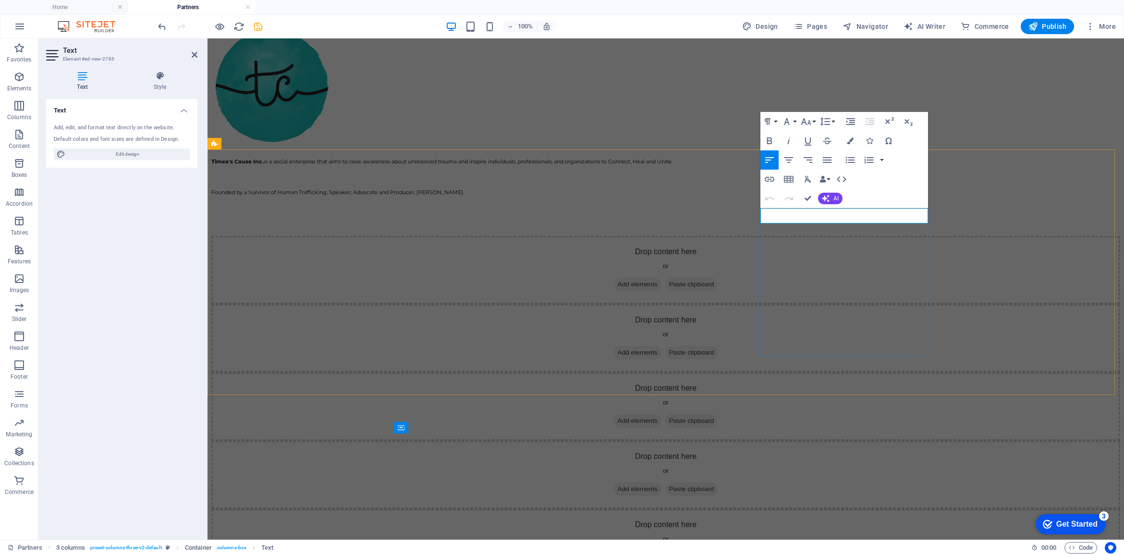
drag, startPoint x: 764, startPoint y: 215, endPoint x: 879, endPoint y: 210, distance: 115.3
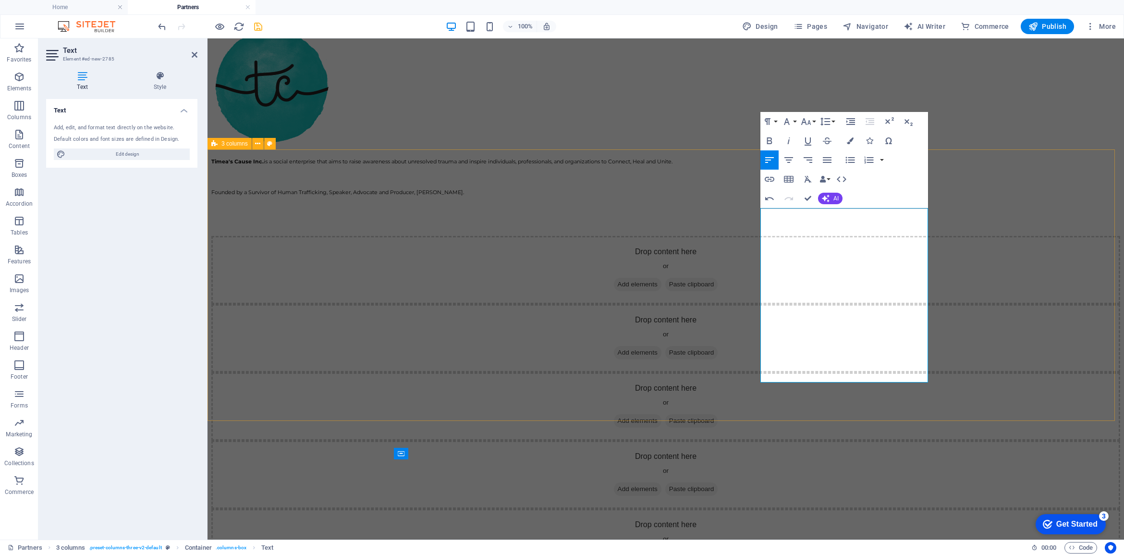
drag, startPoint x: 810, startPoint y: 376, endPoint x: 753, endPoint y: 232, distance: 155.0
click at [812, 121] on button "Font Size" at bounding box center [808, 121] width 18 height 19
click at [815, 183] on link "11" at bounding box center [816, 183] width 35 height 14
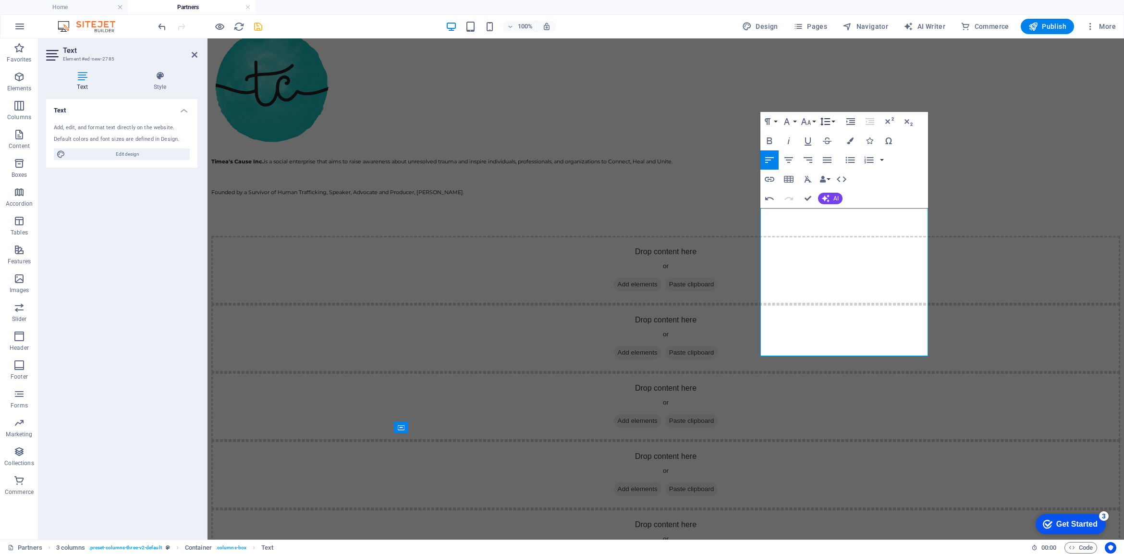
click at [830, 121] on icon "button" at bounding box center [825, 122] width 12 height 12
click at [832, 154] on link "Single" at bounding box center [839, 154] width 43 height 14
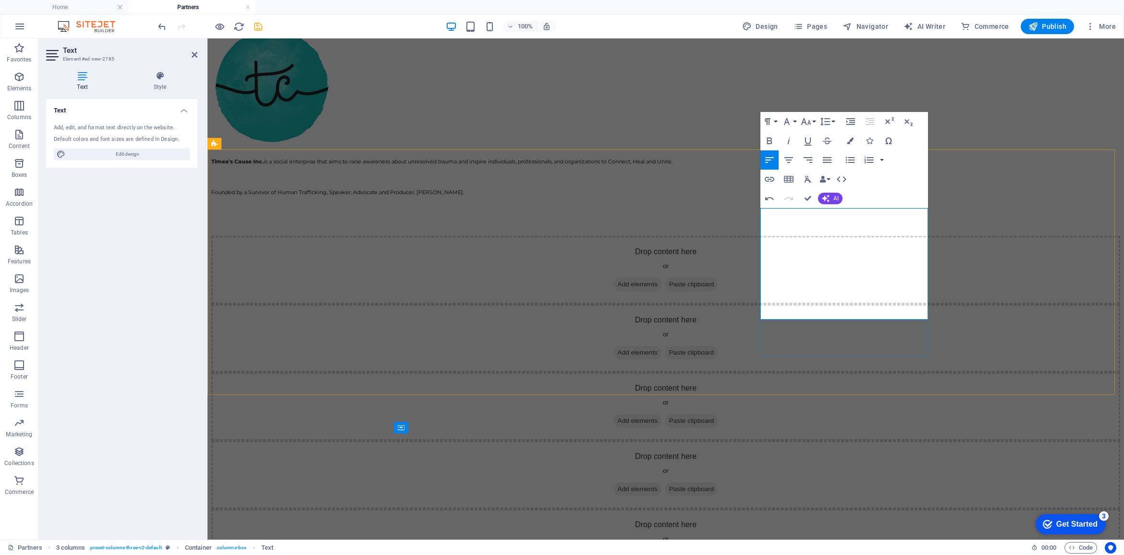
click at [809, 123] on icon "button" at bounding box center [806, 122] width 12 height 12
click at [814, 183] on link "11" at bounding box center [816, 183] width 35 height 14
click at [769, 140] on icon "button" at bounding box center [769, 140] width 5 height 7
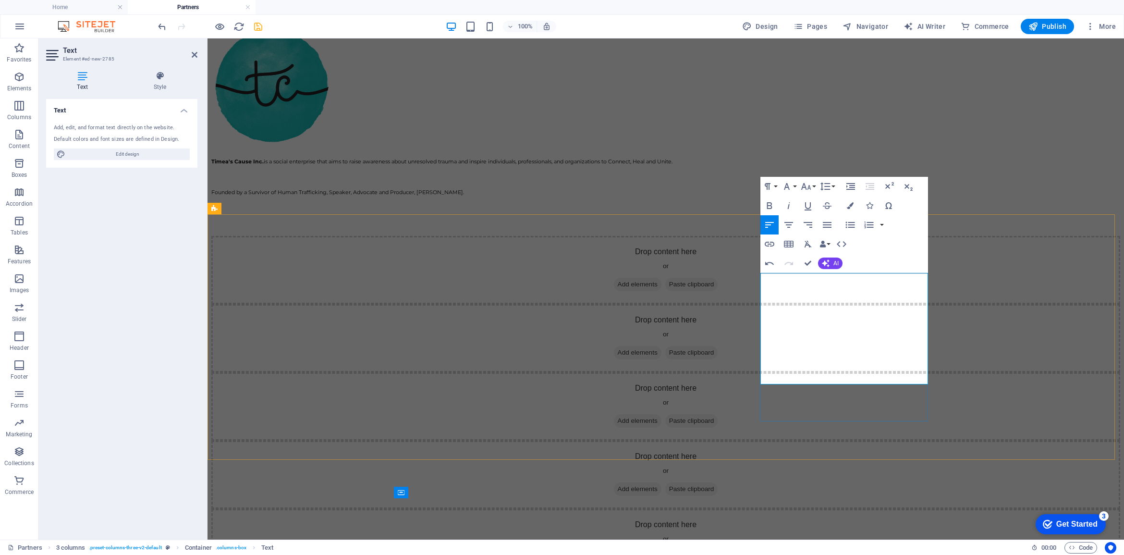
scroll to position [1223, 0]
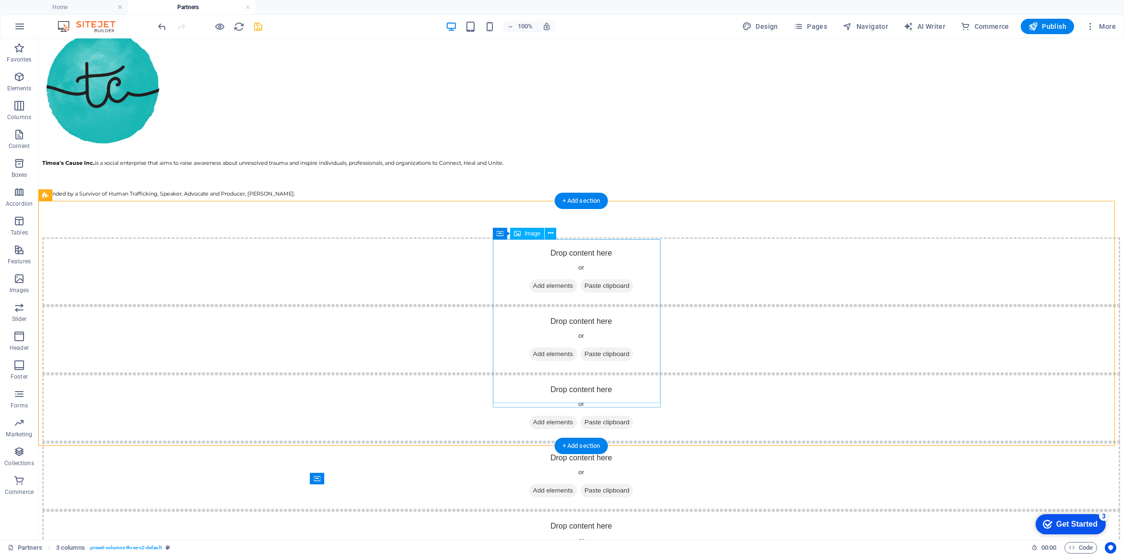
scroll to position [1343, 0]
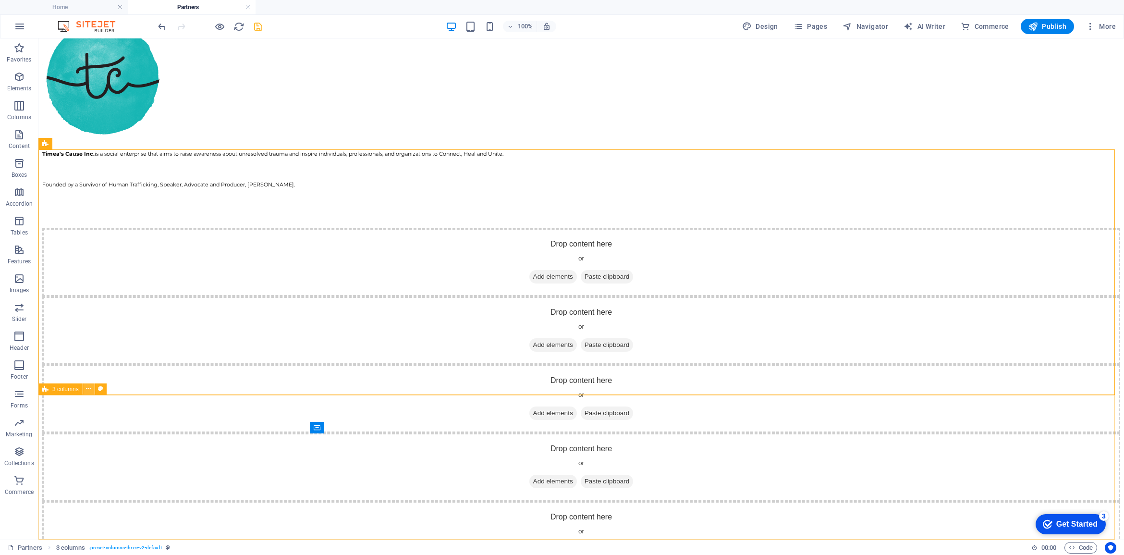
click at [89, 387] on icon at bounding box center [88, 389] width 5 height 10
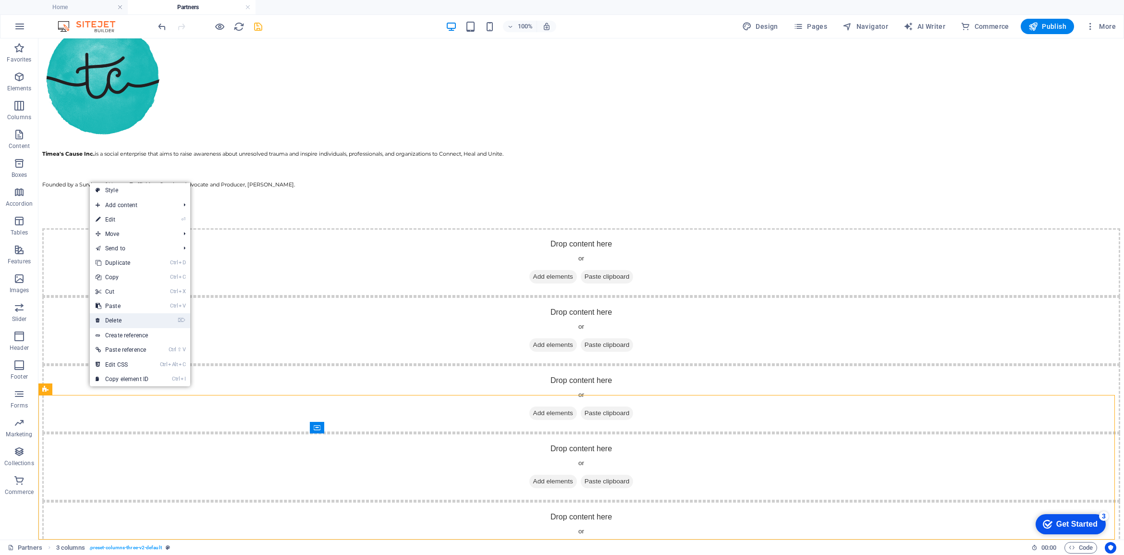
click at [122, 321] on link "⌦ Delete" at bounding box center [122, 320] width 64 height 14
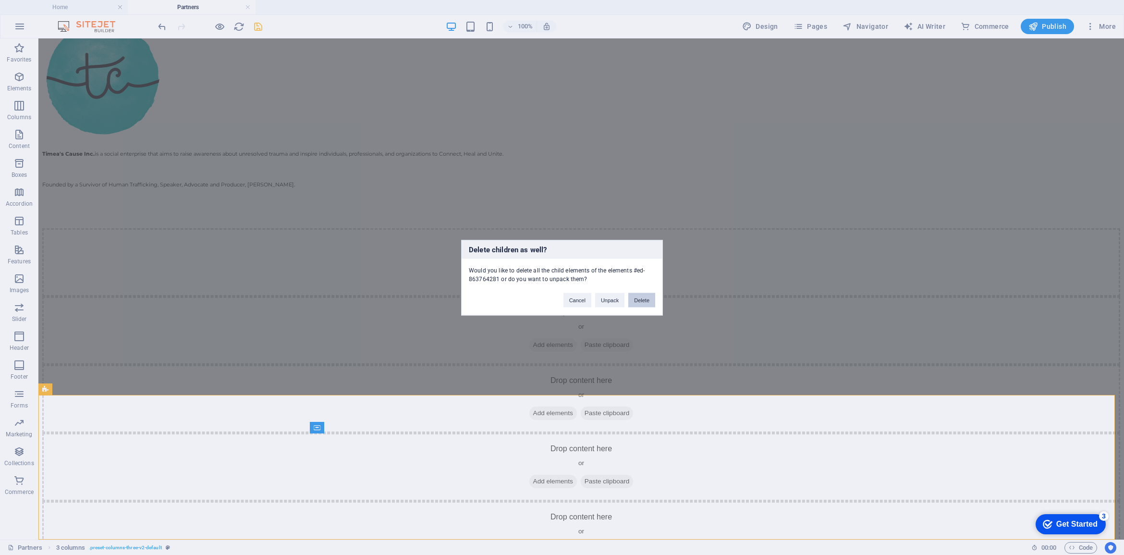
click at [644, 294] on button "Delete" at bounding box center [641, 299] width 27 height 14
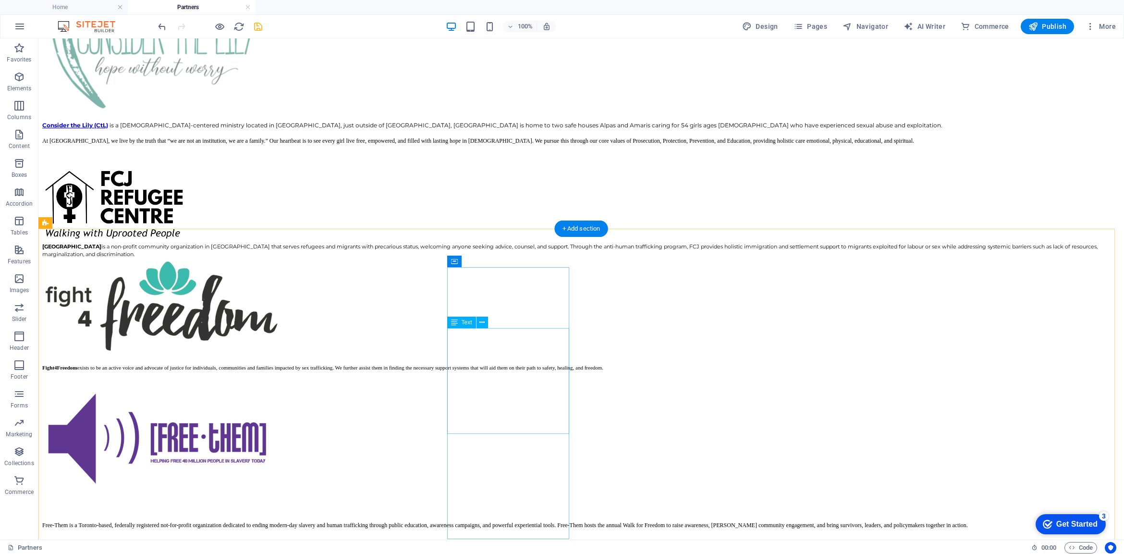
scroll to position [298, 0]
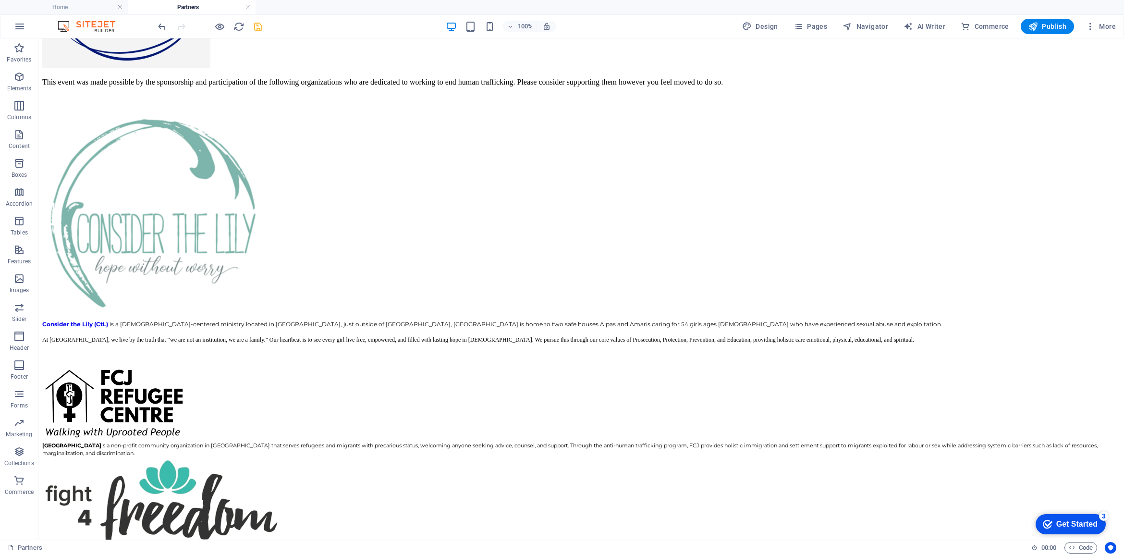
click at [258, 29] on icon "save" at bounding box center [258, 26] width 11 height 11
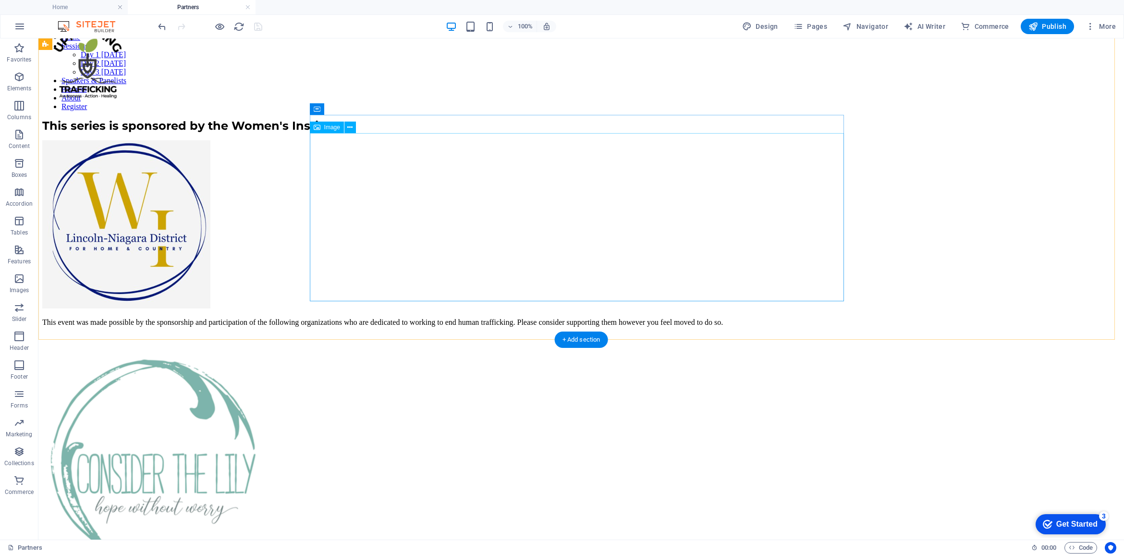
scroll to position [0, 0]
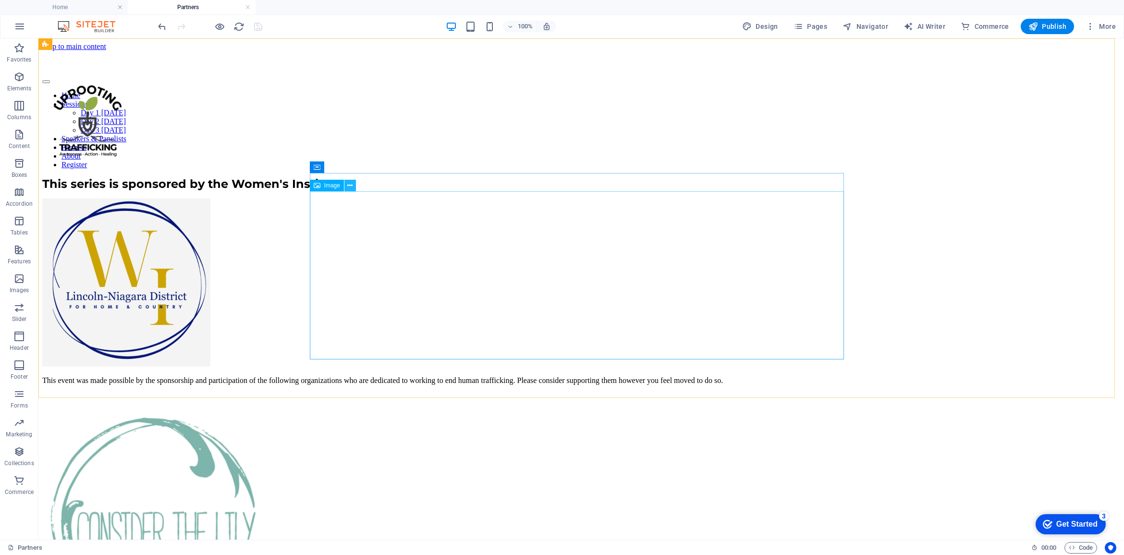
click at [350, 183] on icon at bounding box center [349, 186] width 5 height 10
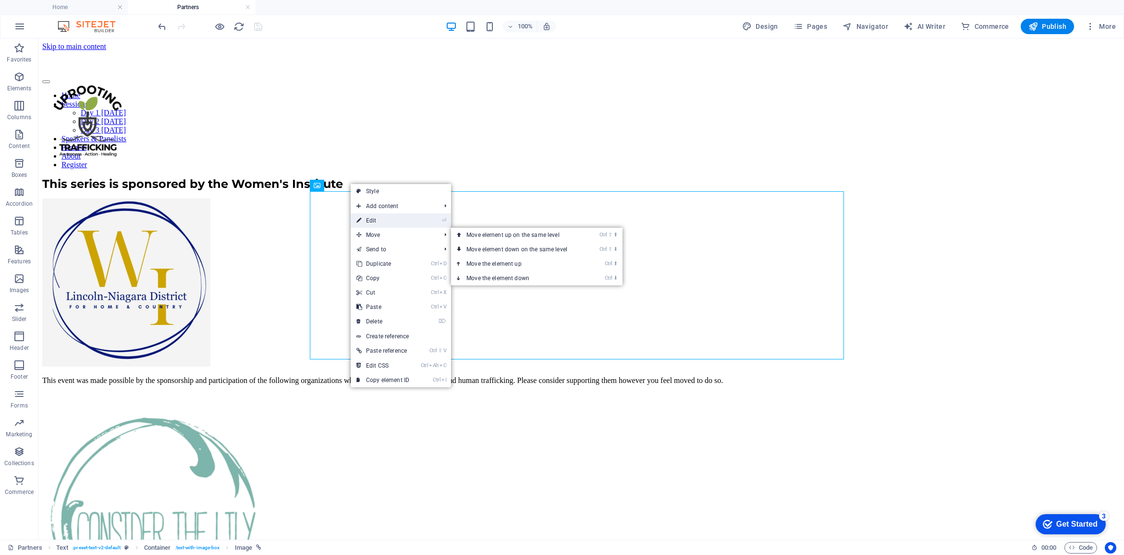
click at [379, 217] on link "⏎ Edit" at bounding box center [383, 220] width 64 height 14
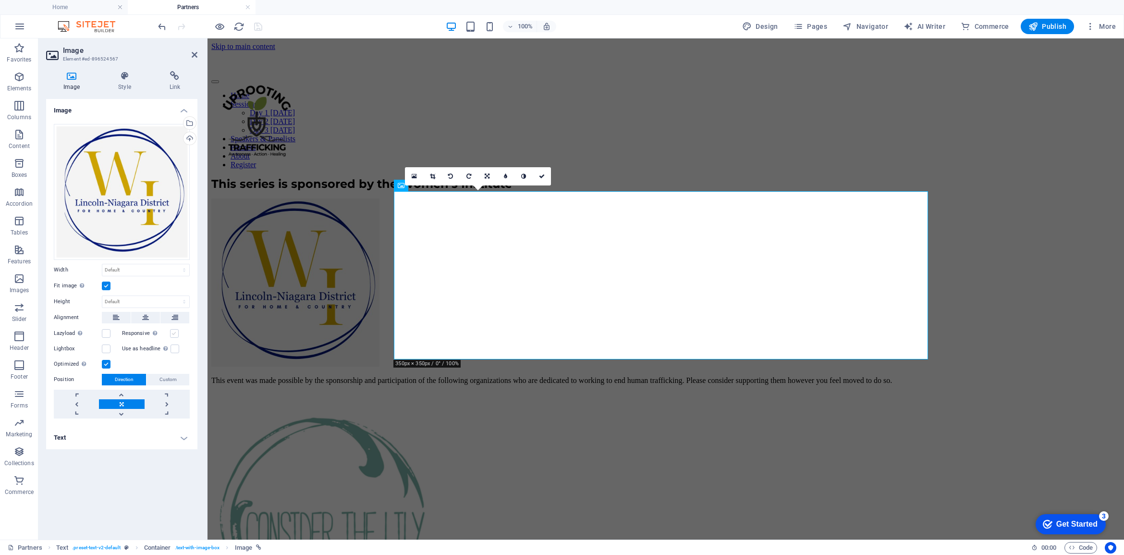
click at [170, 332] on label at bounding box center [174, 333] width 9 height 9
click at [0, 0] on input "Responsive Automatically load retina image and smartphone optimized sizes." at bounding box center [0, 0] width 0 height 0
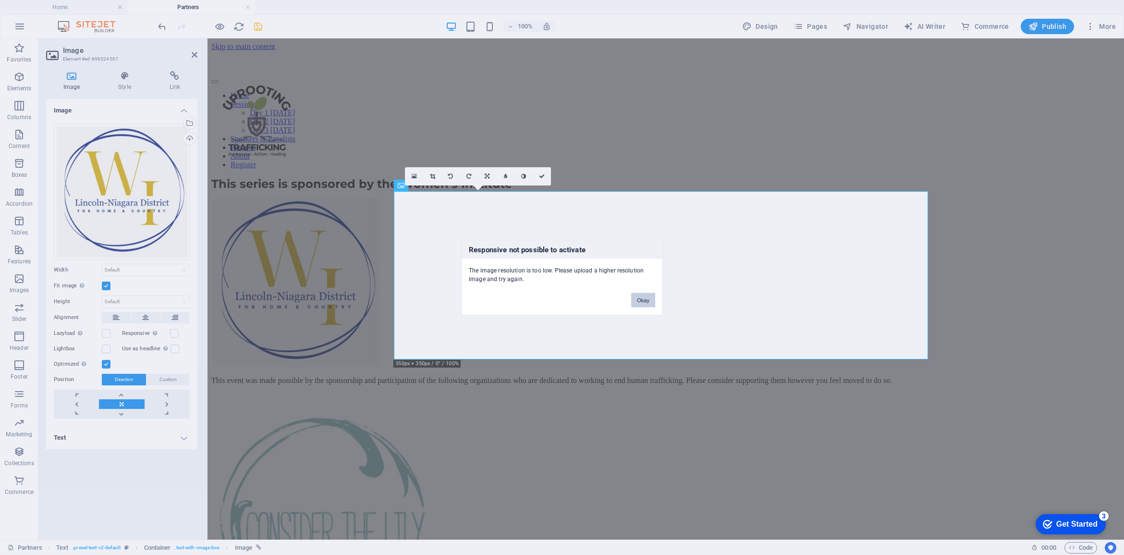
click at [642, 303] on button "Okay" at bounding box center [643, 299] width 24 height 14
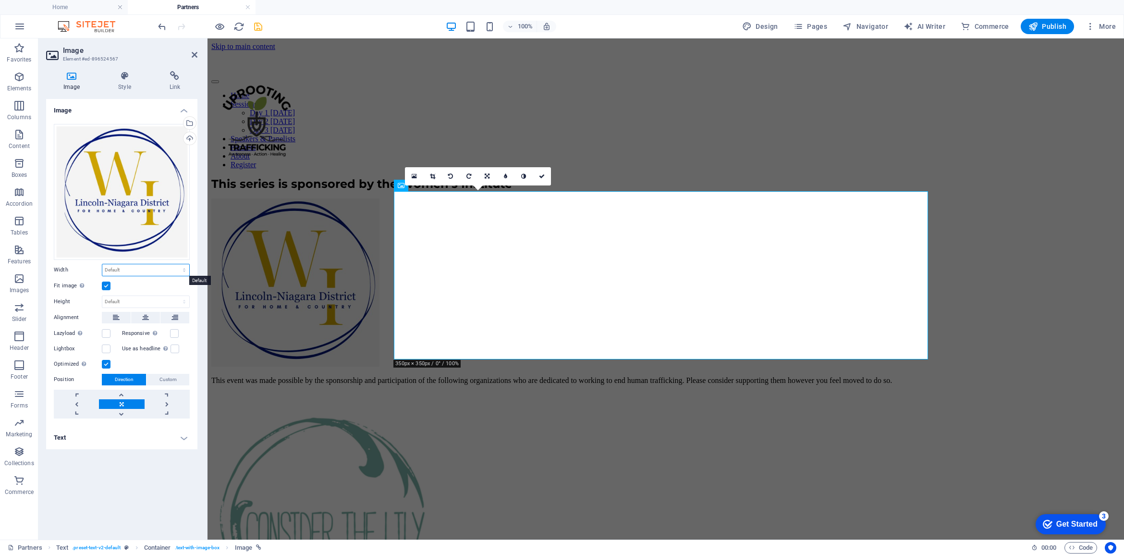
click at [124, 270] on select "Default auto px rem % em vh vw" at bounding box center [145, 270] width 87 height 12
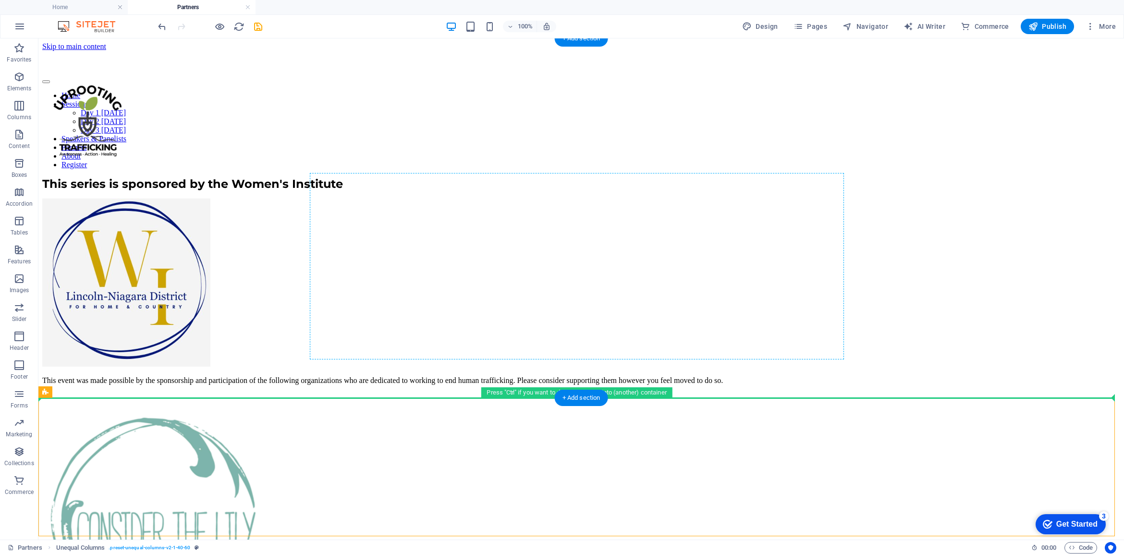
drag, startPoint x: 387, startPoint y: 468, endPoint x: 549, endPoint y: 238, distance: 281.2
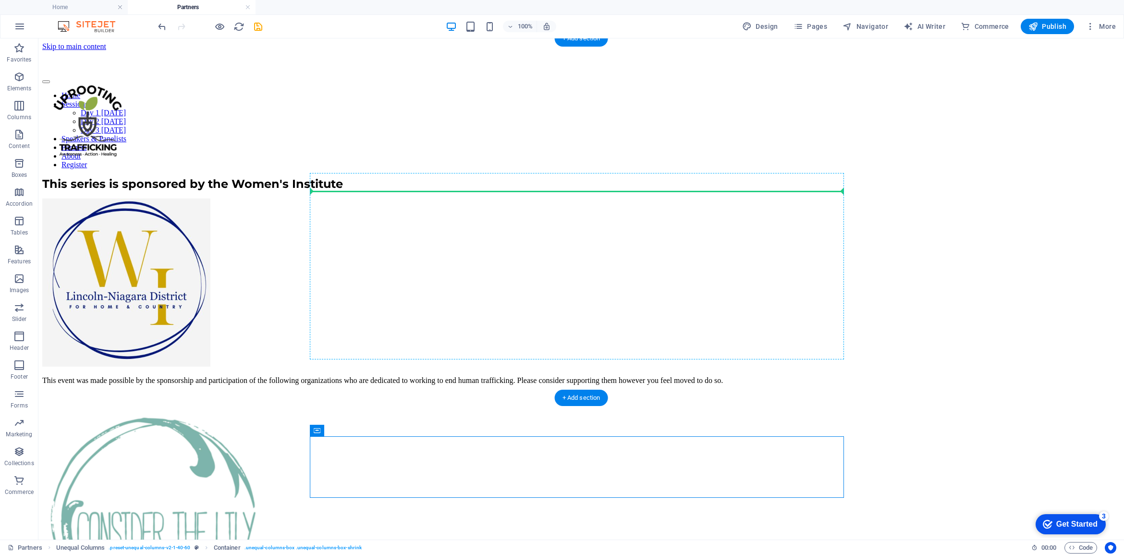
drag, startPoint x: 353, startPoint y: 469, endPoint x: 563, endPoint y: 219, distance: 326.2
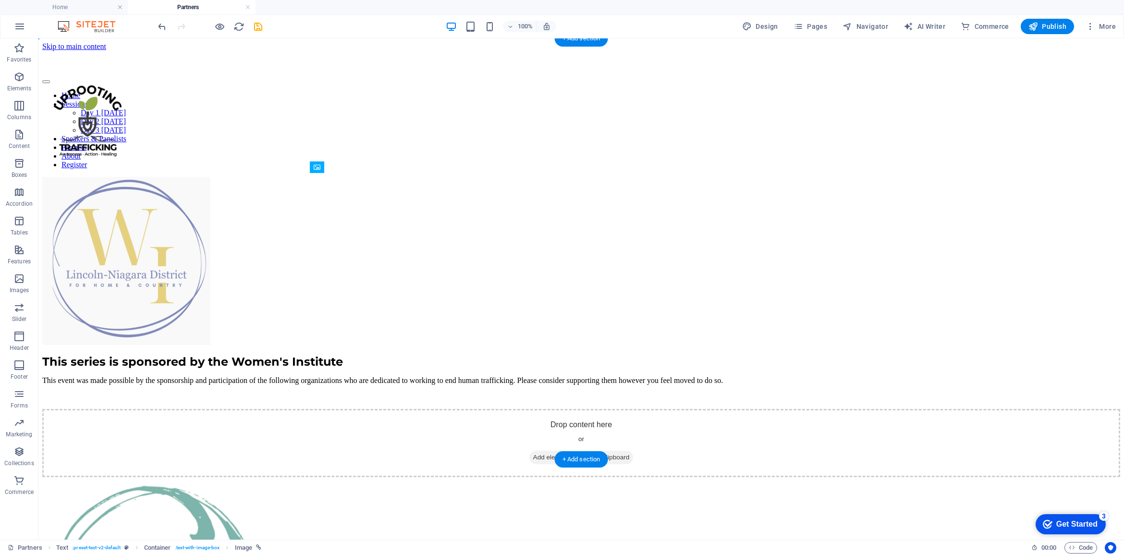
drag, startPoint x: 365, startPoint y: 287, endPoint x: 320, endPoint y: 186, distance: 110.9
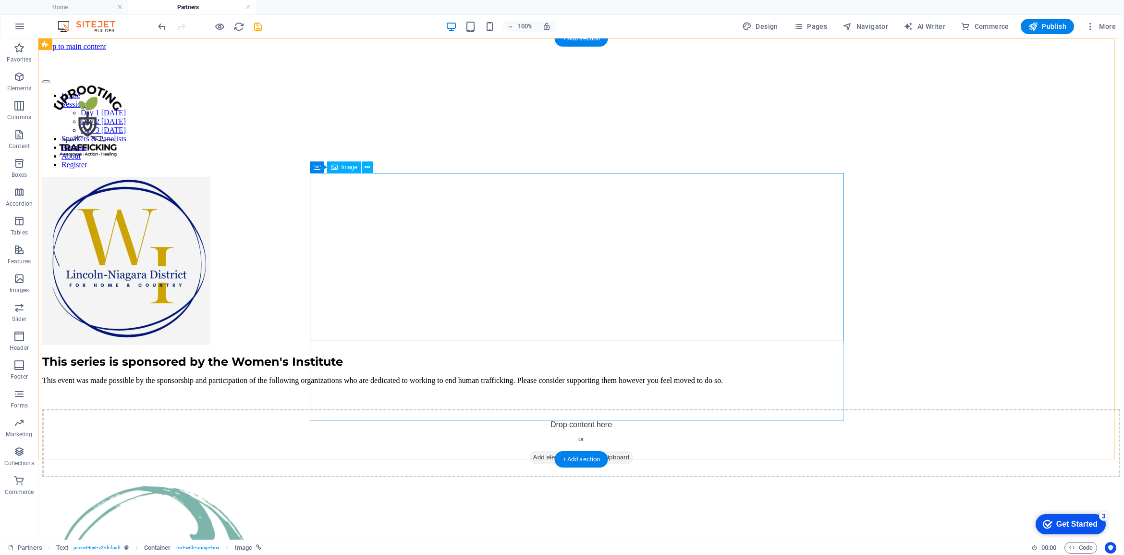
click at [538, 218] on figure at bounding box center [581, 262] width 1078 height 170
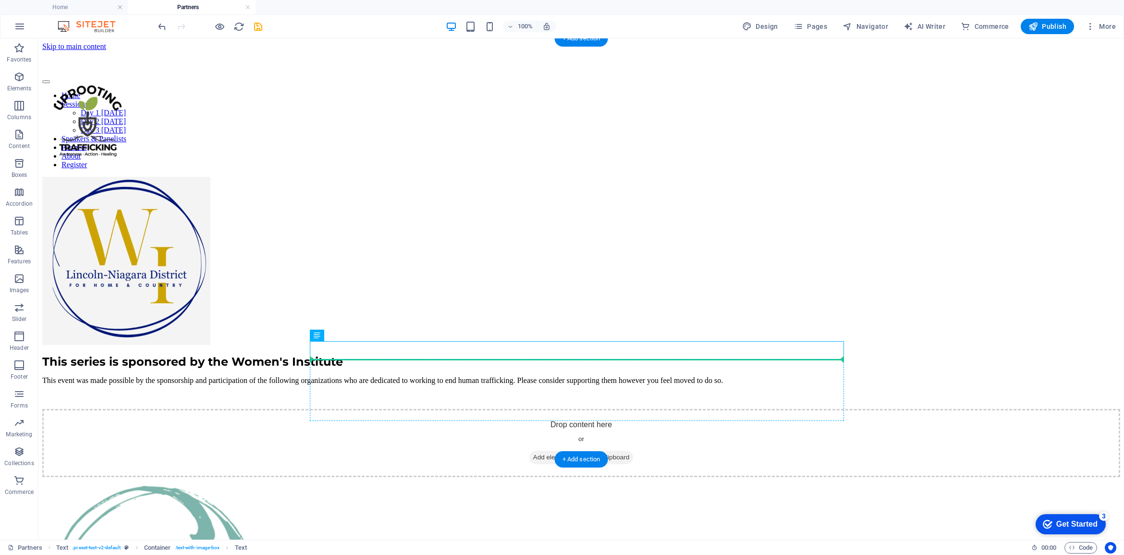
drag, startPoint x: 358, startPoint y: 375, endPoint x: 453, endPoint y: 361, distance: 95.6
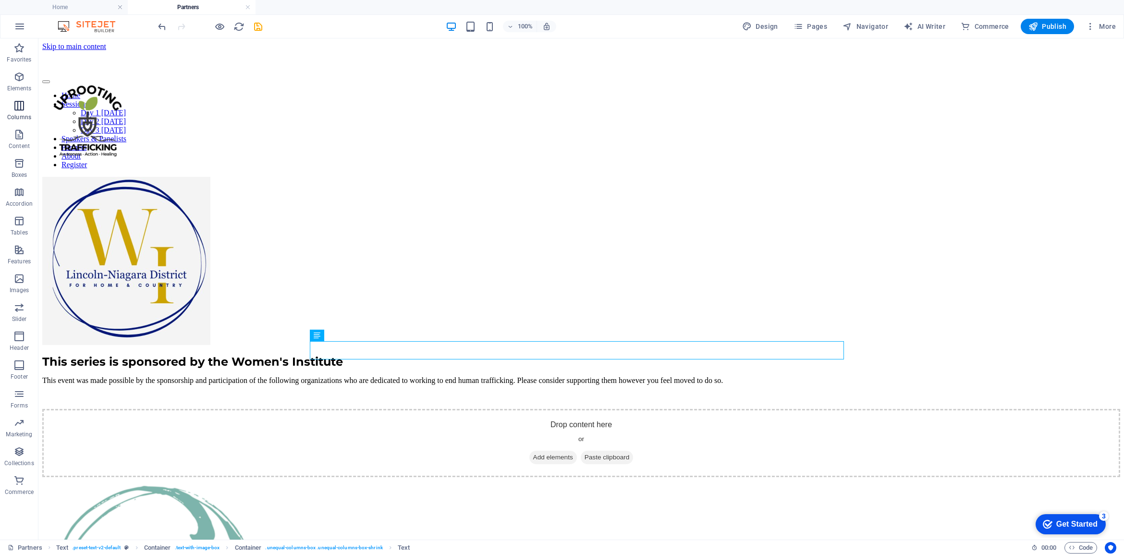
click at [23, 110] on icon "button" at bounding box center [19, 106] width 12 height 12
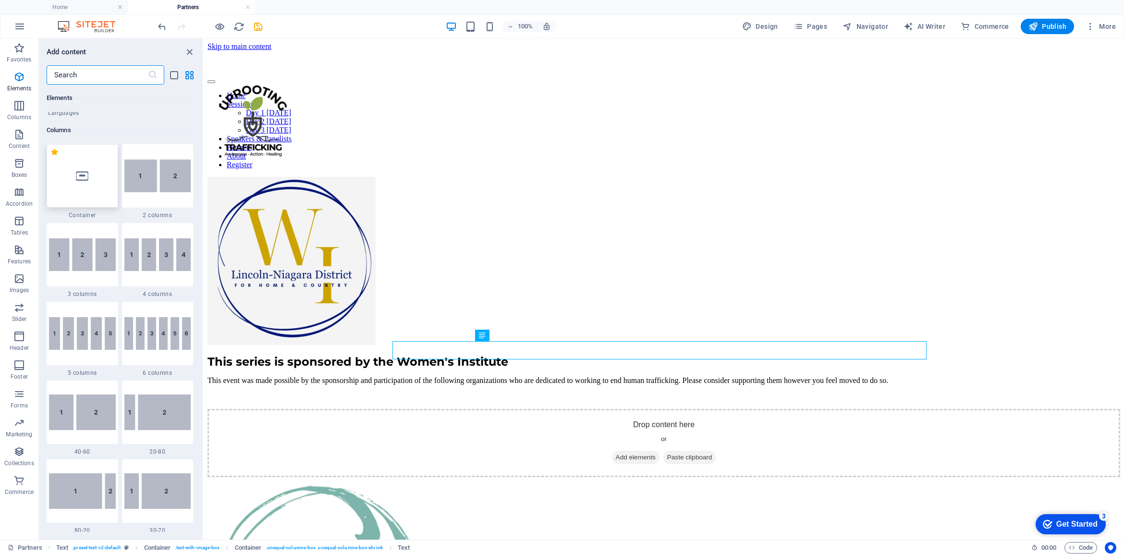
scroll to position [475, 0]
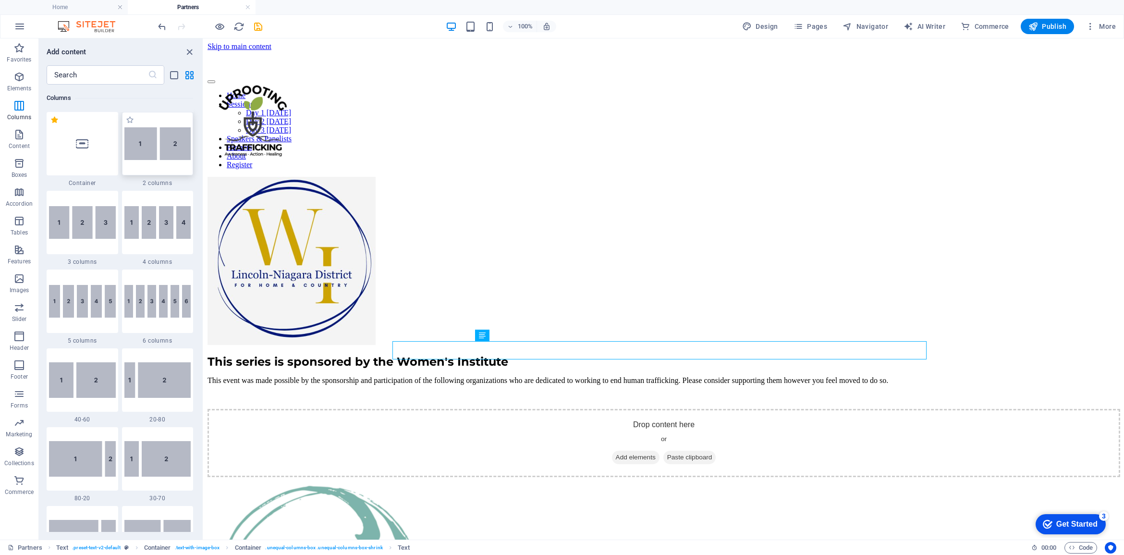
click at [162, 151] on img at bounding box center [157, 143] width 67 height 33
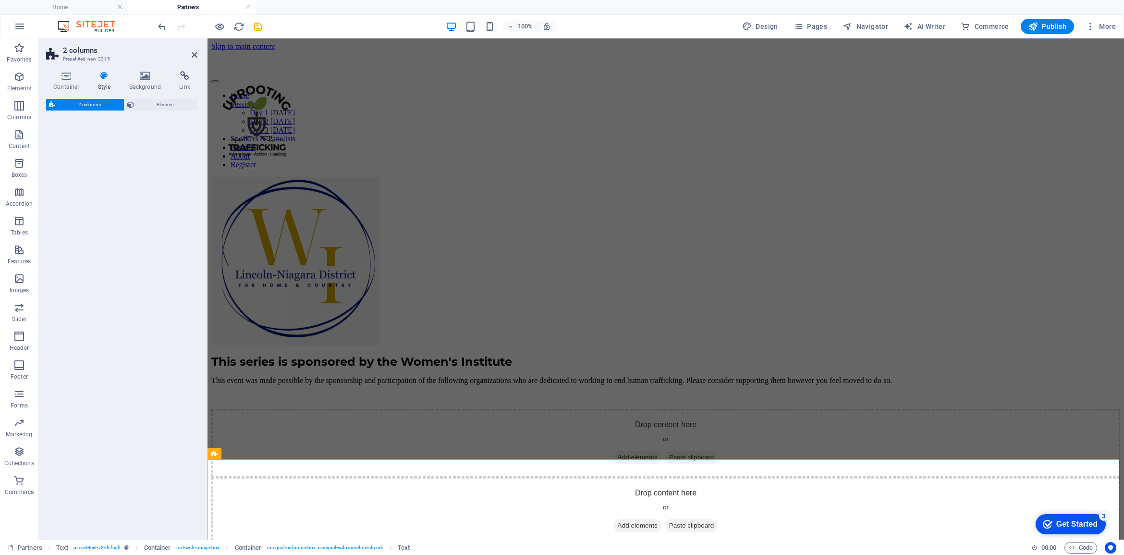
select select "rem"
select select "preset-columns-two-v2-default"
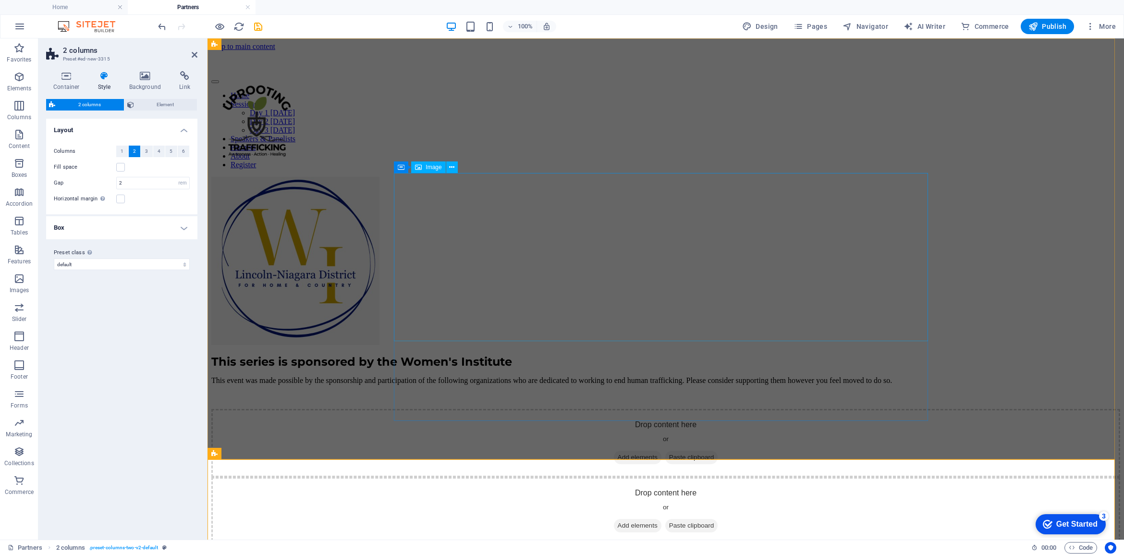
scroll to position [60, 0]
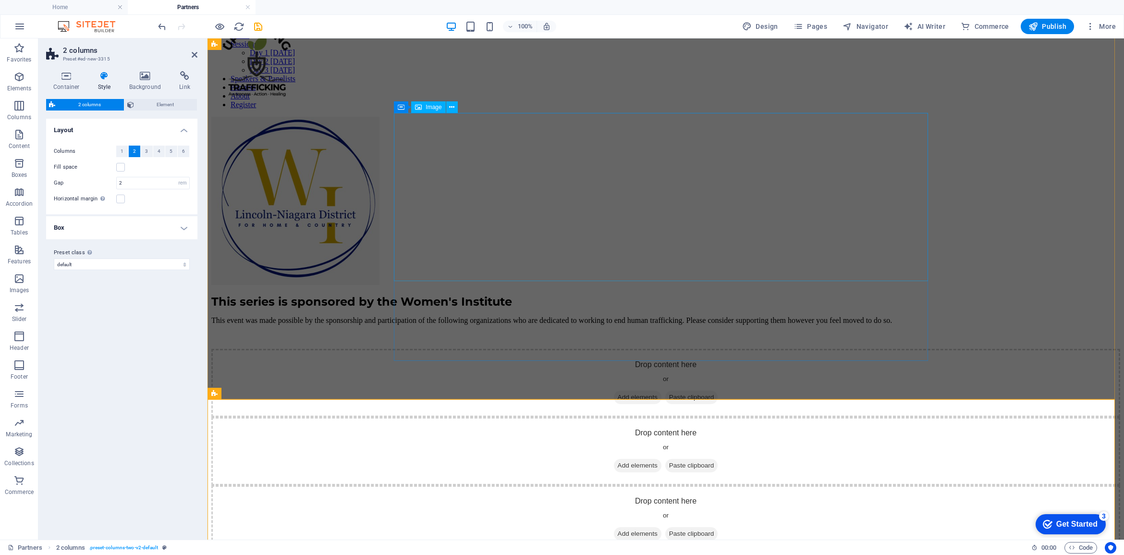
click at [473, 202] on figure at bounding box center [665, 202] width 909 height 170
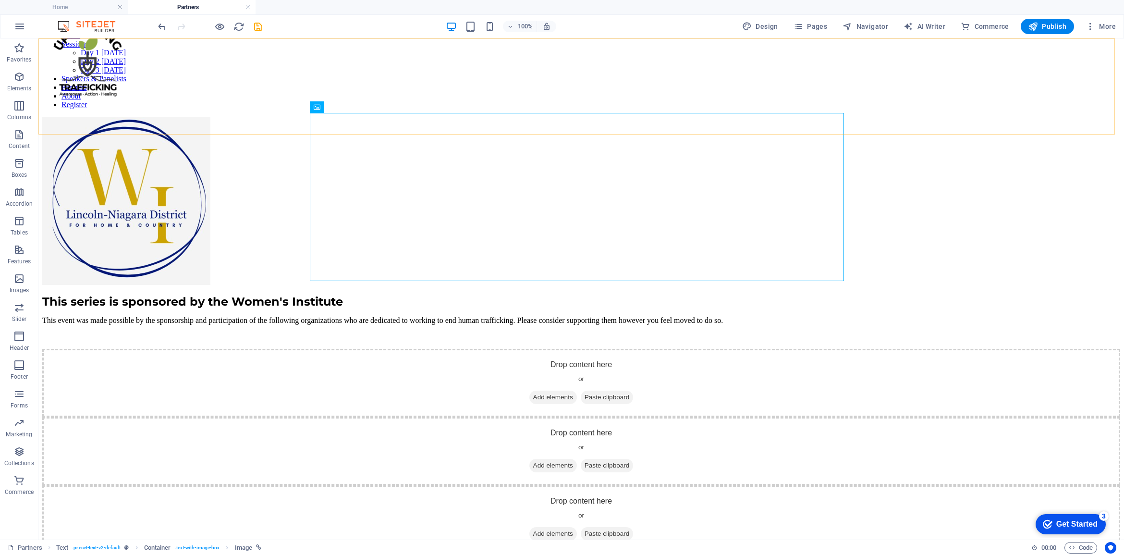
click at [333, 137] on figure at bounding box center [581, 202] width 1078 height 170
click at [359, 190] on figure at bounding box center [581, 202] width 1078 height 170
click at [763, 203] on figure at bounding box center [581, 202] width 1078 height 170
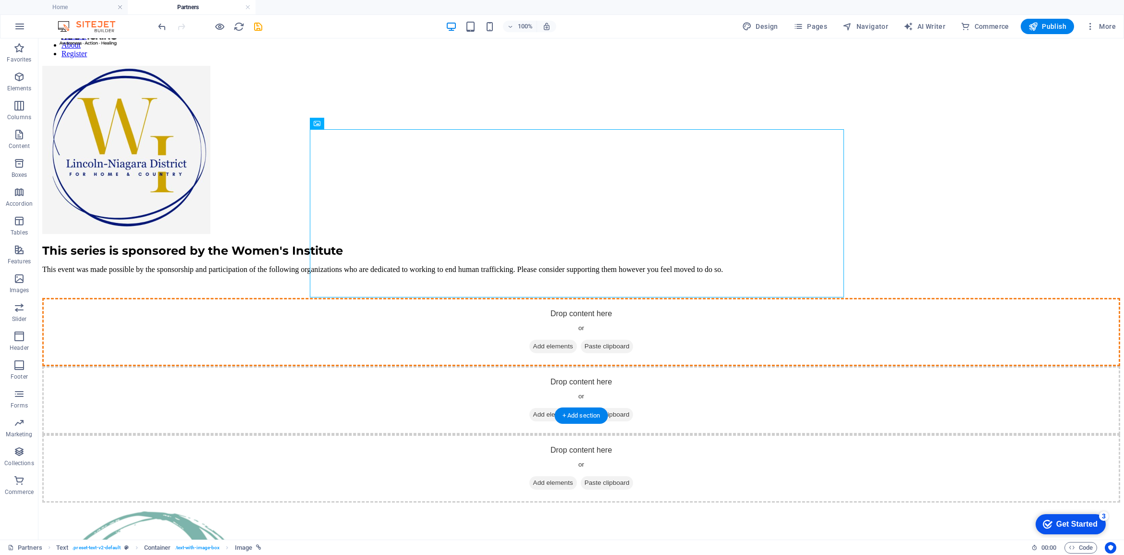
scroll to position [125, 0]
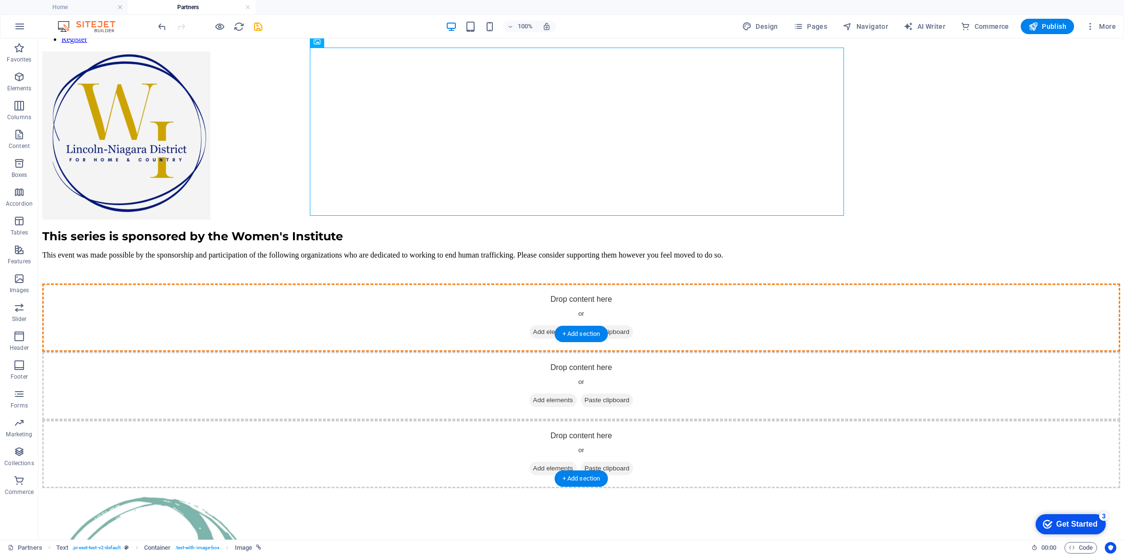
drag, startPoint x: 385, startPoint y: 203, endPoint x: 437, endPoint y: 393, distance: 196.6
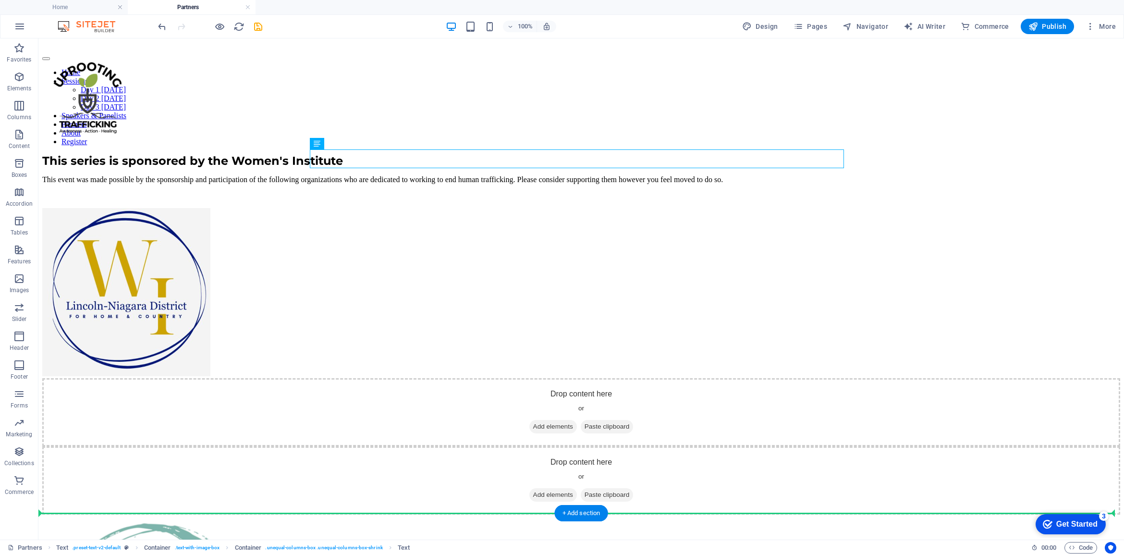
scroll to position [56, 0]
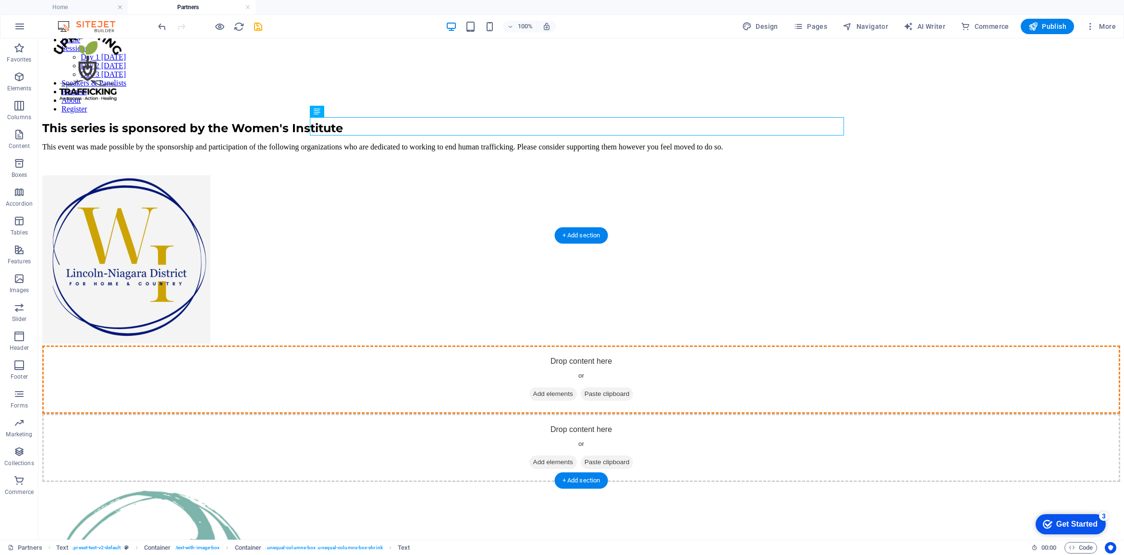
drag, startPoint x: 399, startPoint y: 205, endPoint x: 683, endPoint y: 313, distance: 303.9
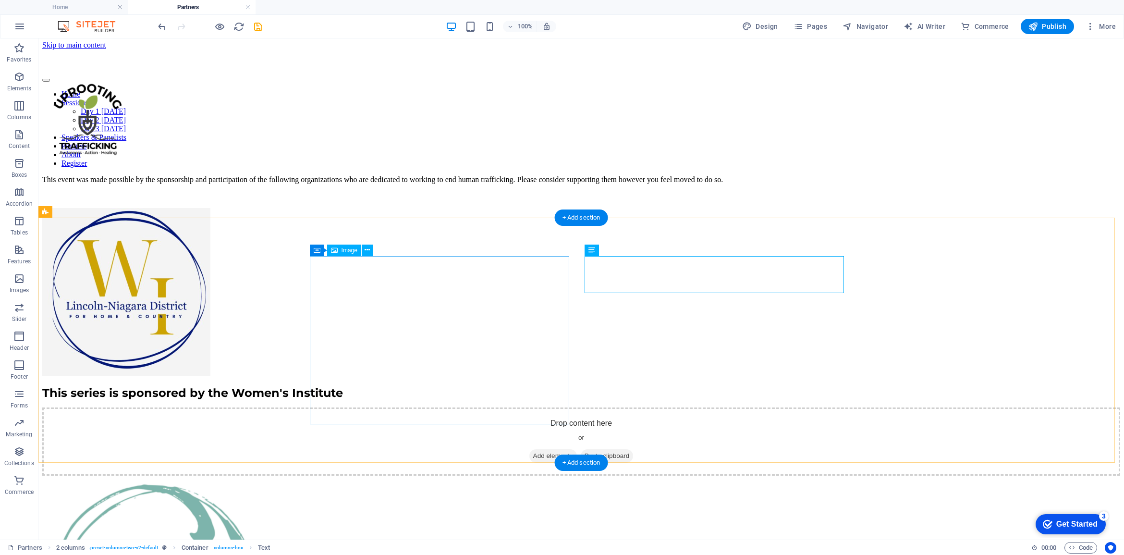
scroll to position [0, 0]
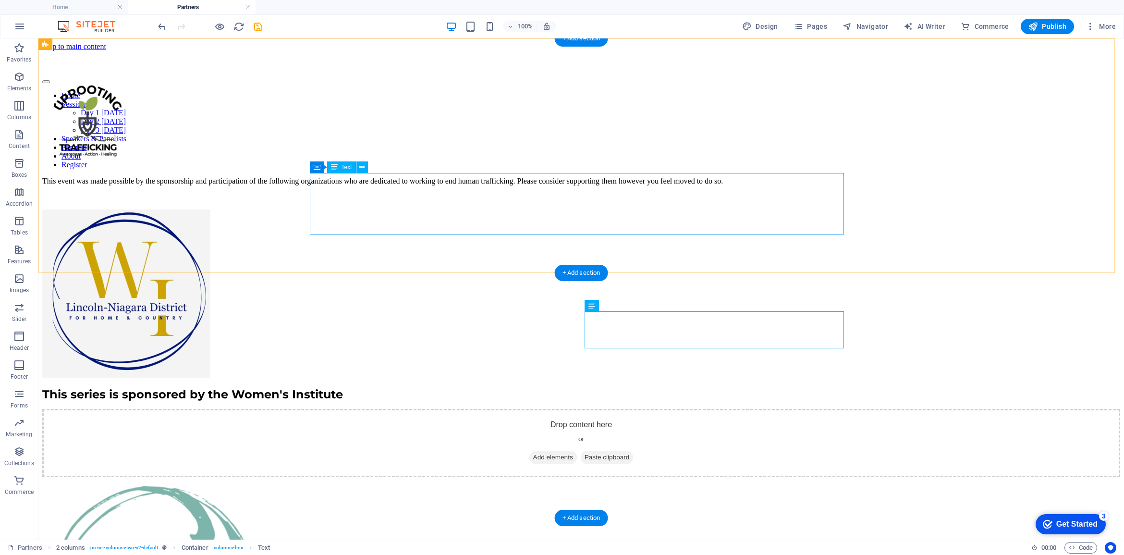
click at [453, 177] on div "This event was made possible by the sponsorship and participation of the follow…" at bounding box center [581, 189] width 1078 height 25
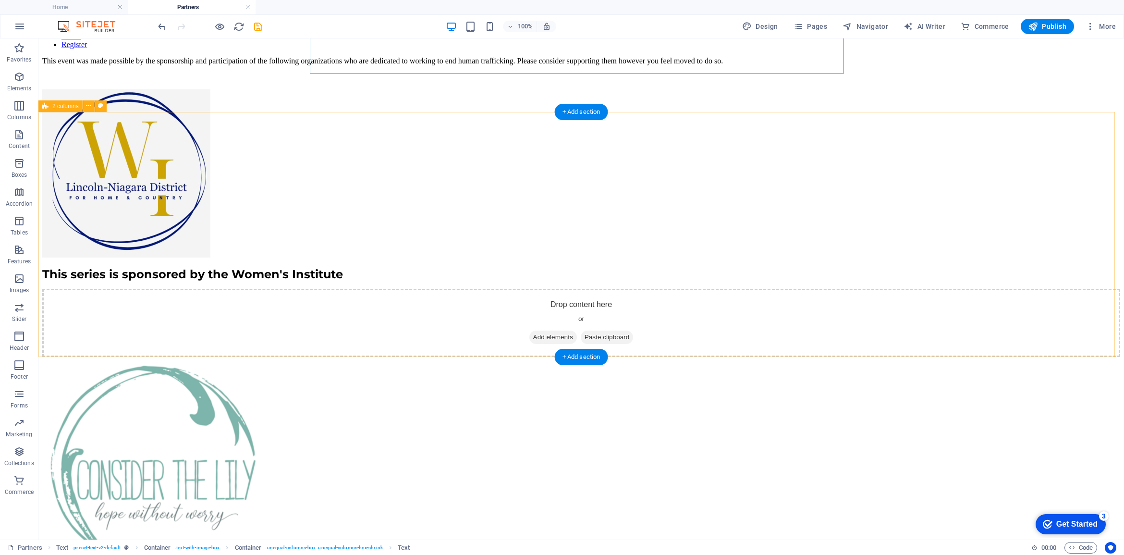
scroll to position [360, 0]
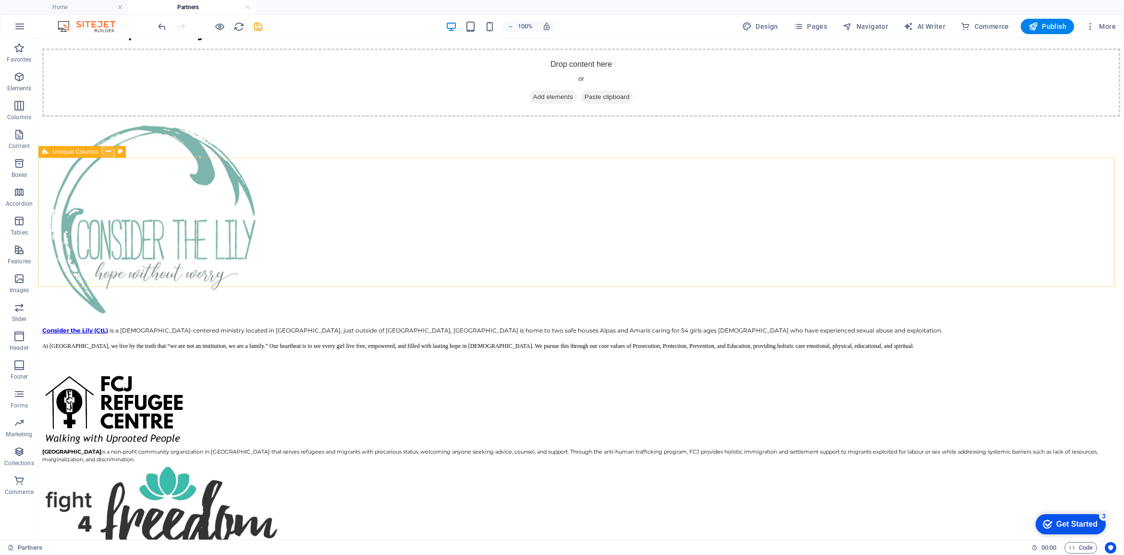
click at [106, 149] on icon at bounding box center [108, 151] width 5 height 10
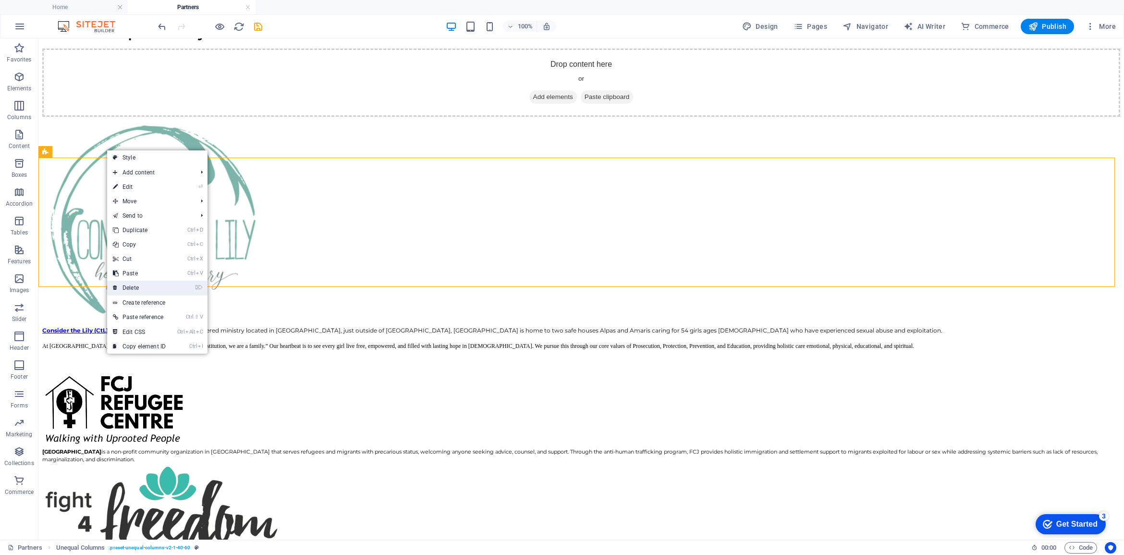
click at [140, 286] on link "⌦ Delete" at bounding box center [139, 287] width 64 height 14
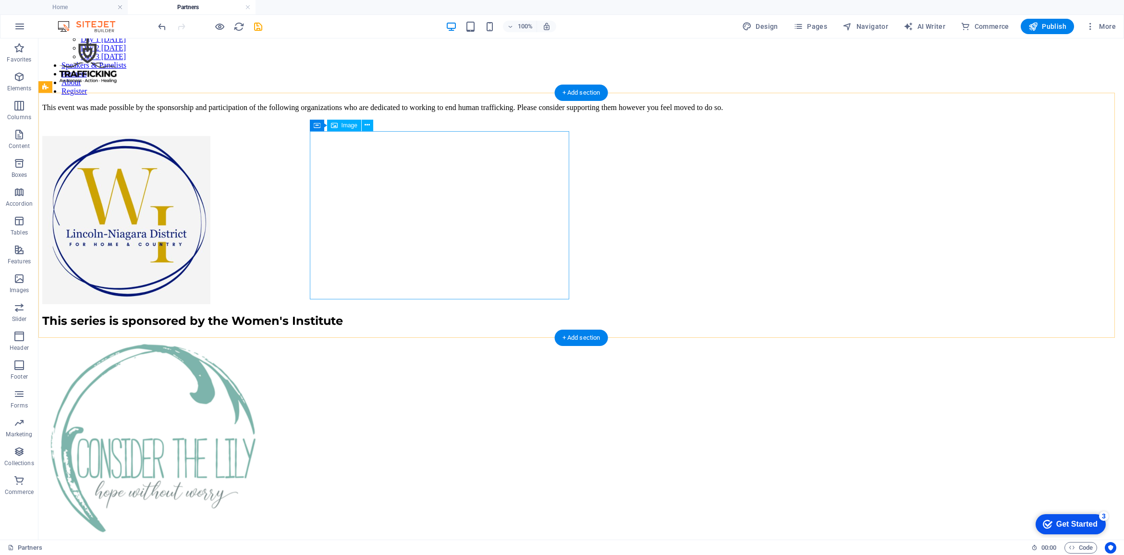
scroll to position [0, 0]
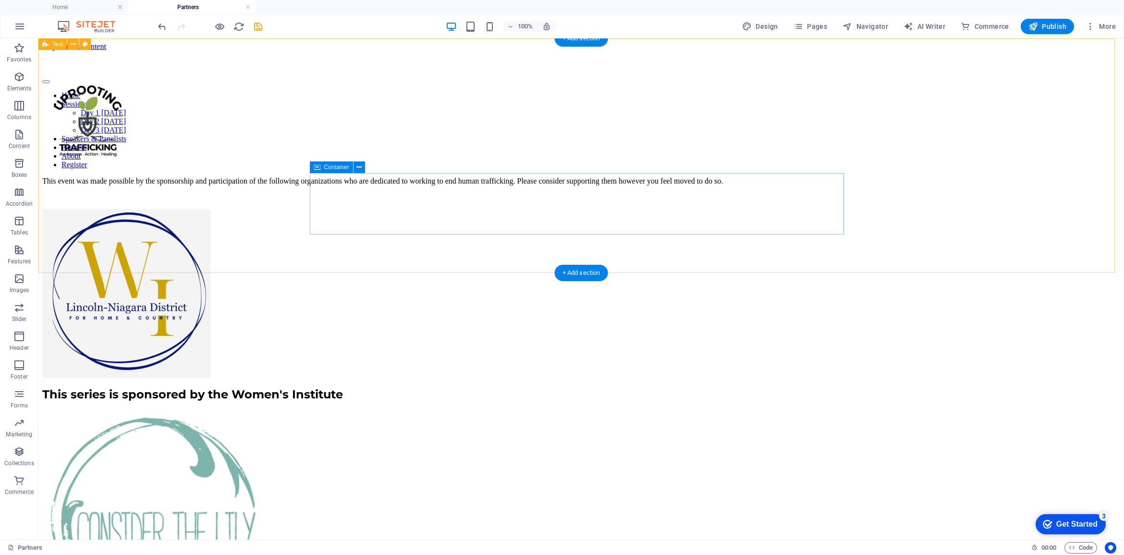
click at [233, 177] on div "This event was made possible by the sponsorship and participation of the follow…" at bounding box center [581, 189] width 1078 height 25
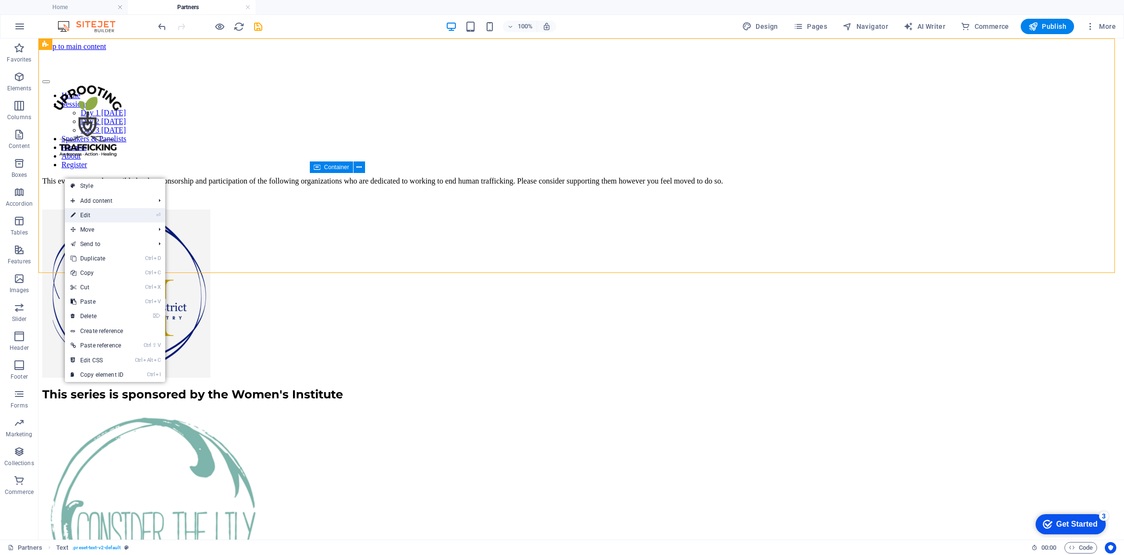
click at [92, 217] on link "⏎ Edit" at bounding box center [97, 215] width 64 height 14
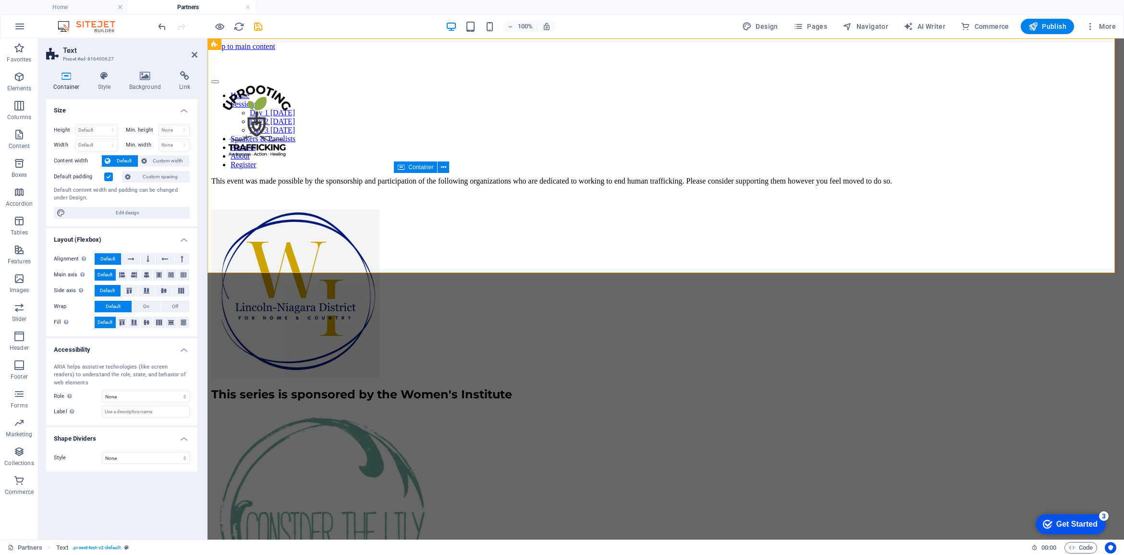
click at [108, 176] on label at bounding box center [108, 176] width 9 height 9
click at [0, 0] on input "Default padding" at bounding box center [0, 0] width 0 height 0
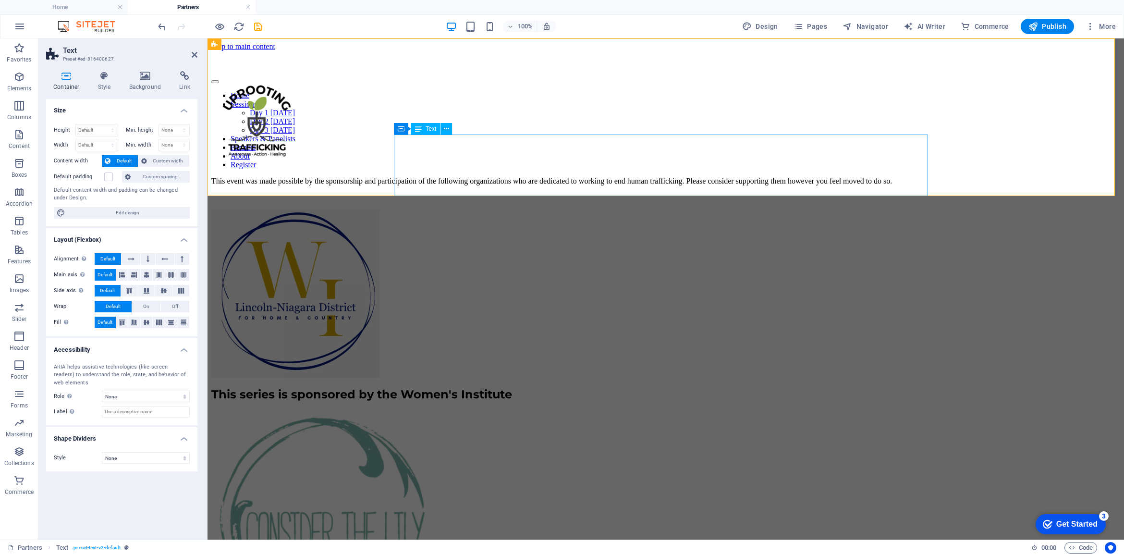
click at [406, 177] on div "This event was made possible by the sponsorship and participation of the follow…" at bounding box center [665, 189] width 909 height 25
drag, startPoint x: 258, startPoint y: 25, endPoint x: 329, endPoint y: 73, distance: 85.8
click at [258, 25] on icon "save" at bounding box center [258, 26] width 11 height 11
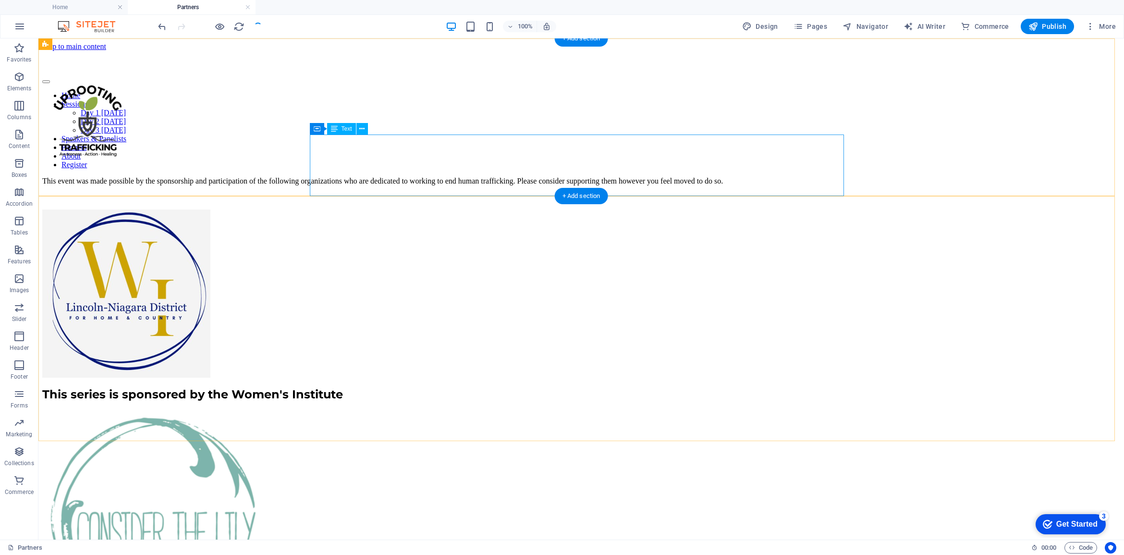
click at [387, 177] on div "This event was made possible by the sponsorship and participation of the follow…" at bounding box center [581, 189] width 1078 height 25
click at [362, 127] on icon at bounding box center [361, 129] width 5 height 10
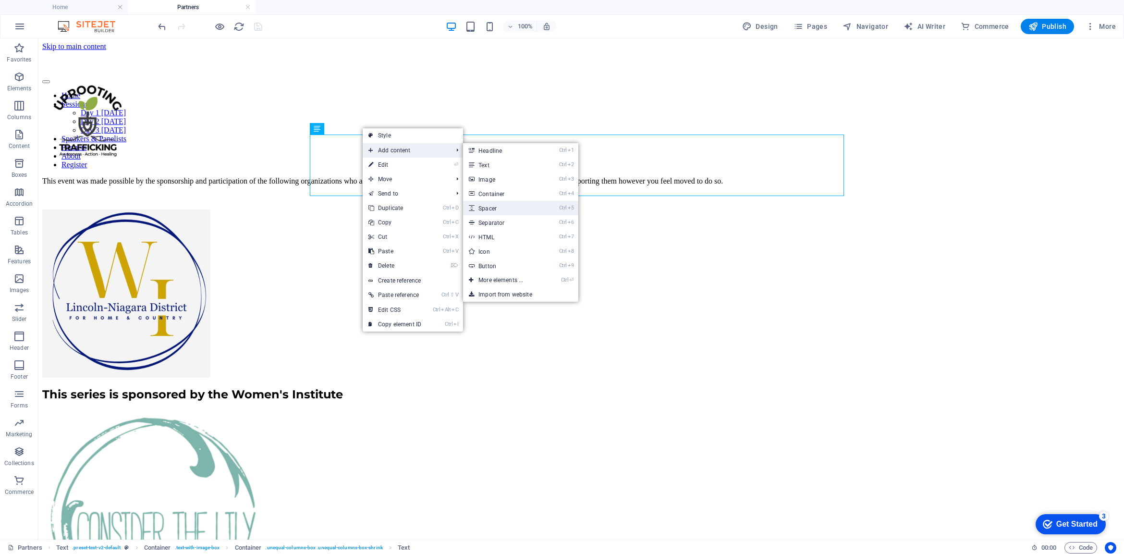
click at [496, 207] on link "Ctrl 5 Spacer" at bounding box center [502, 208] width 79 height 14
select select "px"
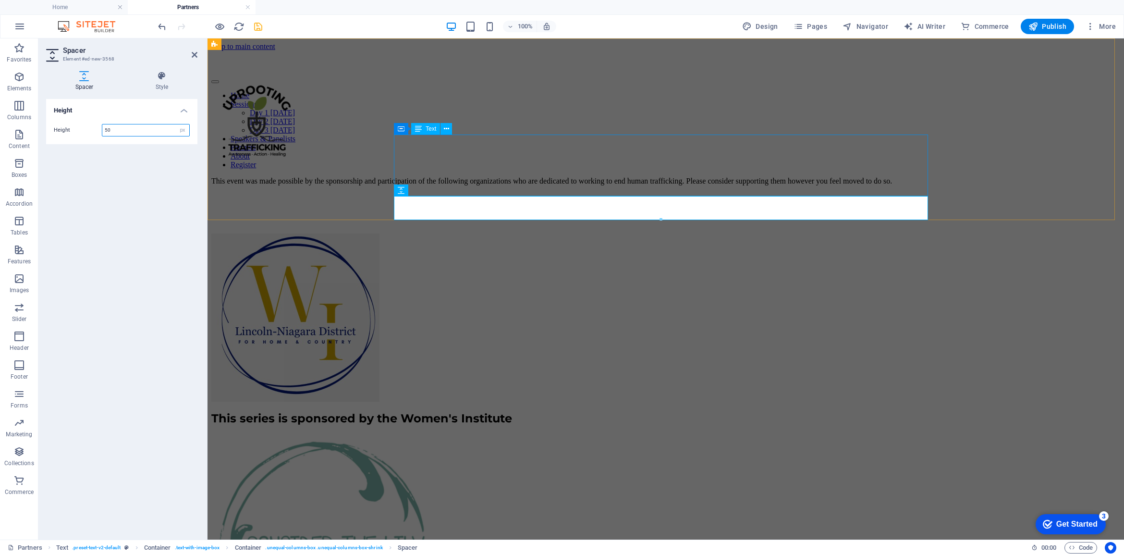
drag, startPoint x: 413, startPoint y: 190, endPoint x: 406, endPoint y: 133, distance: 57.6
click at [406, 133] on div "H2 Text Container Unequal Columns Container Image Container Container Image 4 c…" at bounding box center [665, 288] width 916 height 501
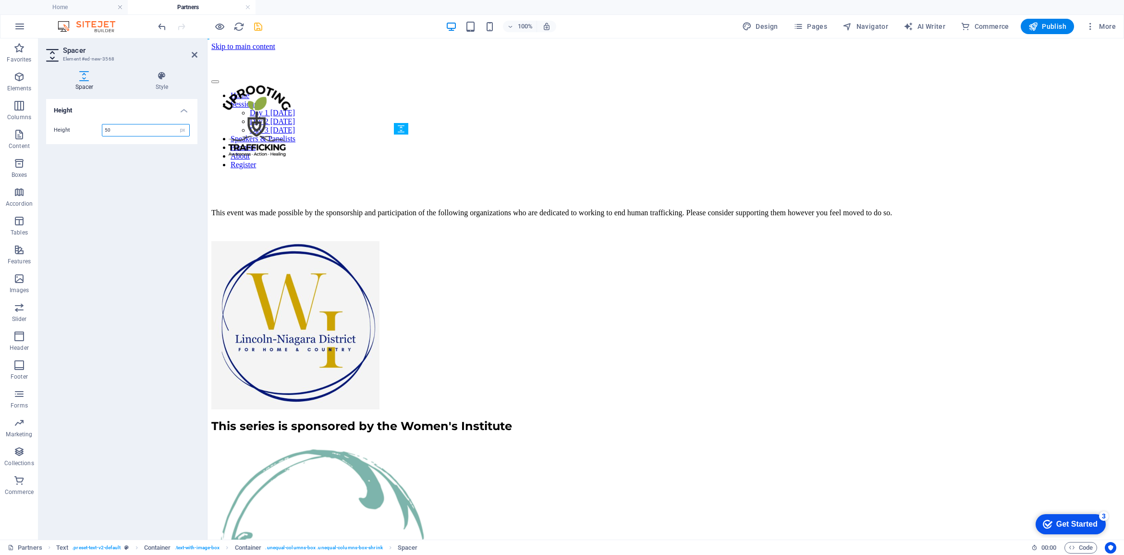
drag, startPoint x: 609, startPoint y: 224, endPoint x: 401, endPoint y: 145, distance: 222.7
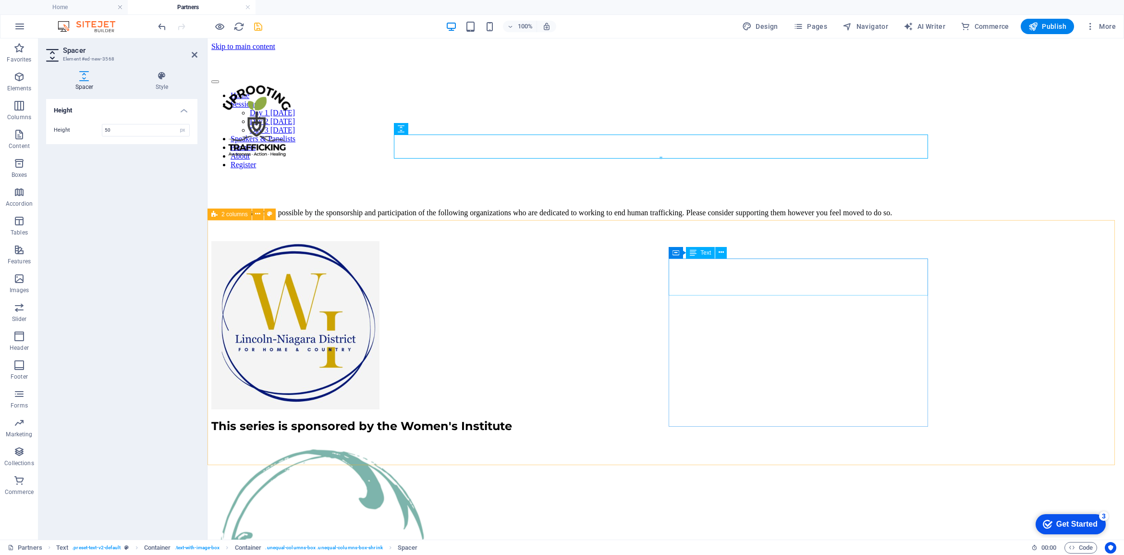
click at [896, 419] on div "This series is sponsored by the Women's Institute" at bounding box center [665, 426] width 909 height 14
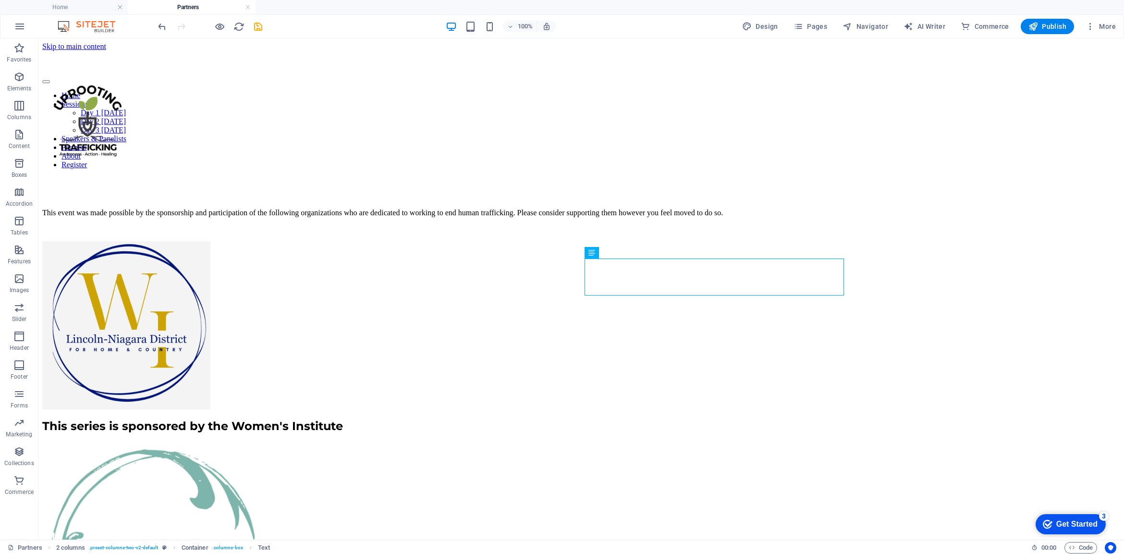
click at [262, 25] on icon "save" at bounding box center [258, 26] width 11 height 11
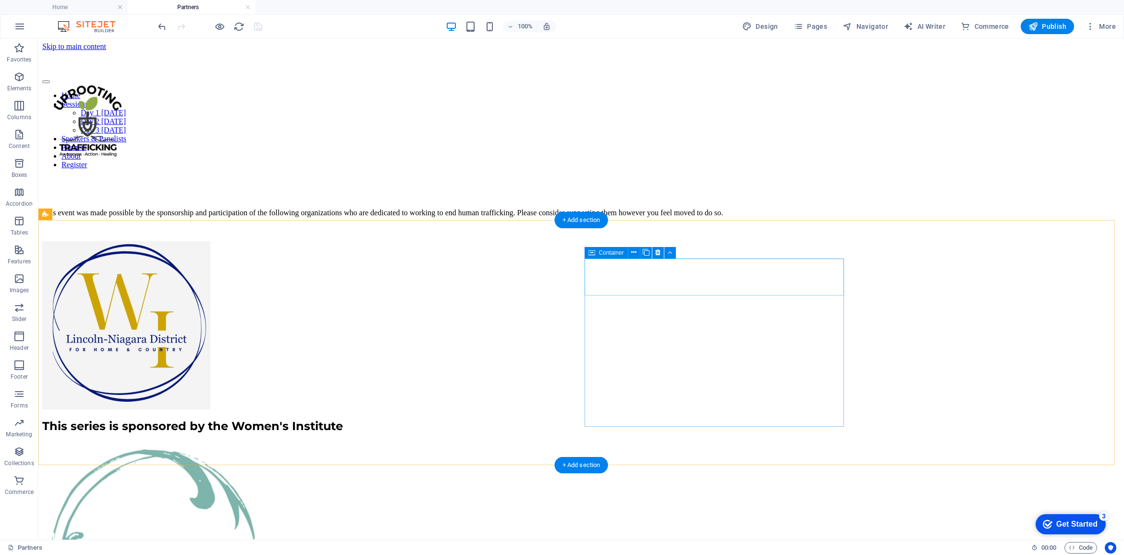
click at [632, 419] on div "This series is sponsored by the Women's Institute" at bounding box center [581, 426] width 1078 height 14
click at [630, 252] on button at bounding box center [634, 253] width 12 height 12
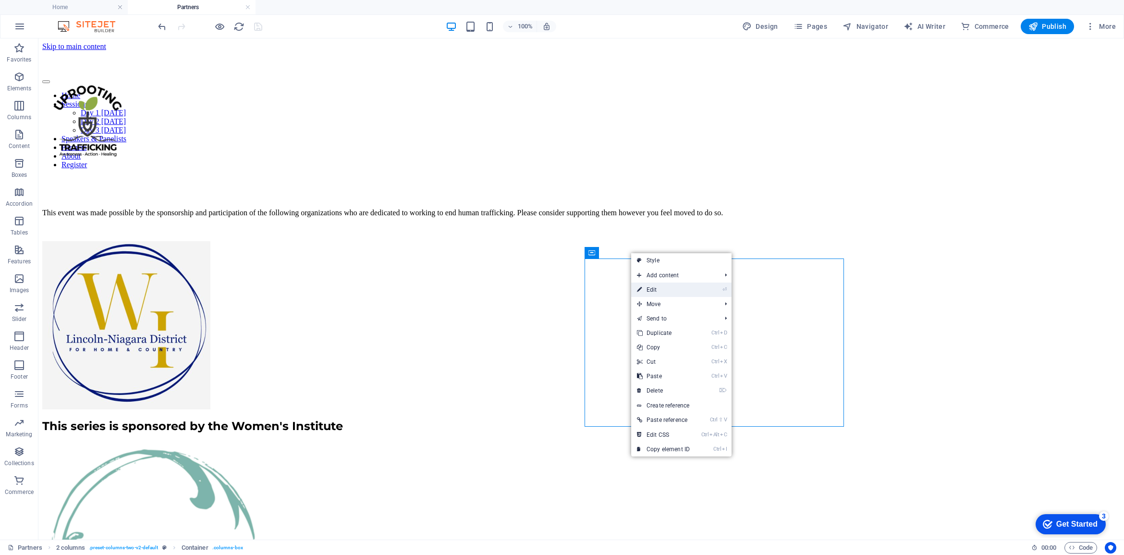
click at [654, 289] on link "⏎ Edit" at bounding box center [663, 289] width 64 height 14
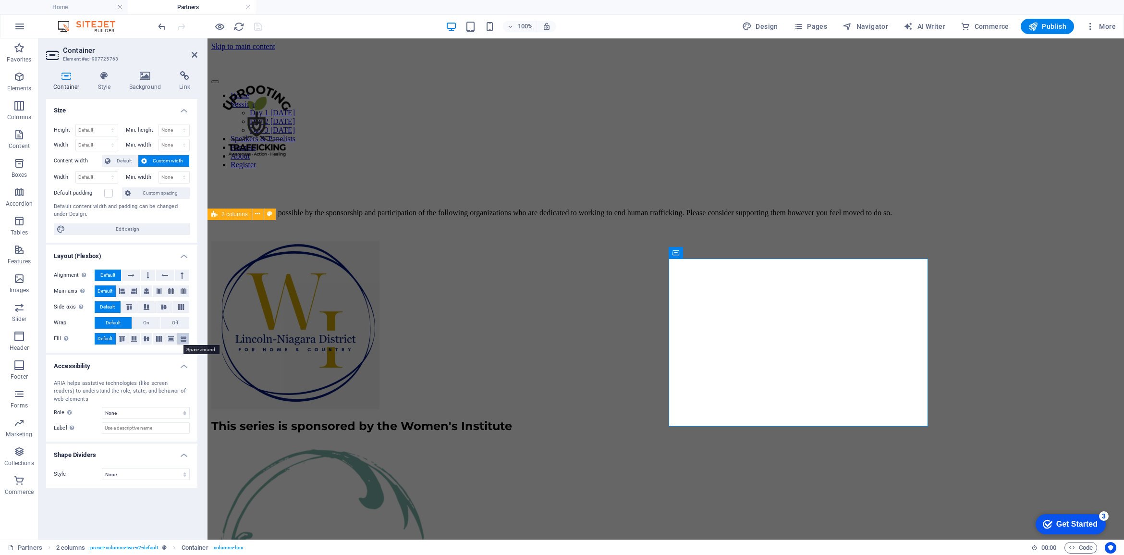
click at [182, 339] on icon at bounding box center [184, 339] width 12 height 6
click at [699, 411] on div "This series is sponsored by the Women's Institute" at bounding box center [665, 425] width 909 height 29
click at [703, 316] on icon at bounding box center [703, 318] width 5 height 10
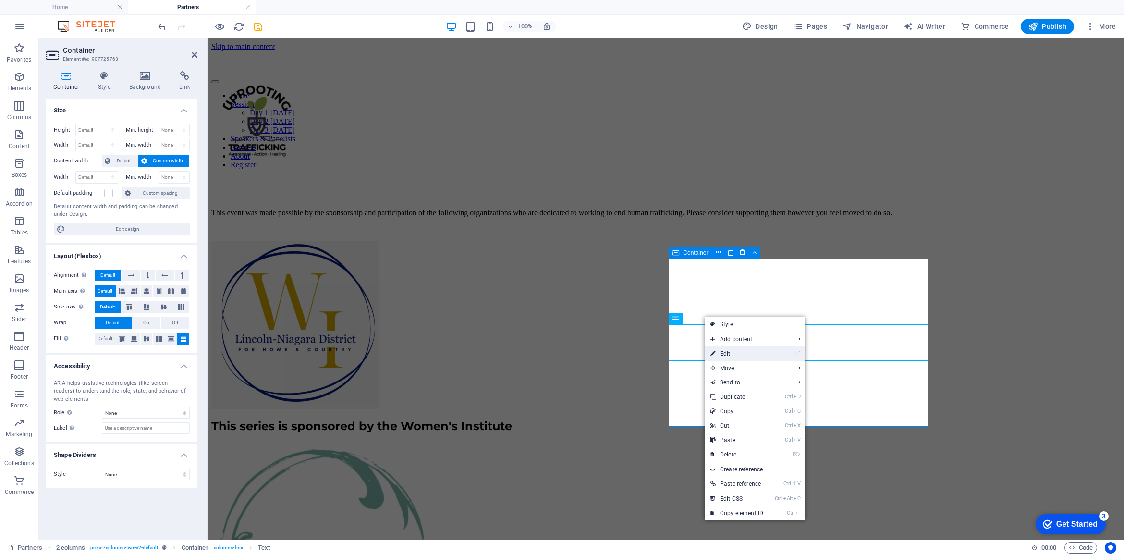
click at [722, 354] on link "⏎ Edit" at bounding box center [736, 353] width 64 height 14
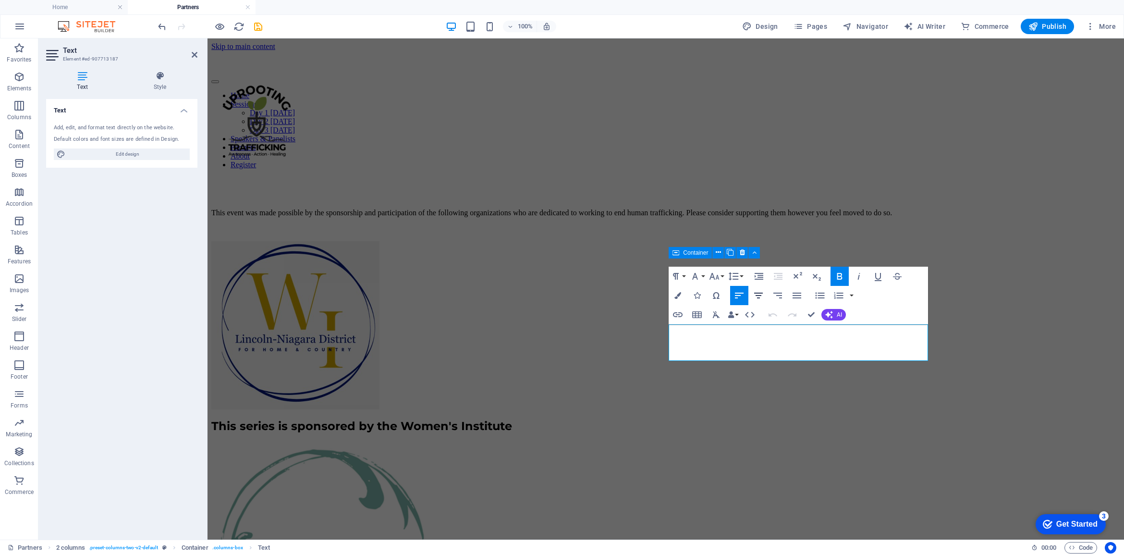
click at [761, 293] on icon "button" at bounding box center [758, 296] width 12 height 12
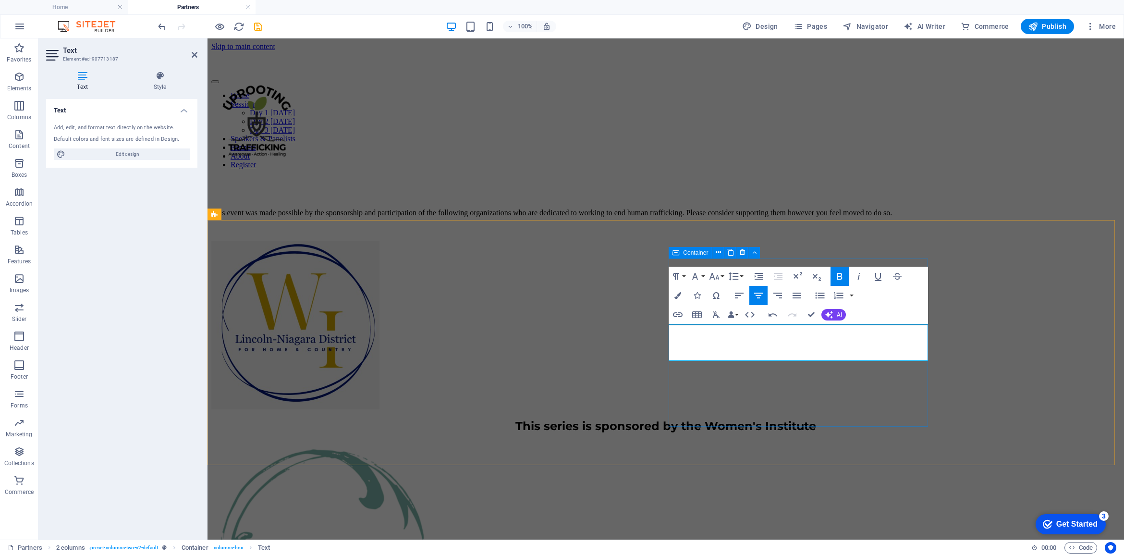
click at [816, 419] on strong "This series is sponsored by the Women's Institute" at bounding box center [665, 426] width 301 height 14
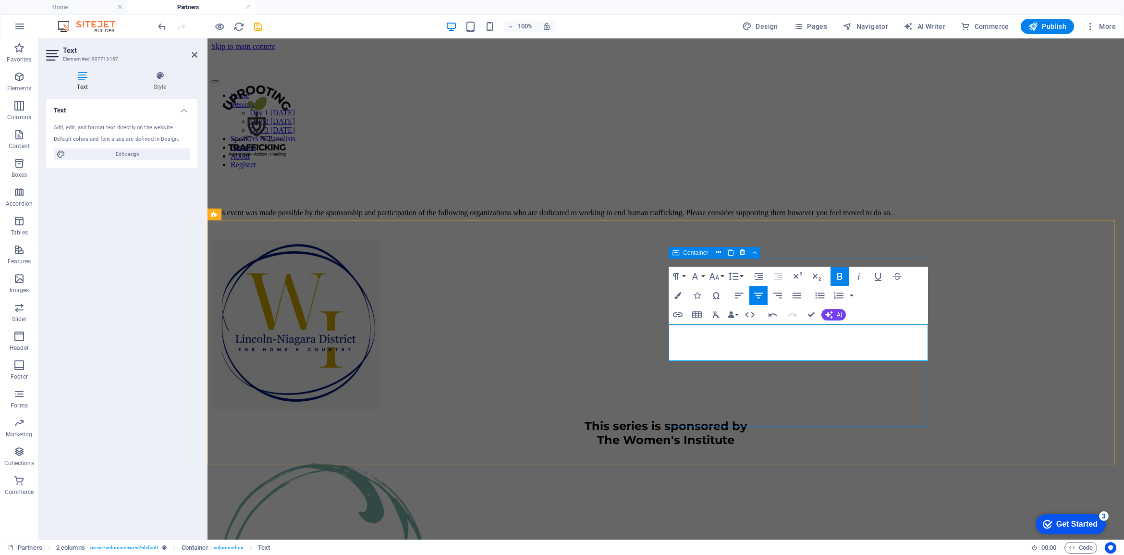
click at [851, 411] on div "This series is sponsored by The Women's Institute" at bounding box center [665, 432] width 909 height 43
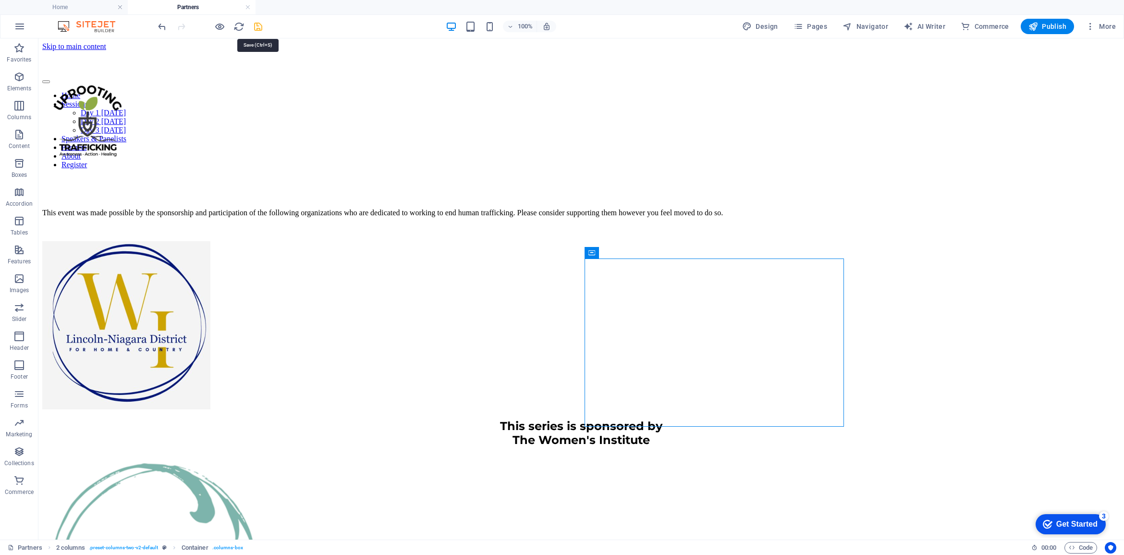
drag, startPoint x: 260, startPoint y: 27, endPoint x: 338, endPoint y: 70, distance: 88.3
click at [260, 27] on icon "save" at bounding box center [258, 26] width 11 height 11
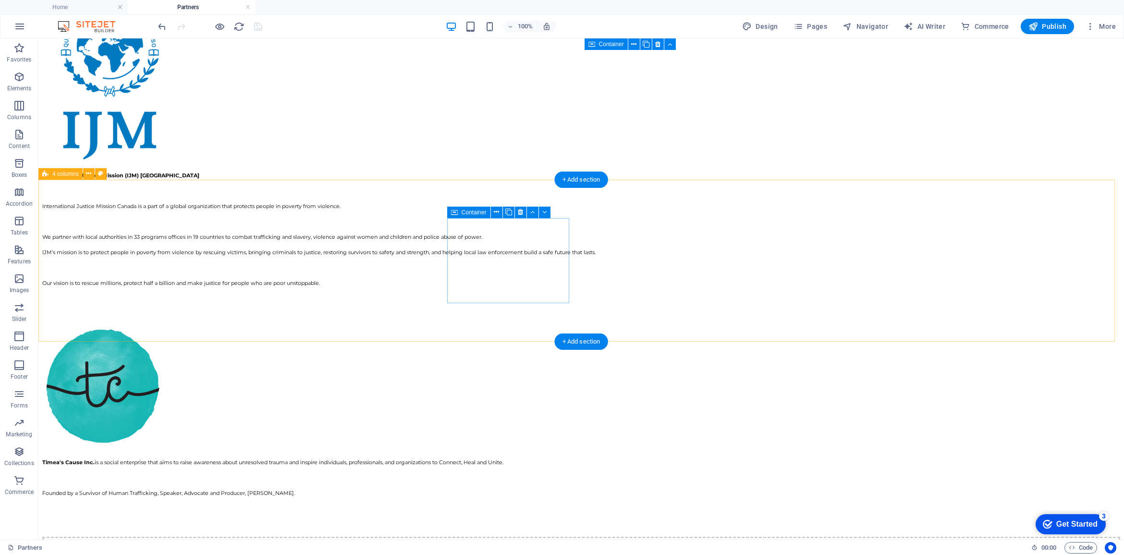
scroll to position [1020, 0]
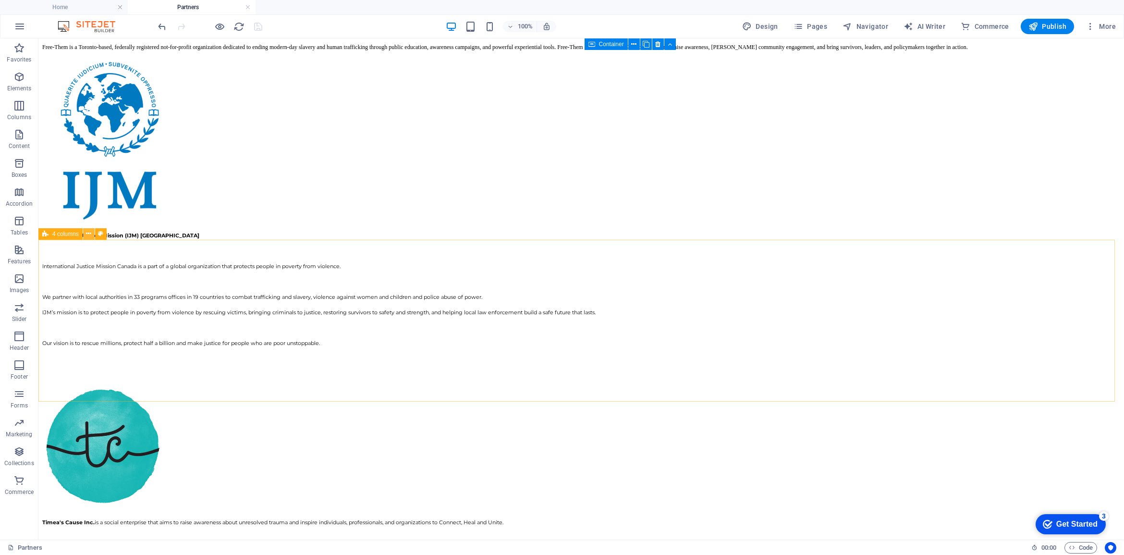
click at [90, 234] on icon at bounding box center [88, 234] width 5 height 10
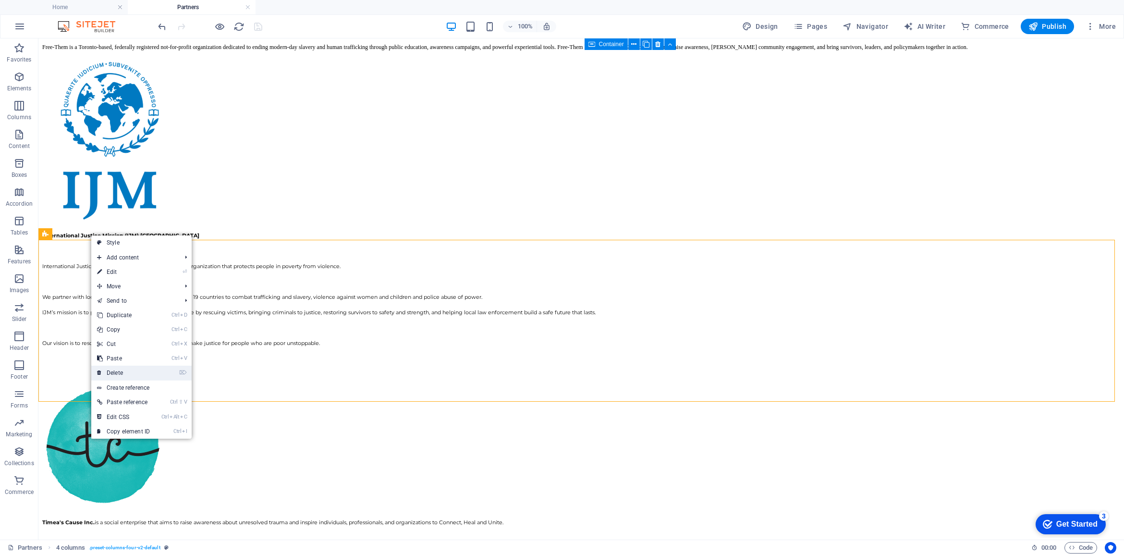
click at [119, 370] on link "⌦ Delete" at bounding box center [123, 372] width 64 height 14
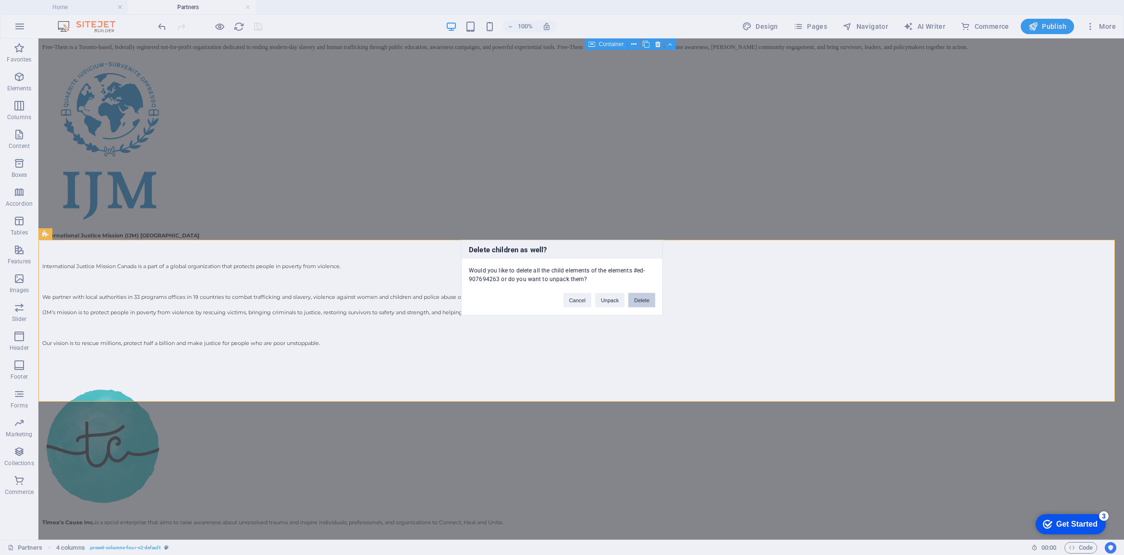
click at [644, 300] on button "Delete" at bounding box center [641, 299] width 27 height 14
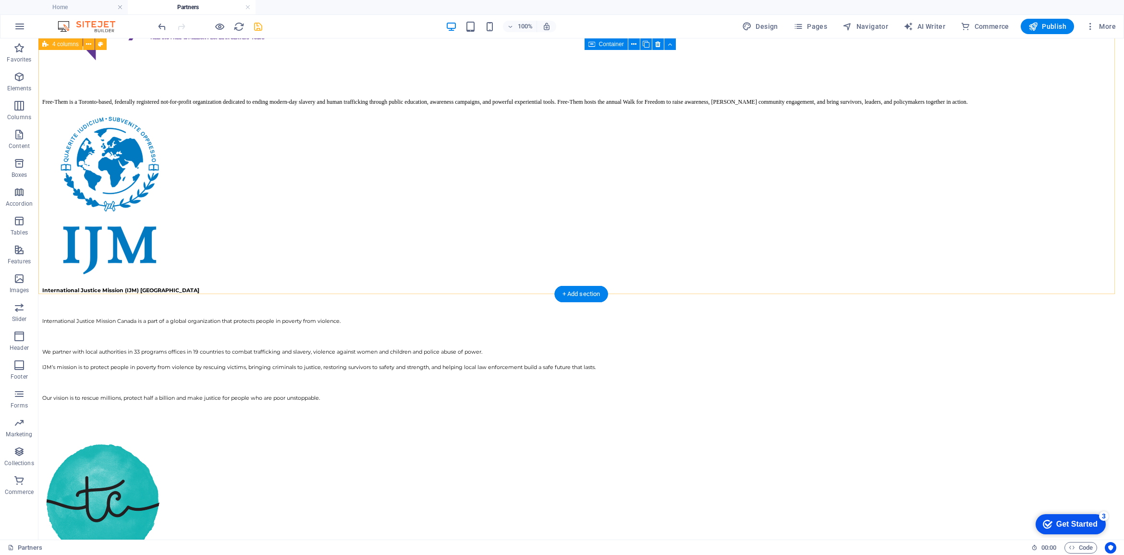
scroll to position [906, 0]
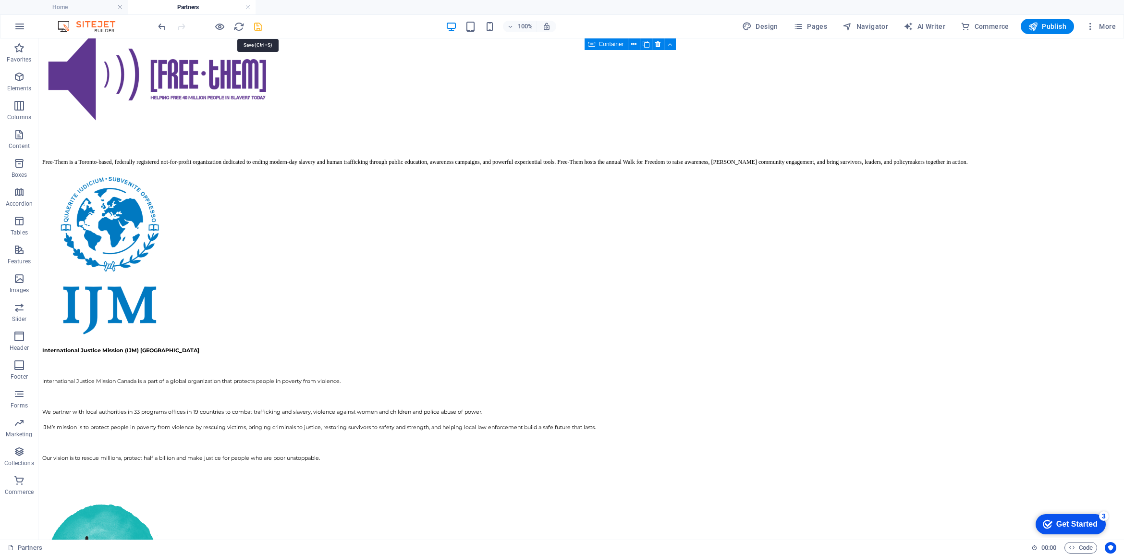
click at [257, 26] on icon "save" at bounding box center [258, 26] width 11 height 11
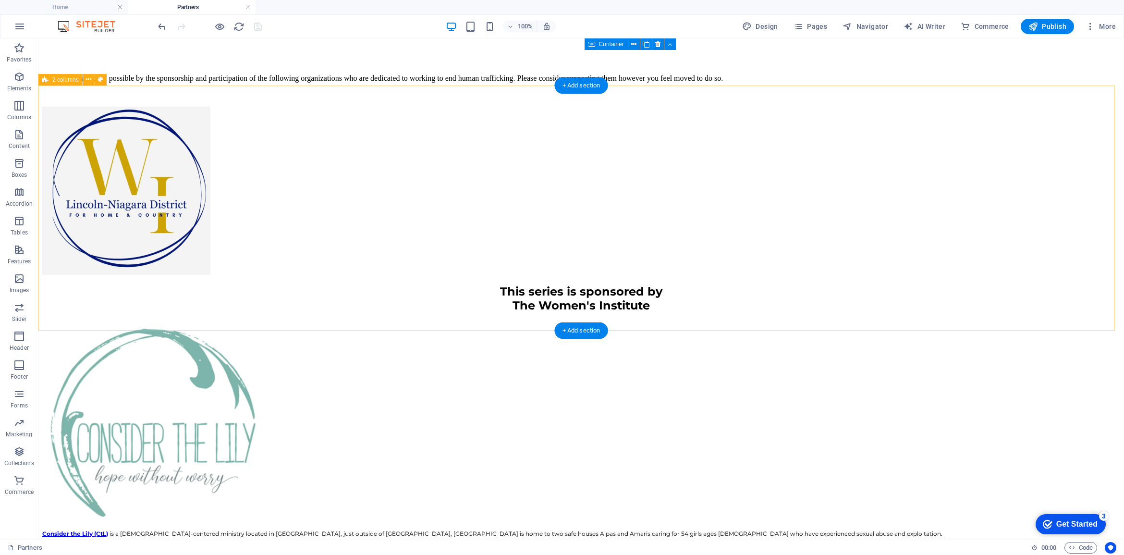
scroll to position [125, 0]
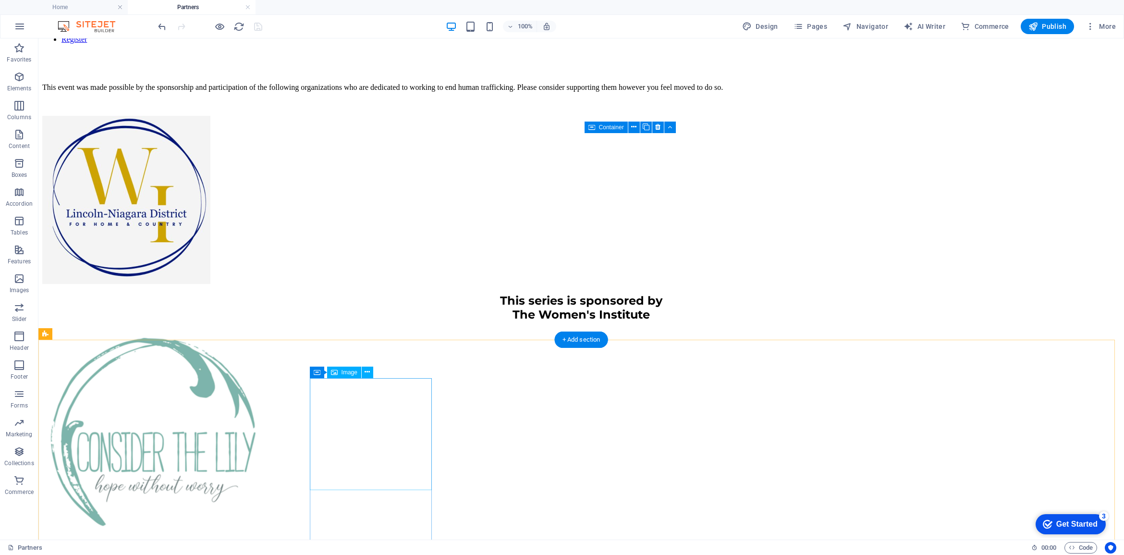
click at [353, 414] on figure at bounding box center [581, 433] width 1078 height 209
click at [378, 439] on figure at bounding box center [581, 433] width 1078 height 209
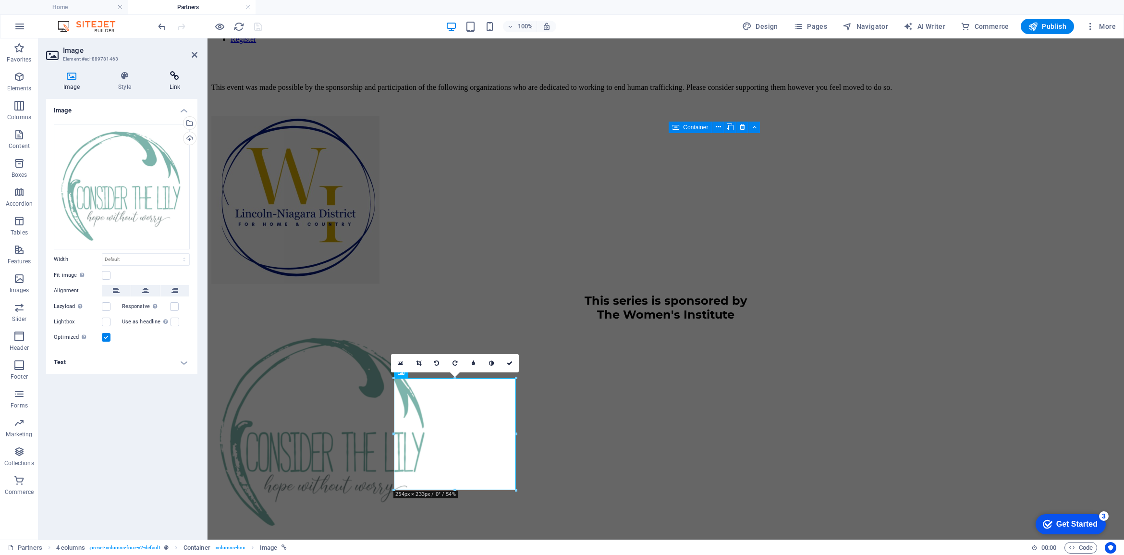
click at [173, 83] on h4 "Link" at bounding box center [174, 81] width 45 height 20
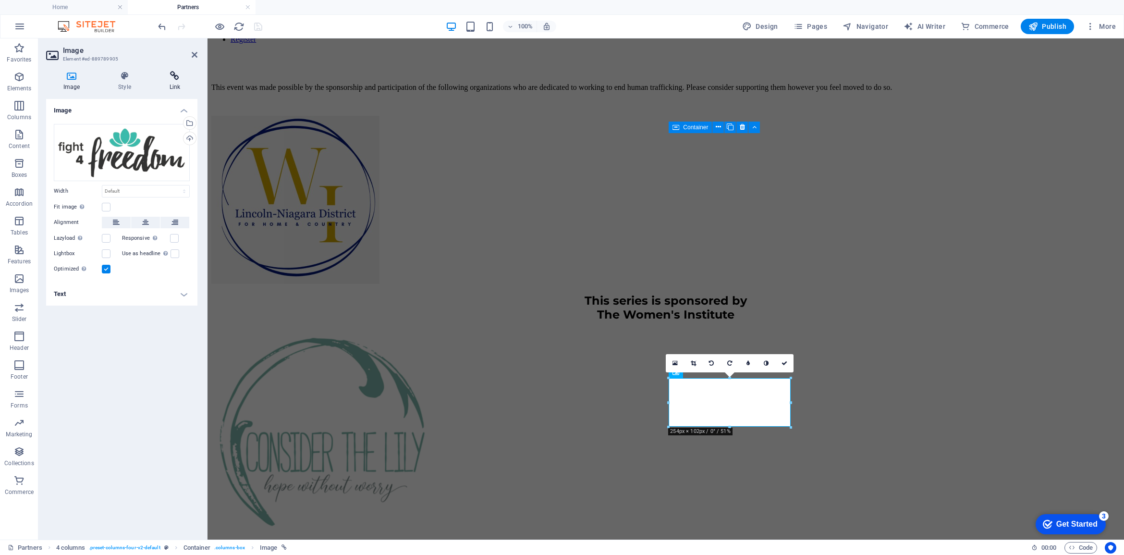
click at [173, 75] on icon at bounding box center [174, 76] width 45 height 10
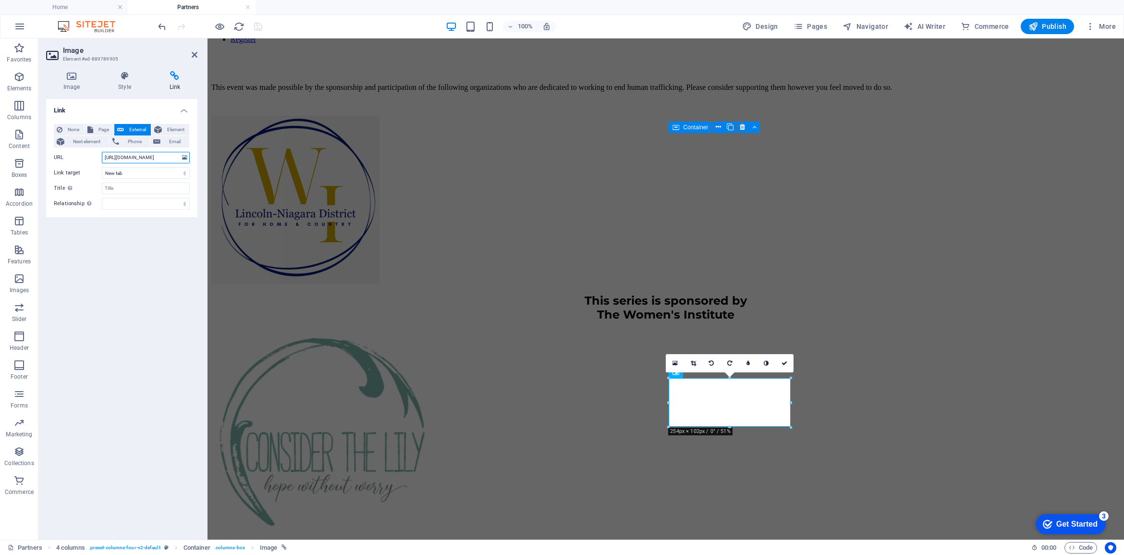
click at [140, 162] on input "https://www.considerthelily.org/" at bounding box center [146, 158] width 88 height 12
click at [51, 154] on div "None Page External Element Next element Phone Email Page Home Sessions -- Day 1…" at bounding box center [121, 166] width 151 height 101
paste input "fight4freedom.ca"
type input "https://www.fight4freedom.ca/"
click at [151, 267] on div "Link None Page External Element Next element Phone Email Page Home Sessions -- …" at bounding box center [121, 315] width 151 height 433
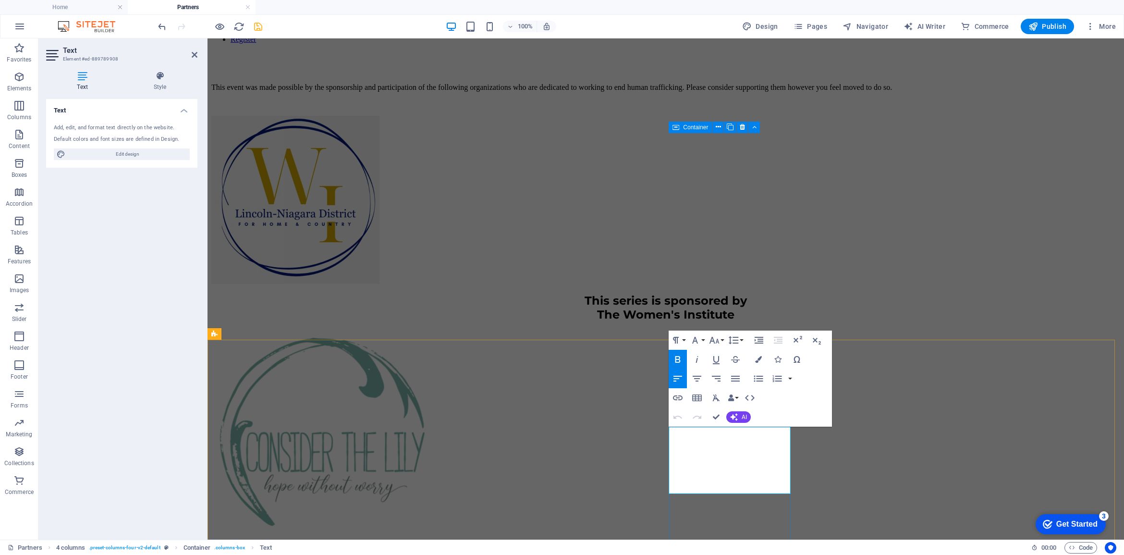
drag, startPoint x: 712, startPoint y: 433, endPoint x: 919, endPoint y: 429, distance: 207.5
click at [680, 395] on icon "button" at bounding box center [678, 397] width 10 height 5
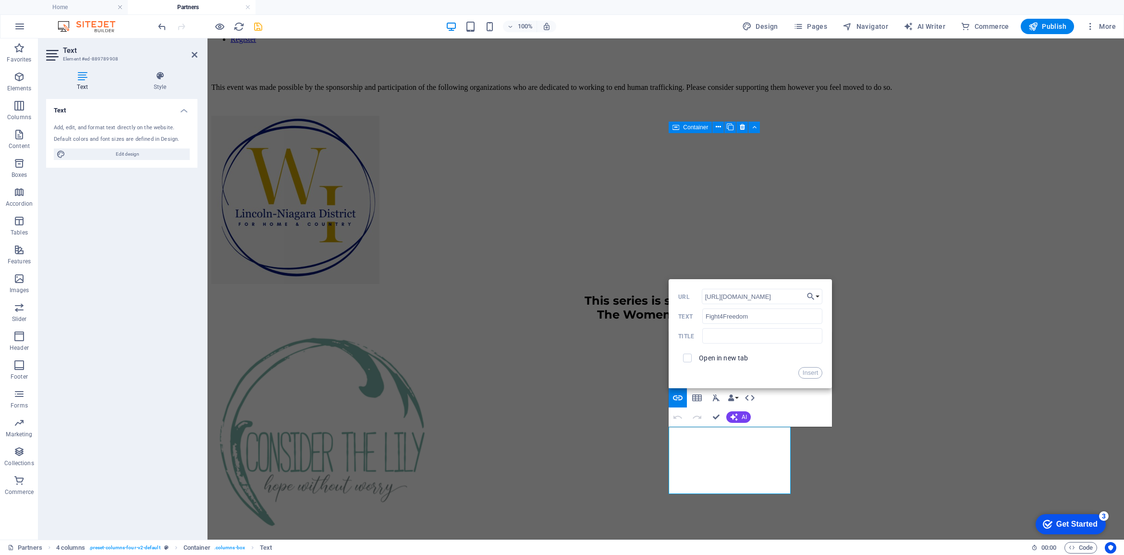
type input "https://www.fight4freedom.ca/"
click at [692, 358] on span at bounding box center [687, 358] width 18 height 18
click at [687, 359] on input "checkbox" at bounding box center [685, 356] width 9 height 9
checkbox input "true"
click at [809, 372] on button "Insert" at bounding box center [810, 373] width 24 height 12
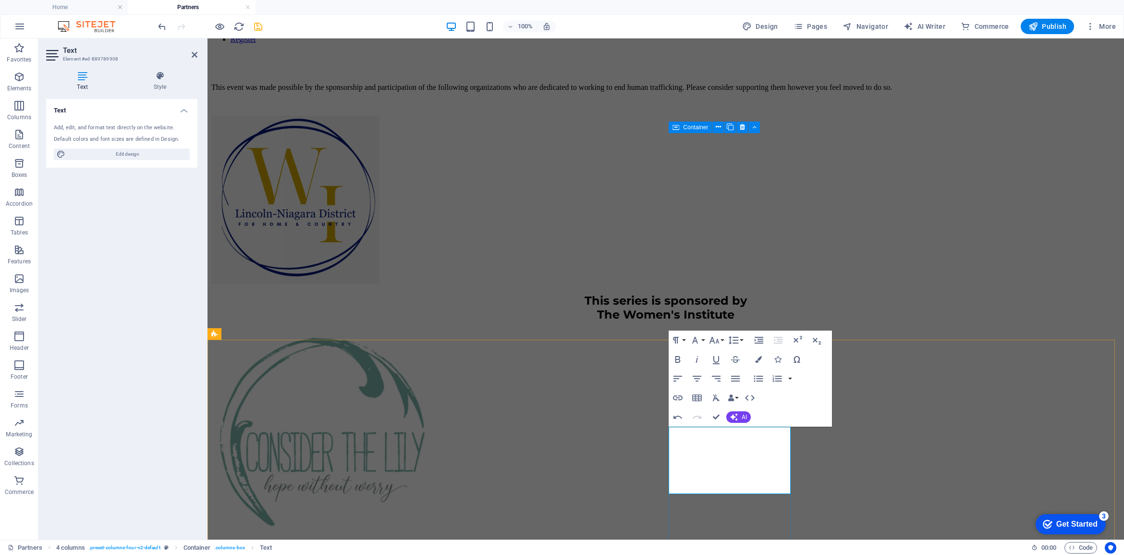
click at [250, 32] on div at bounding box center [210, 26] width 108 height 15
click at [255, 26] on icon "save" at bounding box center [258, 26] width 11 height 11
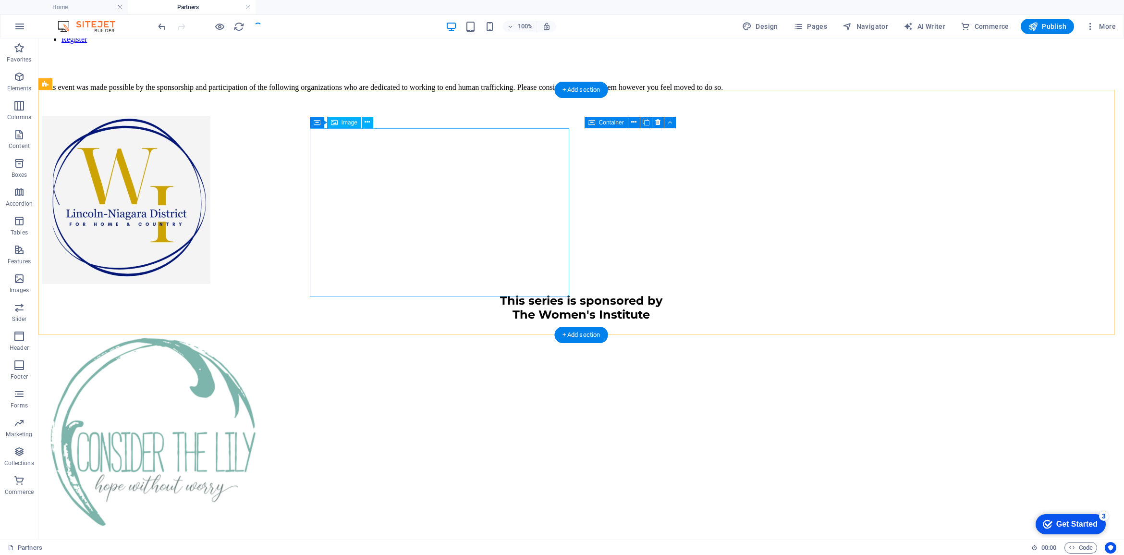
scroll to position [305, 0]
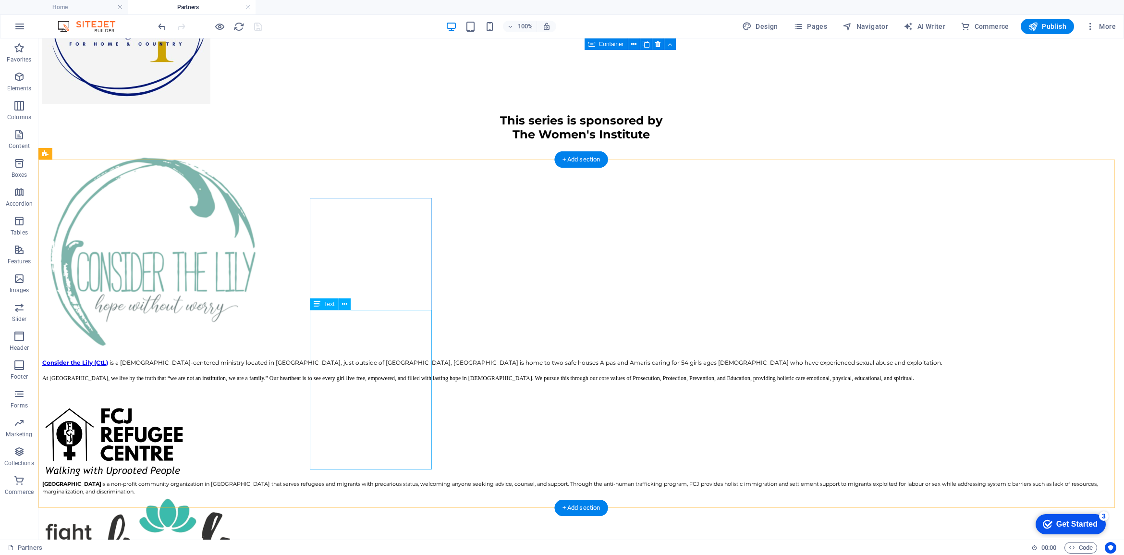
click at [357, 358] on div "Consider the Lily (CtL) is a Christ-centered ministry located in Philippines, j…" at bounding box center [581, 377] width 1078 height 39
click at [354, 358] on div "Consider the Lily (CtL) is a Christ-centered ministry located in Philippines, j…" at bounding box center [581, 377] width 1078 height 39
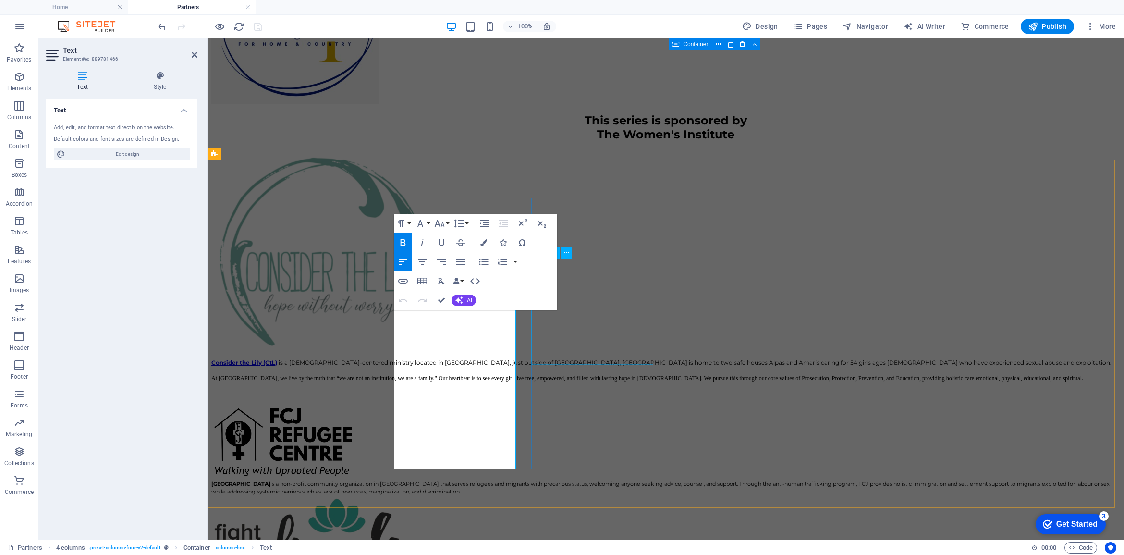
click at [623, 479] on div "FCJ Refugee Centre is a non-profit community organization in Toronto that serve…" at bounding box center [665, 486] width 909 height 15
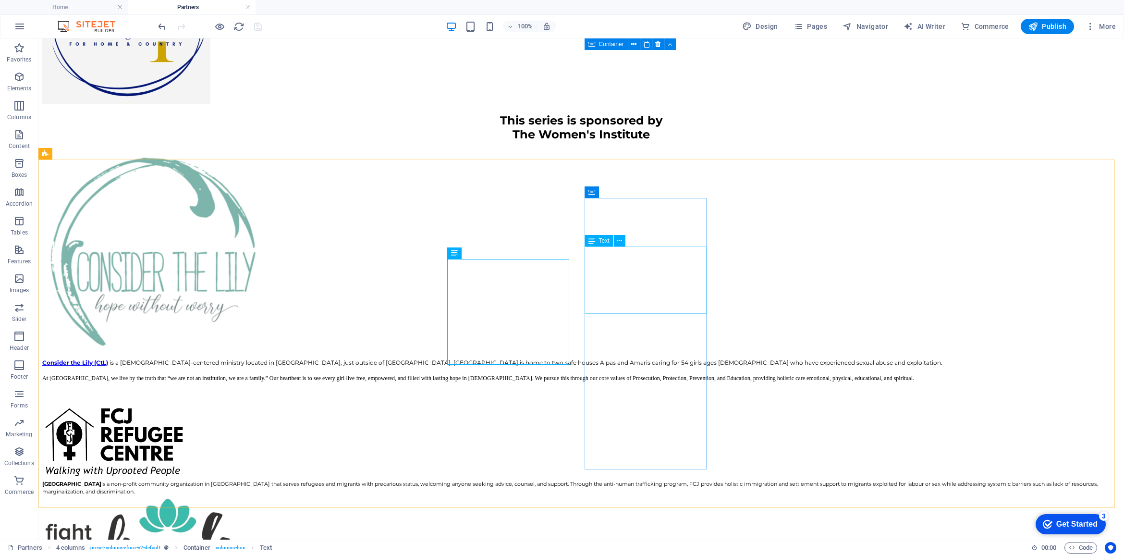
click at [500, 479] on div "FCJ Refugee Centre is a non-profit community organization in Toronto that serve…" at bounding box center [581, 486] width 1078 height 15
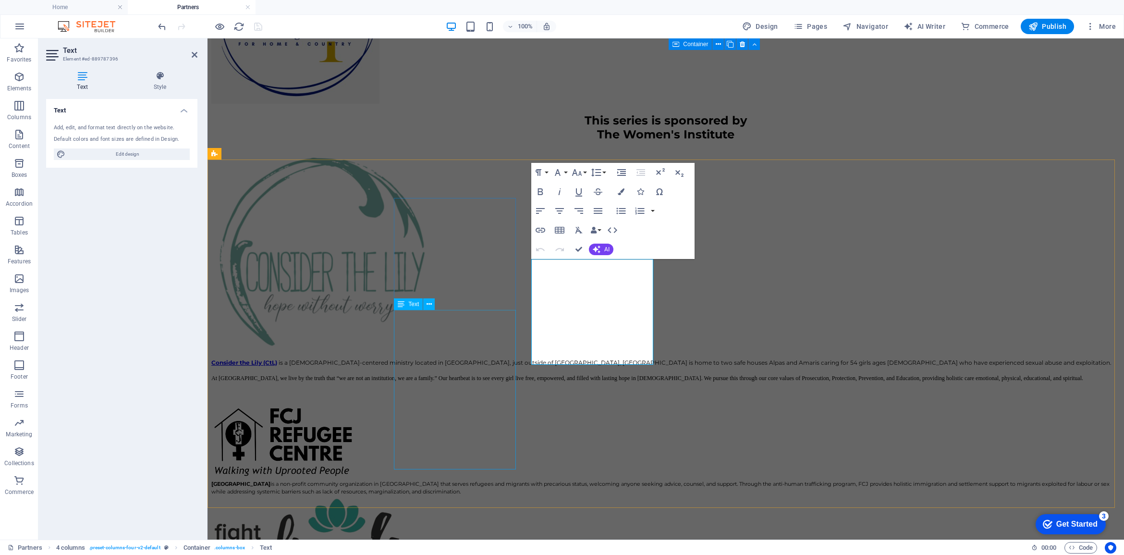
click at [440, 363] on div "Consider the Lily (CtL) is a Christ-centered ministry located in Philippines, j…" at bounding box center [665, 377] width 909 height 39
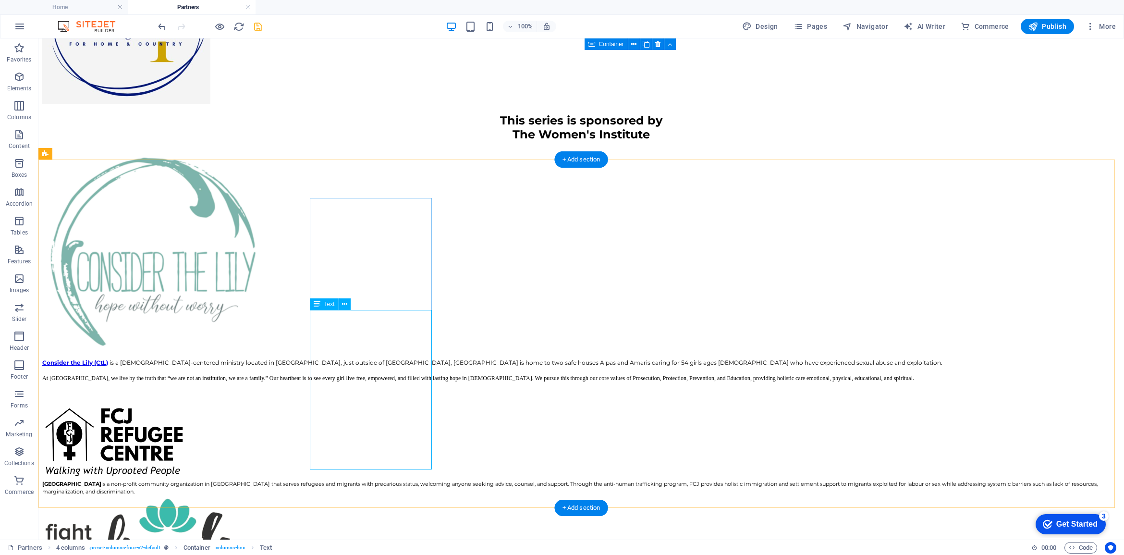
click at [330, 358] on div "Consider the Lily (CtL) is a Christ-centered ministry located in Philippines, j…" at bounding box center [581, 377] width 1078 height 39
click at [364, 267] on figure at bounding box center [581, 253] width 1078 height 209
click at [358, 230] on figure at bounding box center [581, 253] width 1078 height 209
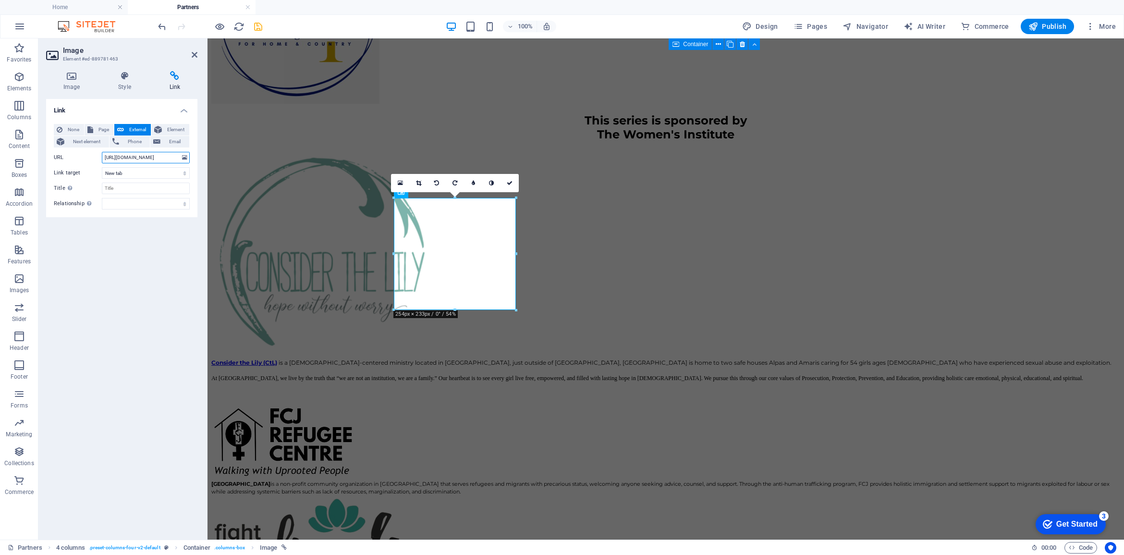
click at [154, 156] on input "https://www.considerthelily.org/" at bounding box center [146, 158] width 88 height 12
click at [92, 158] on div "URL https://www.considerthelily.org/" at bounding box center [122, 158] width 136 height 12
click at [658, 384] on div "Consider the Lily (CtL) is a Christ-centered ministry located in Philippines, j…" at bounding box center [665, 461] width 909 height 624
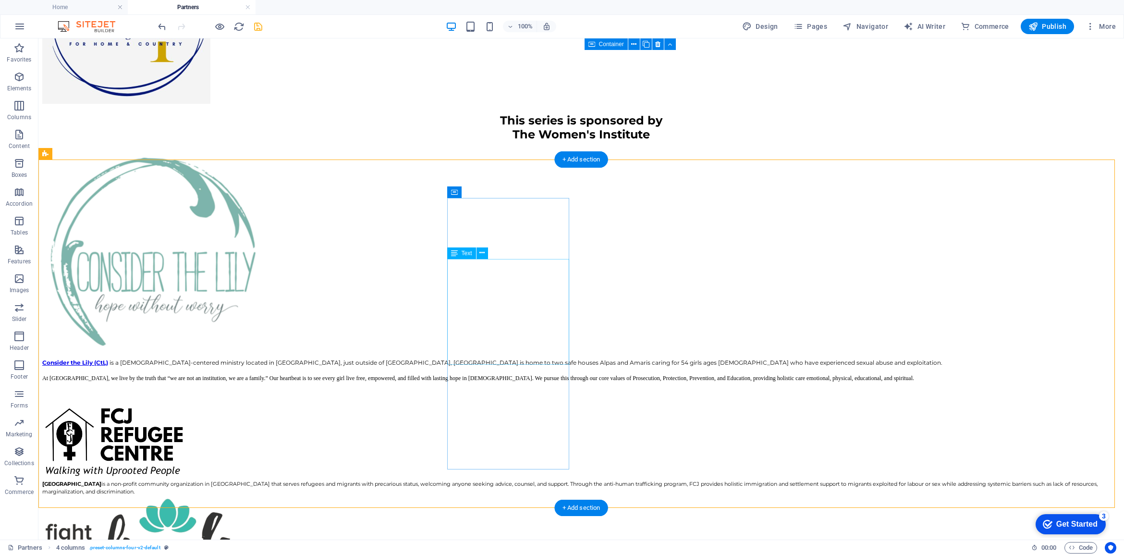
click at [502, 479] on div "FCJ Refugee Centre is a non-profit community organization in Toronto that serve…" at bounding box center [581, 486] width 1078 height 15
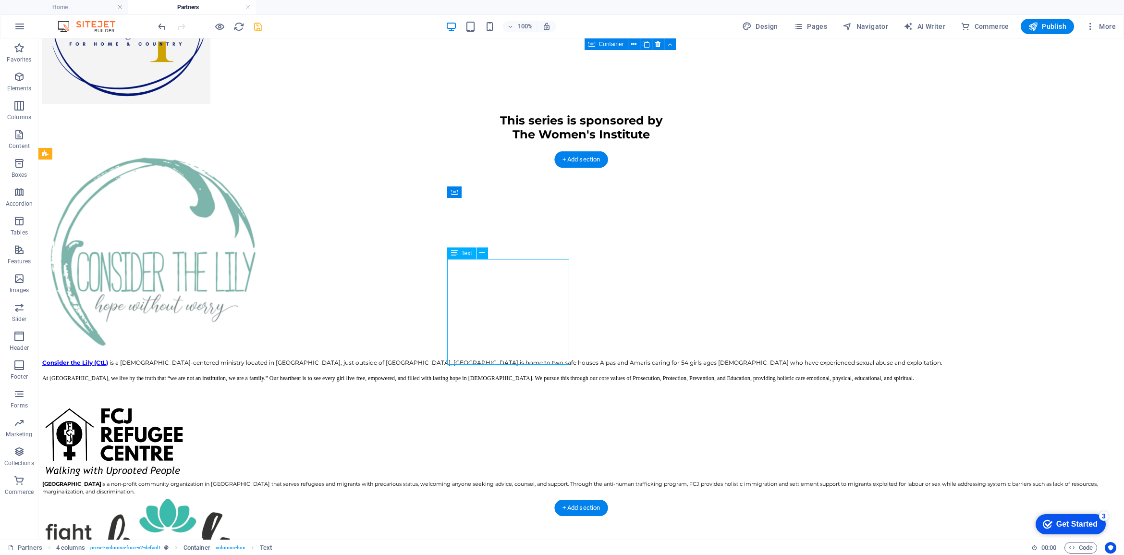
click at [475, 479] on div "FCJ Refugee Centre is a non-profit community organization in Toronto that serve…" at bounding box center [581, 486] width 1078 height 15
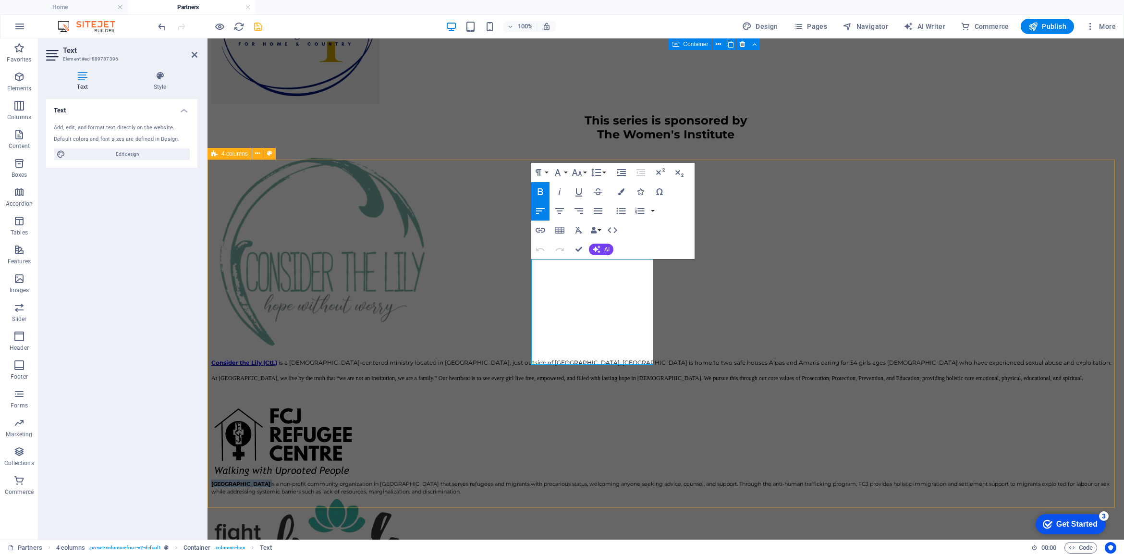
drag, startPoint x: 587, startPoint y: 265, endPoint x: 528, endPoint y: 264, distance: 58.6
click at [528, 264] on div "Consider the Lily (CtL) is a Christ-centered ministry located in Philippines, j…" at bounding box center [665, 461] width 909 height 624
click at [541, 229] on icon "button" at bounding box center [540, 230] width 12 height 12
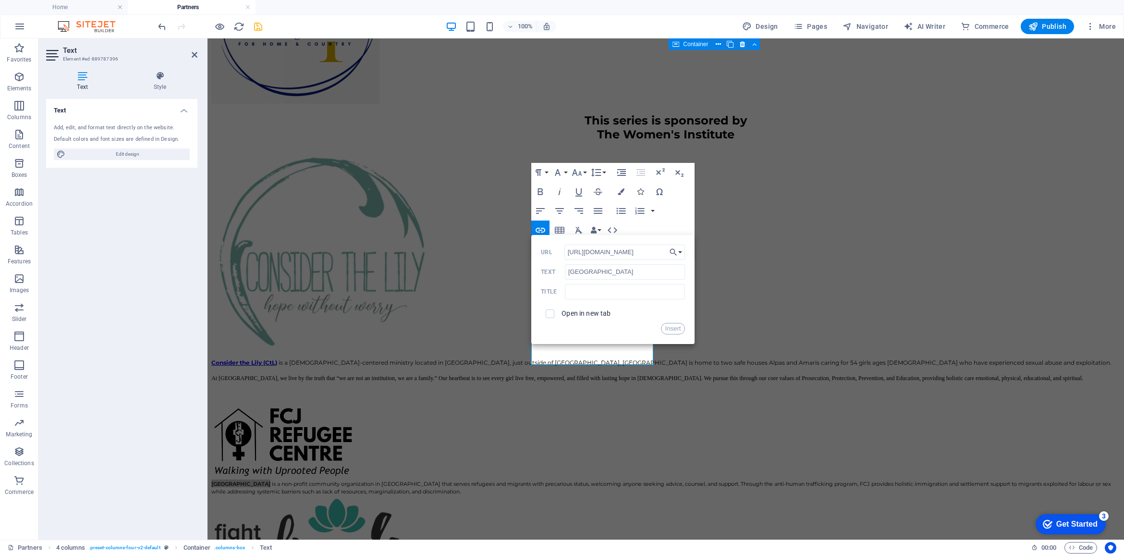
type input "https://www.fcjrefugeecentre.org/"
click at [575, 310] on label "Open in new tab" at bounding box center [585, 313] width 49 height 8
click at [668, 328] on button "Insert" at bounding box center [673, 329] width 24 height 12
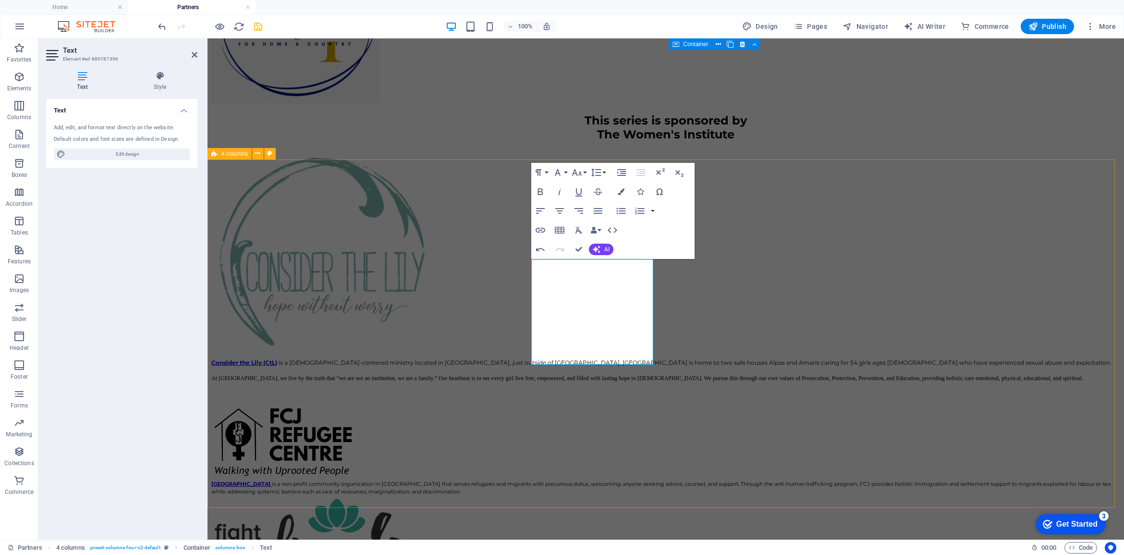
click at [659, 401] on div "Consider the Lily (CtL) is a Christ-centered ministry located in Philippines, j…" at bounding box center [665, 461] width 909 height 624
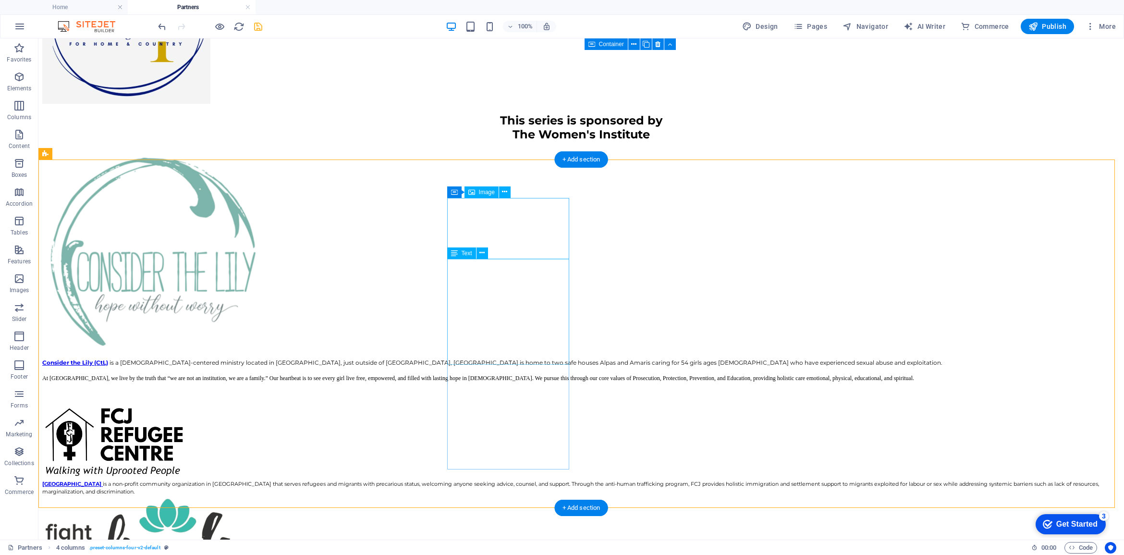
click at [510, 405] on figure at bounding box center [581, 442] width 1078 height 74
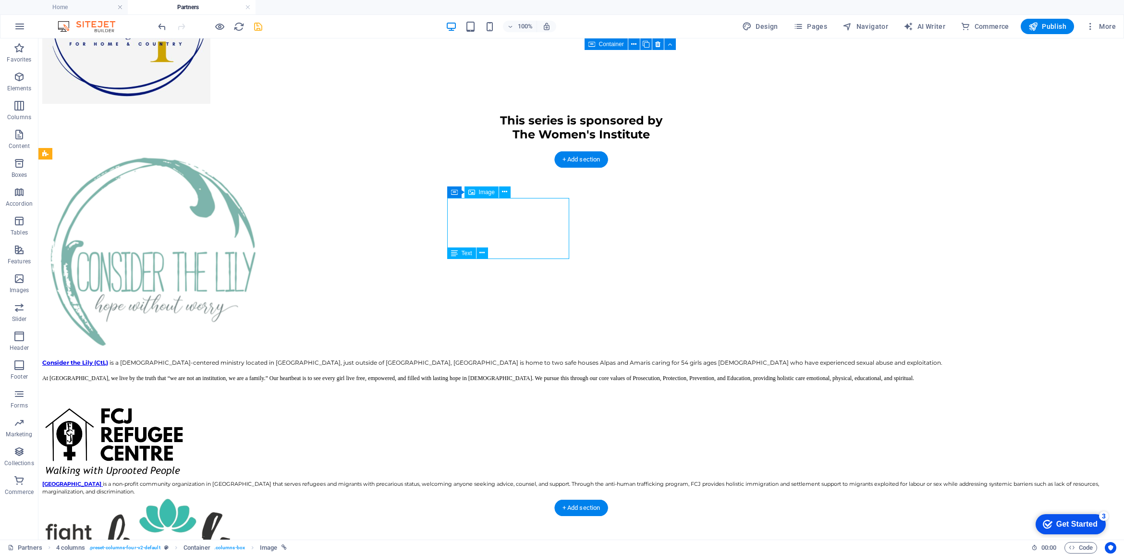
click at [510, 405] on figure at bounding box center [581, 442] width 1078 height 74
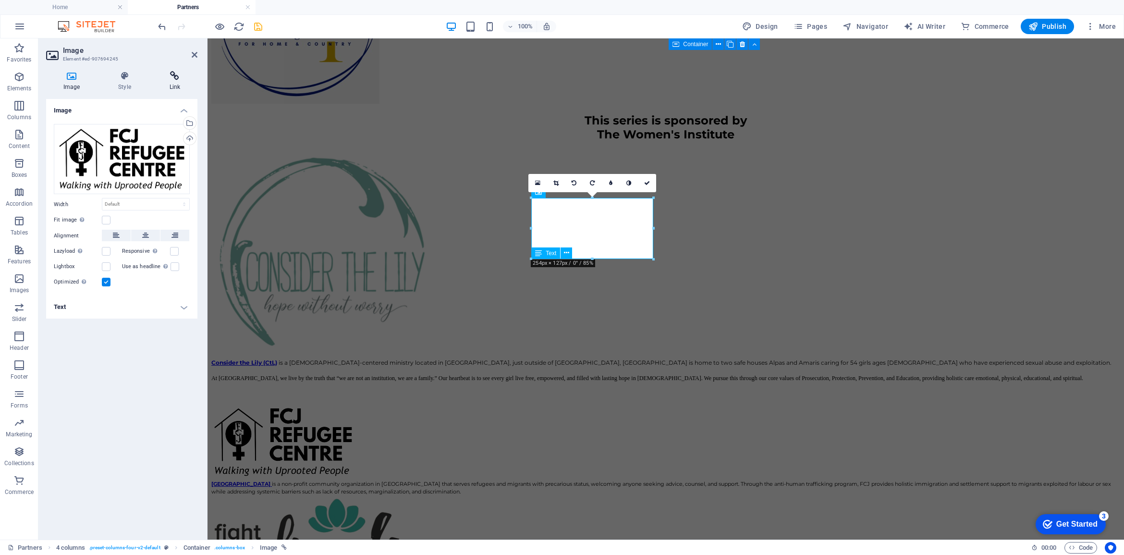
click at [170, 82] on h4 "Link" at bounding box center [174, 81] width 45 height 20
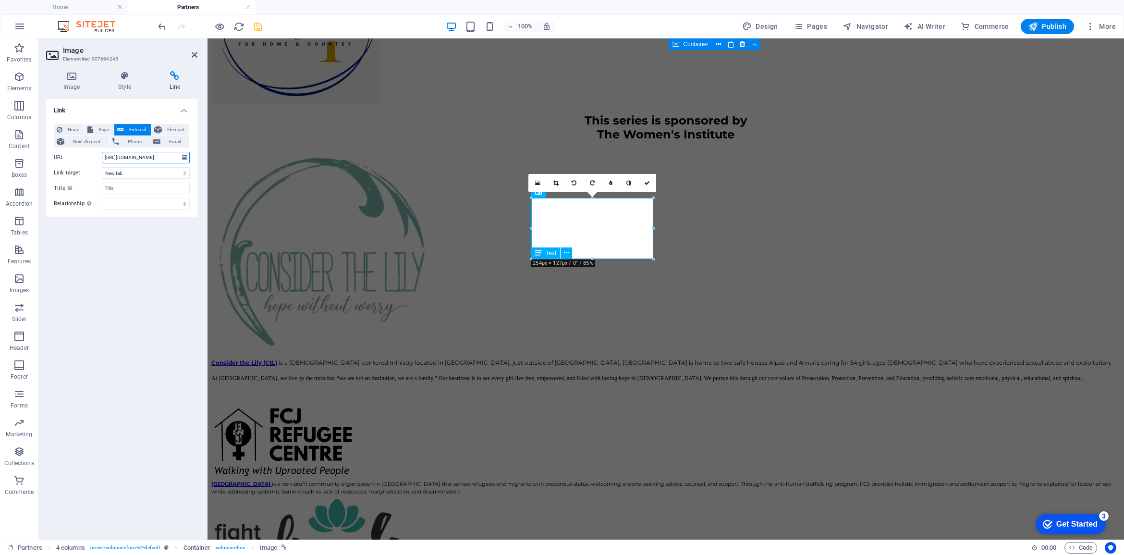
click at [148, 154] on input "https://www.considerthelily.org/" at bounding box center [146, 158] width 88 height 12
click at [86, 156] on div "URL https://www.considerthelily.org/" at bounding box center [122, 158] width 136 height 12
click at [174, 157] on input "https://www.considerthelily.org/" at bounding box center [146, 158] width 88 height 12
paste input "https://www.fcjrefugeecentre.org/"
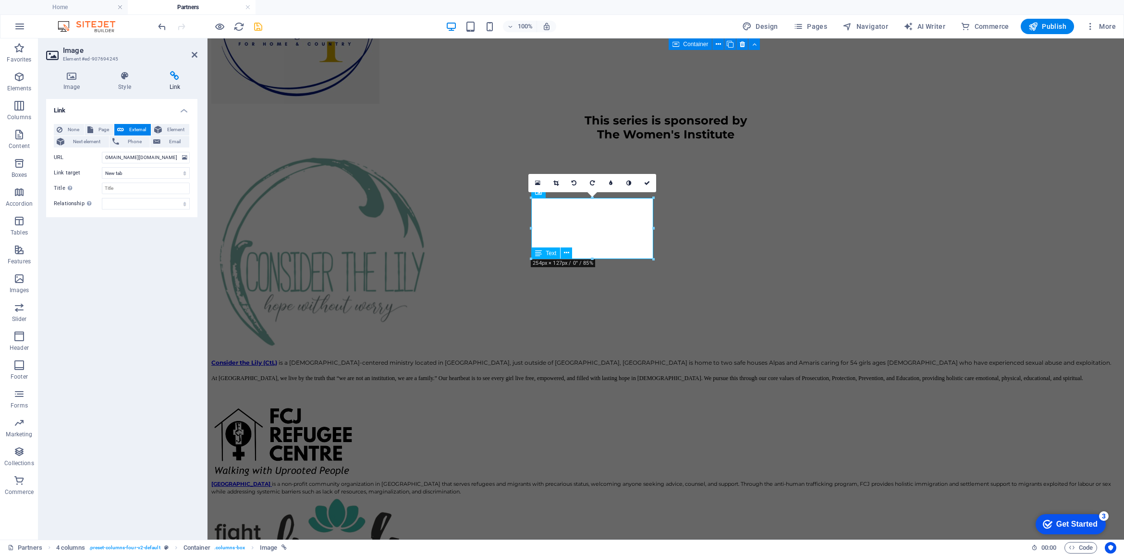
click at [152, 272] on div "Link None Page External Element Next element Phone Email Page Home Sessions -- …" at bounding box center [121, 315] width 151 height 433
click at [168, 156] on input "https://www.considerthelily.org/https://www.fcjrefugeecentre.org/" at bounding box center [146, 158] width 88 height 12
click at [183, 157] on div "URL https://www.considerthelily.org/https://www.fcjrefugeecentre.org/" at bounding box center [122, 158] width 136 height 12
paste input "fcjrefugeecentre.org/"
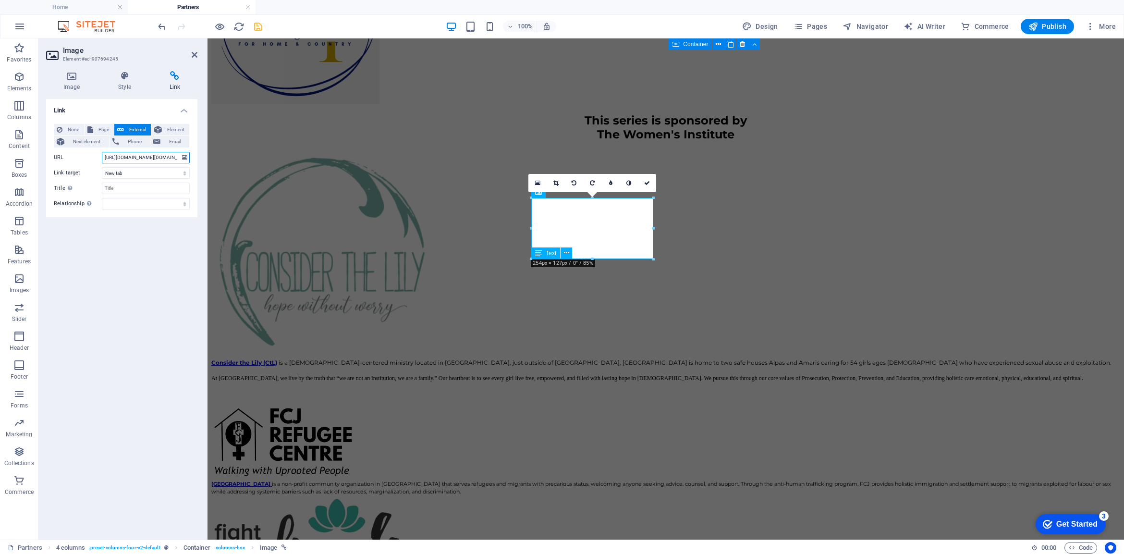
type input "https://www.fcjrefugeecentre.org/://www.fcjrefugeecentre.org/"
click at [258, 23] on icon "save" at bounding box center [258, 26] width 11 height 11
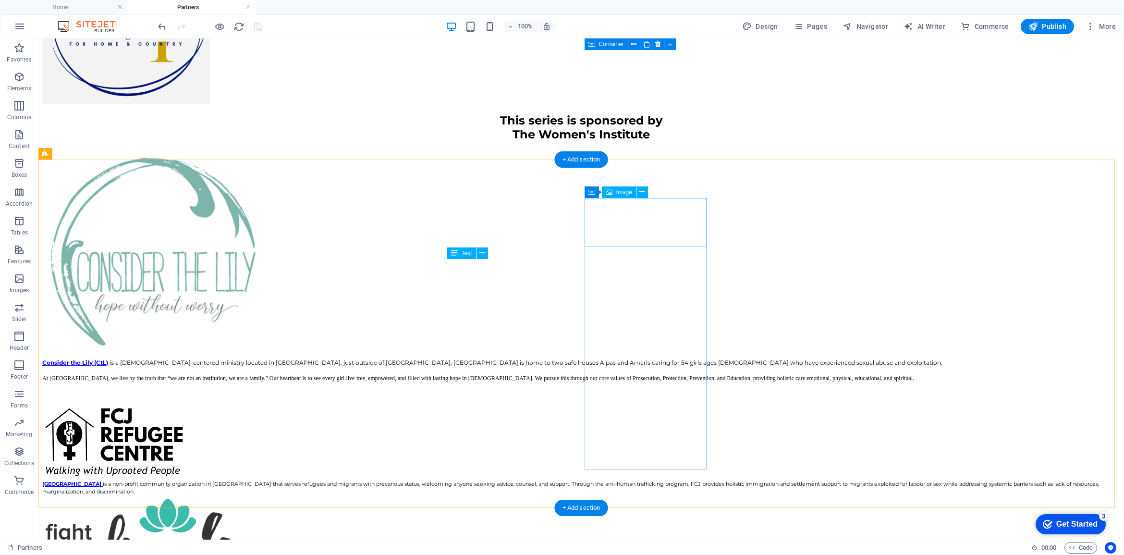
click at [642, 495] on figure at bounding box center [581, 544] width 1078 height 98
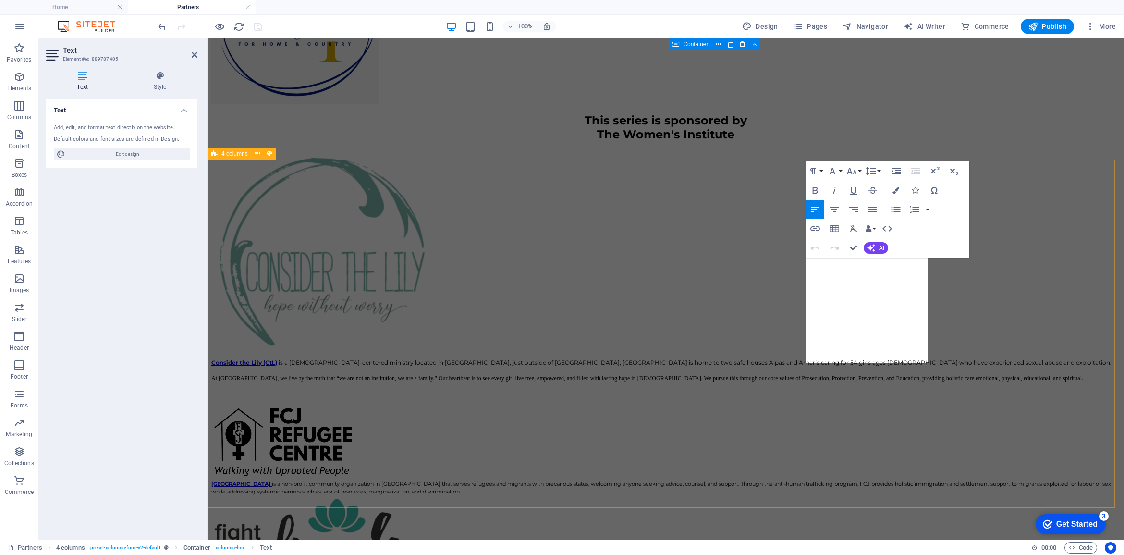
drag, startPoint x: 839, startPoint y: 274, endPoint x: 804, endPoint y: 272, distance: 34.6
click at [804, 272] on div "Consider the Lily (CtL) is a Christ-centered ministry located in Philippines, j…" at bounding box center [665, 461] width 909 height 624
click at [814, 227] on icon "button" at bounding box center [815, 228] width 10 height 5
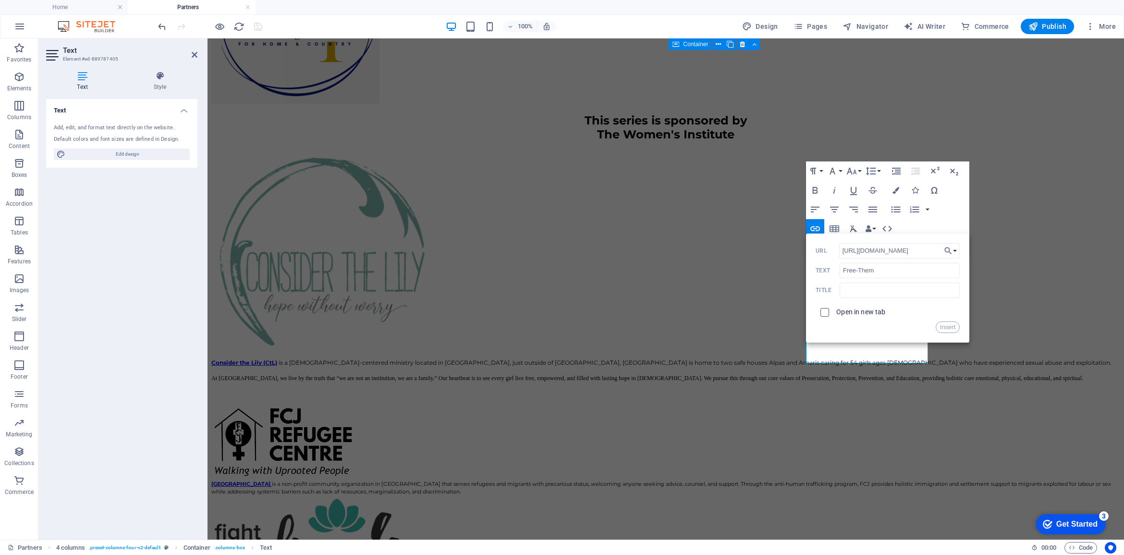
type input "https://www.freethem.ca/"
click at [825, 313] on input "checkbox" at bounding box center [823, 310] width 9 height 9
checkbox input "true"
click at [940, 327] on button "Insert" at bounding box center [947, 327] width 24 height 12
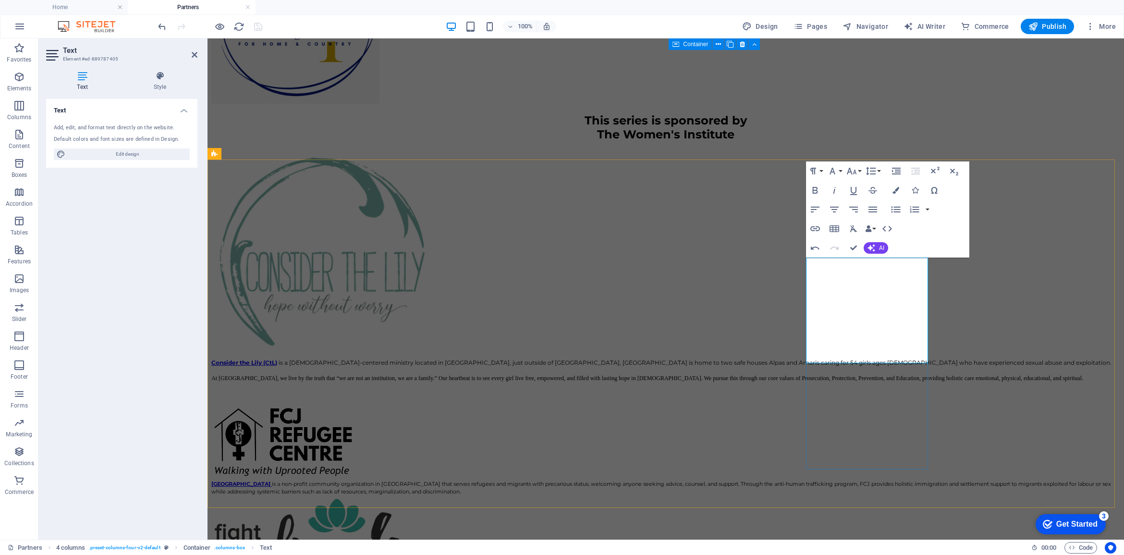
drag, startPoint x: 838, startPoint y: 274, endPoint x: 805, endPoint y: 271, distance: 32.7
click at [814, 188] on icon "button" at bounding box center [815, 190] width 12 height 12
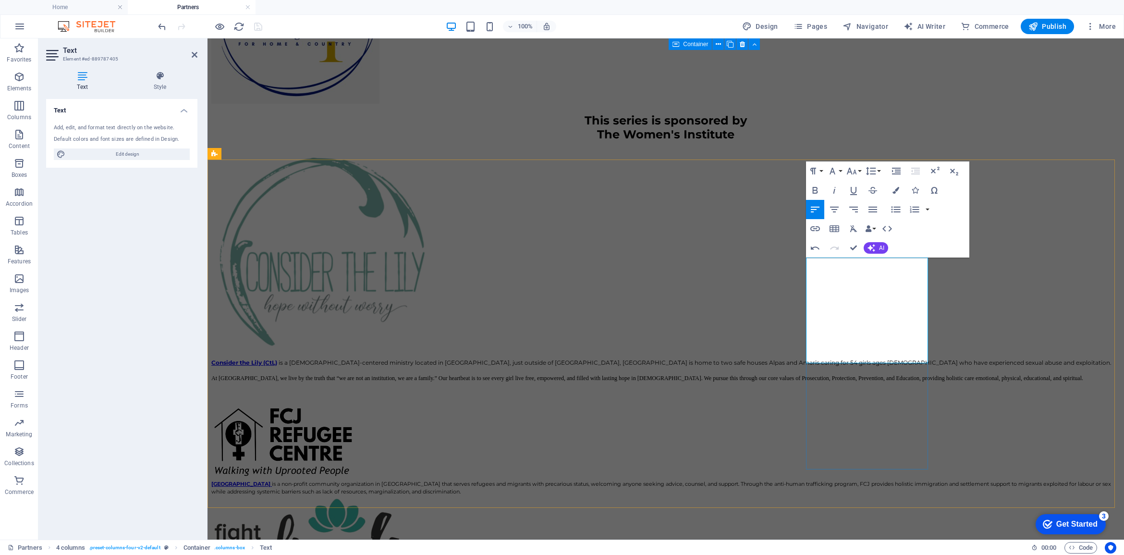
scroll to position [125, 0]
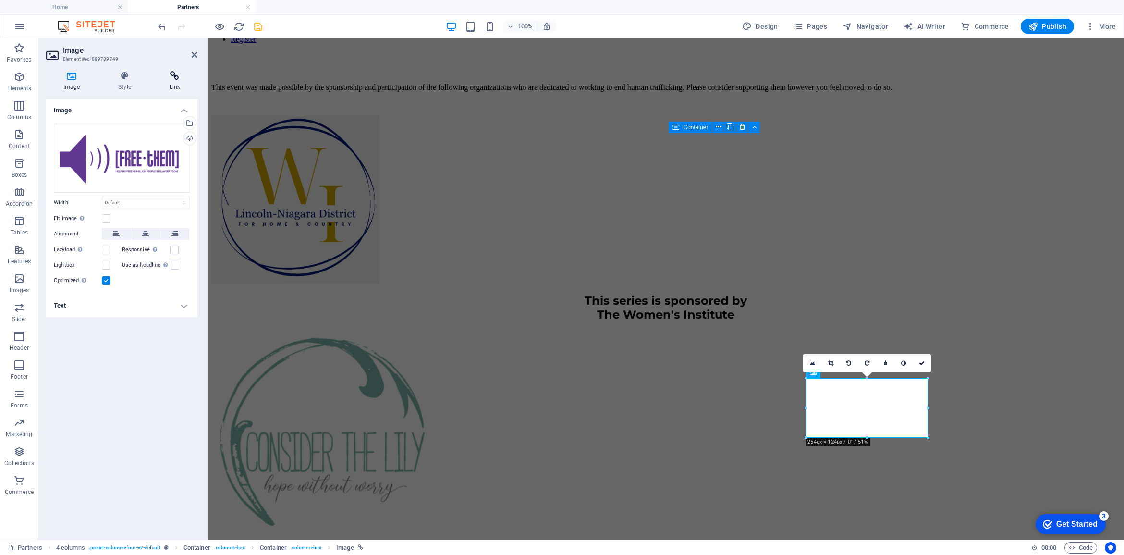
click at [178, 78] on icon at bounding box center [174, 76] width 45 height 10
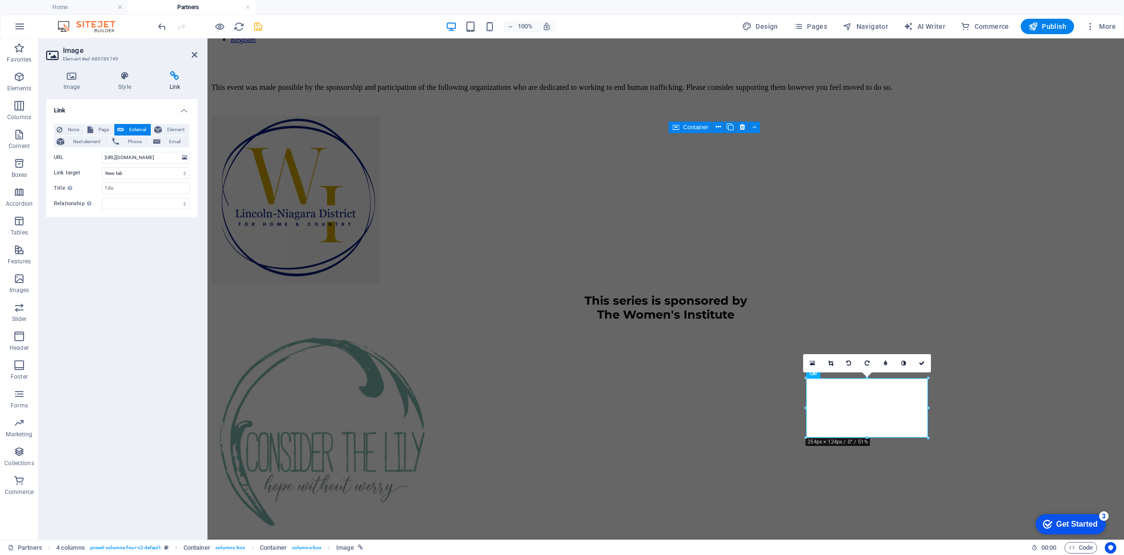
click at [254, 25] on icon "save" at bounding box center [258, 26] width 11 height 11
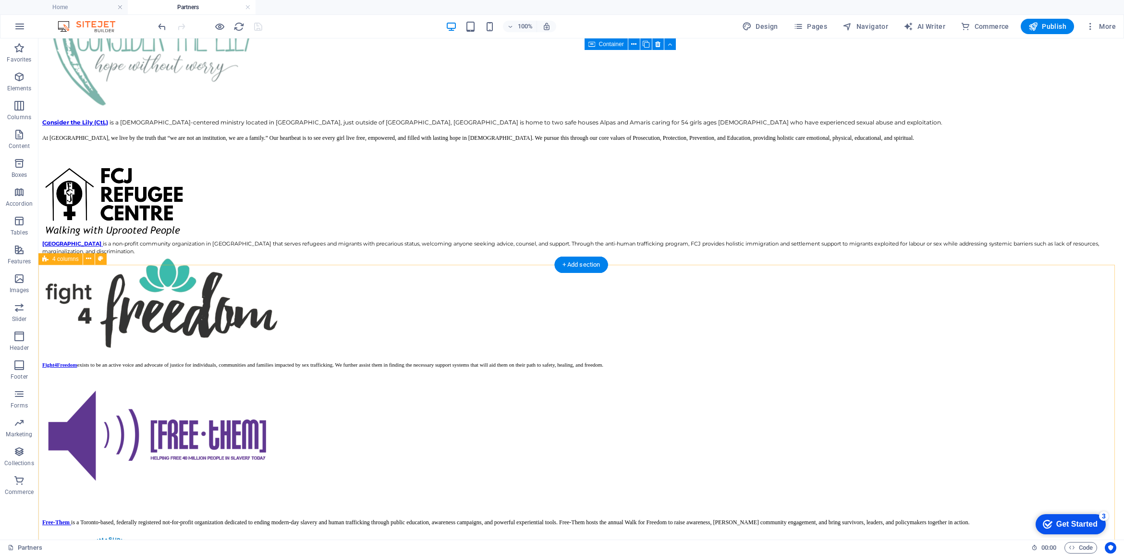
scroll to position [666, 0]
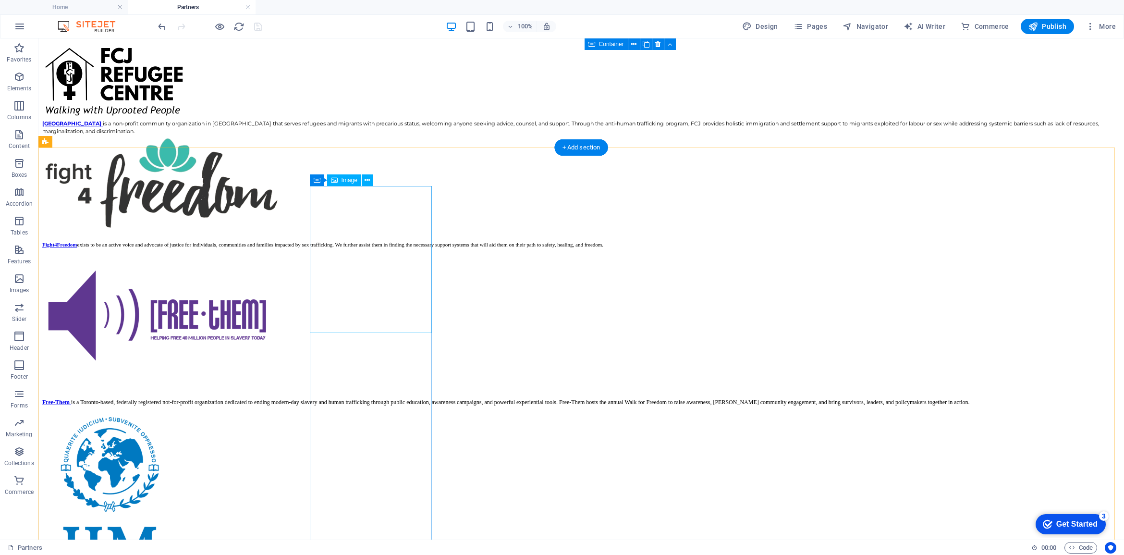
click at [358, 413] on figure at bounding box center [581, 495] width 1078 height 165
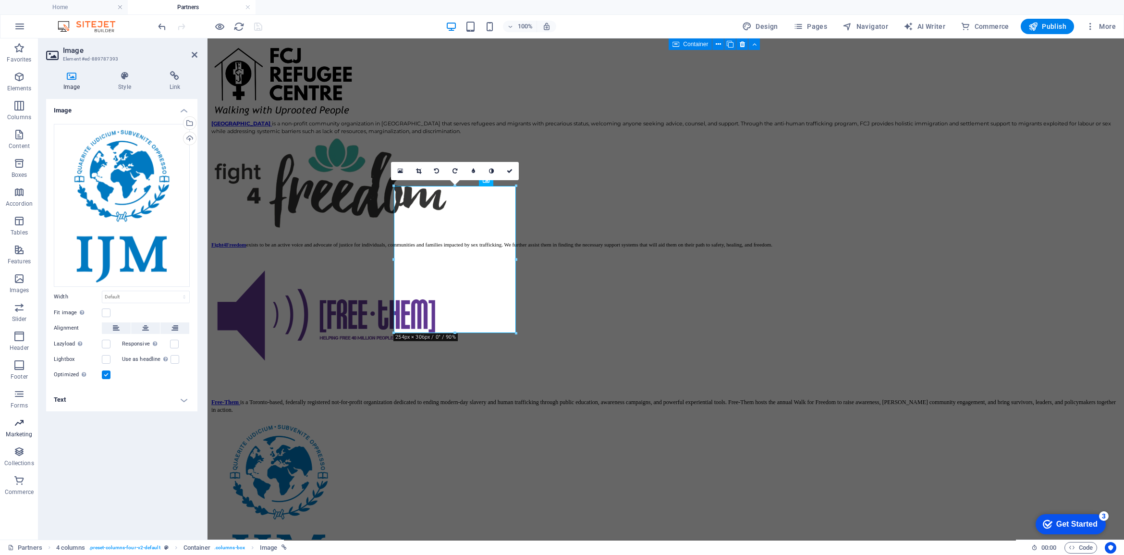
drag, startPoint x: 169, startPoint y: 84, endPoint x: 1, endPoint y: 426, distance: 381.0
click at [169, 84] on h4 "Link" at bounding box center [174, 81] width 45 height 20
click at [176, 77] on icon at bounding box center [174, 76] width 45 height 10
click at [177, 78] on icon at bounding box center [174, 76] width 45 height 10
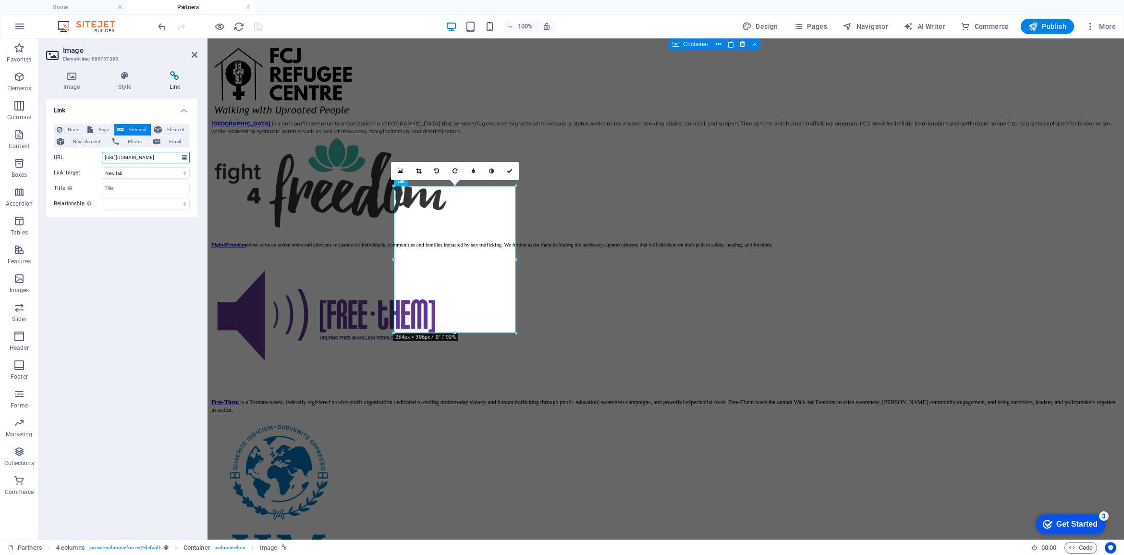
click at [150, 156] on input "https://www.considerthelily.org/" at bounding box center [146, 158] width 88 height 12
click at [96, 152] on div "URL https://www.considerthelily.org/" at bounding box center [122, 158] width 136 height 12
paste input "https://www.ijm.ca/"
type input "https://www.ijm.ca/"
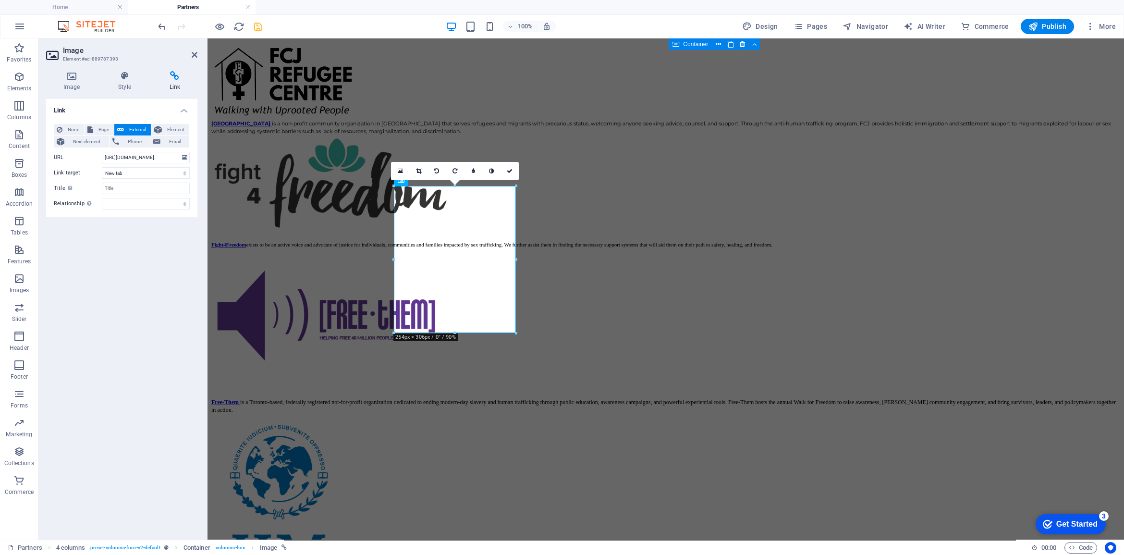
click at [140, 274] on div "Link None Page External Element Next element Phone Email Page Home Sessions -- …" at bounding box center [121, 315] width 151 height 433
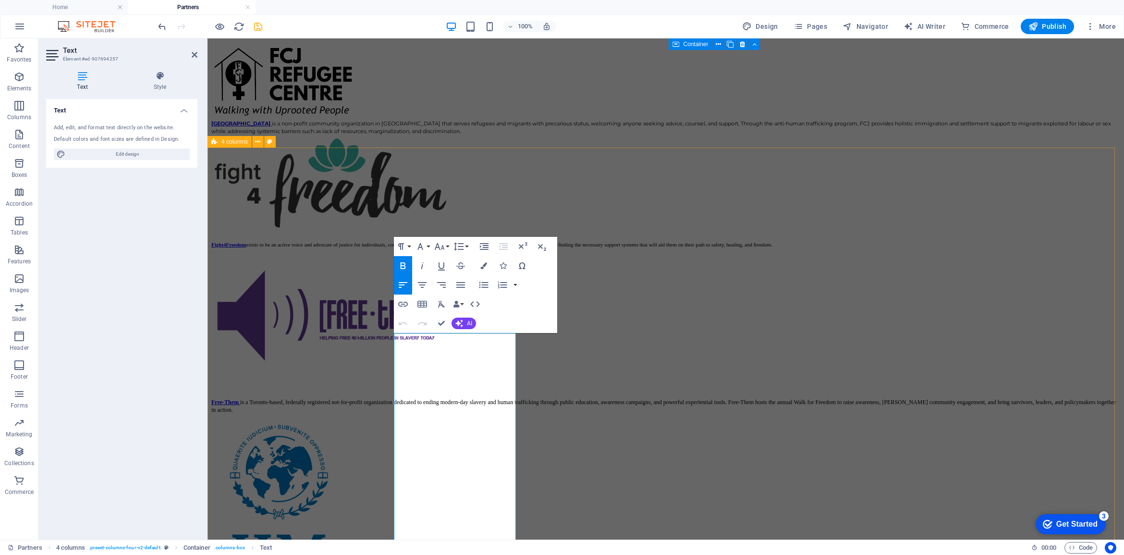
drag, startPoint x: 491, startPoint y: 358, endPoint x: 376, endPoint y: 357, distance: 115.3
click at [402, 263] on icon "button" at bounding box center [403, 266] width 12 height 12
click at [406, 301] on icon "button" at bounding box center [403, 304] width 12 height 12
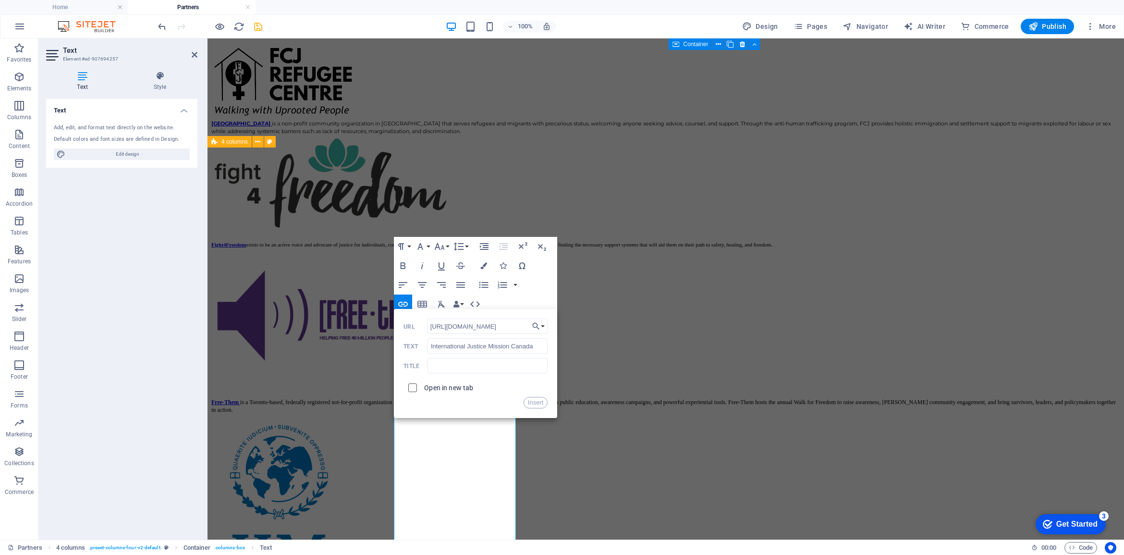
type input "https://www.ijm.ca/"
click at [412, 382] on input "checkbox" at bounding box center [411, 386] width 9 height 9
checkbox input "true"
click at [533, 404] on button "Insert" at bounding box center [535, 403] width 24 height 12
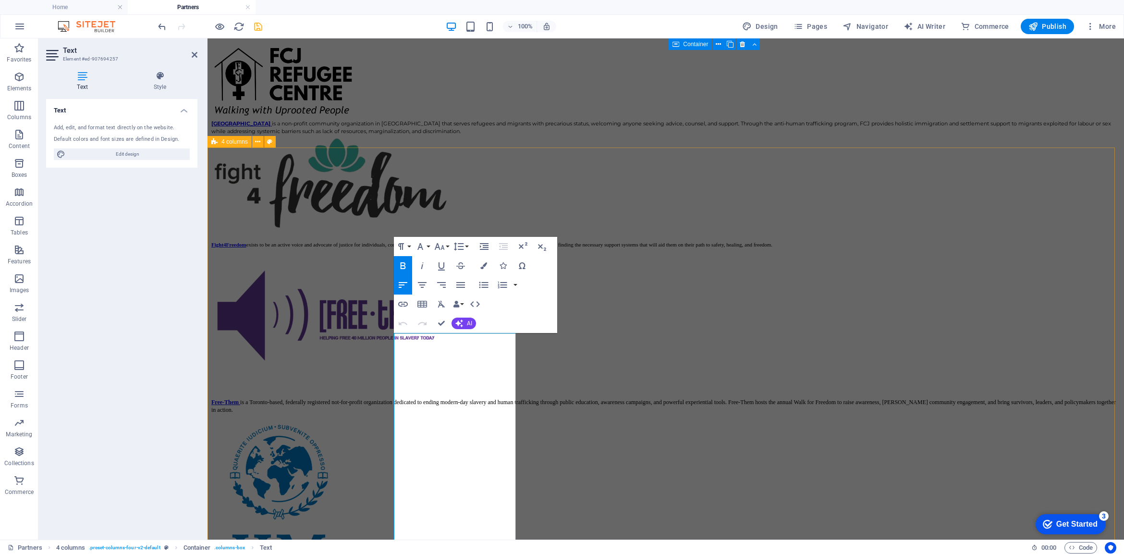
drag, startPoint x: 508, startPoint y: 340, endPoint x: 389, endPoint y: 340, distance: 118.6
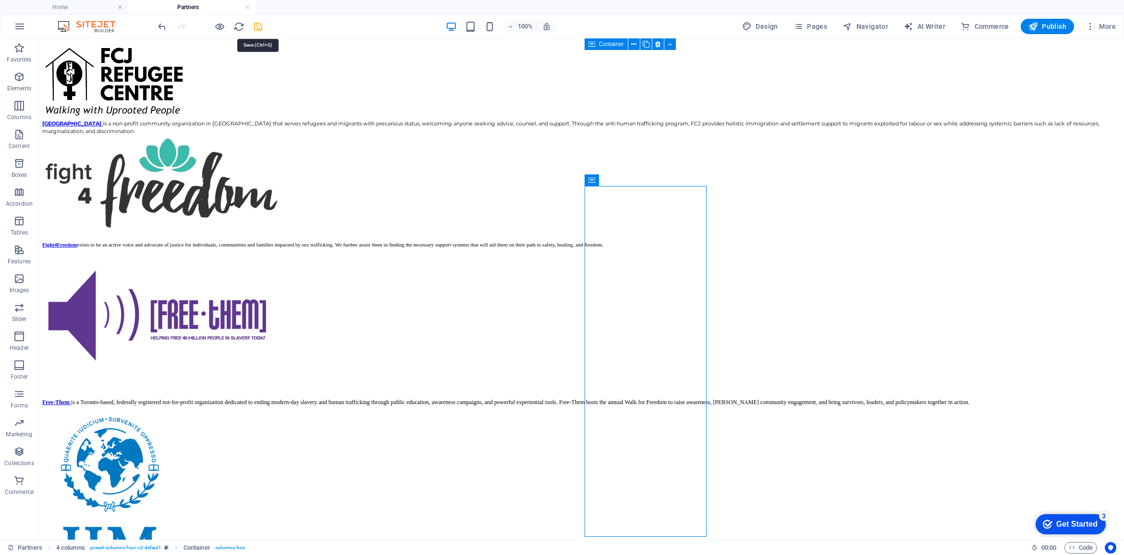
click at [258, 26] on icon "save" at bounding box center [258, 26] width 11 height 11
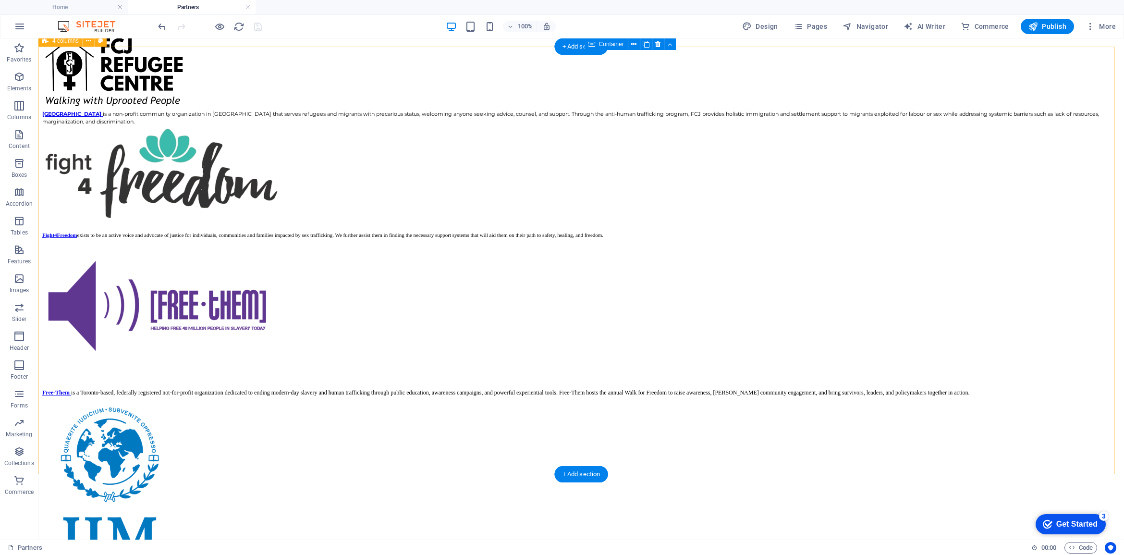
scroll to position [586, 0]
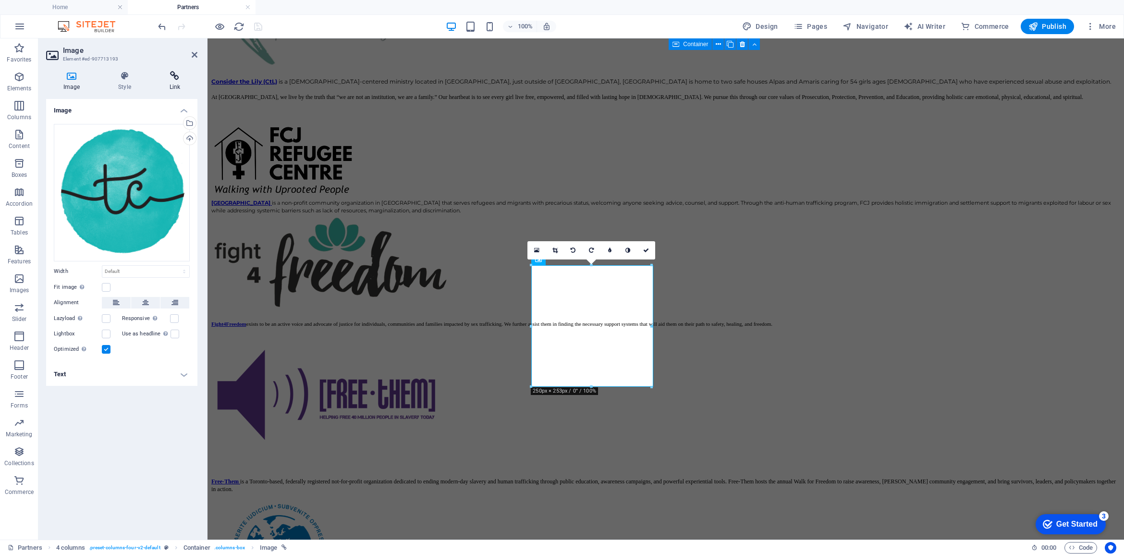
click at [183, 78] on icon at bounding box center [174, 76] width 45 height 10
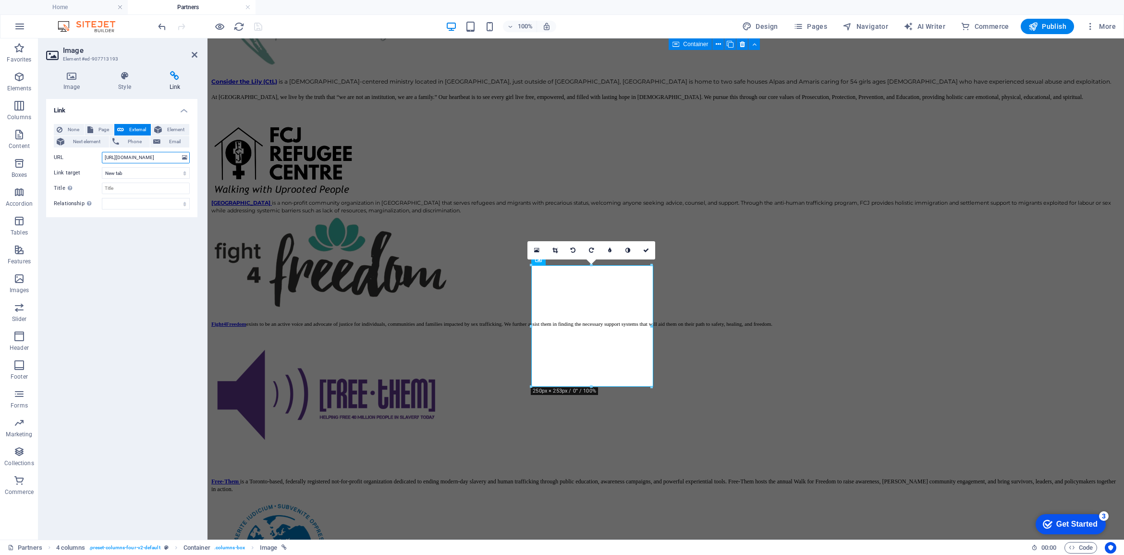
click at [160, 157] on input "https://www.considerthelily.org/" at bounding box center [146, 158] width 88 height 12
click at [95, 157] on div "URL https://www.considerthelily.org/" at bounding box center [122, 158] width 136 height 12
paste input "timeascause.com"
type input "https://www.timeascause.com/"
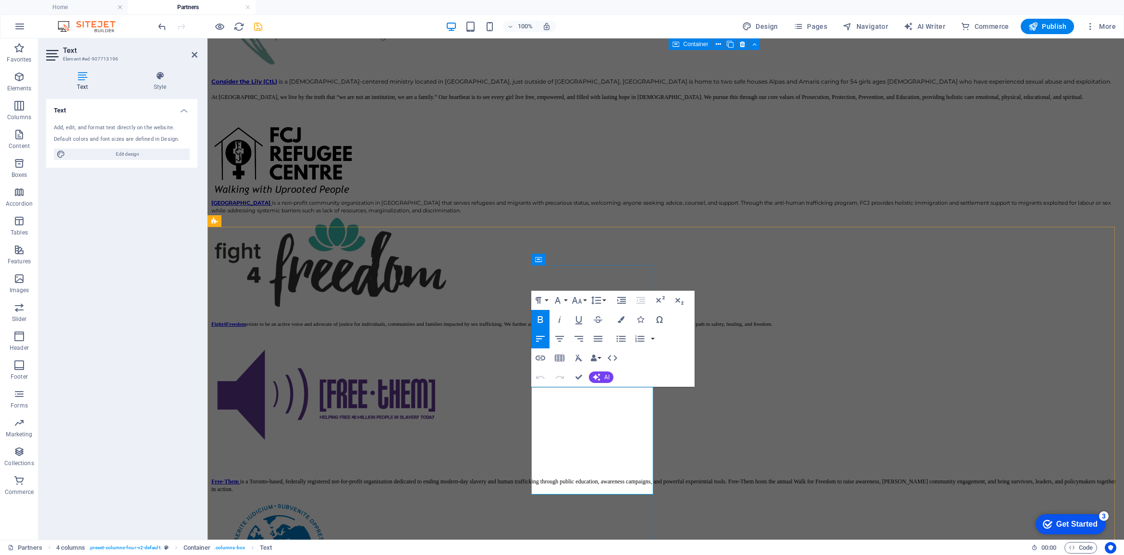
drag, startPoint x: 582, startPoint y: 393, endPoint x: 523, endPoint y: 390, distance: 58.6
click at [539, 357] on icon "button" at bounding box center [540, 358] width 12 height 12
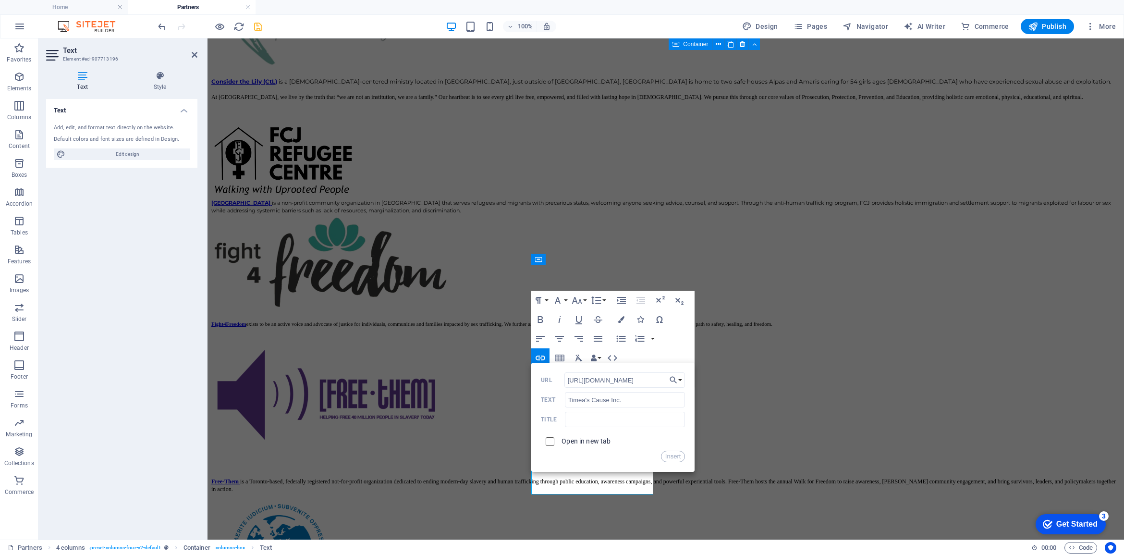
type input "https://www.timeascause.com/"
click at [550, 440] on input "checkbox" at bounding box center [548, 440] width 9 height 9
checkbox input "true"
drag, startPoint x: 671, startPoint y: 454, endPoint x: 468, endPoint y: 416, distance: 207.2
click at [671, 454] on button "Insert" at bounding box center [673, 456] width 24 height 12
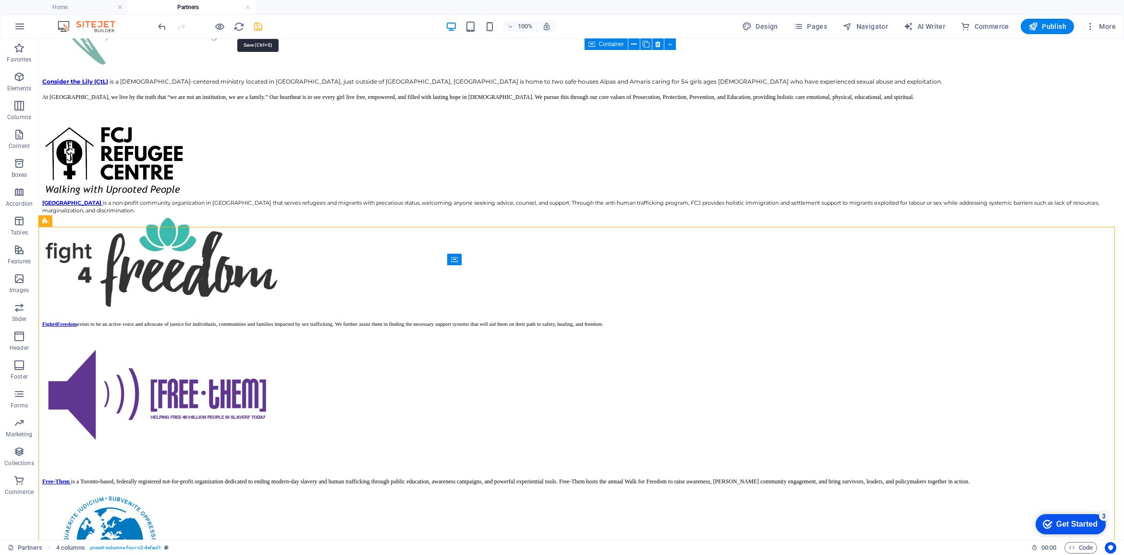
drag, startPoint x: 257, startPoint y: 20, endPoint x: 310, endPoint y: 32, distance: 53.6
click at [257, 21] on icon "save" at bounding box center [258, 26] width 11 height 11
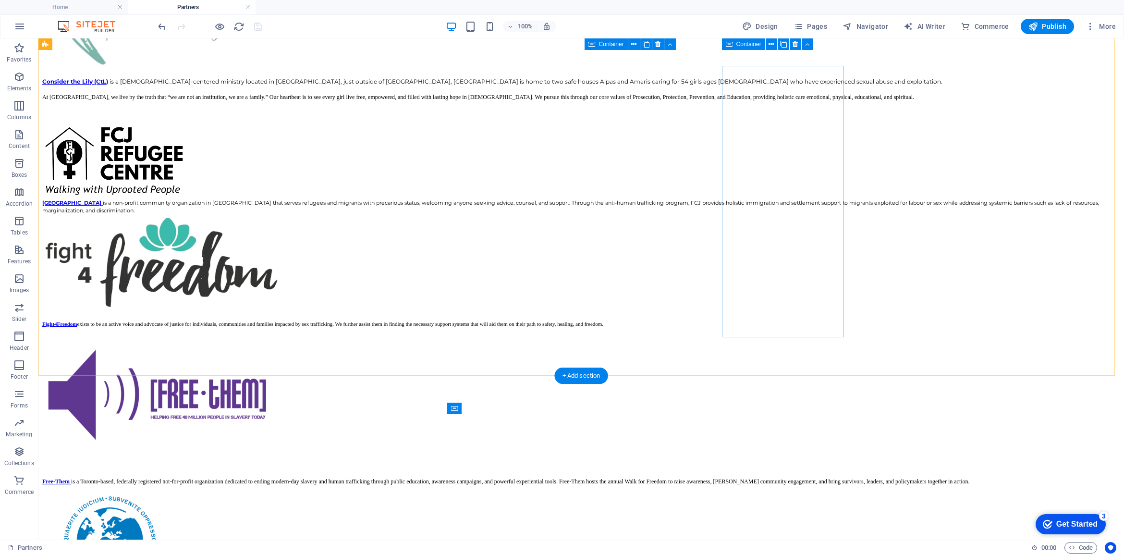
scroll to position [406, 0]
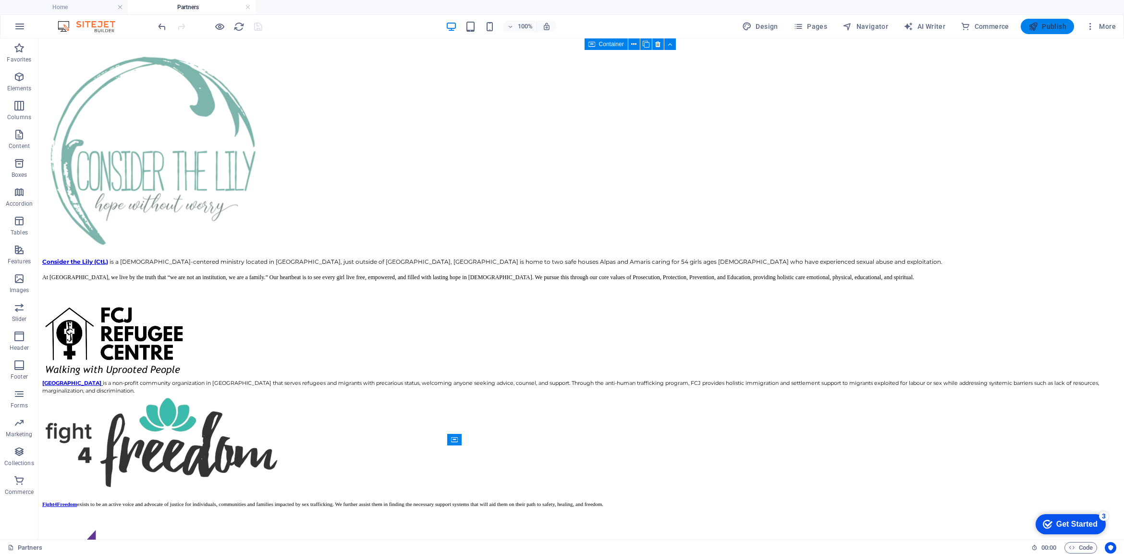
click at [1041, 29] on span "Publish" at bounding box center [1047, 27] width 38 height 10
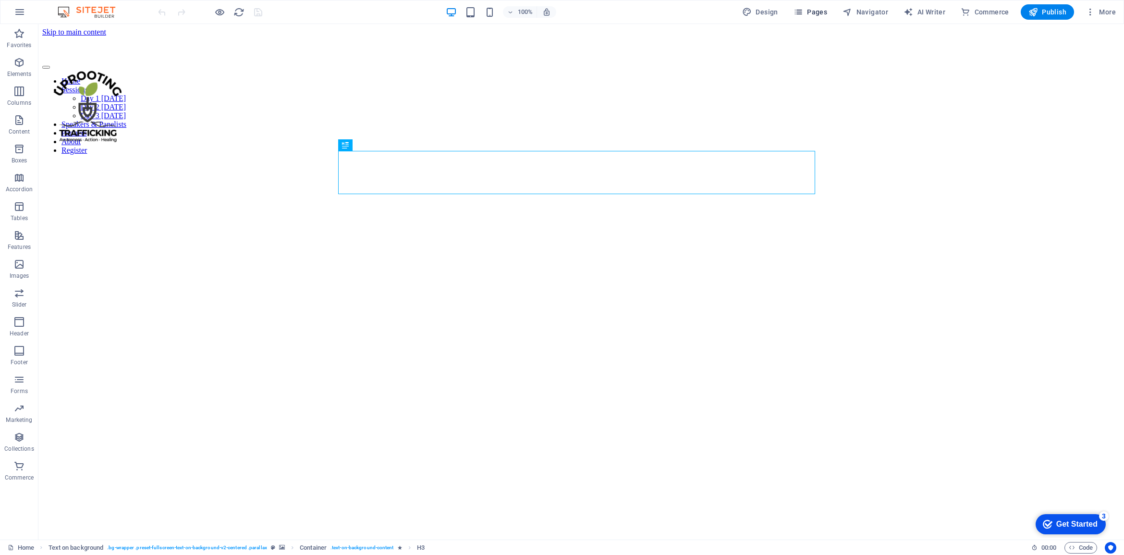
click at [815, 12] on span "Pages" at bounding box center [810, 12] width 34 height 10
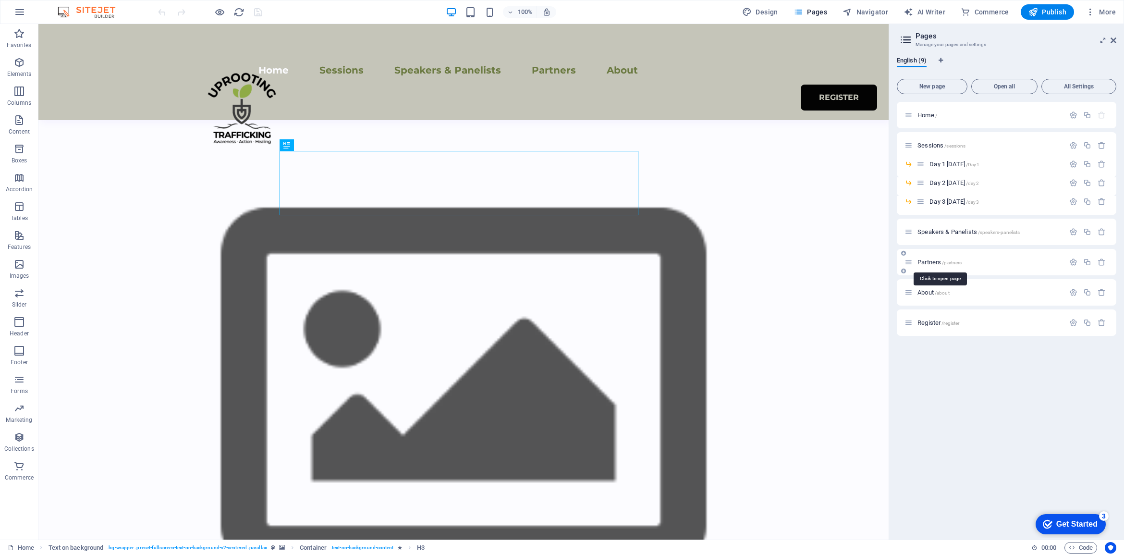
click at [935, 260] on span "Partners /partners" at bounding box center [939, 261] width 44 height 7
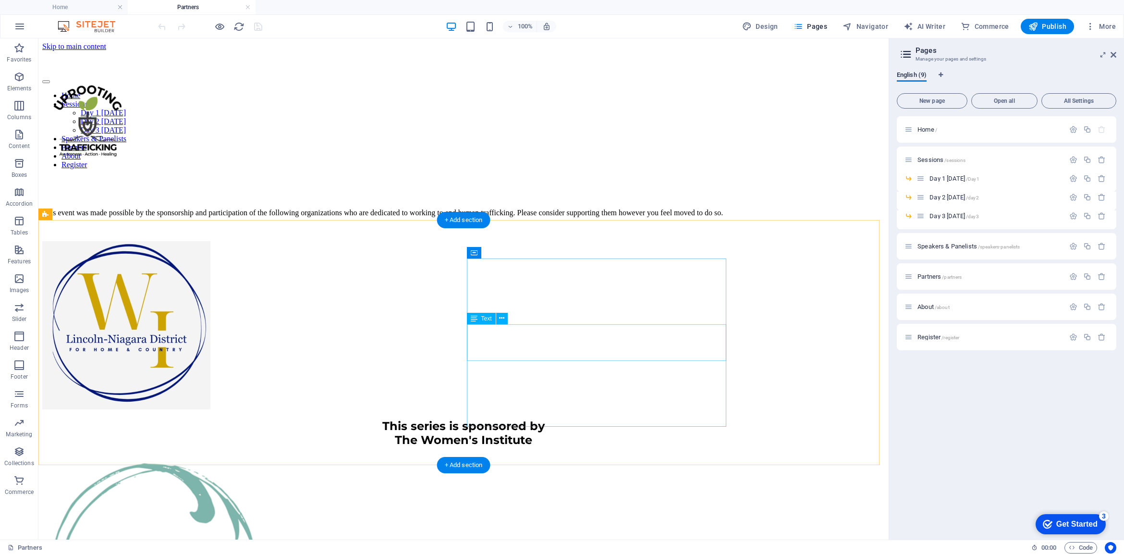
scroll to position [180, 0]
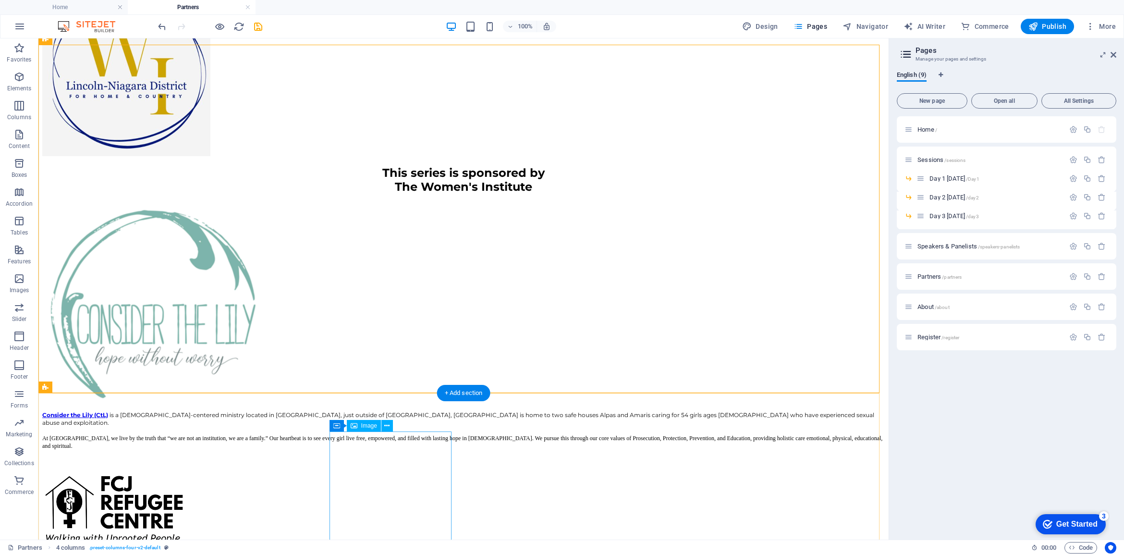
scroll to position [420, 0]
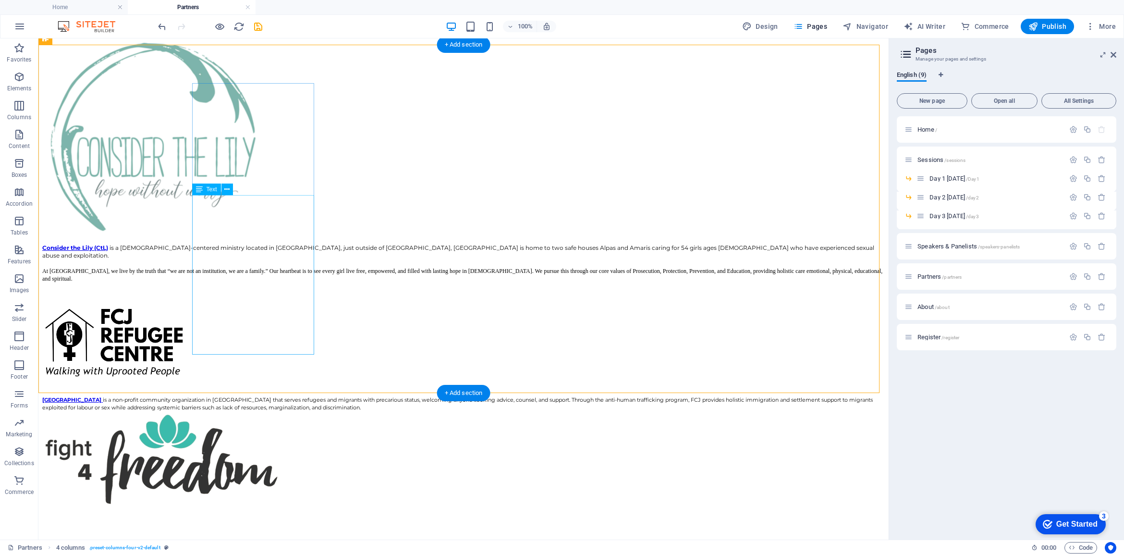
click at [261, 296] on div "Consider the Lily (CtL) is a [DEMOGRAPHIC_DATA]-centered ministry located in [G…" at bounding box center [463, 270] width 842 height 55
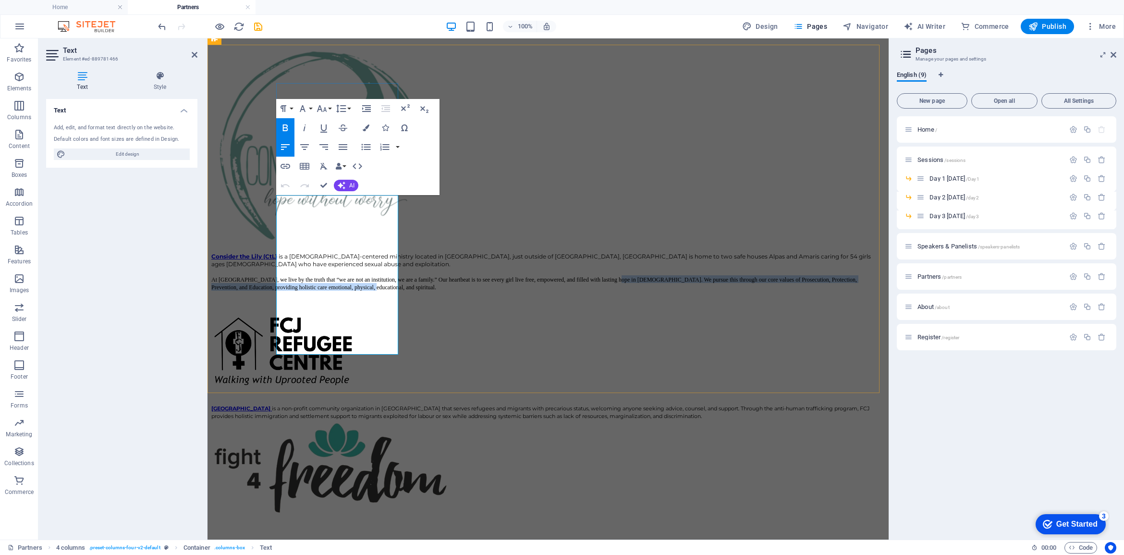
drag, startPoint x: 361, startPoint y: 338, endPoint x: 303, endPoint y: 298, distance: 70.2
click at [303, 291] on p "At [GEOGRAPHIC_DATA], we live by the truth that “we are not an institution, we …" at bounding box center [547, 282] width 673 height 15
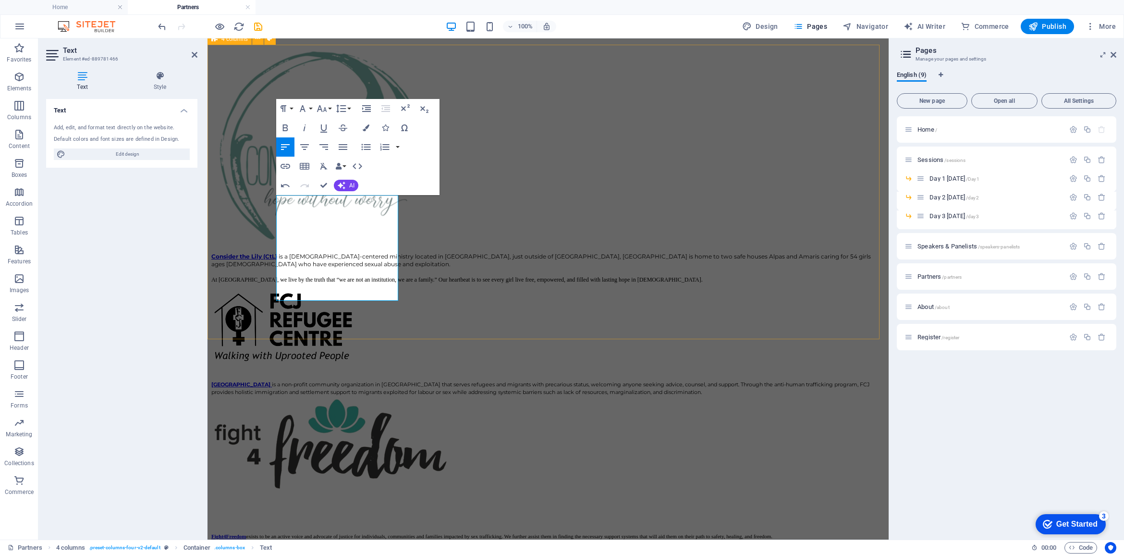
click at [434, 319] on div "Consider the Lily (CtL) is a Christ-centered ministry located in Philippines, j…" at bounding box center [547, 374] width 673 height 662
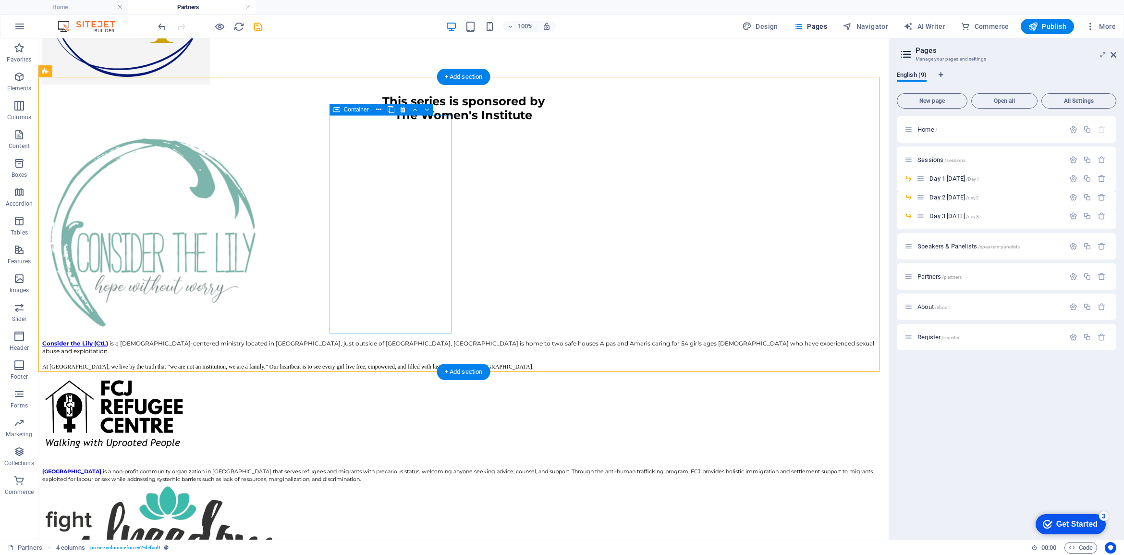
scroll to position [300, 0]
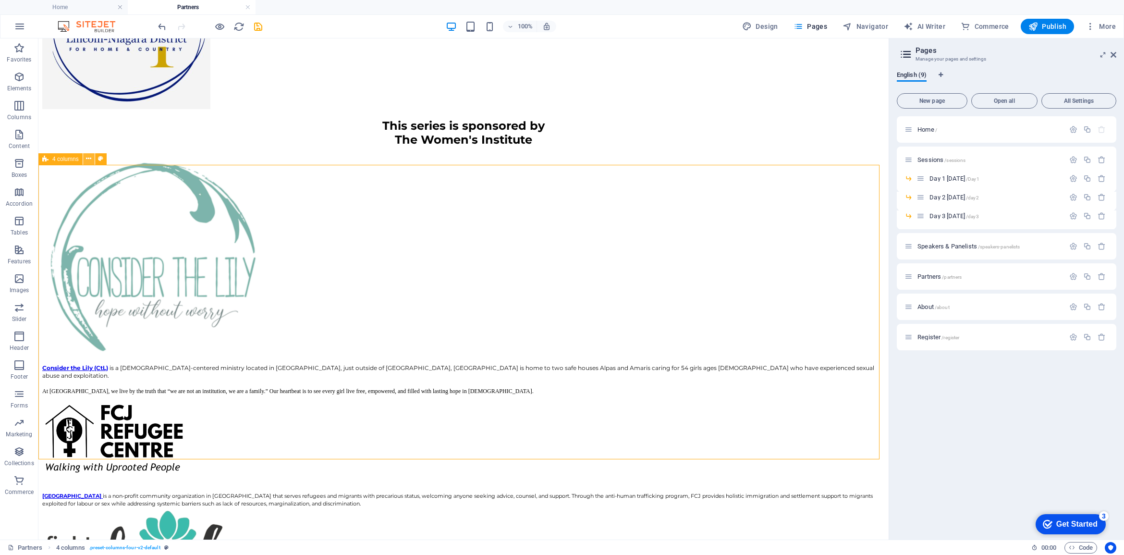
click at [88, 158] on icon at bounding box center [88, 159] width 5 height 10
drag, startPoint x: 260, startPoint y: 29, endPoint x: 272, endPoint y: 35, distance: 12.9
click at [260, 29] on icon "save" at bounding box center [258, 26] width 11 height 11
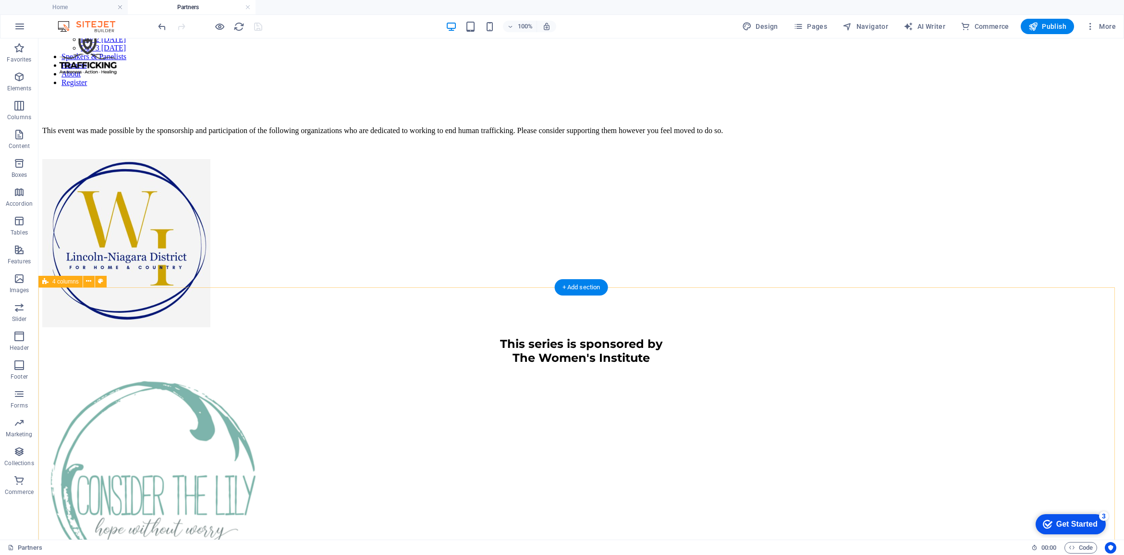
scroll to position [0, 0]
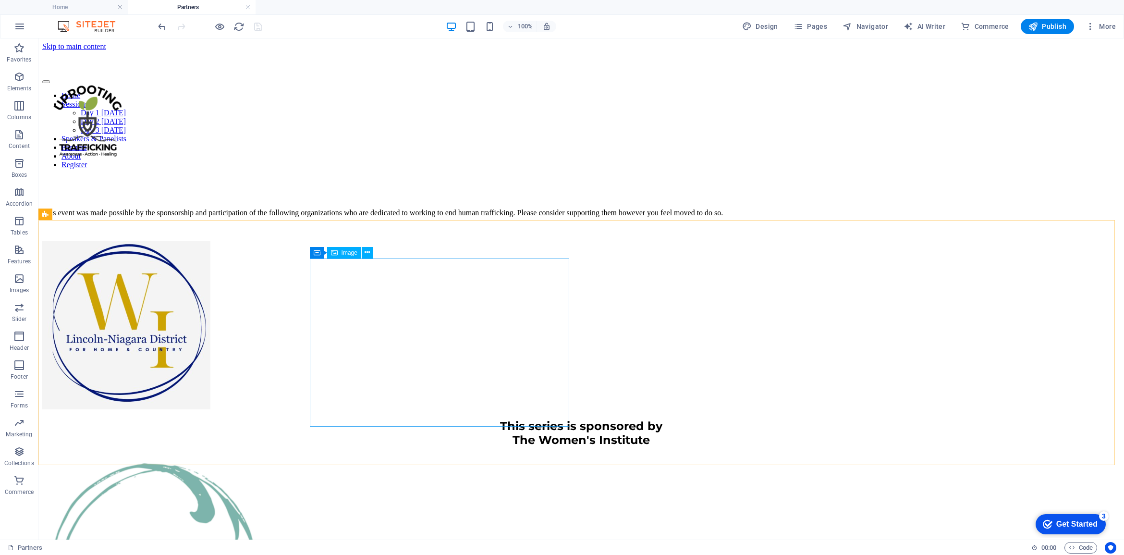
click at [349, 251] on span "Image" at bounding box center [349, 253] width 16 height 6
click at [370, 251] on button at bounding box center [368, 253] width 12 height 12
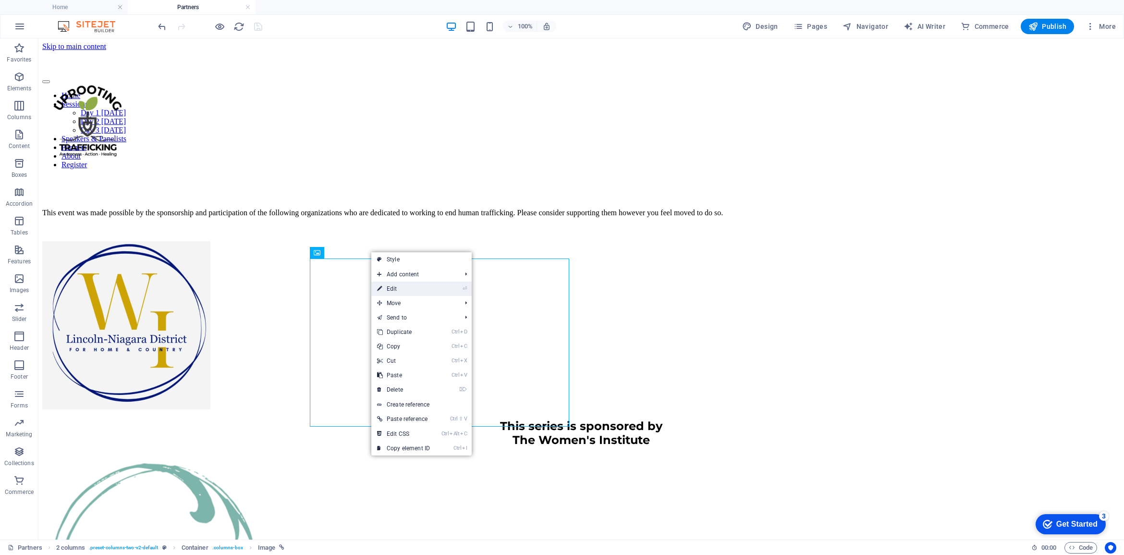
click at [393, 286] on link "⏎ Edit" at bounding box center [403, 288] width 64 height 14
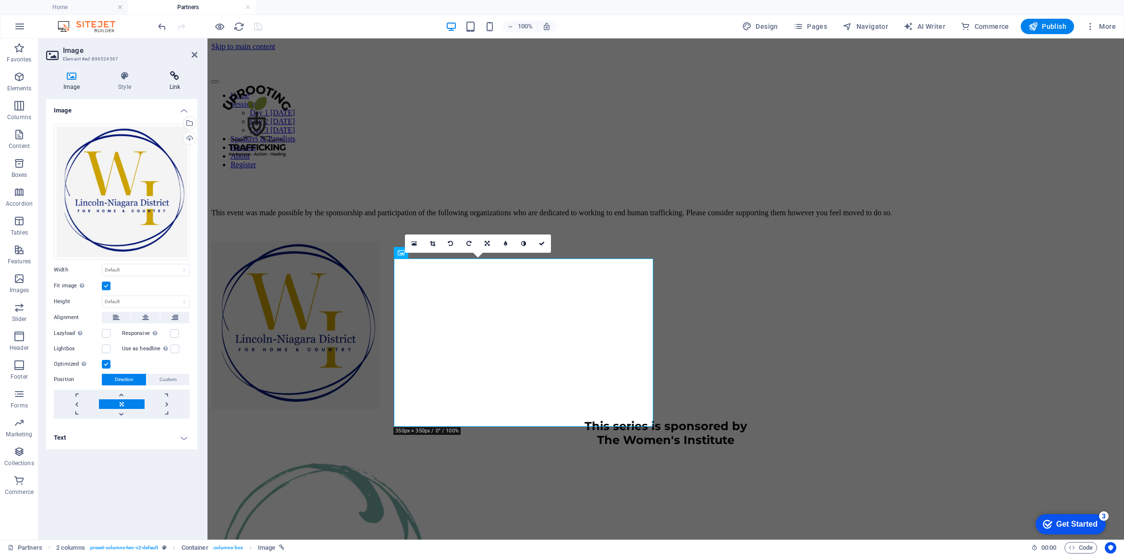
click at [179, 78] on icon at bounding box center [174, 76] width 45 height 10
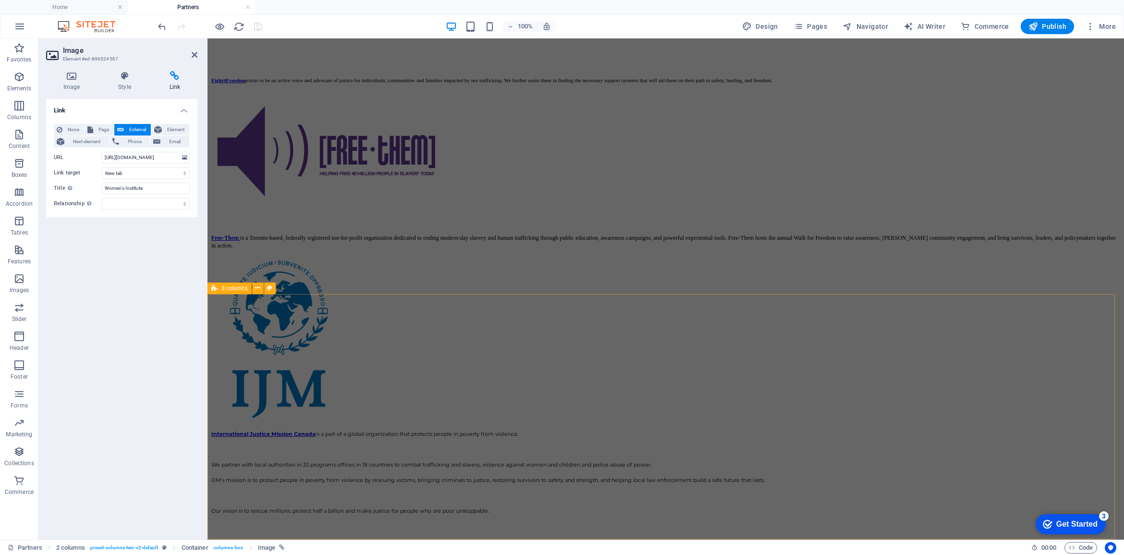
scroll to position [893, 0]
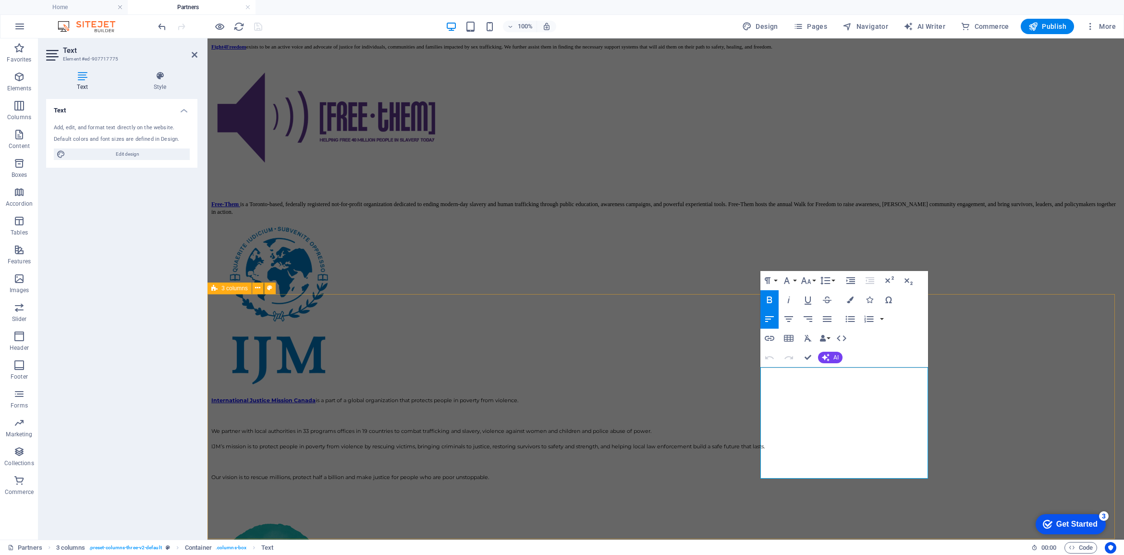
drag, startPoint x: 809, startPoint y: 376, endPoint x: 745, endPoint y: 376, distance: 64.3
click at [774, 337] on icon "button" at bounding box center [769, 338] width 10 height 5
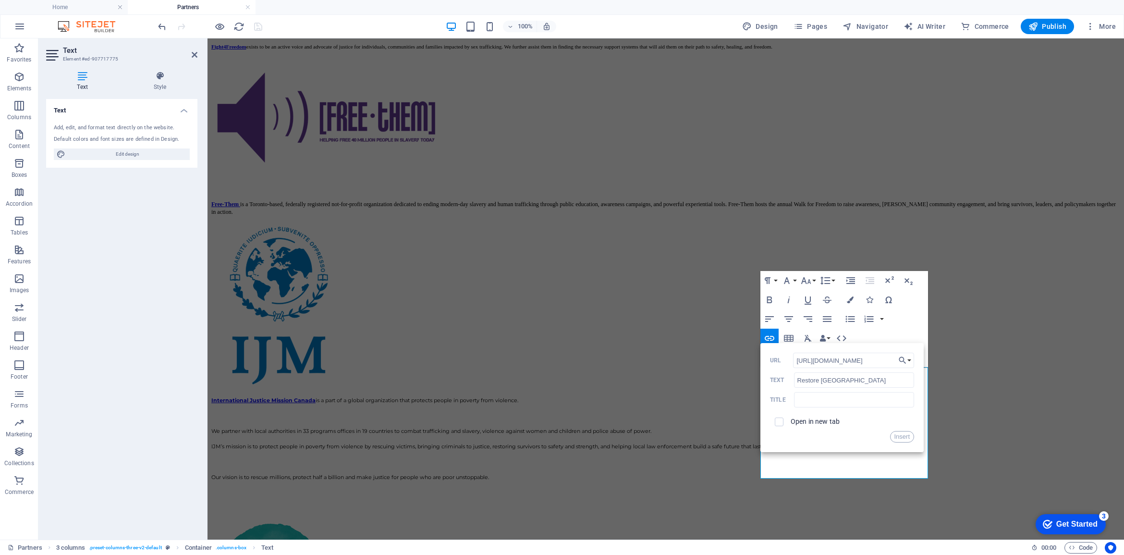
type input "https://restorenyc.org/"
click at [827, 422] on label "Open in new tab" at bounding box center [814, 421] width 49 height 8
click at [894, 431] on button "Insert" at bounding box center [902, 437] width 24 height 12
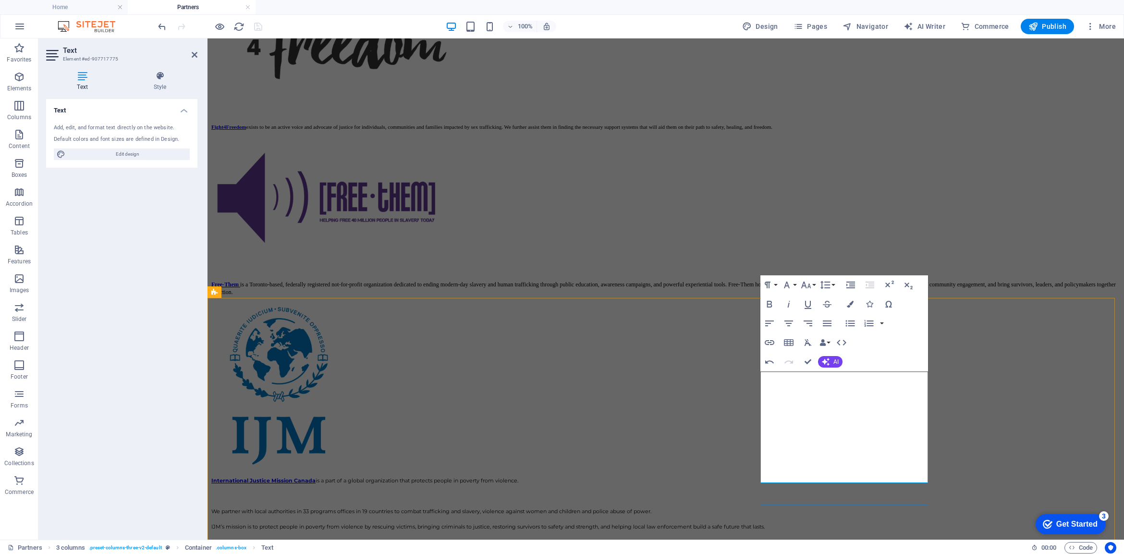
scroll to position [773, 0]
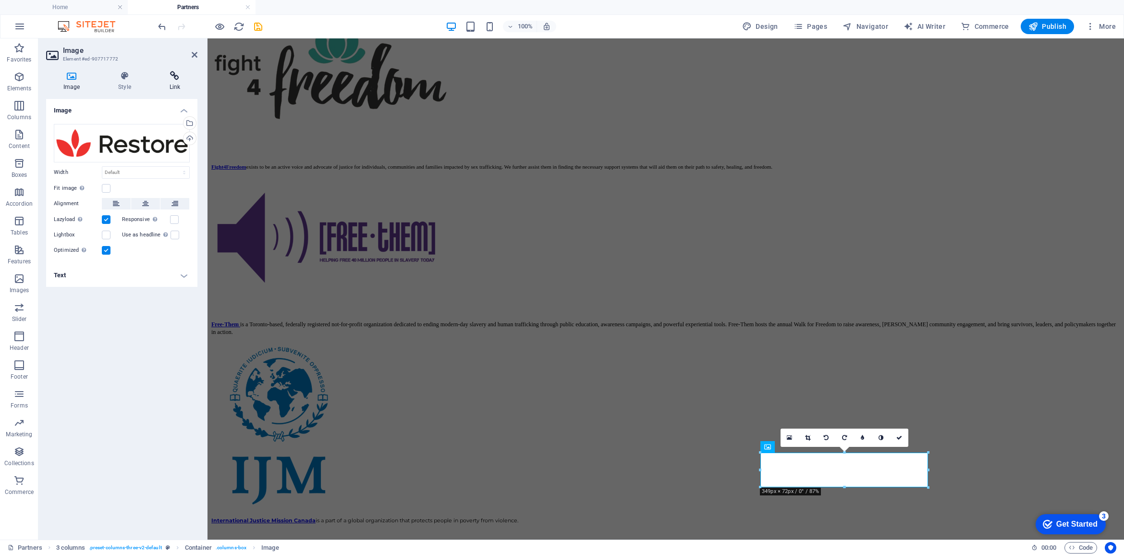
click at [173, 78] on icon at bounding box center [174, 76] width 45 height 10
click at [178, 78] on icon at bounding box center [174, 76] width 45 height 10
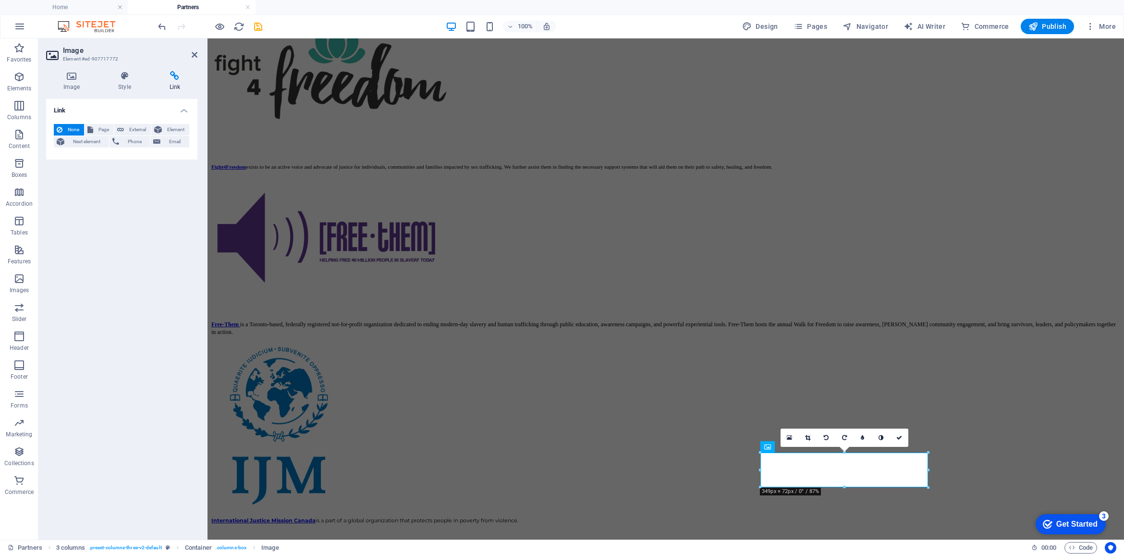
click at [178, 78] on icon at bounding box center [174, 76] width 45 height 10
click at [173, 74] on icon at bounding box center [174, 76] width 45 height 10
click at [116, 148] on div "None Page External Element Next element Phone Email Page Home Sessions -- Day 1…" at bounding box center [121, 137] width 151 height 43
click at [169, 75] on icon at bounding box center [174, 76] width 45 height 10
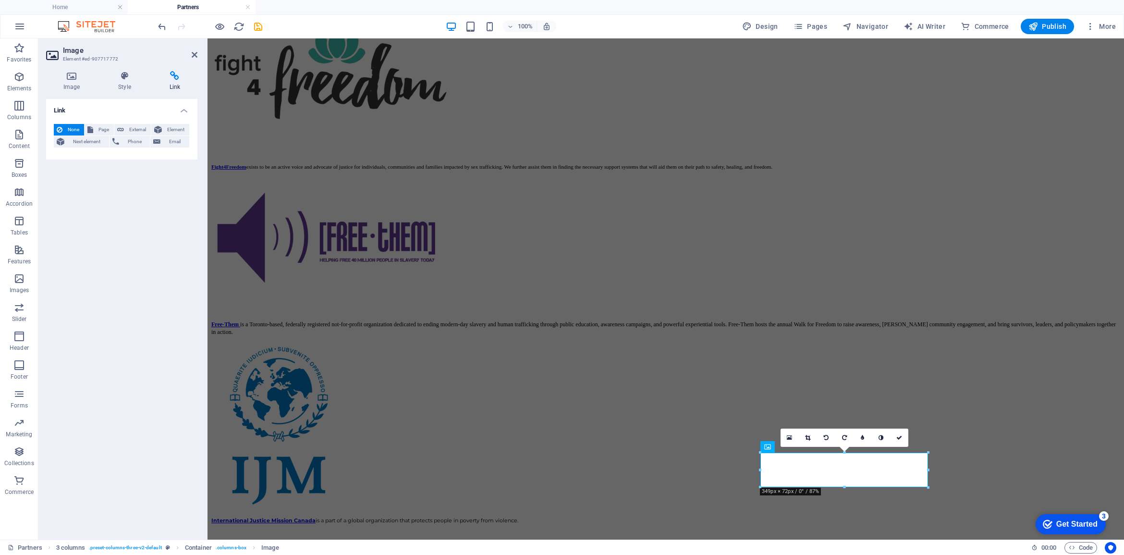
click at [135, 128] on span "External" at bounding box center [137, 130] width 21 height 12
click at [130, 130] on span "External" at bounding box center [137, 130] width 21 height 12
click at [137, 125] on span "External" at bounding box center [137, 130] width 21 height 12
click at [133, 128] on span "External" at bounding box center [137, 130] width 21 height 12
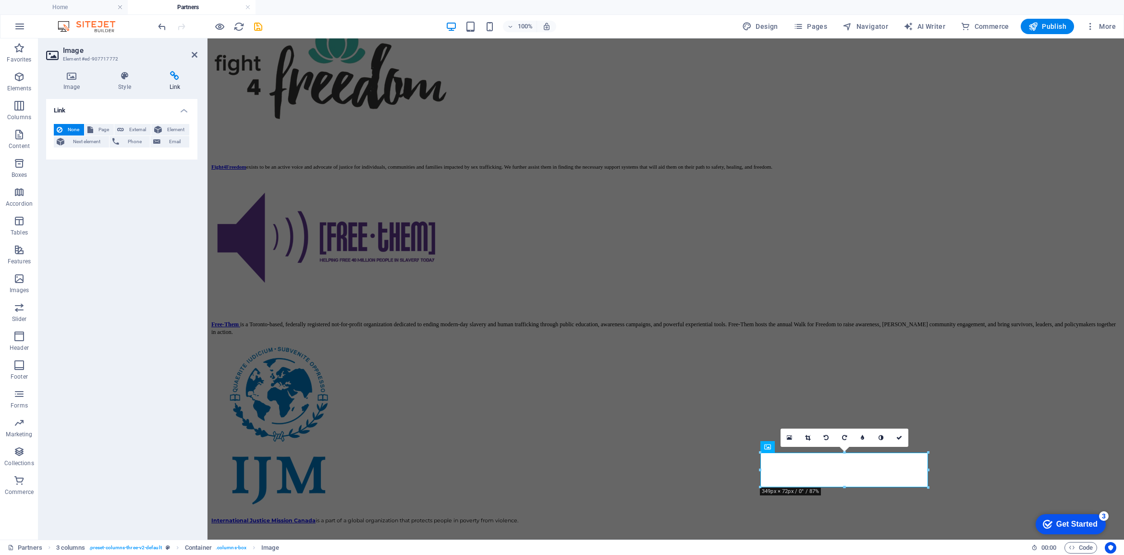
click at [133, 128] on span "External" at bounding box center [137, 130] width 21 height 12
click at [130, 126] on span "External" at bounding box center [137, 130] width 21 height 12
click at [0, 0] on input "URL" at bounding box center [0, 0] width 0 height 0
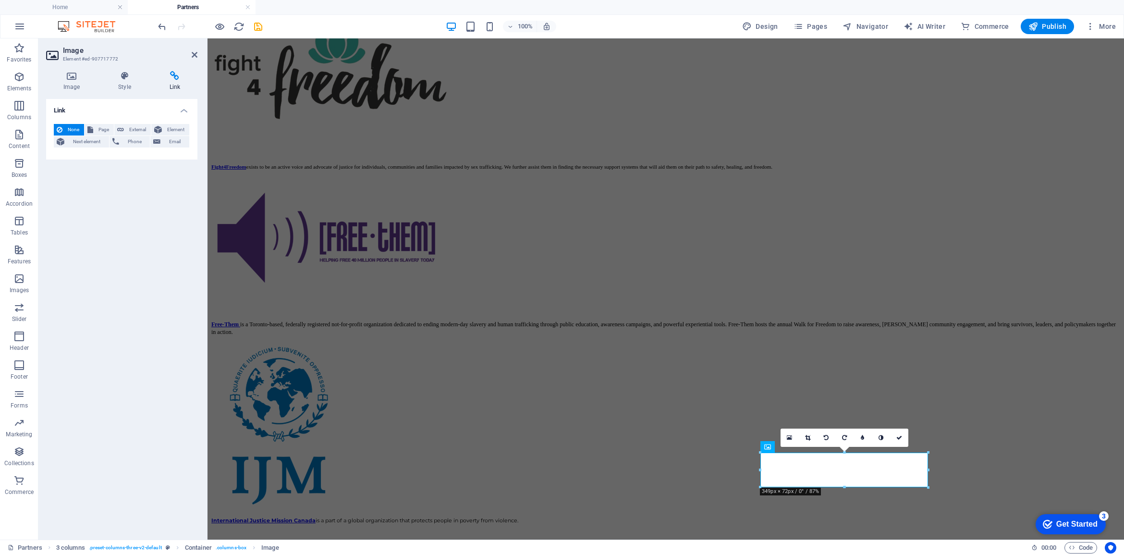
click at [0, 0] on input "URL" at bounding box center [0, 0] width 0 height 0
select select "blank"
drag, startPoint x: 120, startPoint y: 154, endPoint x: 145, endPoint y: 267, distance: 116.0
click at [120, 154] on input "URL" at bounding box center [146, 158] width 88 height 12
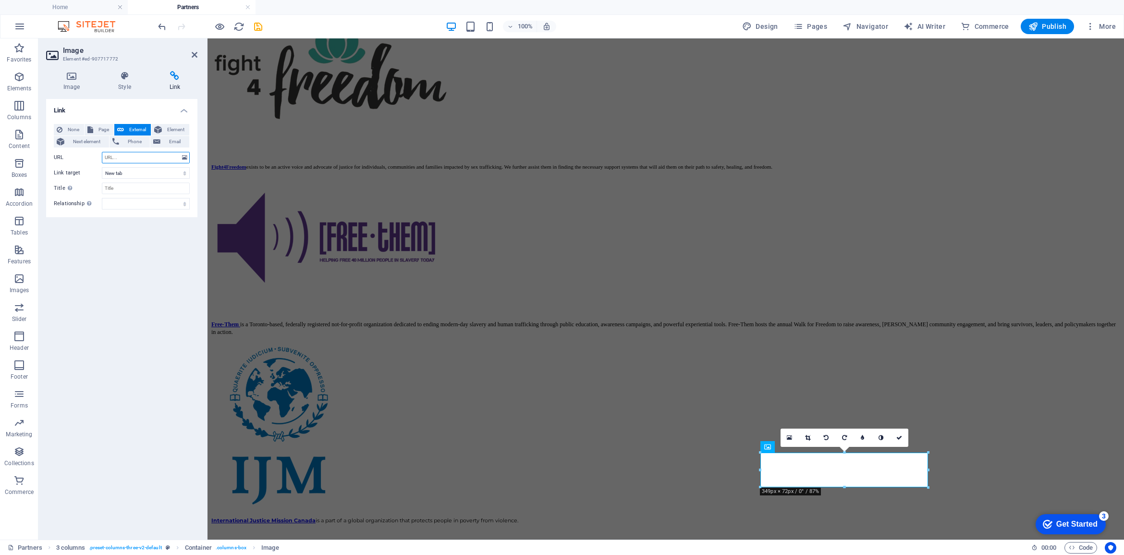
paste input "https://restorenyc.org/"
click at [123, 157] on input "https://restorenyc.org/" at bounding box center [146, 158] width 88 height 12
paste input "https://restorenyc.org/"
click at [129, 159] on input "https://rehttps://restorenyc.org/https://restorenyc.org/storenyc.org/" at bounding box center [146, 158] width 88 height 12
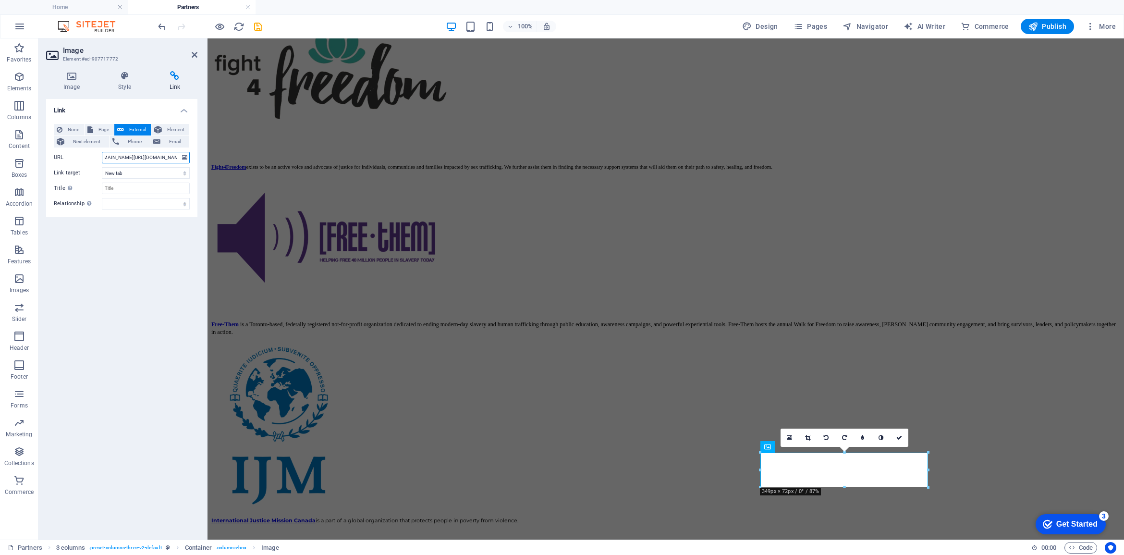
scroll to position [0, 0]
drag, startPoint x: 128, startPoint y: 159, endPoint x: 94, endPoint y: 160, distance: 34.1
click at [94, 160] on div "URL https://rehttps://restorenyc.org/https://restorenyc.org/storenyc.org/" at bounding box center [122, 158] width 136 height 12
type input "/"
paste input "https://restorenyc.org/"
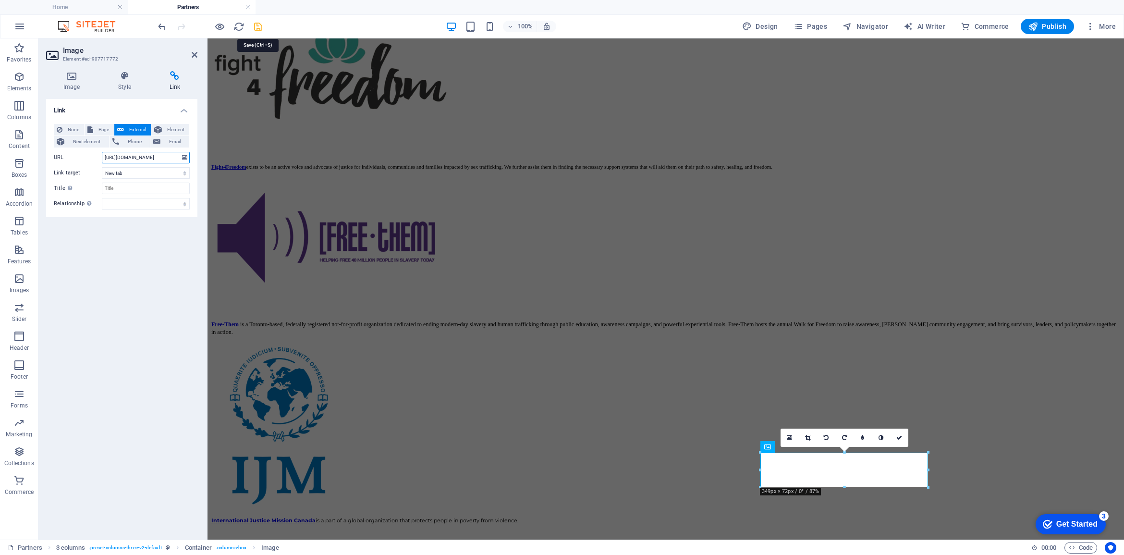
type input "https://restorenyc.org/"
click at [256, 27] on icon "save" at bounding box center [258, 26] width 11 height 11
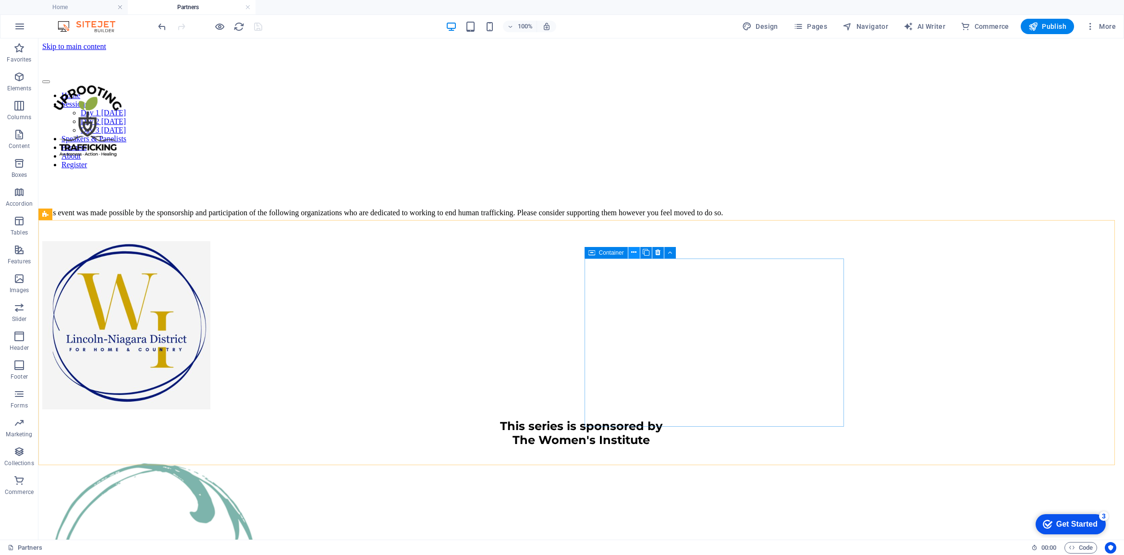
click at [633, 253] on icon at bounding box center [633, 252] width 5 height 10
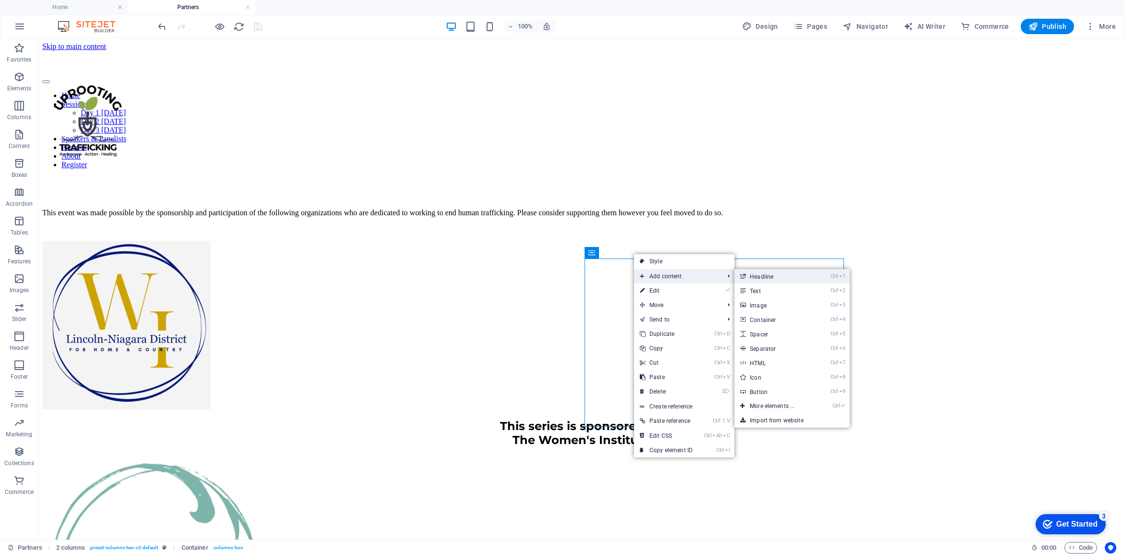
click at [764, 277] on link "Ctrl 1 Headline" at bounding box center [773, 276] width 79 height 14
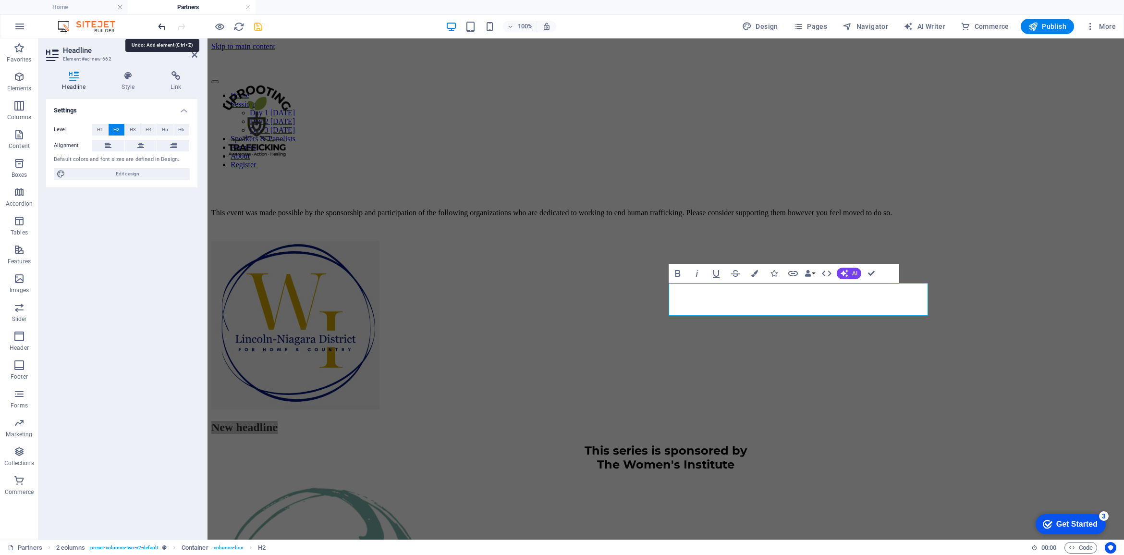
click at [161, 27] on icon "undo" at bounding box center [162, 26] width 11 height 11
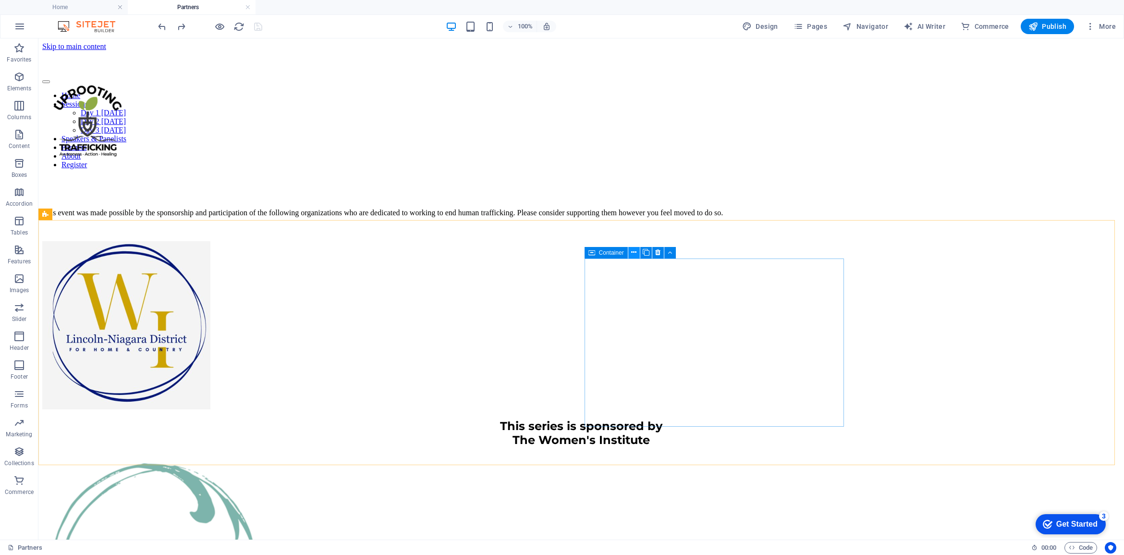
click at [634, 253] on icon at bounding box center [633, 252] width 5 height 10
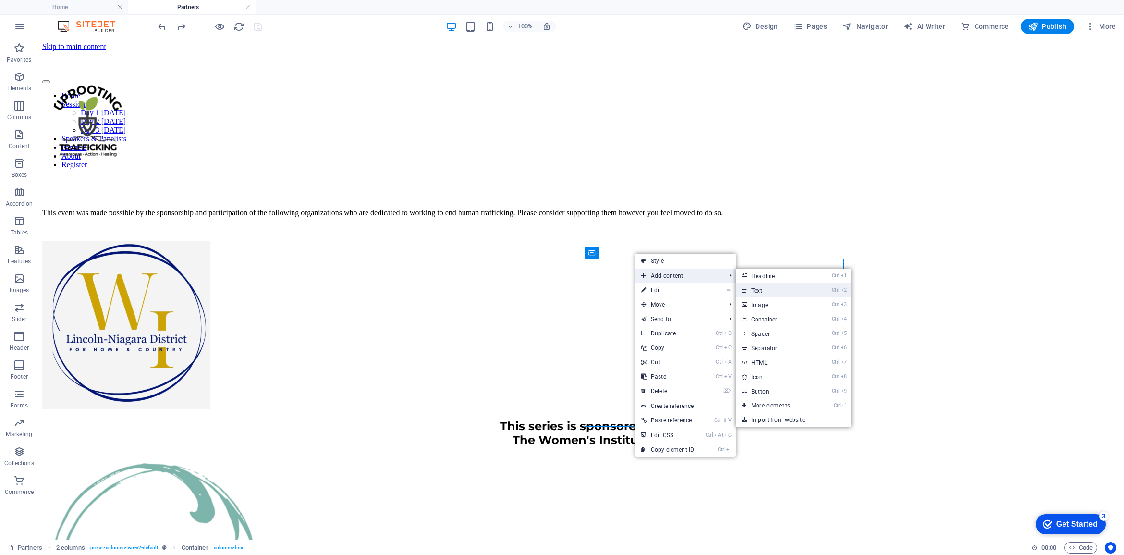
click at [798, 293] on link "Ctrl 2 Text" at bounding box center [775, 290] width 79 height 14
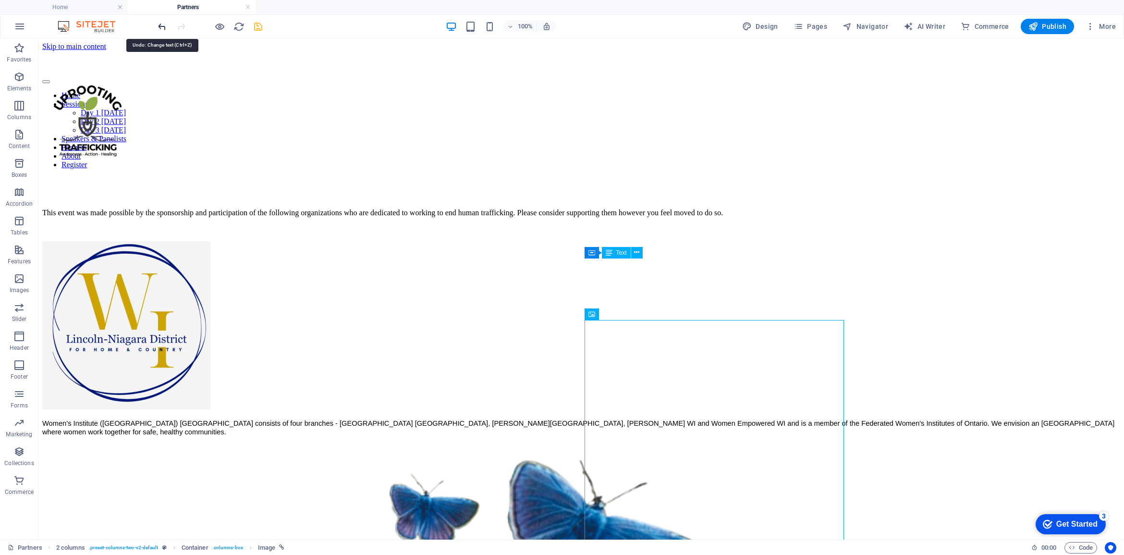
drag, startPoint x: 164, startPoint y: 25, endPoint x: 150, endPoint y: 11, distance: 20.0
click at [164, 25] on icon "undo" at bounding box center [162, 26] width 11 height 11
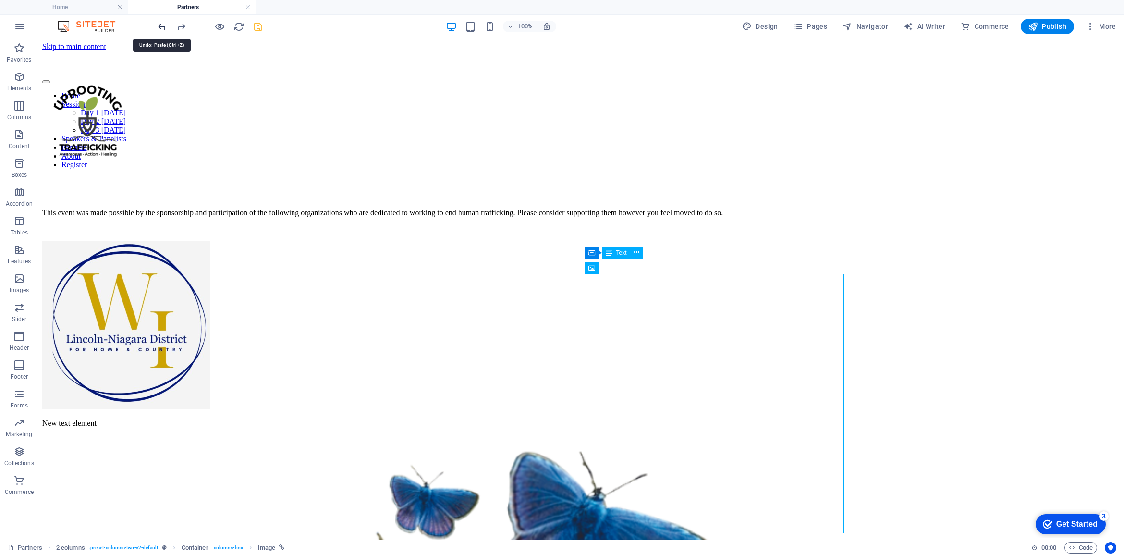
click at [163, 25] on icon "undo" at bounding box center [162, 26] width 11 height 11
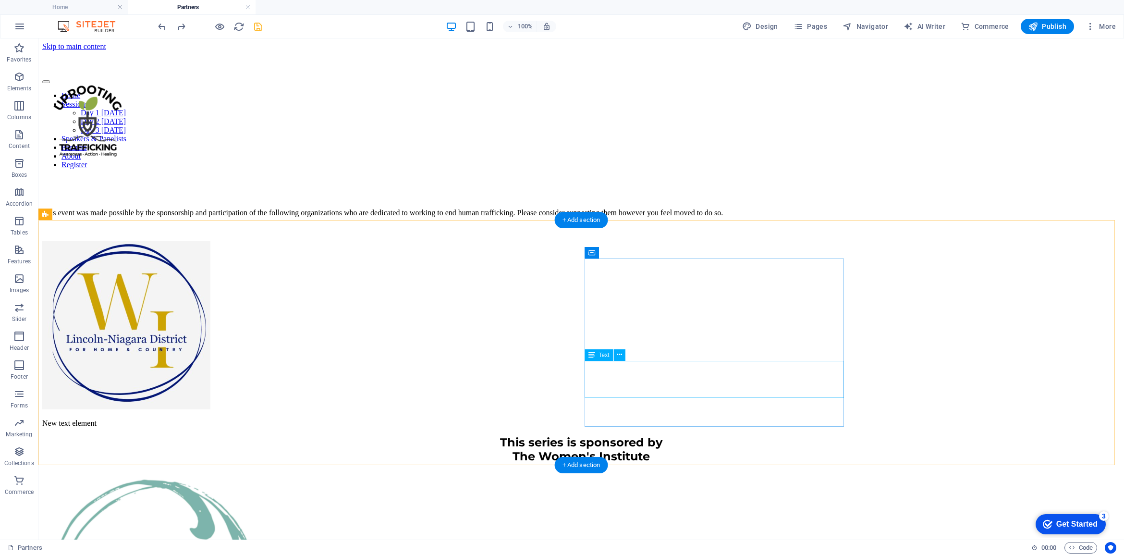
click at [726, 435] on div "This series is sponsored by The Women's Institute" at bounding box center [581, 449] width 1078 height 28
click at [637, 419] on div "New text element" at bounding box center [581, 423] width 1078 height 9
click at [651, 419] on div "New text element" at bounding box center [581, 423] width 1078 height 9
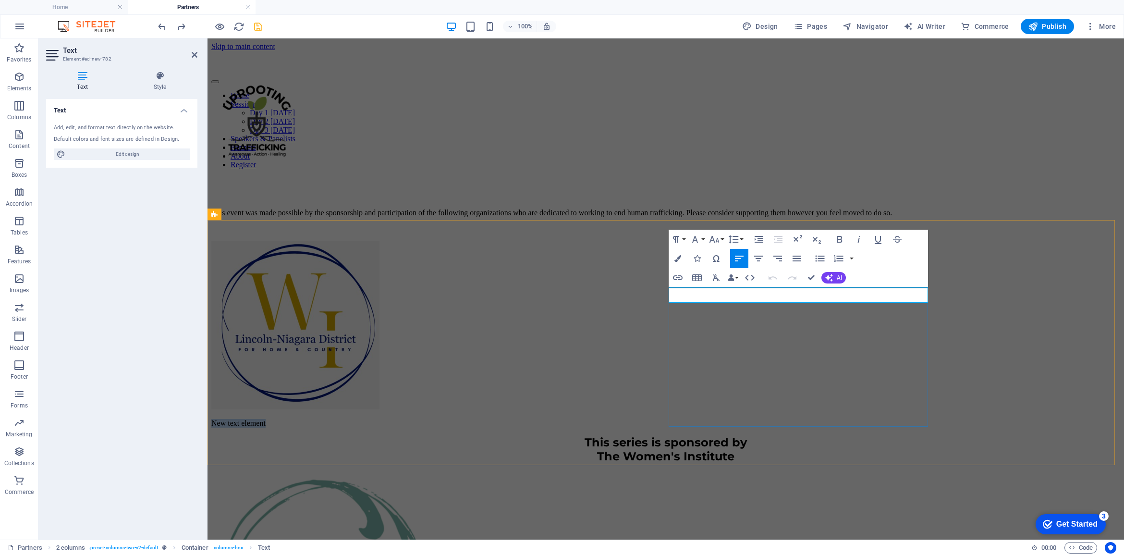
click at [752, 419] on p "New text element" at bounding box center [665, 423] width 909 height 9
click at [763, 419] on p "New text element" at bounding box center [665, 423] width 909 height 9
click at [707, 419] on p "New text element" at bounding box center [665, 423] width 909 height 9
click at [667, 294] on div "New text element This series is sponsored by The Women's Institute" at bounding box center [665, 356] width 909 height 230
click at [703, 419] on p "New text element" at bounding box center [665, 423] width 909 height 9
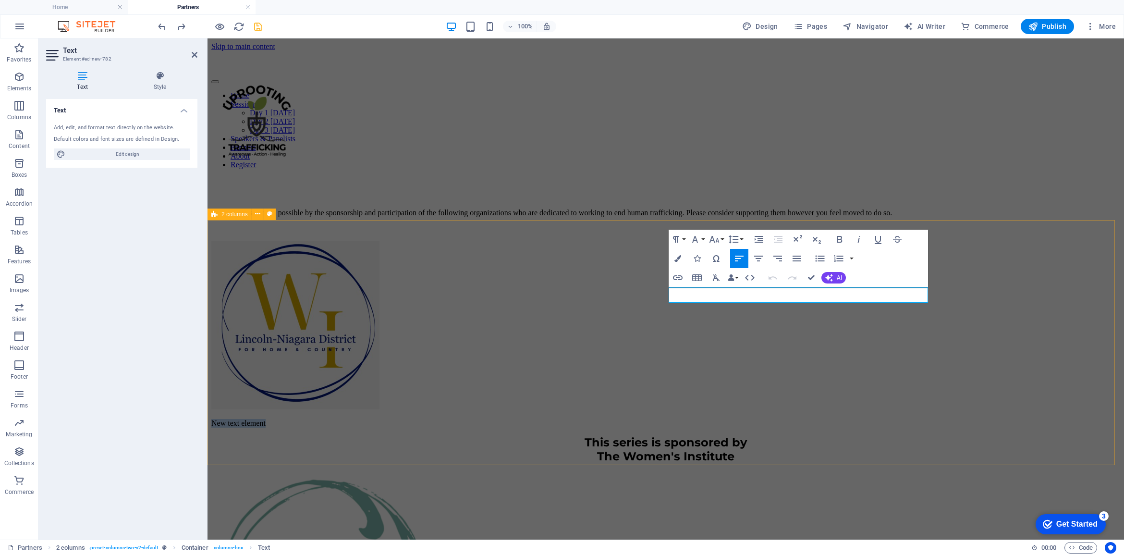
drag, startPoint x: 758, startPoint y: 294, endPoint x: 666, endPoint y: 293, distance: 91.7
click at [666, 293] on div "New text element This series is sponsored by The Women's Institute" at bounding box center [665, 356] width 909 height 230
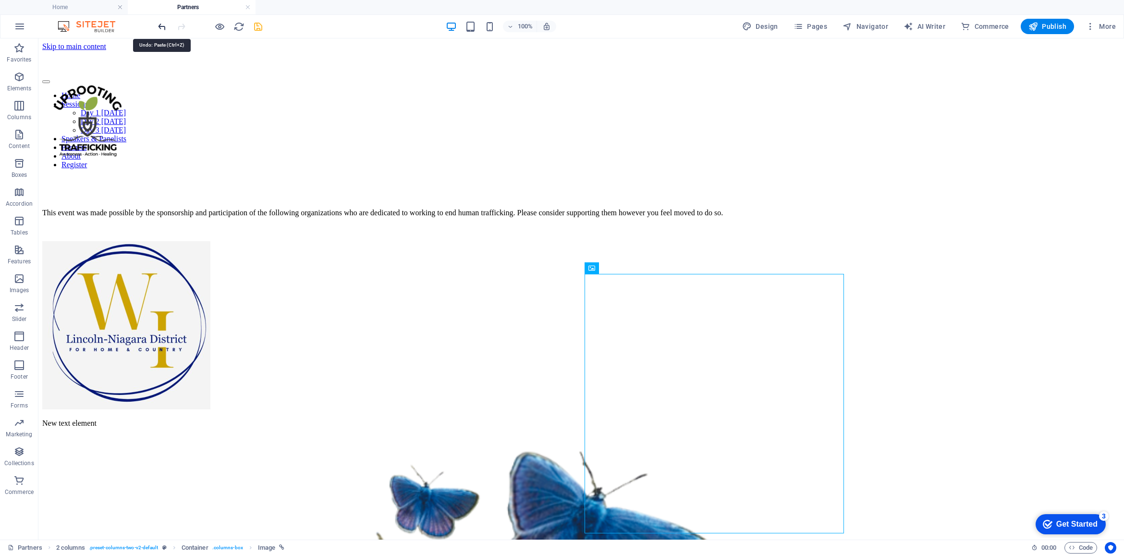
click at [159, 25] on icon "undo" at bounding box center [162, 26] width 11 height 11
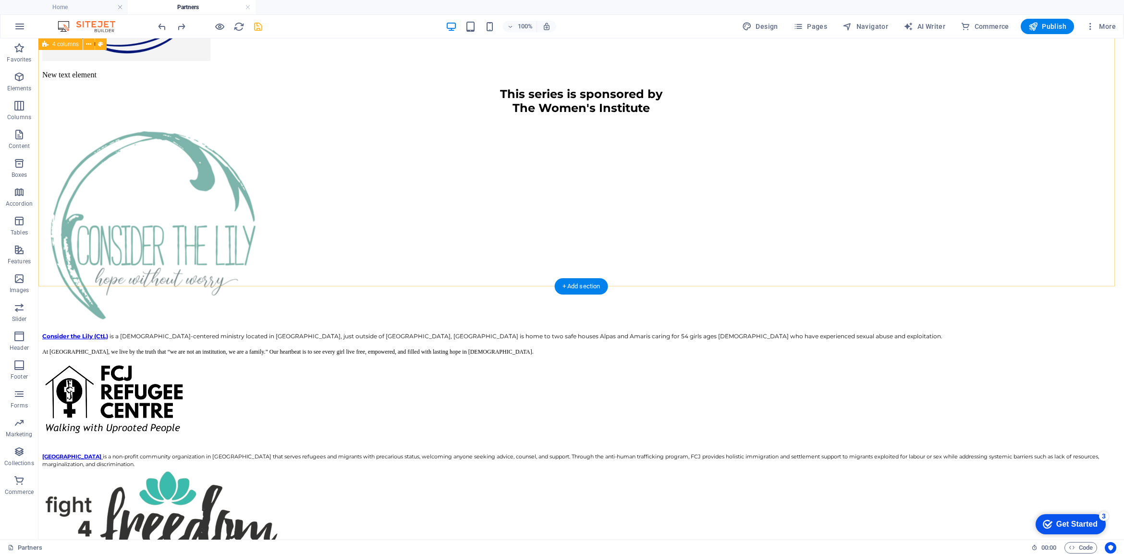
scroll to position [113, 0]
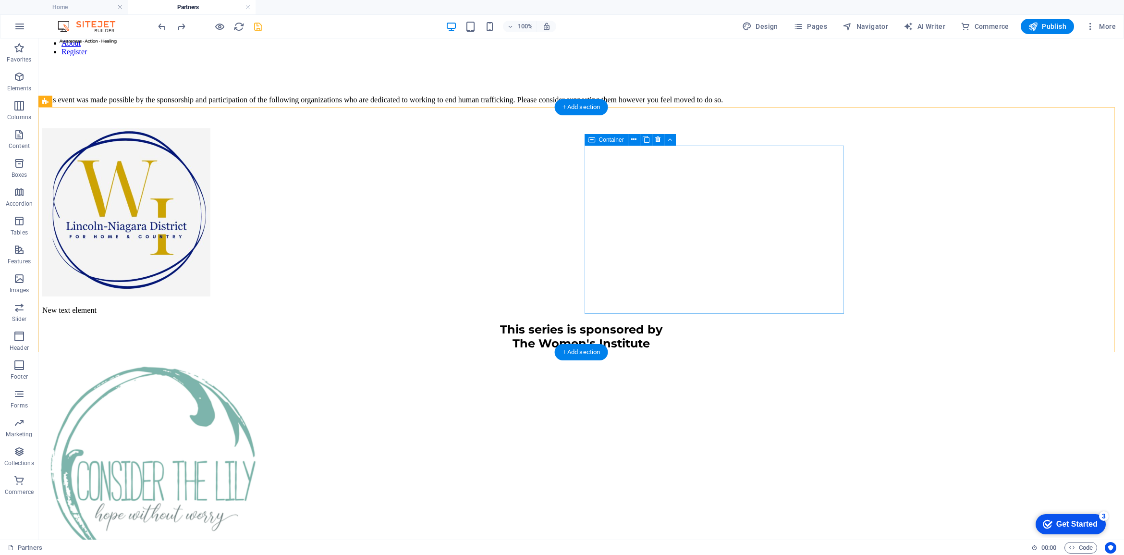
click at [666, 298] on div "New text element This series is sponsored by The Women's Institute" at bounding box center [581, 328] width 1078 height 60
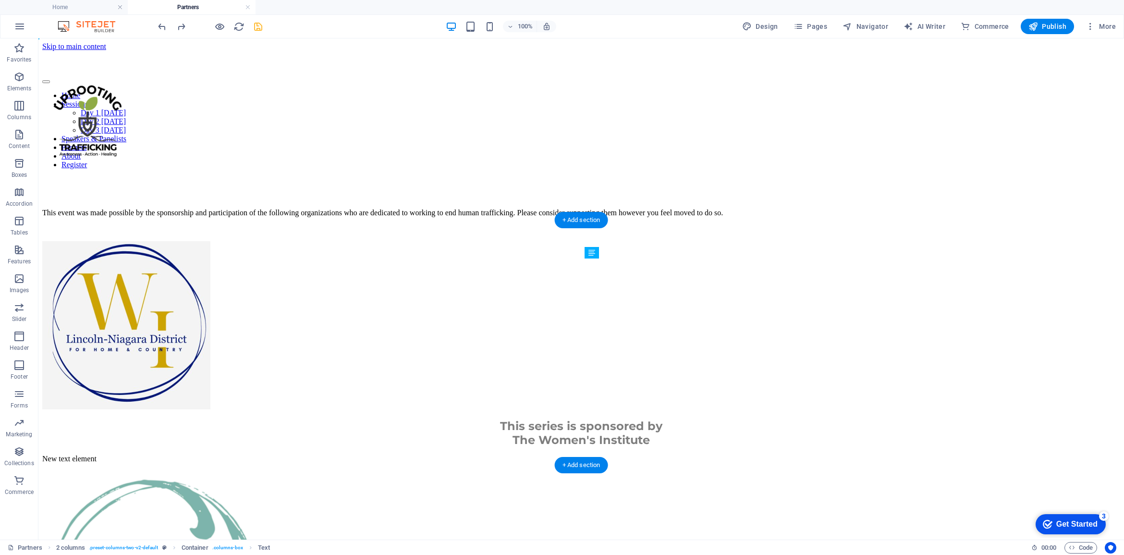
drag, startPoint x: 642, startPoint y: 392, endPoint x: 601, endPoint y: 287, distance: 113.1
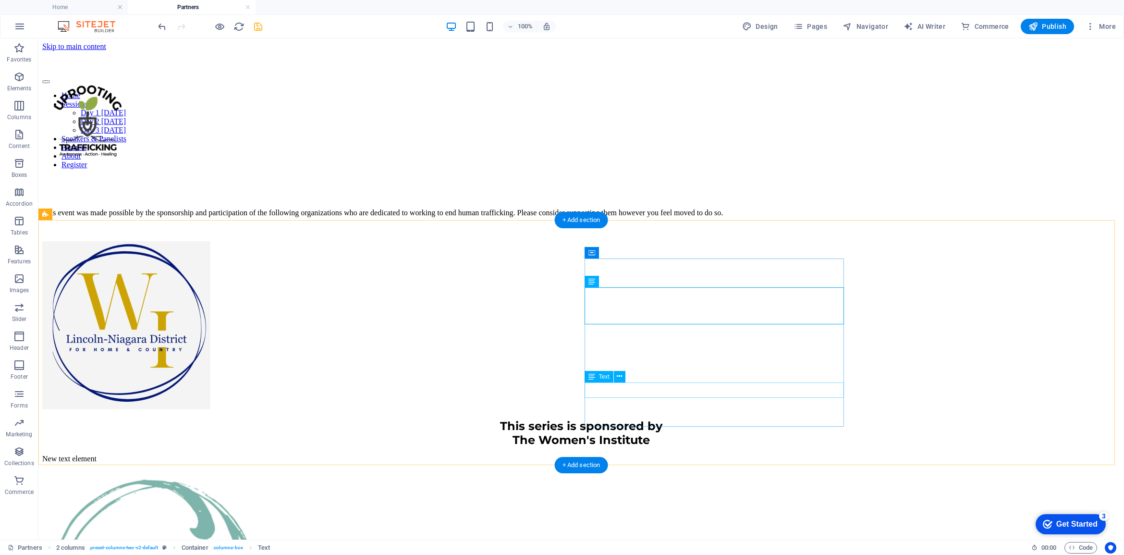
click at [634, 454] on div "New text element" at bounding box center [581, 458] width 1078 height 9
click at [617, 454] on div "New text element" at bounding box center [581, 458] width 1078 height 9
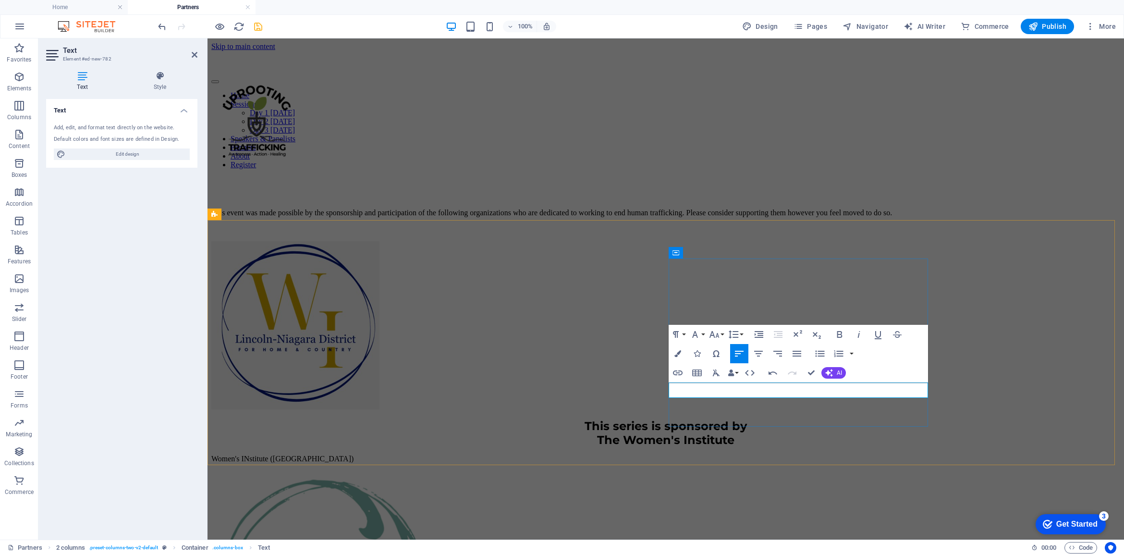
click at [726, 454] on p "Women's INstitute (WI)" at bounding box center [665, 458] width 909 height 9
click at [780, 454] on p "Women's Institute (WI)" at bounding box center [665, 458] width 909 height 9
click at [785, 454] on p "Women's Institute (WI)" at bounding box center [665, 458] width 909 height 9
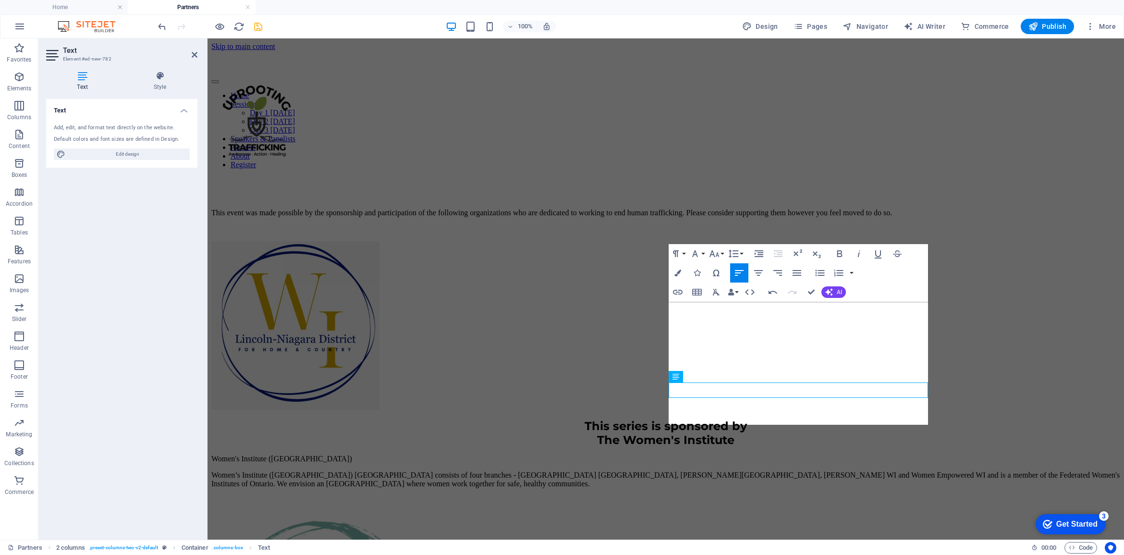
scroll to position [2726, 0]
click at [776, 471] on p "Women’s Institute (WI) Lincoln-Niagara District consists of four branches - Bea…" at bounding box center [665, 479] width 909 height 17
click at [664, 313] on div "This series is sponsored by The Women's Institute Women's Institute (WI) Women’…" at bounding box center [665, 376] width 909 height 271
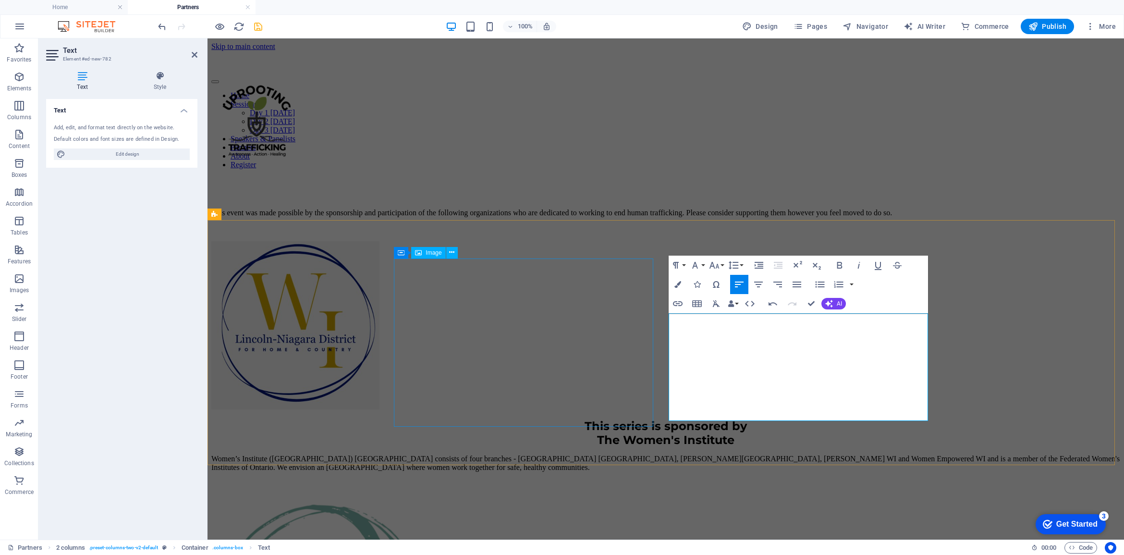
click at [620, 292] on figure at bounding box center [665, 326] width 909 height 170
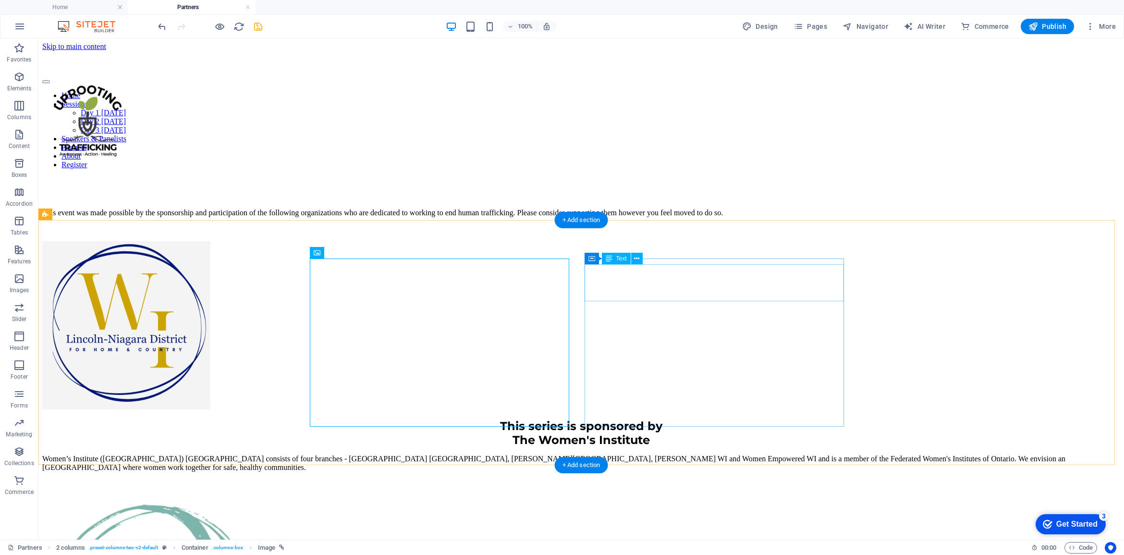
click at [655, 419] on div "This series is sponsored by The Women's Institute" at bounding box center [581, 433] width 1078 height 28
click at [652, 419] on div "This series is sponsored by The Women's Institute" at bounding box center [581, 433] width 1078 height 28
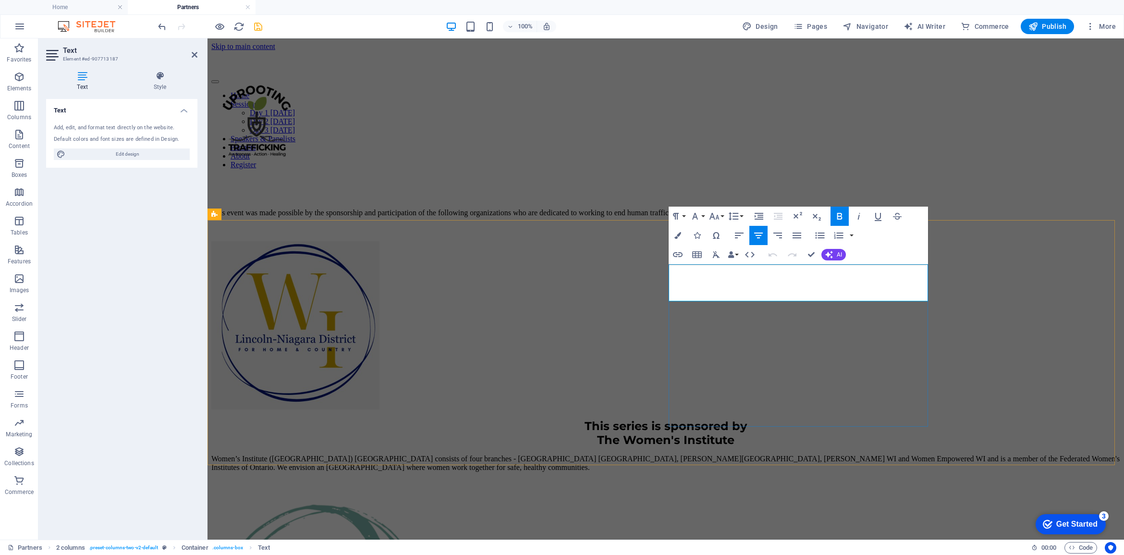
click at [734, 433] on strong "The Women's Institute" at bounding box center [665, 440] width 137 height 14
click at [786, 454] on div "Women’s Institute (WI) Lincoln-Niagara District consists of four branches - Bea…" at bounding box center [665, 471] width 909 height 34
click at [1003, 454] on div "Women’s Institute (WI) Lincoln-Niagara District consists of four branches - Bea…" at bounding box center [665, 471] width 909 height 34
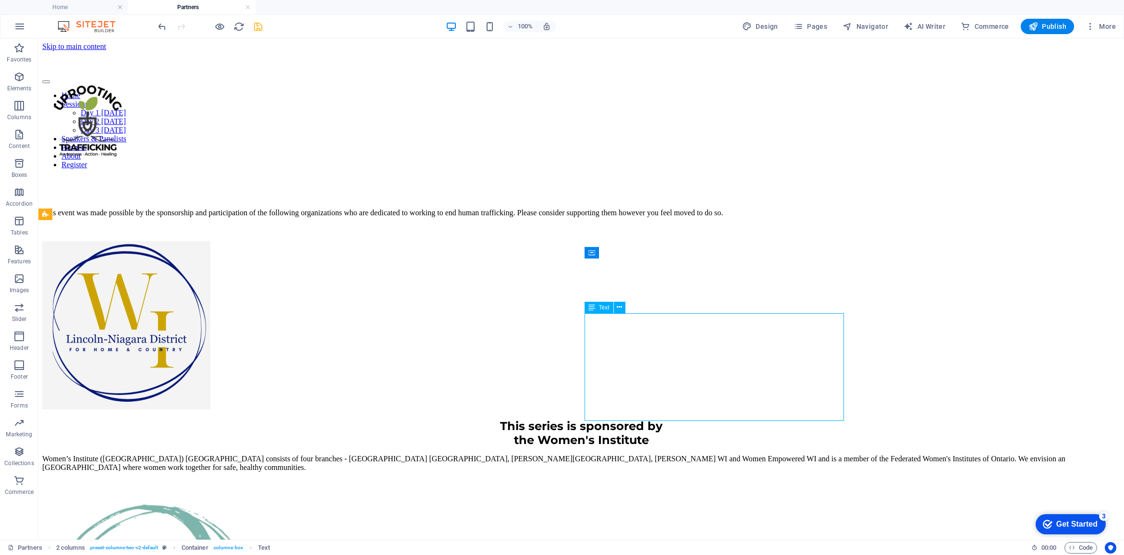
click at [834, 454] on div "Women’s Institute (WI) Lincoln-Niagara District consists of four branches - Bea…" at bounding box center [581, 471] width 1078 height 34
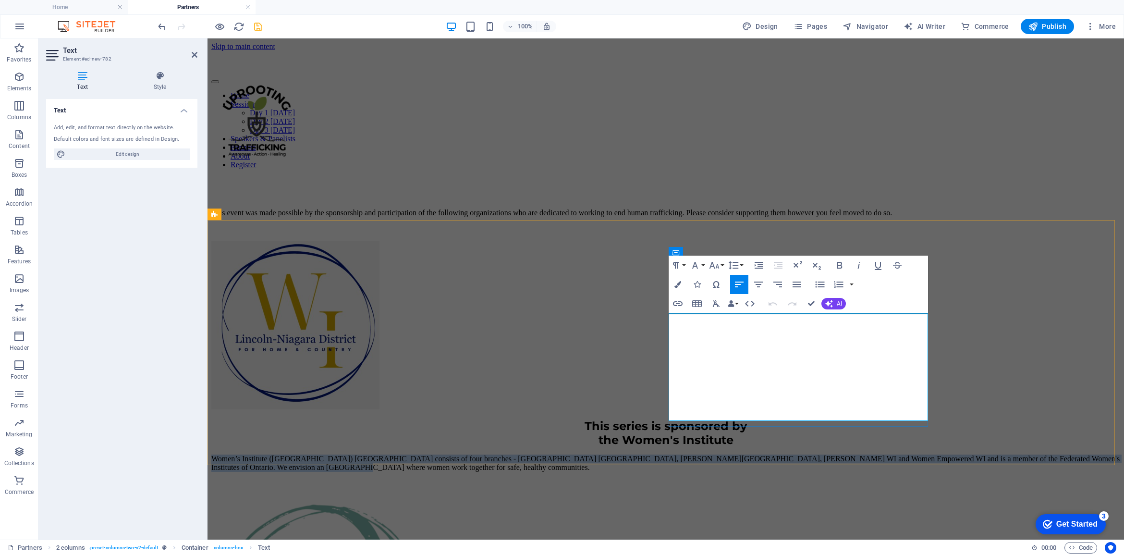
drag, startPoint x: 859, startPoint y: 399, endPoint x: 1014, endPoint y: 311, distance: 178.9
click at [671, 454] on p "Women’s Institute (WI) Lincoln-Niagara District consists of four branches - Bea…" at bounding box center [665, 462] width 909 height 17
click at [740, 265] on button "Line Height" at bounding box center [735, 264] width 18 height 19
click at [745, 294] on link "Single" at bounding box center [747, 298] width 43 height 14
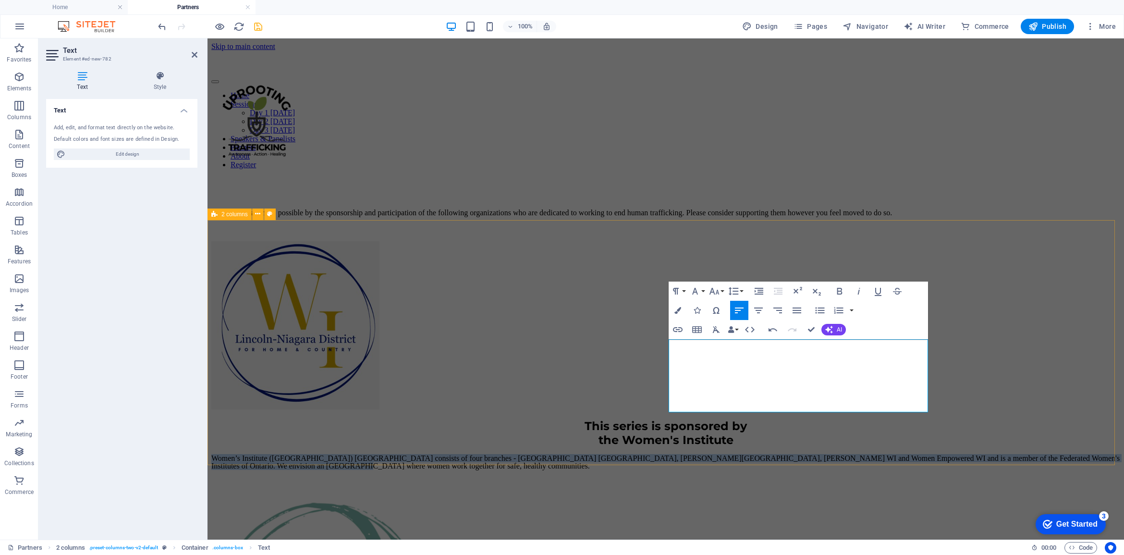
click at [976, 353] on div "This series is sponsored by the Women's Institute Women’s Institute (WI) Lincol…" at bounding box center [665, 367] width 909 height 253
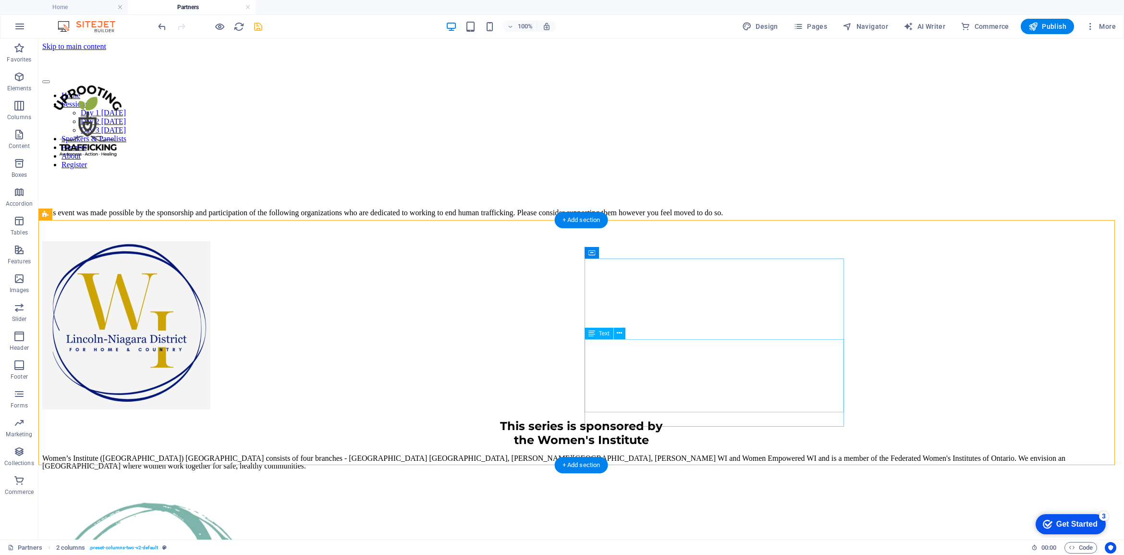
click at [644, 454] on div "Women’s Institute (WI) Lincoln-Niagara District consists of four branches - Bea…" at bounding box center [581, 470] width 1078 height 32
drag, startPoint x: 644, startPoint y: 363, endPoint x: 475, endPoint y: 363, distance: 169.0
click at [644, 454] on div "Women’s Institute (WI) Lincoln-Niagara District consists of four branches - Bea…" at bounding box center [581, 470] width 1078 height 32
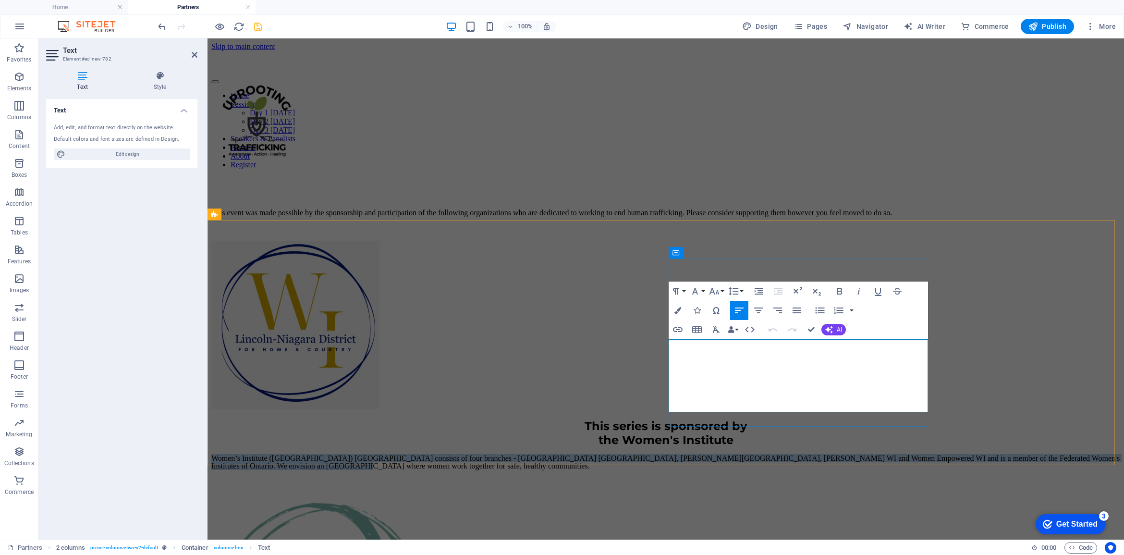
drag, startPoint x: 670, startPoint y: 345, endPoint x: 884, endPoint y: 395, distance: 219.4
click at [884, 454] on p "Women’s Institute (WI) Lincoln-Niagara District consists of four branches - Bea…" at bounding box center [665, 461] width 909 height 15
click at [718, 289] on icon "button" at bounding box center [714, 291] width 12 height 12
click at [729, 364] on link "12" at bounding box center [724, 367] width 35 height 14
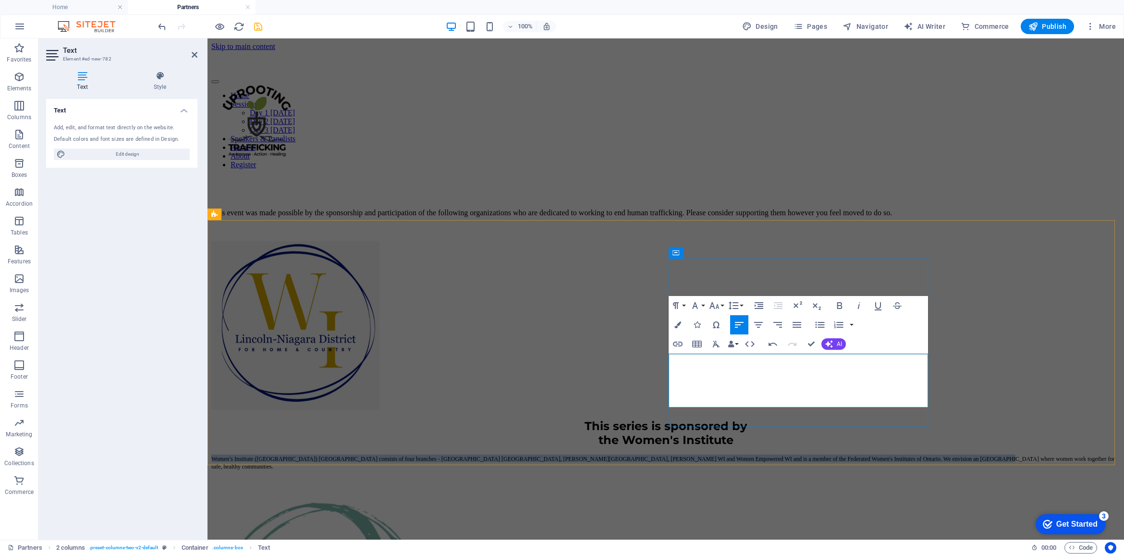
click at [784, 454] on p "Women’s Institute (WI) Lincoln-Niagara District consists of four branches - Bea…" at bounding box center [665, 461] width 909 height 15
click at [995, 341] on div "This series is sponsored by the Women's Institute Women’s Institute (WI) Lincol…" at bounding box center [665, 367] width 909 height 253
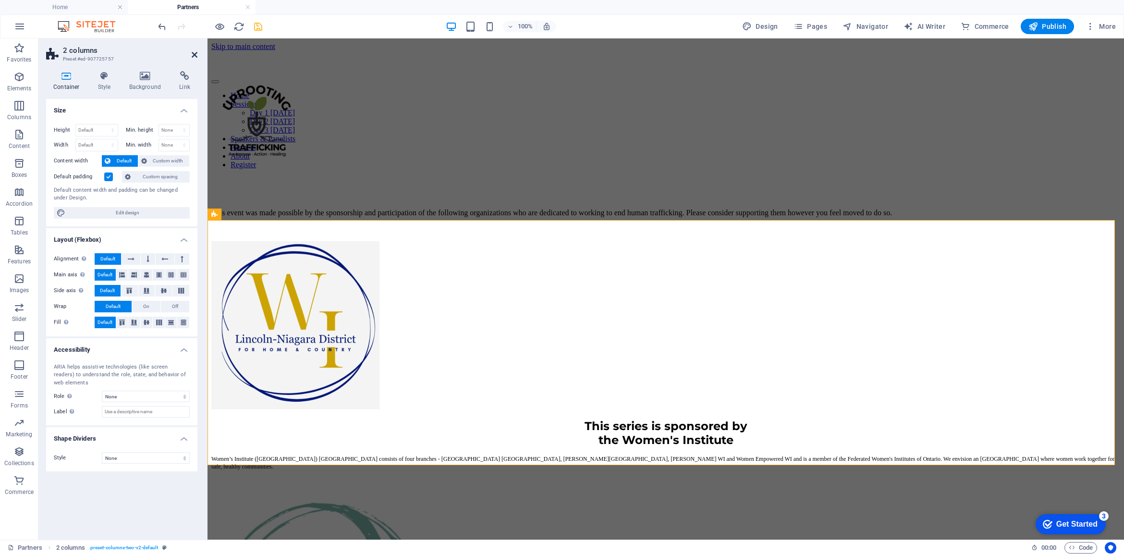
click at [196, 54] on icon at bounding box center [195, 55] width 6 height 8
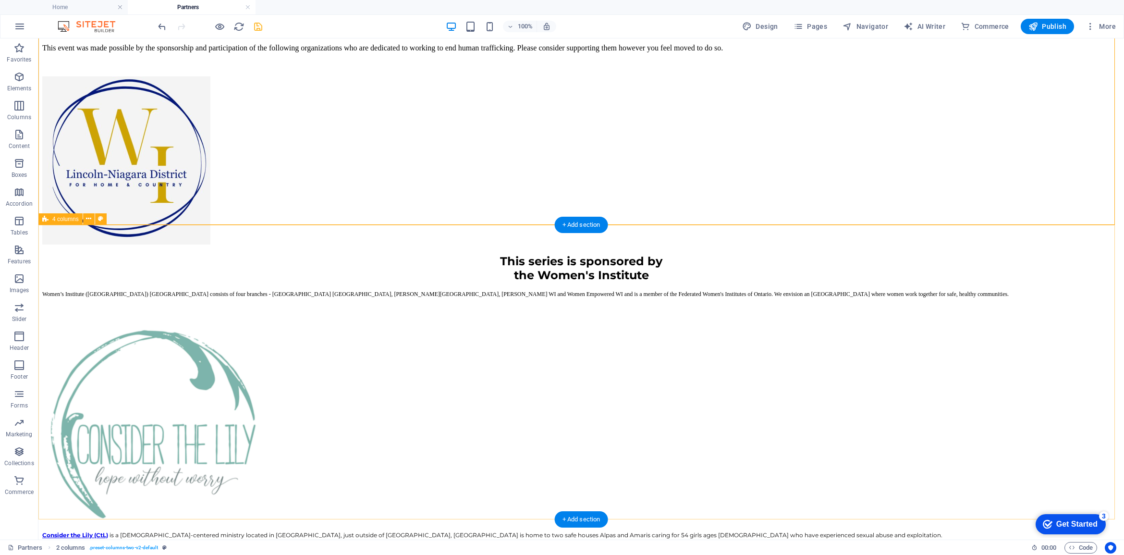
scroll to position [60, 0]
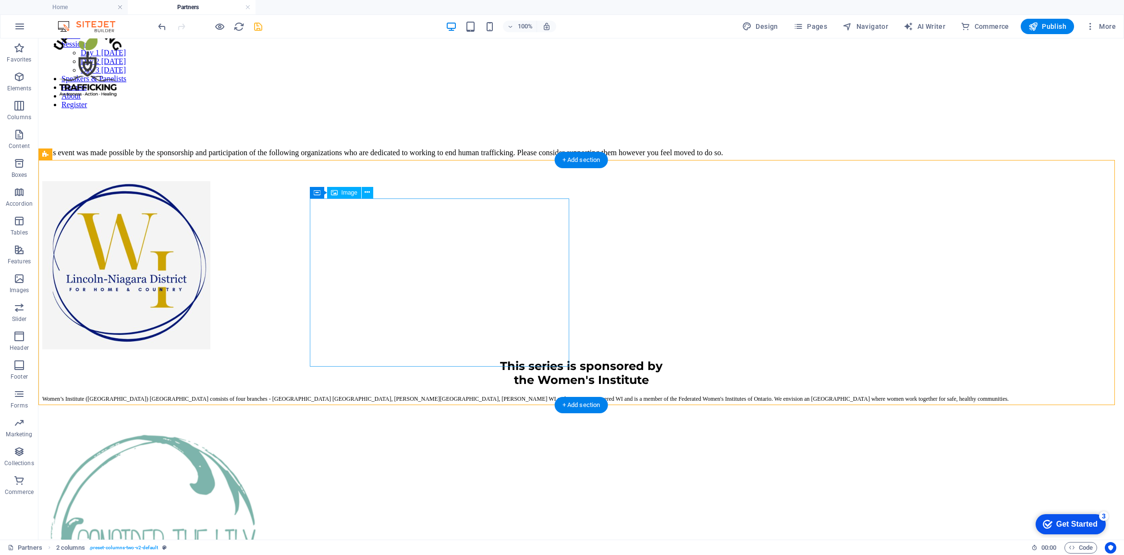
click at [360, 226] on figure at bounding box center [581, 266] width 1078 height 170
click at [364, 231] on figure at bounding box center [581, 266] width 1078 height 170
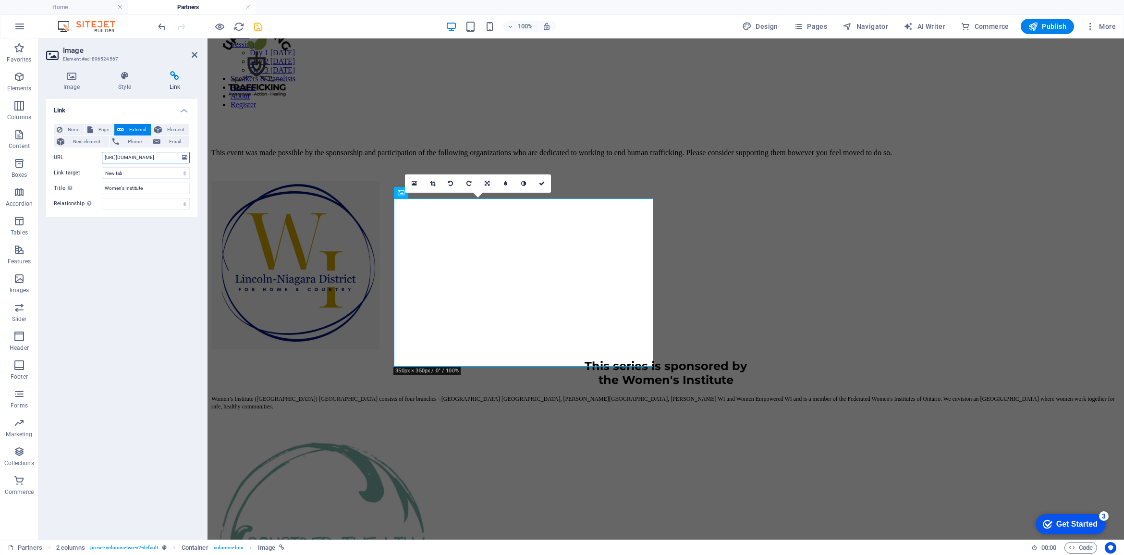
click at [154, 157] on input "[URL][DOMAIN_NAME]" at bounding box center [146, 158] width 88 height 12
drag, startPoint x: 154, startPoint y: 157, endPoint x: 97, endPoint y: 157, distance: 56.7
click at [80, 155] on div "URL https://fwio.on.ca/" at bounding box center [122, 158] width 136 height 12
paste input "https://www.facebook.com/profile.php?id=61573710497173#"
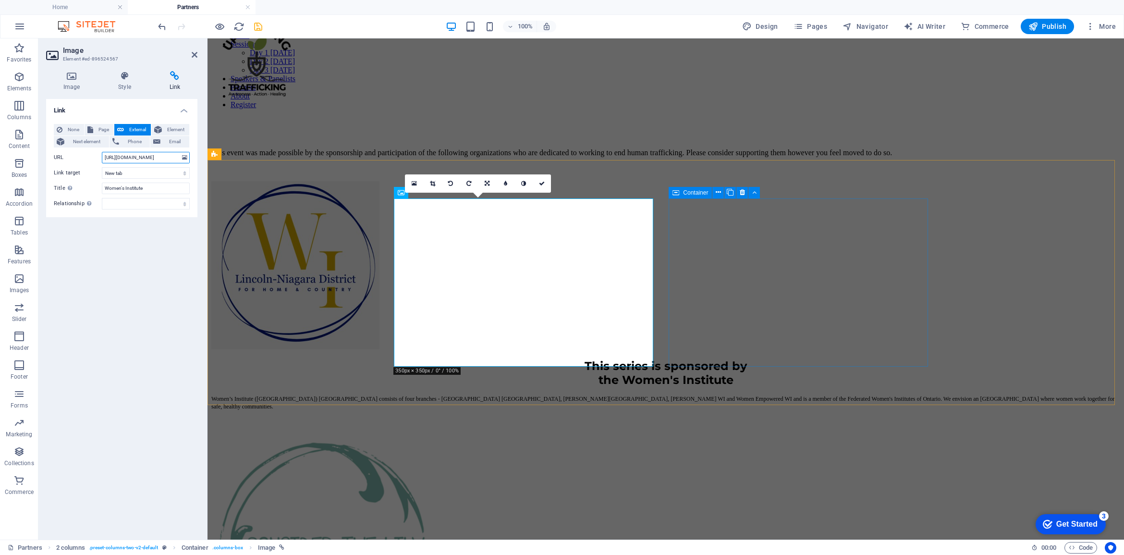
type input "https://www.facebook.com/profile.php?id=61573710497173#"
click at [753, 351] on div "This series is sponsored by the Women's Institute Women’s Institute (WI) Lincol…" at bounding box center [665, 392] width 909 height 83
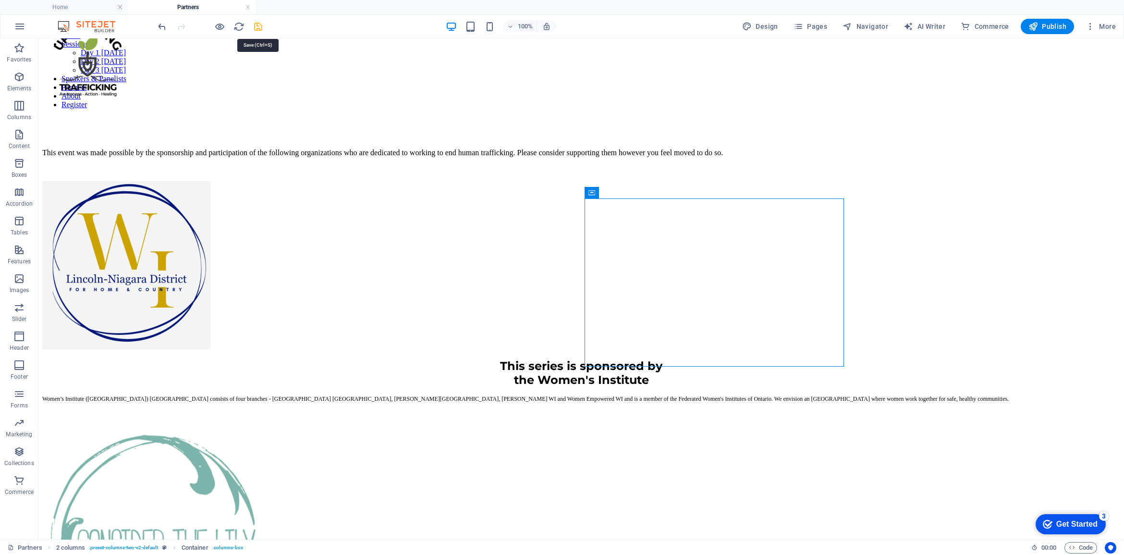
click at [255, 24] on icon "save" at bounding box center [258, 26] width 11 height 11
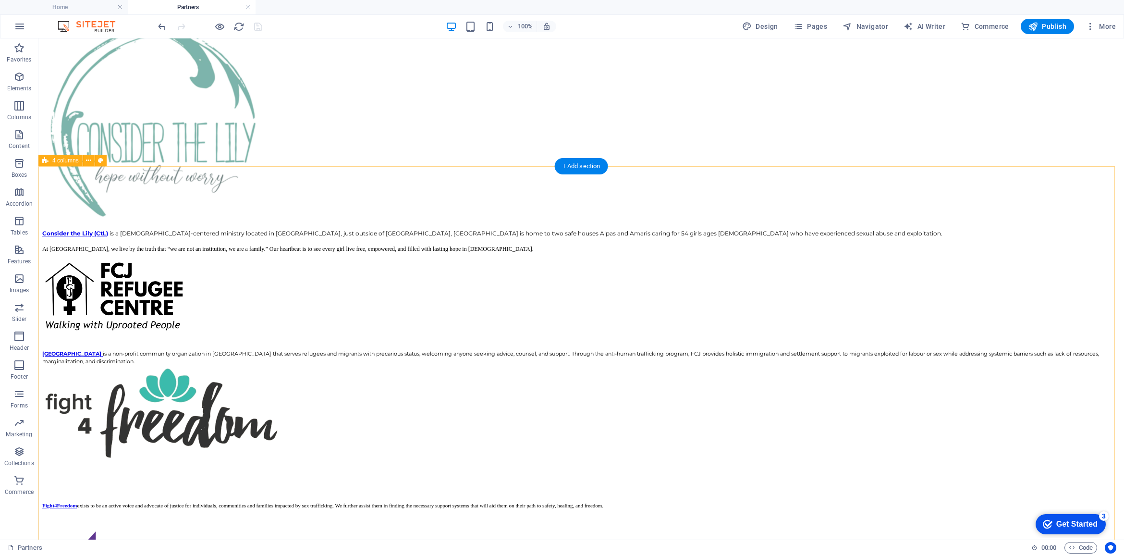
scroll to position [293, 0]
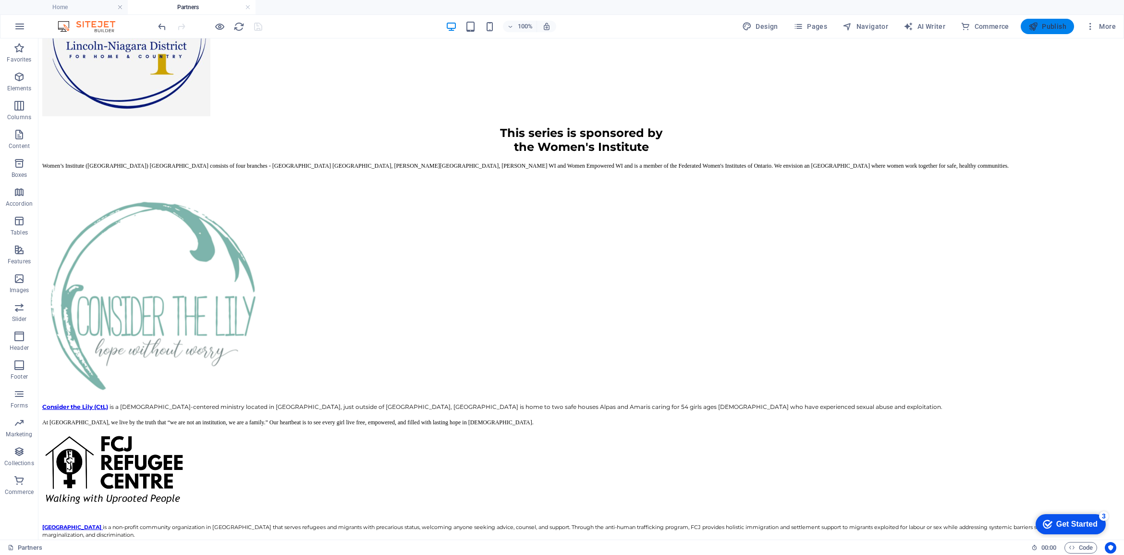
click at [1038, 23] on icon "button" at bounding box center [1033, 27] width 10 height 10
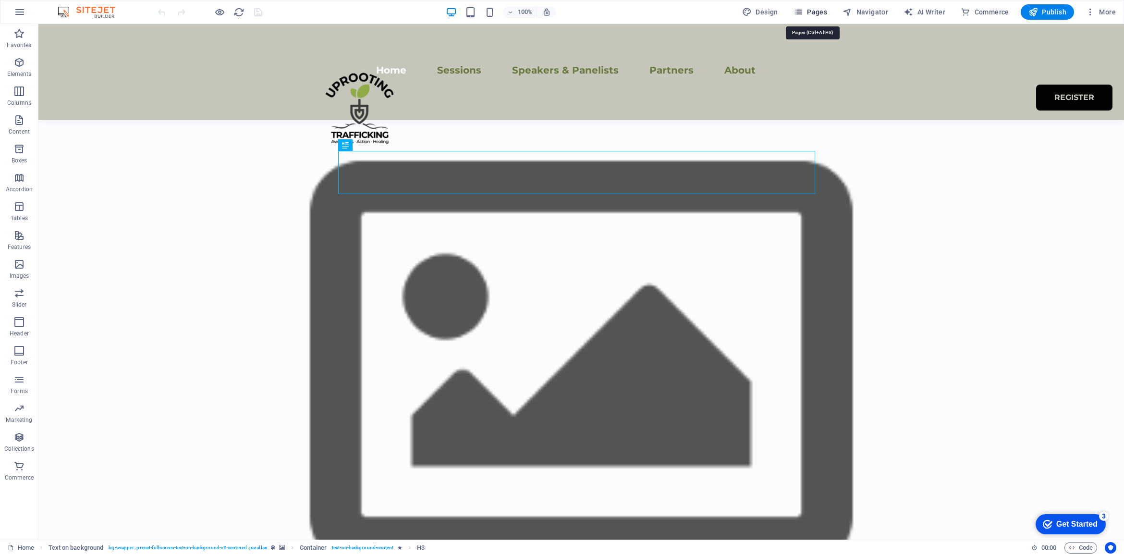
click at [798, 12] on icon "button" at bounding box center [798, 12] width 10 height 10
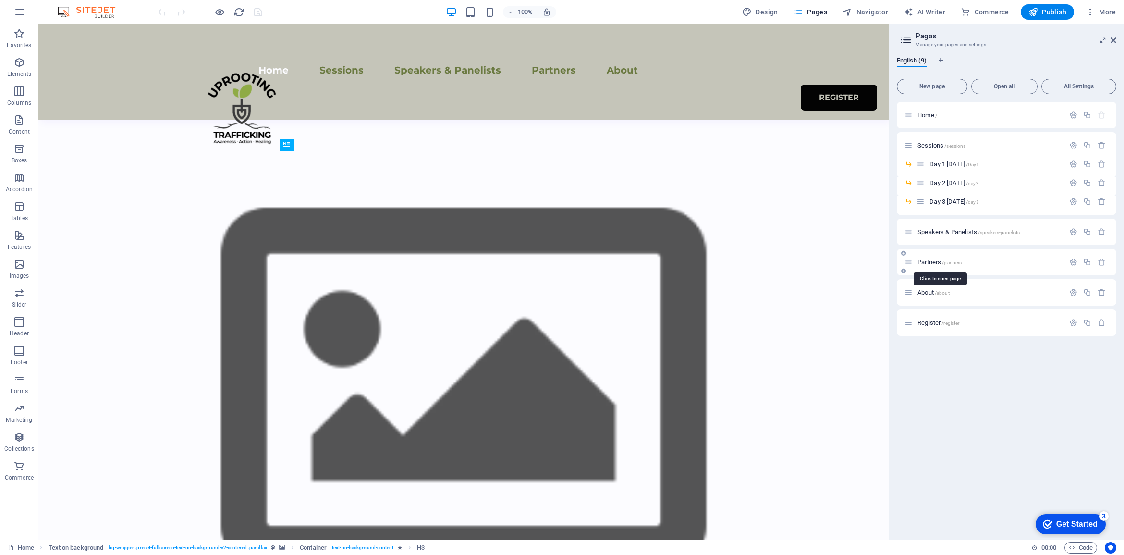
click at [925, 261] on span "Partners /partners" at bounding box center [939, 261] width 44 height 7
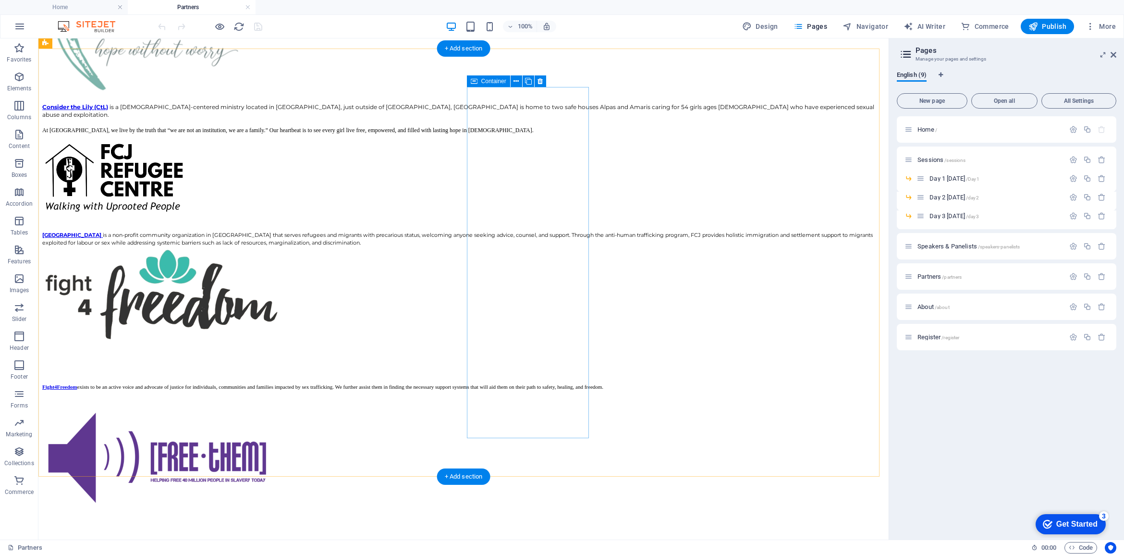
scroll to position [893, 0]
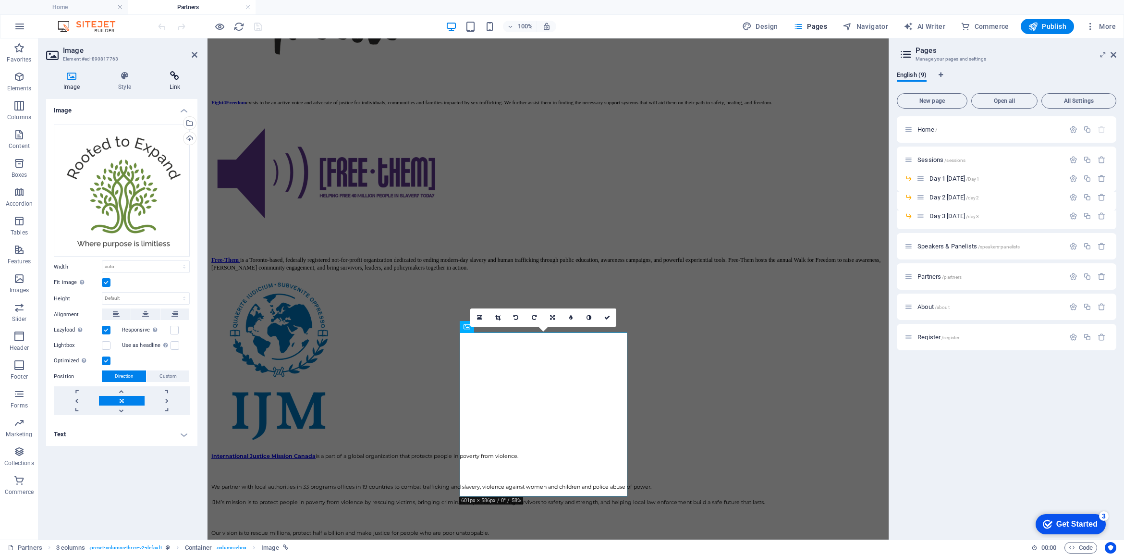
click at [176, 78] on icon at bounding box center [174, 76] width 45 height 10
click at [0, 0] on input "[DOMAIN_NAME]" at bounding box center [0, 0] width 0 height 0
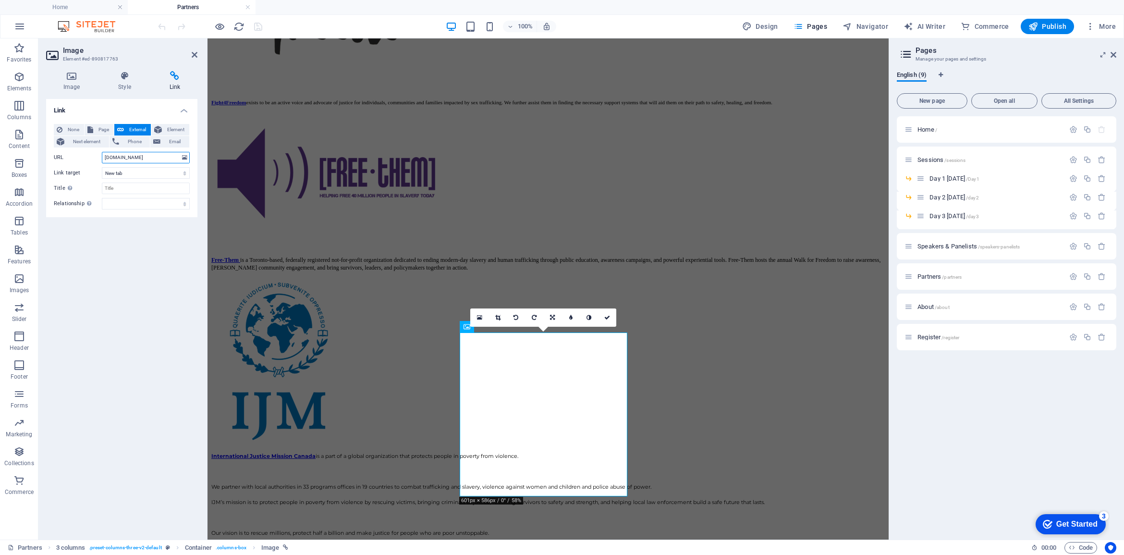
click at [156, 159] on input "[DOMAIN_NAME]" at bounding box center [146, 158] width 88 height 12
click at [107, 158] on input "[DOMAIN_NAME]" at bounding box center [146, 158] width 88 height 12
type input "t"
paste input "[URL][DOMAIN_NAME]"
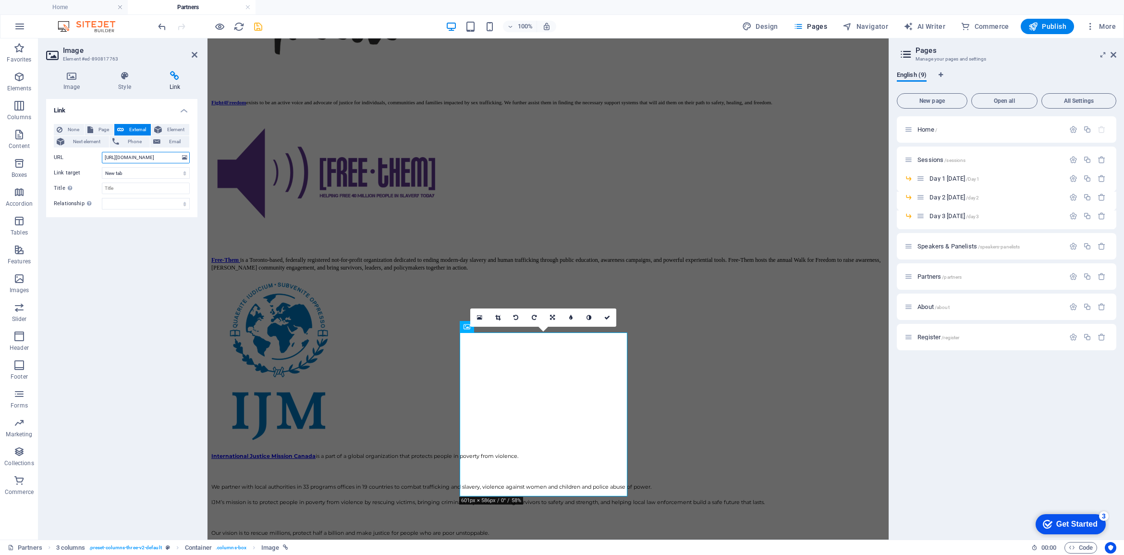
type input "[URL][DOMAIN_NAME]"
click at [255, 26] on icon "save" at bounding box center [258, 26] width 11 height 11
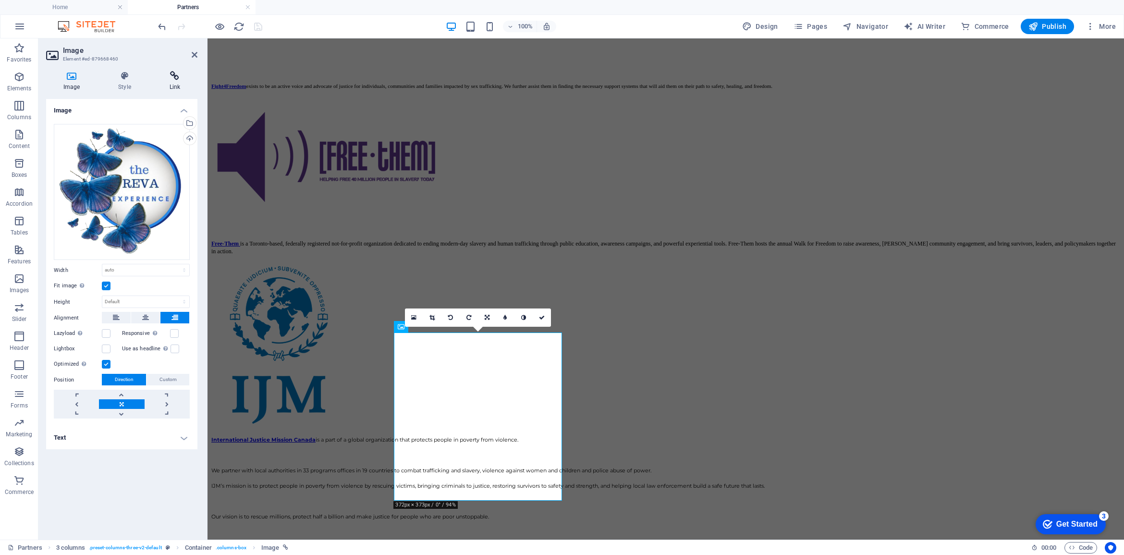
click at [174, 82] on h4 "Link" at bounding box center [174, 81] width 45 height 20
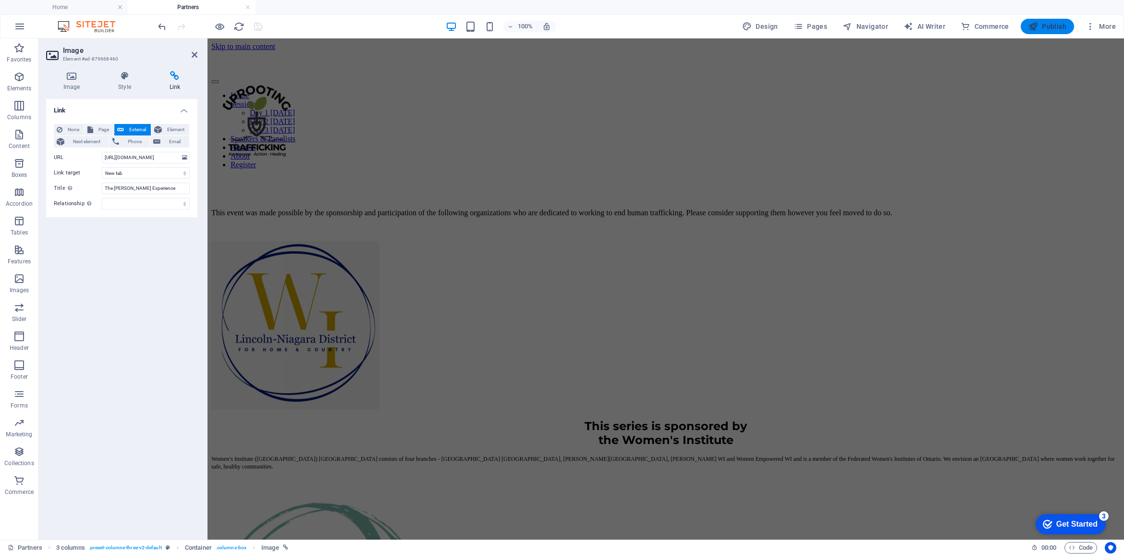
click at [1036, 30] on icon "button" at bounding box center [1033, 27] width 10 height 10
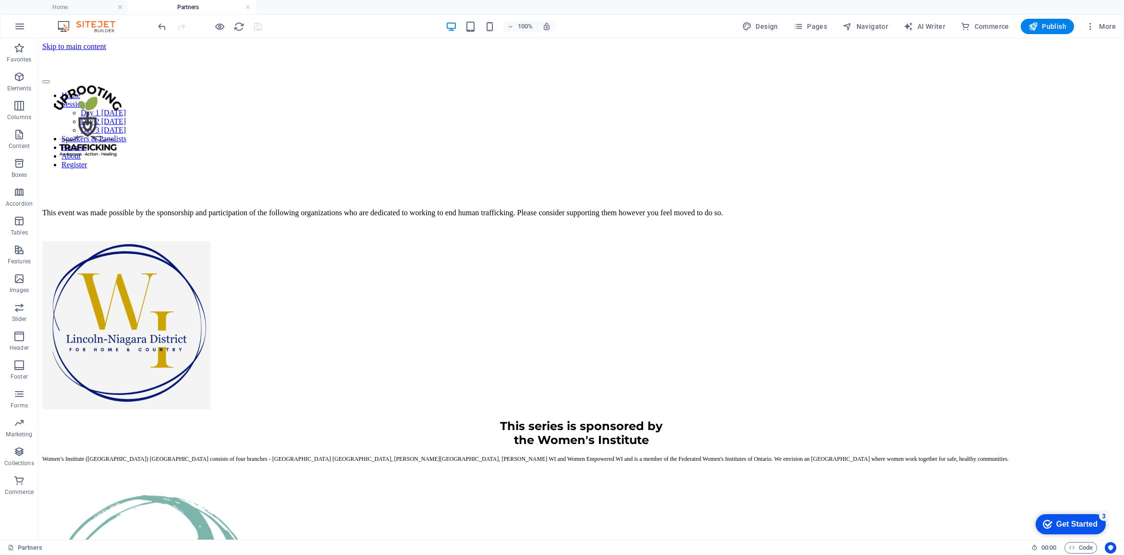
scroll to position [893, 0]
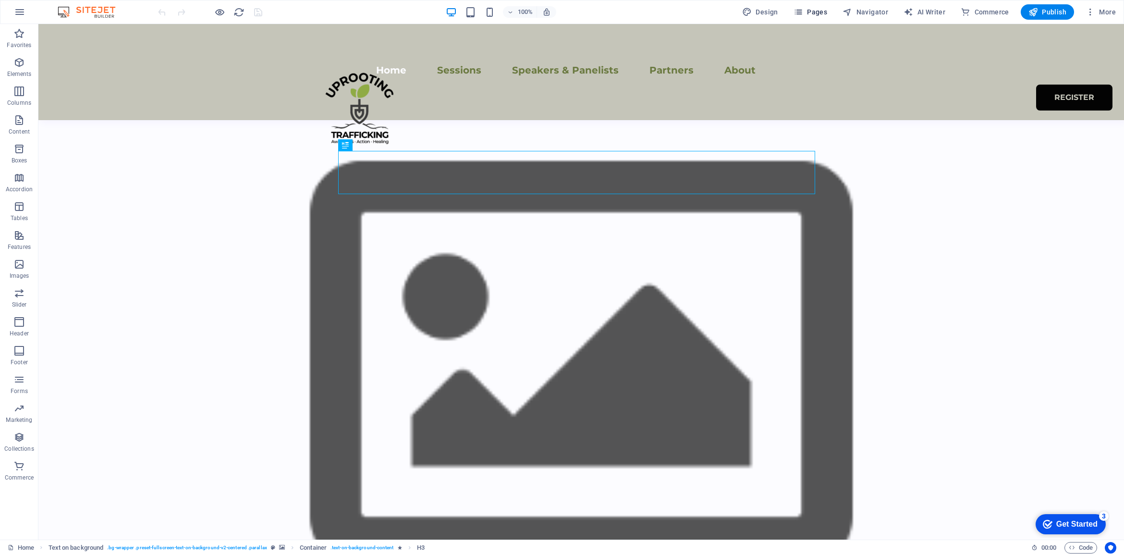
click at [817, 13] on span "Pages" at bounding box center [810, 12] width 34 height 10
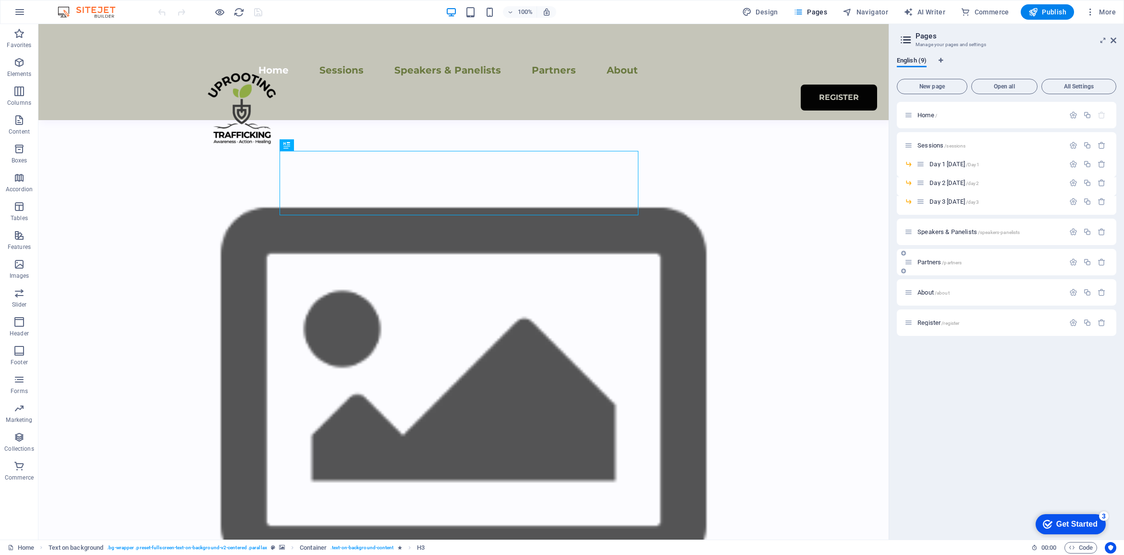
click at [933, 257] on div "Partners /partners" at bounding box center [984, 261] width 160 height 11
click at [932, 262] on span "Partners /partners" at bounding box center [939, 261] width 44 height 7
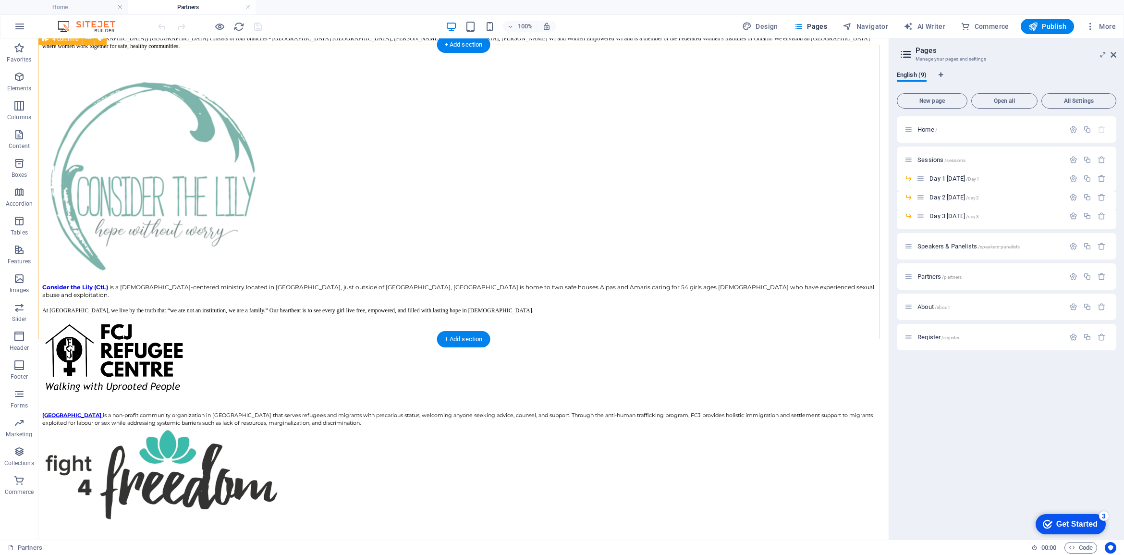
scroll to position [240, 0]
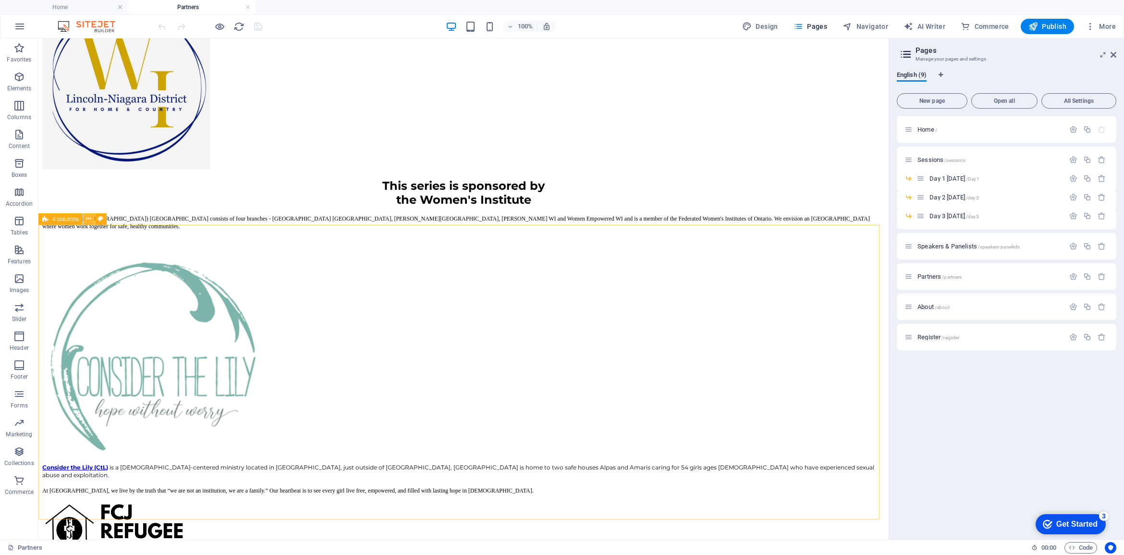
click at [89, 219] on icon at bounding box center [88, 219] width 5 height 10
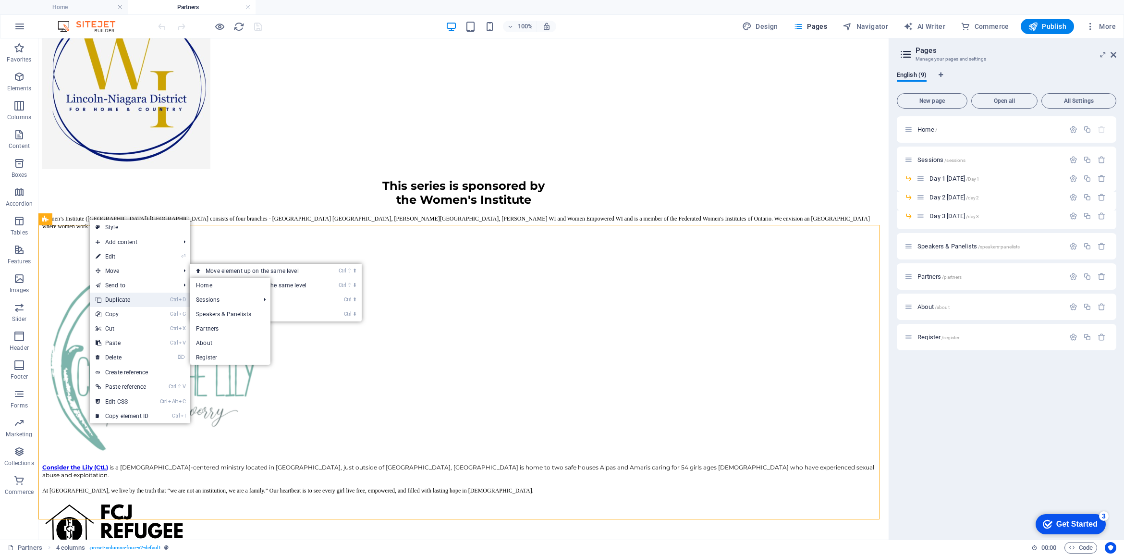
click at [111, 299] on link "Ctrl D Duplicate" at bounding box center [122, 299] width 64 height 14
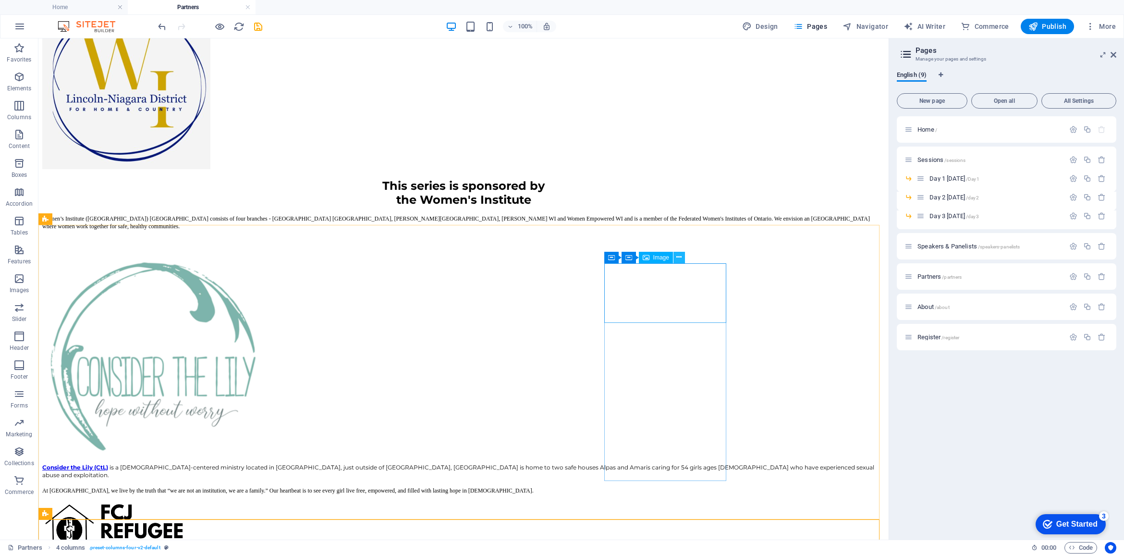
click at [678, 255] on icon at bounding box center [678, 257] width 5 height 10
click at [652, 255] on icon at bounding box center [653, 257] width 5 height 10
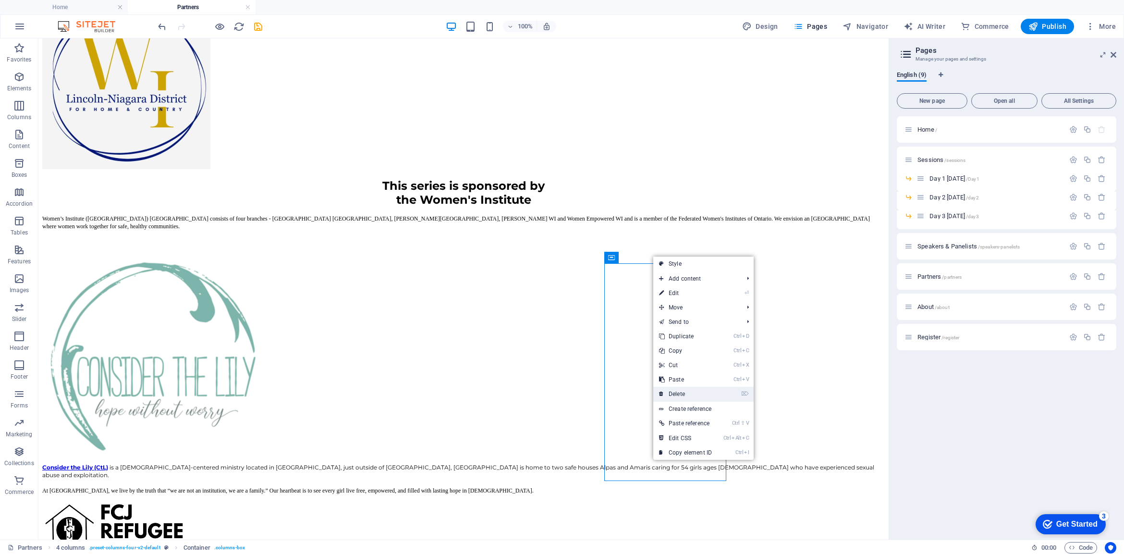
click at [687, 394] on link "⌦ Delete" at bounding box center [685, 394] width 64 height 14
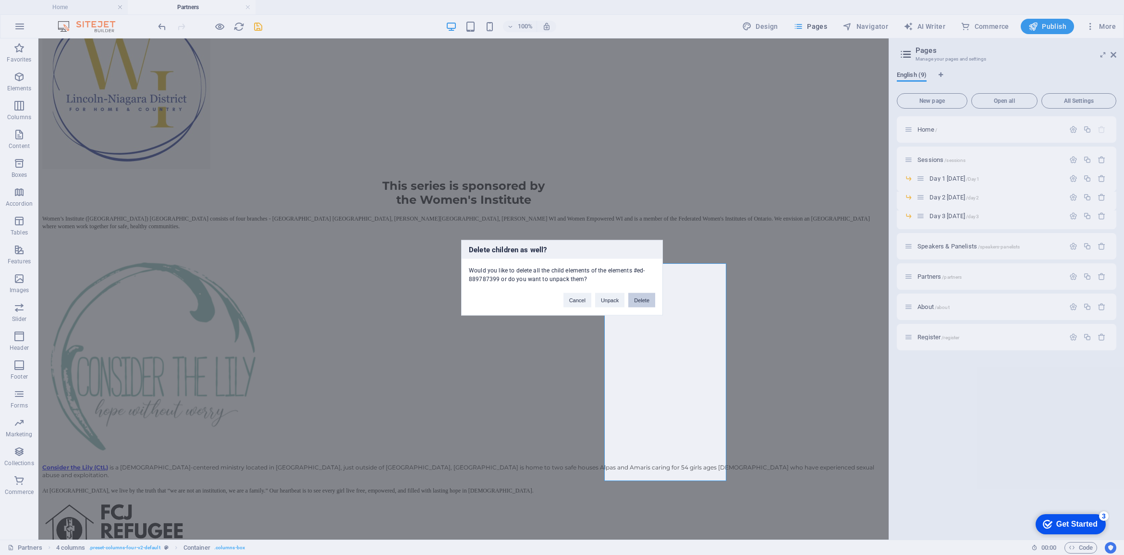
click at [641, 296] on button "Delete" at bounding box center [641, 299] width 27 height 14
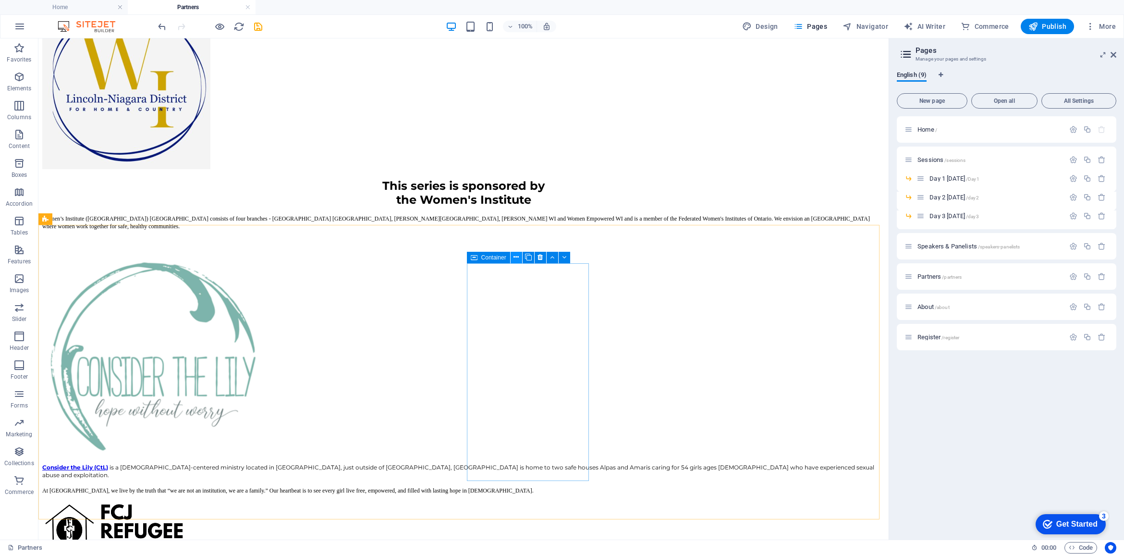
click at [515, 256] on icon at bounding box center [515, 257] width 5 height 10
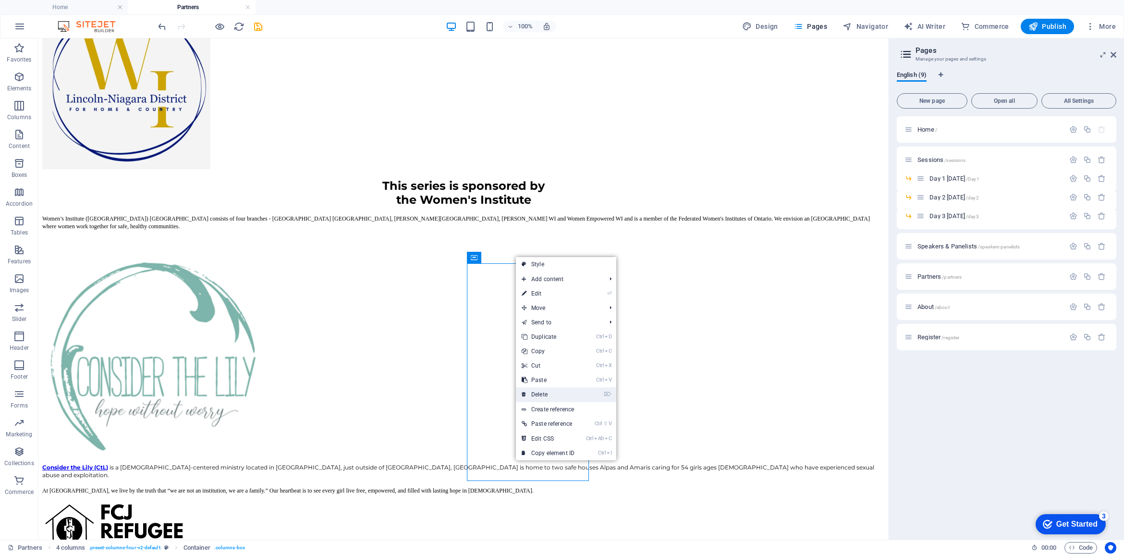
click at [543, 393] on link "⌦ Delete" at bounding box center [548, 394] width 64 height 14
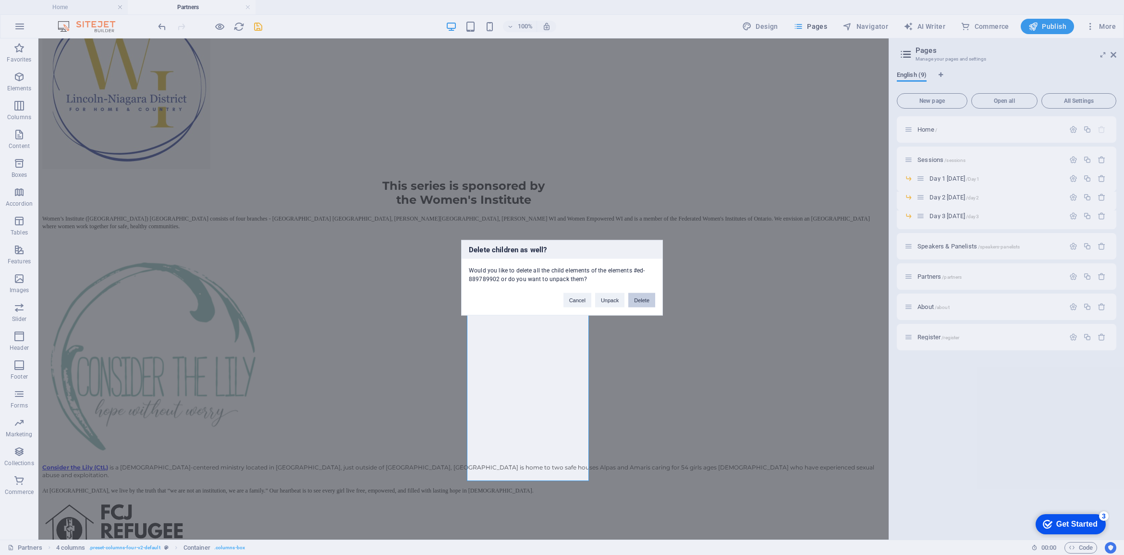
click at [641, 301] on button "Delete" at bounding box center [641, 299] width 27 height 14
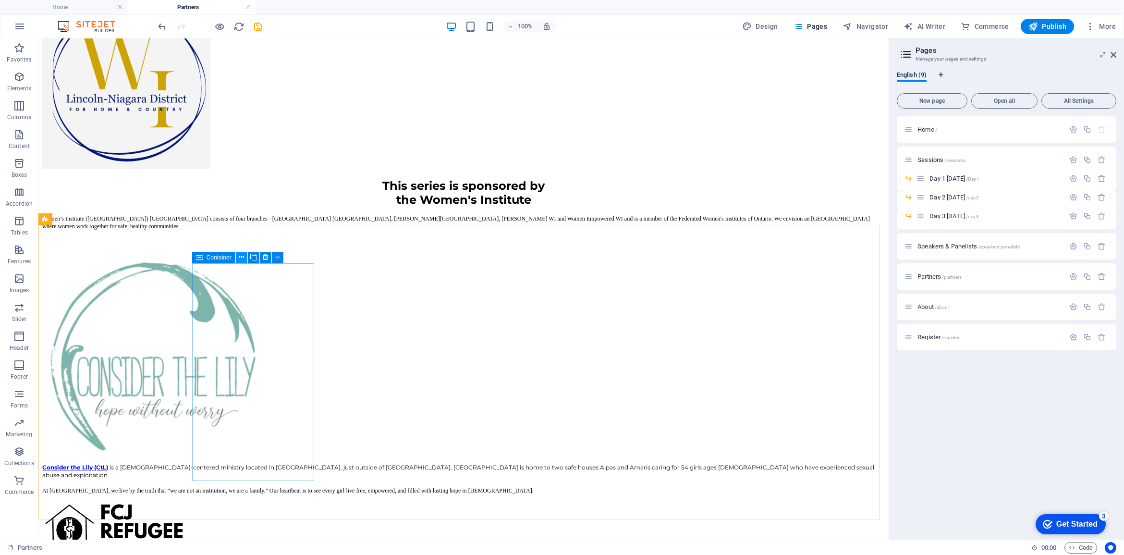
click at [241, 257] on icon at bounding box center [241, 257] width 5 height 10
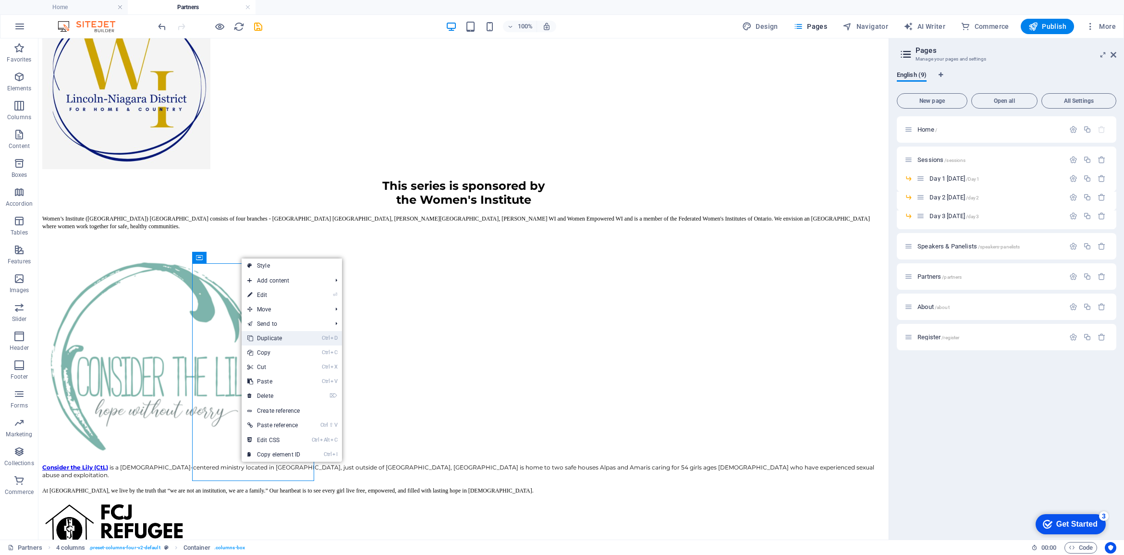
click at [263, 338] on link "Ctrl D Duplicate" at bounding box center [274, 338] width 64 height 14
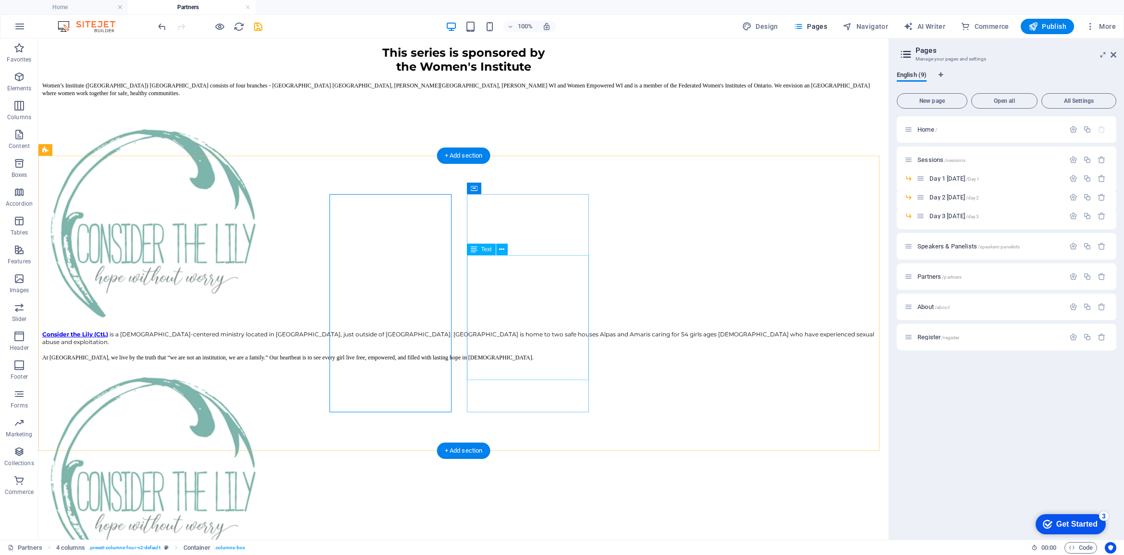
scroll to position [420, 0]
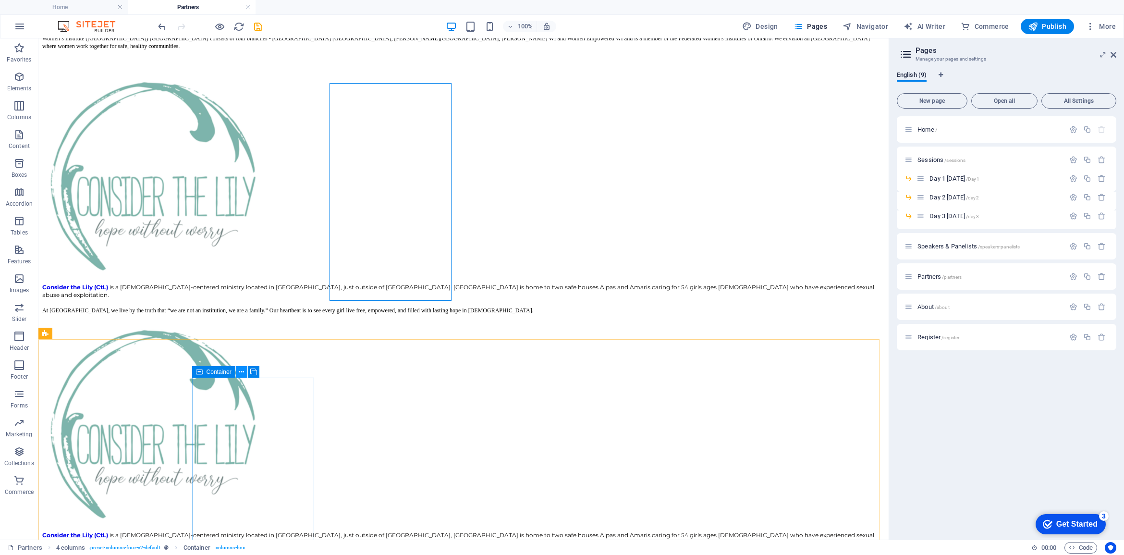
click at [239, 371] on icon at bounding box center [241, 372] width 5 height 10
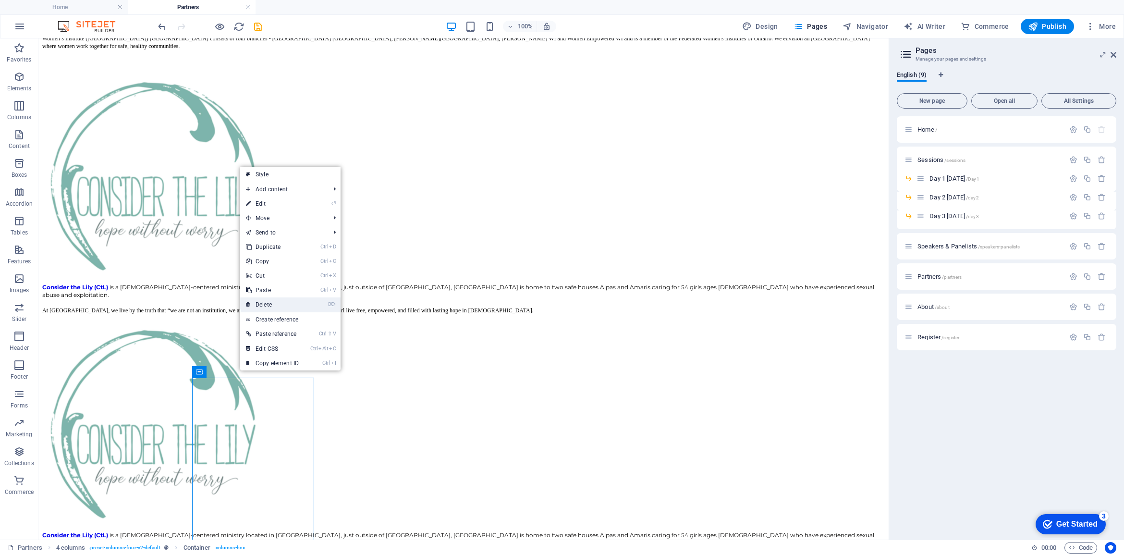
click at [267, 303] on link "⌦ Delete" at bounding box center [272, 304] width 64 height 14
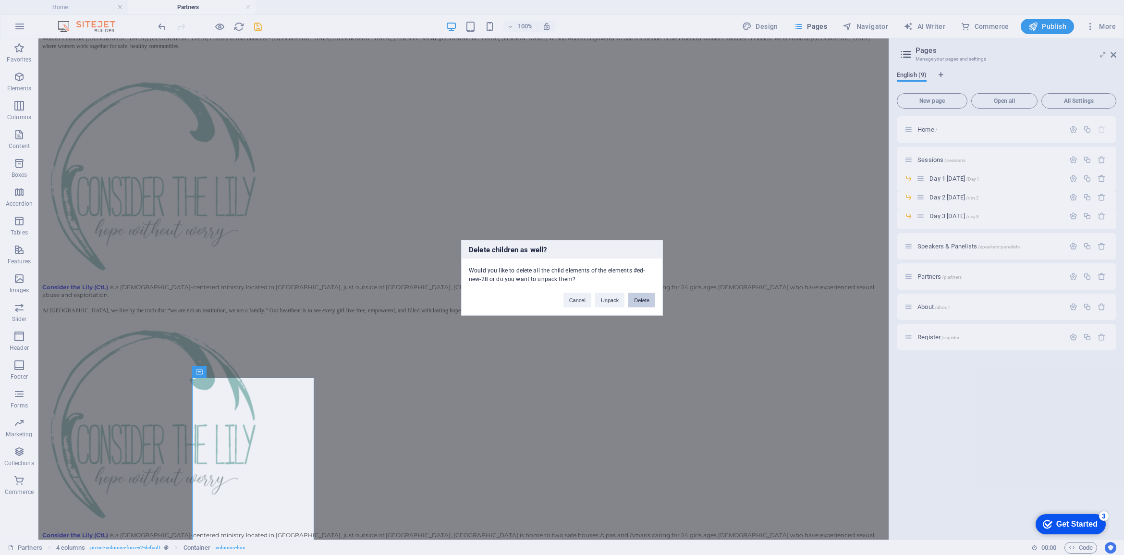
click at [639, 296] on button "Delete" at bounding box center [641, 299] width 27 height 14
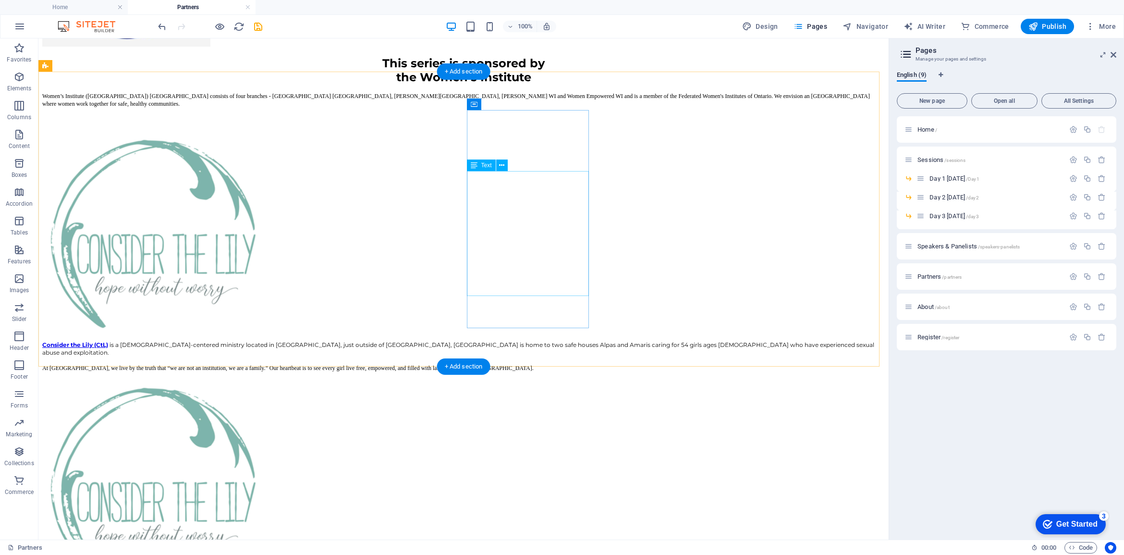
scroll to position [300, 0]
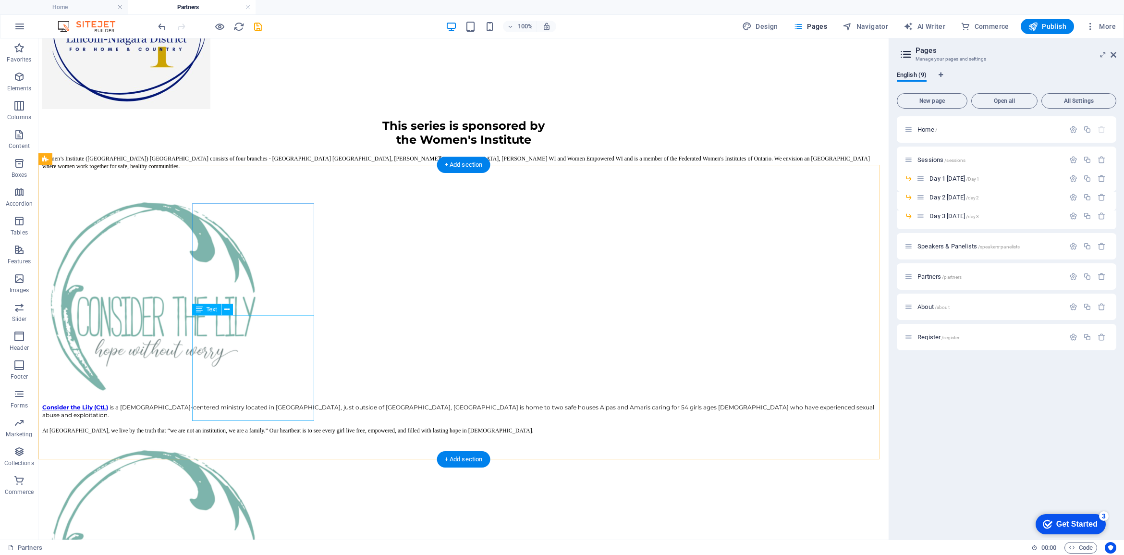
click at [260, 403] on div "Consider the Lily (CtL) is a Christ-centered ministry located in Philippines, j…" at bounding box center [463, 418] width 842 height 31
click at [217, 414] on div "Consider the Lily (CtL) is a Christ-centered ministry located in Philippines, j…" at bounding box center [463, 418] width 842 height 31
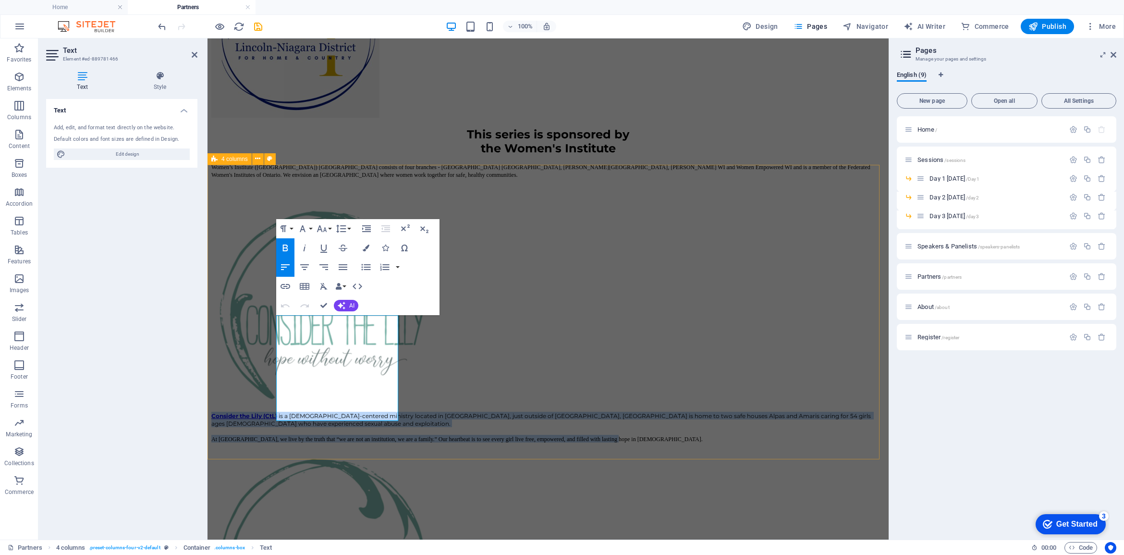
drag, startPoint x: 314, startPoint y: 416, endPoint x: 270, endPoint y: 320, distance: 105.3
click at [270, 320] on div "Consider the Lily (CtL) is a Christ-centered ministry located in Philippines, j…" at bounding box center [547, 502] width 673 height 600
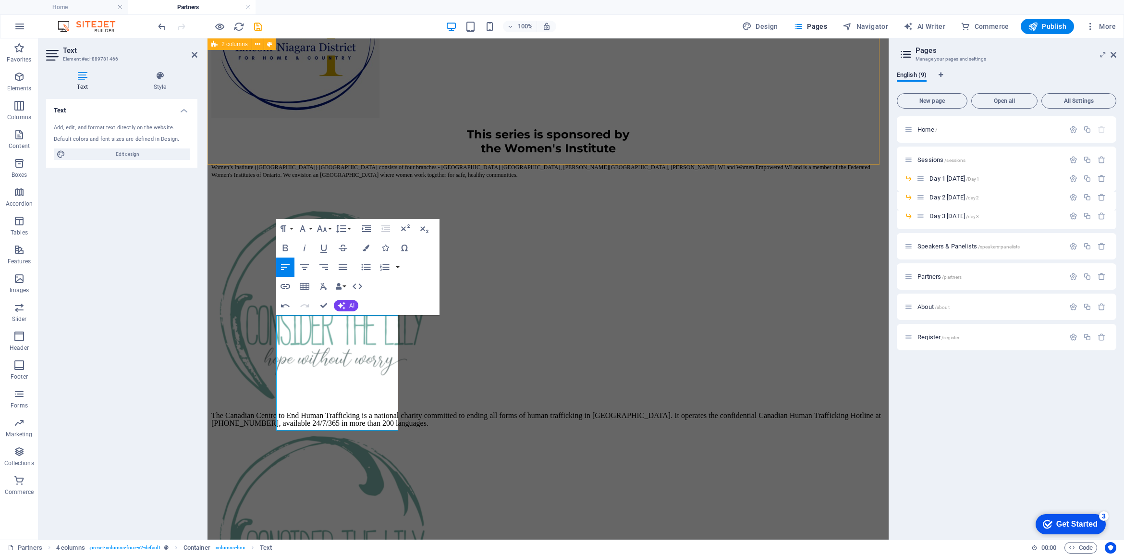
scroll to position [2471, 0]
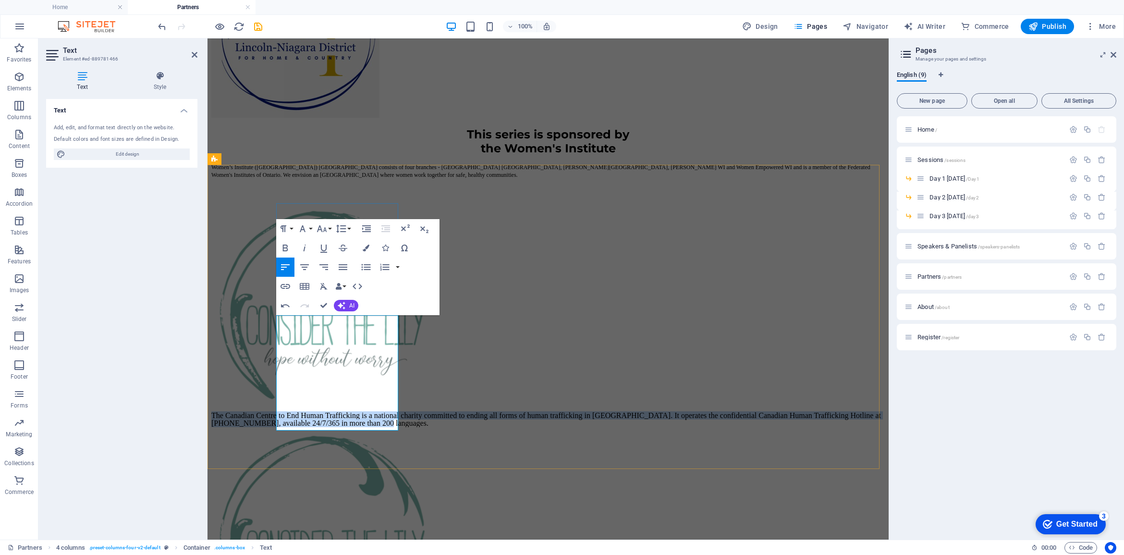
drag, startPoint x: 327, startPoint y: 407, endPoint x: 277, endPoint y: 318, distance: 102.4
click at [277, 412] on p "The Canadian Centre to End Human Trafficking is a national charity committed to…" at bounding box center [547, 419] width 673 height 15
click at [329, 230] on button "Font Size" at bounding box center [324, 228] width 18 height 19
click at [329, 288] on link "11" at bounding box center [332, 290] width 35 height 14
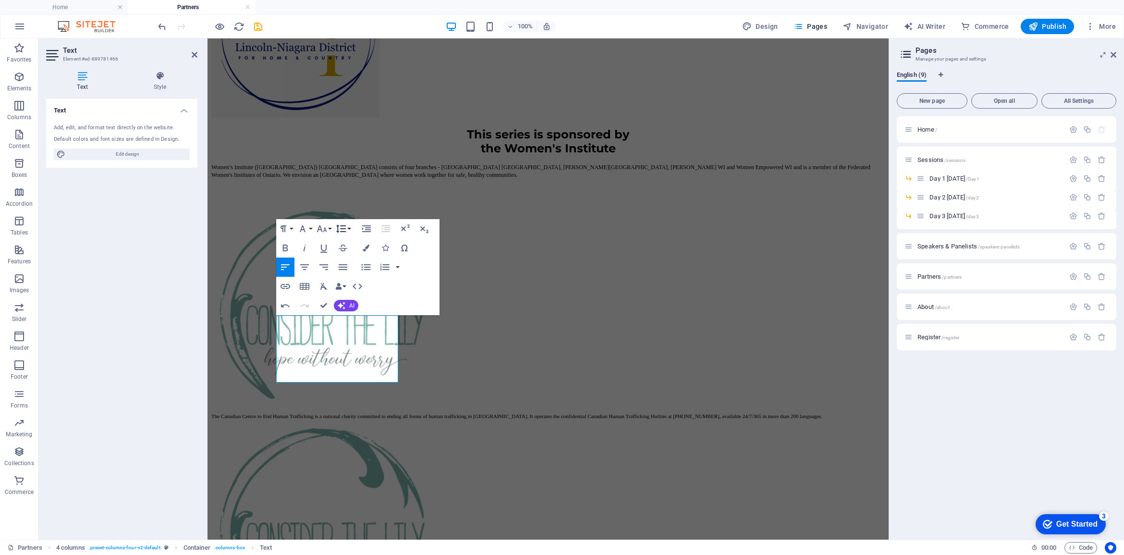
click at [346, 227] on icon "button" at bounding box center [341, 229] width 12 height 12
click at [346, 261] on link "Single" at bounding box center [355, 262] width 43 height 14
click at [323, 412] on p "The Canadian Centre to End Human Trafficking is a national charity committed to…" at bounding box center [547, 416] width 673 height 8
click at [327, 413] on span "The Canadian Centre to End Human Trafficking is a national charity committed to…" at bounding box center [516, 416] width 611 height 6
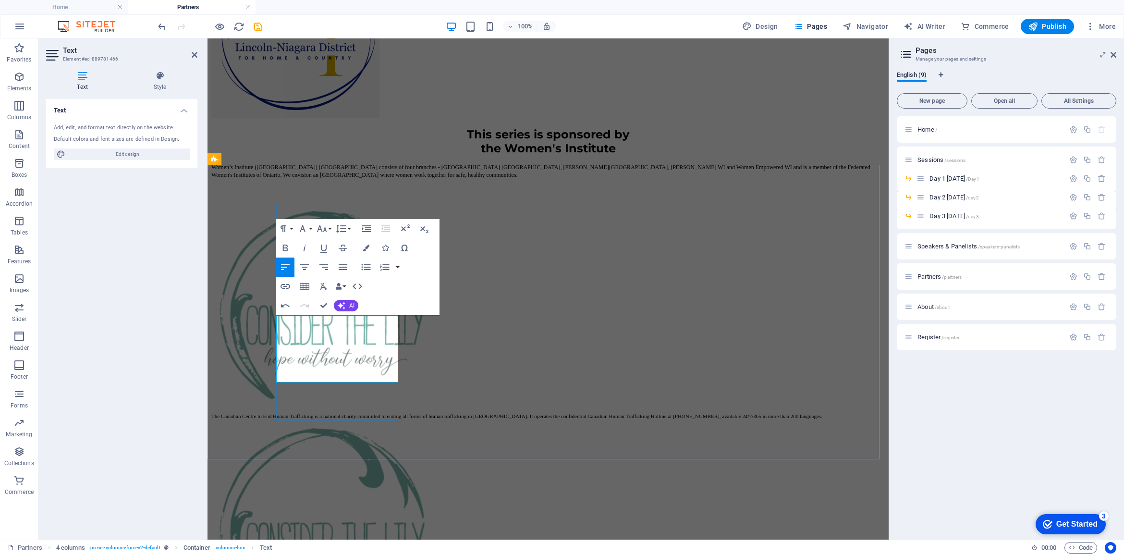
click at [327, 413] on span "The Canadian Centre to End Human Trafficking is a national charity committed to…" at bounding box center [516, 416] width 611 height 6
click at [373, 412] on p "The Canadian Centre to End Human Trafficking is a national charity committed to…" at bounding box center [547, 416] width 673 height 8
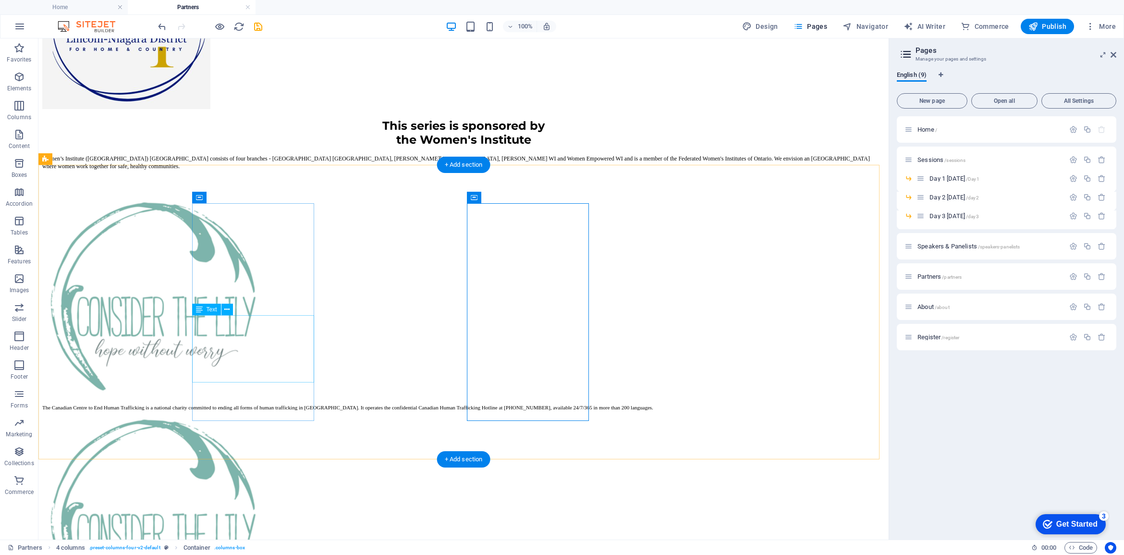
click at [247, 403] on div "The Canadian Centre to End Human Trafficking is a national charity committed to…" at bounding box center [463, 407] width 842 height 8
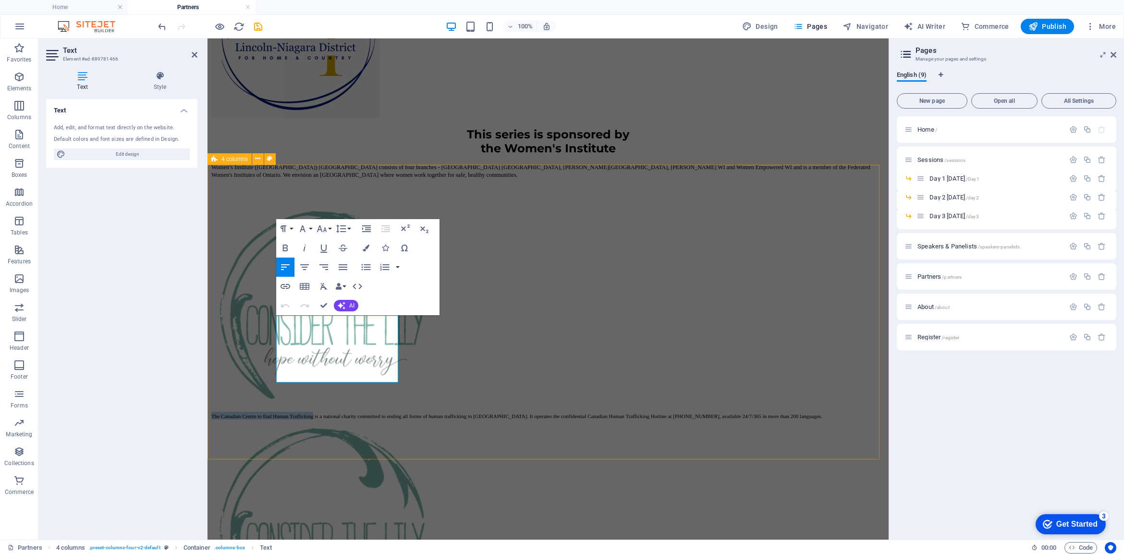
drag, startPoint x: 303, startPoint y: 330, endPoint x: 274, endPoint y: 318, distance: 31.5
click at [274, 318] on div "The Canadian Centre to End Human Trafficking is a national charity committed to…" at bounding box center [547, 487] width 673 height 570
click at [285, 248] on icon "button" at bounding box center [285, 247] width 5 height 7
click at [342, 413] on span "The Canadian Centre to End Human Trafficking is a national charity committed to…" at bounding box center [520, 416] width 618 height 6
click at [277, 413] on strong "The Canadian Centre to End Human Trafficking" at bounding box center [266, 416] width 110 height 6
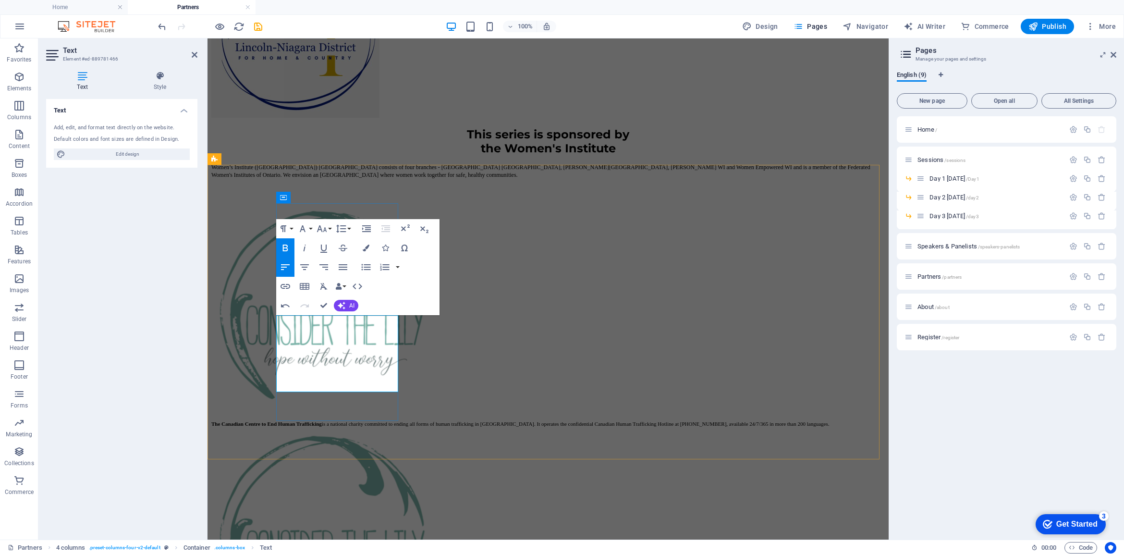
click at [298, 421] on span "The Canadian Centre to End Human Trafficking is a national charity committed to…" at bounding box center [520, 424] width 618 height 6
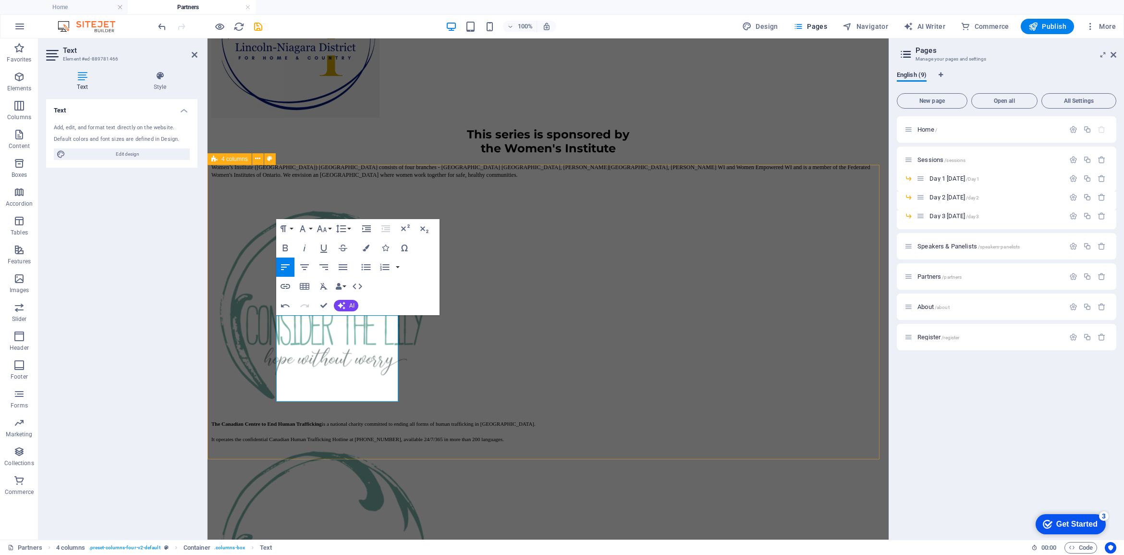
click at [727, 311] on div "The Canadian Centre to End Human Trafficking is a national charity committed to…" at bounding box center [547, 498] width 673 height 593
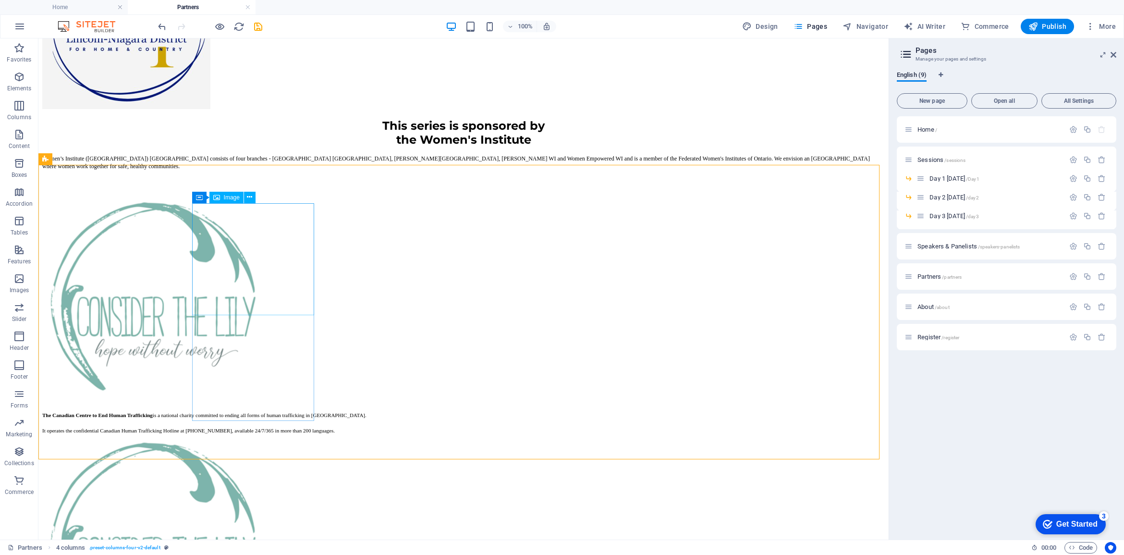
click at [231, 198] on span "Image" at bounding box center [232, 197] width 16 height 6
click at [250, 197] on icon at bounding box center [249, 197] width 5 height 10
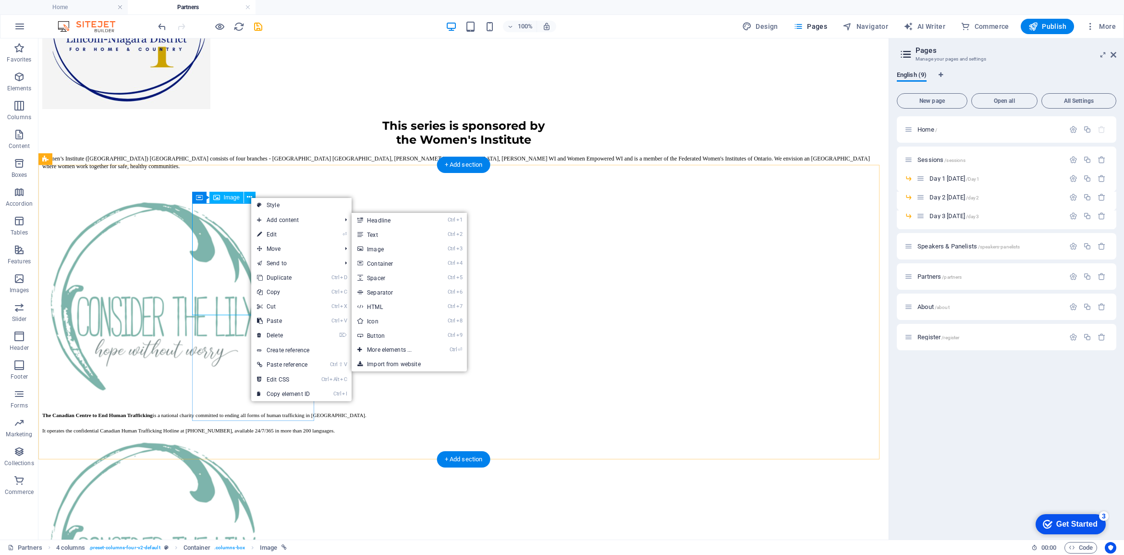
click at [235, 245] on figure at bounding box center [463, 298] width 842 height 209
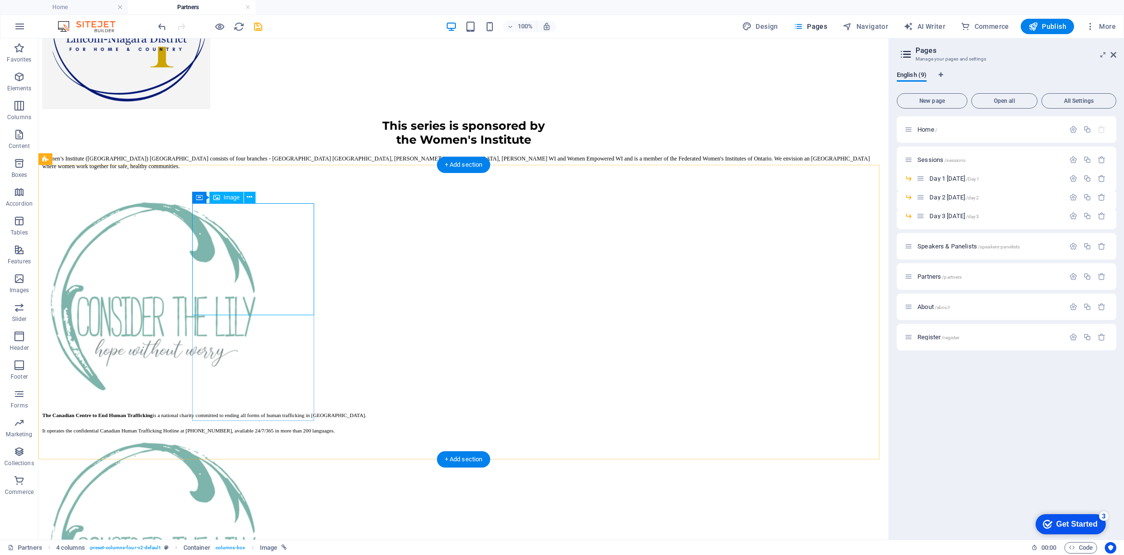
click at [235, 245] on figure at bounding box center [463, 298] width 842 height 209
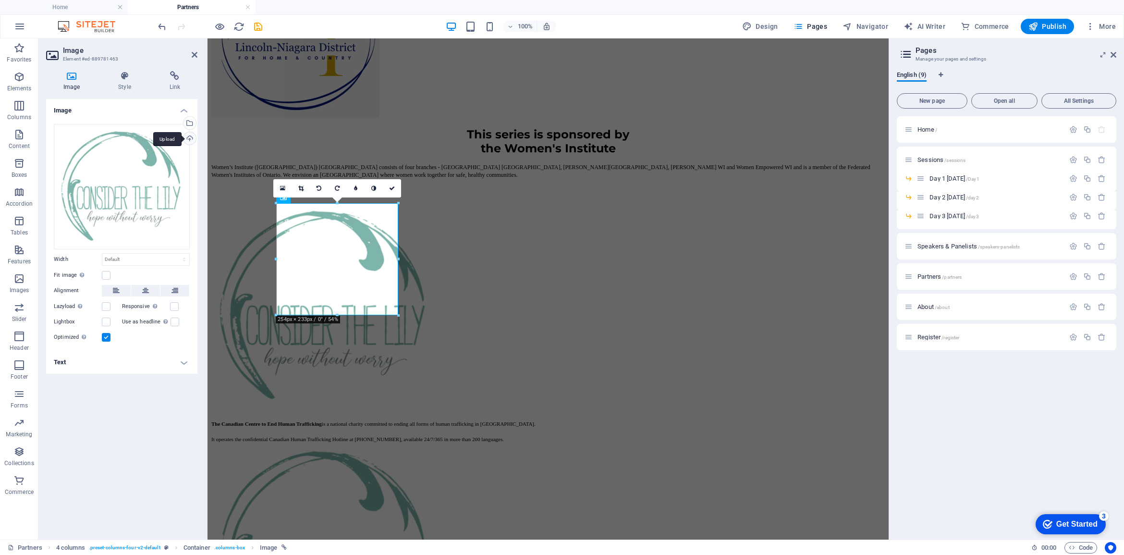
click at [187, 137] on div "Upload" at bounding box center [189, 139] width 14 height 14
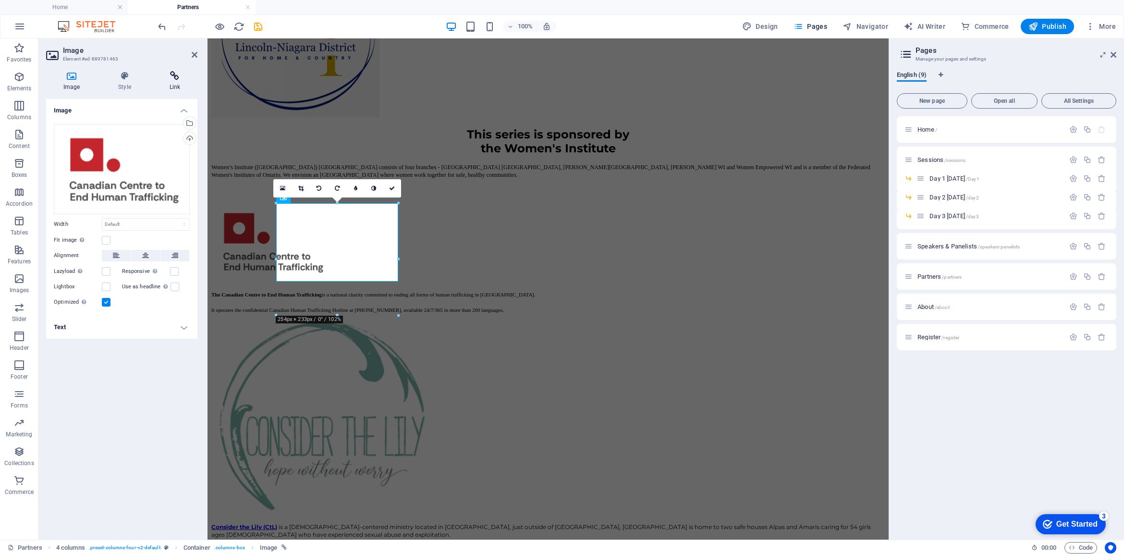
click at [176, 83] on h4 "Link" at bounding box center [174, 81] width 45 height 20
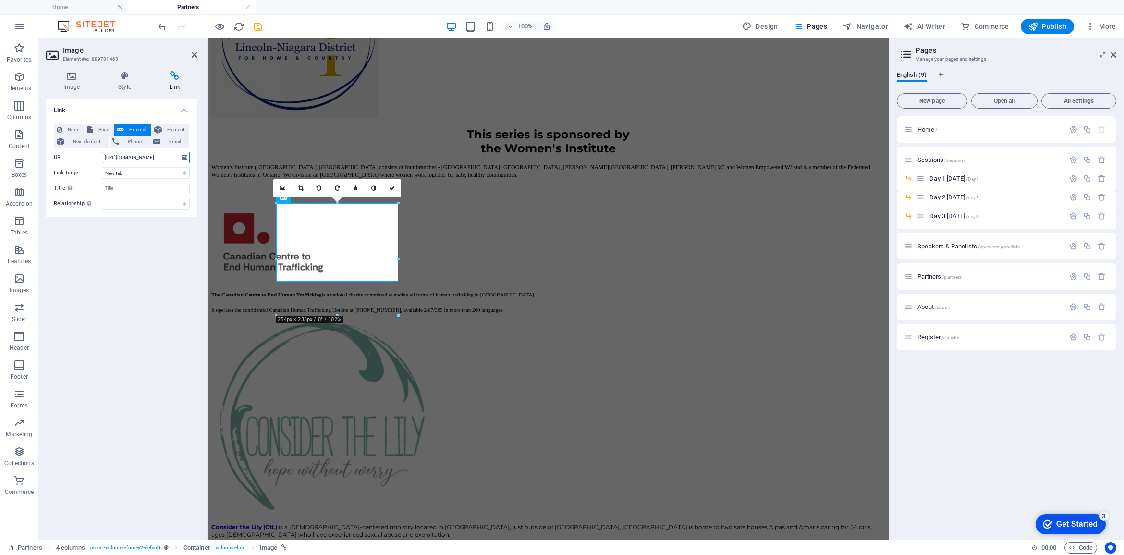
click at [149, 159] on input "https://www.considerthelily.org/" at bounding box center [146, 158] width 88 height 12
drag, startPoint x: 103, startPoint y: 158, endPoint x: 141, endPoint y: 207, distance: 61.3
click at [170, 159] on input "https://www.considerthelily.org/" at bounding box center [146, 158] width 88 height 12
click at [94, 154] on div "URL https://www.considerthelily.org/" at bounding box center [122, 158] width 136 height 12
paste input "https://www.canadiancentretoendhumantrafficking.ca/"
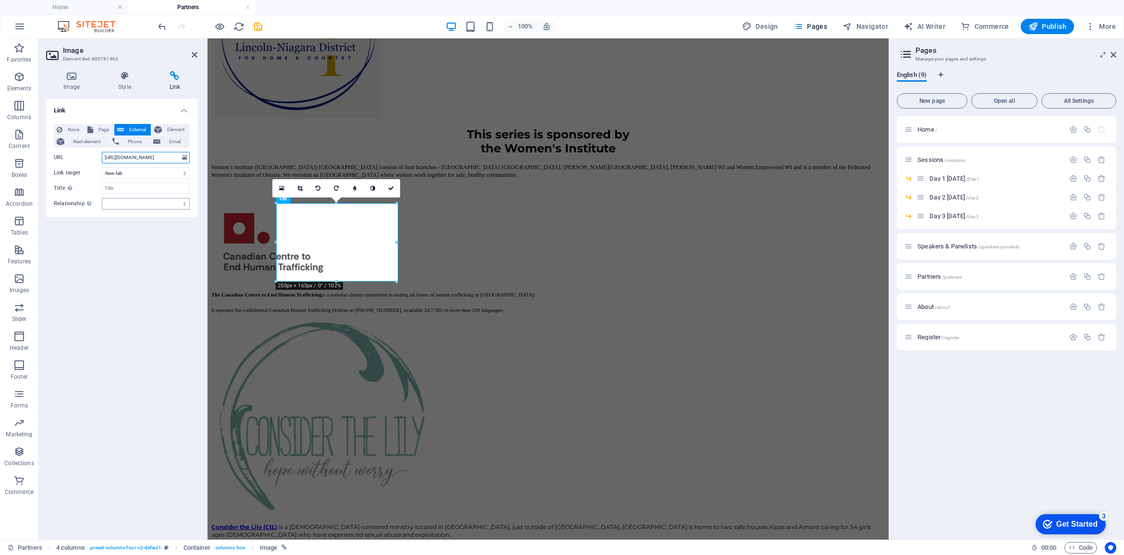
scroll to position [0, 44]
type input "https://www.canadiancentretoendhumantrafficking.ca/"
click at [139, 286] on div "Link None Page External Element Next element Phone Email Page Home Sessions -- …" at bounding box center [121, 315] width 151 height 433
click at [349, 313] on div "The Canadian Centre to End Human Trafficking is a national charity committed to…" at bounding box center [547, 297] width 673 height 31
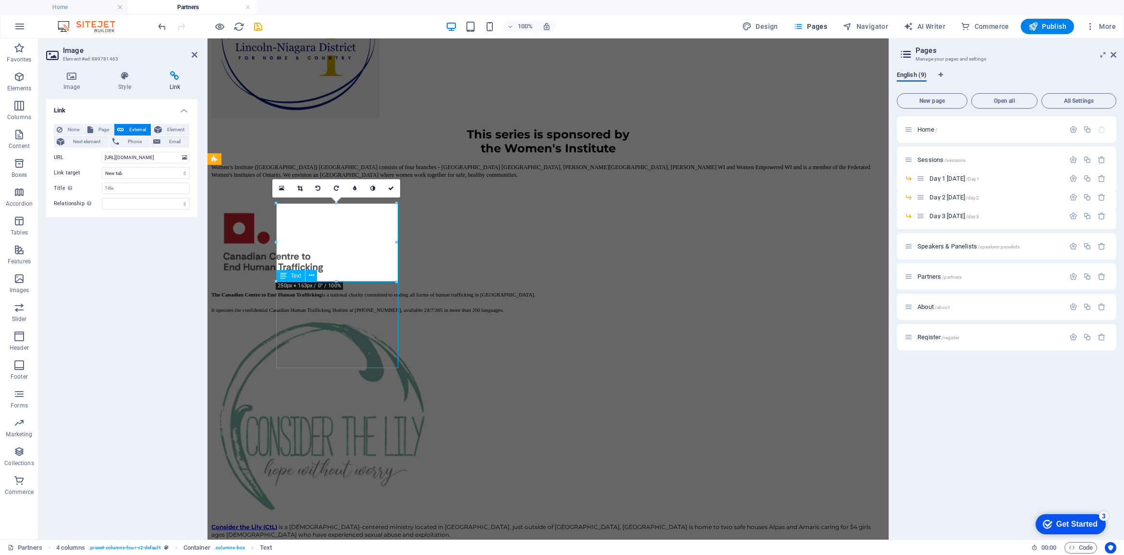
click at [508, 326] on div "The Canadian Centre to End Human Trafficking is a national charity committed to…" at bounding box center [547, 433] width 673 height 463
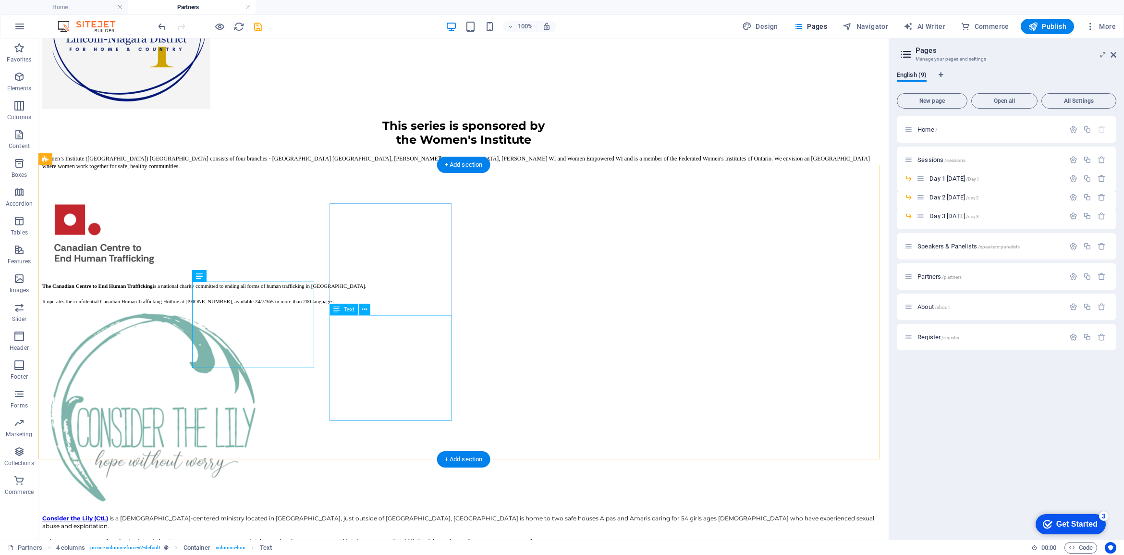
click at [339, 514] on div "Consider the Lily (CtL) is a Christ-centered ministry located in Philippines, j…" at bounding box center [463, 529] width 842 height 31
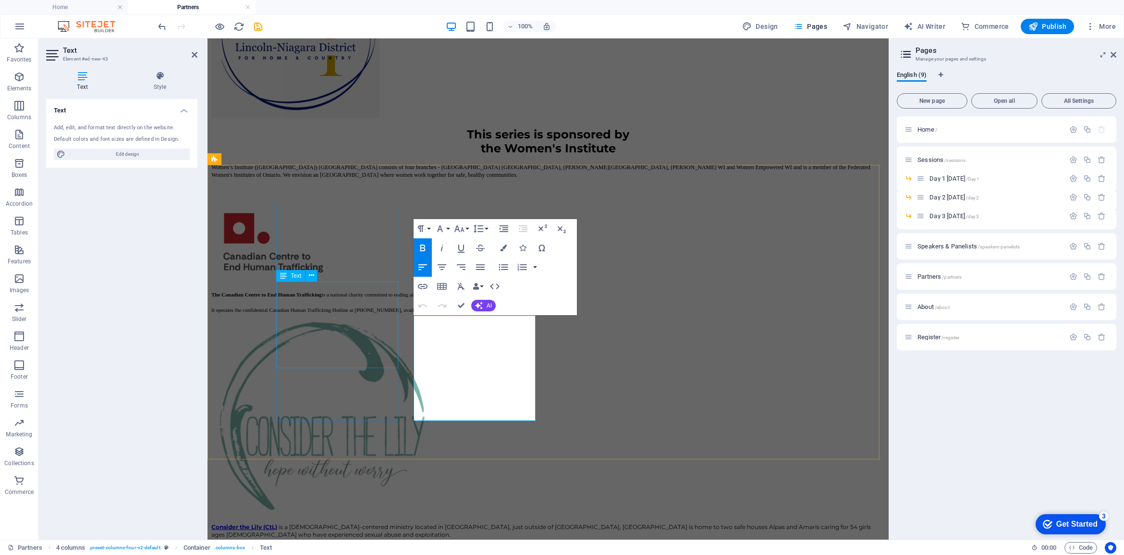
click at [331, 310] on div "The Canadian Centre to End Human Trafficking is a national charity committed to…" at bounding box center [547, 297] width 673 height 31
click at [332, 310] on div "The Canadian Centre to End Human Trafficking is a national charity committed to…" at bounding box center [547, 297] width 673 height 31
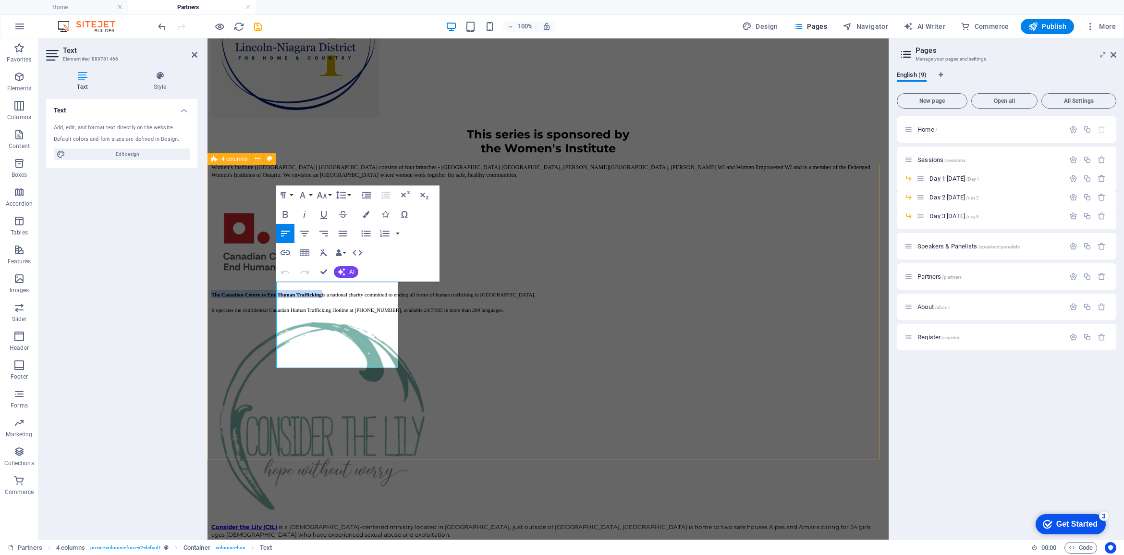
drag, startPoint x: 305, startPoint y: 306, endPoint x: 274, endPoint y: 296, distance: 32.8
click at [274, 296] on div "The Canadian Centre to End Human Trafficking is a national charity committed to…" at bounding box center [547, 433] width 673 height 463
click at [287, 249] on icon "button" at bounding box center [285, 253] width 12 height 12
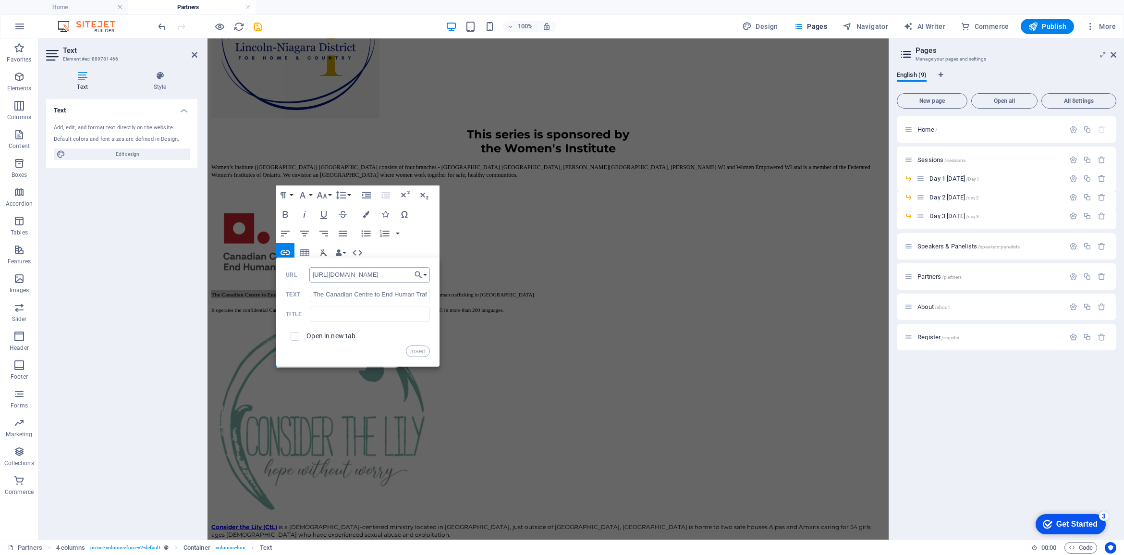
scroll to position [0, 51]
type input "https://www.canadiancentretoendhumantrafficking.ca/"
click at [290, 335] on input "checkbox" at bounding box center [293, 334] width 9 height 9
checkbox input "true"
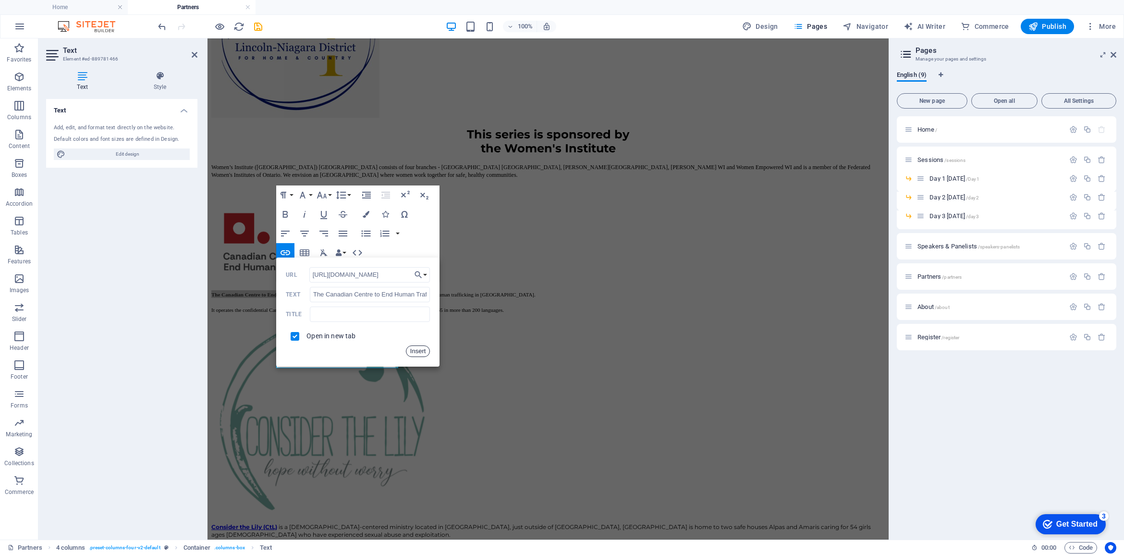
click at [419, 350] on button "Insert" at bounding box center [418, 351] width 24 height 12
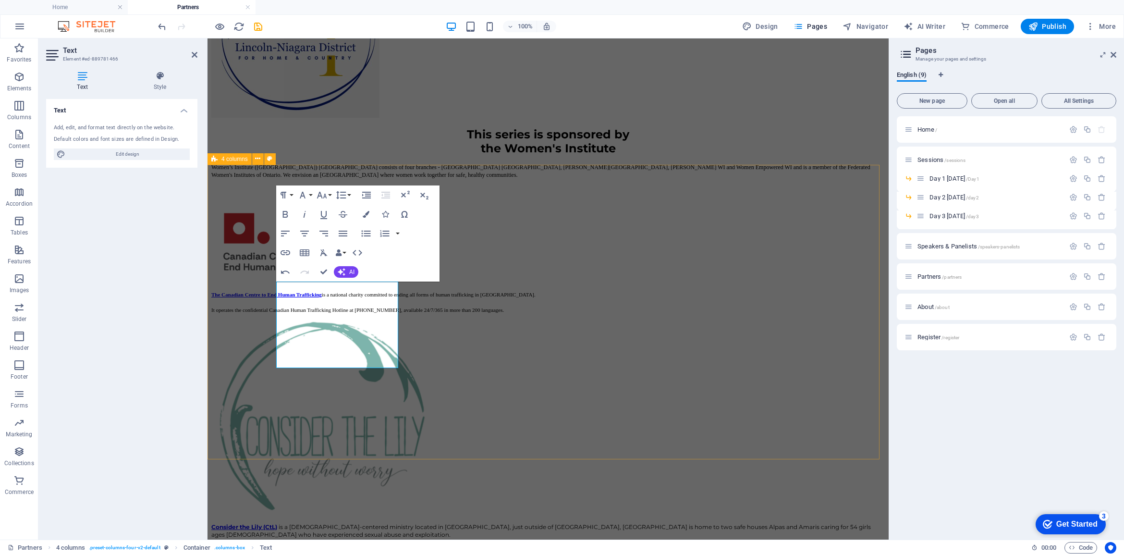
click at [748, 315] on div "The Canadian Centre to End Human Trafficking is a national charity committed to…" at bounding box center [547, 433] width 673 height 463
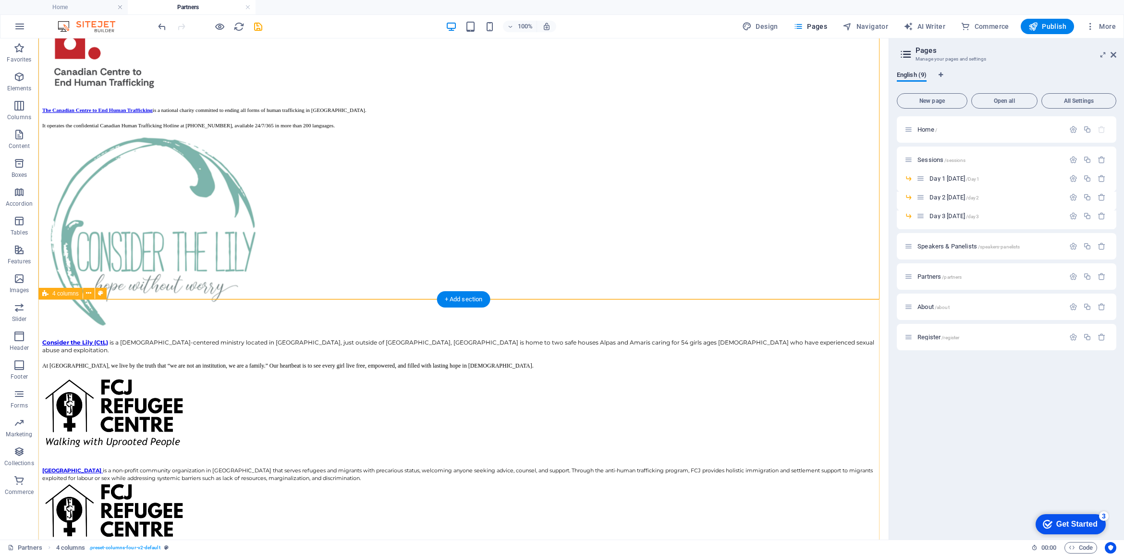
scroll to position [360, 0]
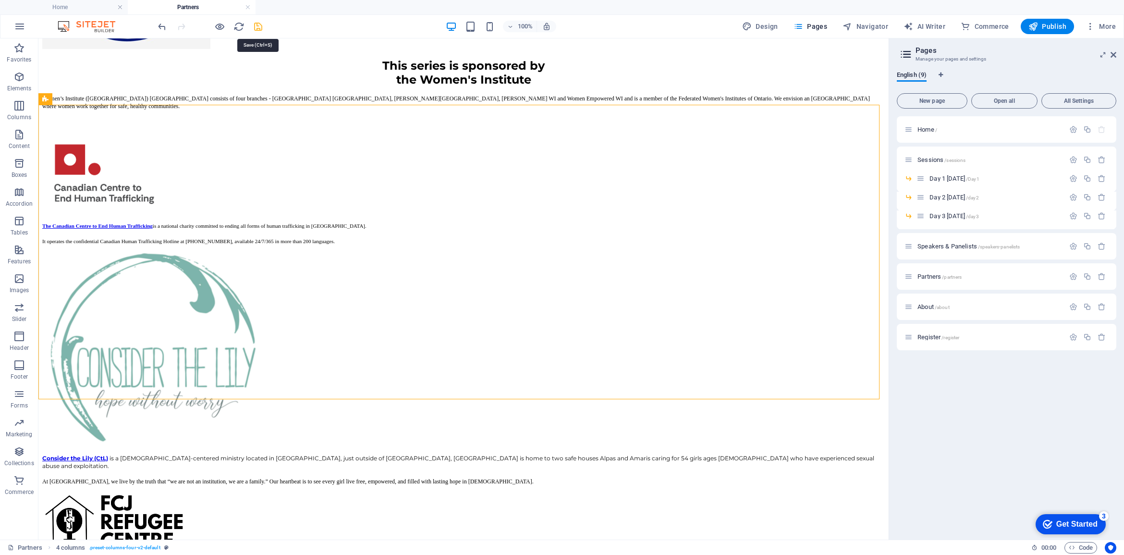
drag, startPoint x: 255, startPoint y: 26, endPoint x: 248, endPoint y: 56, distance: 29.9
click at [255, 26] on icon "save" at bounding box center [258, 26] width 11 height 11
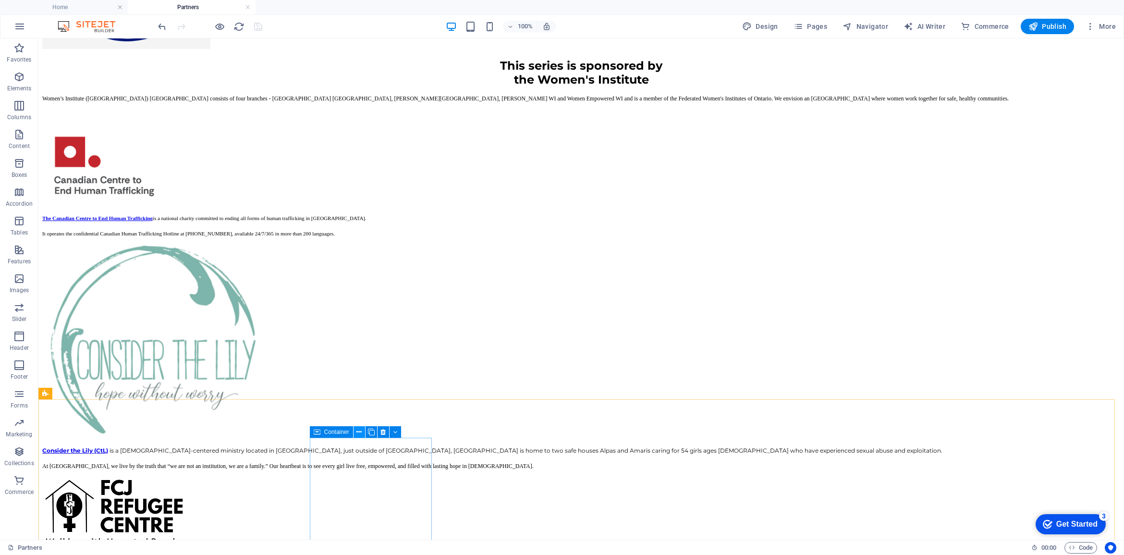
click at [356, 427] on icon at bounding box center [358, 432] width 5 height 10
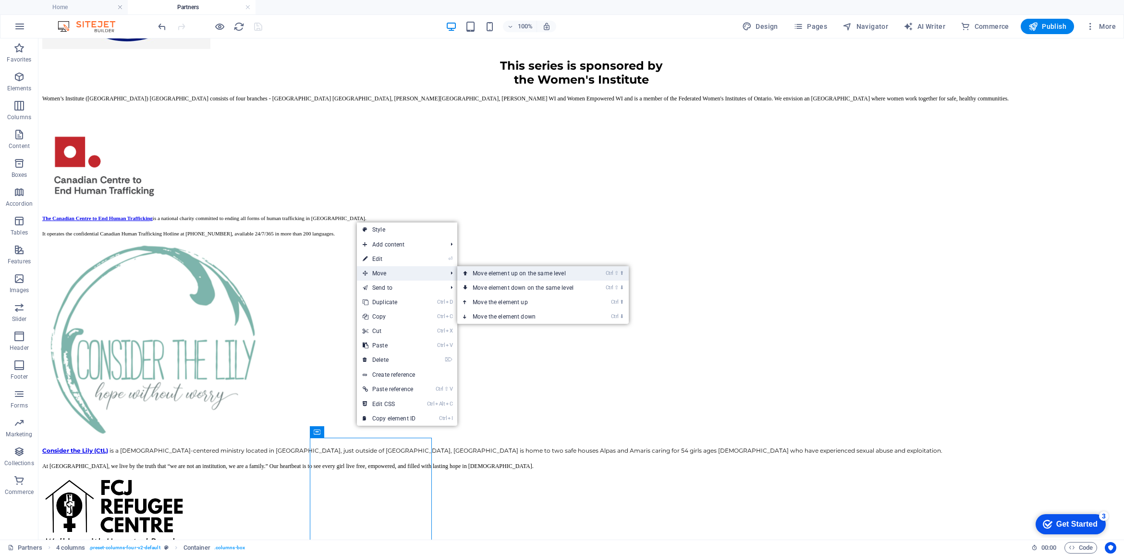
click at [495, 272] on link "Ctrl ⇧ ⬆ Move element up on the same level" at bounding box center [524, 273] width 135 height 14
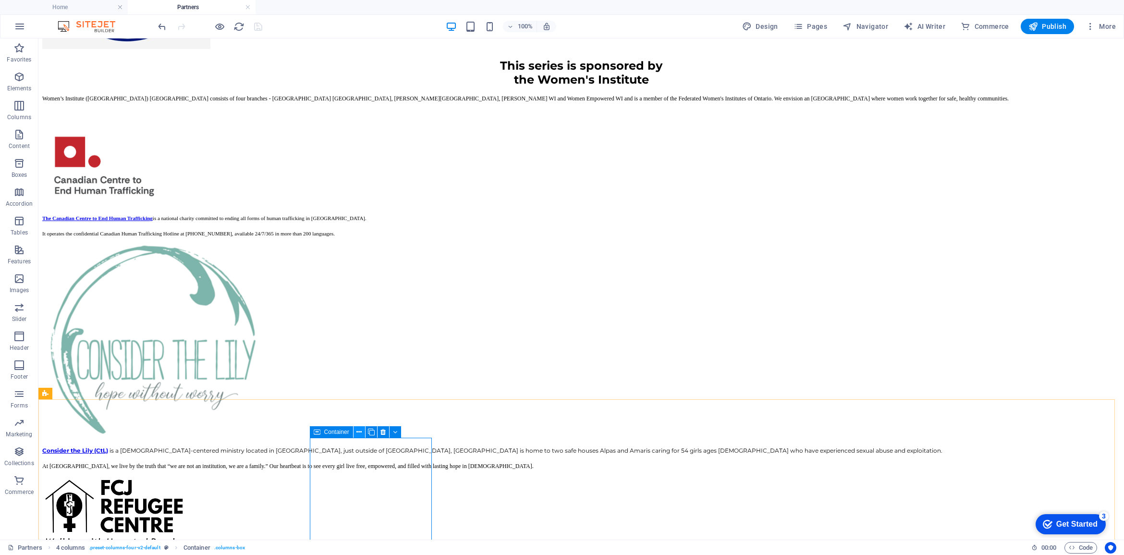
click at [360, 430] on icon at bounding box center [358, 432] width 5 height 10
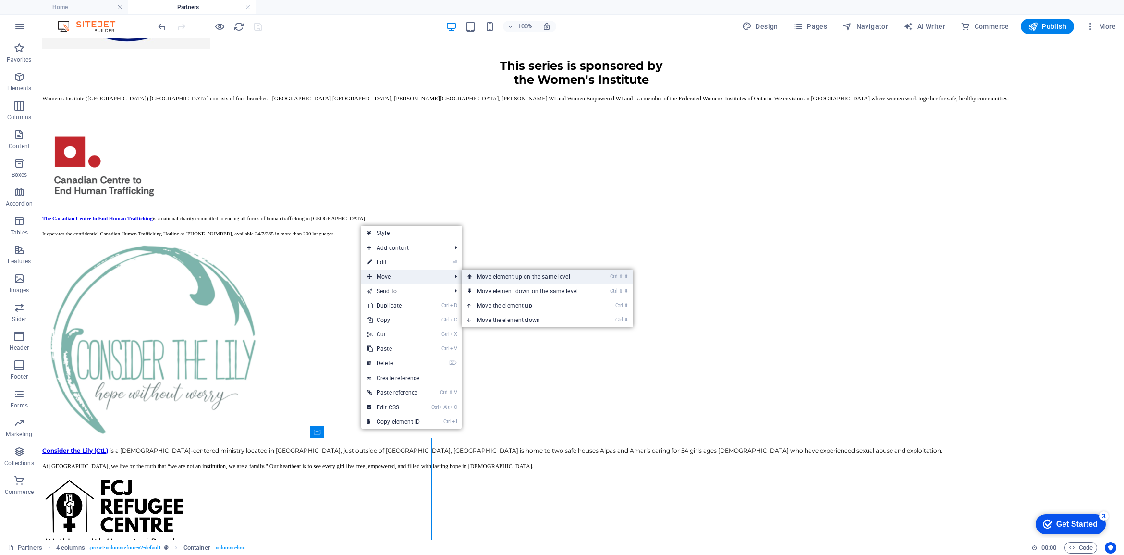
click at [515, 275] on link "Ctrl ⇧ ⬆ Move element up on the same level" at bounding box center [528, 276] width 135 height 14
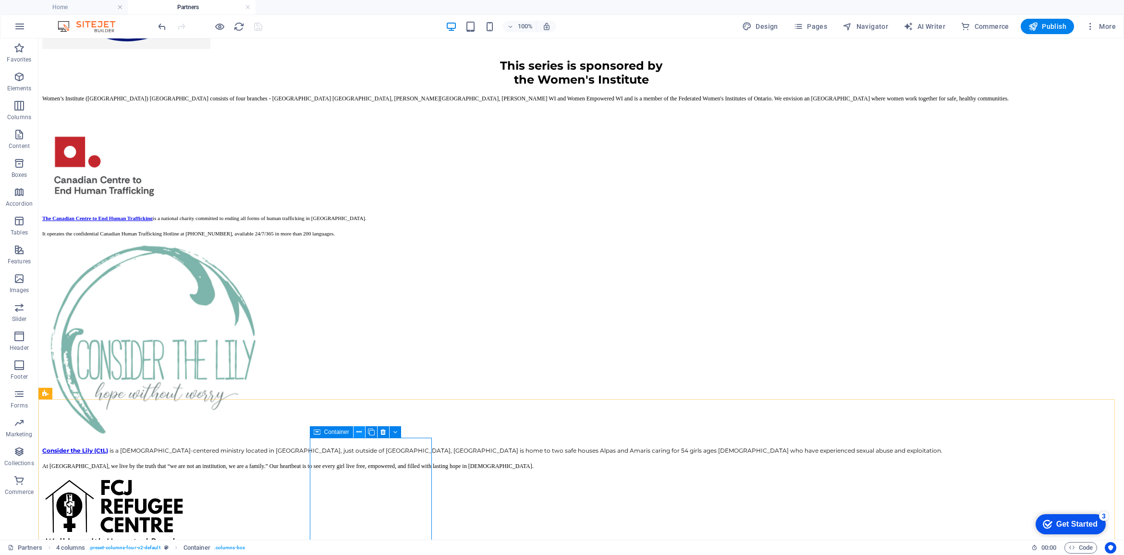
click at [356, 432] on icon at bounding box center [358, 432] width 5 height 10
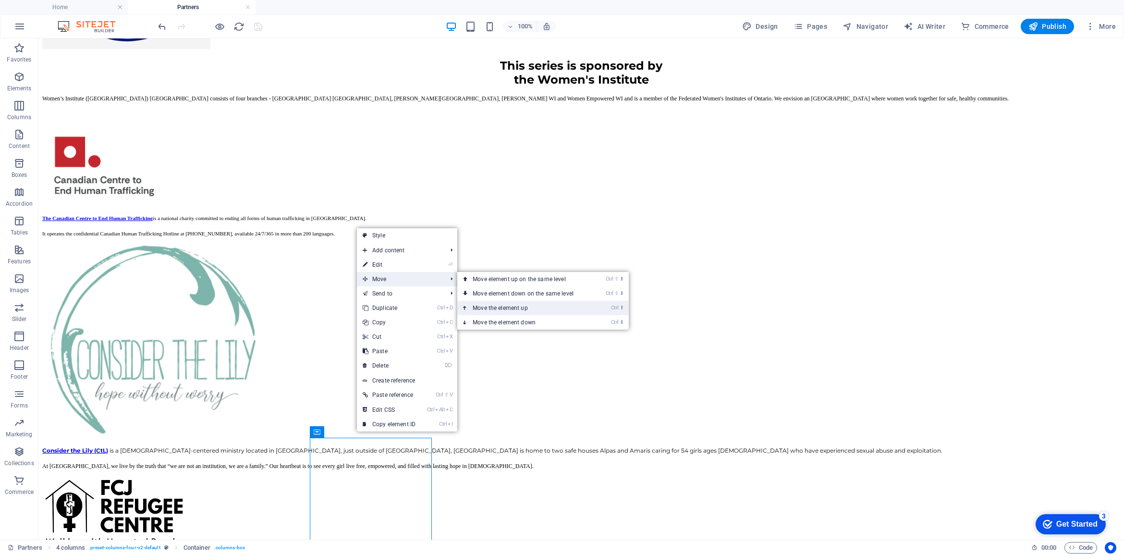
click at [523, 312] on link "Ctrl ⬆ Move the element up" at bounding box center [524, 308] width 135 height 14
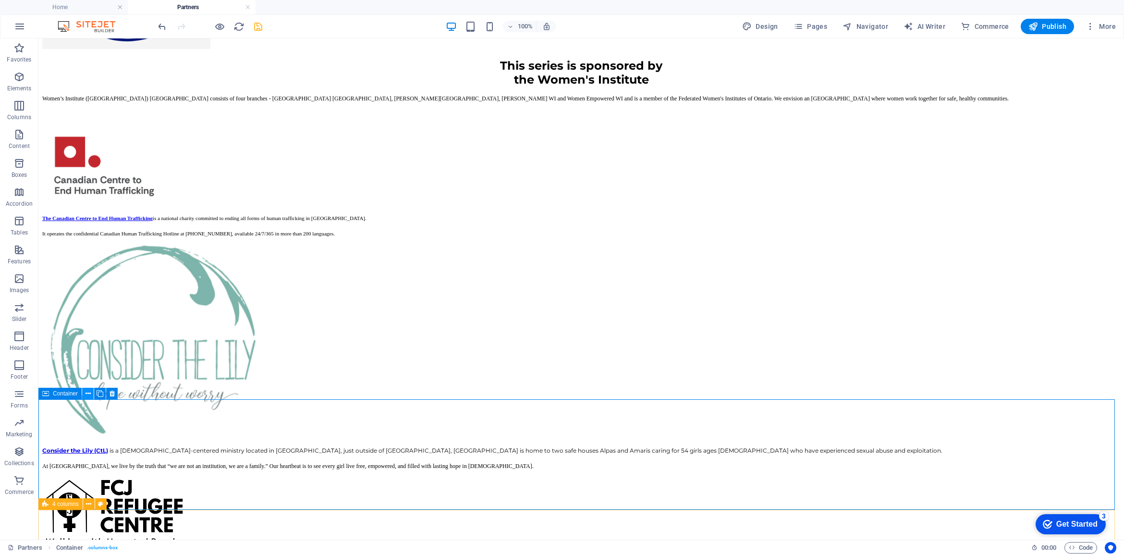
click at [87, 393] on icon at bounding box center [87, 393] width 5 height 10
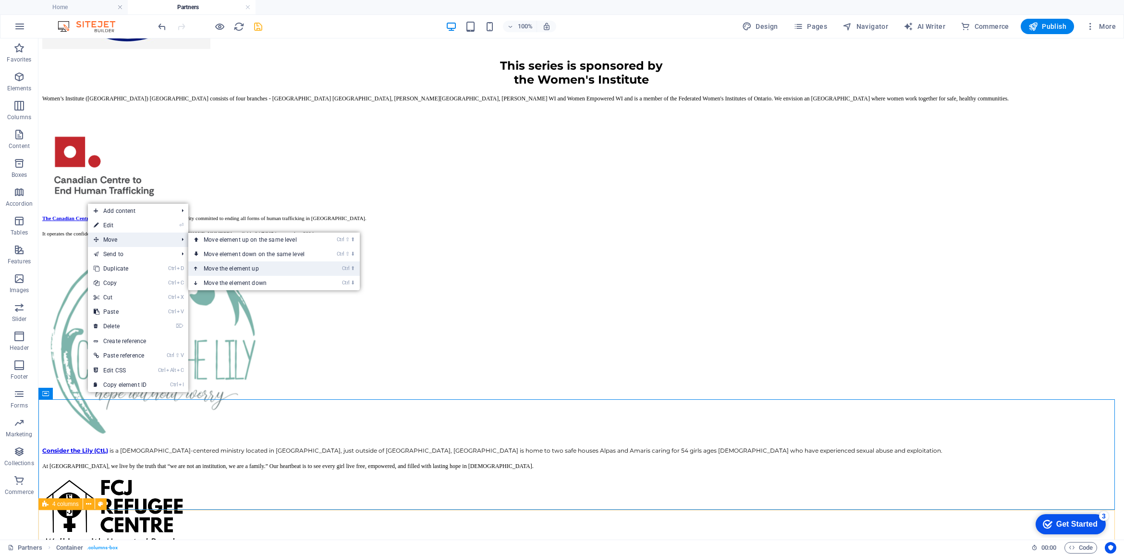
click at [213, 272] on link "Ctrl ⬆ Move the element up" at bounding box center [255, 268] width 135 height 14
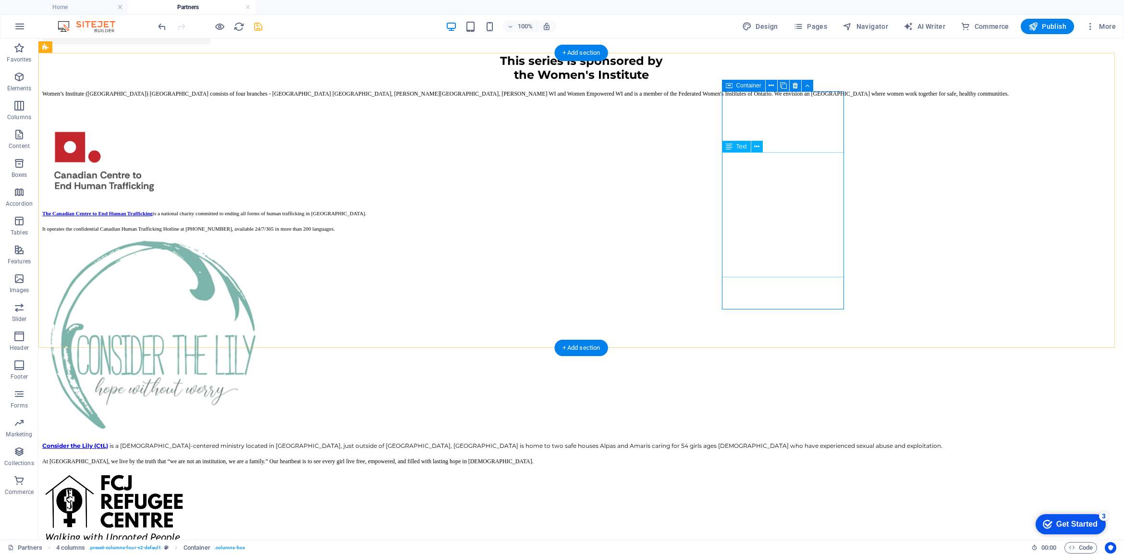
scroll to position [300, 0]
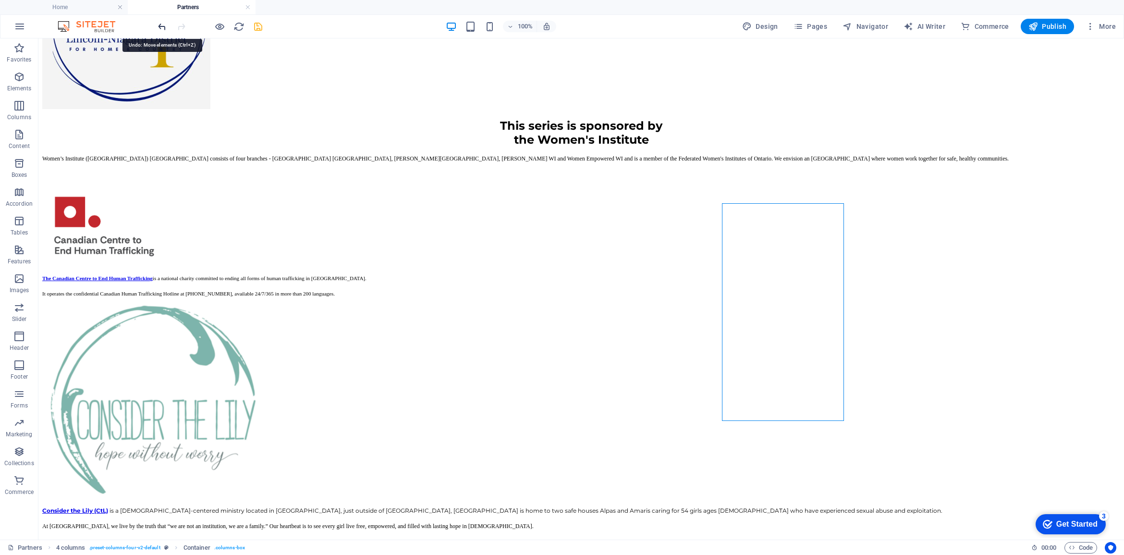
click at [161, 25] on icon "undo" at bounding box center [162, 26] width 11 height 11
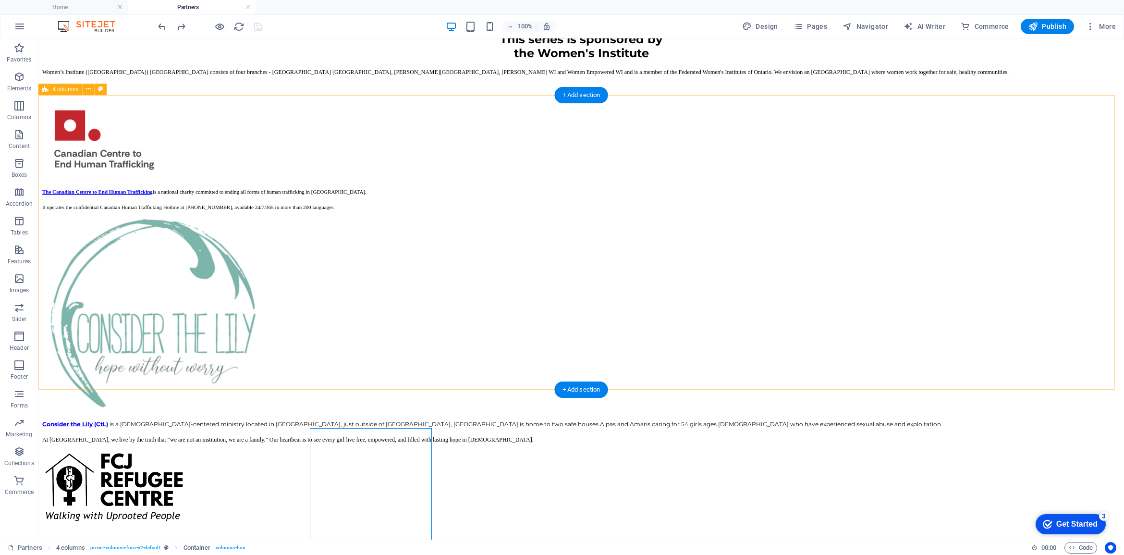
scroll to position [360, 0]
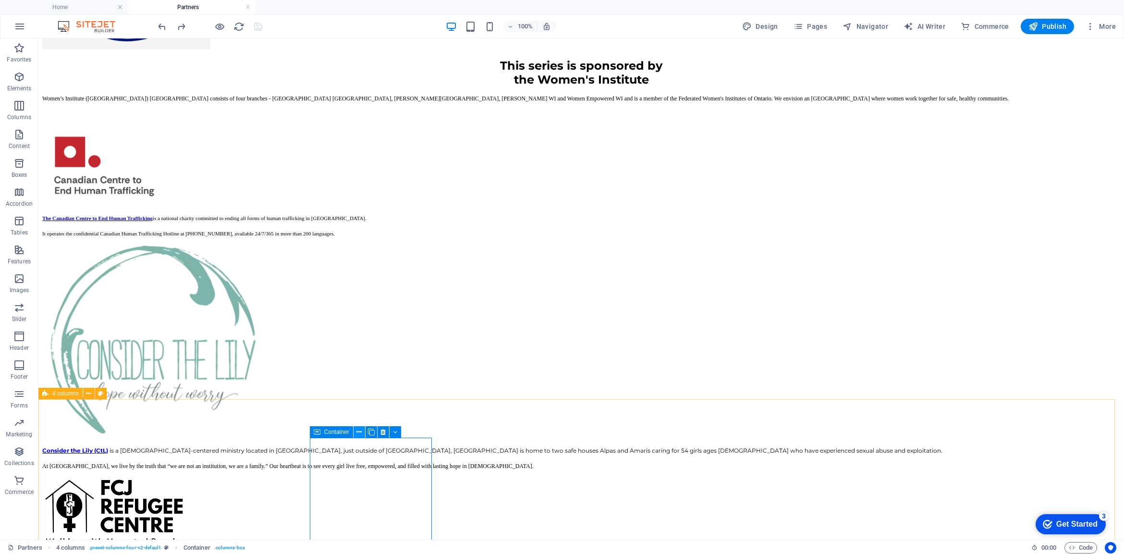
click at [355, 430] on button at bounding box center [359, 432] width 12 height 12
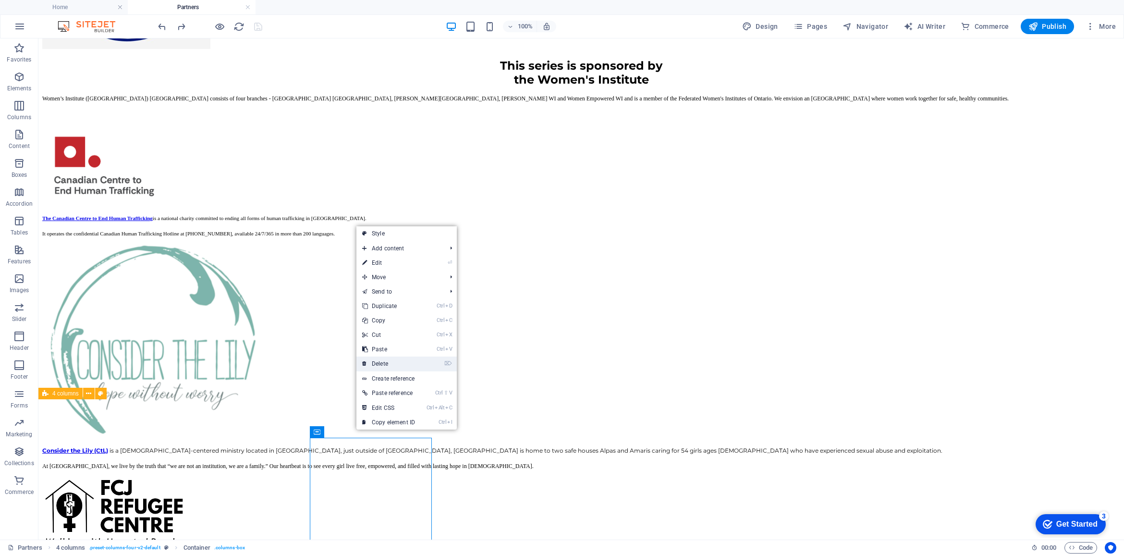
click at [382, 362] on link "⌦ Delete" at bounding box center [388, 363] width 64 height 14
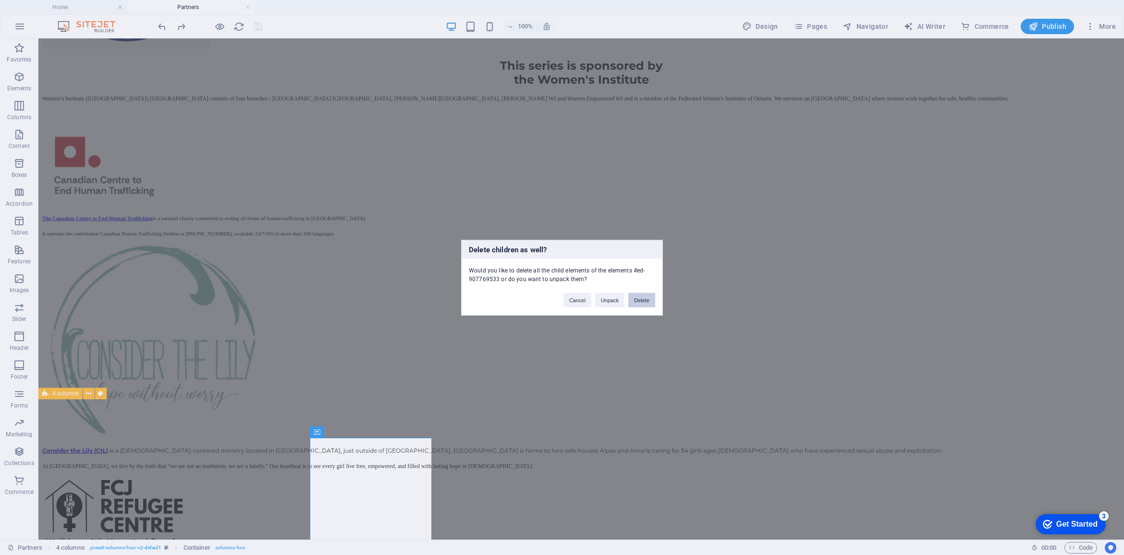
drag, startPoint x: 607, startPoint y: 261, endPoint x: 646, endPoint y: 299, distance: 54.3
click at [646, 299] on button "Delete" at bounding box center [641, 299] width 27 height 14
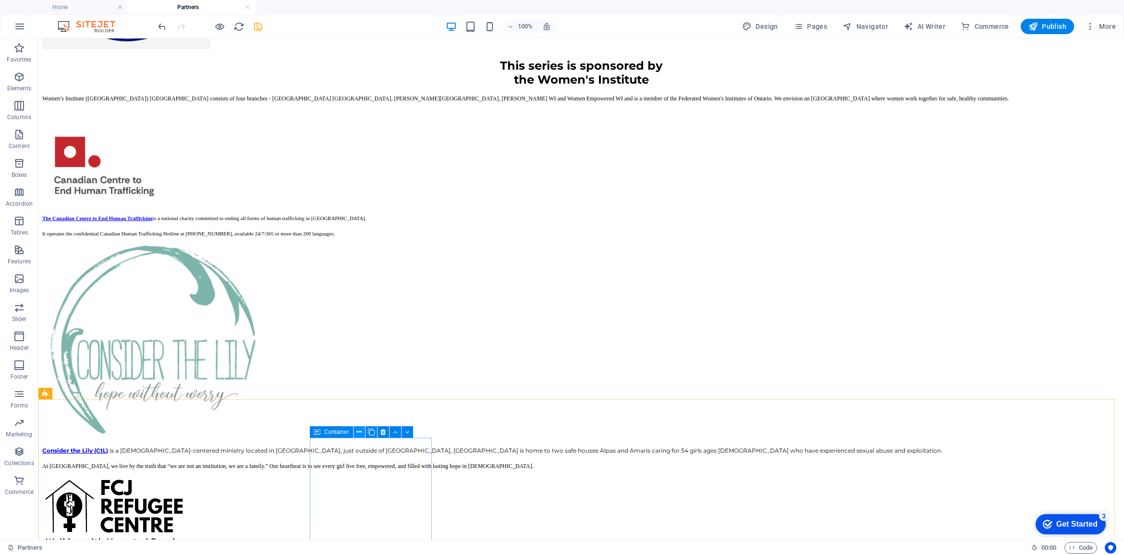
click at [356, 430] on icon at bounding box center [358, 432] width 5 height 10
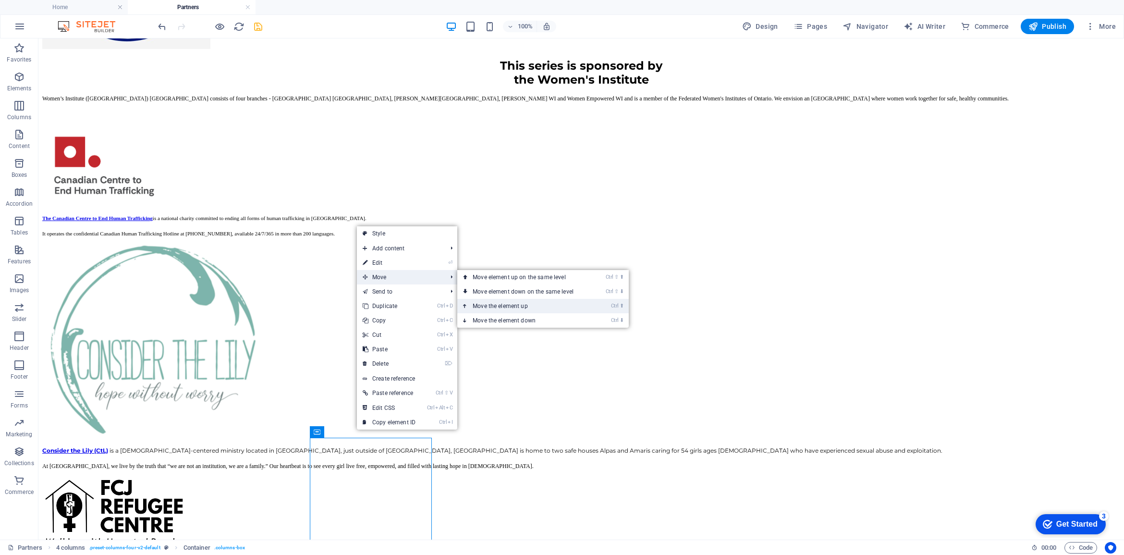
click at [499, 307] on link "Ctrl ⬆ Move the element up" at bounding box center [524, 306] width 135 height 14
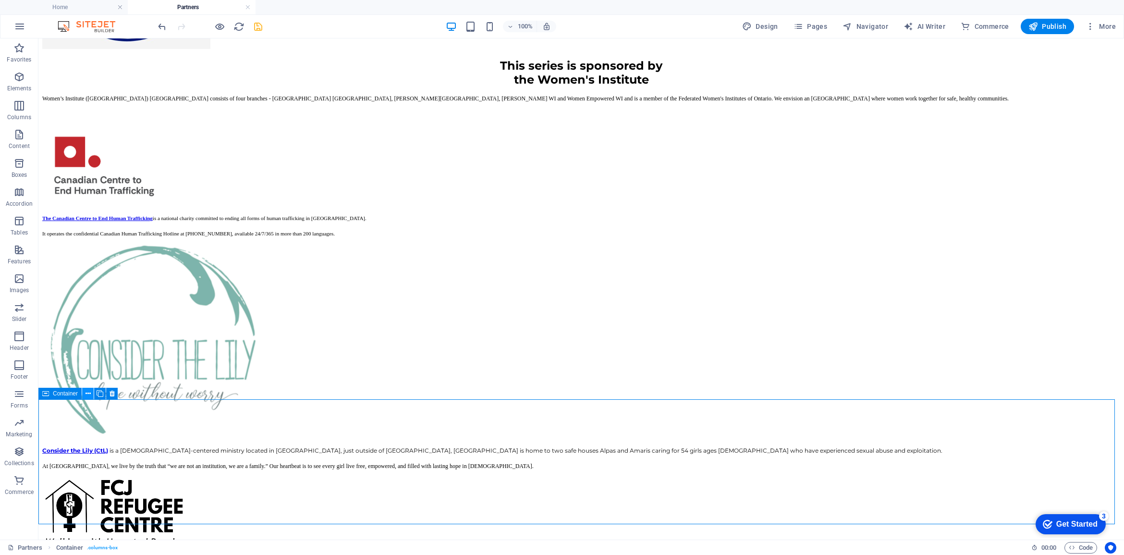
click at [87, 393] on icon at bounding box center [87, 393] width 5 height 10
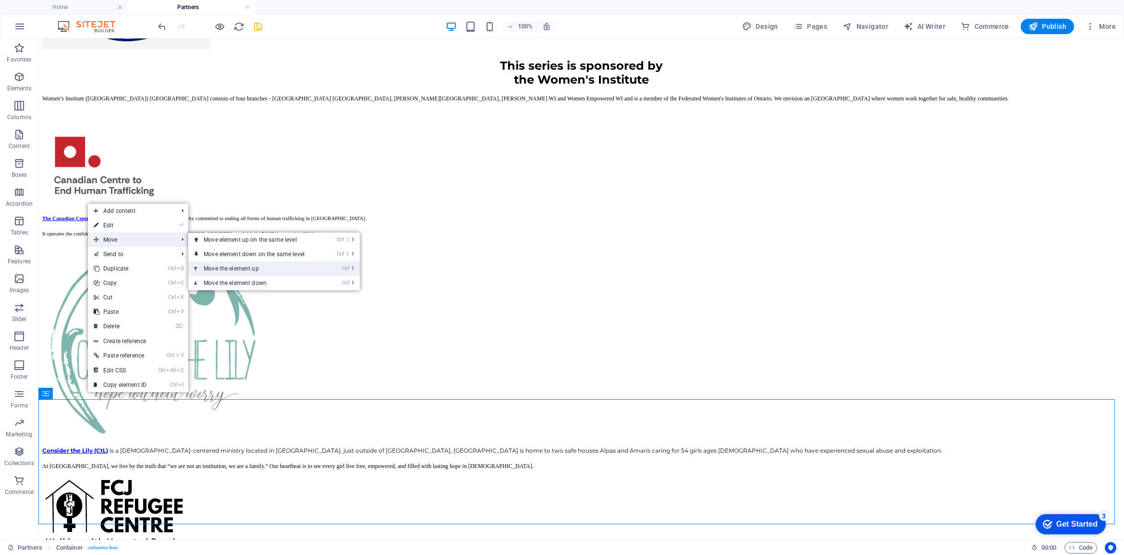
click at [224, 263] on link "Ctrl ⬆ Move the element up" at bounding box center [255, 268] width 135 height 14
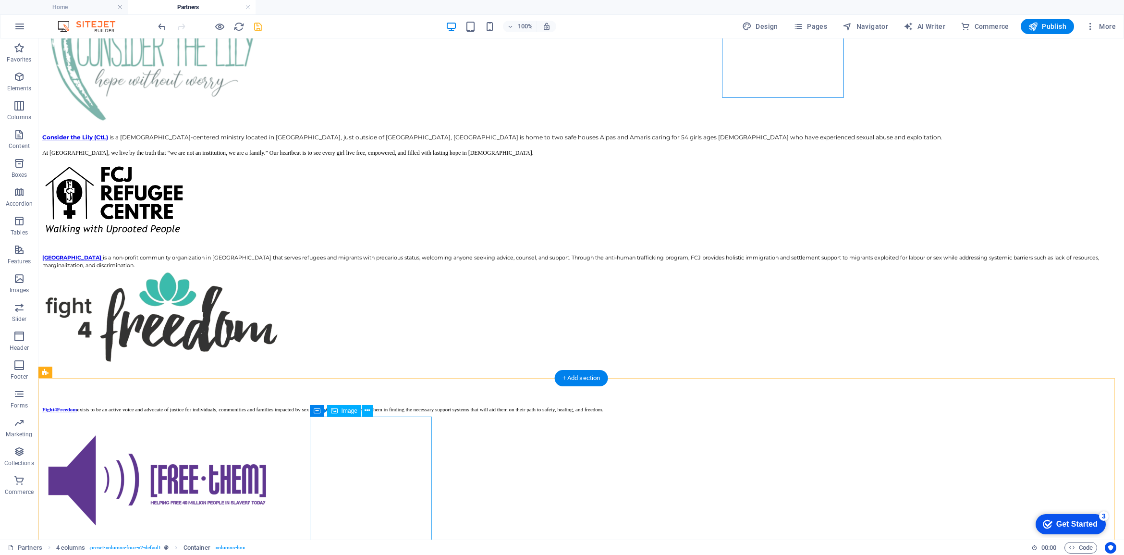
scroll to position [720, 0]
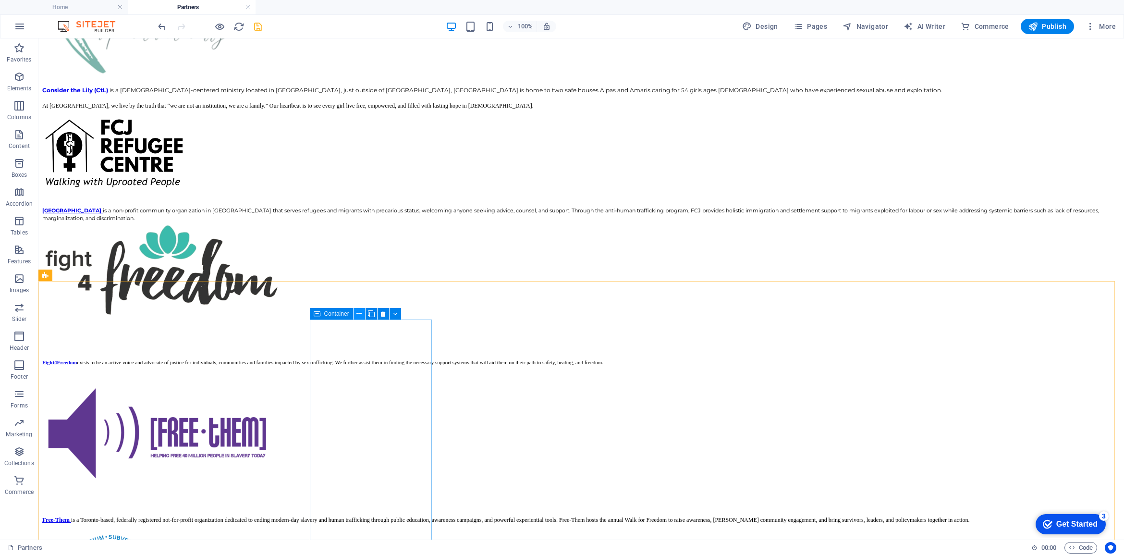
click at [360, 311] on icon at bounding box center [358, 314] width 5 height 10
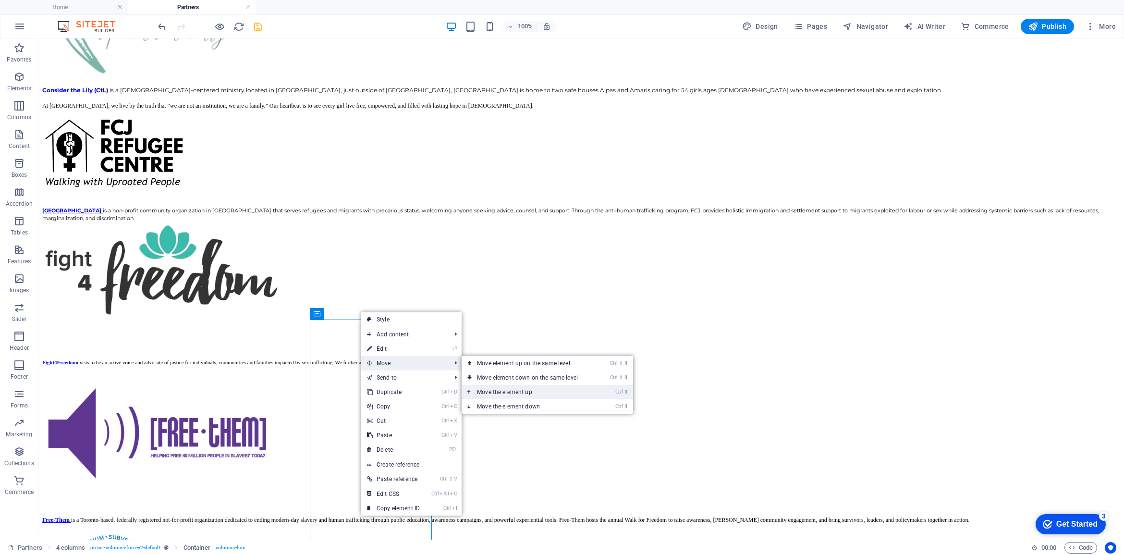
click at [494, 390] on link "Ctrl ⬆ Move the element up" at bounding box center [528, 392] width 135 height 14
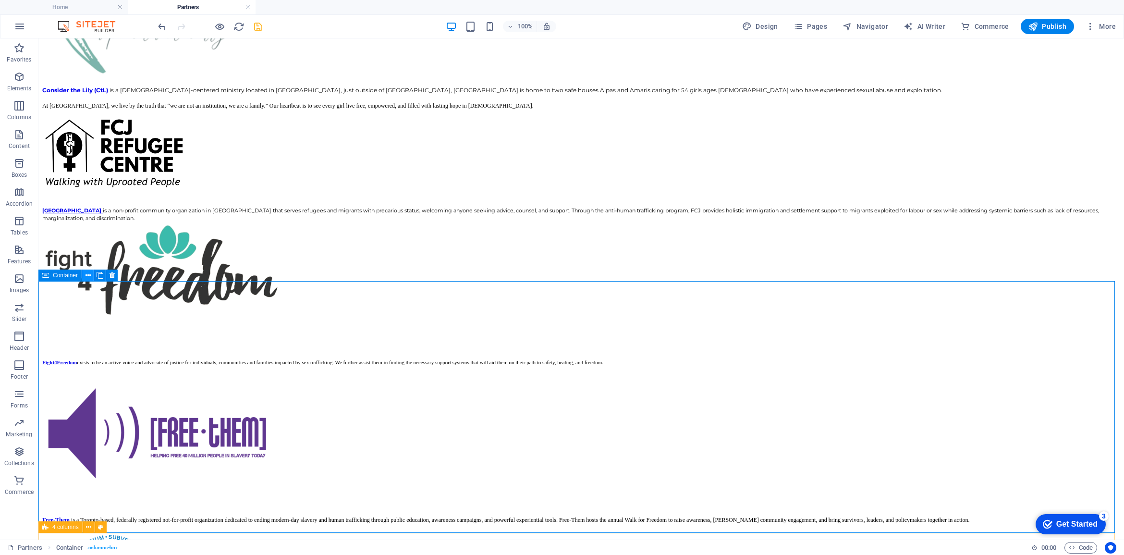
click at [85, 273] on icon at bounding box center [87, 275] width 5 height 10
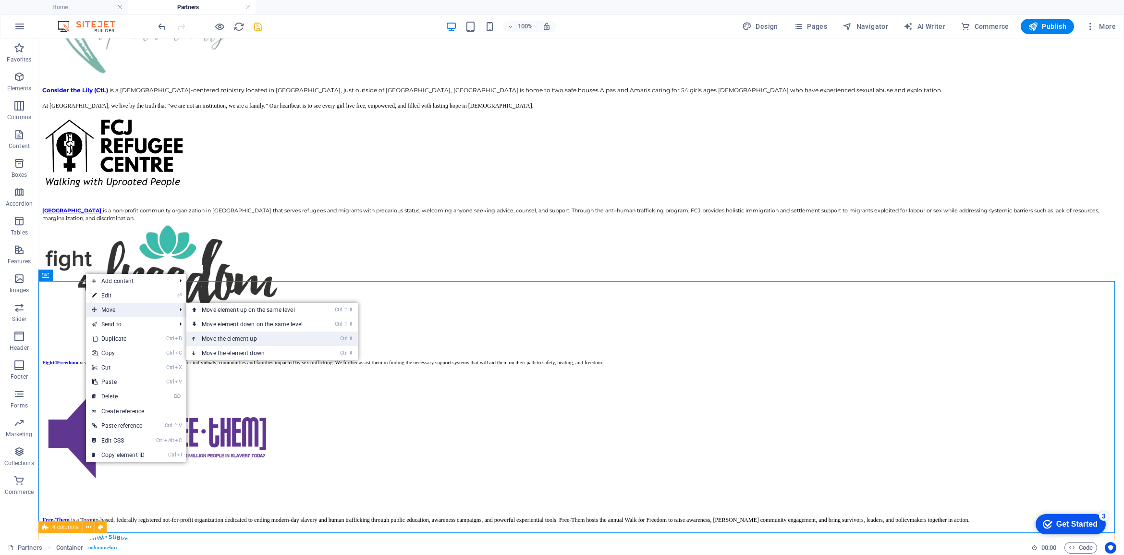
click at [238, 335] on link "Ctrl ⬆ Move the element up" at bounding box center [253, 338] width 135 height 14
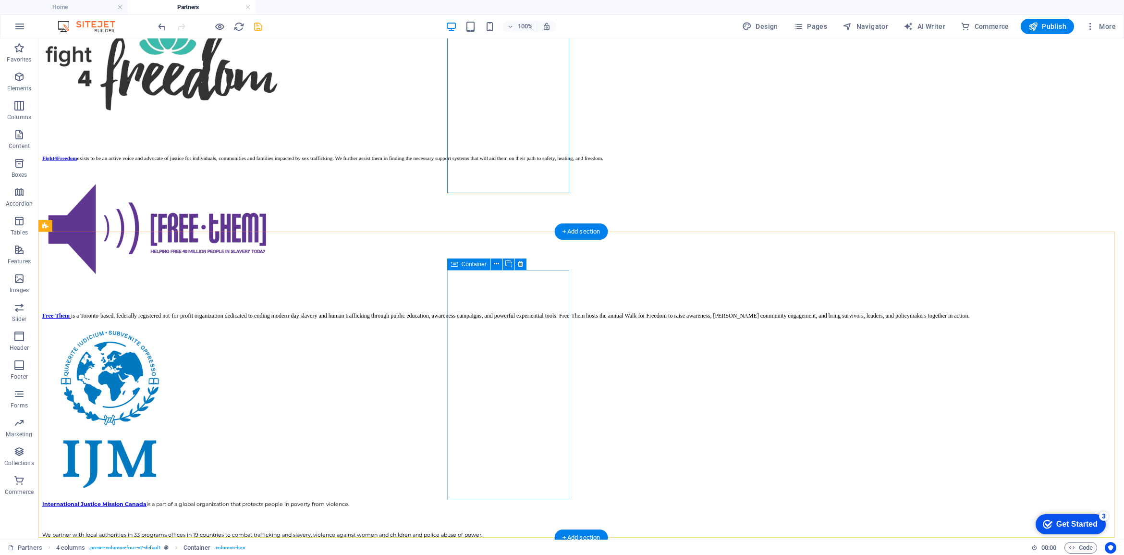
scroll to position [960, 0]
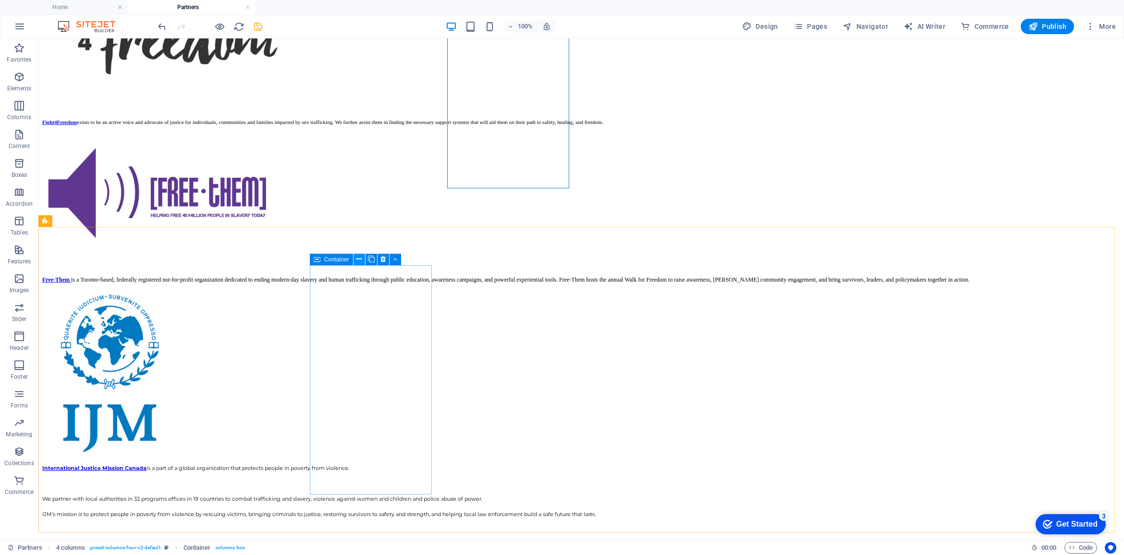
click at [358, 260] on icon at bounding box center [358, 259] width 5 height 10
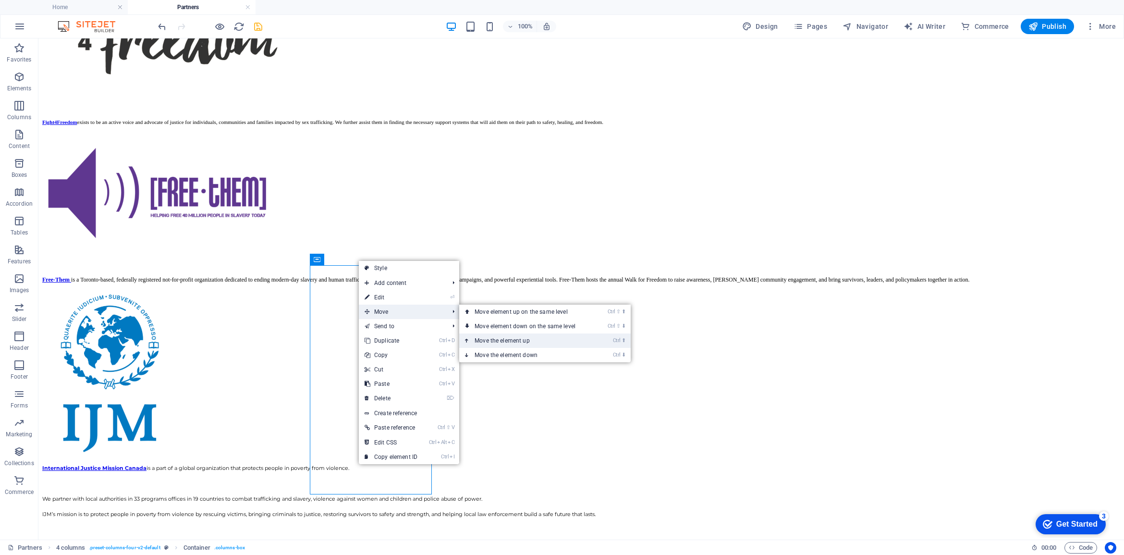
click at [489, 335] on link "Ctrl ⬆ Move the element up" at bounding box center [526, 340] width 135 height 14
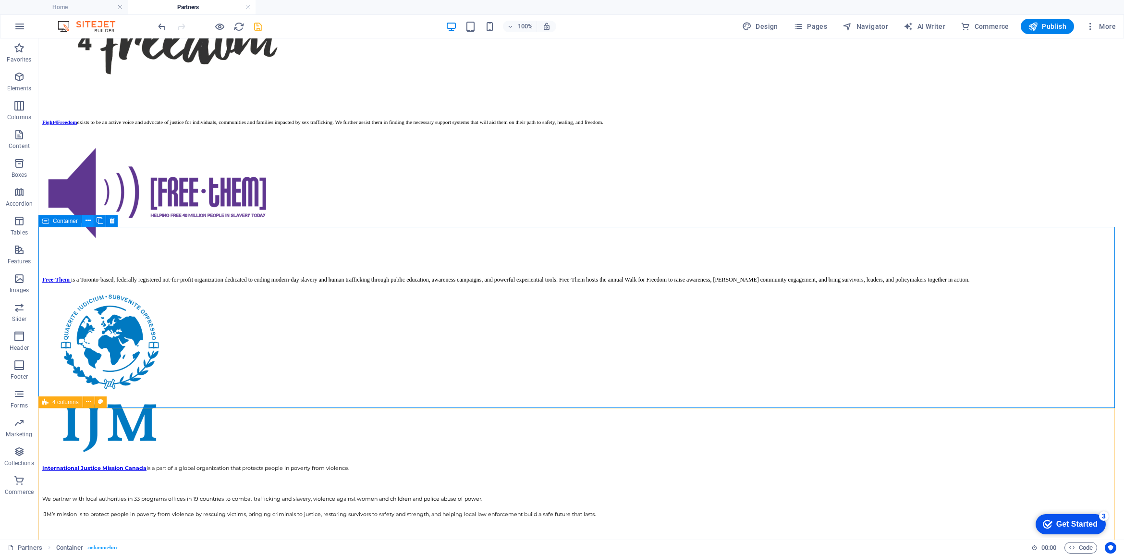
click at [86, 220] on icon at bounding box center [87, 221] width 5 height 10
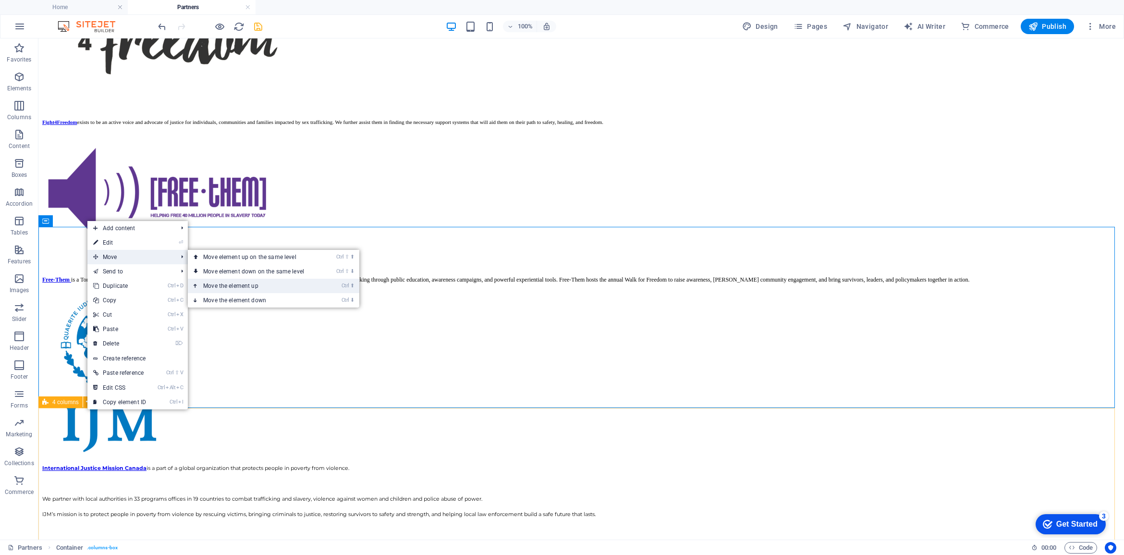
click at [257, 281] on link "Ctrl ⬆ Move the element up" at bounding box center [255, 286] width 135 height 14
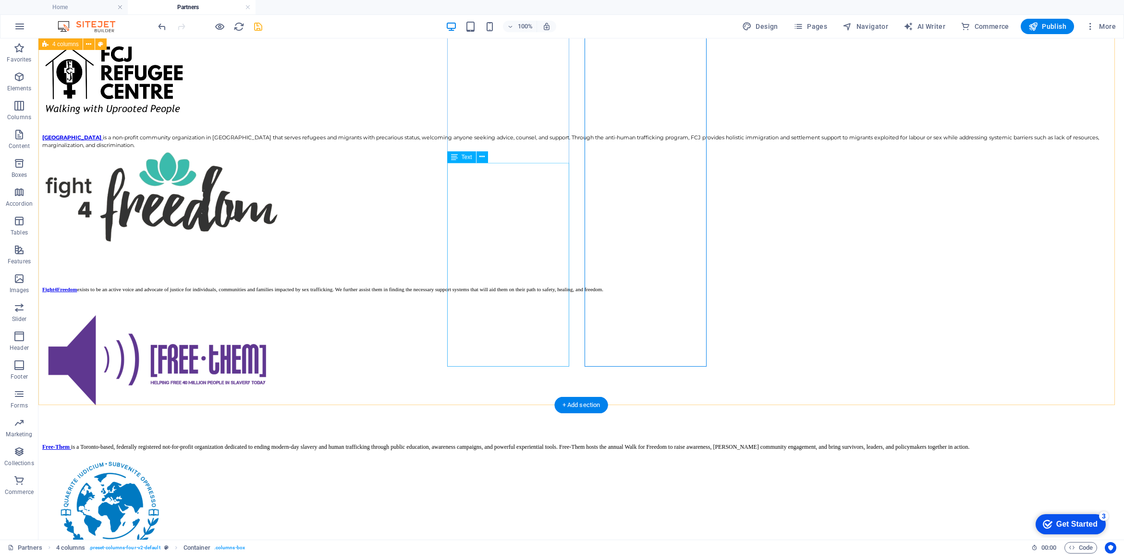
scroll to position [780, 0]
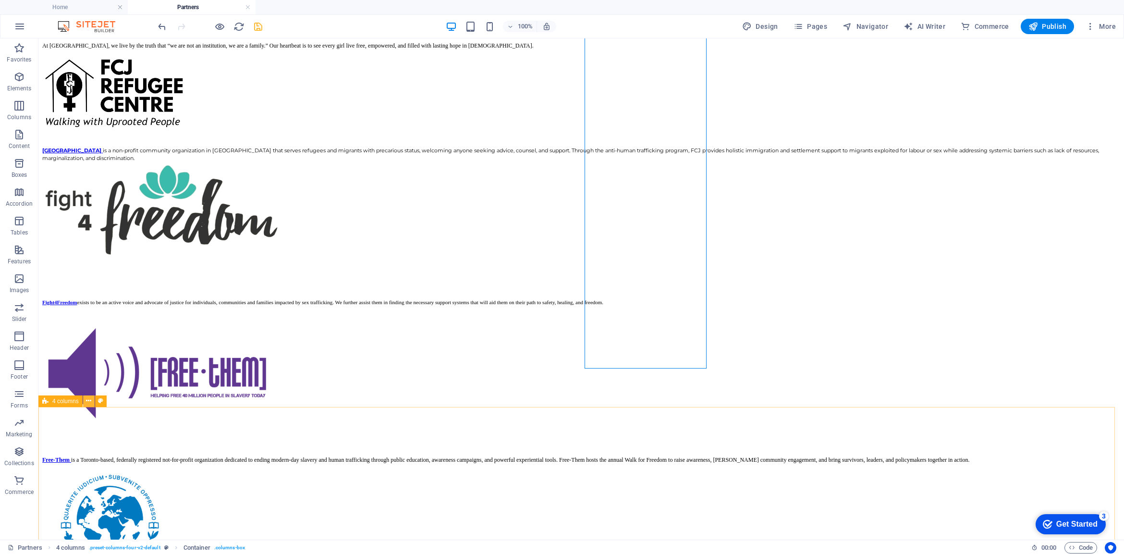
click at [88, 400] on icon at bounding box center [88, 401] width 5 height 10
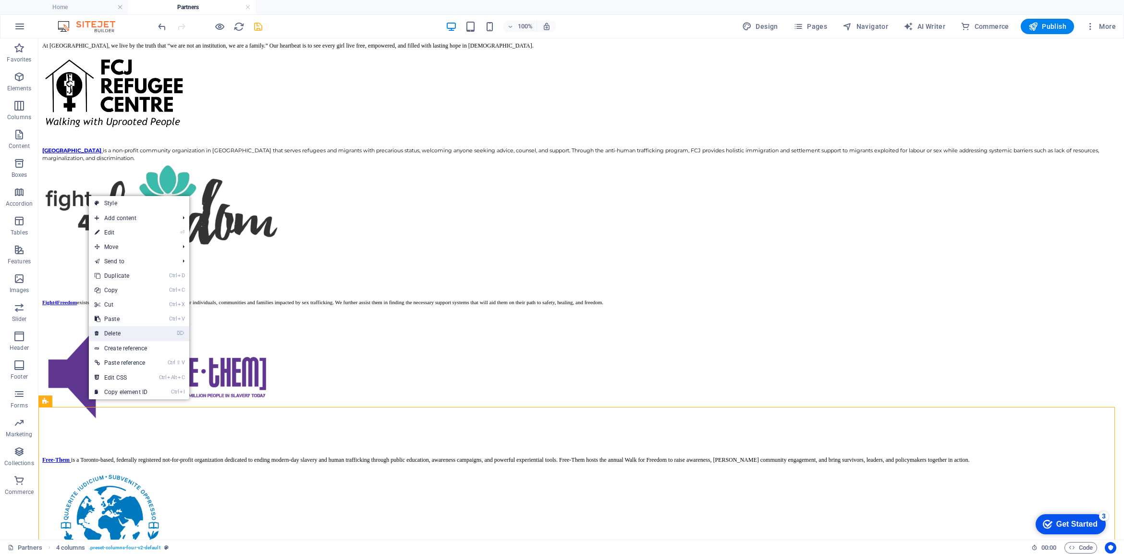
click at [121, 336] on link "⌦ Delete" at bounding box center [121, 333] width 64 height 14
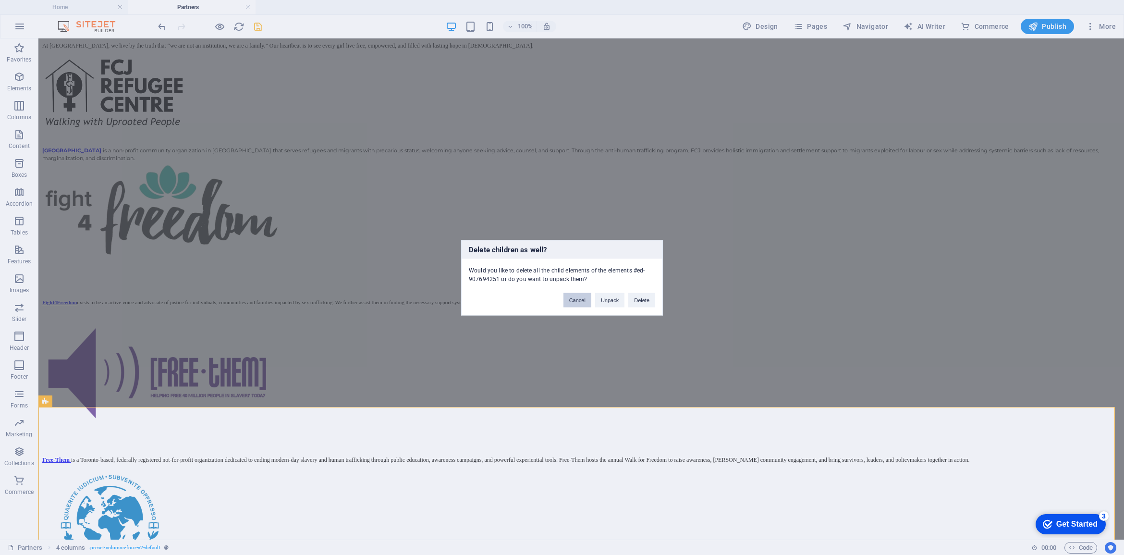
click at [575, 300] on button "Cancel" at bounding box center [577, 299] width 28 height 14
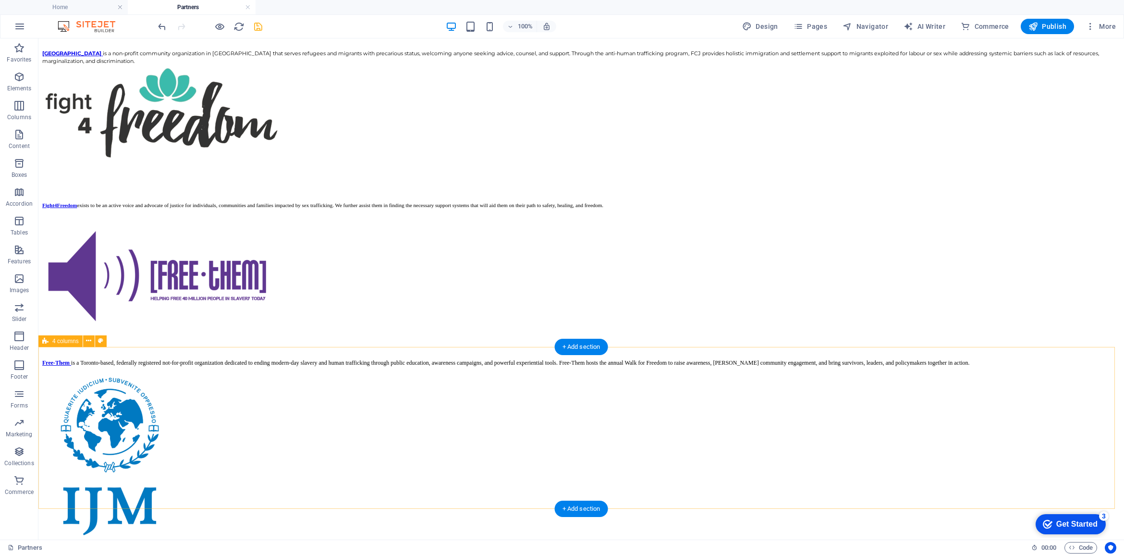
scroll to position [900, 0]
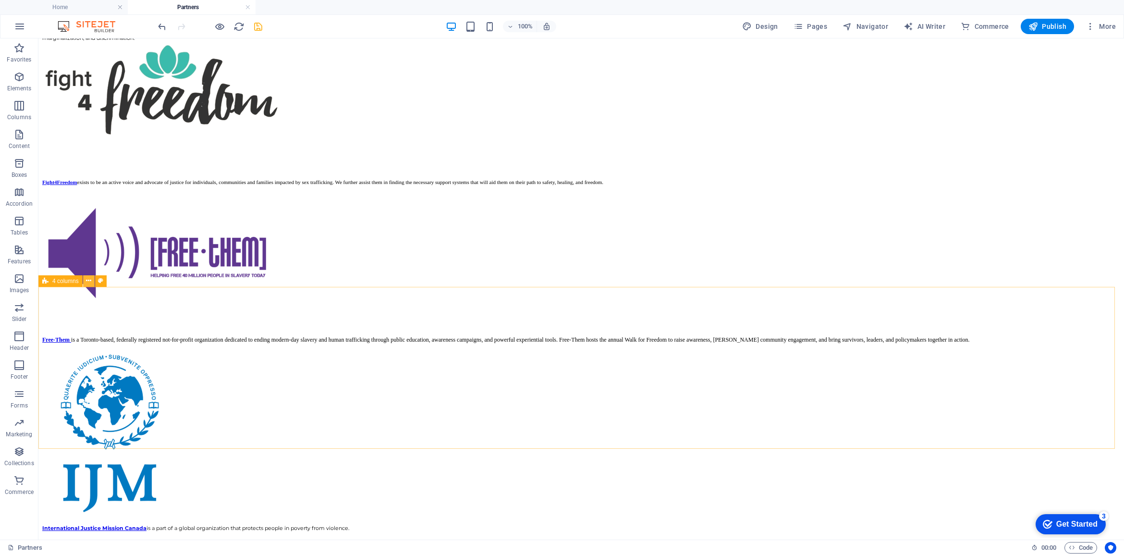
click at [86, 282] on icon at bounding box center [88, 281] width 5 height 10
click at [89, 279] on icon at bounding box center [88, 281] width 5 height 10
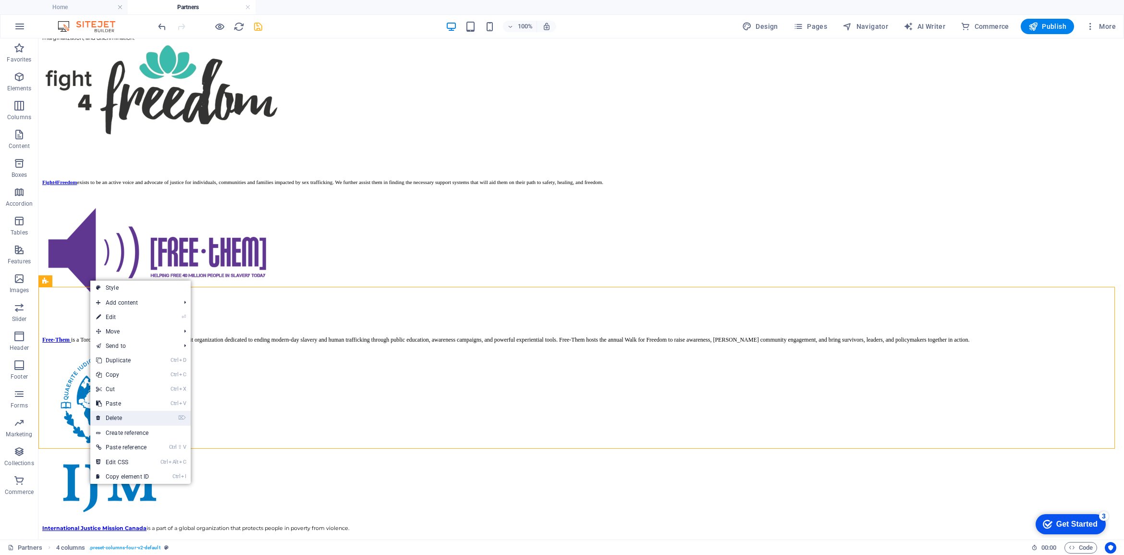
click at [132, 416] on link "⌦ Delete" at bounding box center [122, 418] width 64 height 14
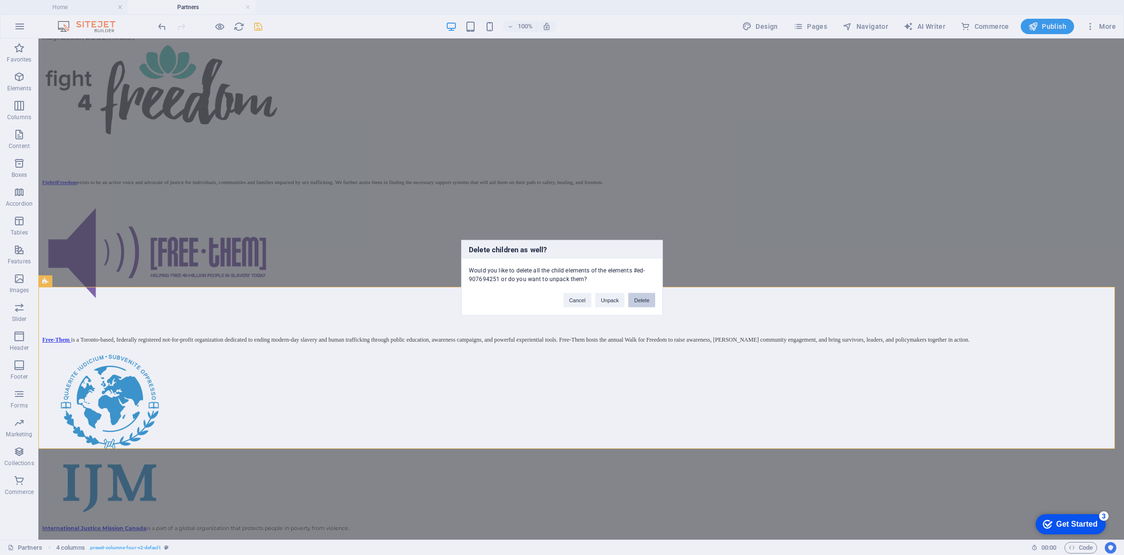
click at [644, 301] on button "Delete" at bounding box center [641, 299] width 27 height 14
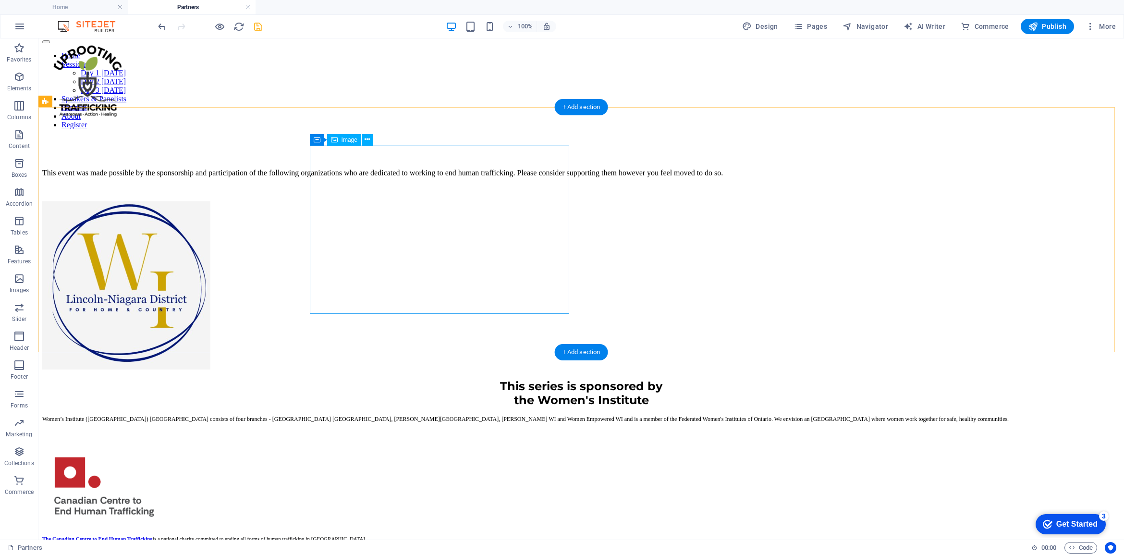
scroll to position [0, 0]
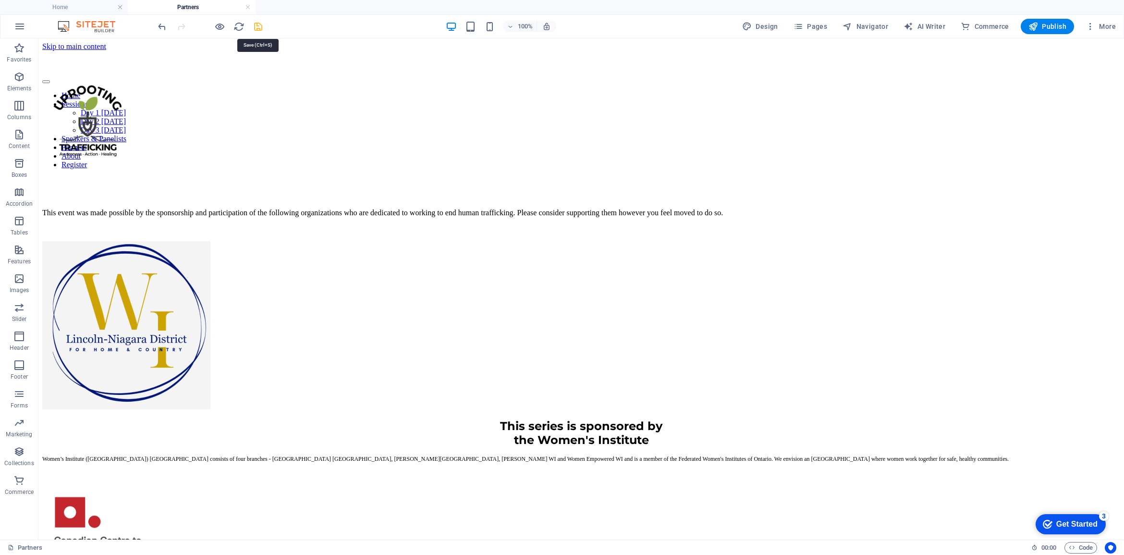
click at [255, 28] on icon "save" at bounding box center [258, 26] width 11 height 11
drag, startPoint x: 1061, startPoint y: 25, endPoint x: 1007, endPoint y: 58, distance: 62.7
click at [1061, 25] on span "Publish" at bounding box center [1047, 27] width 38 height 10
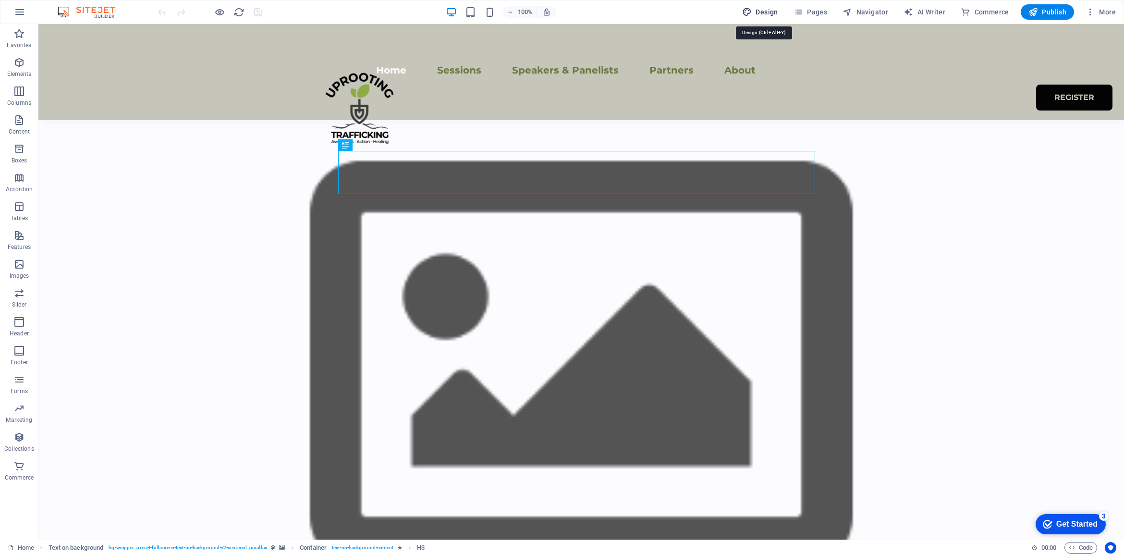
click at [760, 7] on span "Design" at bounding box center [760, 12] width 36 height 10
select select "px"
select select "400"
select select "px"
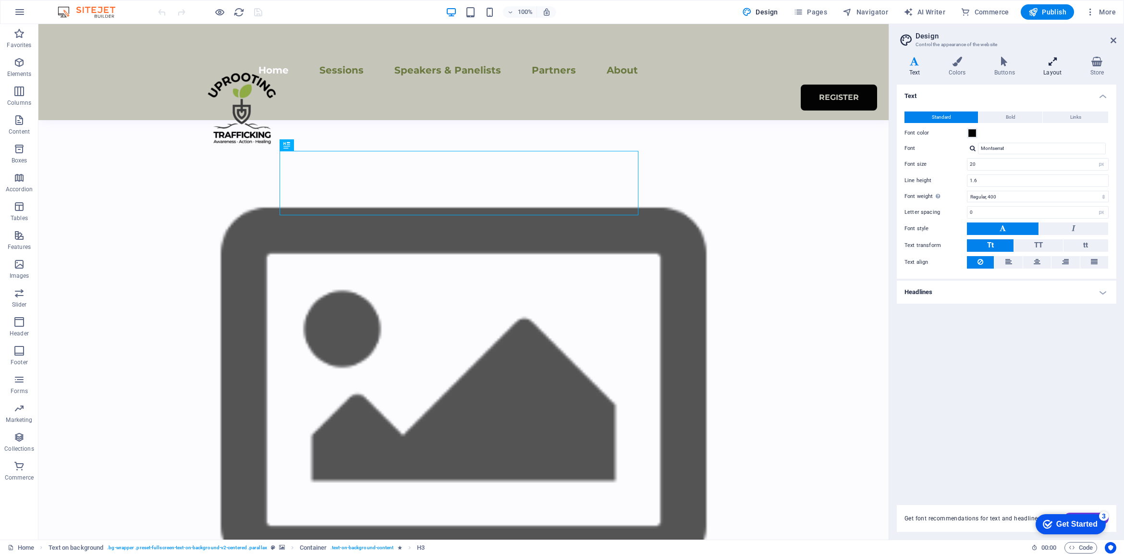
click at [1048, 64] on icon at bounding box center [1052, 62] width 43 height 10
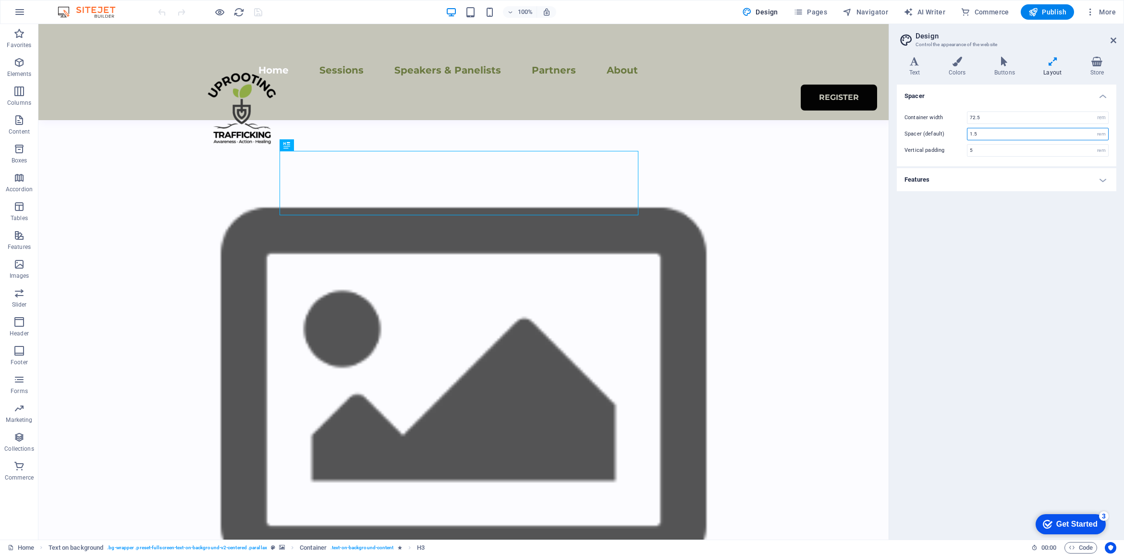
click at [983, 135] on input "1.5" at bounding box center [1037, 134] width 141 height 12
click at [986, 150] on input "5" at bounding box center [1037, 151] width 141 height 12
type input "4"
click at [980, 133] on input "1.5" at bounding box center [1037, 134] width 141 height 12
type input "1.54"
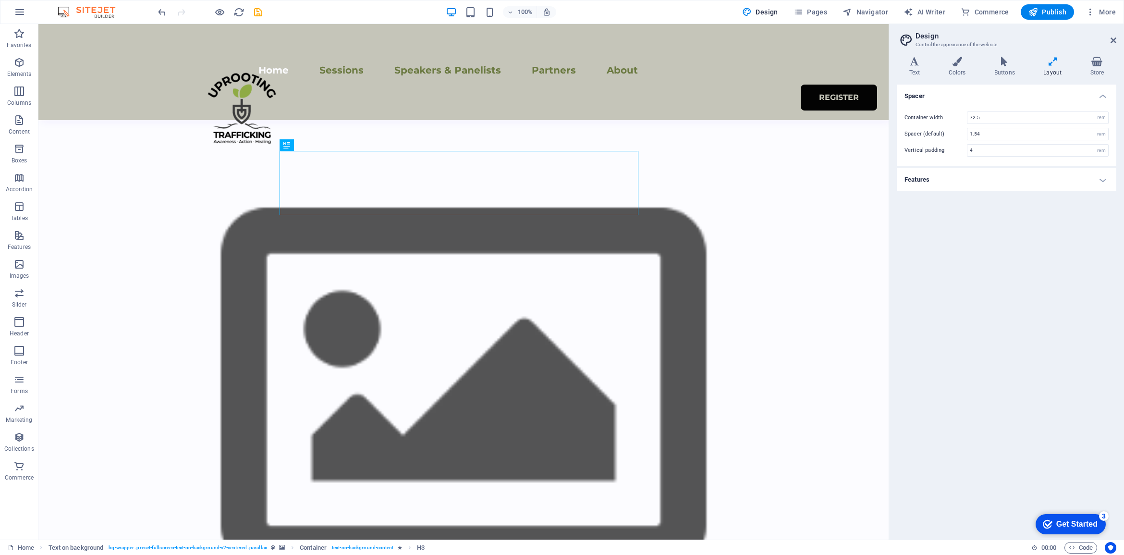
click at [1021, 376] on div "Spacer Container width 72.5 rem px Spacer (default) 1.54 rem Vertical padding 4…" at bounding box center [1006, 308] width 219 height 447
click at [1002, 72] on h4 "Buttons" at bounding box center [1006, 67] width 49 height 20
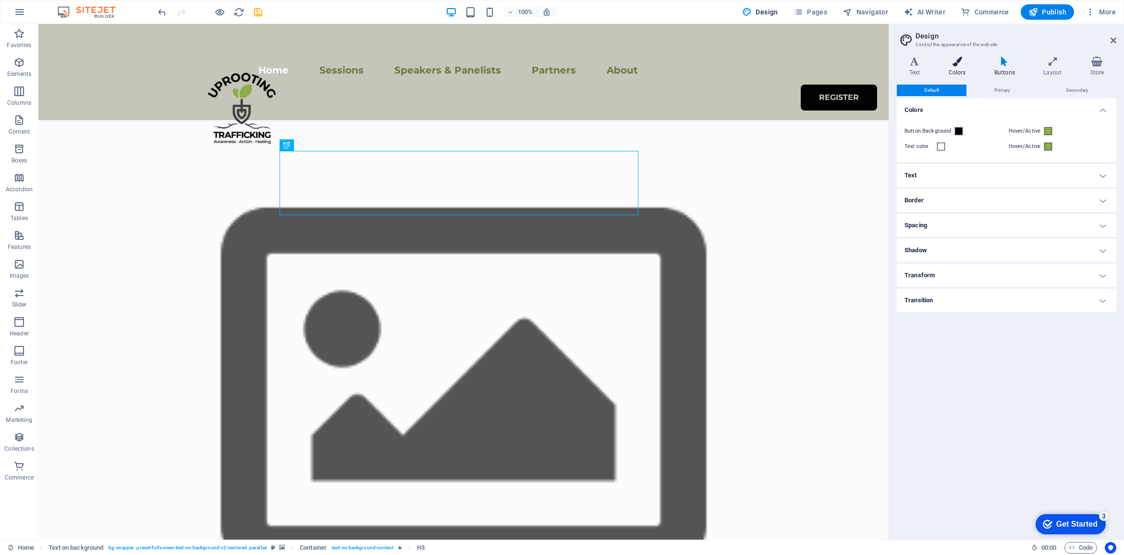
click at [957, 67] on h4 "Colors" at bounding box center [959, 67] width 46 height 20
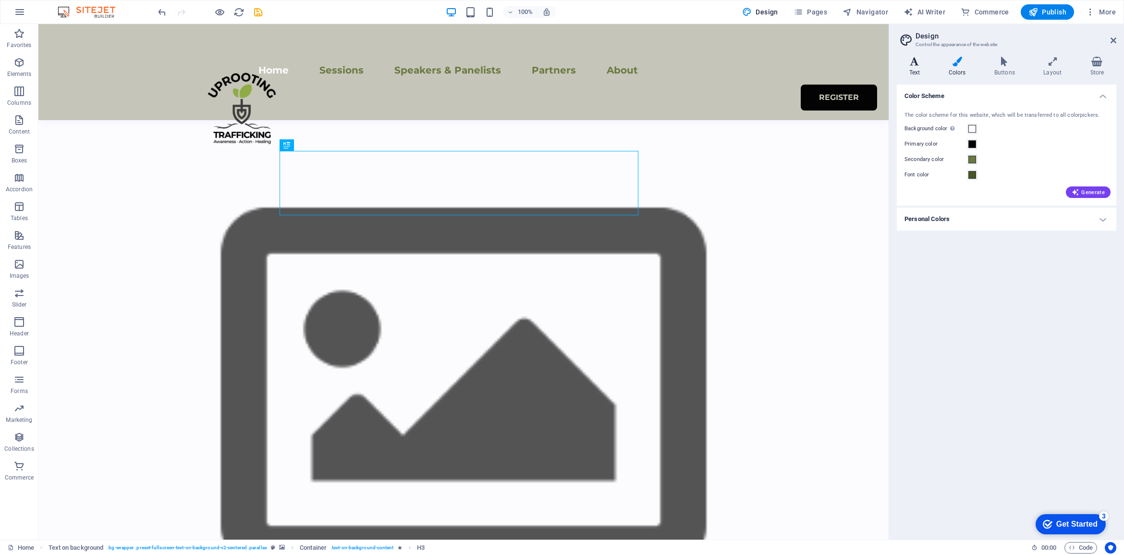
click at [921, 67] on h4 "Text" at bounding box center [916, 67] width 39 height 20
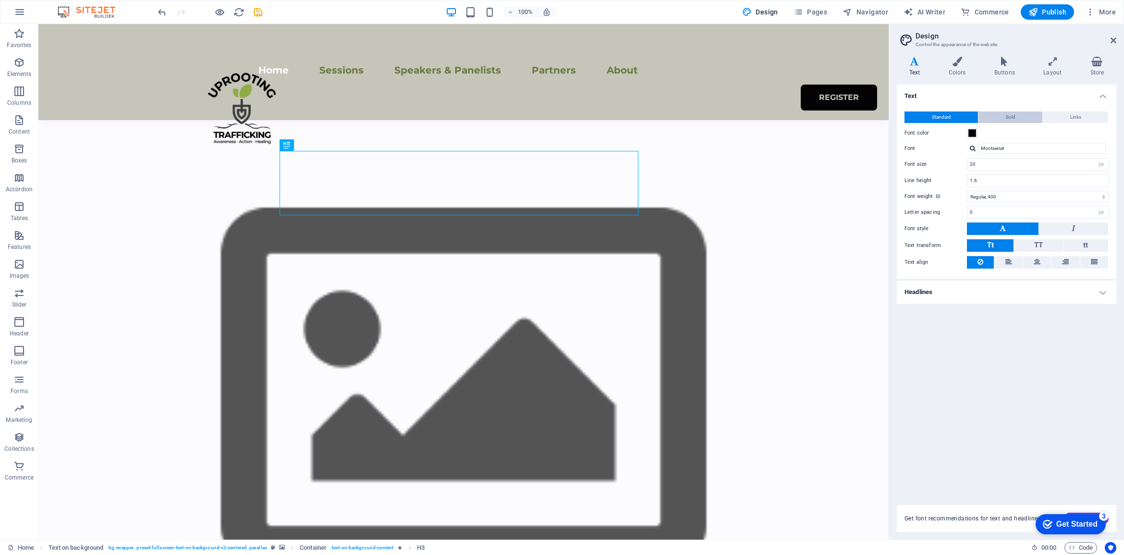
click at [1010, 121] on span "Bold" at bounding box center [1011, 117] width 10 height 12
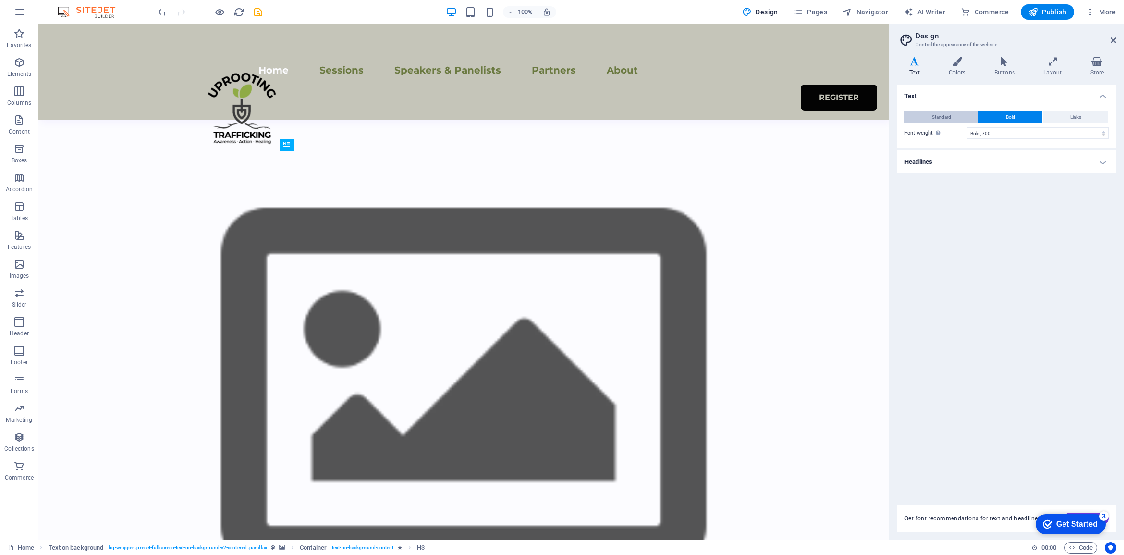
click at [952, 119] on button "Standard" at bounding box center [940, 117] width 73 height 12
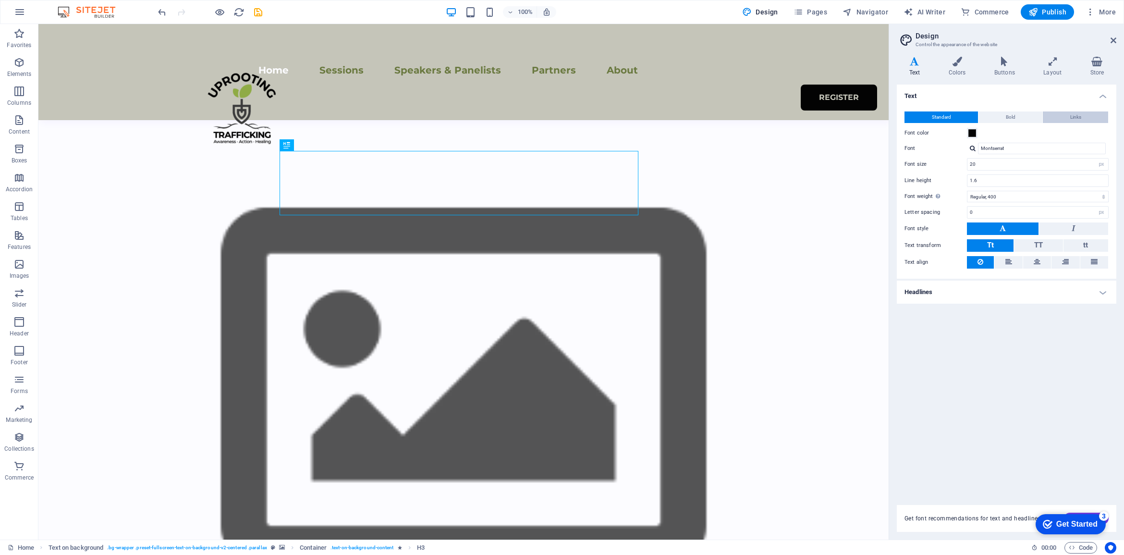
click at [1072, 120] on span "Links" at bounding box center [1075, 117] width 11 height 12
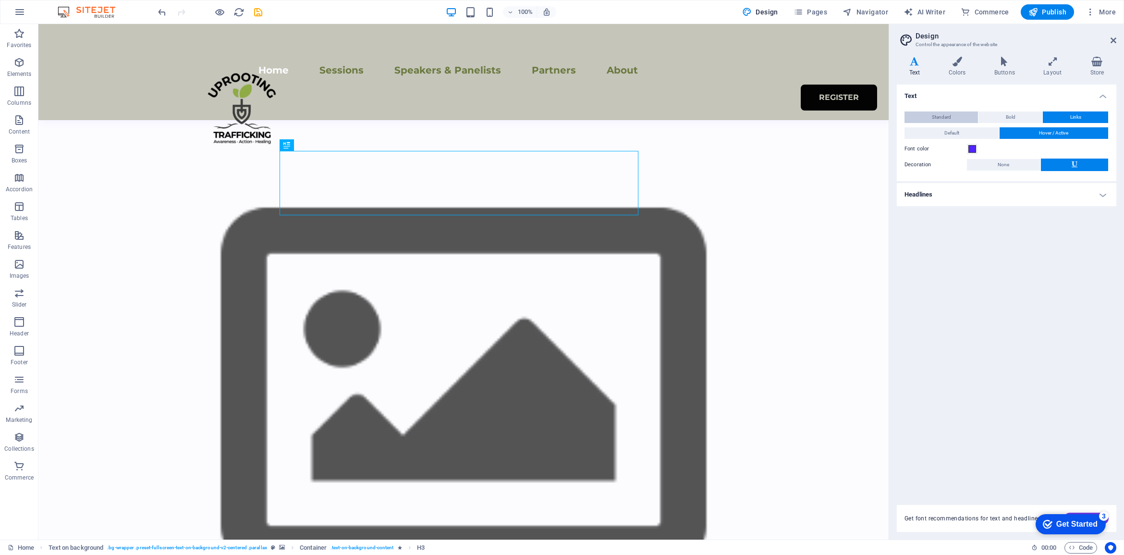
click at [945, 118] on span "Standard" at bounding box center [941, 117] width 19 height 12
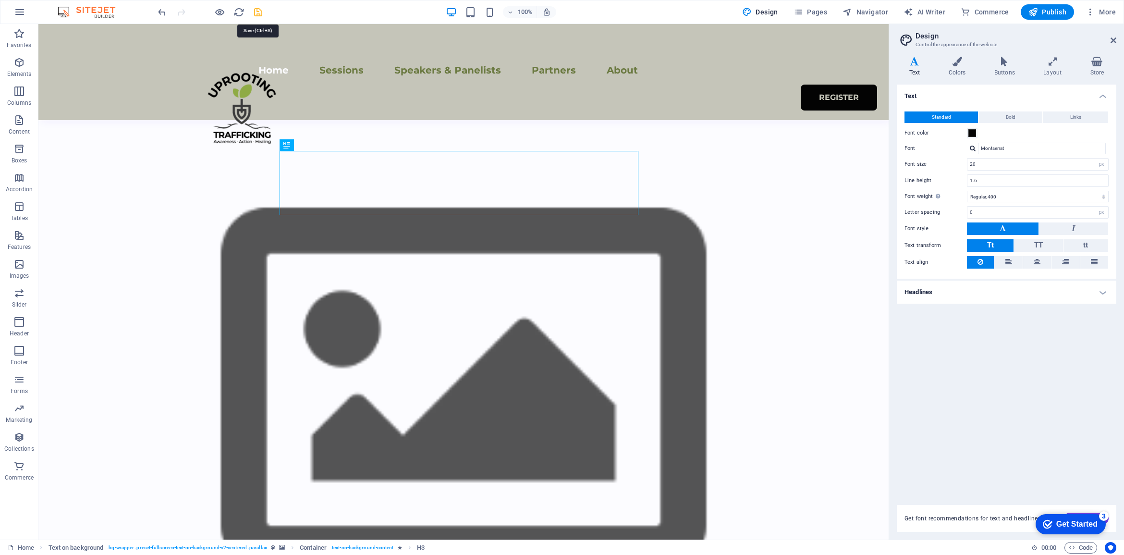
click at [257, 11] on icon "save" at bounding box center [258, 12] width 11 height 11
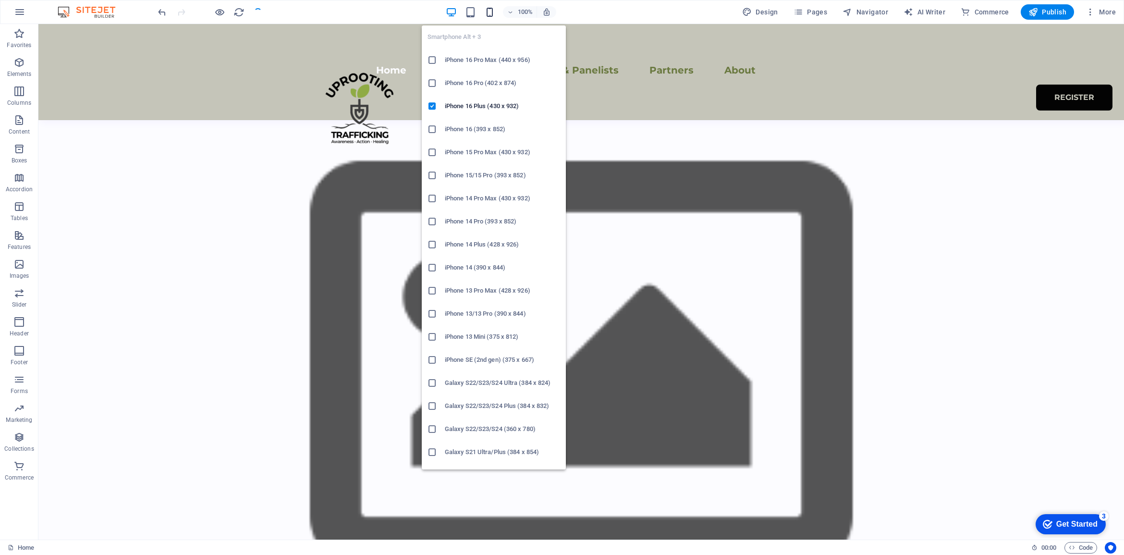
click at [492, 11] on icon "button" at bounding box center [489, 12] width 11 height 11
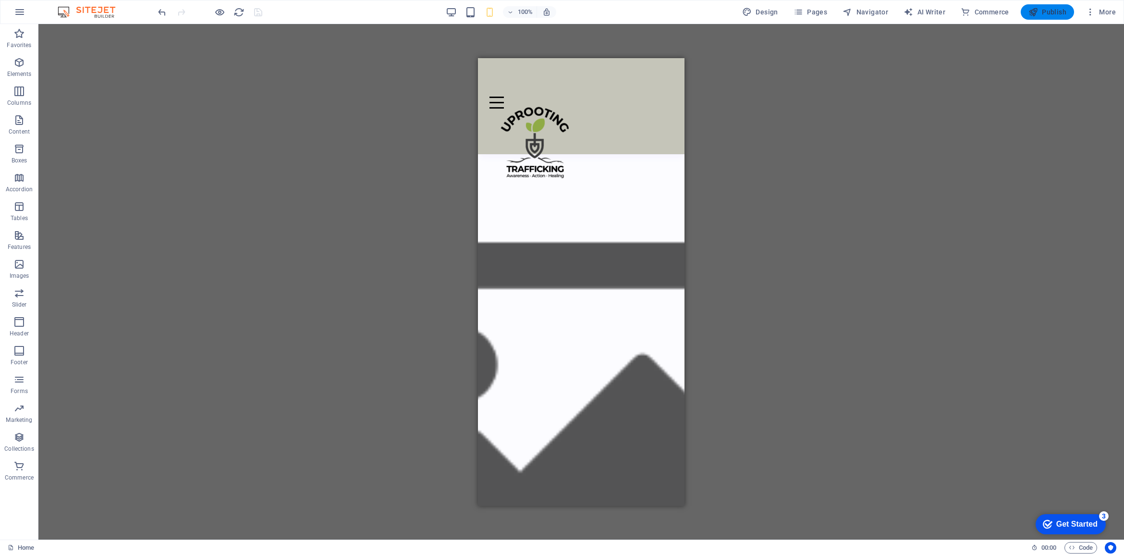
click at [1044, 14] on span "Publish" at bounding box center [1047, 12] width 38 height 10
